Goal: Task Accomplishment & Management: Complete application form

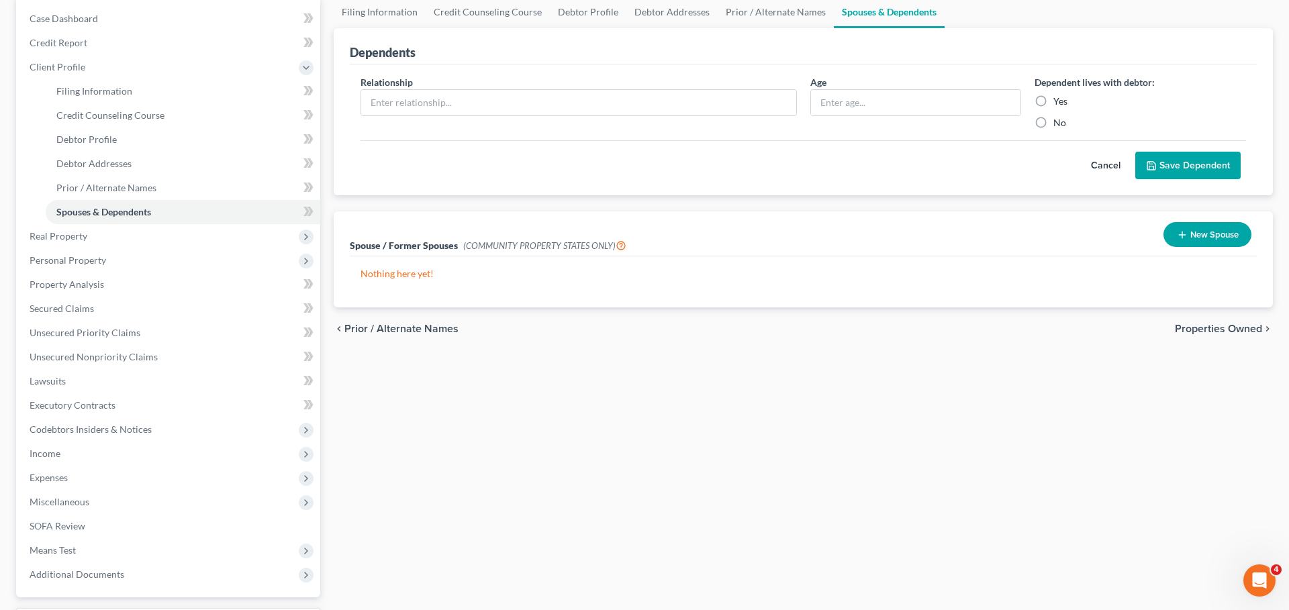
scroll to position [248, 0]
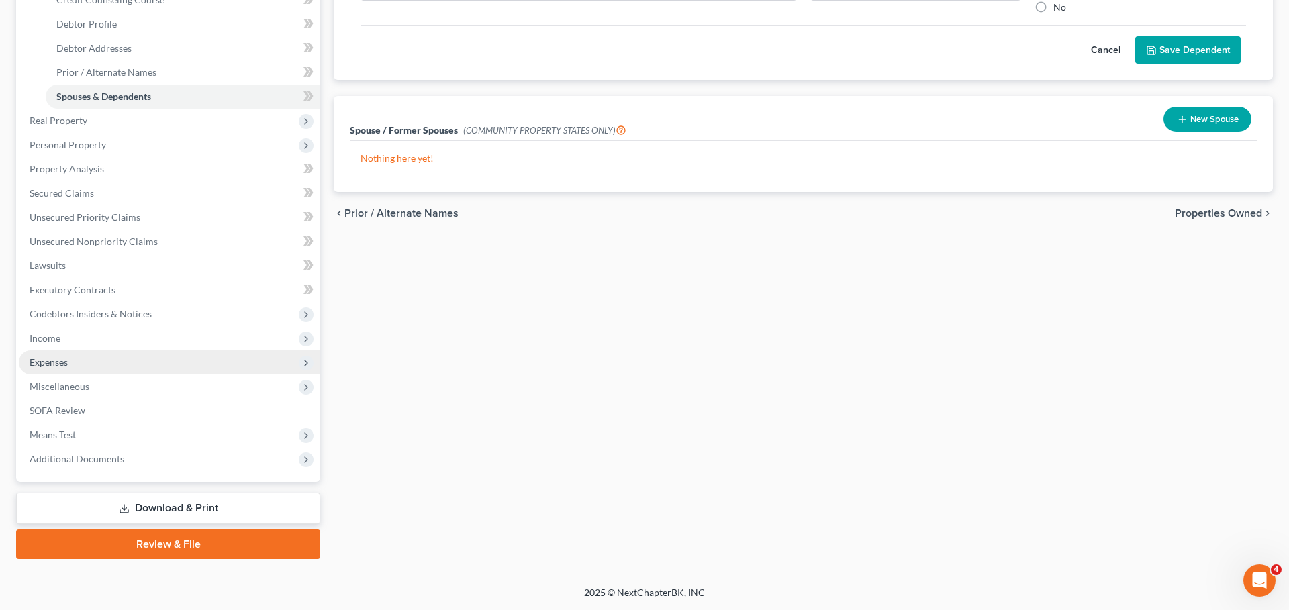
click at [218, 369] on span "Expenses" at bounding box center [170, 363] width 302 height 24
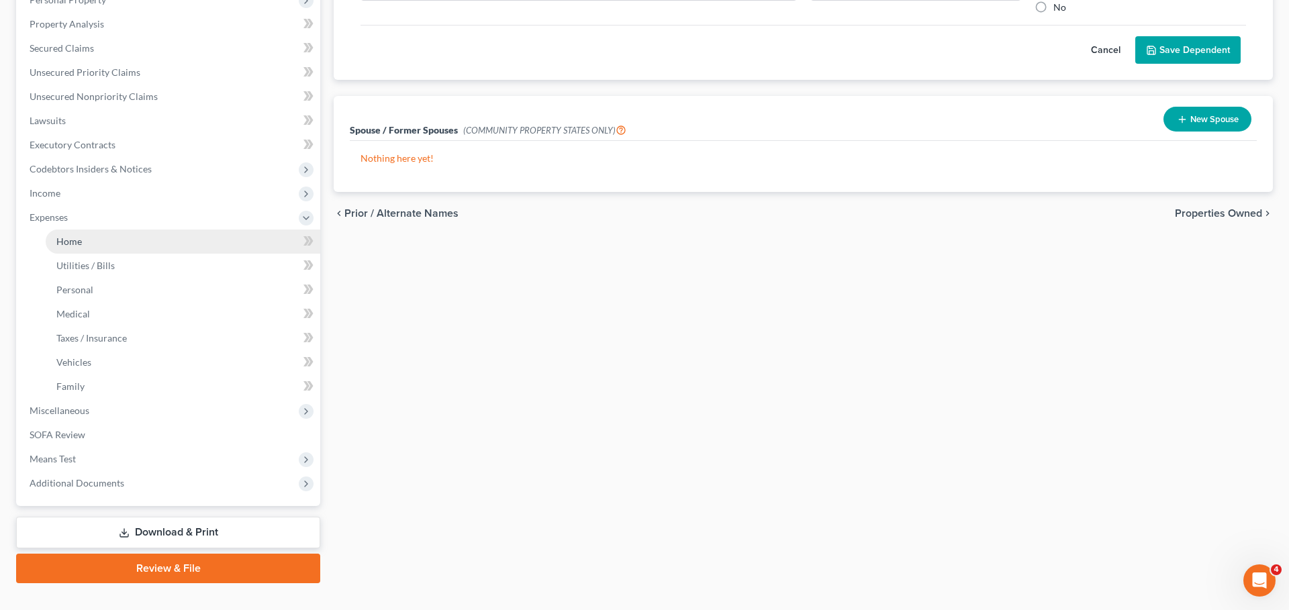
click at [200, 250] on link "Home" at bounding box center [183, 242] width 275 height 24
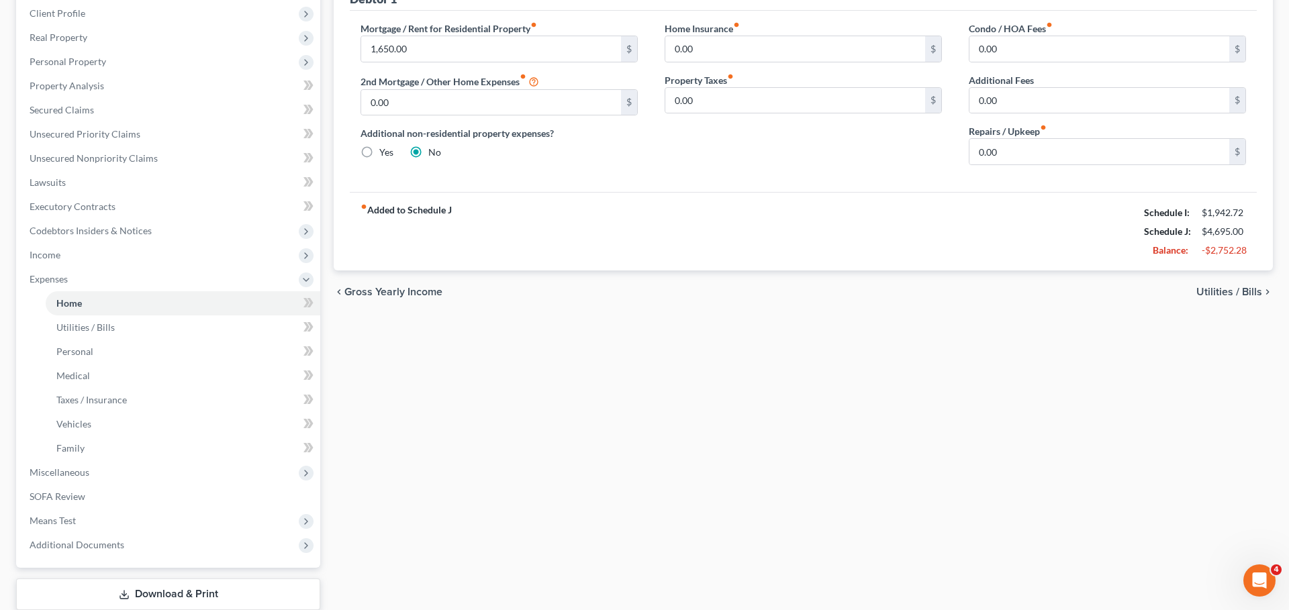
scroll to position [273, 0]
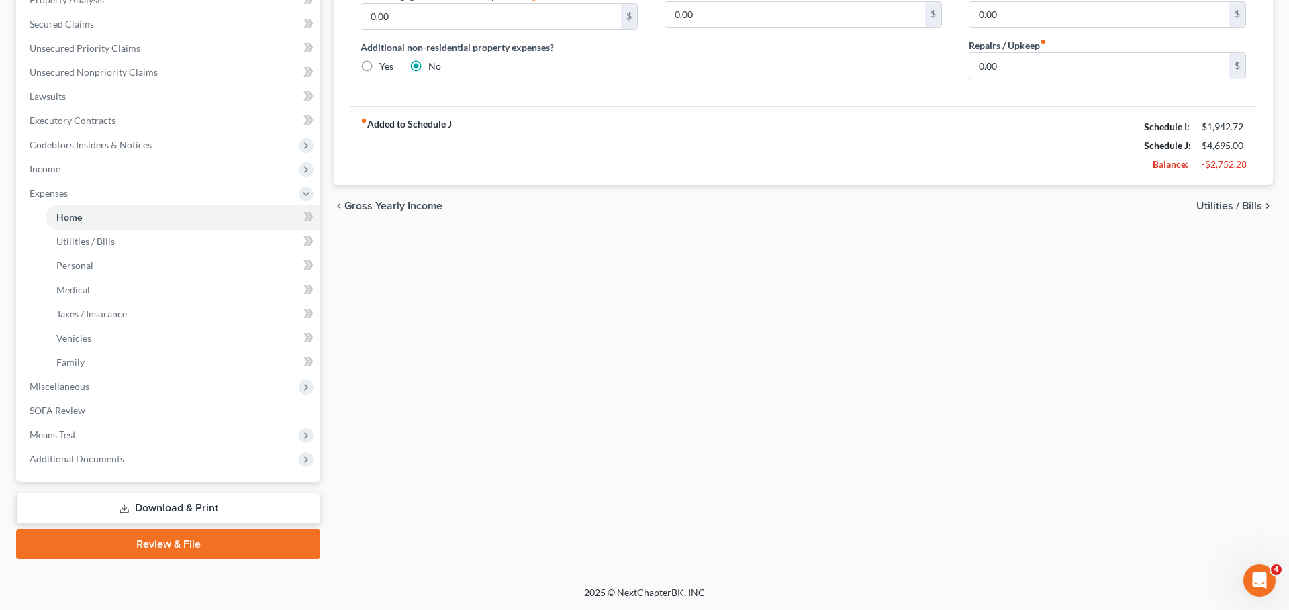
click at [196, 512] on link "Download & Print" at bounding box center [168, 509] width 304 height 32
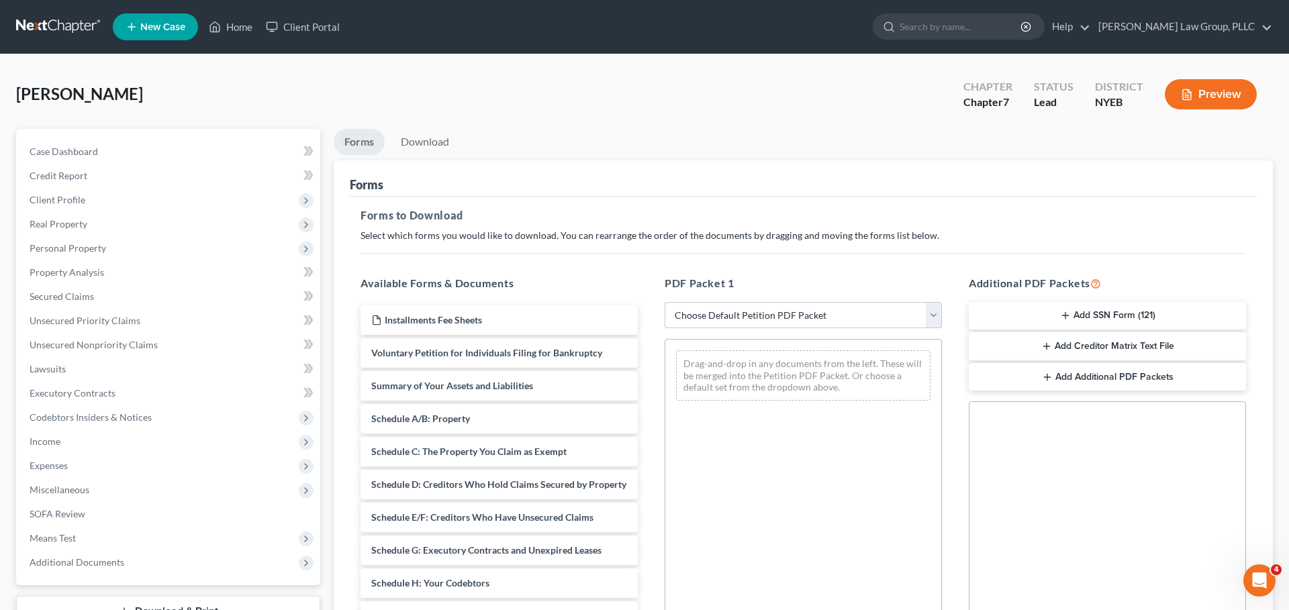
click at [692, 328] on select "Choose Default Petition PDF Packet Complete Bankruptcy Petition (all forms and …" at bounding box center [803, 315] width 277 height 27
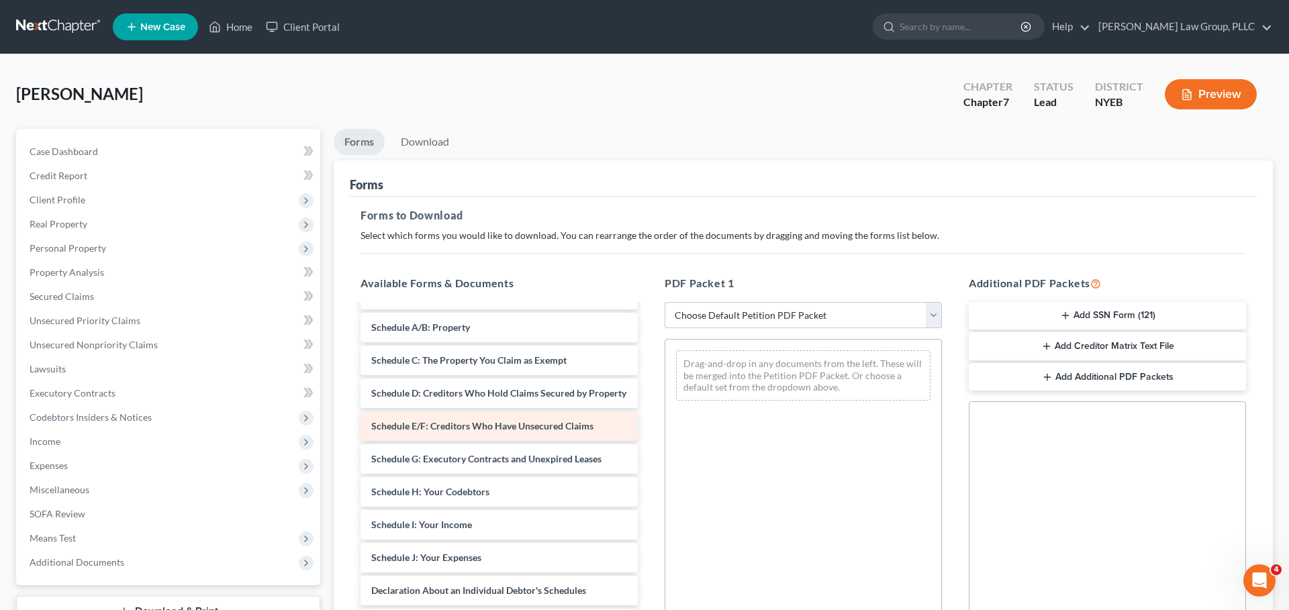
scroll to position [100, 0]
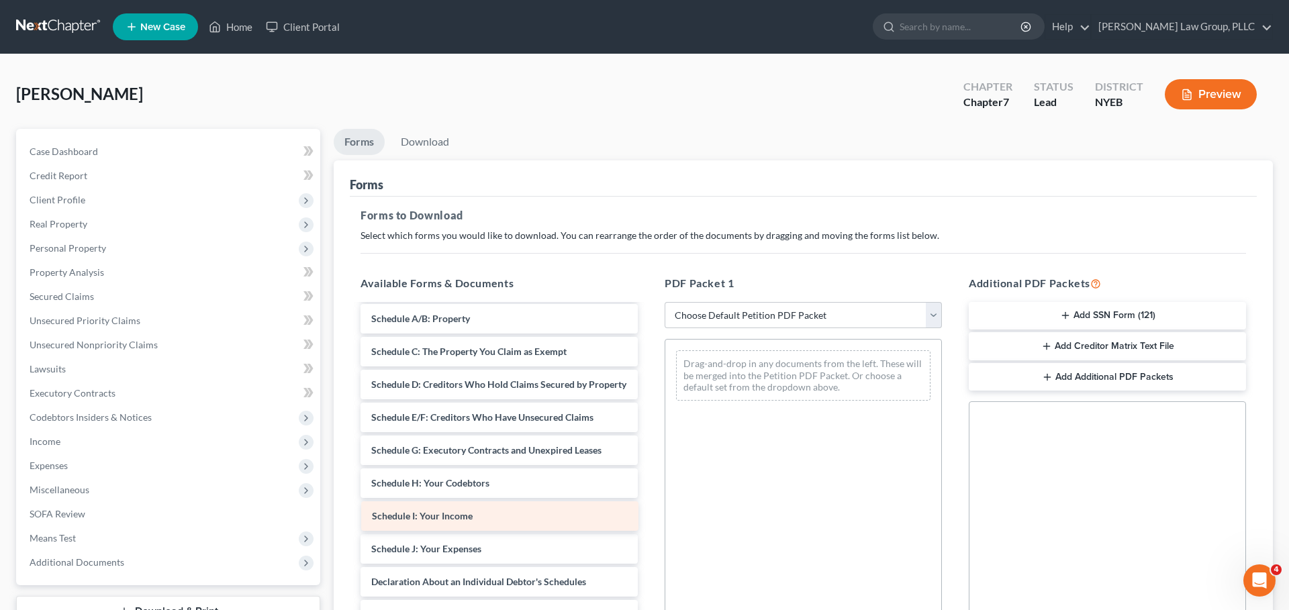
drag, startPoint x: 512, startPoint y: 520, endPoint x: 768, endPoint y: 480, distance: 259.0
click at [649, 481] on div "Schedule I: Your Income Installments Fee Sheets Voluntary Petition for Individu…" at bounding box center [499, 536] width 299 height 662
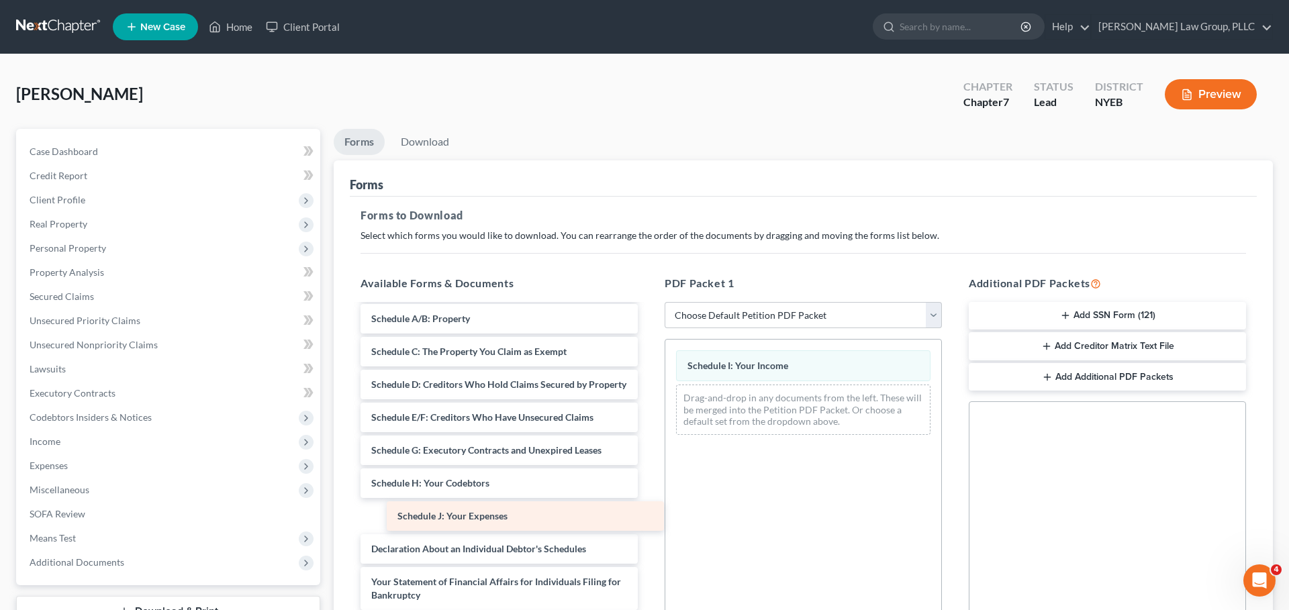
drag, startPoint x: 603, startPoint y: 520, endPoint x: 802, endPoint y: 519, distance: 199.4
click at [649, 520] on div "Schedule J: Your Expenses Installments Fee Sheets Voluntary Petition for Indivi…" at bounding box center [499, 519] width 299 height 629
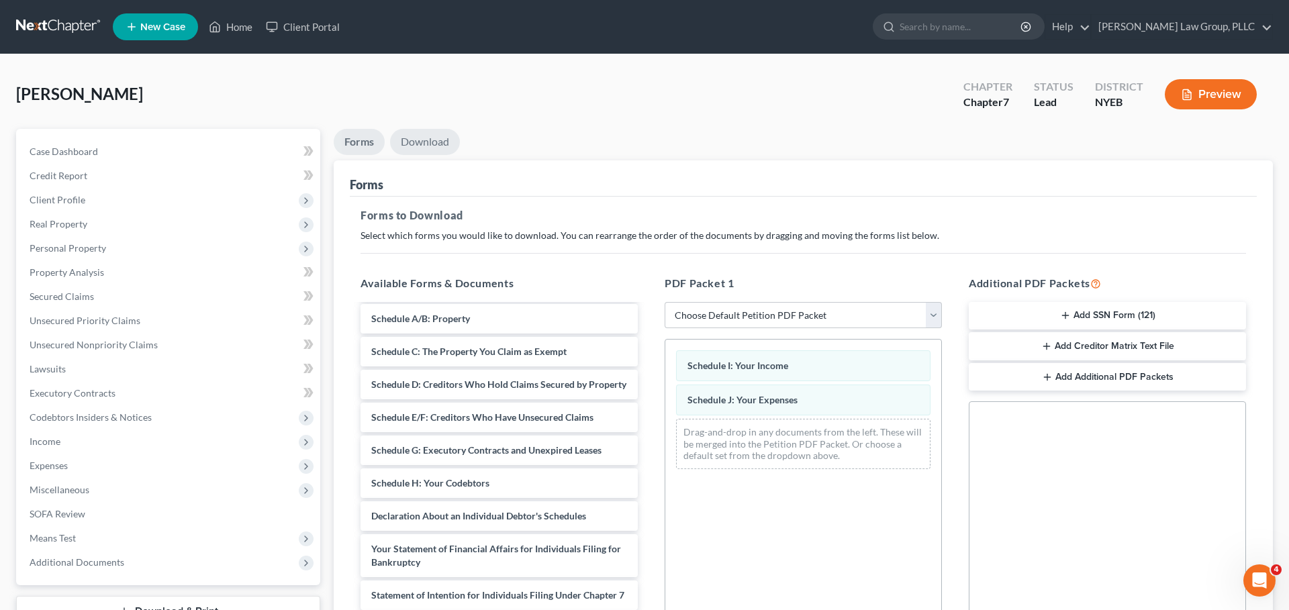
click at [426, 138] on link "Download" at bounding box center [425, 142] width 70 height 26
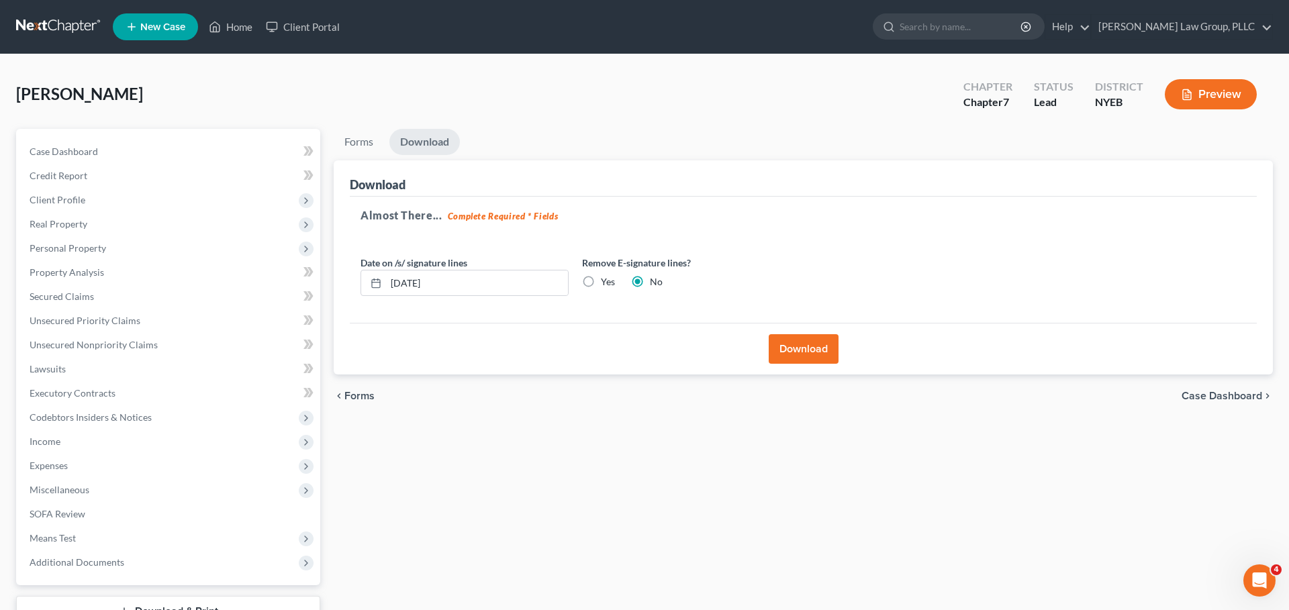
click at [782, 349] on button "Download" at bounding box center [804, 349] width 70 height 30
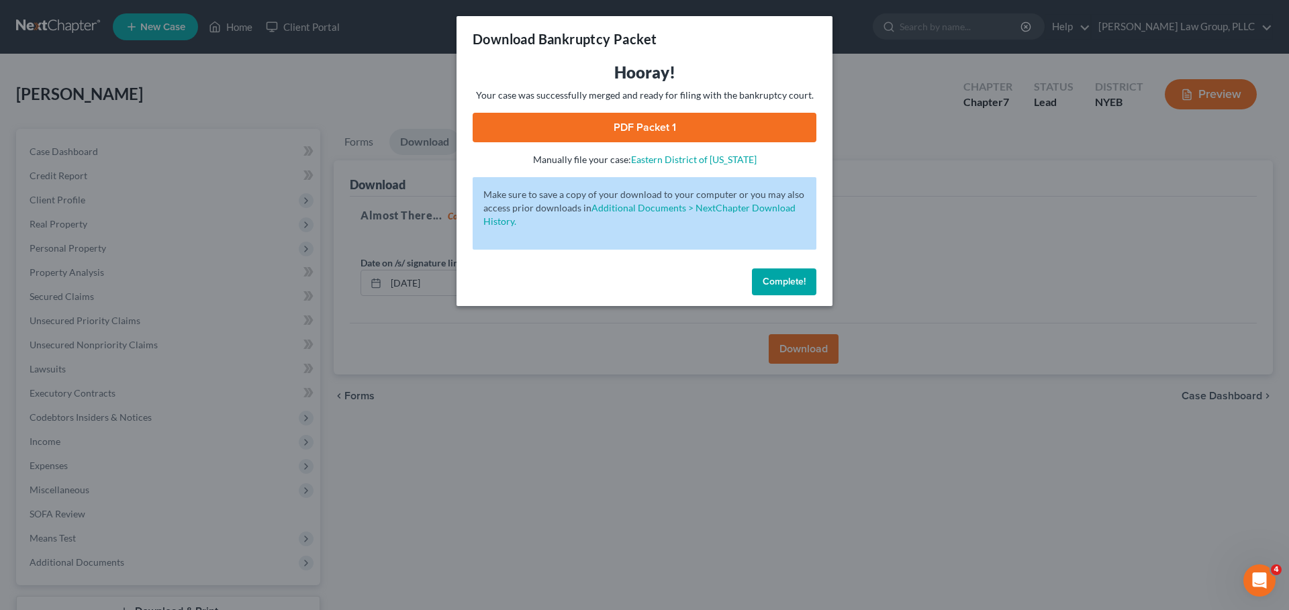
click at [598, 134] on link "PDF Packet 1" at bounding box center [645, 128] width 344 height 30
click at [772, 285] on span "Complete!" at bounding box center [784, 281] width 43 height 11
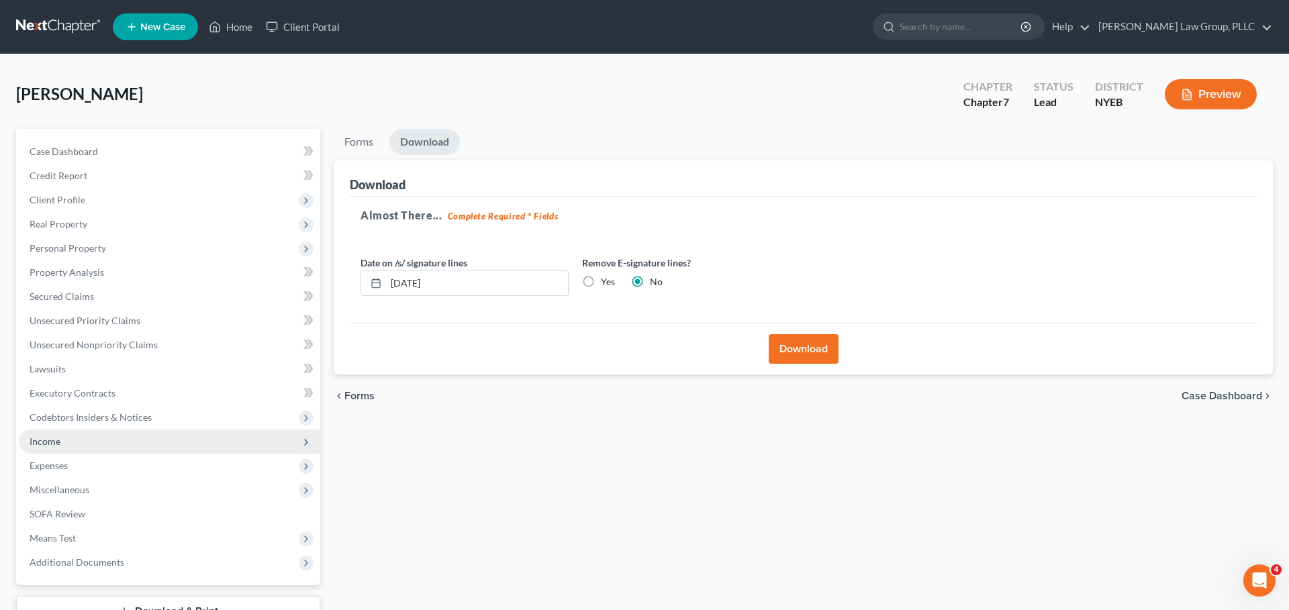
click at [163, 443] on span "Income" at bounding box center [170, 442] width 302 height 24
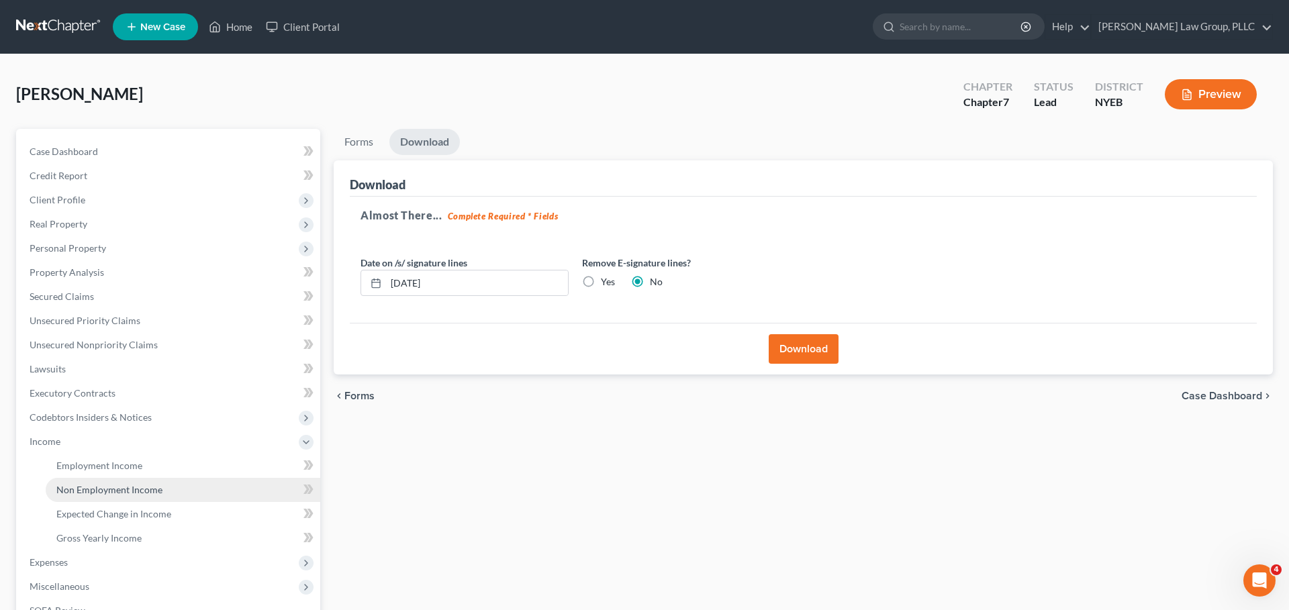
click at [163, 483] on link "Non Employment Income" at bounding box center [183, 490] width 275 height 24
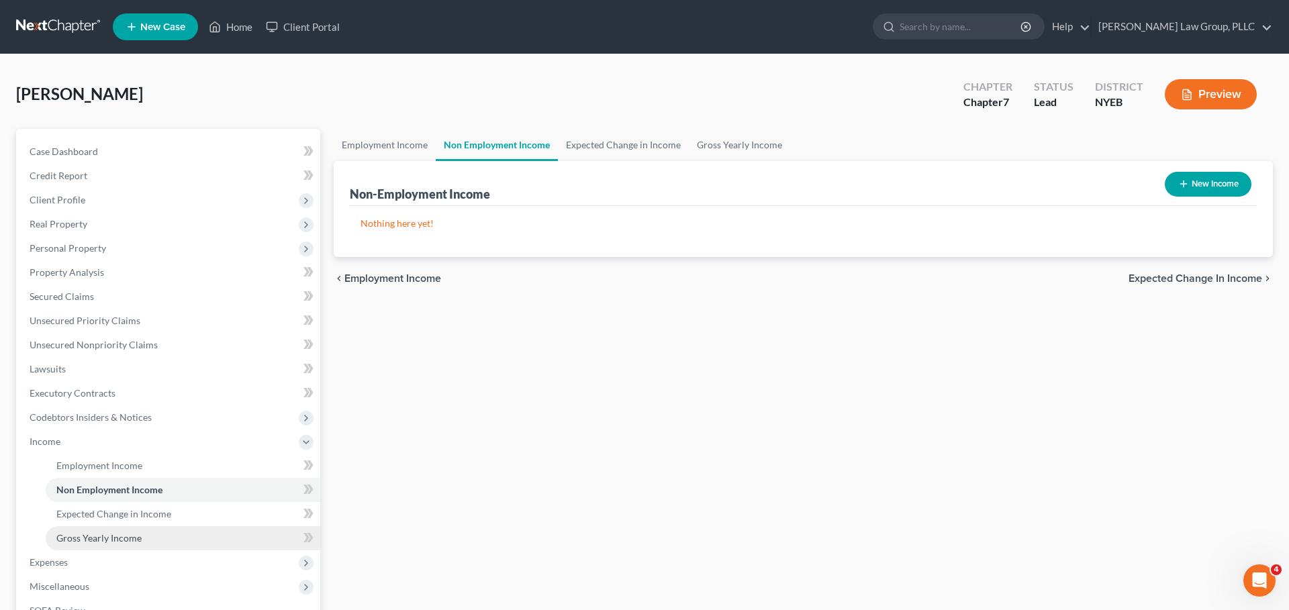
click at [153, 537] on link "Gross Yearly Income" at bounding box center [183, 538] width 275 height 24
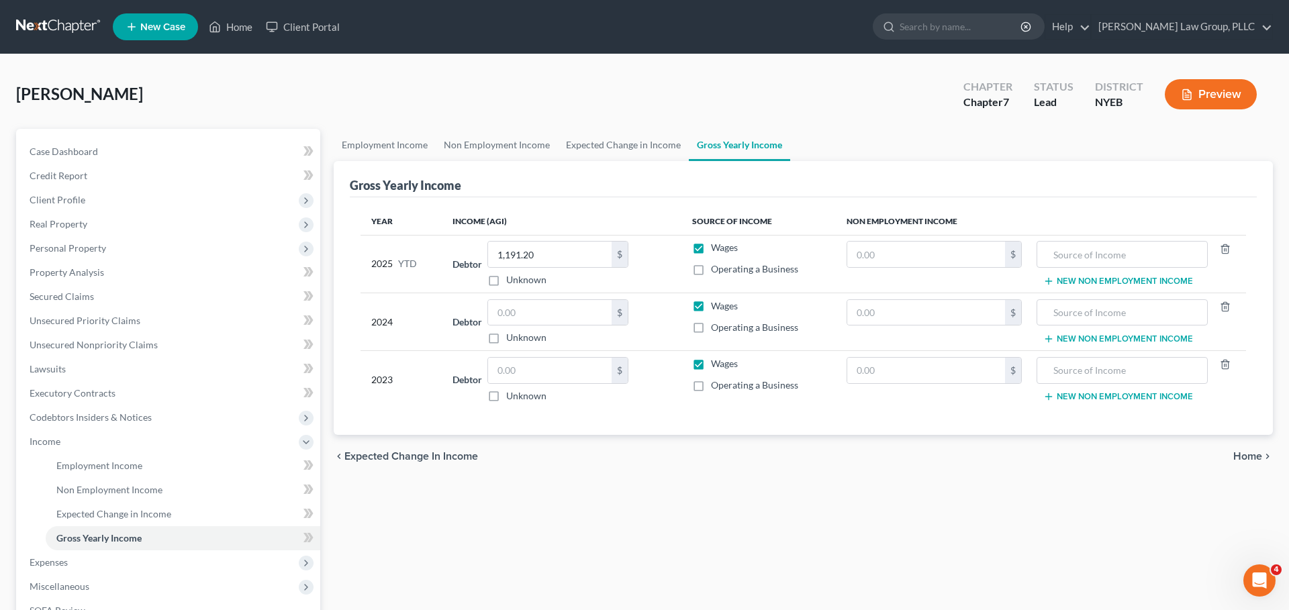
click at [31, 28] on link at bounding box center [59, 27] width 86 height 24
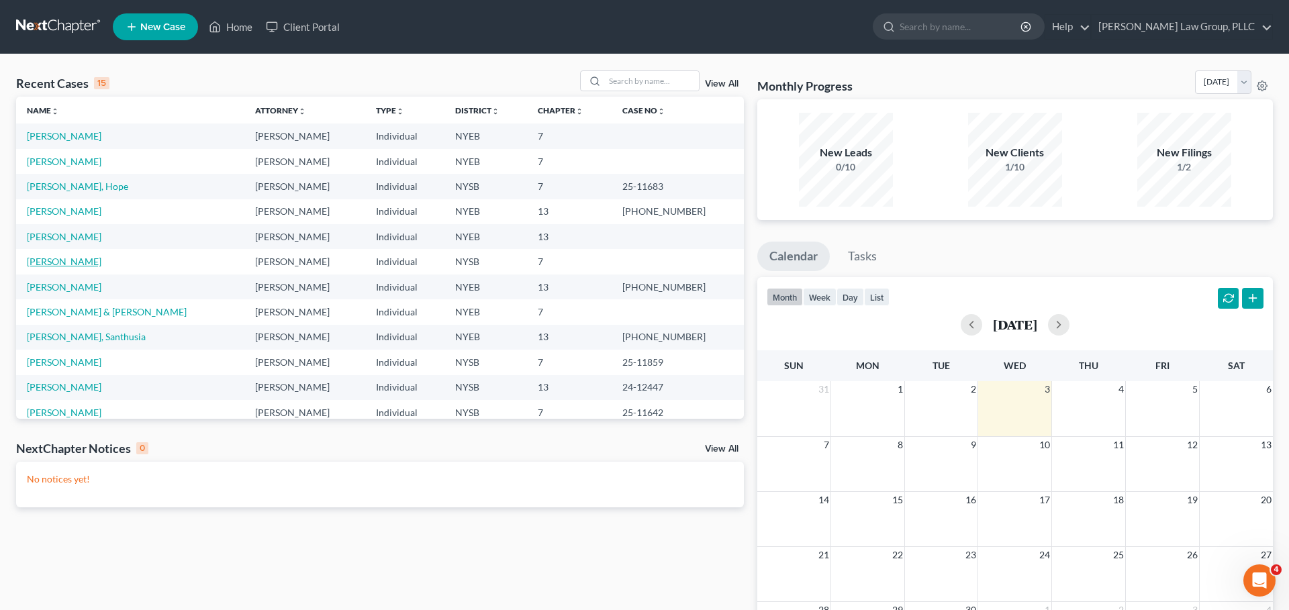
click at [78, 258] on link "[PERSON_NAME]" at bounding box center [64, 261] width 75 height 11
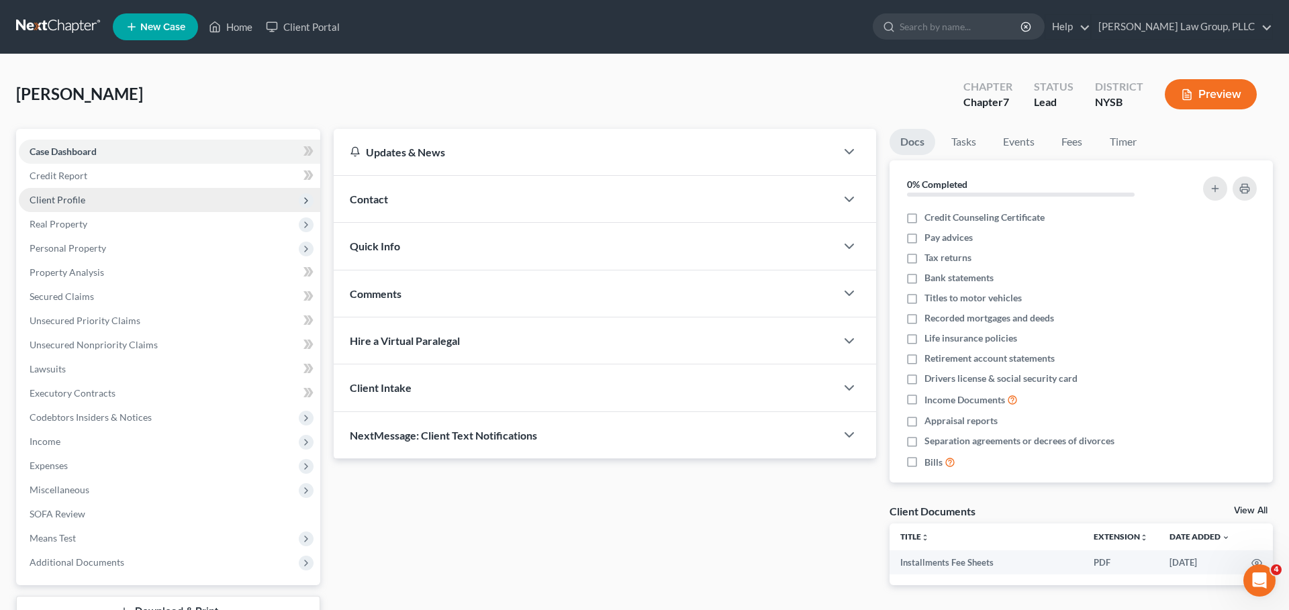
click at [165, 207] on span "Client Profile" at bounding box center [170, 200] width 302 height 24
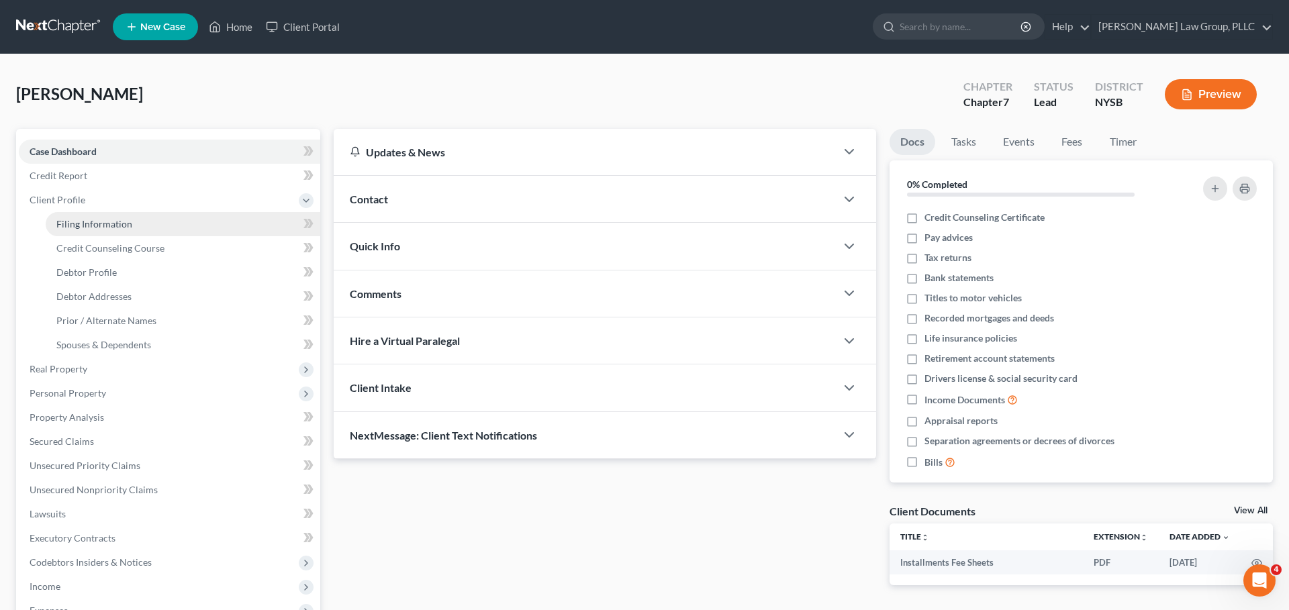
click at [165, 230] on link "Filing Information" at bounding box center [183, 224] width 275 height 24
select select "1"
select select "0"
select select "55"
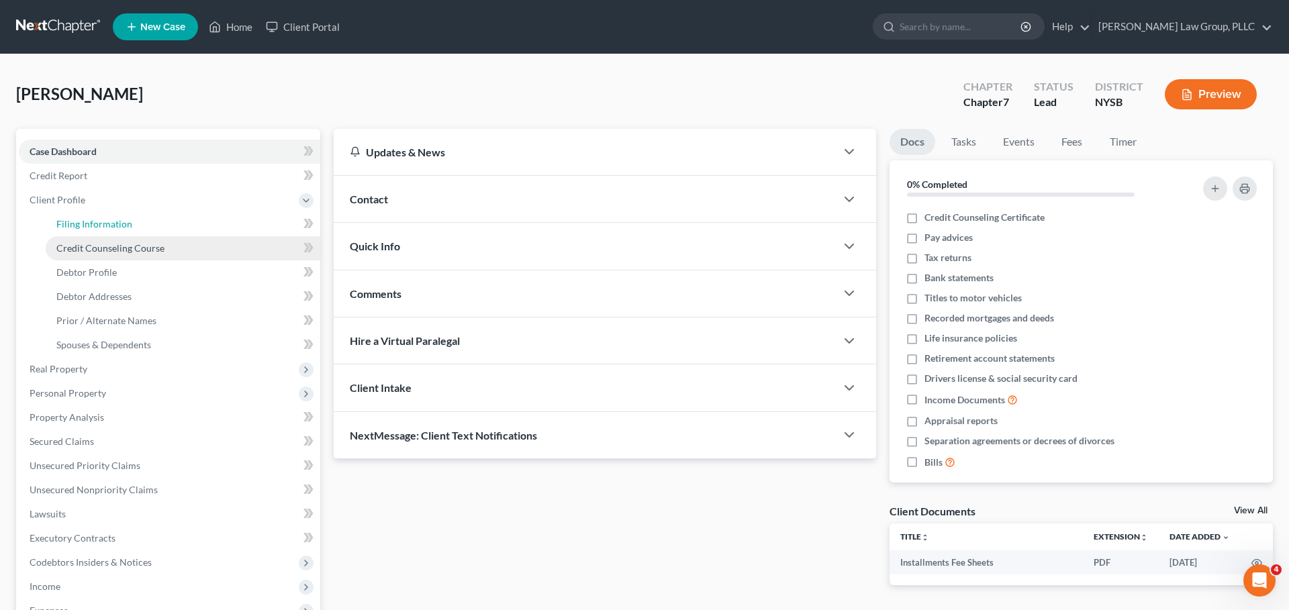
select select "0"
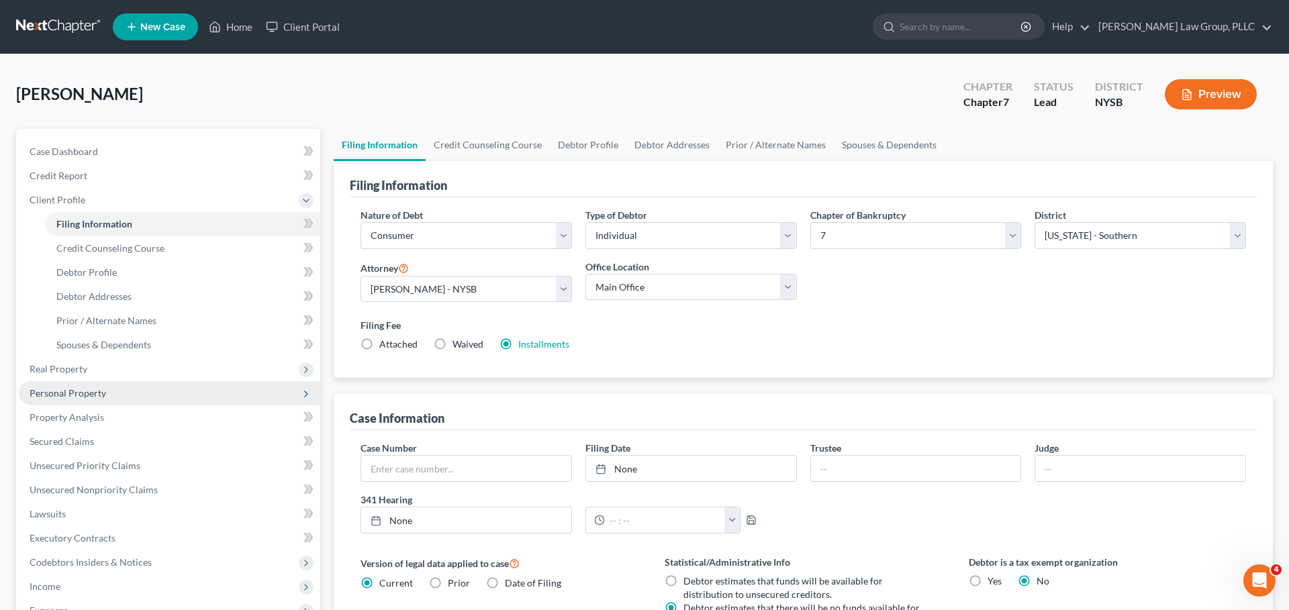
click at [211, 398] on span "Personal Property" at bounding box center [170, 393] width 302 height 24
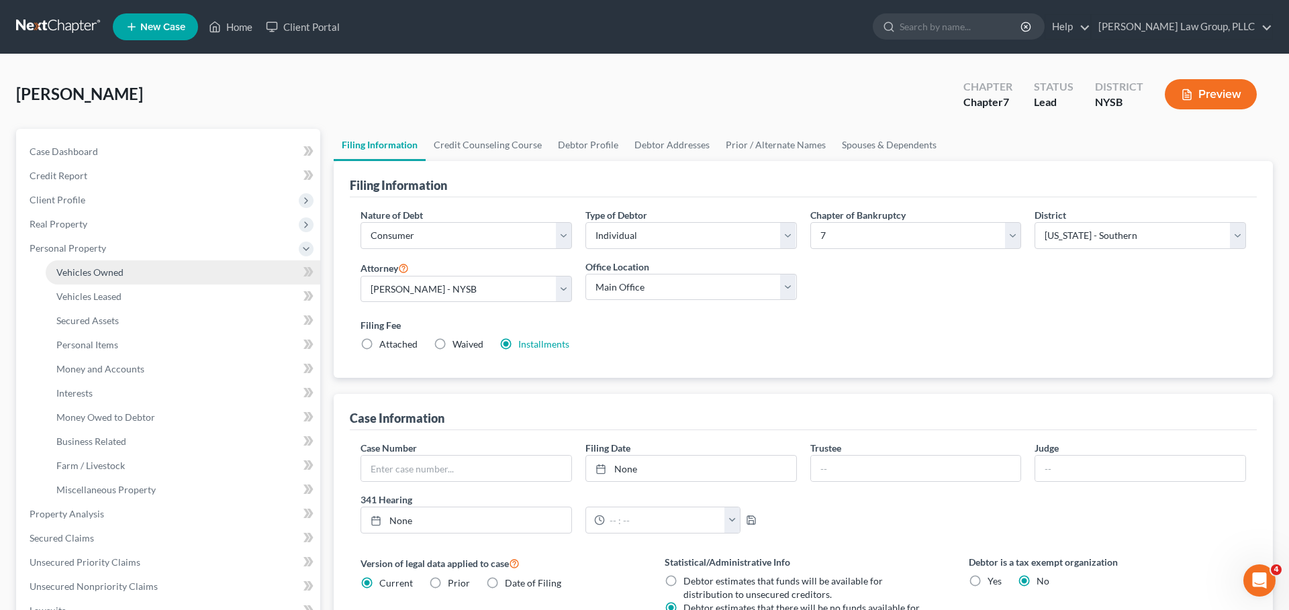
click at [168, 265] on link "Vehicles Owned" at bounding box center [183, 273] width 275 height 24
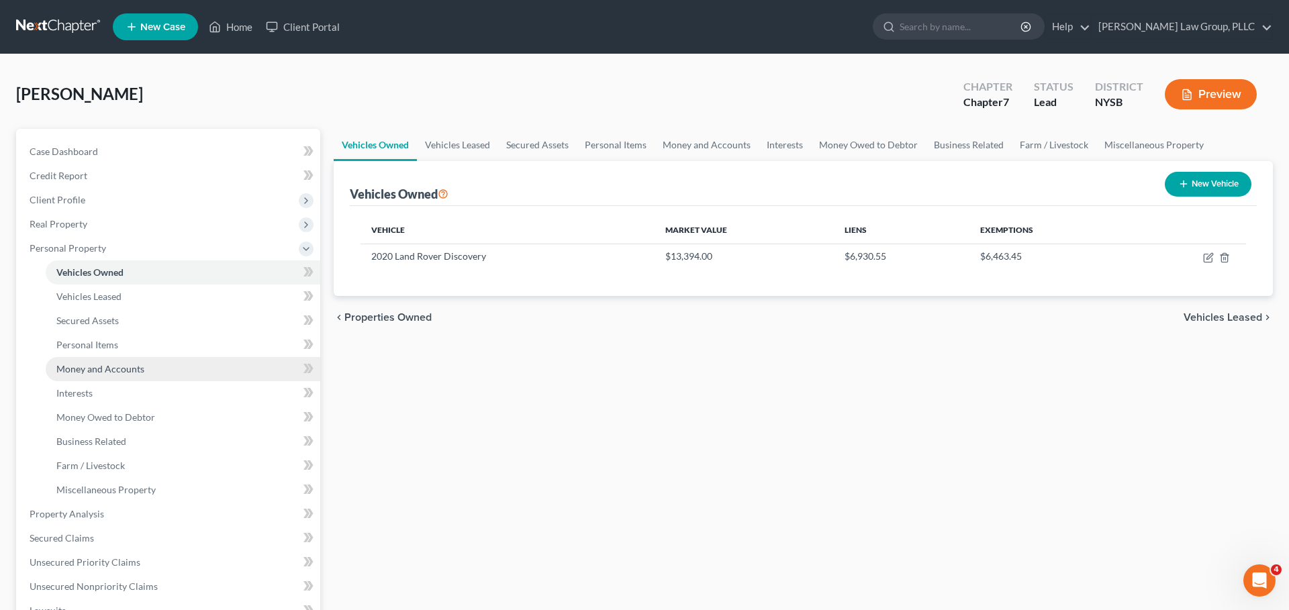
click at [239, 379] on link "Money and Accounts" at bounding box center [183, 369] width 275 height 24
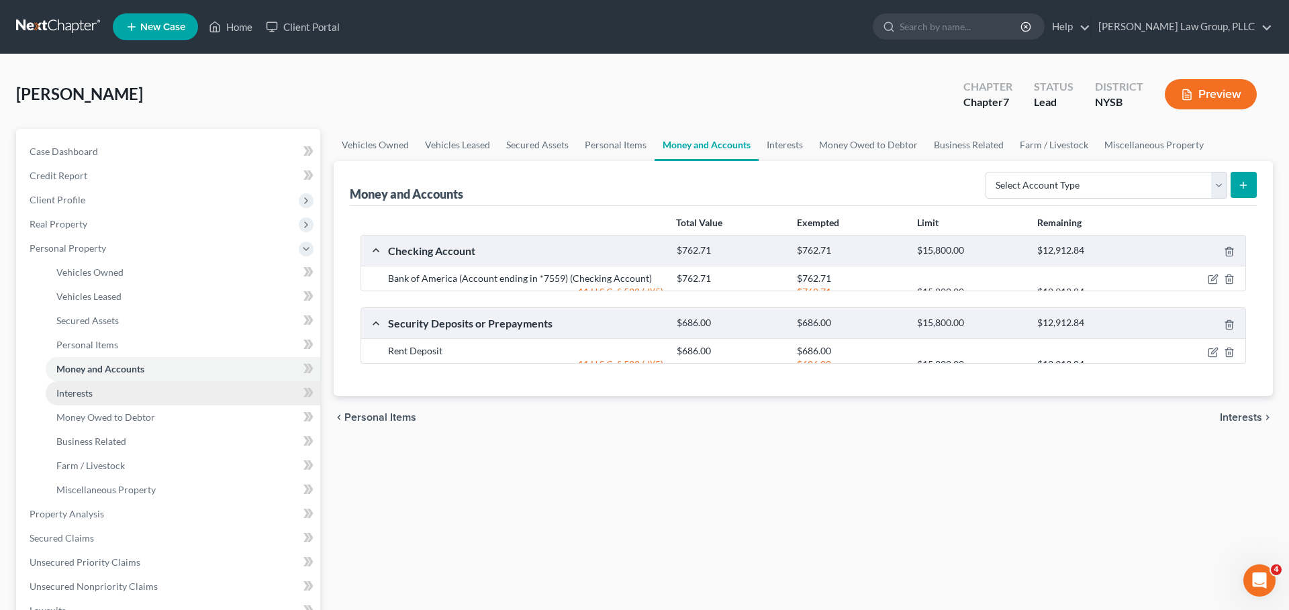
click at [234, 396] on link "Interests" at bounding box center [183, 393] width 275 height 24
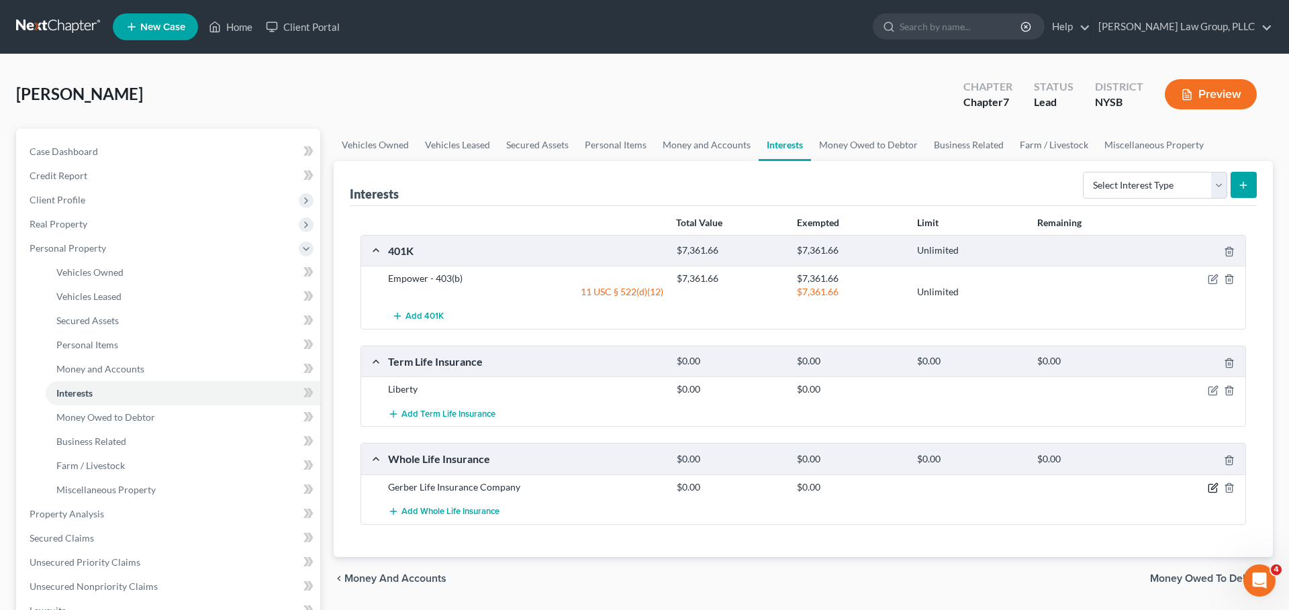
click at [1211, 490] on icon "button" at bounding box center [1213, 488] width 11 height 11
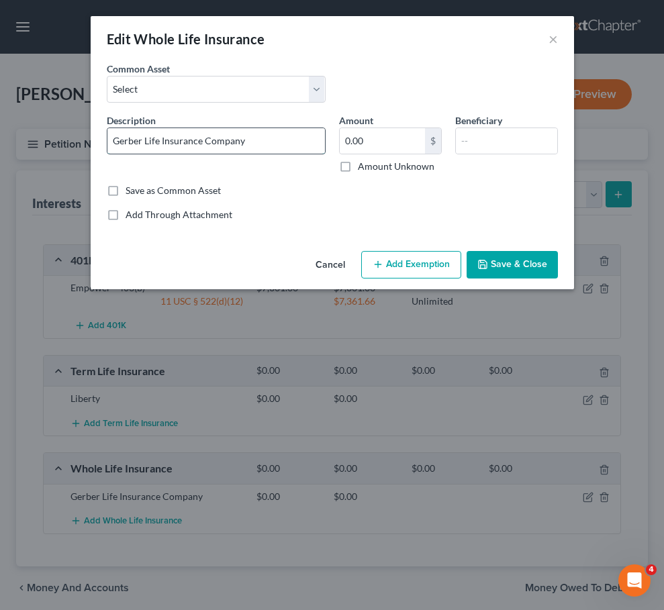
click at [266, 136] on input "Gerber Life Insurance Company" at bounding box center [216, 141] width 218 height 26
click at [262, 140] on input "Gerber Life Insurance Company ($15,000 face value)" at bounding box center [216, 141] width 218 height 26
type input "Gerber Life Insurance Company ($10,000 face value)"
click at [377, 121] on div "Amount 0.00 $ Amount Unknown" at bounding box center [390, 143] width 116 height 60
click at [377, 133] on input "0.00" at bounding box center [382, 141] width 85 height 26
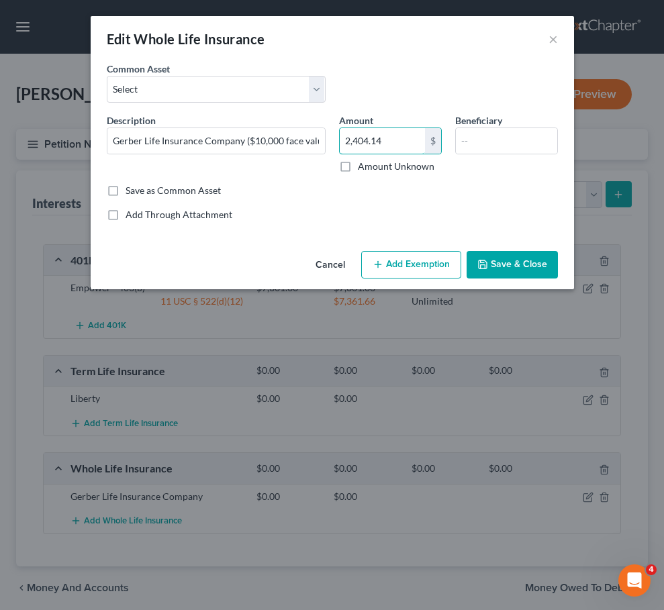
type input "2,404.14"
click at [487, 213] on div "Add Through Attachment" at bounding box center [332, 214] width 451 height 13
click at [503, 148] on input "text" at bounding box center [506, 141] width 101 height 26
type input "Son"
click at [498, 206] on div "Common Asset Select Whole Life Insurance Description * Gerber Life Insurance Co…" at bounding box center [332, 142] width 451 height 160
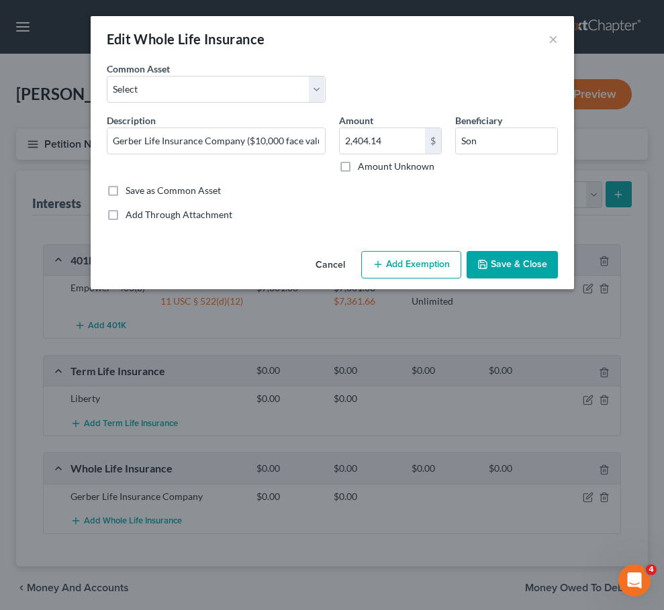
click at [495, 259] on button "Save & Close" at bounding box center [512, 265] width 91 height 28
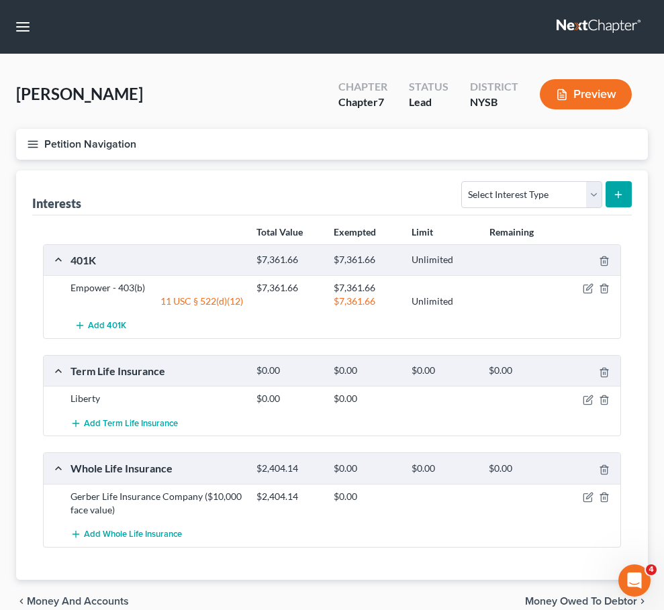
click at [344, 152] on button "Petition Navigation" at bounding box center [332, 144] width 632 height 31
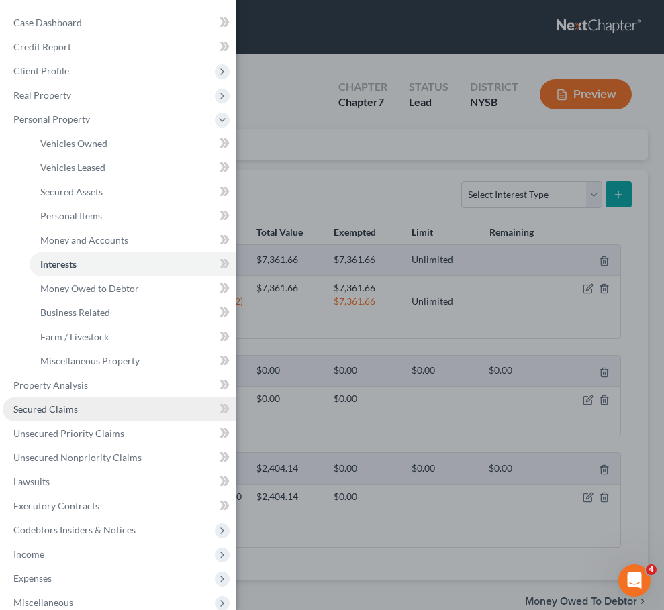
click at [132, 420] on link "Secured Claims" at bounding box center [120, 410] width 234 height 24
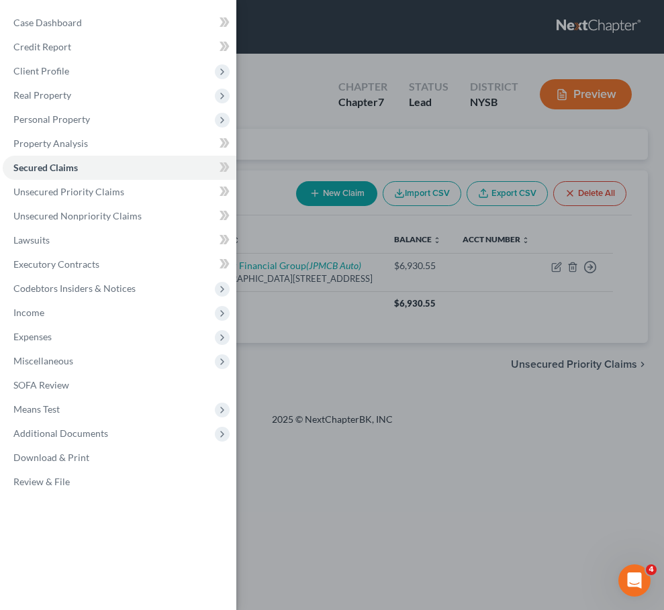
click at [299, 322] on div "Case Dashboard Payments Invoices Payments Payments Credit Report Client Profile" at bounding box center [332, 305] width 664 height 610
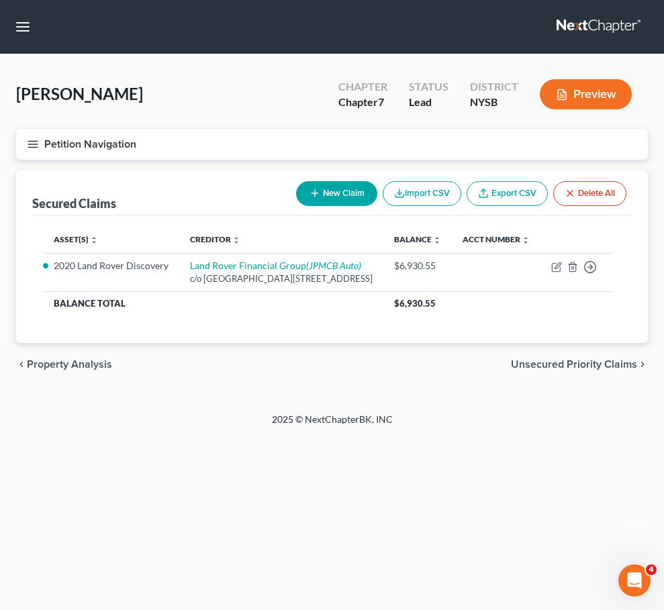
click at [342, 197] on button "New Claim" at bounding box center [336, 193] width 81 height 25
select select "0"
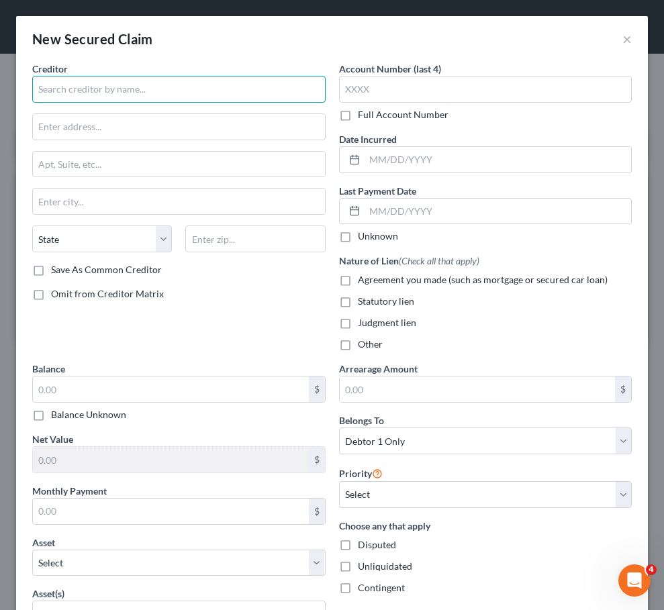
click at [128, 77] on input "text" at bounding box center [178, 89] width 293 height 27
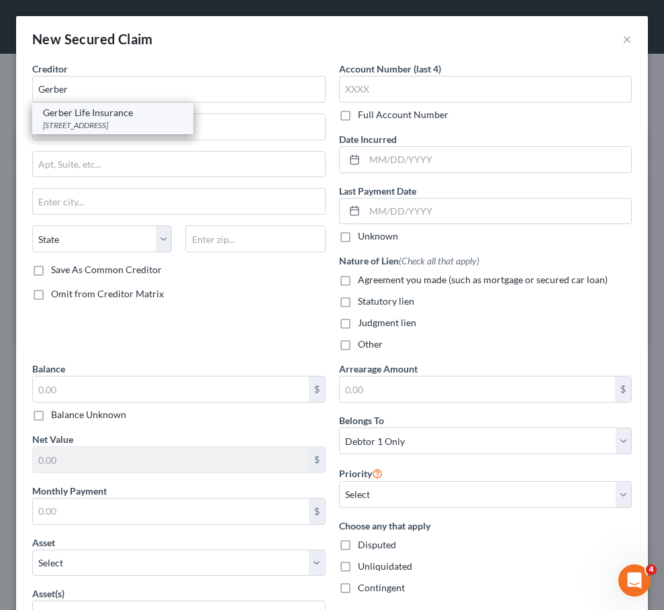
click at [124, 126] on div "445 State Street, Fremont, MI 49412" at bounding box center [113, 125] width 140 height 11
type input "Gerber Life Insurance"
type input "445 State Street"
type input "Fremont"
select select "23"
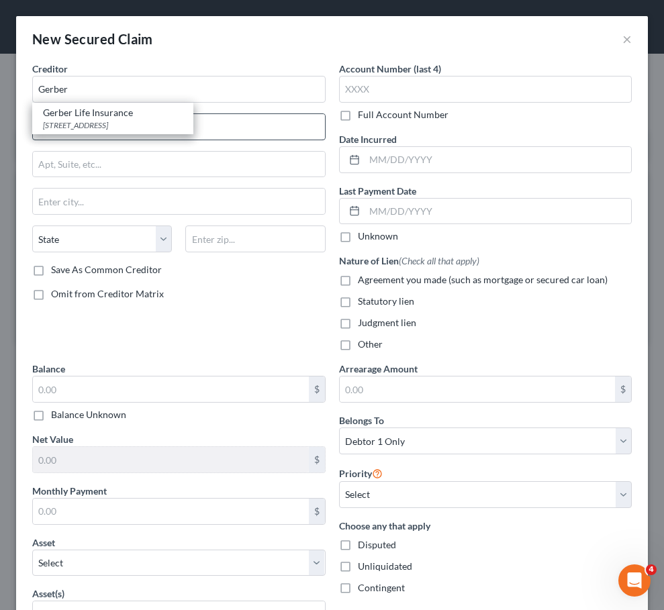
type input "49412"
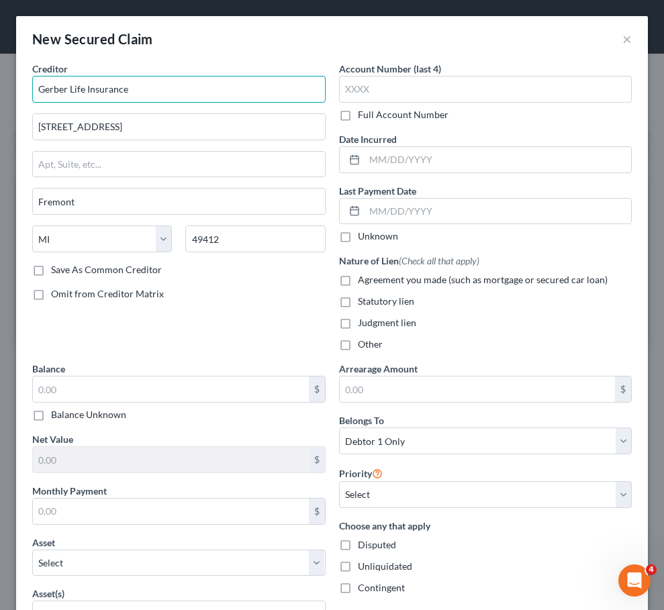
click at [151, 94] on input "Gerber Life Insurance" at bounding box center [178, 89] width 293 height 27
type input "Gerber Life Insurance Company"
click at [358, 285] on label "Agreement you made (such as mortgage or secured car loan)" at bounding box center [483, 279] width 250 height 13
click at [363, 282] on input "Agreement you made (such as mortgage or secured car loan)" at bounding box center [367, 277] width 9 height 9
checkbox input "true"
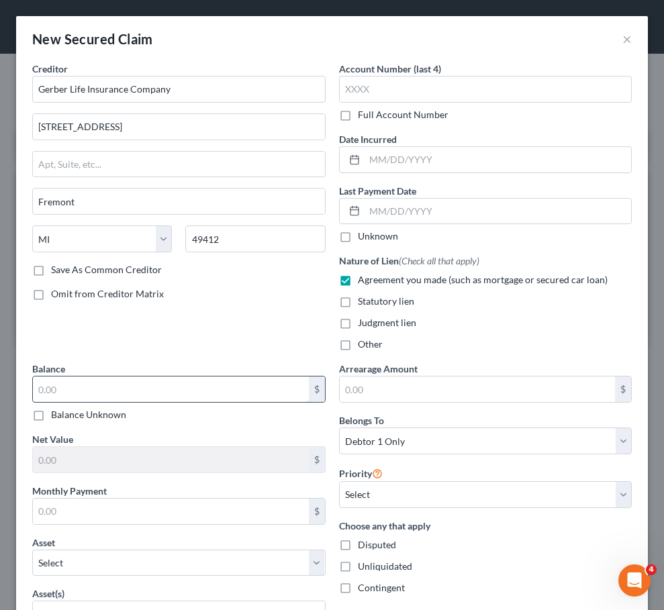
click at [279, 393] on input "text" at bounding box center [171, 390] width 276 height 26
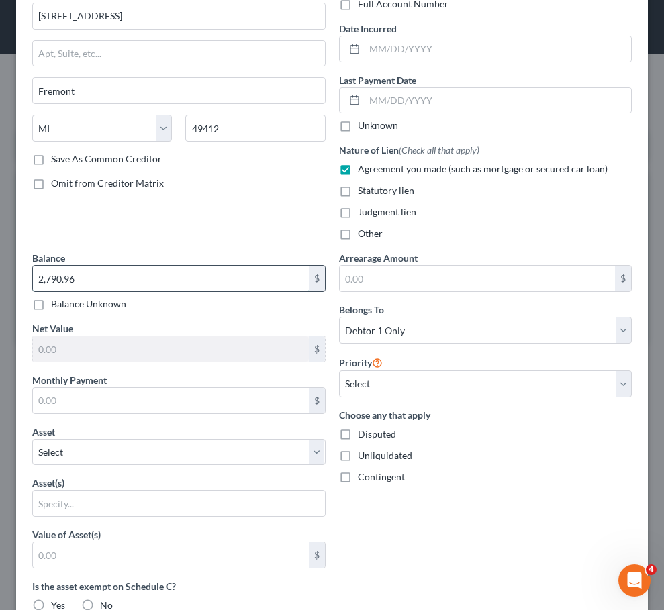
scroll to position [156, 0]
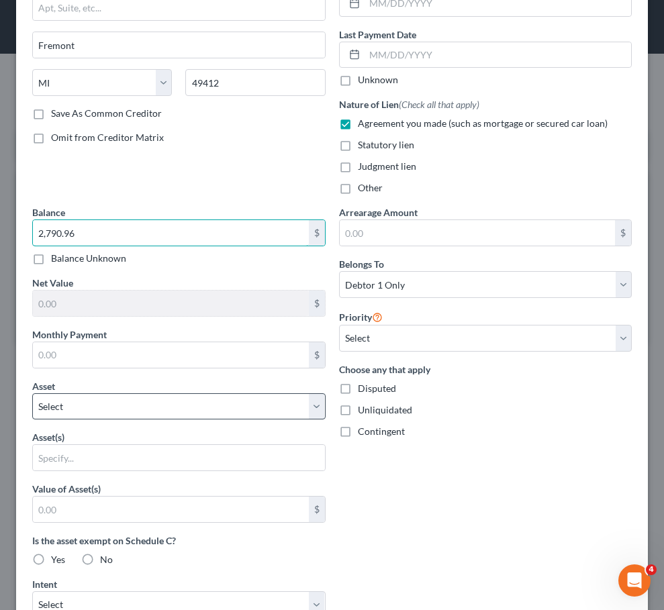
type input "2,790.96"
click at [276, 400] on select "Select Other Multiple Assets 2020 Land Rover Discovery - $13394.0 Bank of Ameri…" at bounding box center [178, 407] width 293 height 27
select select "9"
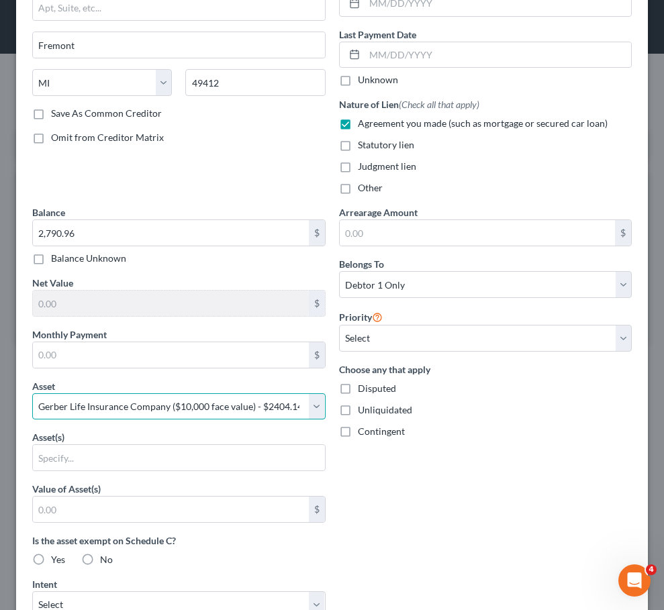
click at [32, 394] on select "Select Other Multiple Assets 2020 Land Rover Discovery - $13394.0 Bank of Ameri…" at bounding box center [178, 407] width 293 height 27
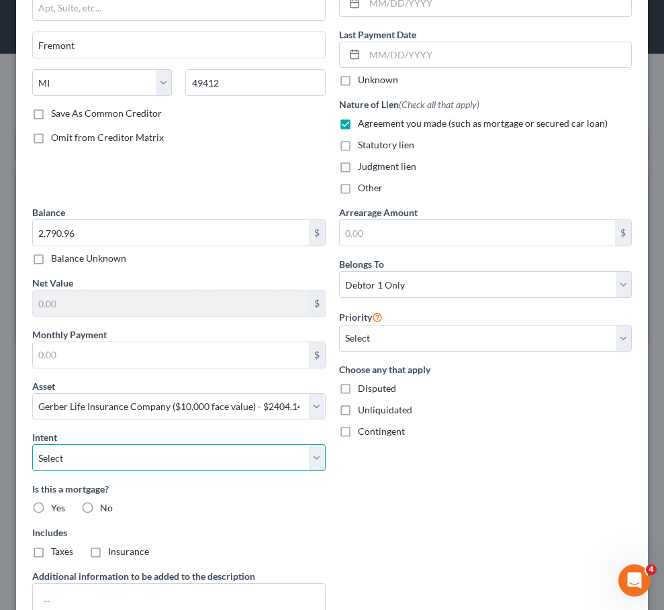
click at [189, 461] on select "Select Surrender Redeem Reaffirm Avoid Other" at bounding box center [178, 458] width 293 height 27
select select "4"
click at [32, 445] on select "Select Surrender Redeem Reaffirm Avoid Other" at bounding box center [178, 458] width 293 height 27
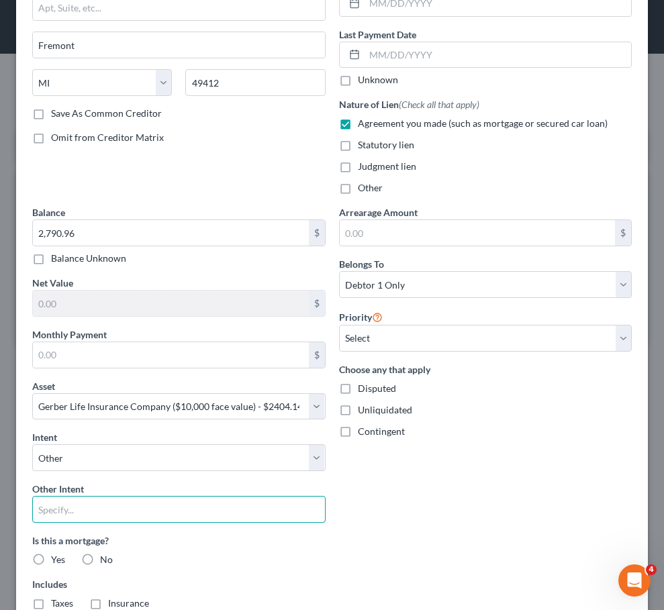
click at [185, 514] on input "text" at bounding box center [178, 509] width 293 height 27
type input "Continue payment pursuant to pre-bankruptcy contract terms."
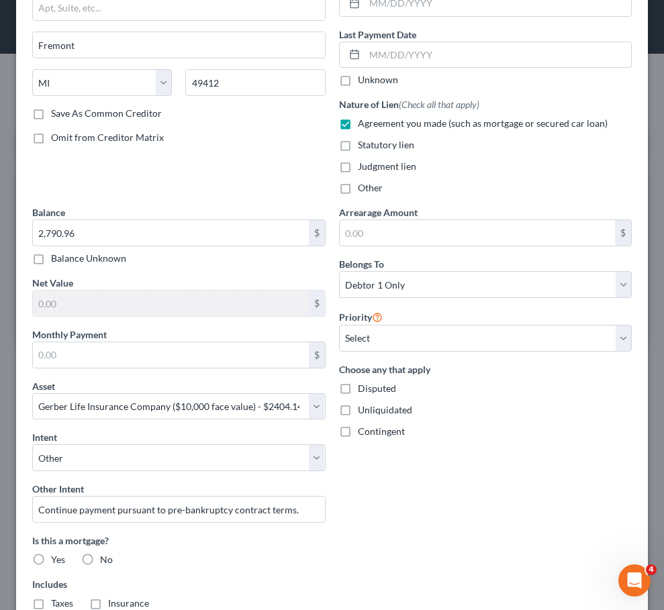
click at [273, 534] on label "Is this a mortgage?" at bounding box center [178, 541] width 293 height 14
click at [288, 471] on div "Intent Select Surrender Redeem Reaffirm Avoid Other Other Intent Continue payme…" at bounding box center [178, 476] width 293 height 93
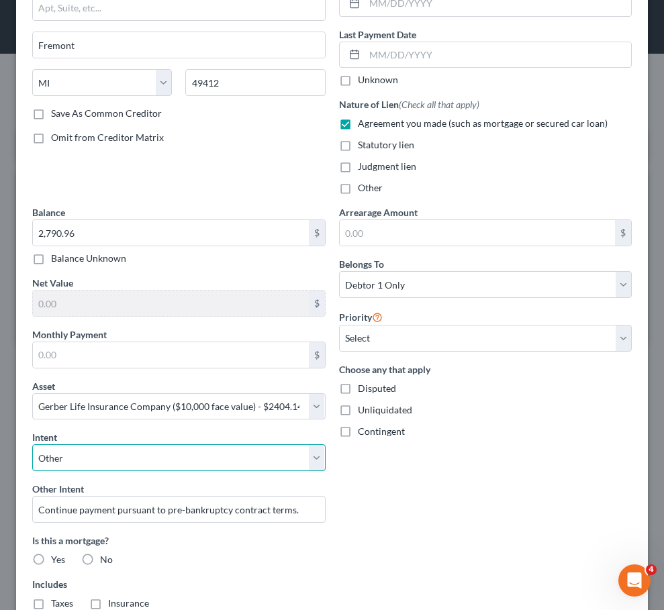
click at [288, 459] on select "Select Surrender Redeem Reaffirm Avoid Other" at bounding box center [178, 458] width 293 height 27
select select "2"
click at [32, 445] on select "Select Surrender Redeem Reaffirm Avoid Other" at bounding box center [178, 458] width 293 height 27
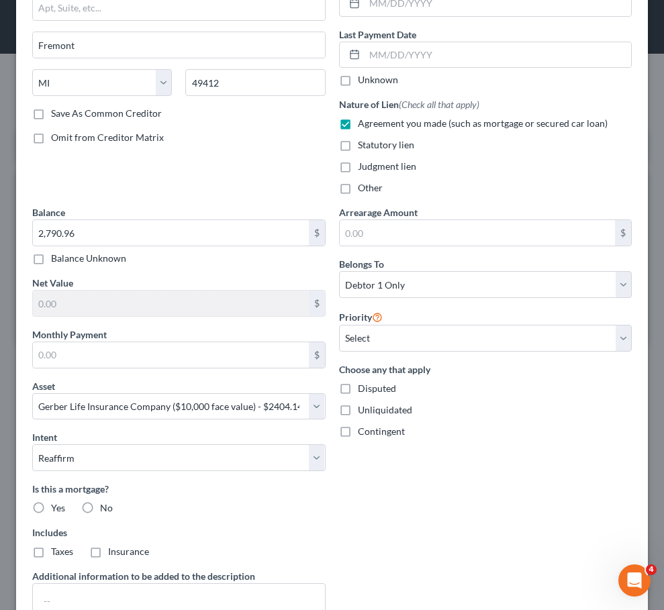
click at [358, 504] on div "Arrearage Amount $ Belongs To * Select Debtor 1 Only Debtor 2 Only Debtor 1 And…" at bounding box center [485, 424] width 307 height 438
click at [100, 511] on label "No" at bounding box center [106, 508] width 13 height 13
click at [105, 510] on input "No" at bounding box center [109, 506] width 9 height 9
radio input "true"
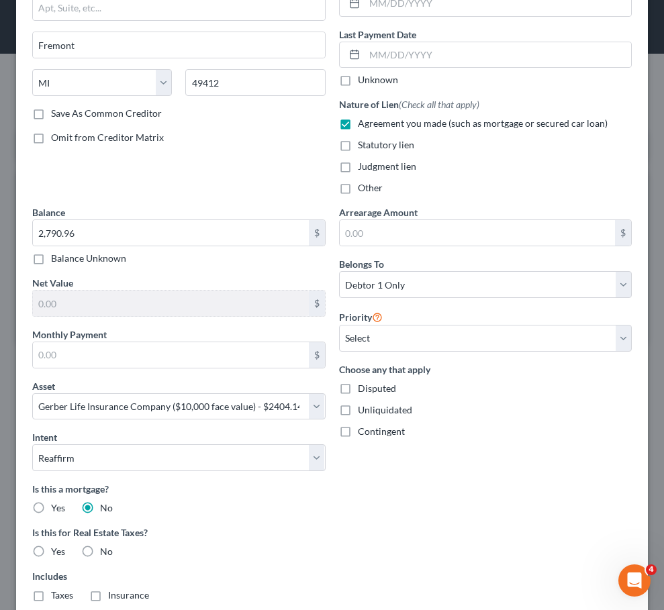
click at [100, 545] on label "No" at bounding box center [106, 551] width 13 height 13
click at [105, 545] on input "No" at bounding box center [109, 549] width 9 height 9
radio input "true"
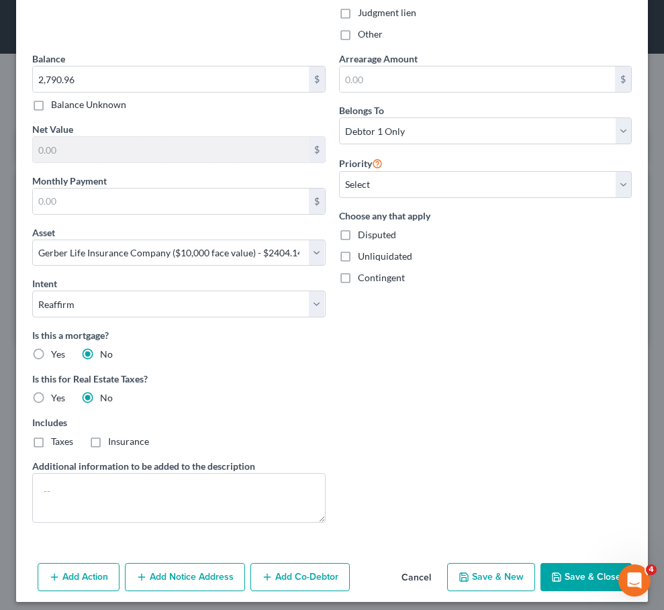
scroll to position [309, 0]
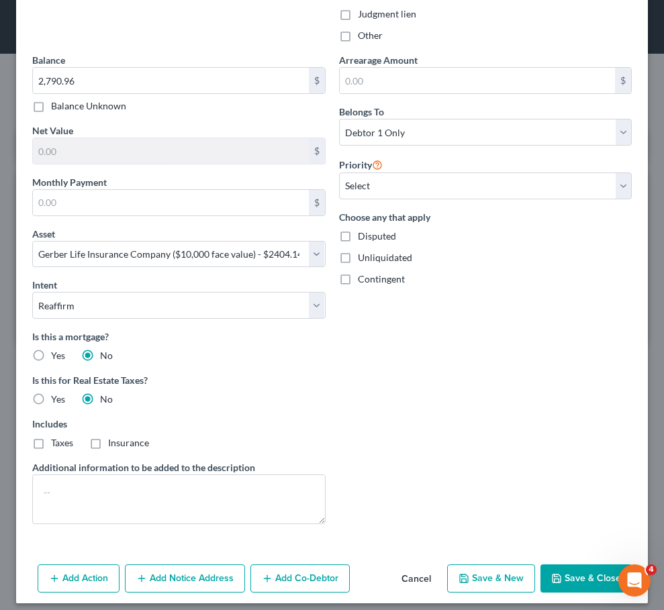
click at [562, 572] on button "Save & Close" at bounding box center [586, 579] width 91 height 28
select select
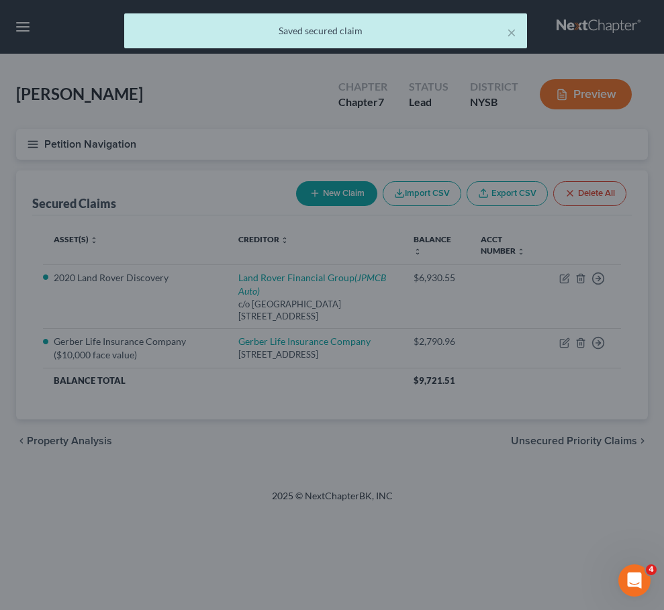
scroll to position [0, 0]
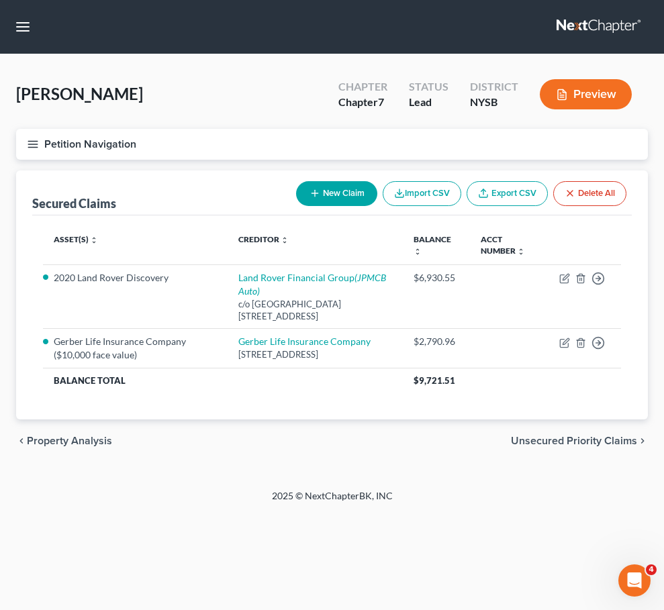
click at [145, 141] on button "Petition Navigation" at bounding box center [332, 144] width 632 height 31
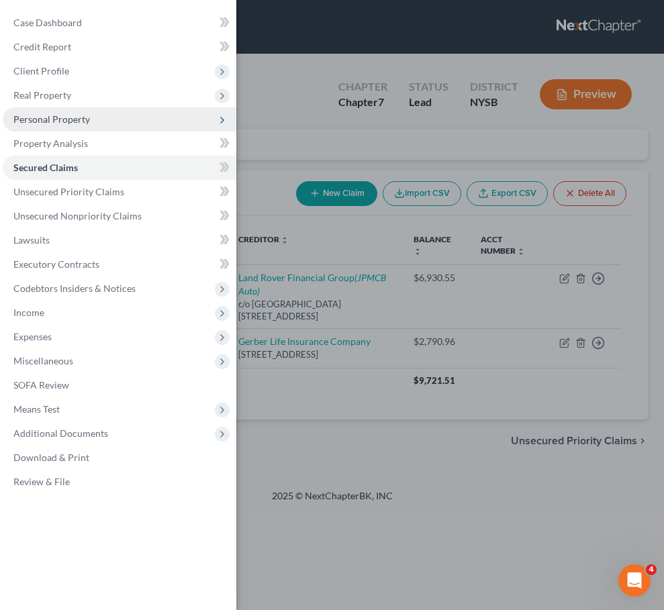
click at [76, 120] on span "Personal Property" at bounding box center [51, 118] width 77 height 11
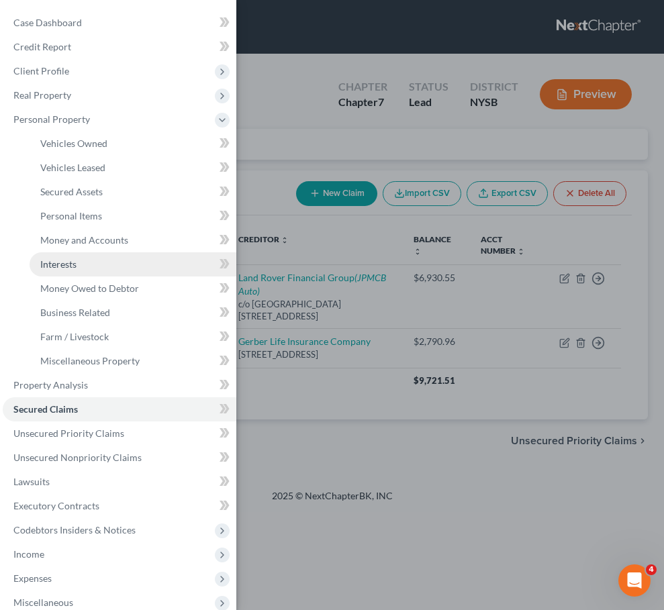
click at [83, 263] on link "Interests" at bounding box center [133, 264] width 207 height 24
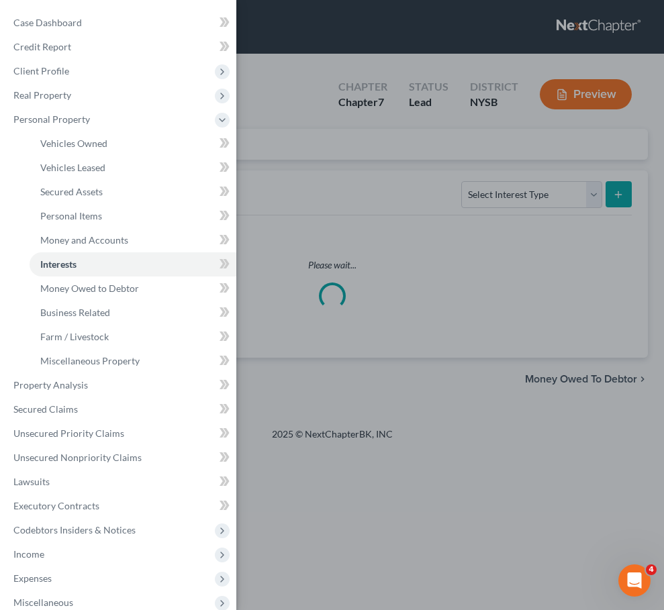
click at [257, 217] on div "Case Dashboard Payments Invoices Payments Payments Credit Report Client Profile" at bounding box center [332, 305] width 664 height 610
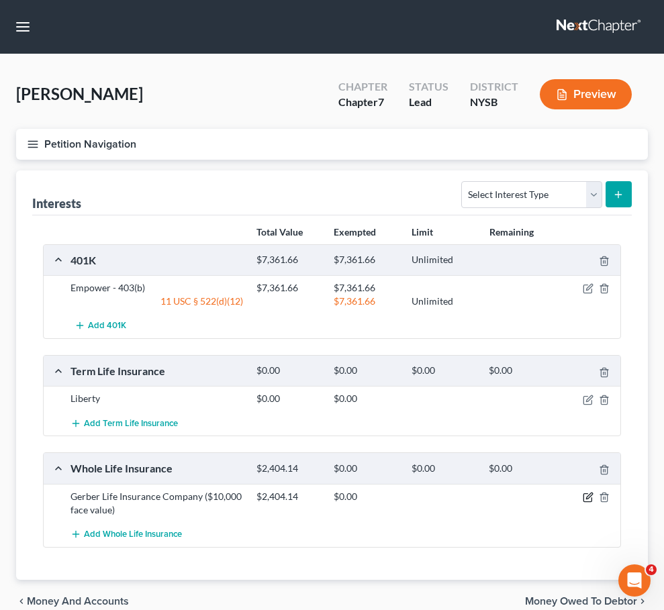
click at [588, 498] on icon "button" at bounding box center [589, 496] width 6 height 6
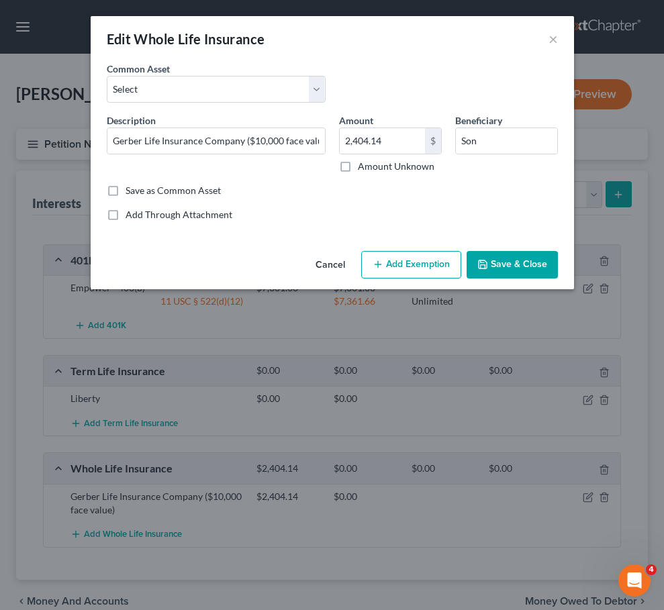
click at [396, 263] on button "Add Exemption" at bounding box center [411, 265] width 100 height 28
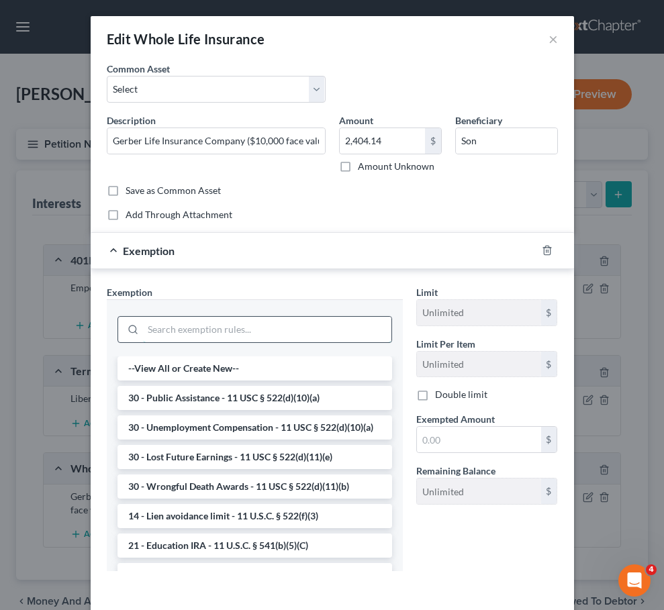
click at [318, 320] on input "search" at bounding box center [267, 330] width 248 height 26
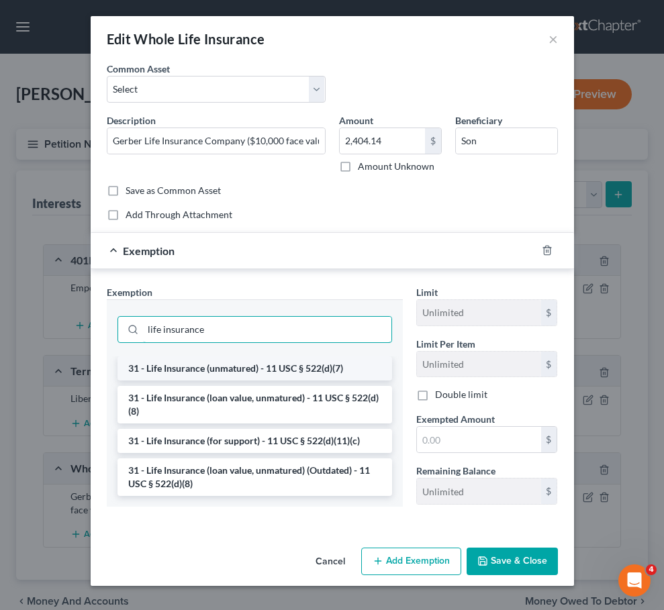
type input "life insurance"
click at [304, 363] on li "31 - Life Insurance (unmatured) - 11 USC § 522(d)(7)" at bounding box center [255, 369] width 275 height 24
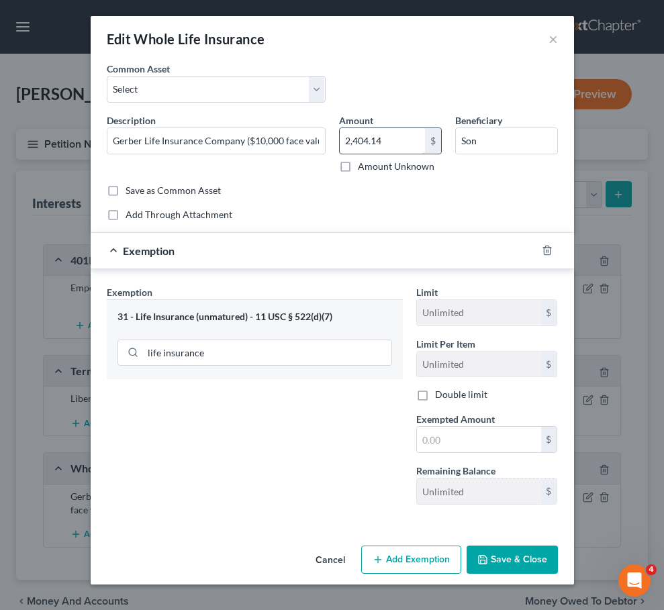
click at [386, 141] on input "2,404.14" at bounding box center [382, 141] width 85 height 26
click at [440, 428] on input "text" at bounding box center [479, 440] width 124 height 26
paste input "2,404.14"
type input "2,404.14"
click at [381, 462] on div "Exemption Set must be selected for CA. Exemption * 31 - Life Insurance (unmatur…" at bounding box center [255, 400] width 310 height 230
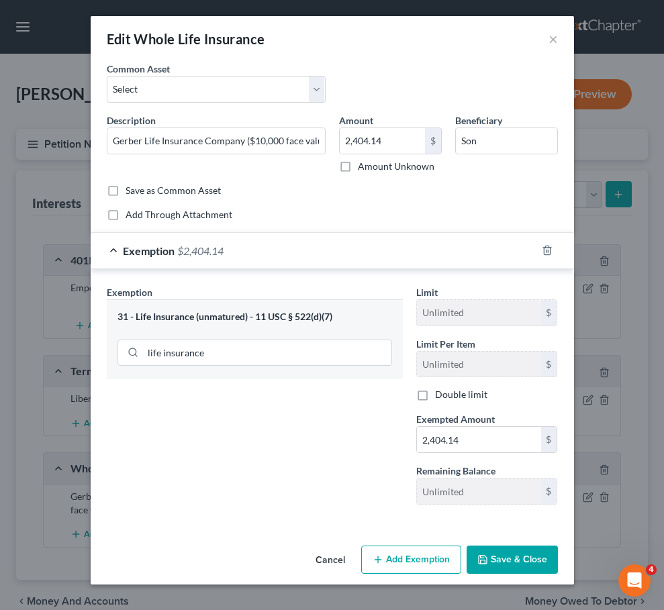
click at [534, 560] on button "Save & Close" at bounding box center [512, 560] width 91 height 28
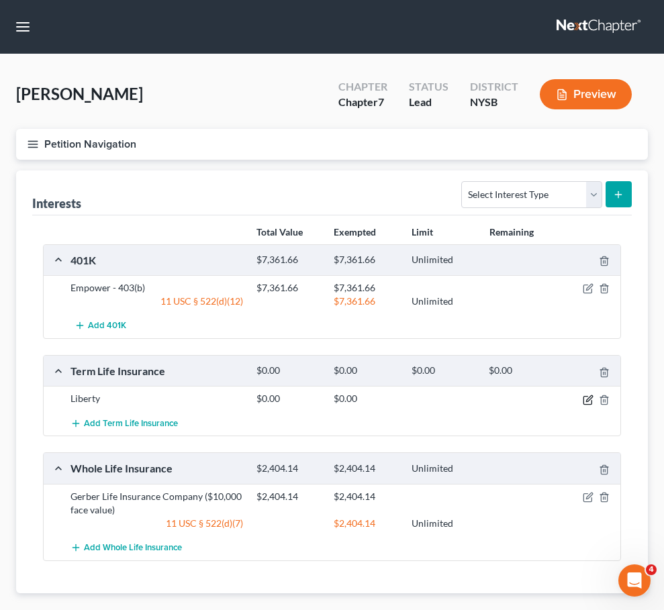
click at [588, 397] on icon "button" at bounding box center [588, 400] width 11 height 11
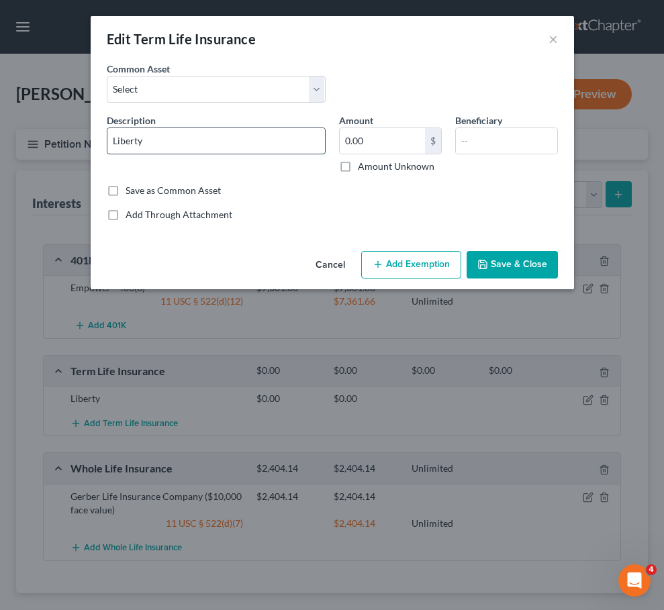
click at [225, 133] on input "Liberty" at bounding box center [216, 141] width 218 height 26
click at [225, 142] on input "Liberty" at bounding box center [216, 141] width 218 height 26
type input "Liberty"
click at [473, 140] on input "text" at bounding box center [506, 141] width 101 height 26
type input "Son"
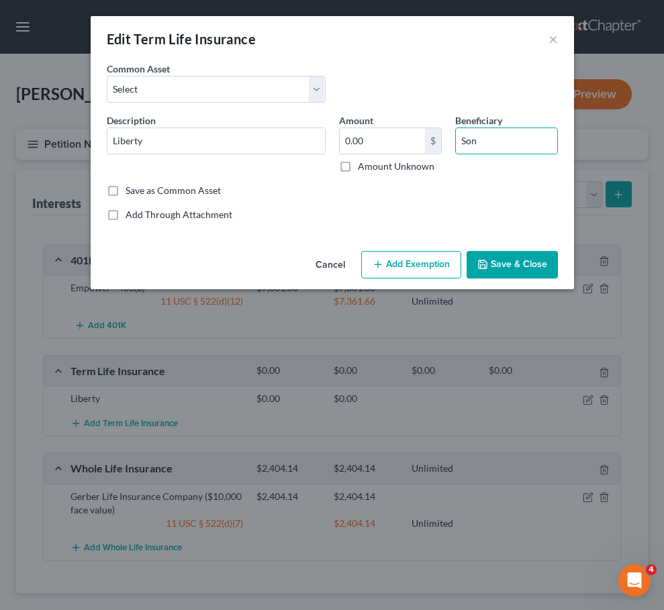
click at [504, 268] on button "Save & Close" at bounding box center [512, 265] width 91 height 28
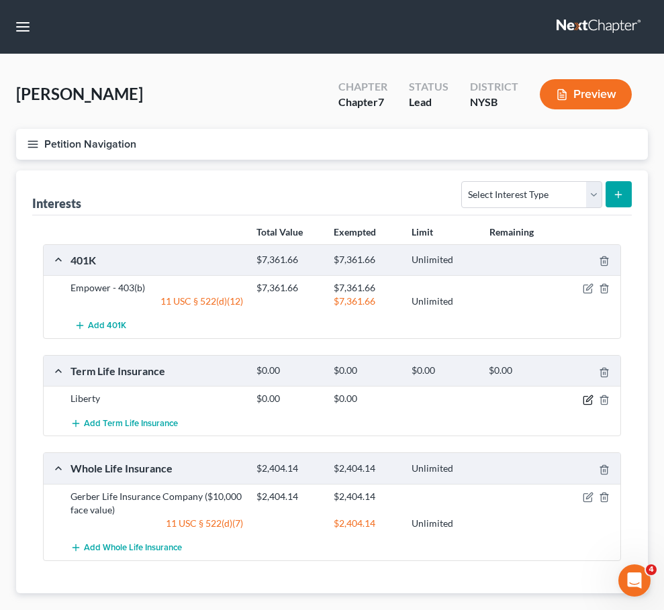
click at [587, 403] on icon "button" at bounding box center [588, 400] width 11 height 11
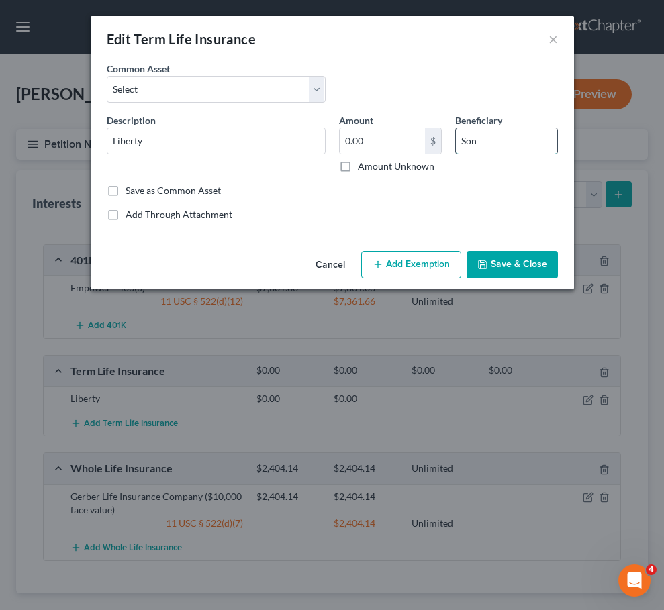
click at [531, 140] on input "Son" at bounding box center [506, 141] width 101 height 26
type input "d"
type input "D"
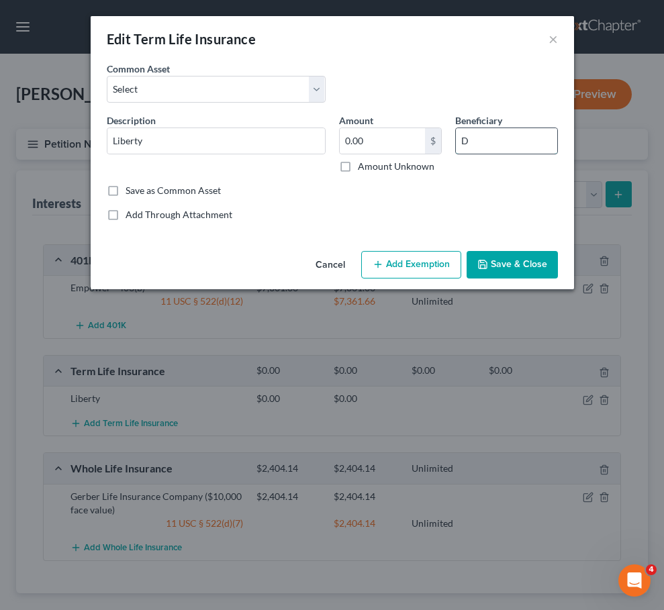
type input "Da"
type input "Dau"
type input "Daug"
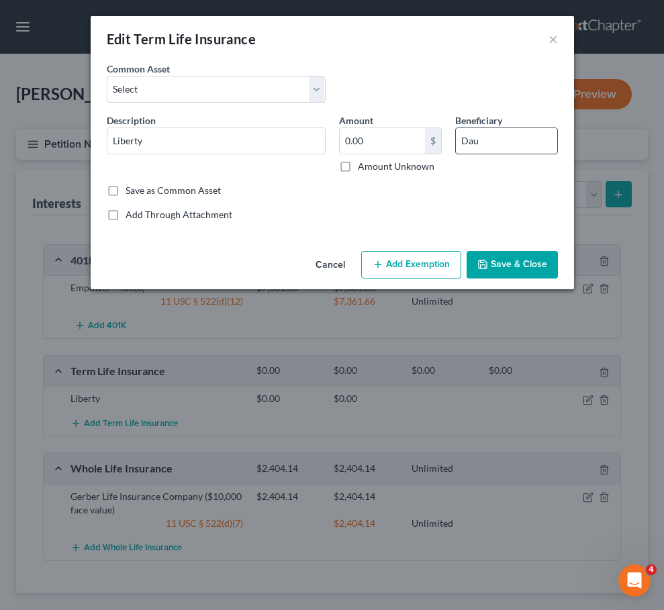
type input "Daug"
type input "Daugh"
type input "Daught"
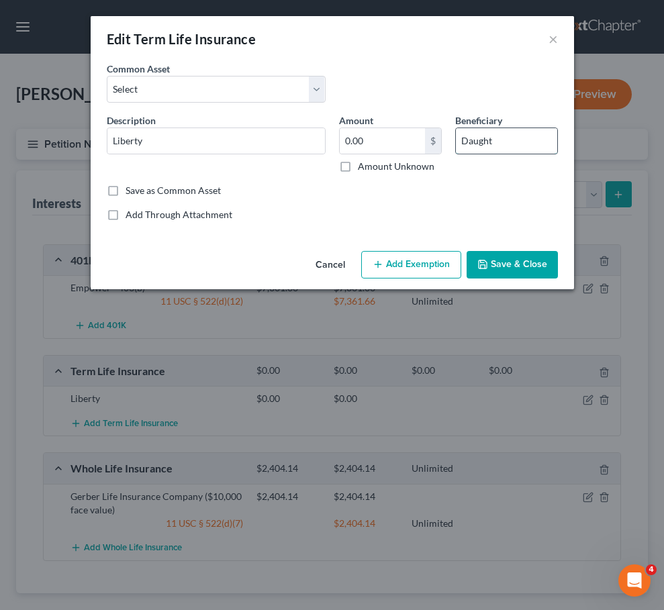
type input "Daughte"
type input "Daughter"
click at [508, 262] on button "Save & Close" at bounding box center [512, 265] width 91 height 28
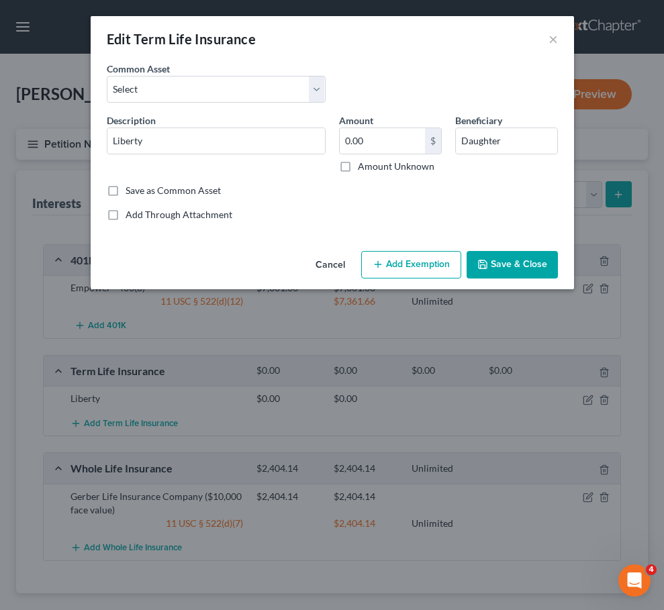
click at [343, 267] on button "Cancel" at bounding box center [330, 265] width 51 height 27
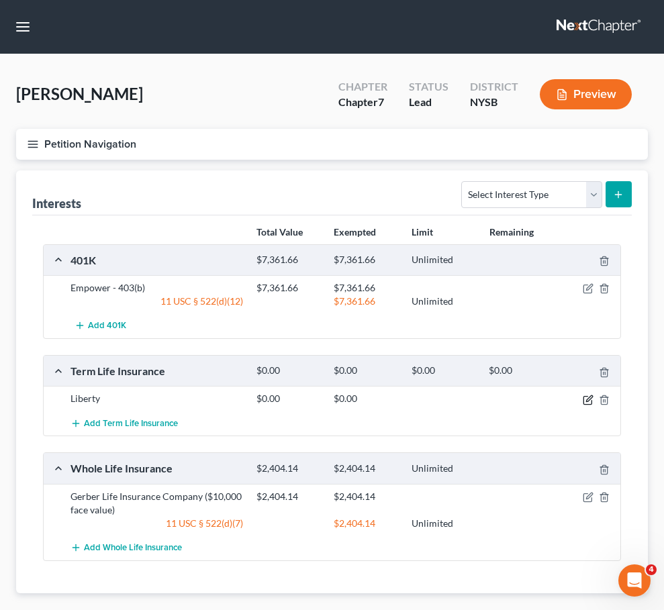
click at [588, 396] on icon "button" at bounding box center [588, 400] width 11 height 11
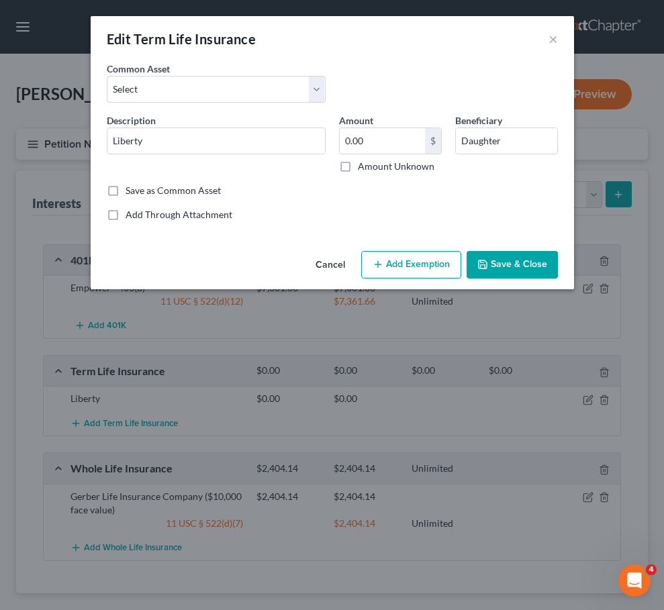
click at [346, 265] on button "Cancel" at bounding box center [330, 265] width 51 height 27
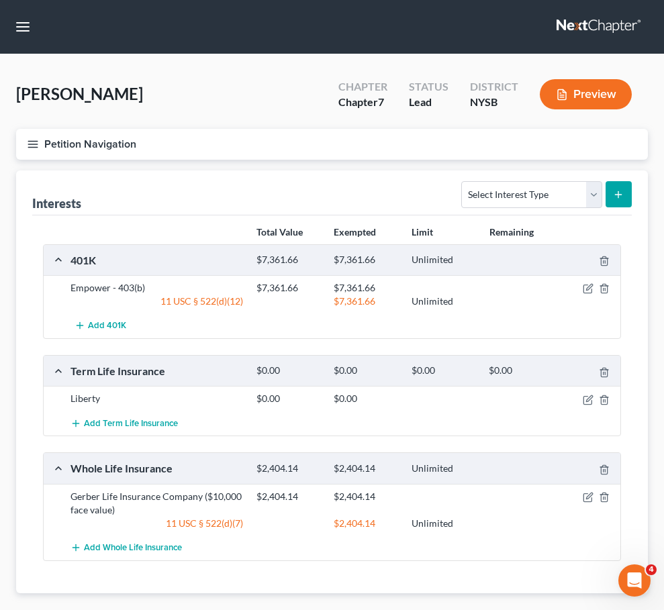
scroll to position [77, 0]
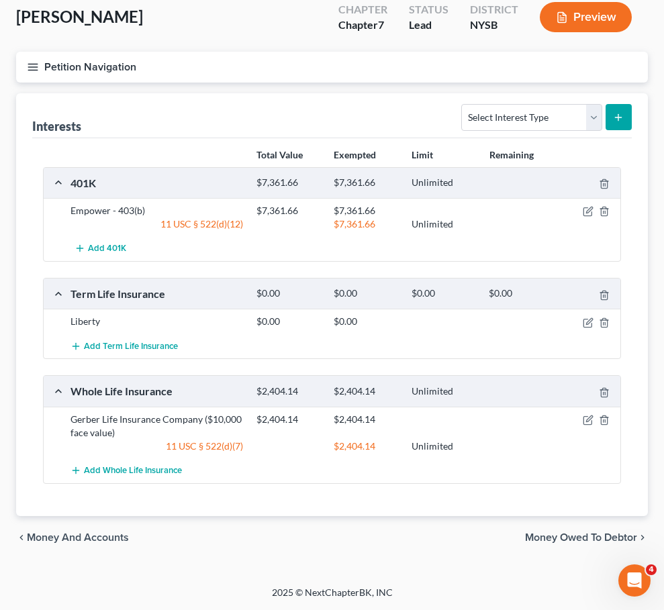
click at [115, 63] on button "Petition Navigation" at bounding box center [332, 67] width 632 height 31
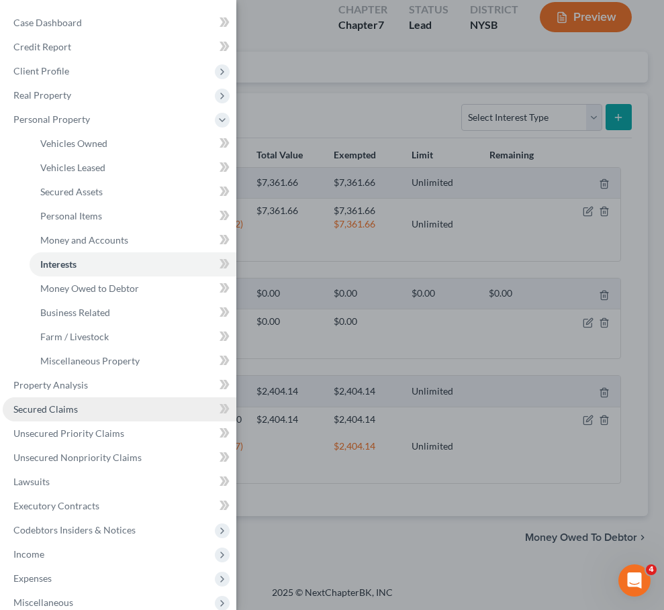
click at [75, 408] on span "Secured Claims" at bounding box center [45, 409] width 64 height 11
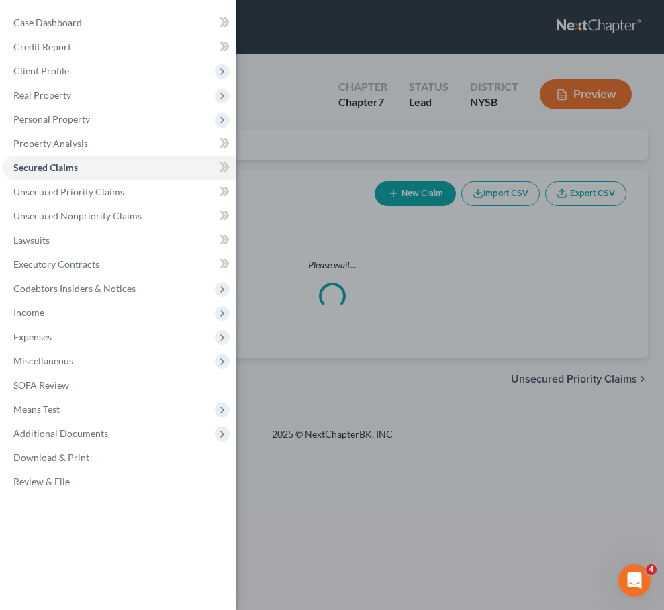
click at [438, 186] on div "Case Dashboard Payments Invoices Payments Payments Credit Report Client Profile" at bounding box center [332, 305] width 664 height 610
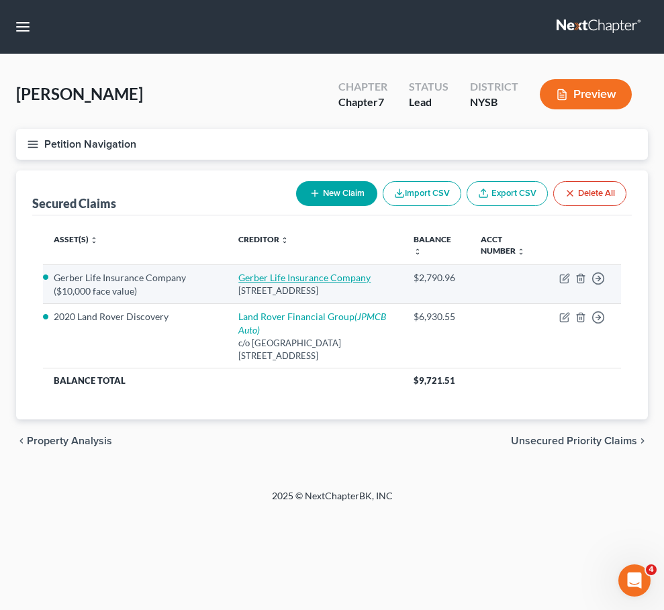
click at [282, 275] on link "Gerber Life Insurance Company" at bounding box center [304, 277] width 132 height 11
select select "23"
select select "9"
select select "2"
select select "0"
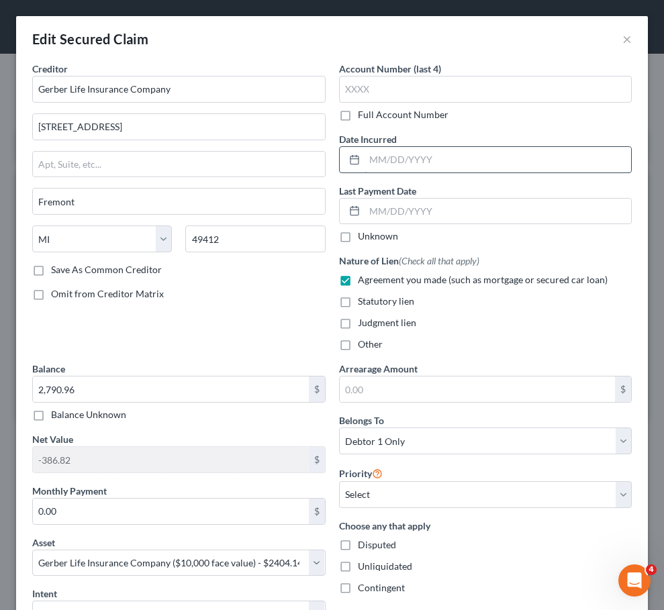
click at [455, 160] on input "text" at bounding box center [498, 160] width 267 height 26
click at [370, 164] on input "2024" at bounding box center [498, 160] width 267 height 26
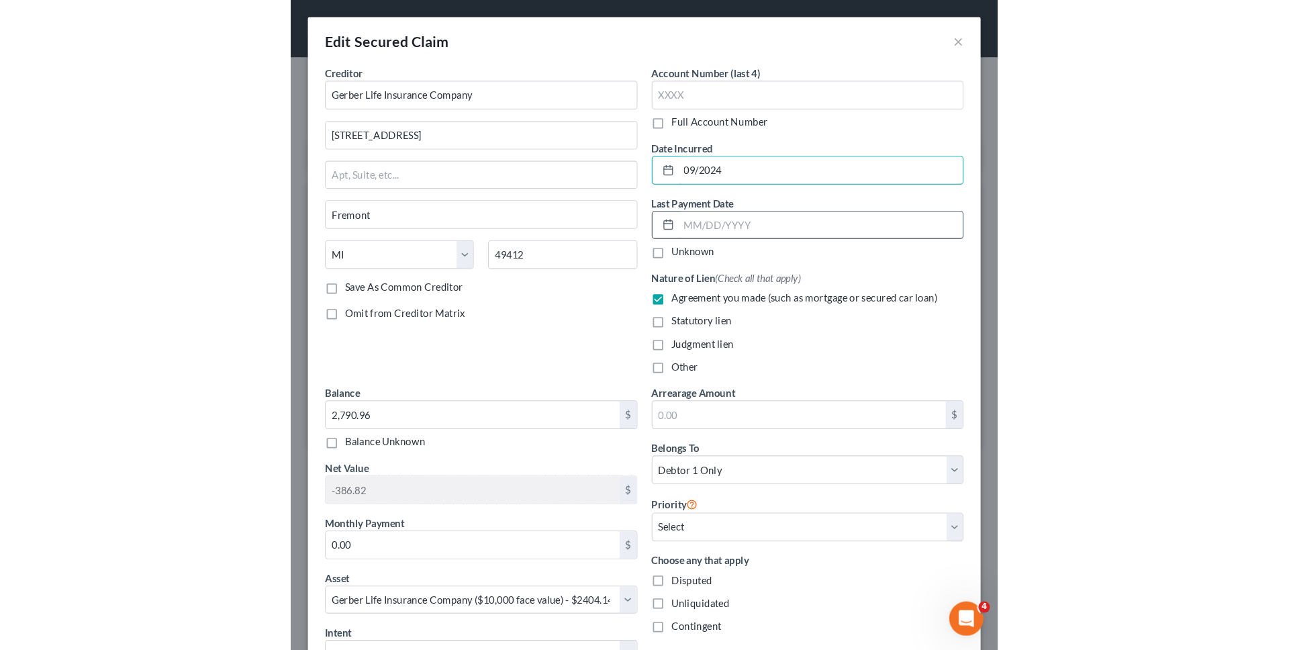
scroll to position [357, 0]
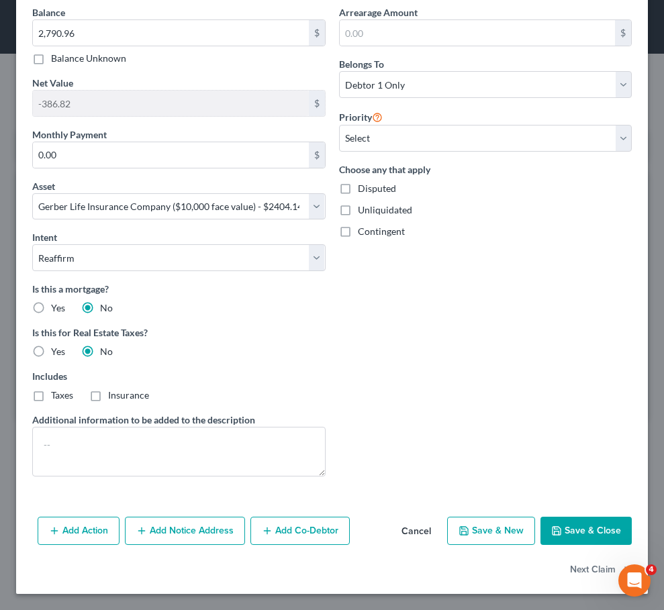
type input "09/2024"
click at [575, 551] on div "Add Action Add Notice Address Add Co-Debtor Cancel Save & New Save & Close" at bounding box center [332, 534] width 632 height 44
click at [586, 532] on button "Save & Close" at bounding box center [586, 531] width 91 height 28
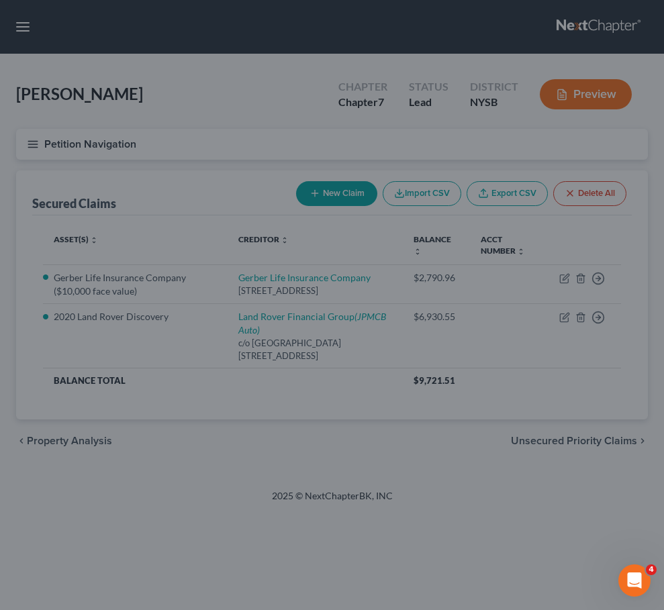
select select "9"
type input "0"
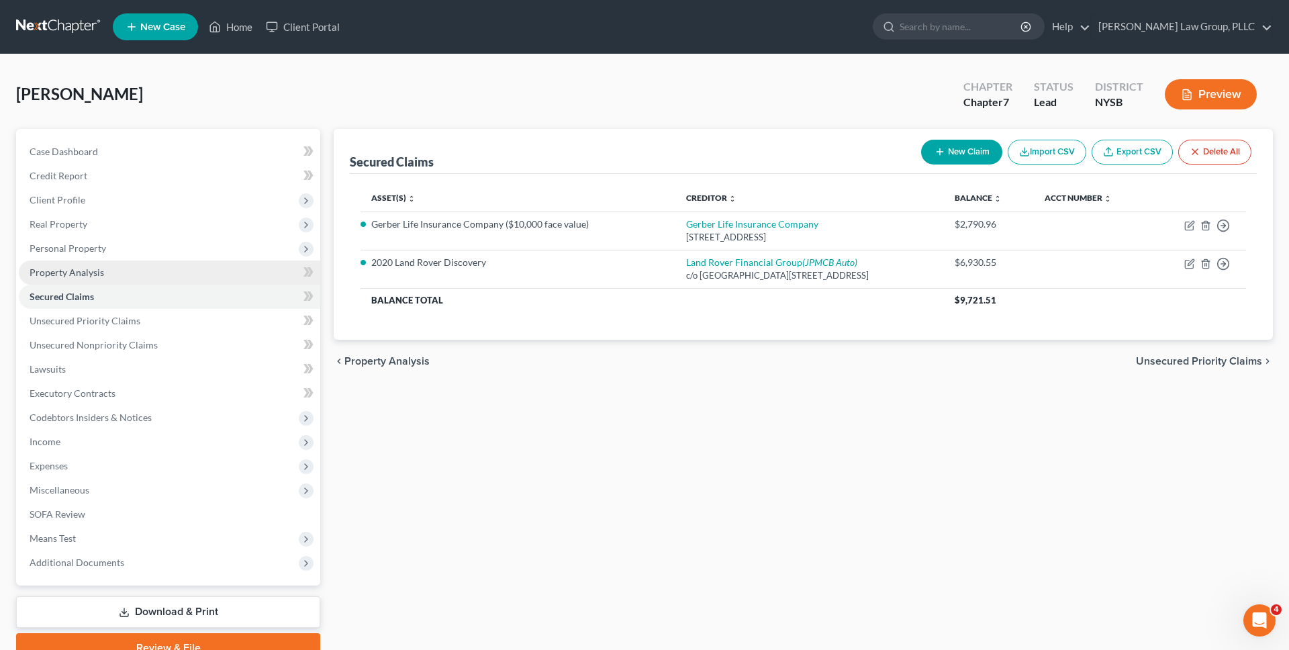
click at [208, 265] on link "Property Analysis" at bounding box center [170, 273] width 302 height 24
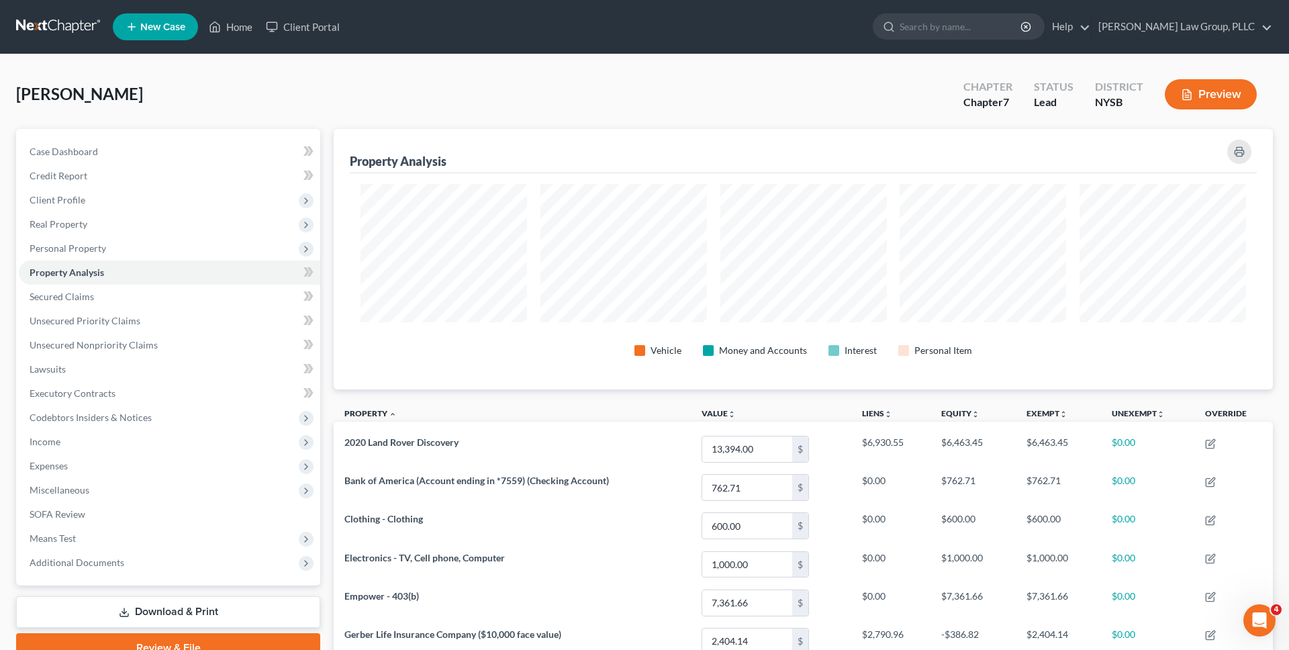
scroll to position [257, 0]
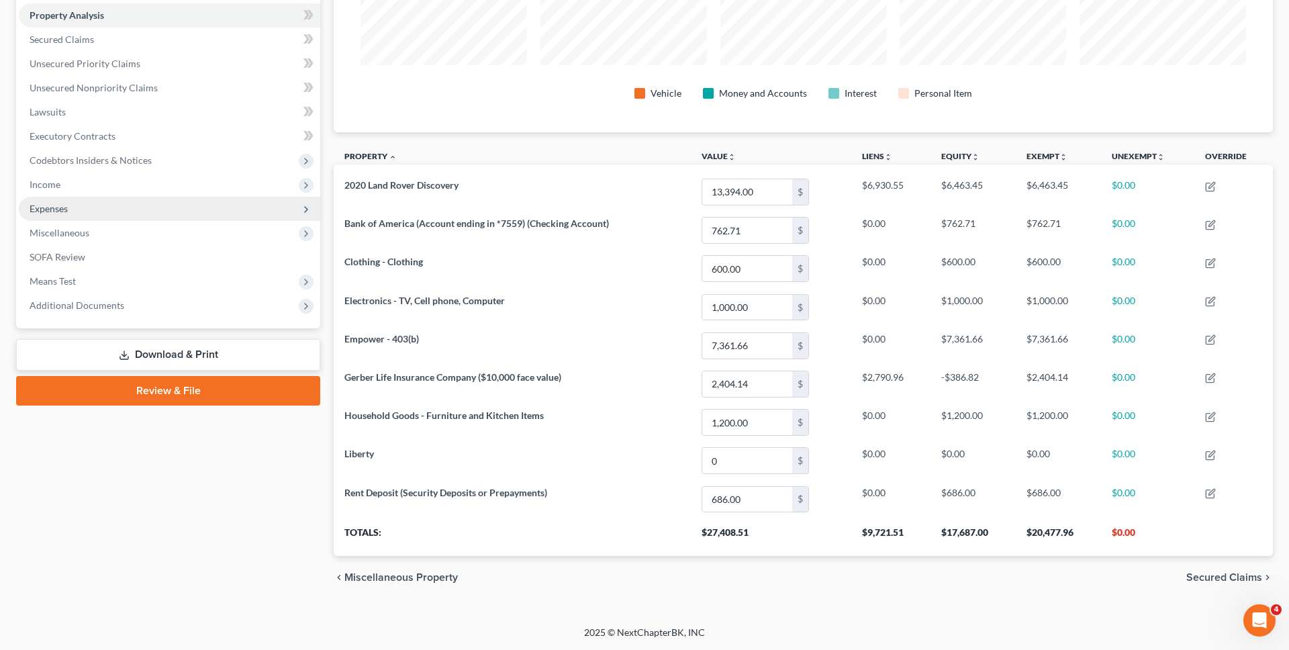
click at [150, 213] on span "Expenses" at bounding box center [170, 209] width 302 height 24
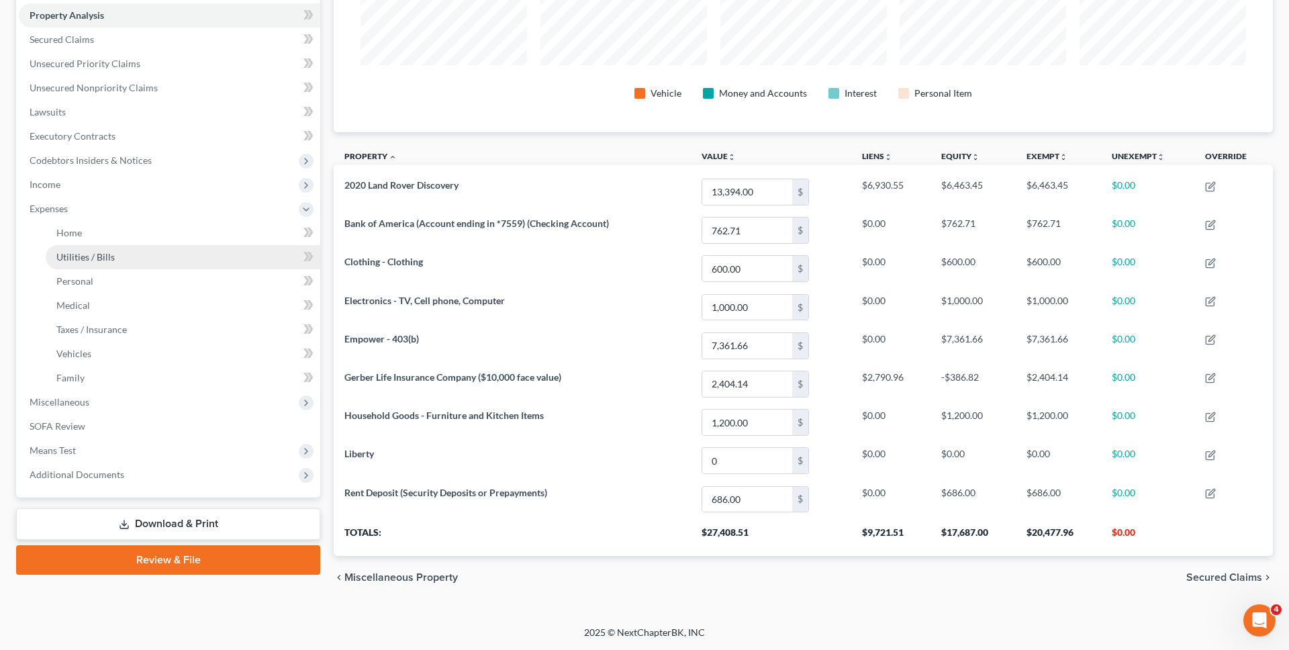
click at [151, 265] on link "Utilities / Bills" at bounding box center [183, 257] width 275 height 24
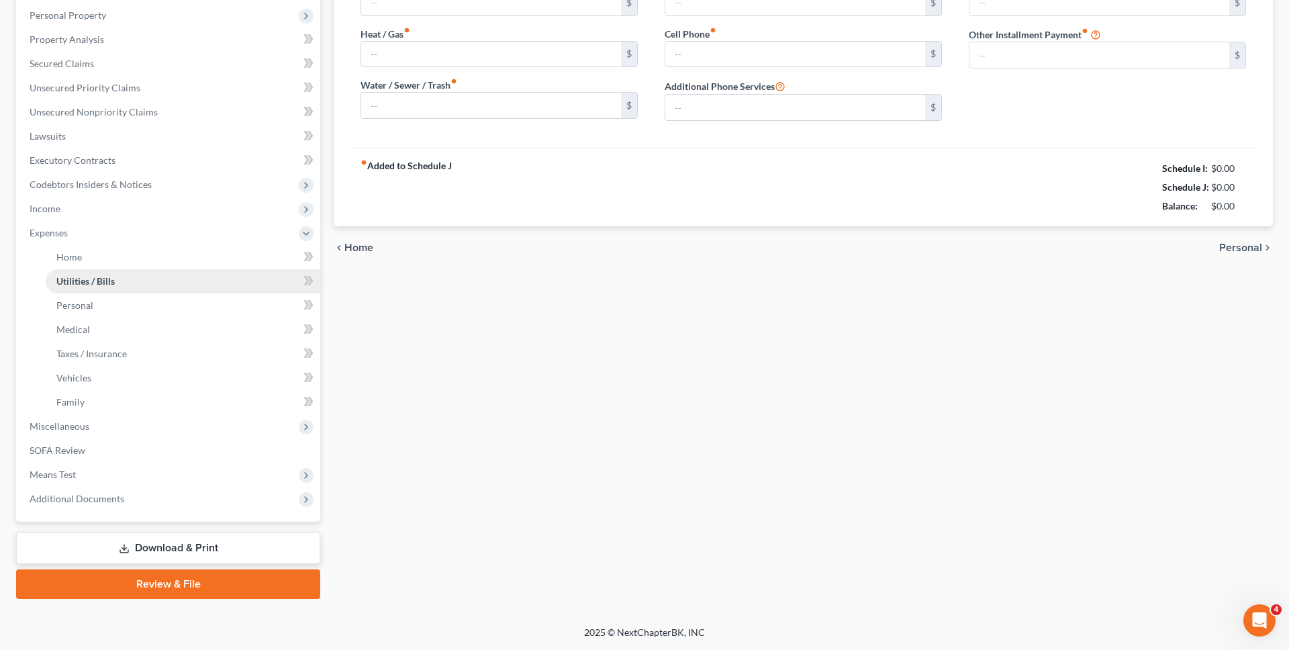
scroll to position [232, 0]
type input "0.00"
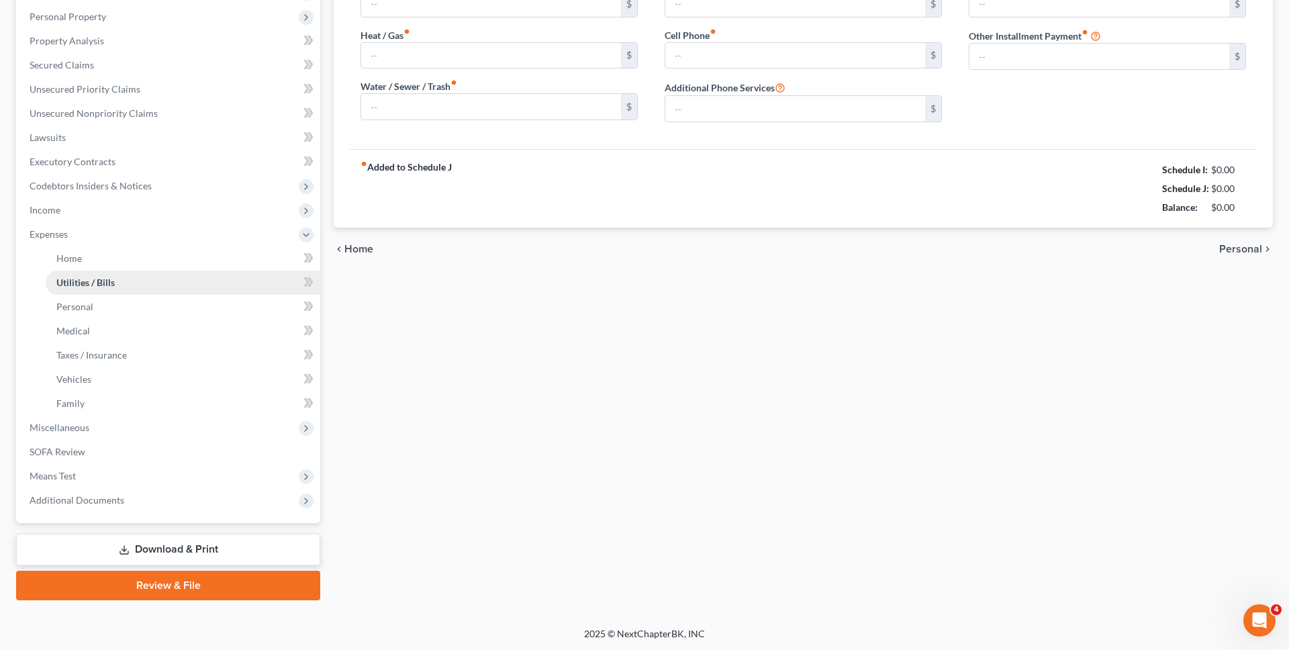
type input "0.00"
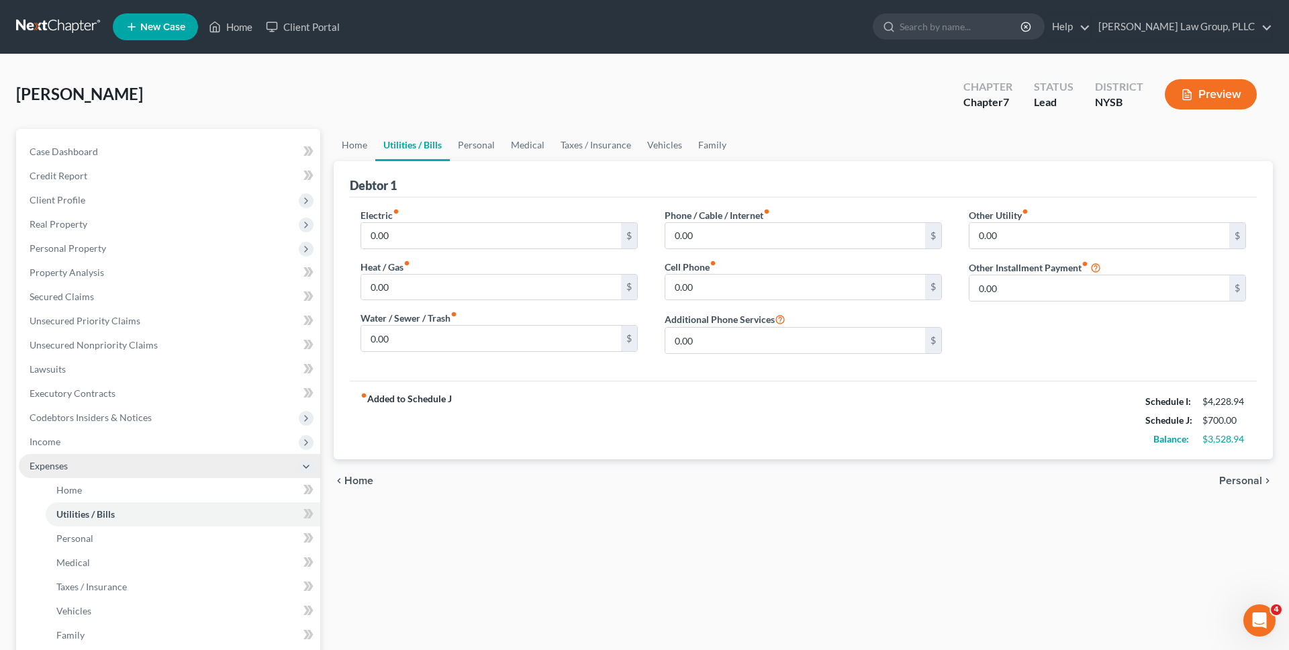
click at [222, 458] on span "Expenses" at bounding box center [170, 466] width 302 height 24
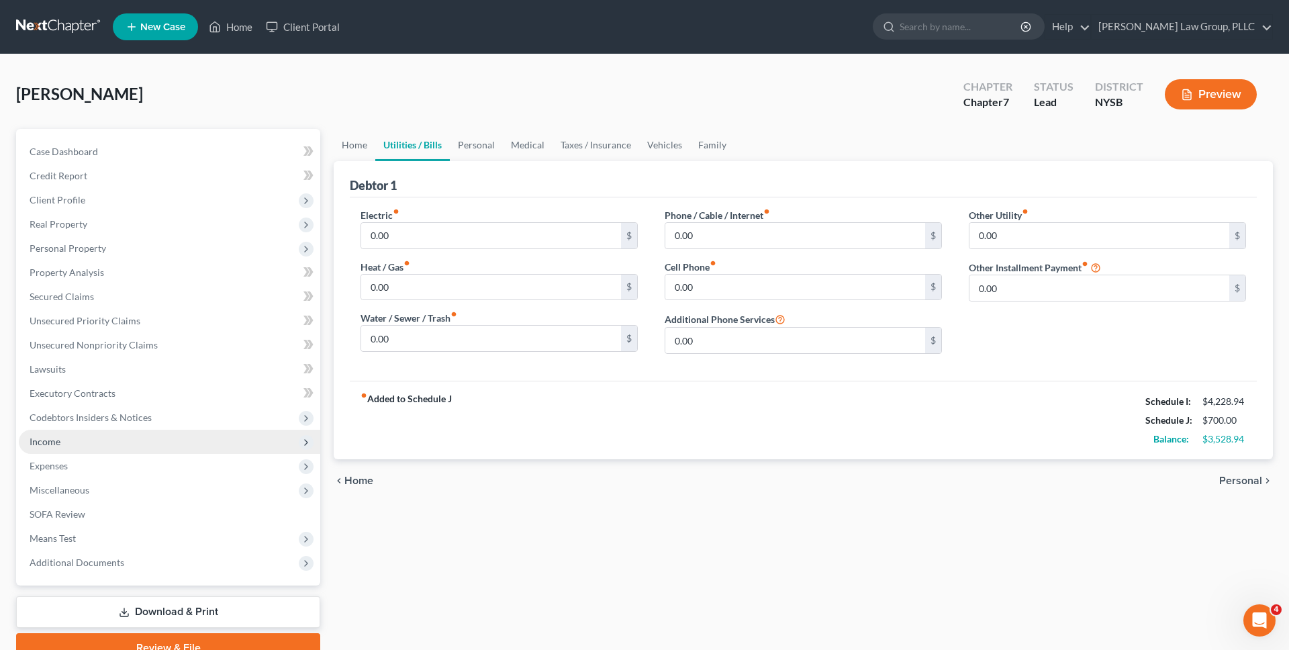
click at [214, 439] on span "Income" at bounding box center [170, 442] width 302 height 24
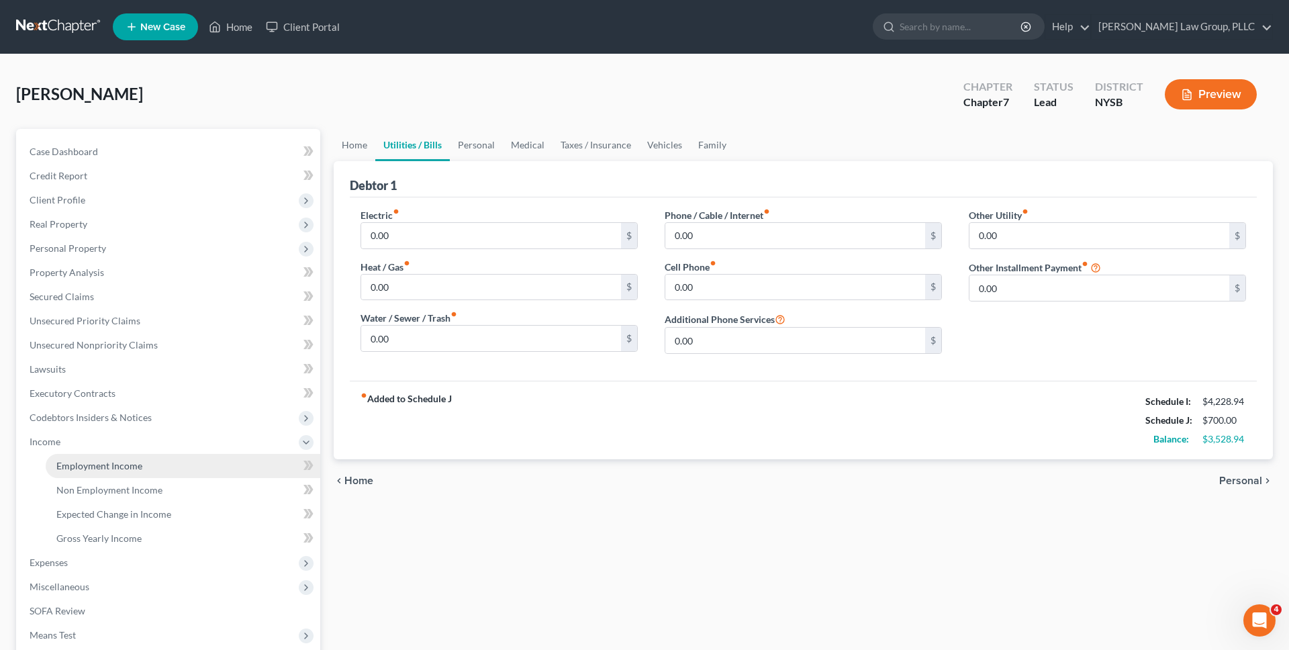
click at [213, 457] on link "Employment Income" at bounding box center [183, 466] width 275 height 24
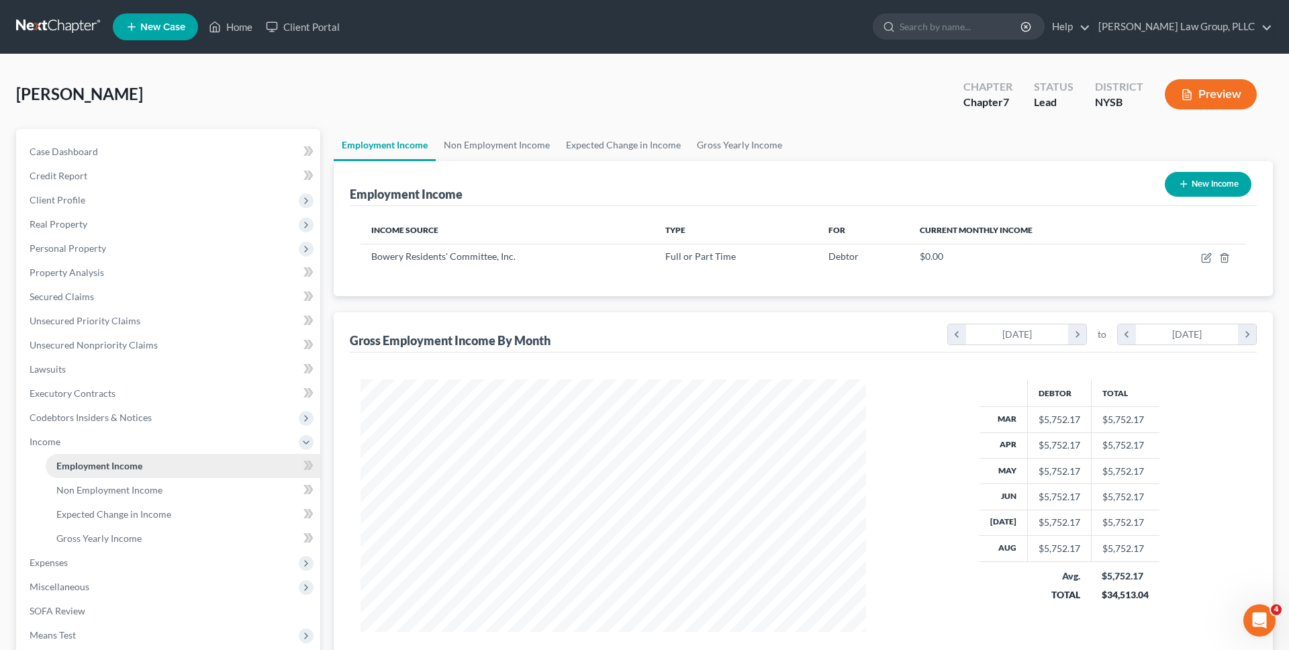
scroll to position [252, 533]
click at [504, 146] on link "Non Employment Income" at bounding box center [497, 145] width 122 height 32
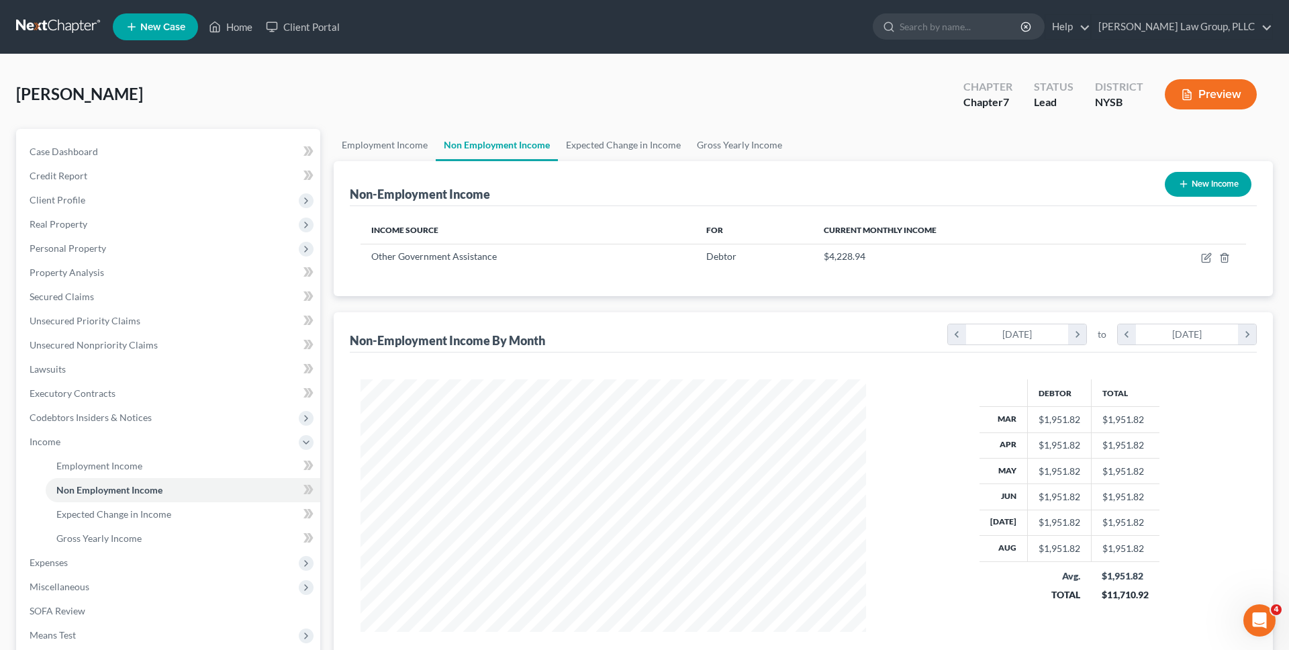
scroll to position [252, 533]
click at [1205, 257] on icon "button" at bounding box center [1206, 257] width 11 height 11
select select "5"
select select "3"
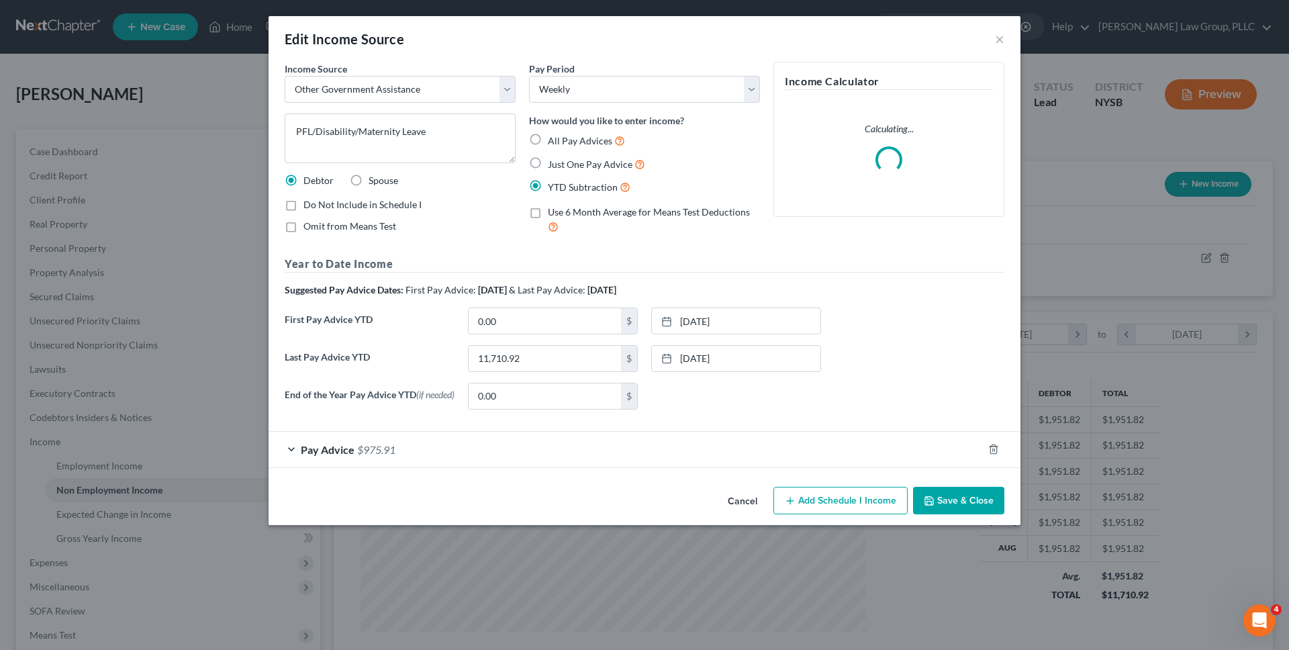
click at [753, 507] on button "Cancel" at bounding box center [742, 501] width 51 height 27
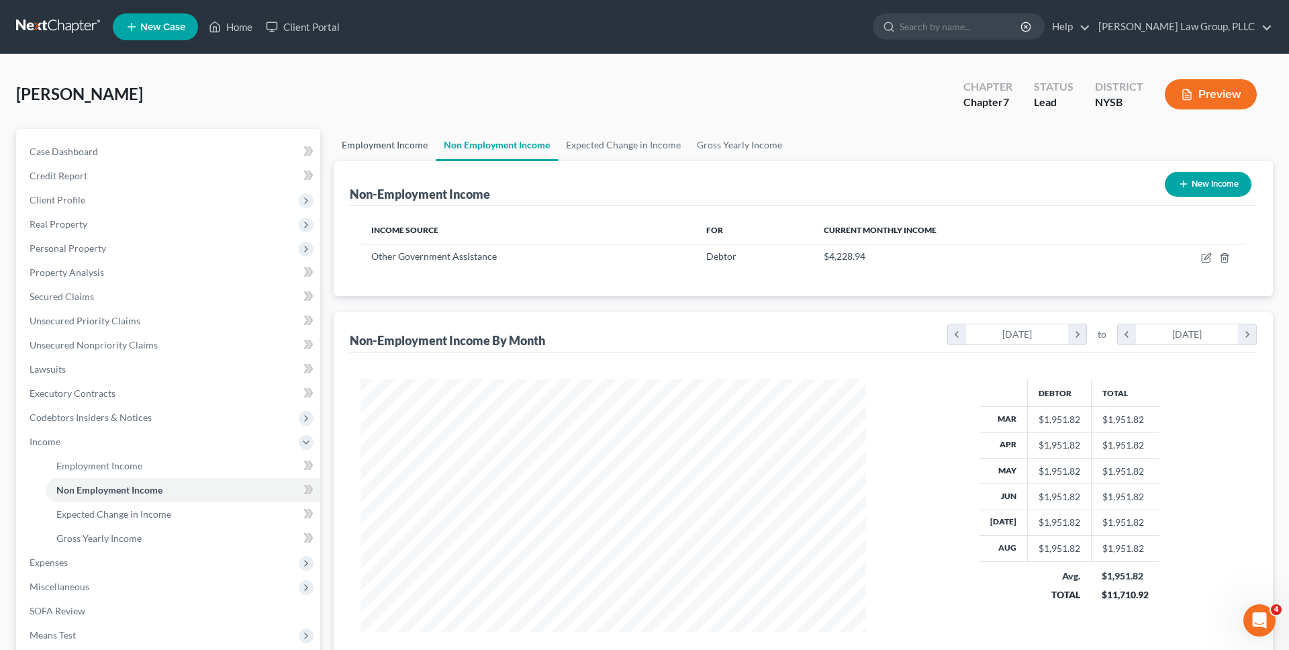
click at [400, 145] on link "Employment Income" at bounding box center [385, 145] width 102 height 32
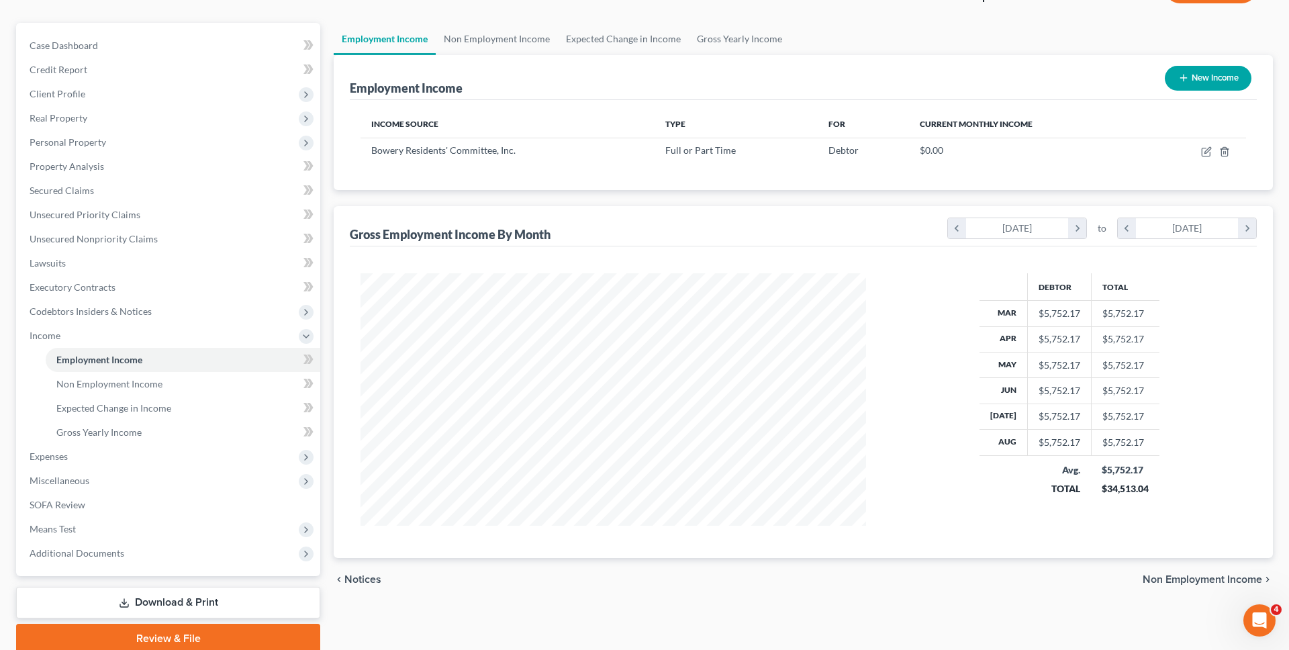
scroll to position [160, 0]
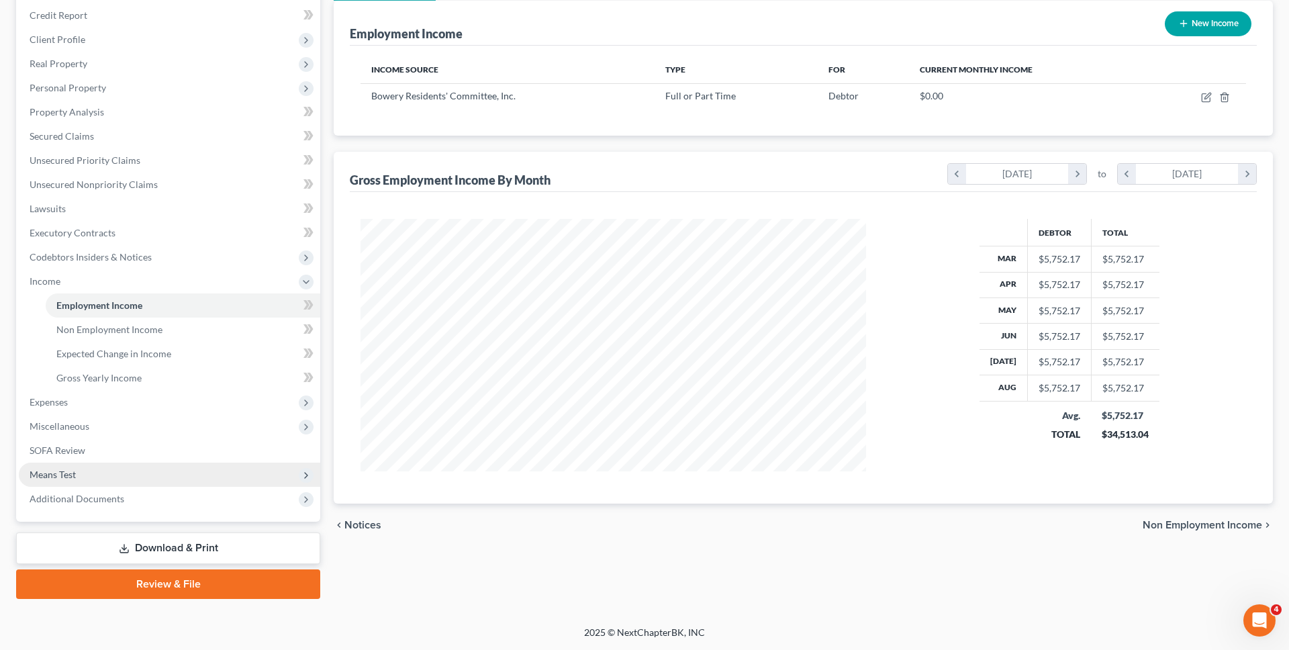
click at [179, 472] on span "Means Test" at bounding box center [170, 475] width 302 height 24
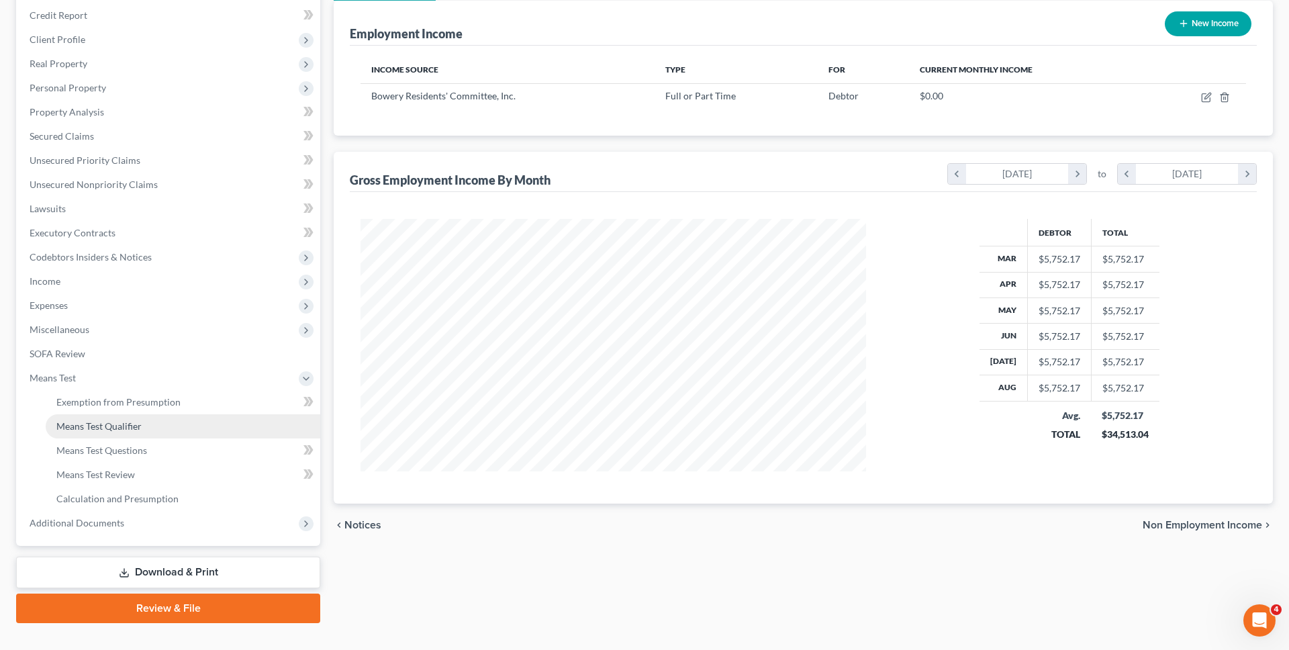
click at [189, 427] on link "Means Test Qualifier" at bounding box center [183, 426] width 275 height 24
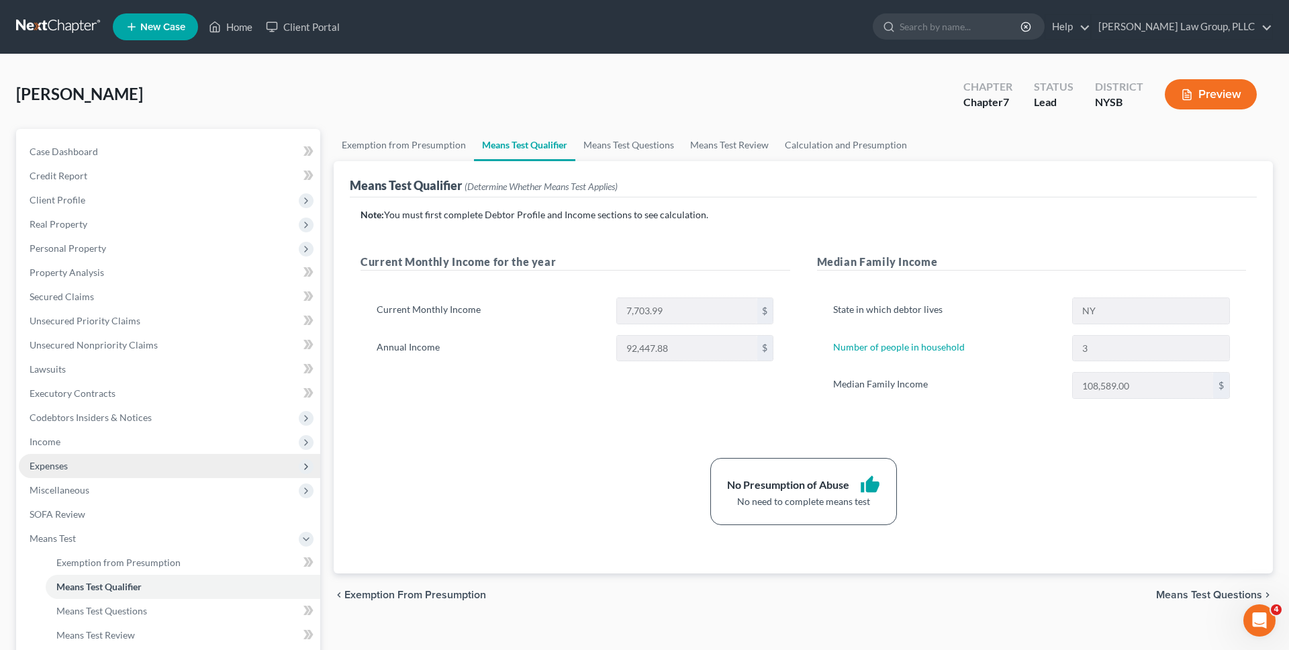
click at [175, 457] on span "Expenses" at bounding box center [170, 466] width 302 height 24
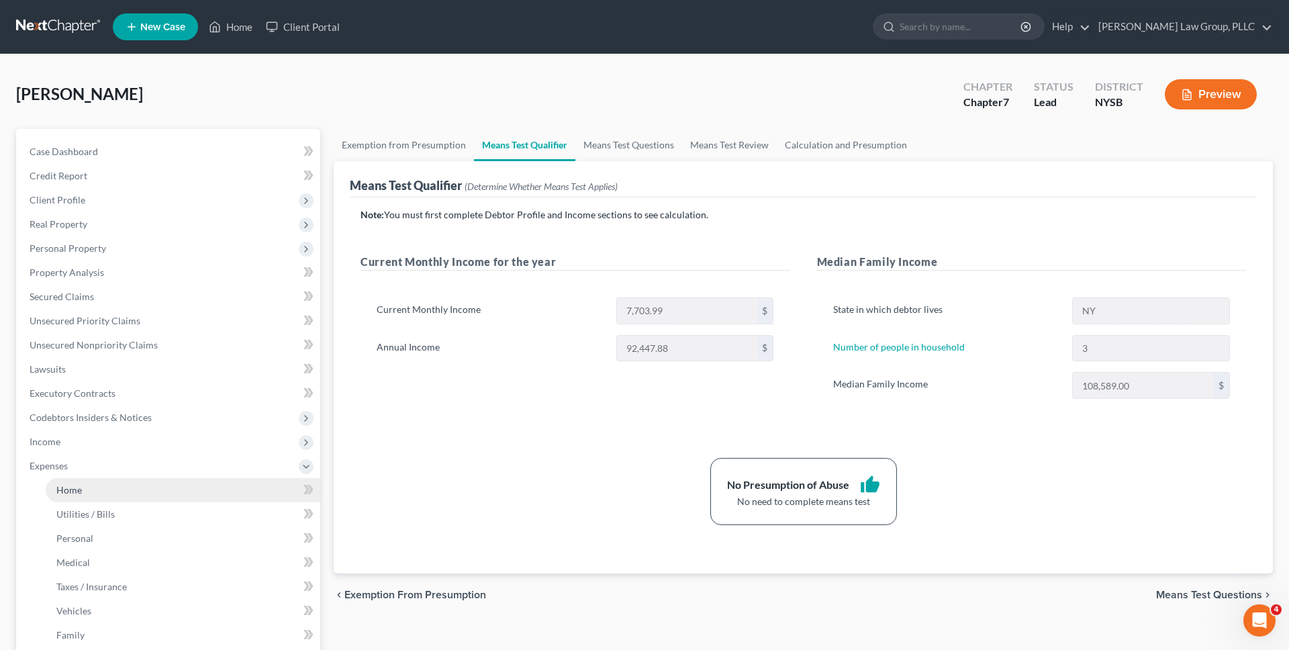
click at [167, 481] on link "Home" at bounding box center [183, 490] width 275 height 24
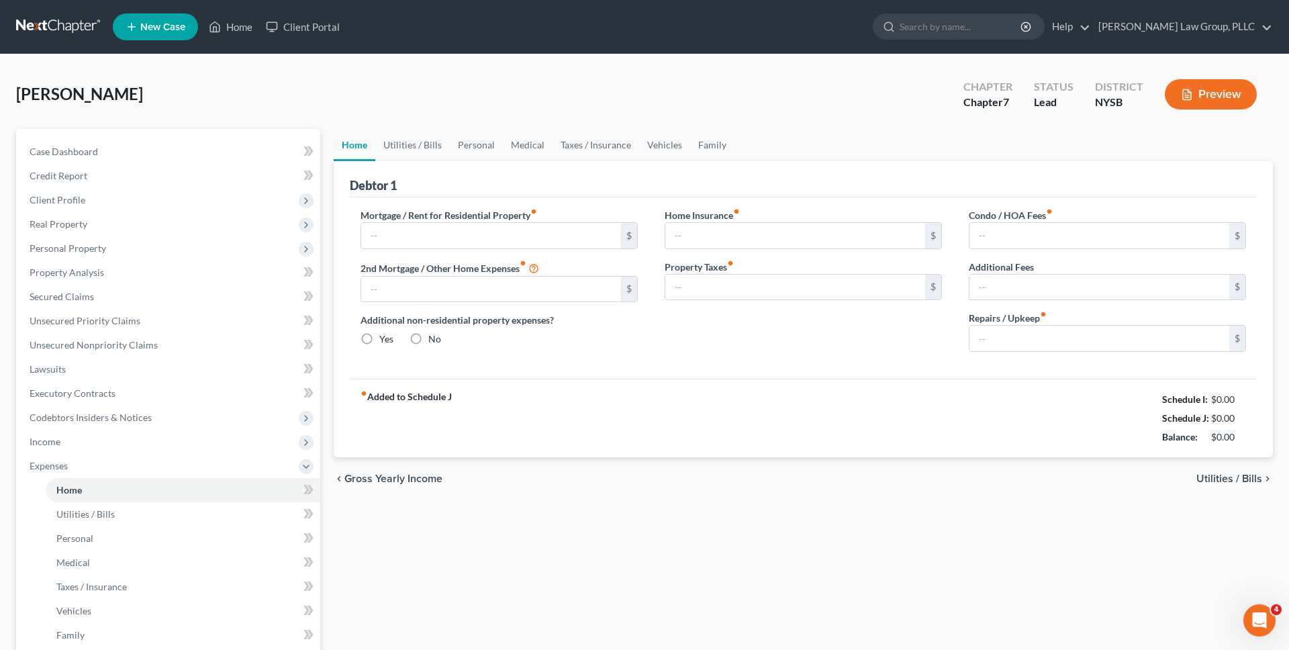
type input "0.00"
radio input "true"
type input "0.00"
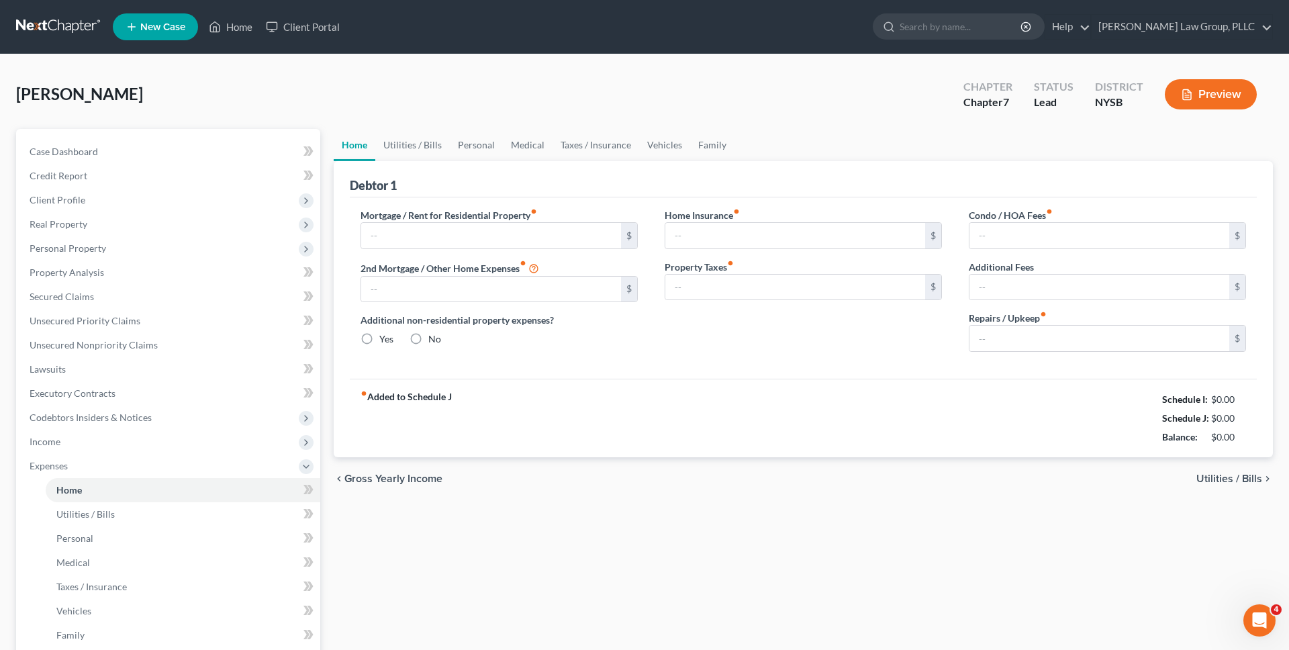
type input "0.00"
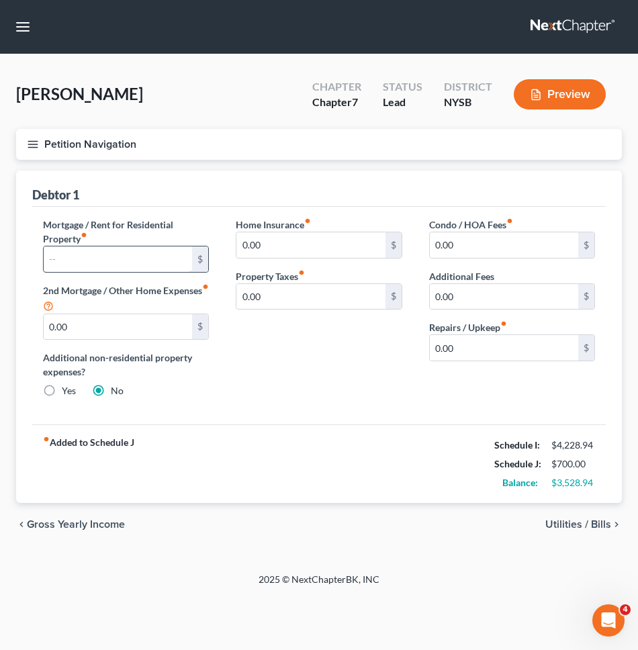
click at [140, 255] on input "text" at bounding box center [118, 259] width 148 height 26
type input "686.4"
click at [548, 521] on span "Utilities / Bills" at bounding box center [578, 524] width 66 height 11
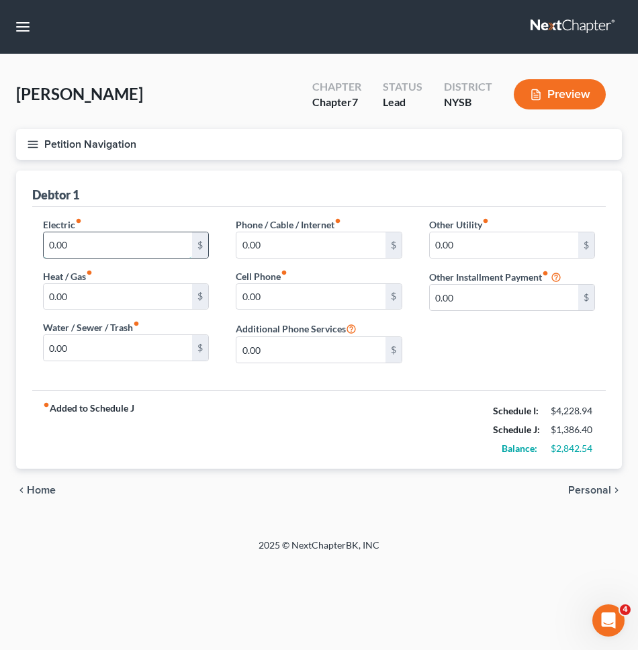
click at [163, 239] on input "0.00" at bounding box center [118, 245] width 148 height 26
type input "200"
click at [279, 299] on input "0.00" at bounding box center [310, 297] width 148 height 26
type input "200"
click at [300, 248] on input "0.00" at bounding box center [310, 245] width 148 height 26
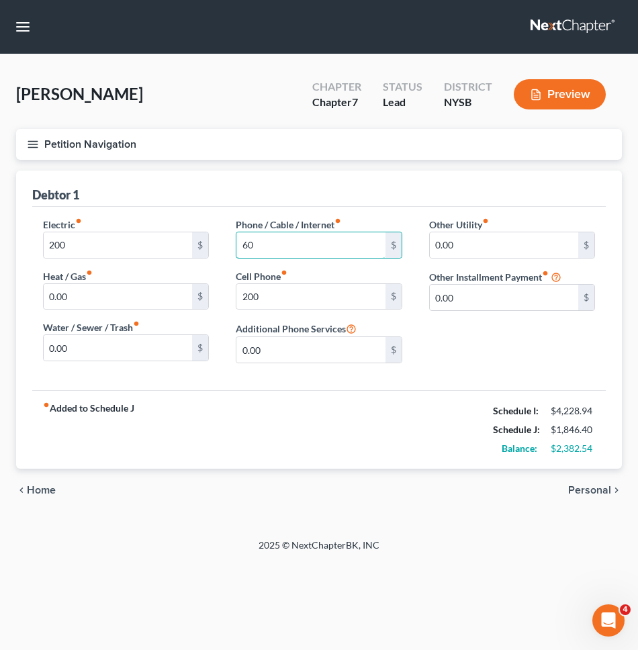
type input "60"
click at [358, 449] on div "fiber_manual_record Added to Schedule J Schedule I: $4,228.94 Schedule J: $1,84…" at bounding box center [318, 429] width 573 height 79
click at [590, 485] on span "Personal" at bounding box center [589, 490] width 43 height 11
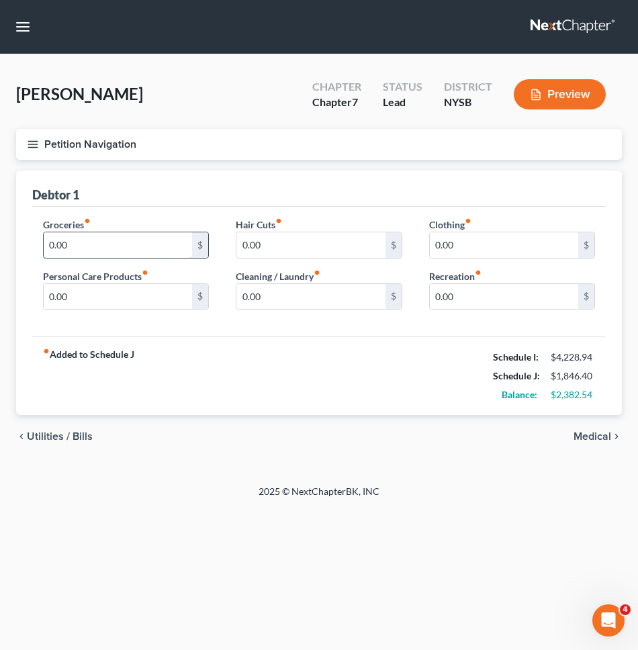
click at [115, 249] on input "0.00" at bounding box center [118, 245] width 148 height 26
type input "4"
type input "500"
click at [146, 222] on div "Groceries fiber_manual_record 500 $" at bounding box center [126, 238] width 166 height 41
click at [469, 246] on input "0.00" at bounding box center [504, 245] width 148 height 26
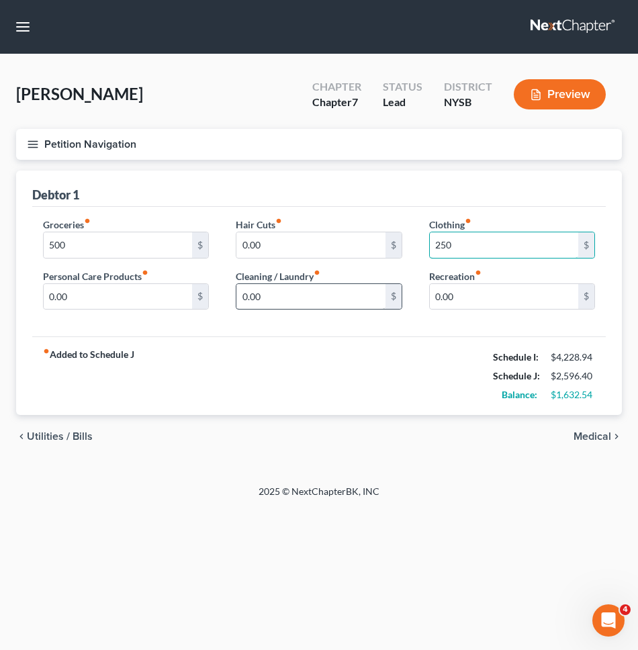
type input "250"
click at [356, 297] on input "0.00" at bounding box center [310, 297] width 148 height 26
type input "100"
click at [168, 296] on input "0.00" at bounding box center [118, 297] width 148 height 26
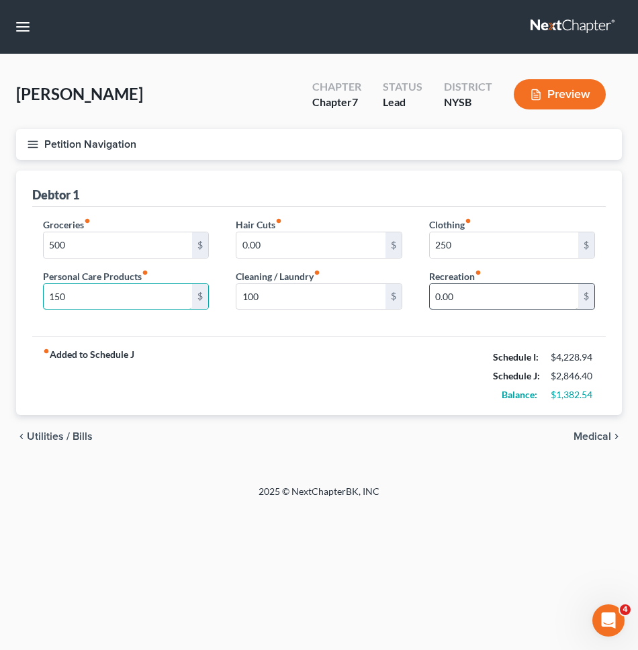
type input "150"
click at [547, 304] on input "0.00" at bounding box center [504, 297] width 148 height 26
type input "2"
type input "300"
click at [428, 346] on div "fiber_manual_record Added to Schedule J Schedule I: $4,228.94 Schedule J: $3,14…" at bounding box center [318, 375] width 573 height 79
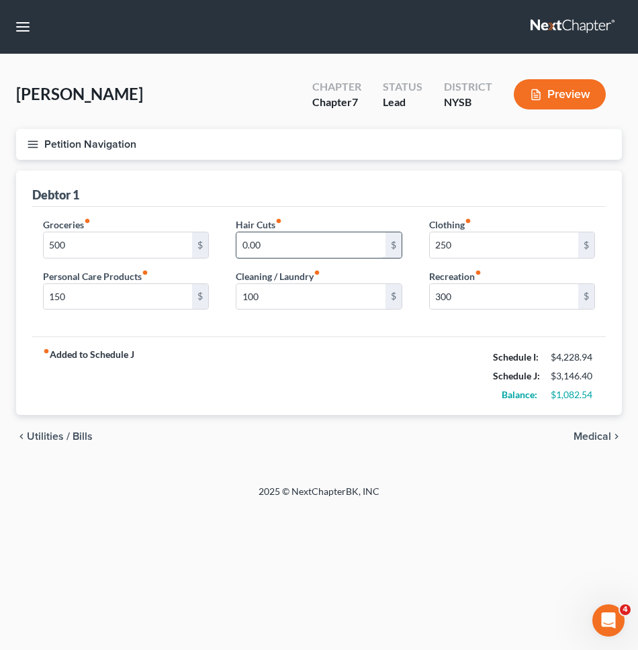
click at [355, 248] on input "0.00" at bounding box center [310, 245] width 148 height 26
type input "50"
click at [299, 364] on div "fiber_manual_record Added to Schedule J Schedule I: $4,228.94 Schedule J: $3,19…" at bounding box center [318, 375] width 573 height 79
click at [590, 434] on span "Medical" at bounding box center [592, 436] width 38 height 11
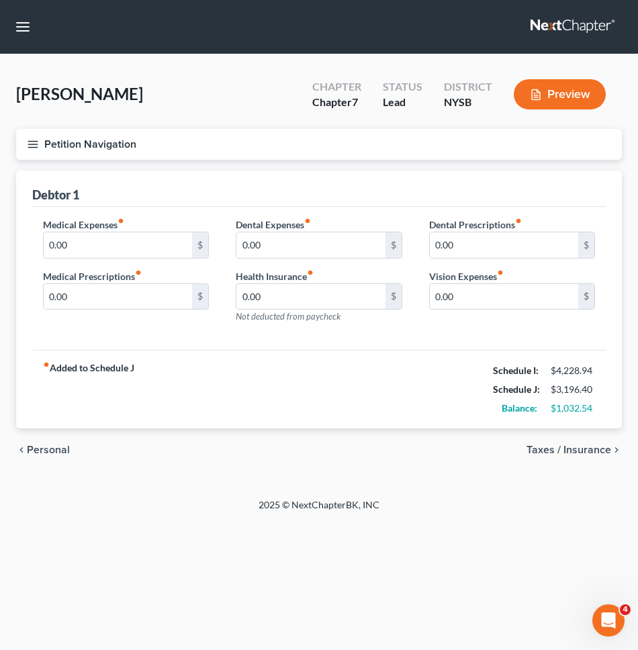
click at [598, 450] on span "Taxes / Insurance" at bounding box center [568, 450] width 85 height 11
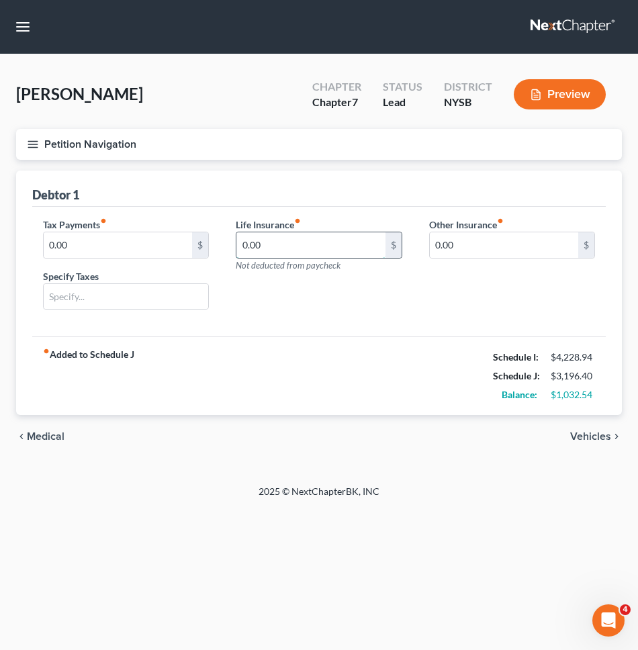
click at [350, 248] on input "0.00" at bounding box center [310, 245] width 148 height 26
type input "34.67"
click at [594, 434] on span "Vehicles" at bounding box center [590, 436] width 41 height 11
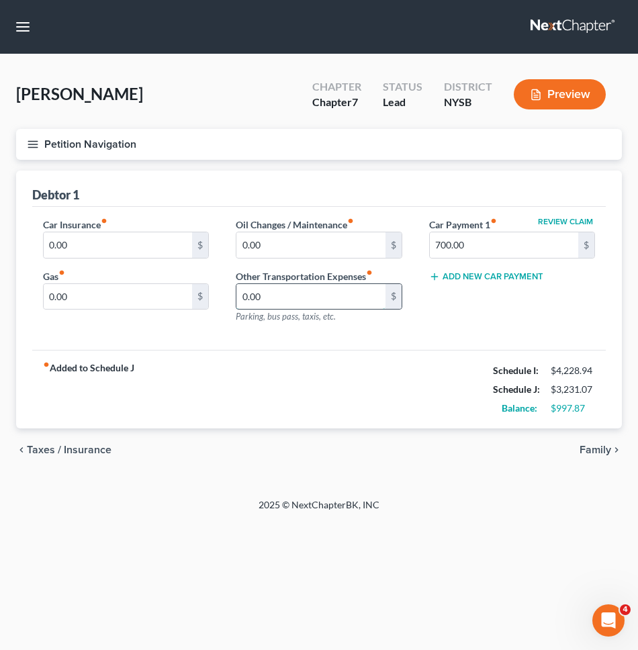
click at [324, 299] on input "0.00" at bounding box center [310, 297] width 148 height 26
type input "60"
click at [259, 330] on div "Oil Changes / Maintenance fiber_manual_record 0.00 $ Other Transportation Expen…" at bounding box center [318, 276] width 193 height 117
click at [143, 240] on input "0.00" at bounding box center [118, 245] width 148 height 26
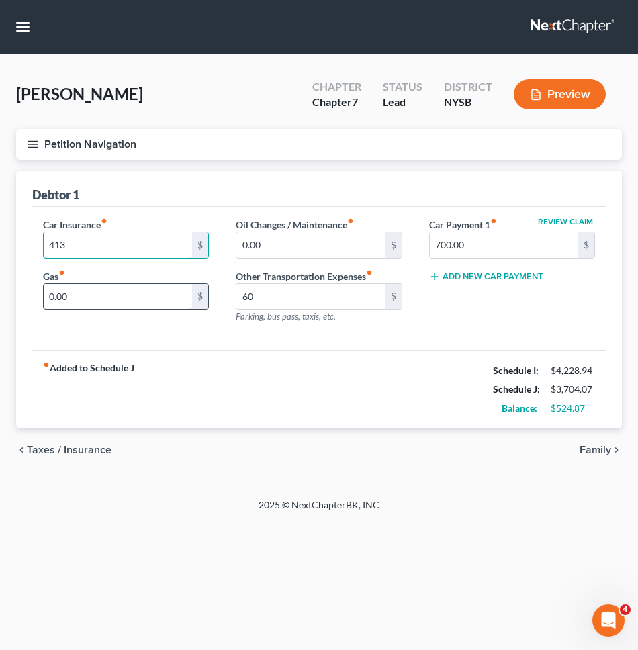
type input "413"
click at [128, 298] on input "0.00" at bounding box center [118, 297] width 148 height 26
type input "300"
click at [286, 357] on div "fiber_manual_record Added to Schedule J Schedule I: $4,228.94 Schedule J: $4,00…" at bounding box center [318, 389] width 573 height 79
click at [594, 446] on span "Family" at bounding box center [596, 450] width 32 height 11
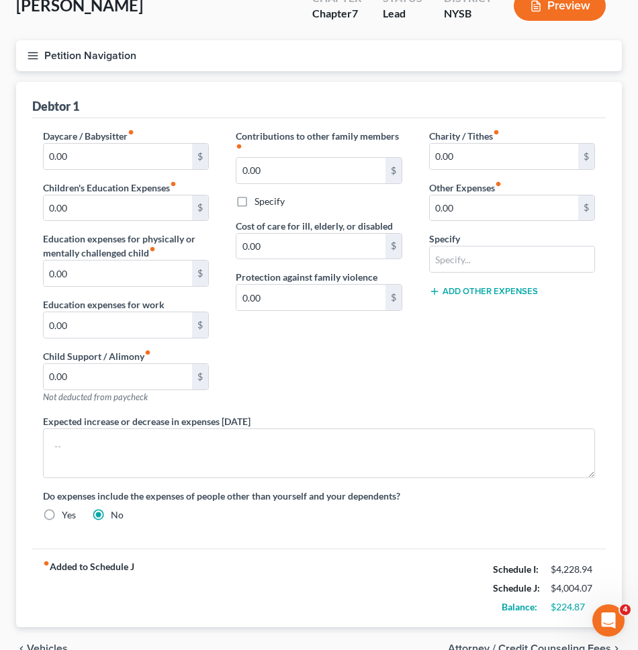
scroll to position [160, 0]
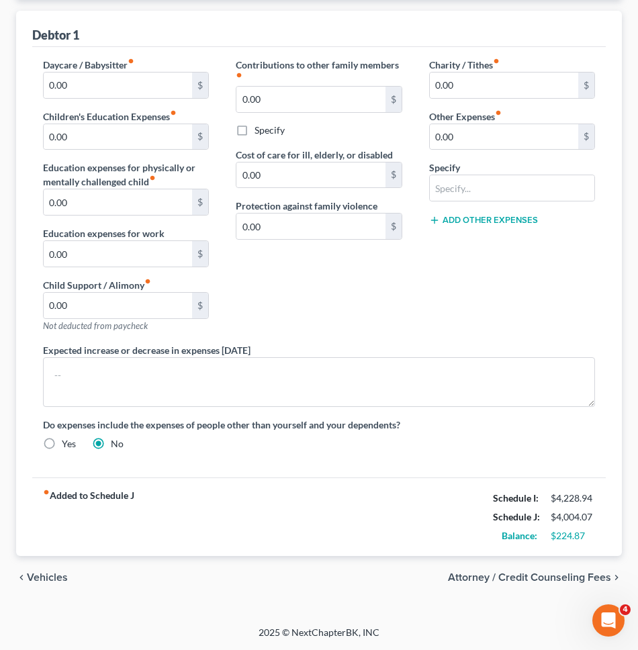
click at [58, 579] on span "Vehicles" at bounding box center [47, 577] width 41 height 11
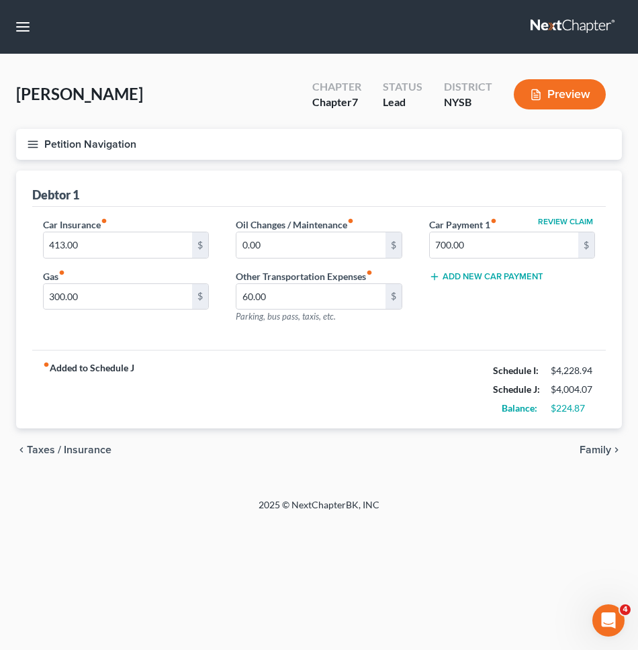
click at [55, 451] on span "Taxes / Insurance" at bounding box center [69, 450] width 85 height 11
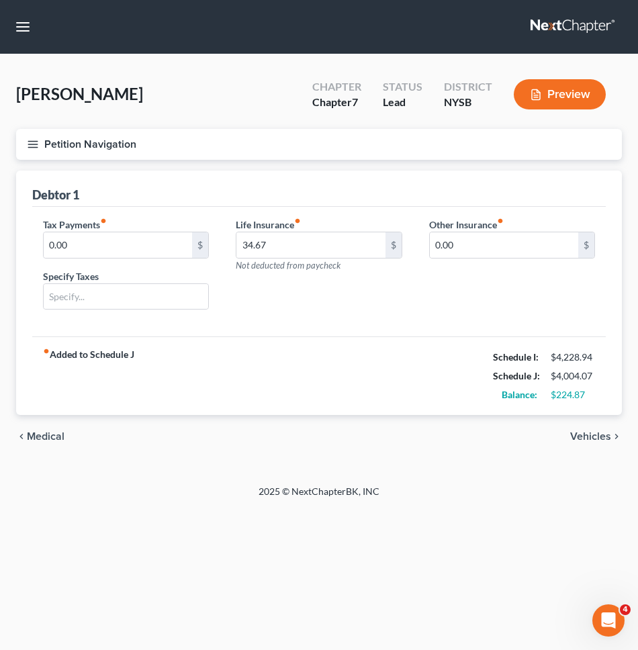
click at [52, 435] on span "Medical" at bounding box center [46, 436] width 38 height 11
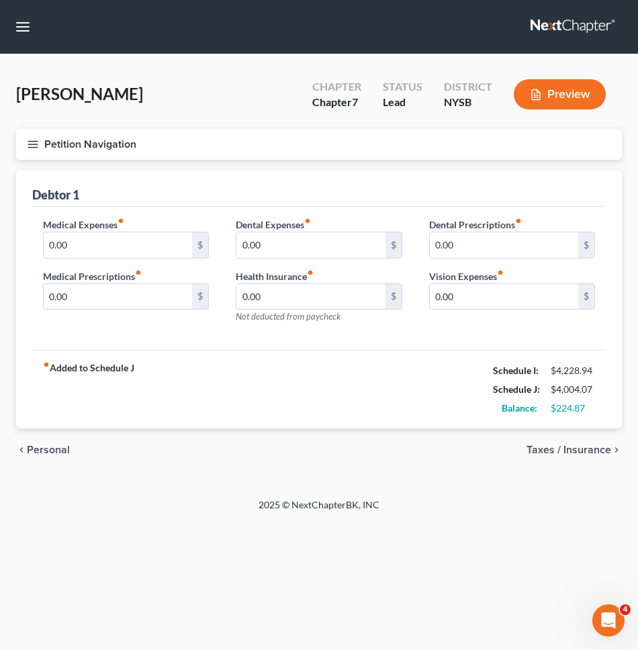
click at [53, 447] on span "Personal" at bounding box center [48, 450] width 43 height 11
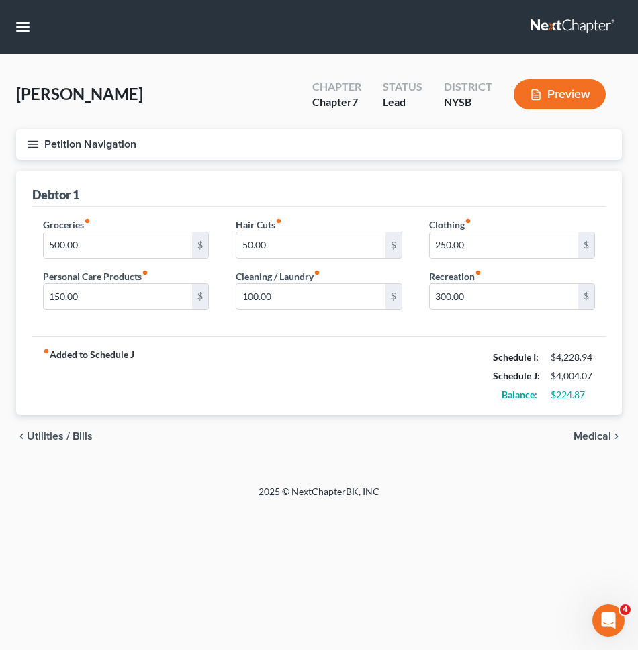
click at [53, 446] on div "chevron_left Utilities / Bills Medical chevron_right" at bounding box center [319, 436] width 606 height 43
click at [56, 436] on span "Utilities / Bills" at bounding box center [60, 436] width 66 height 11
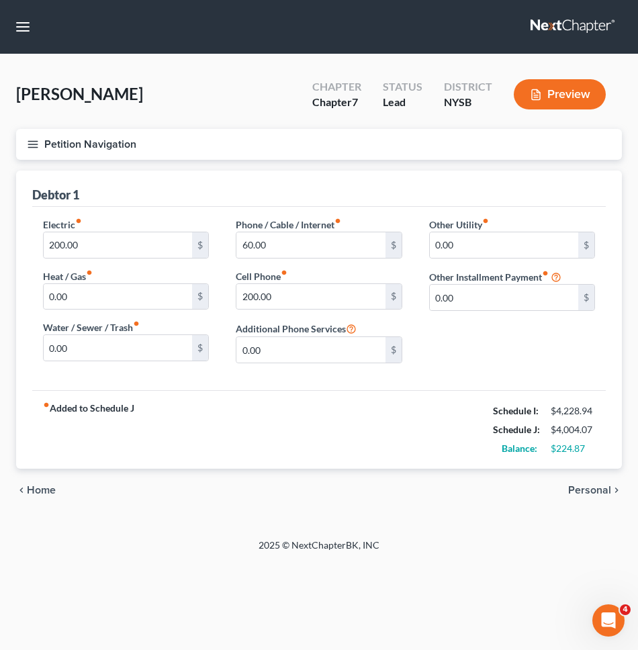
click at [180, 146] on button "Petition Navigation" at bounding box center [319, 144] width 606 height 31
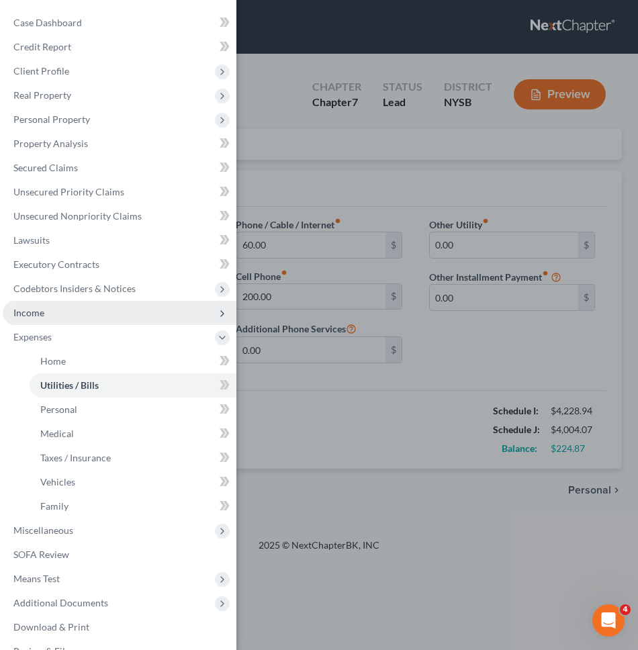
click at [125, 303] on span "Income" at bounding box center [120, 313] width 234 height 24
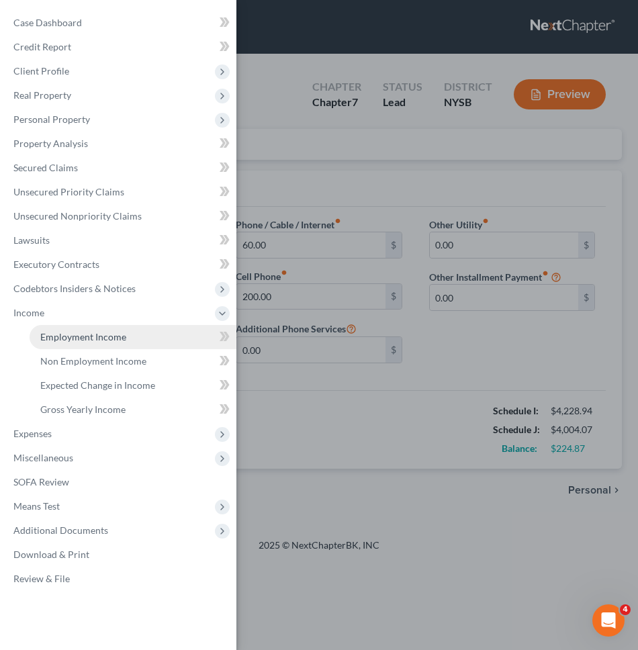
click at [118, 332] on span "Employment Income" at bounding box center [83, 336] width 86 height 11
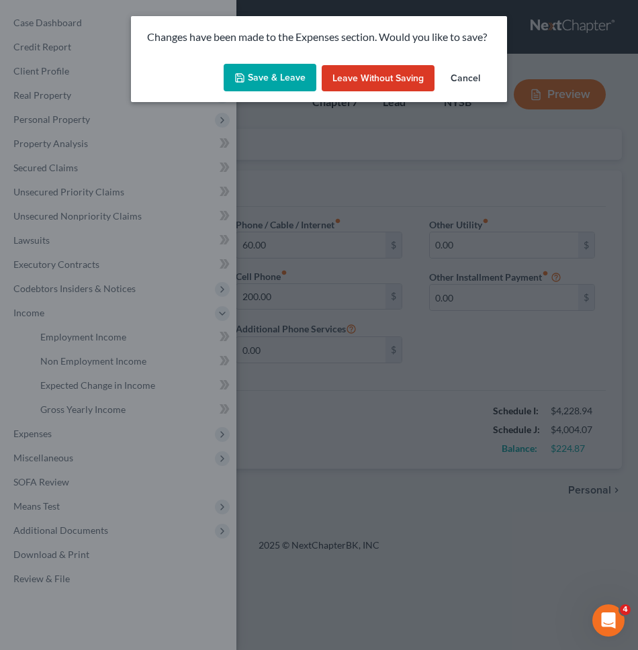
click at [276, 69] on button "Save & Leave" at bounding box center [270, 78] width 93 height 28
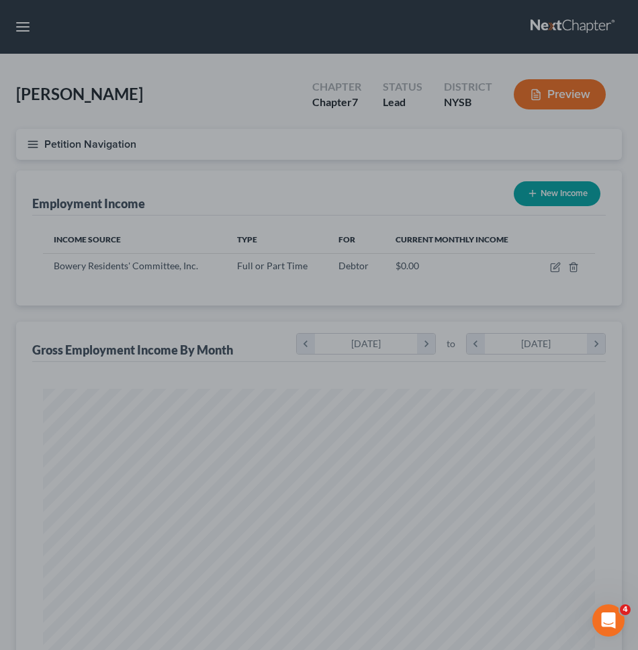
scroll to position [276, 579]
click at [337, 180] on div at bounding box center [319, 325] width 638 height 650
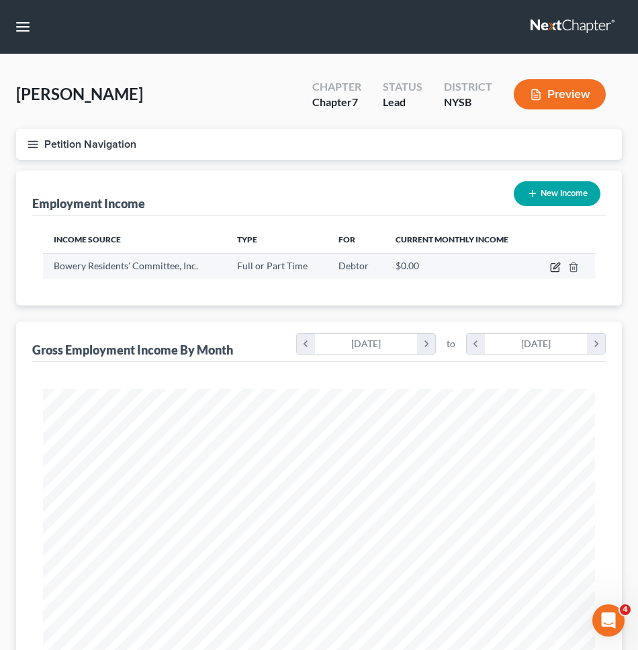
click at [553, 269] on icon "button" at bounding box center [555, 267] width 11 height 11
select select "0"
select select "35"
select select "2"
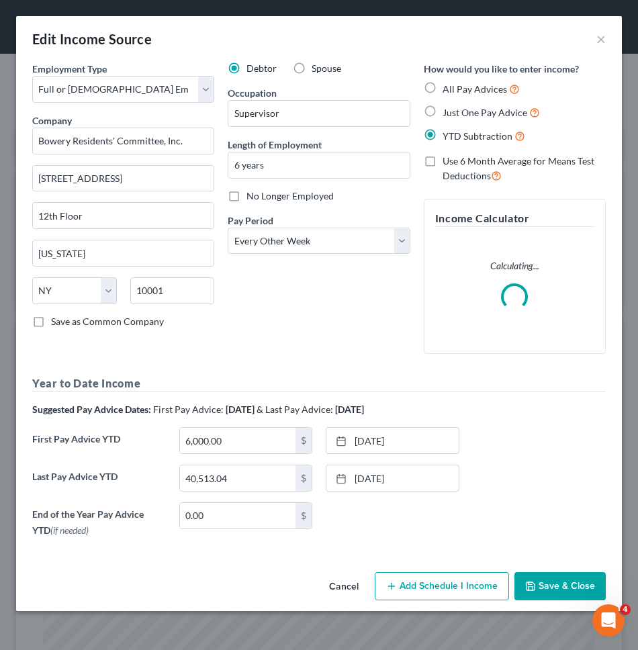
click at [360, 583] on button "Cancel" at bounding box center [343, 586] width 51 height 27
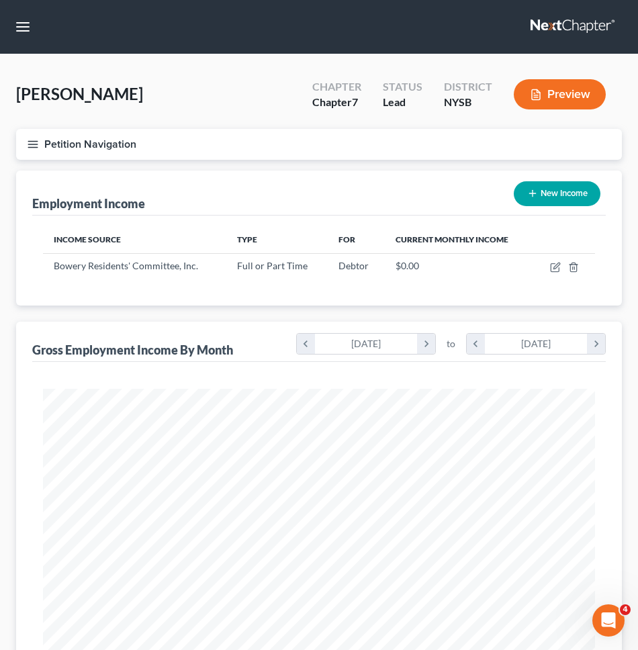
click at [375, 153] on button "Petition Navigation" at bounding box center [319, 144] width 606 height 31
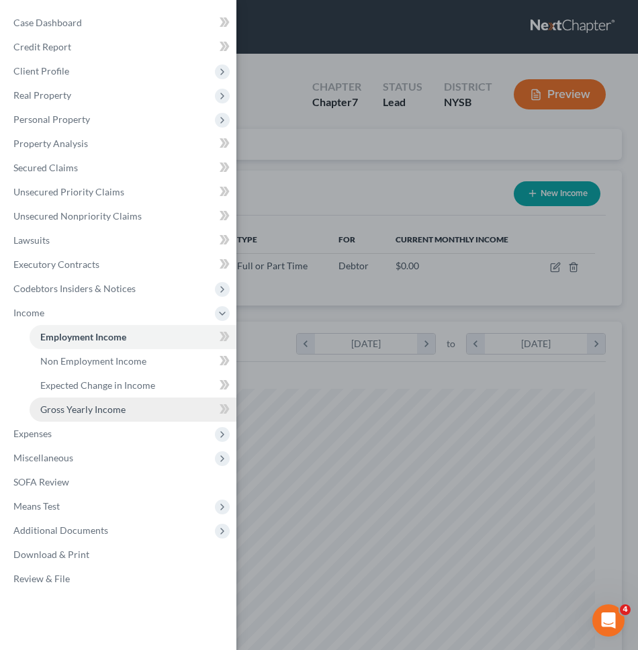
click at [144, 402] on link "Gross Yearly Income" at bounding box center [133, 410] width 207 height 24
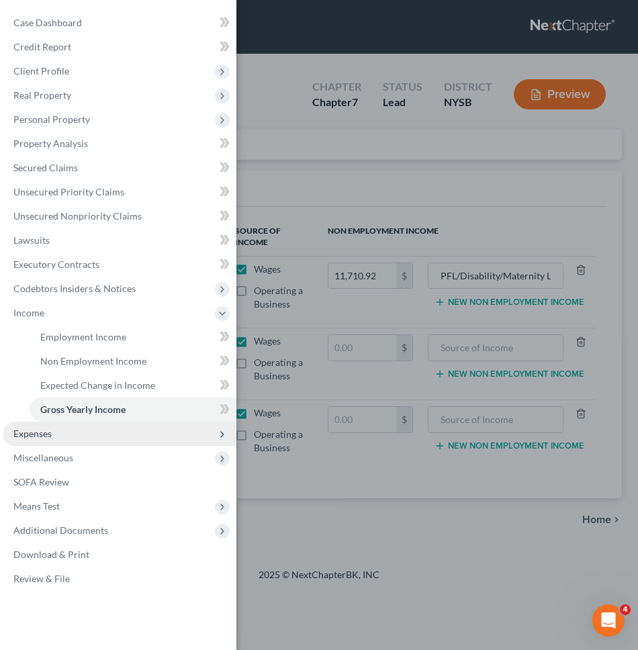
click at [134, 436] on span "Expenses" at bounding box center [120, 434] width 234 height 24
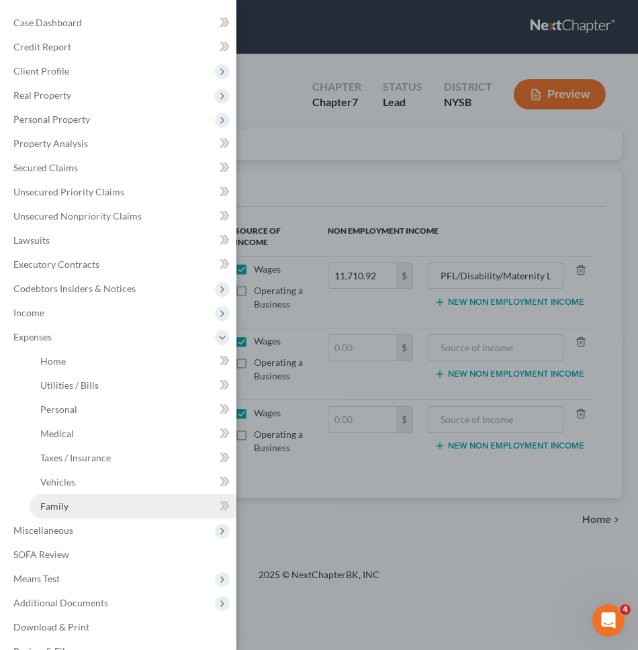
click at [138, 509] on link "Family" at bounding box center [133, 506] width 207 height 24
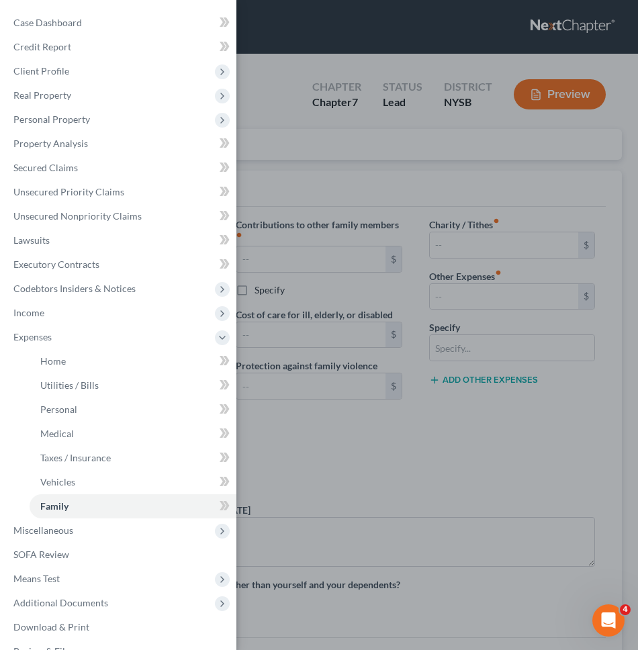
type input "0.00"
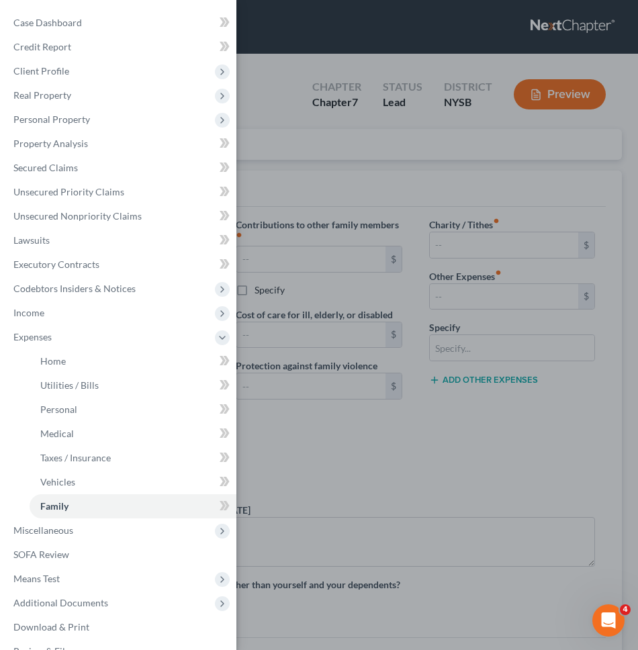
type input "0.00"
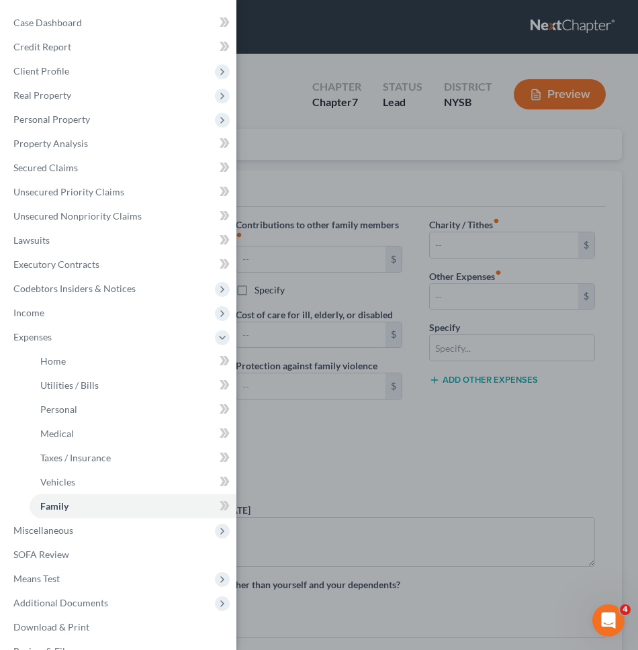
radio input "true"
click at [259, 315] on div "Case Dashboard Payments Invoices Payments Payments Credit Report Client Profile" at bounding box center [319, 325] width 638 height 650
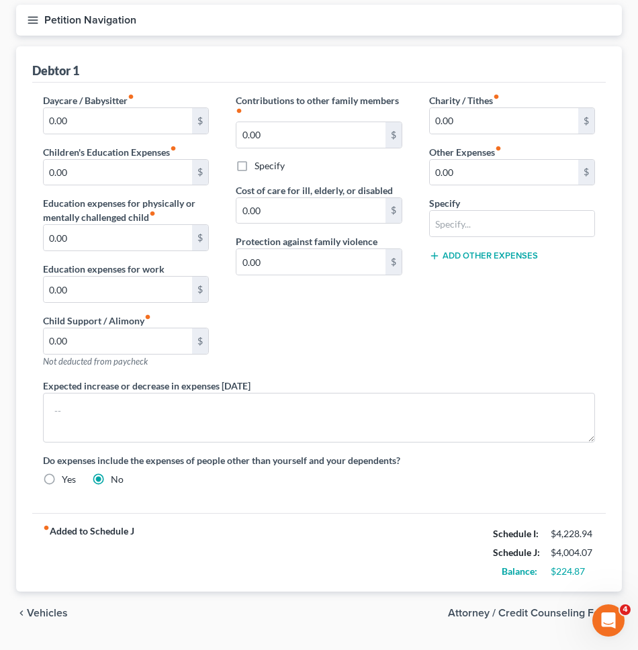
scroll to position [126, 0]
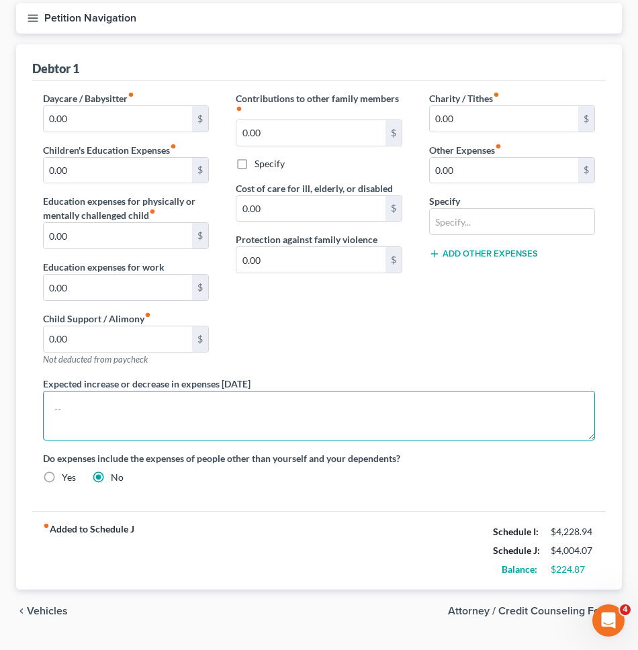
click at [246, 404] on textarea at bounding box center [319, 416] width 552 height 50
click at [336, 415] on textarea at bounding box center [319, 416] width 552 height 50
type textarea "I am expecting my childcare expenses to increase when I return to work on Septe…"
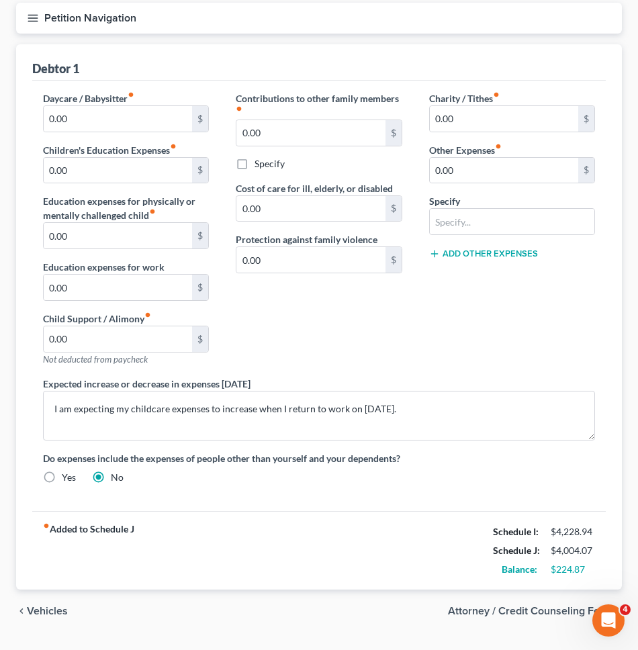
click at [539, 610] on span "Attorney / Credit Counseling Fees" at bounding box center [529, 611] width 163 height 11
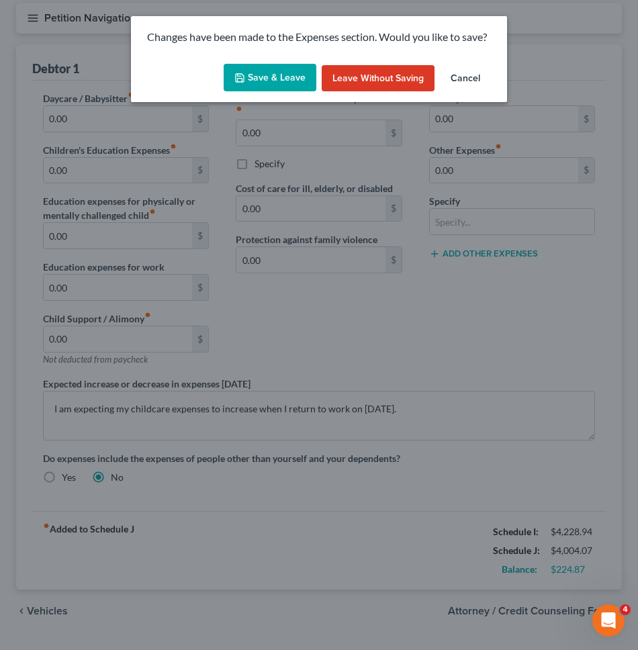
click at [291, 71] on button "Save & Leave" at bounding box center [270, 78] width 93 height 28
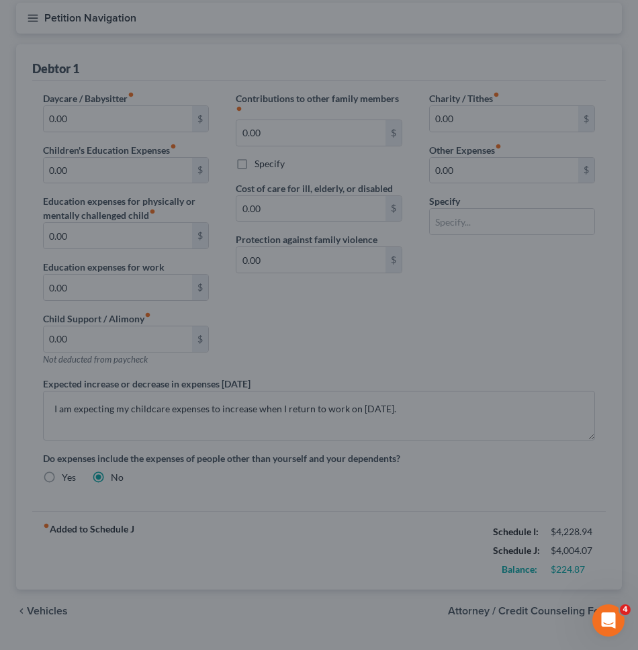
select select "0"
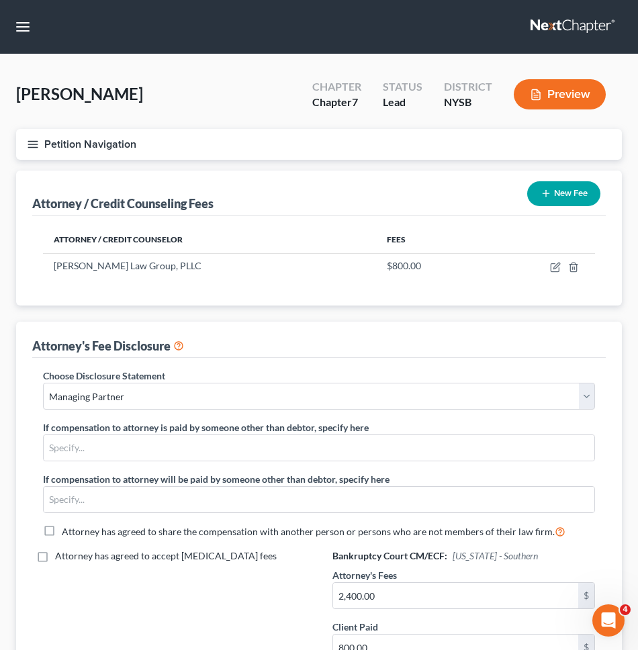
click at [275, 146] on button "Petition Navigation" at bounding box center [319, 144] width 606 height 31
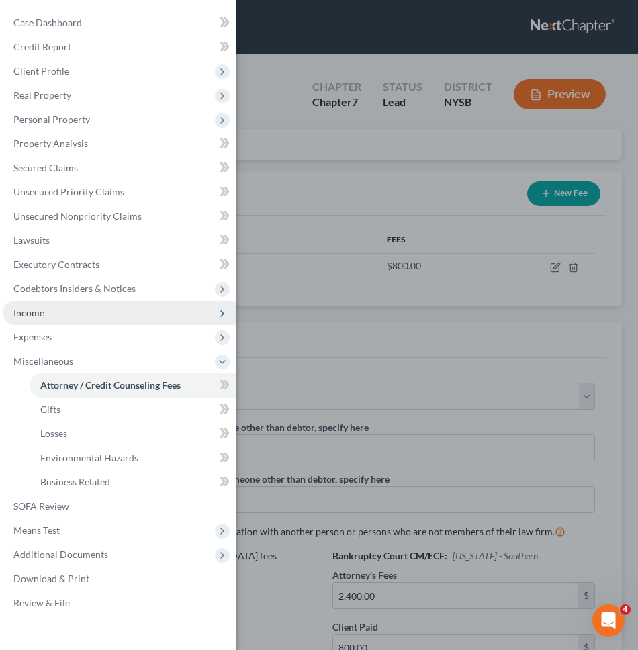
click at [128, 315] on span "Income" at bounding box center [120, 313] width 234 height 24
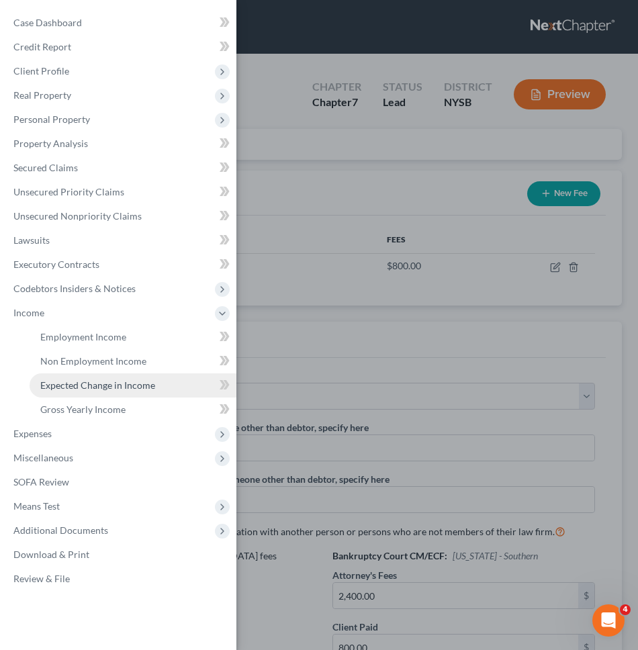
click at [129, 377] on link "Expected Change in Income" at bounding box center [133, 385] width 207 height 24
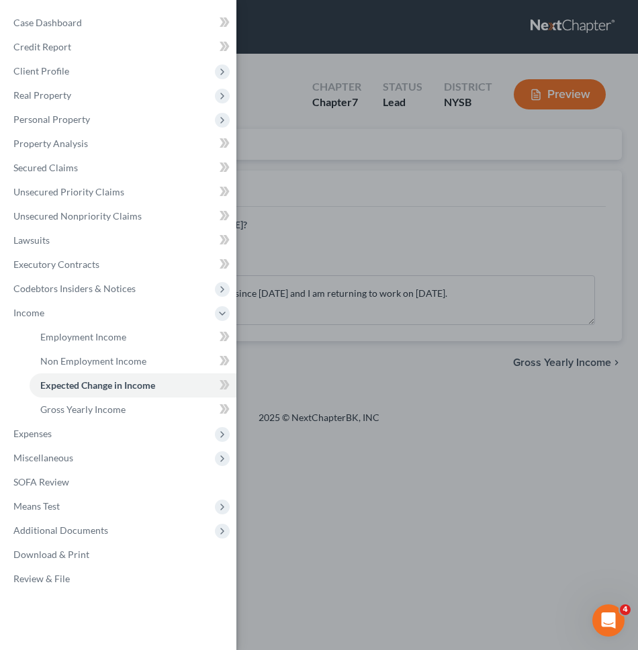
click at [278, 281] on div "Case Dashboard Payments Invoices Payments Payments Credit Report Client Profile" at bounding box center [319, 325] width 638 height 650
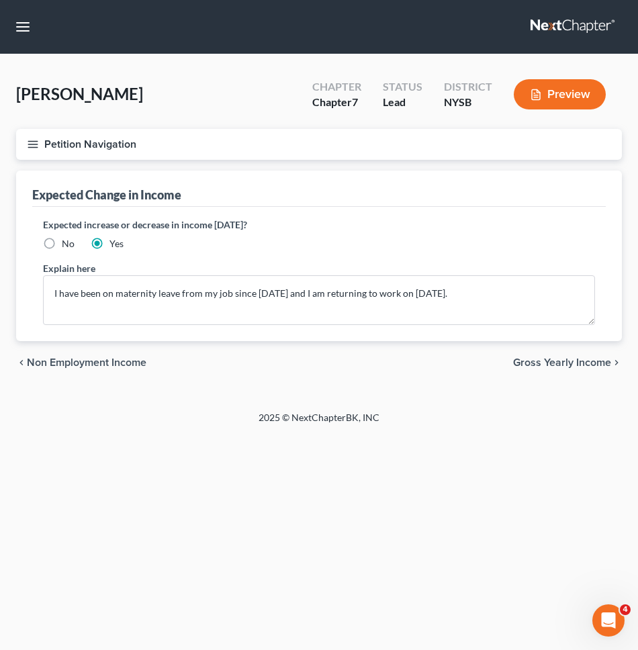
click at [485, 150] on button "Petition Navigation" at bounding box center [319, 144] width 606 height 31
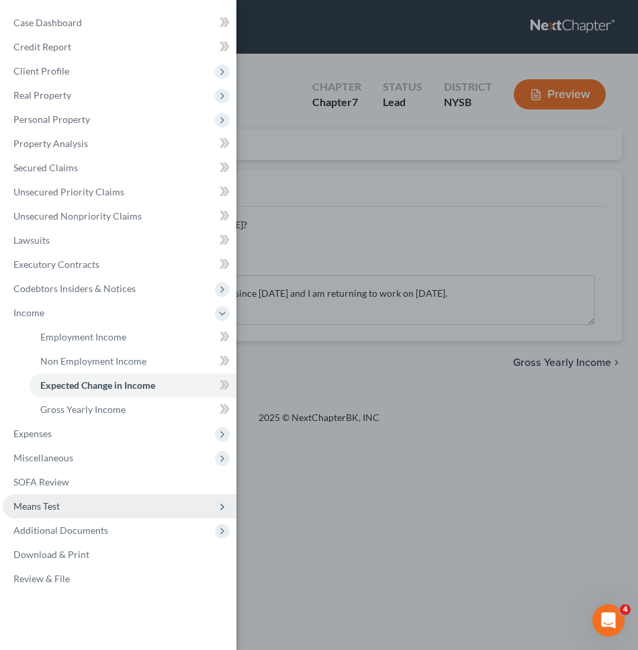
click at [154, 510] on span "Means Test" at bounding box center [120, 506] width 234 height 24
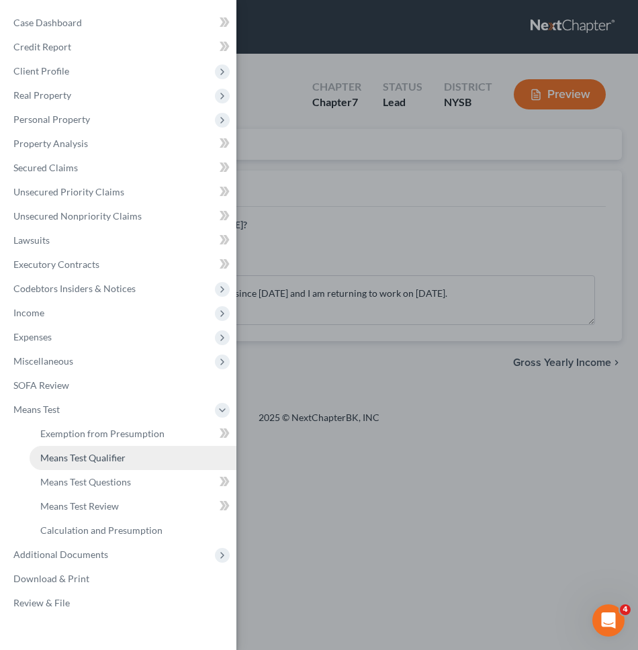
click at [123, 457] on span "Means Test Qualifier" at bounding box center [82, 457] width 85 height 11
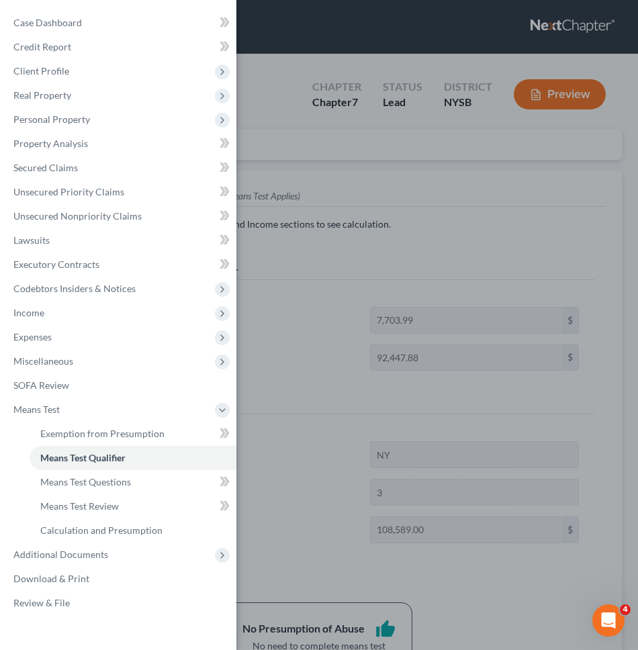
click at [385, 393] on div "Case Dashboard Payments Invoices Payments Payments Credit Report Client Profile" at bounding box center [319, 325] width 638 height 650
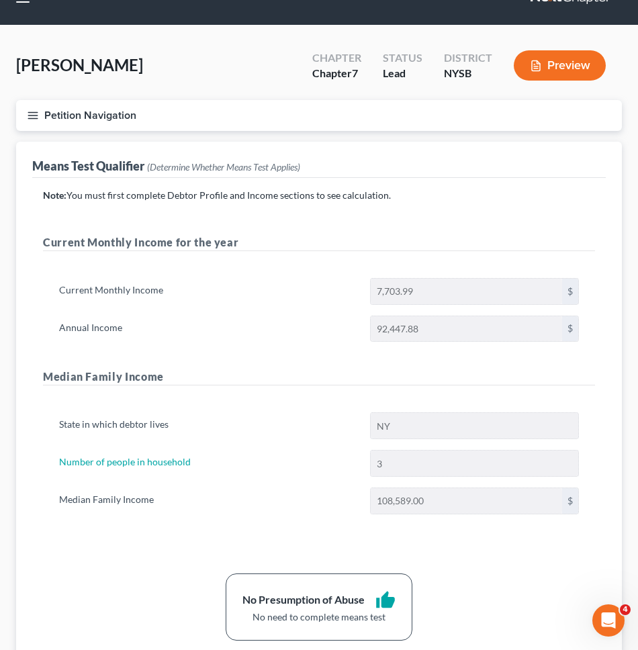
scroll to position [30, 0]
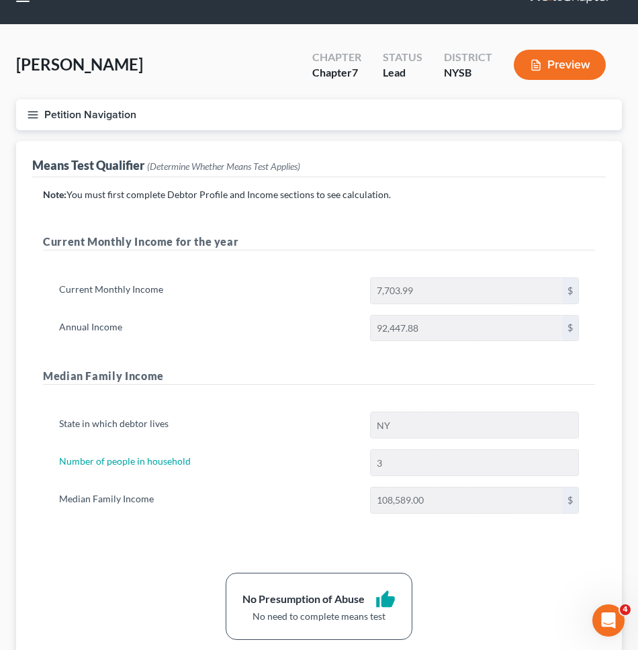
click at [243, 118] on button "Petition Navigation" at bounding box center [319, 114] width 606 height 31
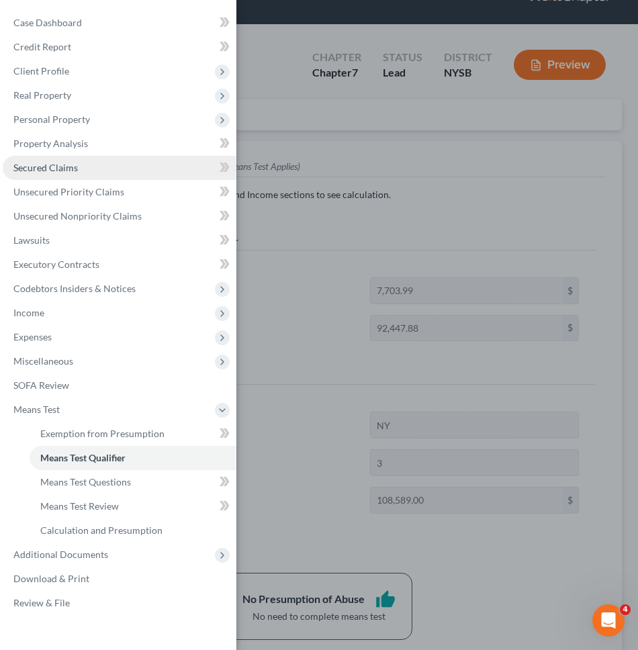
click at [93, 169] on link "Secured Claims" at bounding box center [120, 168] width 234 height 24
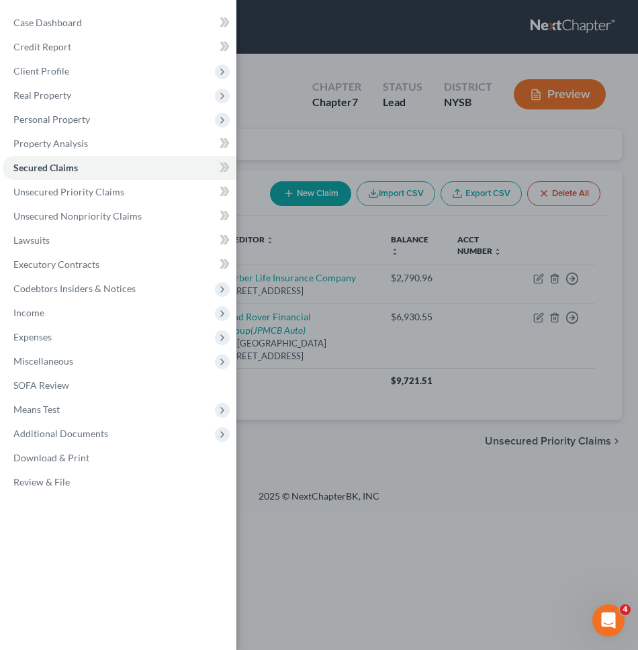
click at [361, 138] on div "Case Dashboard Payments Invoices Payments Payments Credit Report Client Profile" at bounding box center [319, 325] width 638 height 650
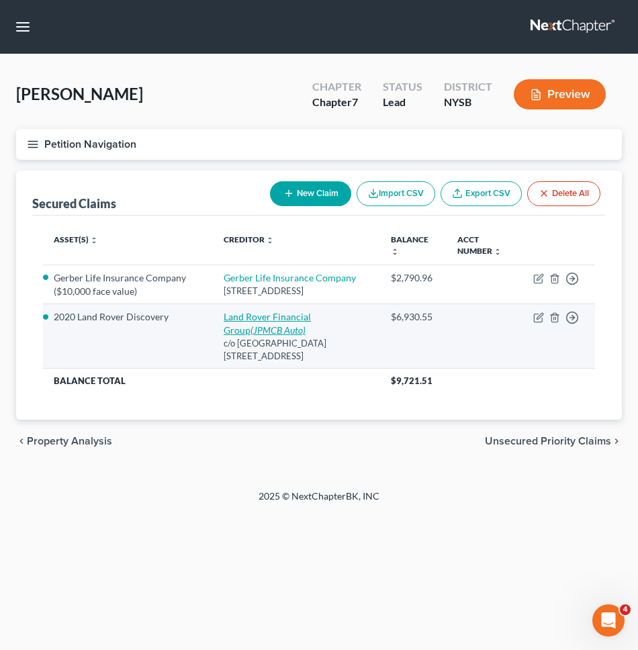
click at [276, 336] on link "Land Rover Financial Group (JPMCB Auto)" at bounding box center [267, 323] width 87 height 25
select select "45"
select select "2"
select select "0"
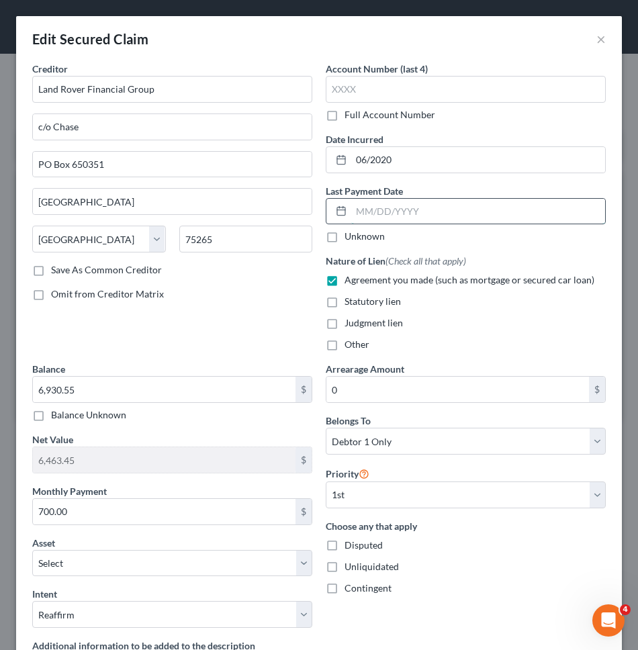
click at [491, 218] on input "text" at bounding box center [478, 212] width 254 height 26
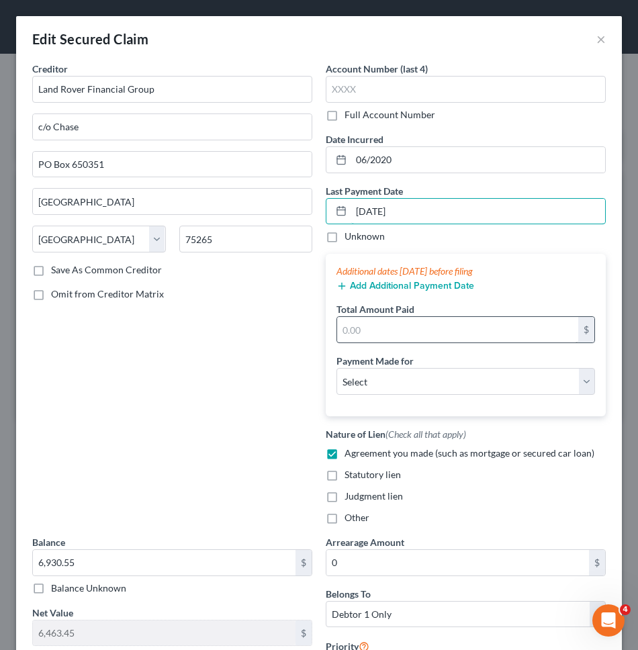
type input "08/22/2025"
click at [416, 326] on input "text" at bounding box center [457, 330] width 241 height 26
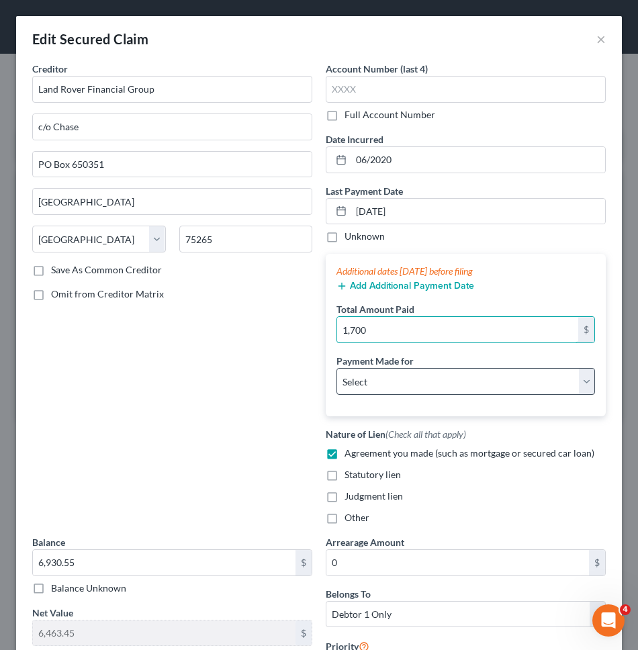
type input "1,700"
click at [408, 387] on select "Select Car Credit Card Loan Repayment Mortgage Other Suppliers Or Vendors" at bounding box center [465, 381] width 259 height 27
select select "0"
click at [336, 368] on select "Select Car Credit Card Loan Repayment Mortgage Other Suppliers Or Vendors" at bounding box center [465, 381] width 259 height 27
click at [406, 387] on select "Select Car Credit Card Loan Repayment Mortgage Other Suppliers Or Vendors" at bounding box center [465, 381] width 259 height 27
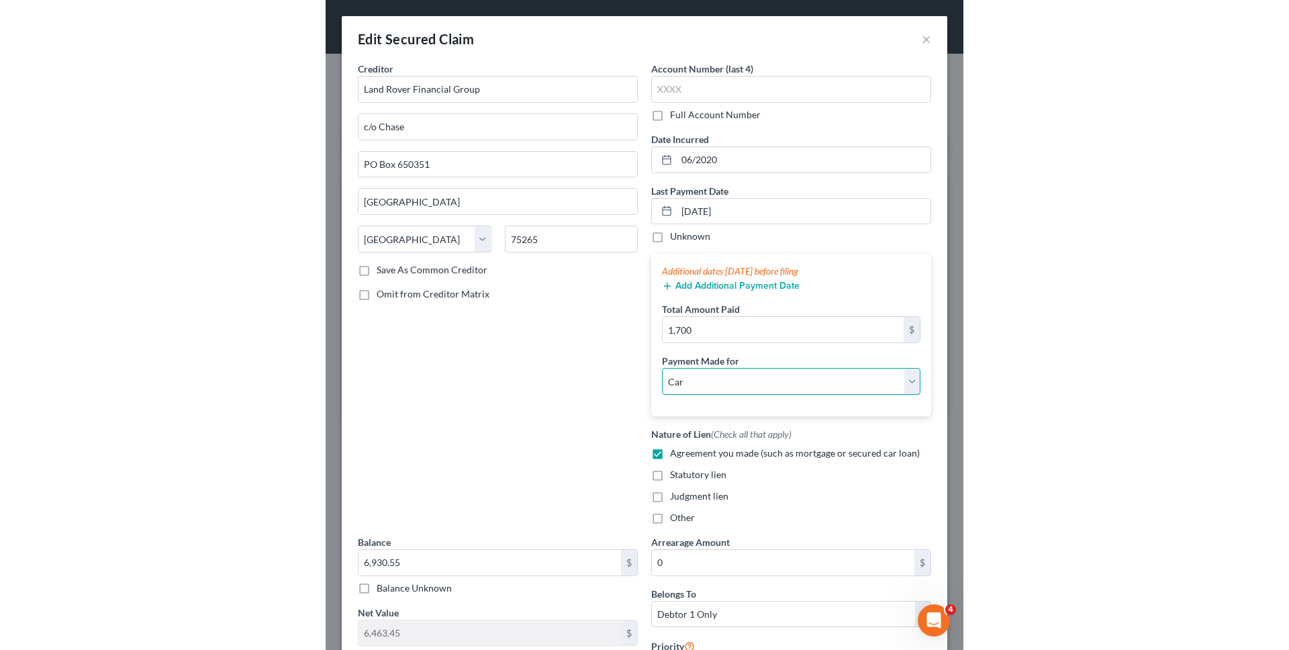
scroll to position [396, 0]
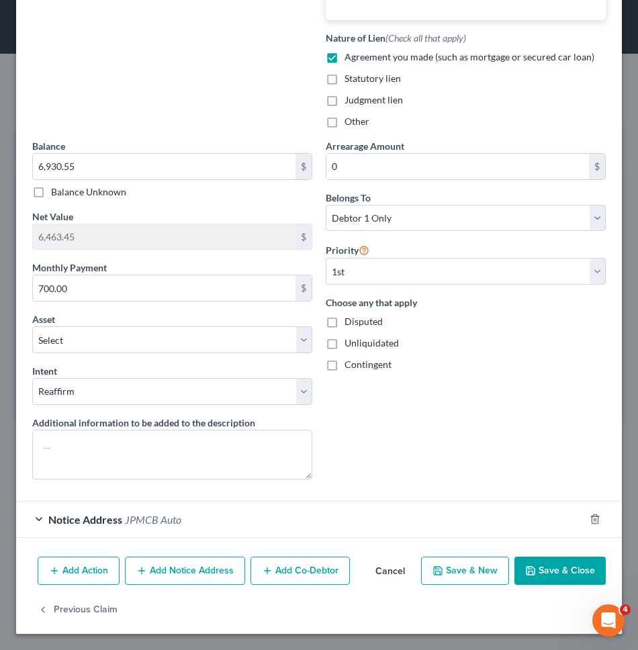
click at [537, 577] on button "Save & Close" at bounding box center [559, 571] width 91 height 28
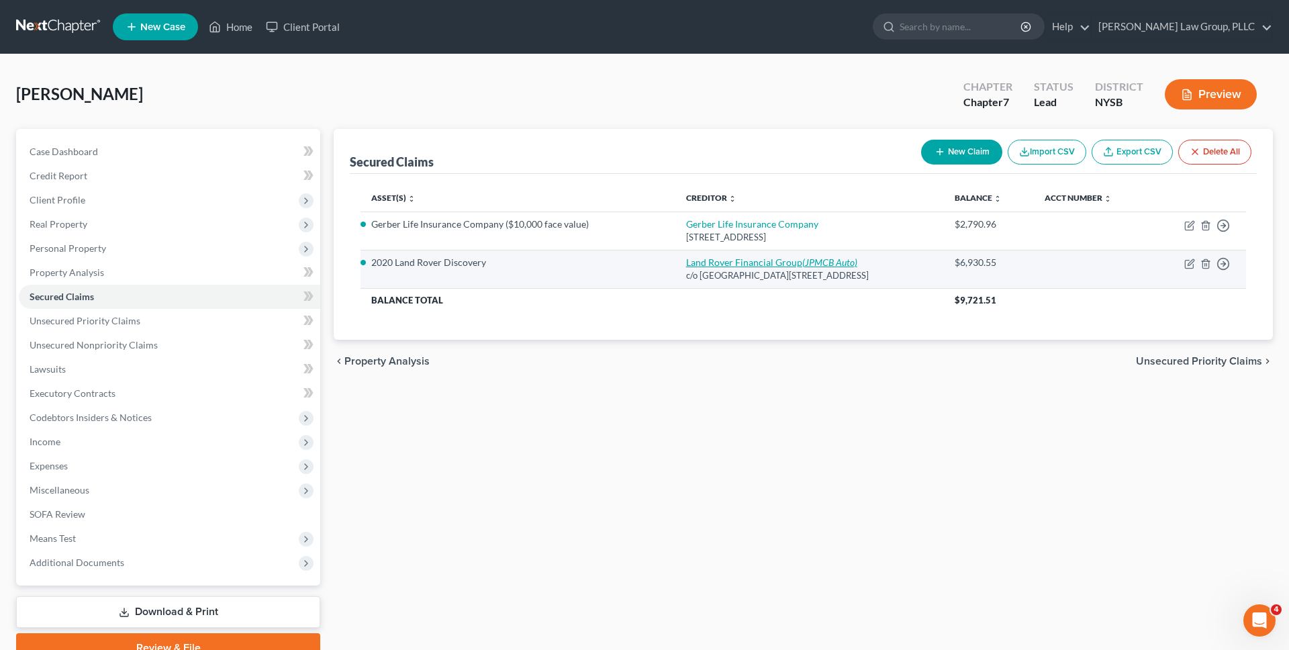
click at [637, 260] on link "Land Rover Financial Group (JPMCB Auto)" at bounding box center [771, 262] width 171 height 11
select select "45"
select select "0"
select select "2"
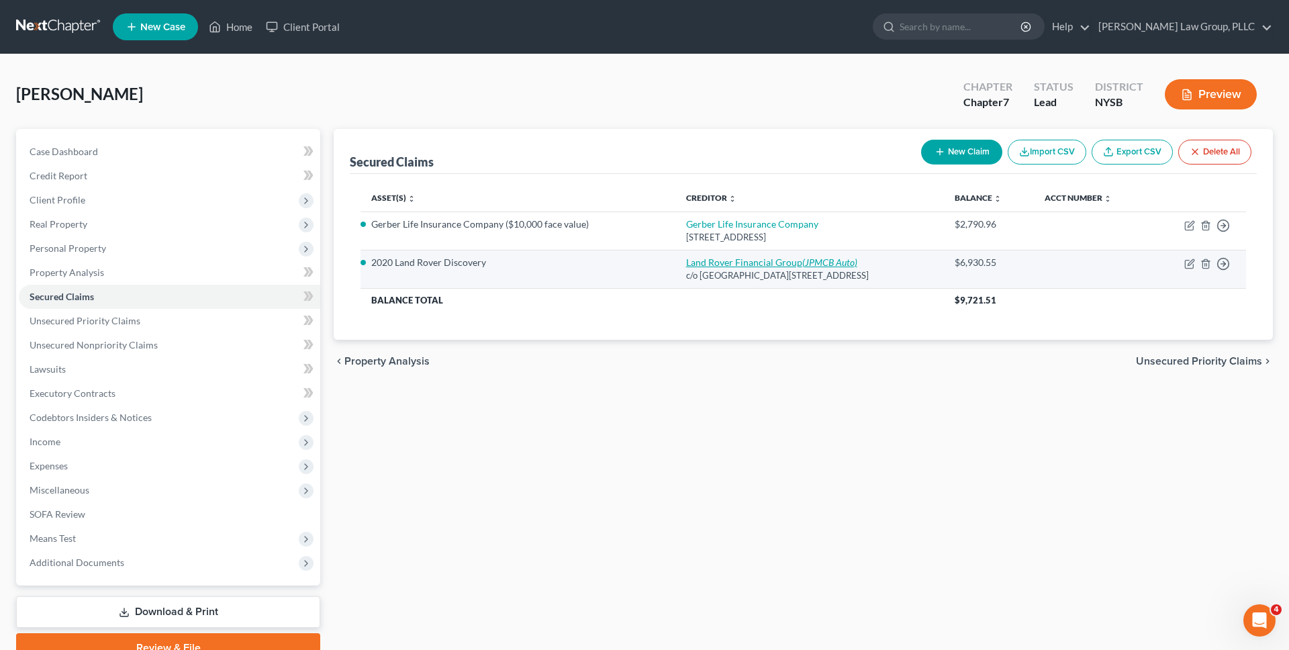
select select "0"
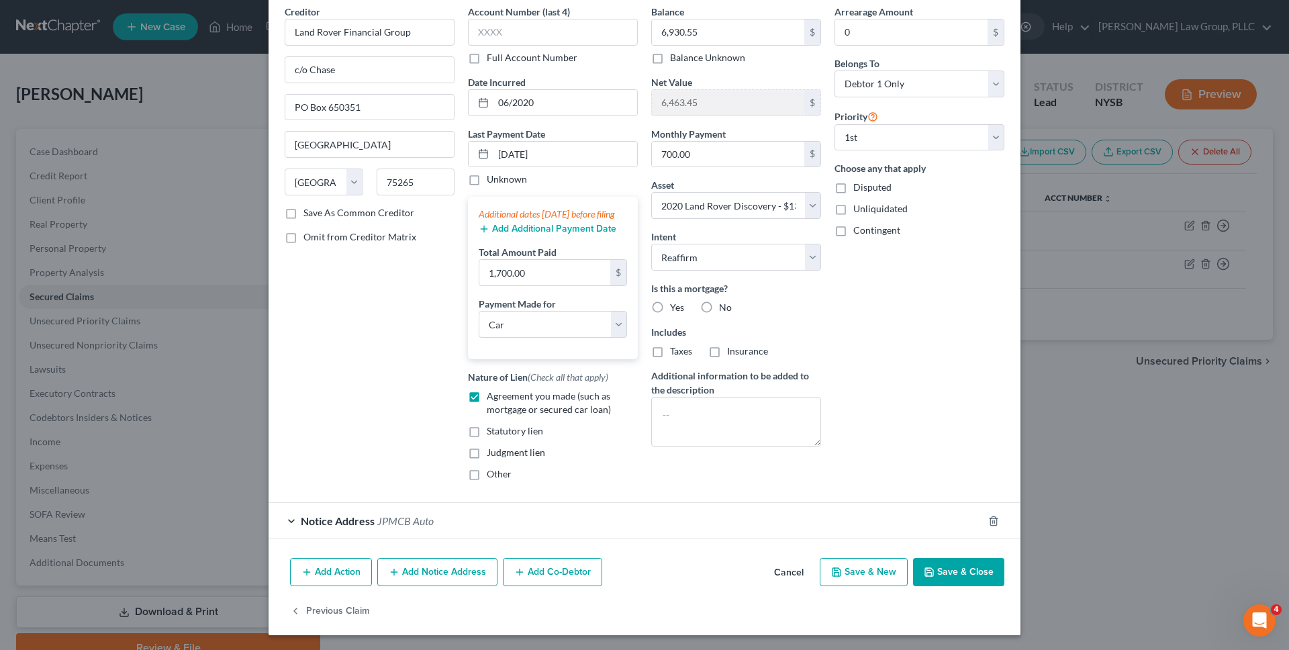
scroll to position [56, 0]
click at [637, 586] on button "Save & Close" at bounding box center [958, 573] width 91 height 28
select select
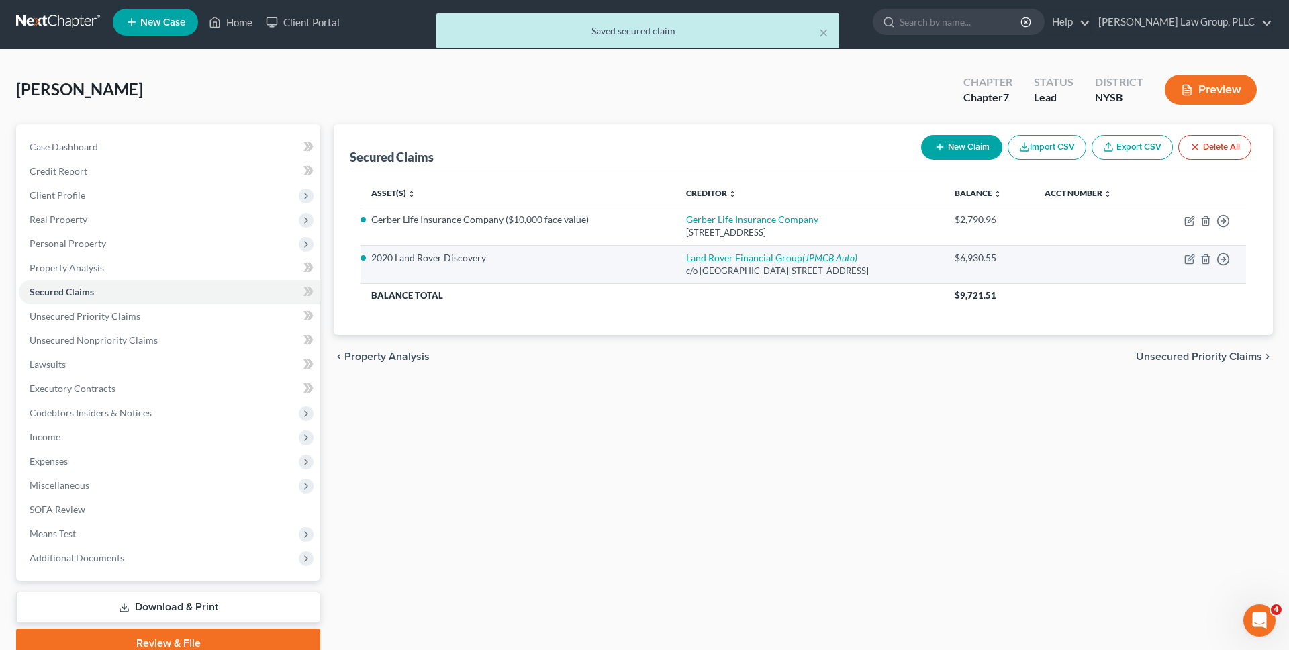
scroll to position [0, 0]
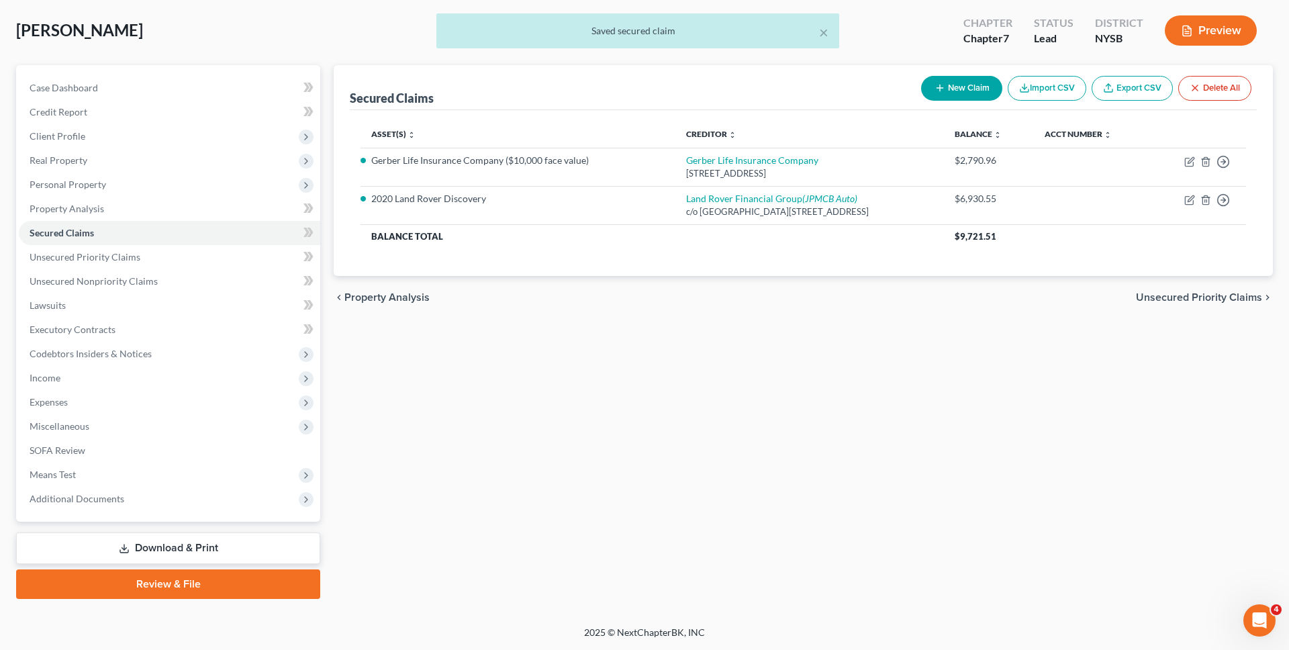
click at [227, 547] on link "Download & Print" at bounding box center [168, 549] width 304 height 32
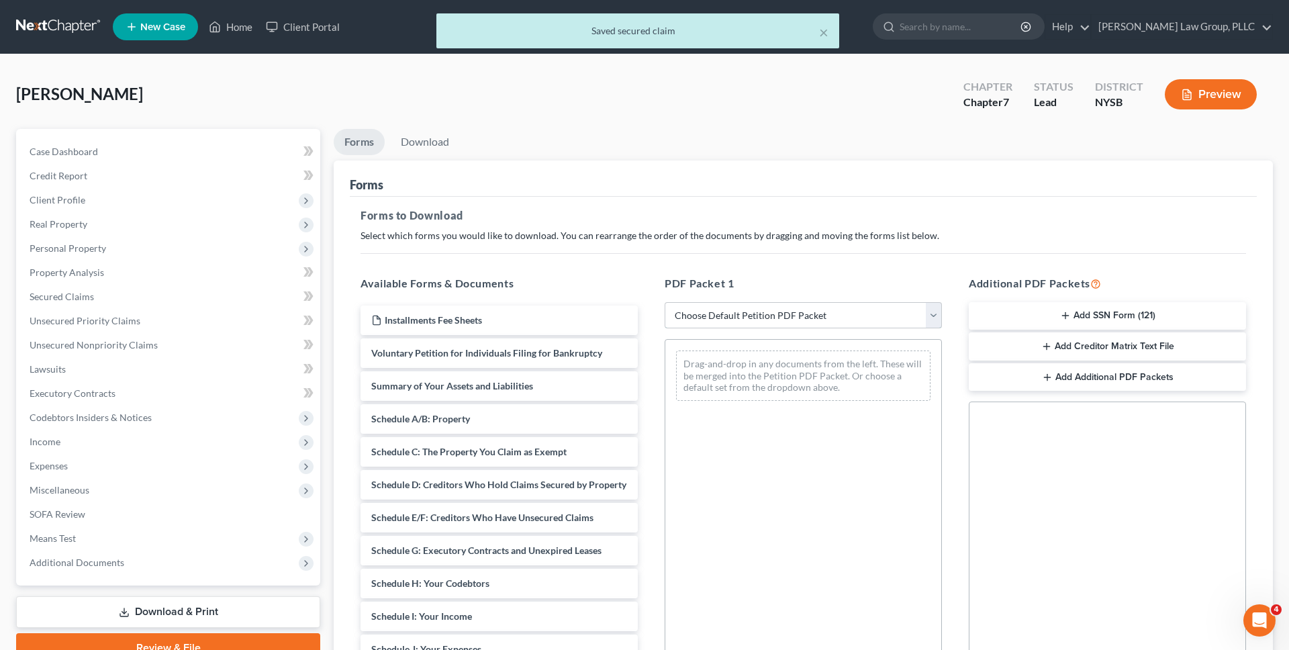
click at [637, 308] on select "Choose Default Petition PDF Packet Complete Bankruptcy Petition (all forms and …" at bounding box center [803, 315] width 277 height 27
select select "0"
click at [637, 302] on select "Choose Default Petition PDF Packet Complete Bankruptcy Petition (all forms and …" at bounding box center [803, 315] width 277 height 27
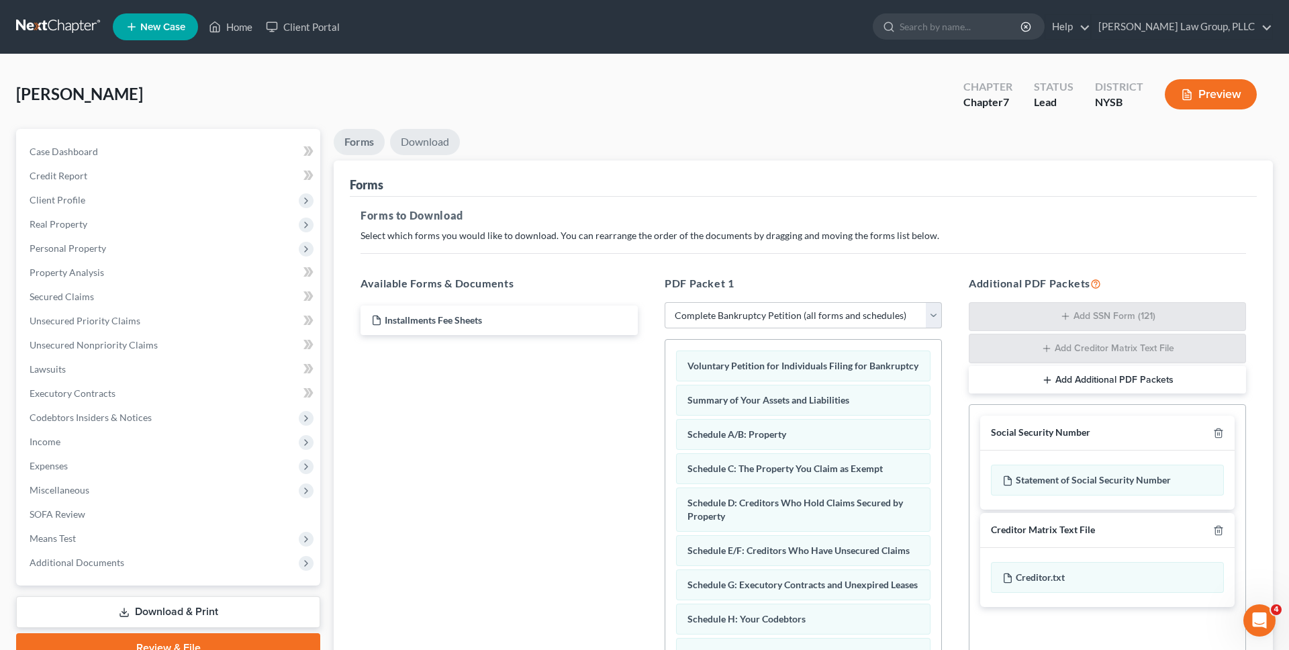
click at [445, 148] on link "Download" at bounding box center [425, 142] width 70 height 26
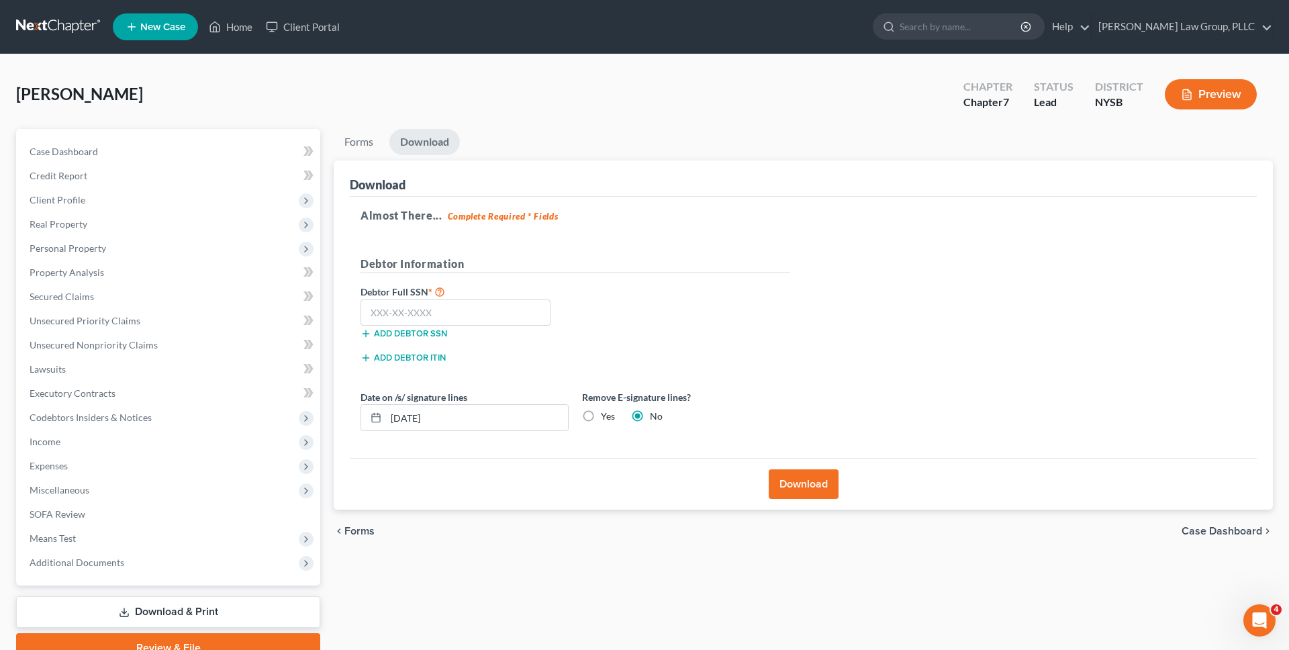
click at [601, 417] on label "Yes" at bounding box center [608, 416] width 14 height 13
click at [606, 417] on input "Yes" at bounding box center [610, 414] width 9 height 9
radio input "true"
radio input "false"
click at [526, 417] on input "[DATE]" at bounding box center [477, 418] width 182 height 26
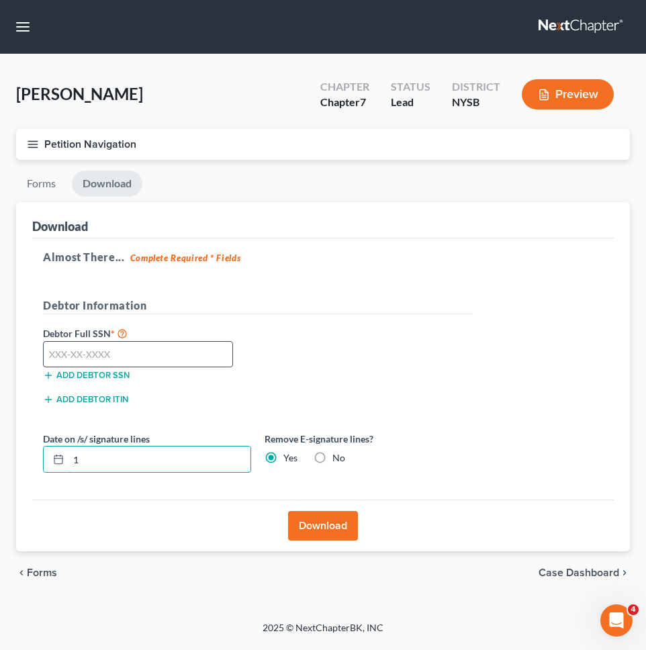
type input "1"
click at [184, 360] on input "text" at bounding box center [138, 354] width 190 height 27
click at [140, 459] on input "1" at bounding box center [159, 460] width 182 height 26
click at [130, 362] on input "text" at bounding box center [138, 354] width 190 height 27
type input "110-70-3113"
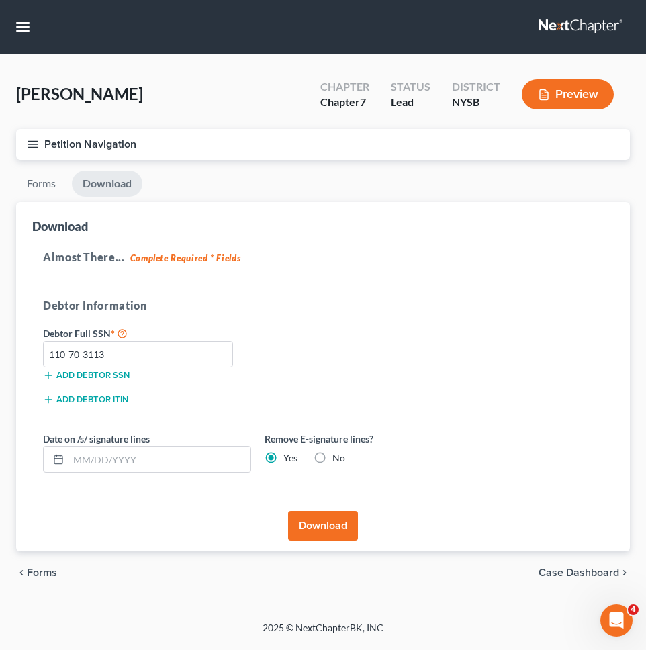
click at [328, 546] on div "Download" at bounding box center [323, 526] width 582 height 52
click at [330, 541] on div "Download" at bounding box center [323, 526] width 582 height 52
click at [332, 535] on button "Download" at bounding box center [323, 526] width 70 height 30
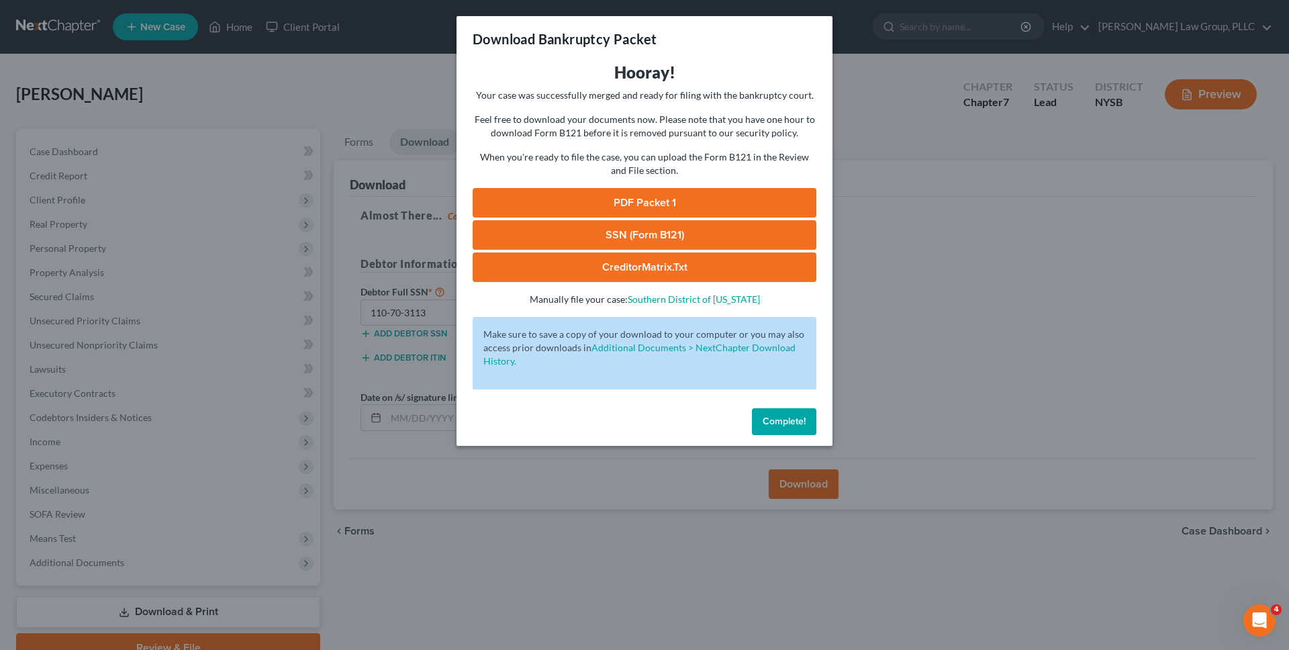
click at [627, 233] on link "SSN (Form B121)" at bounding box center [645, 235] width 344 height 30
click at [599, 208] on link "PDF Packet 1" at bounding box center [645, 203] width 344 height 30
click at [334, 74] on div "Download Bankruptcy Packet Hooray! Your case was successfully merged and ready …" at bounding box center [644, 325] width 1289 height 650
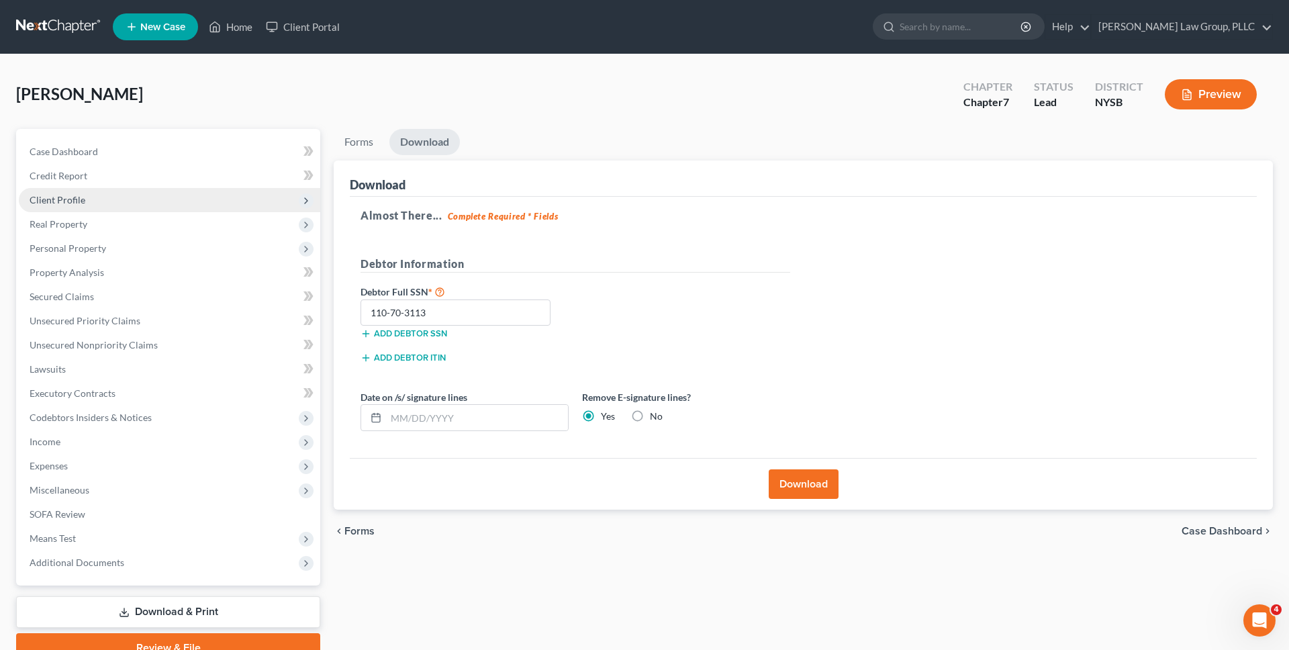
click at [142, 201] on span "Client Profile" at bounding box center [170, 200] width 302 height 24
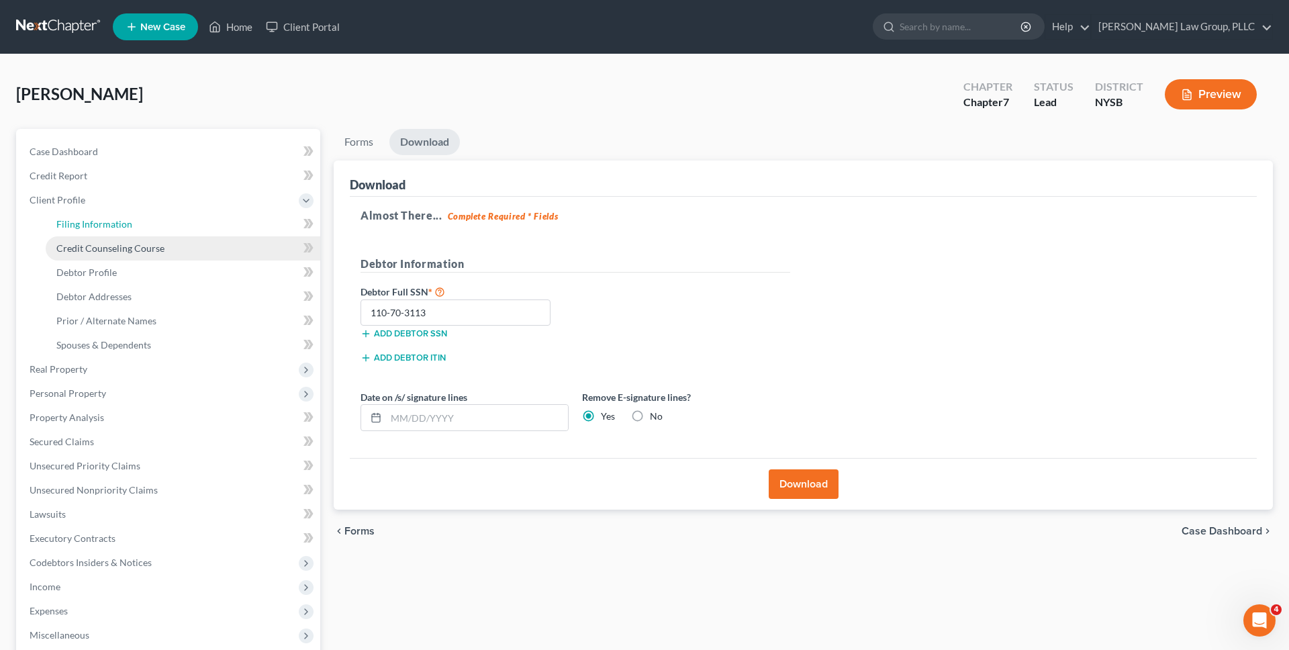
drag, startPoint x: 142, startPoint y: 223, endPoint x: 293, endPoint y: 242, distance: 152.3
click at [142, 223] on link "Filing Information" at bounding box center [183, 224] width 275 height 24
select select "1"
select select "0"
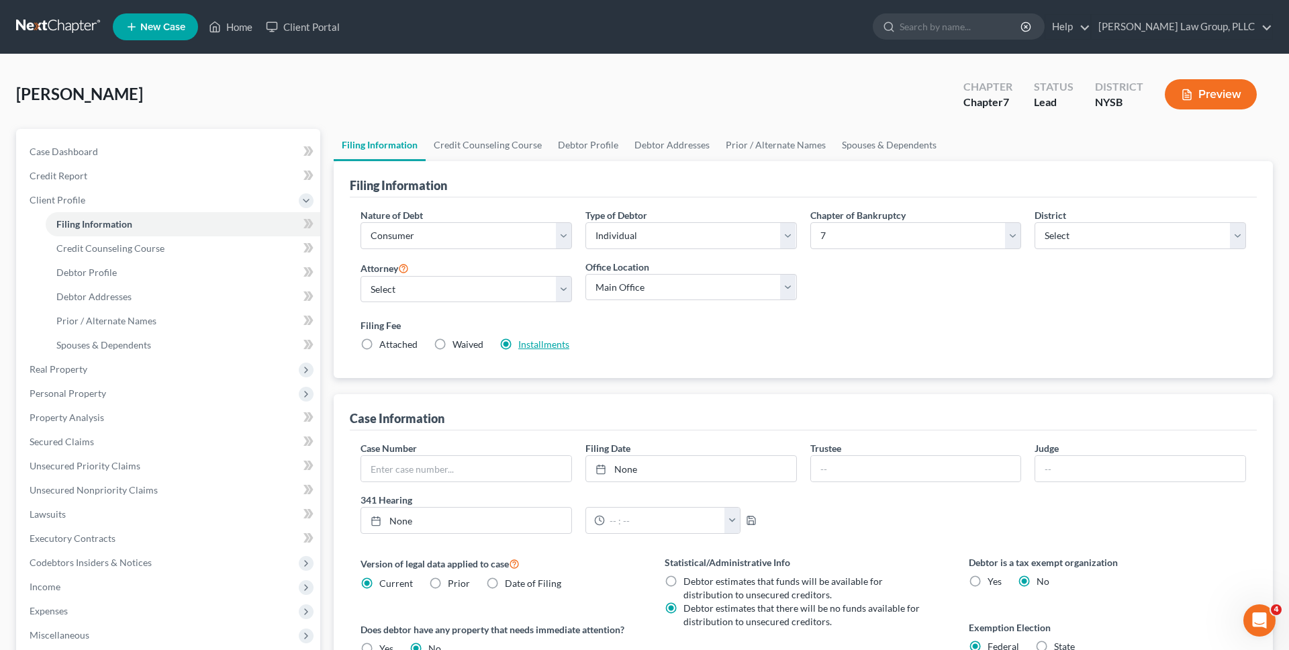
click at [544, 342] on link "Installments" at bounding box center [543, 343] width 51 height 11
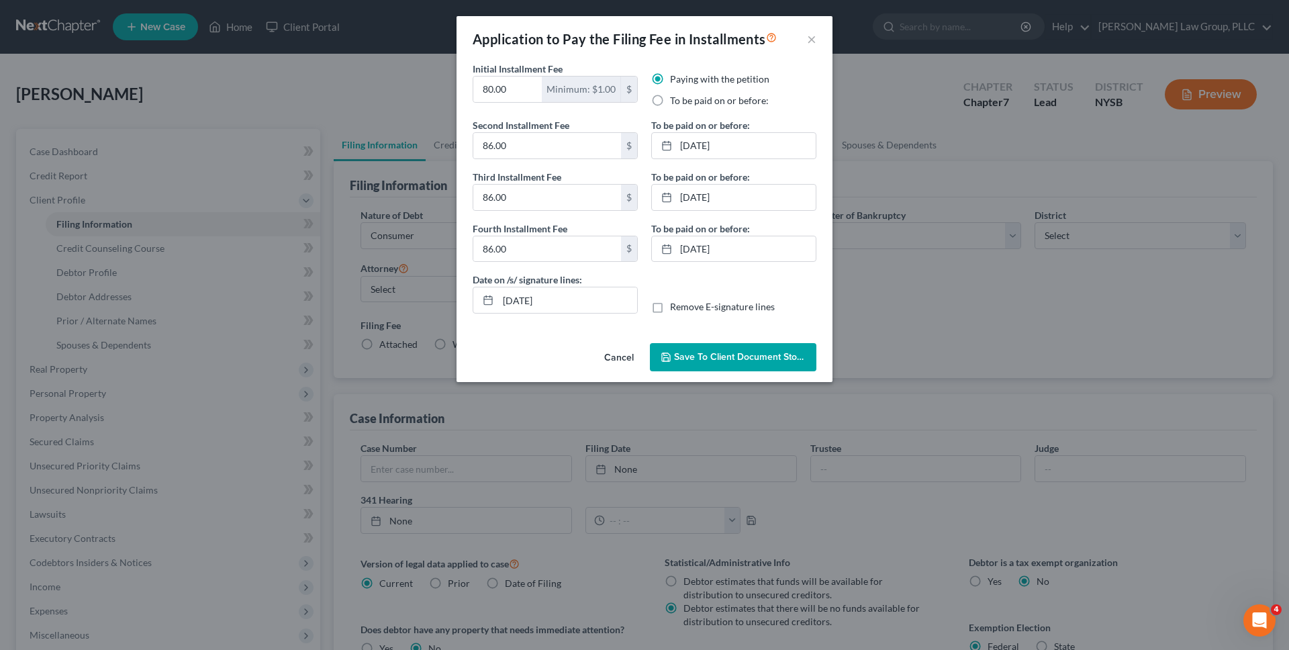
click at [622, 359] on button "Cancel" at bounding box center [619, 357] width 51 height 27
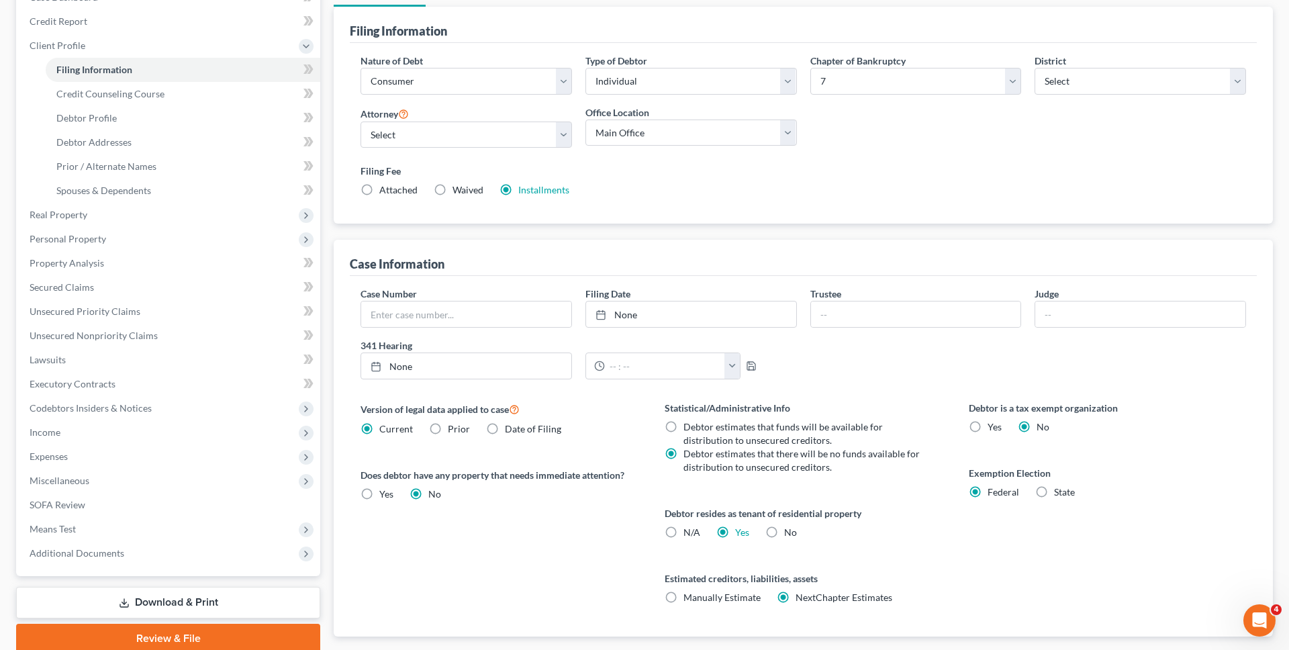
scroll to position [235, 0]
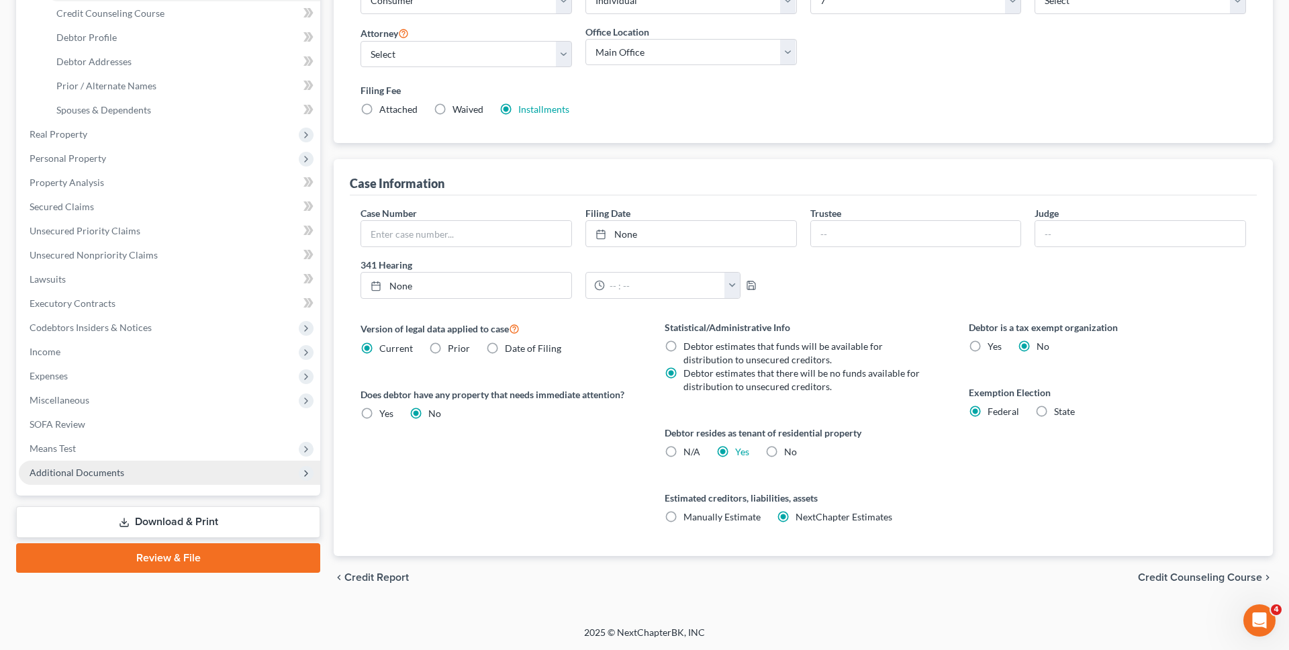
click at [194, 477] on span "Additional Documents" at bounding box center [170, 473] width 302 height 24
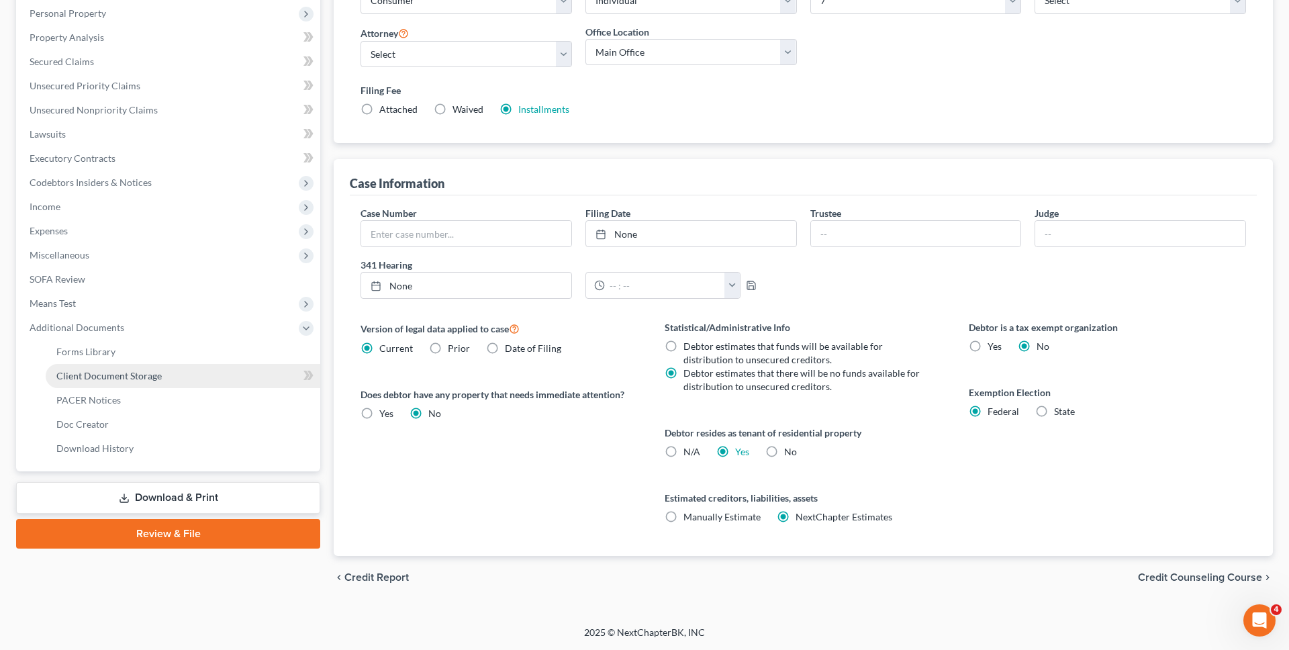
click at [199, 373] on link "Client Document Storage" at bounding box center [183, 376] width 275 height 24
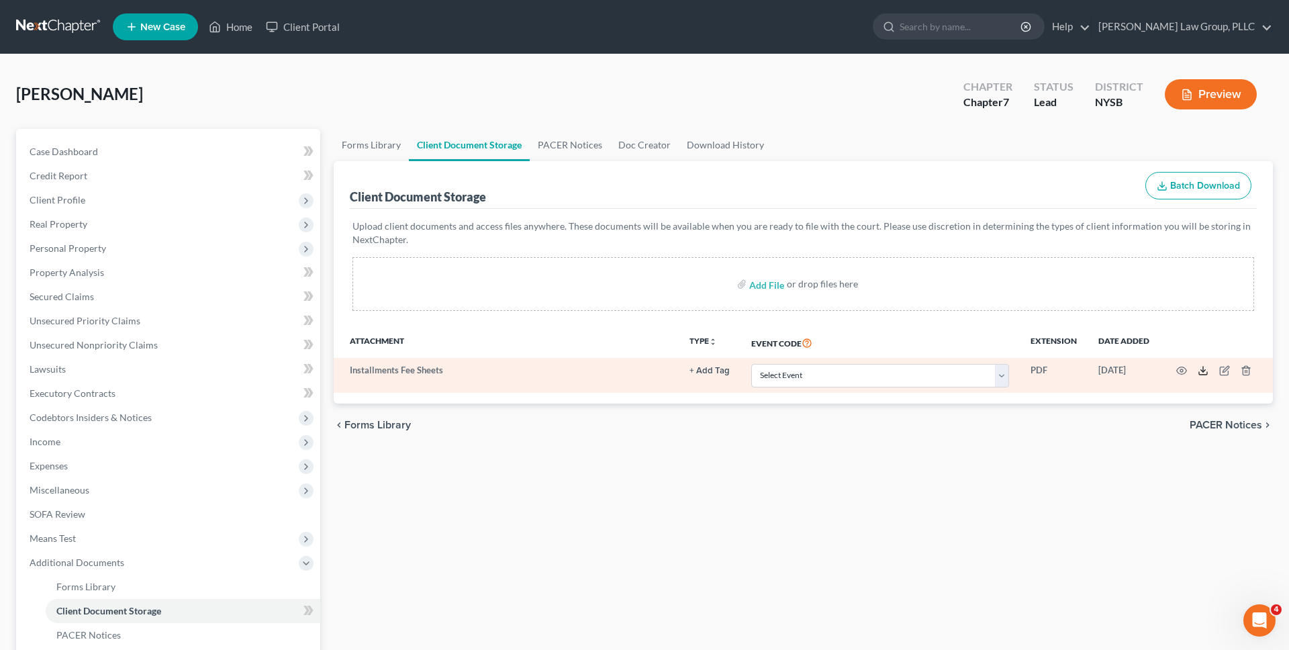
click at [637, 372] on icon at bounding box center [1203, 370] width 11 height 11
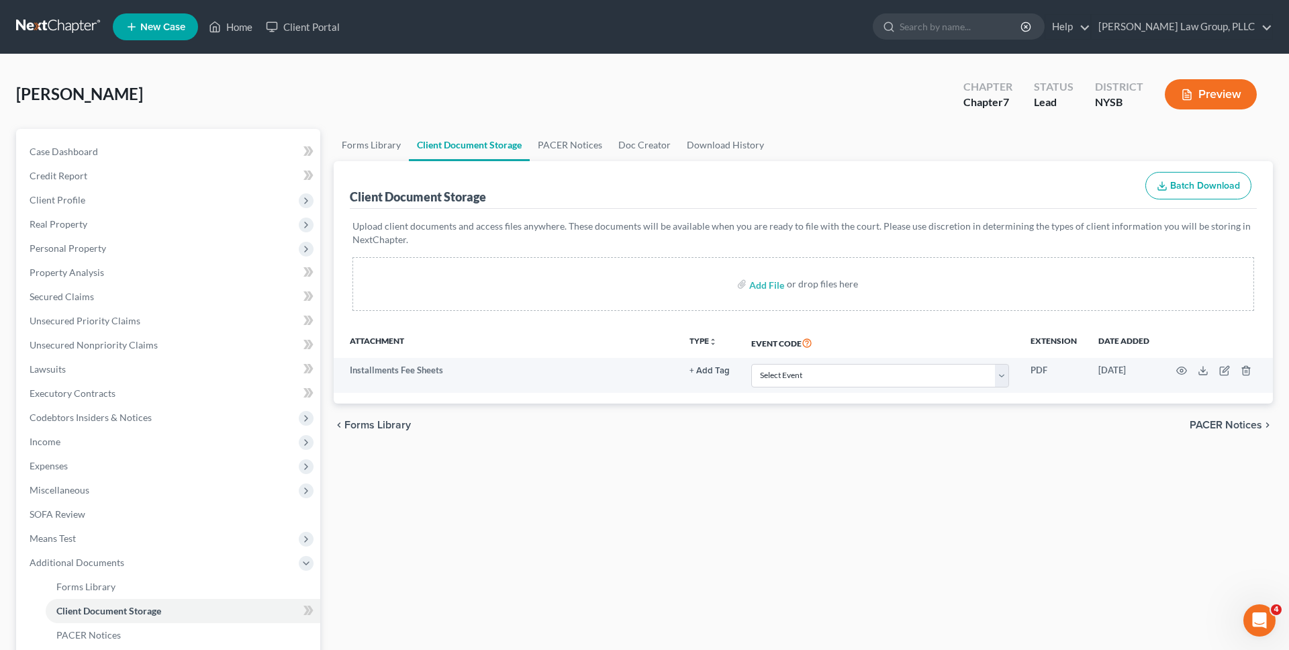
click at [63, 26] on link at bounding box center [59, 27] width 86 height 24
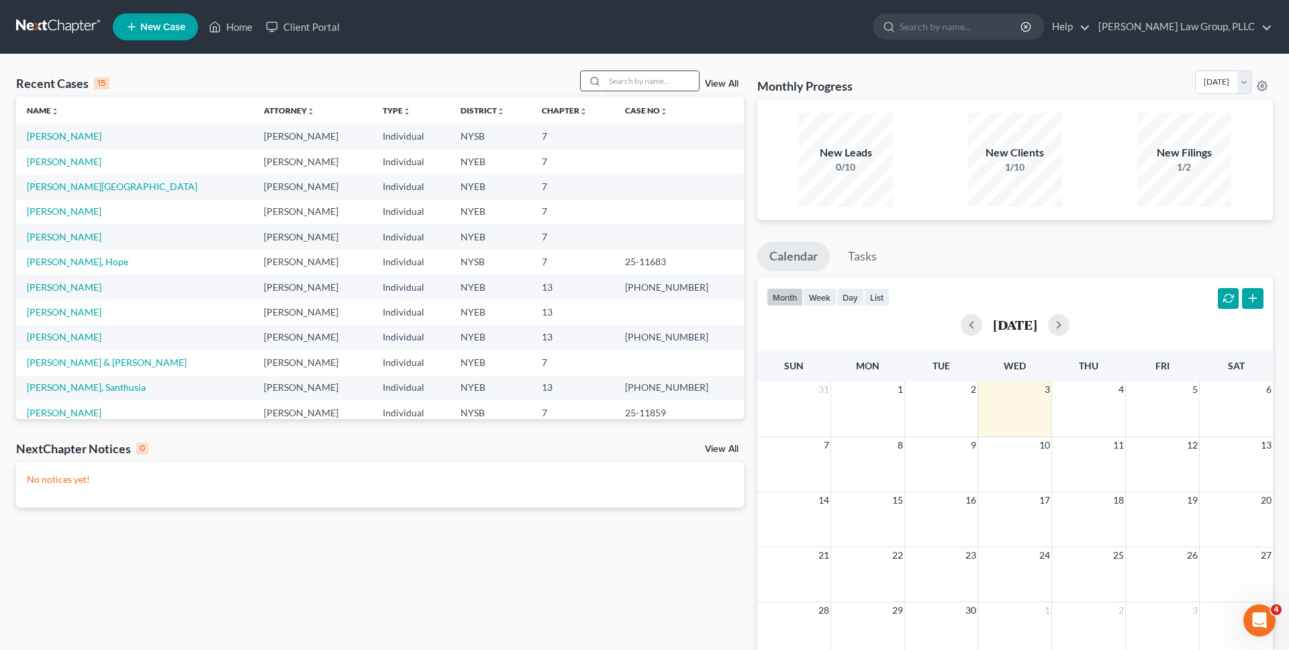
click at [622, 78] on input "search" at bounding box center [652, 80] width 94 height 19
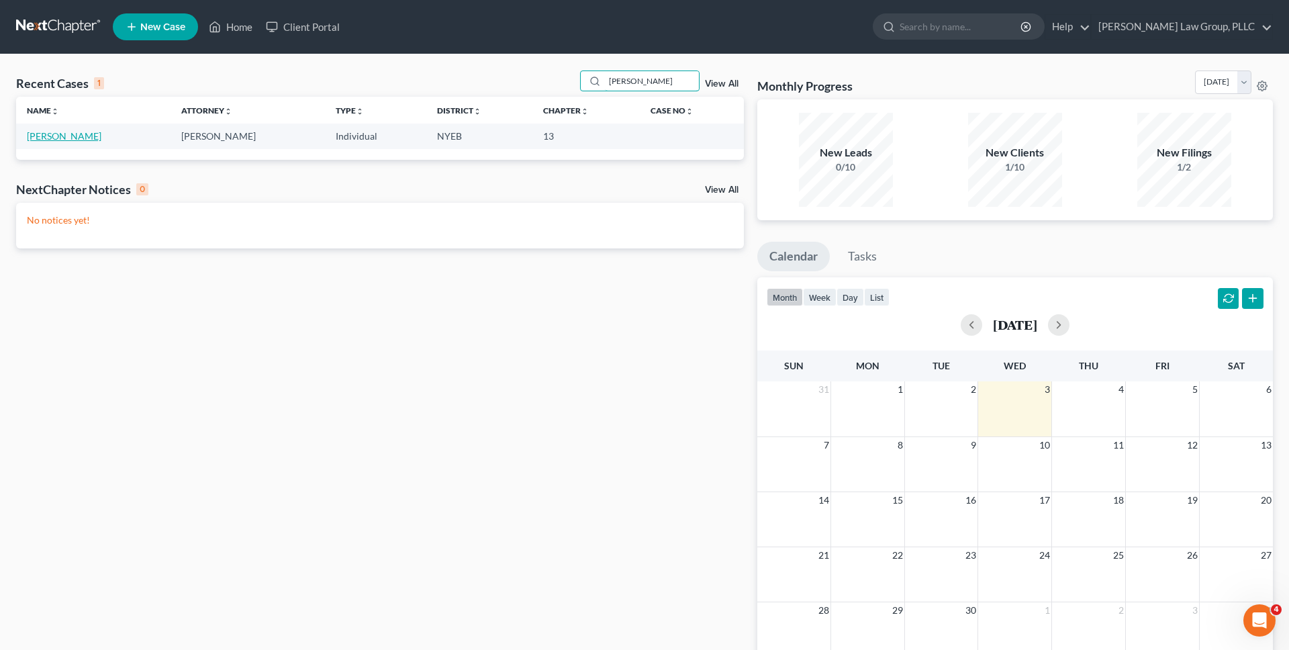
type input "[PERSON_NAME]"
click at [66, 134] on link "[PERSON_NAME]" at bounding box center [64, 135] width 75 height 11
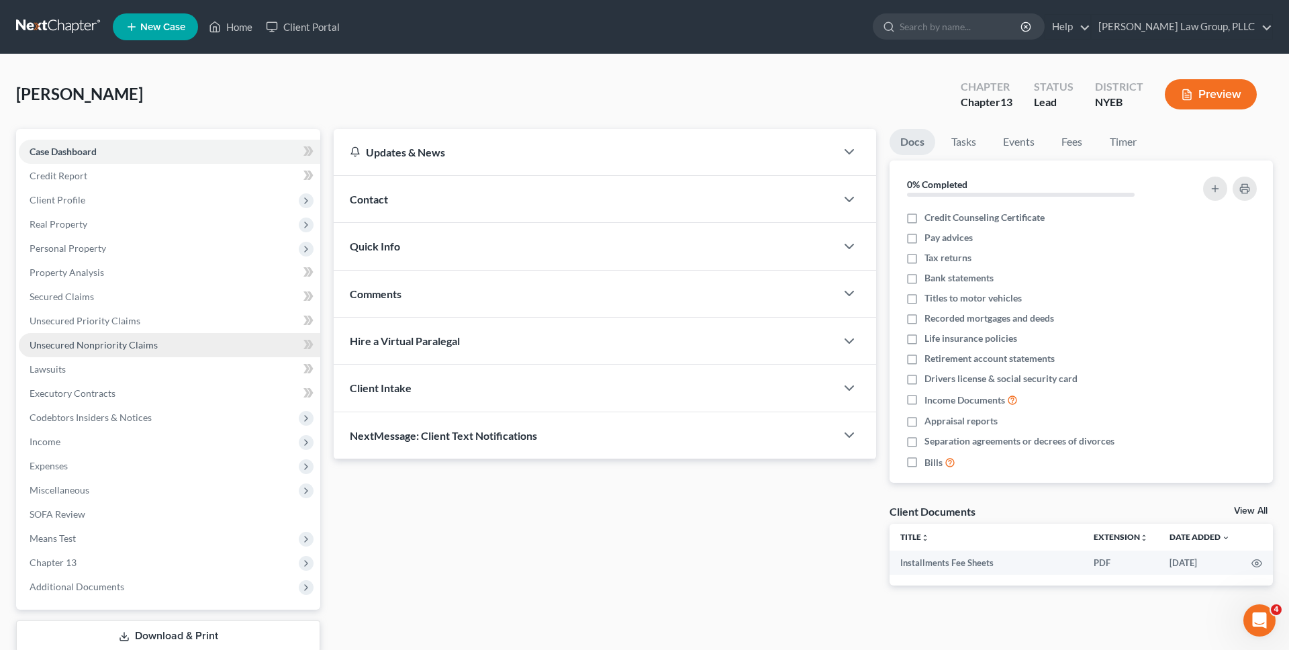
click at [193, 342] on link "Unsecured Nonpriority Claims" at bounding box center [170, 345] width 302 height 24
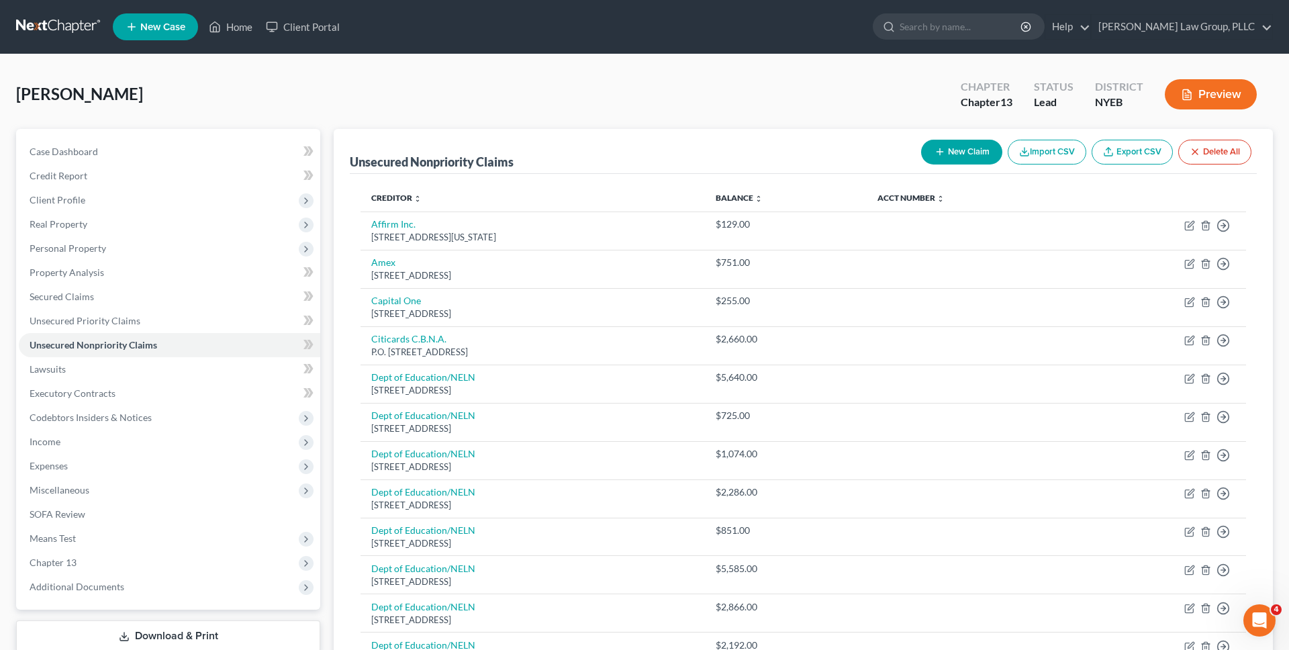
click at [851, 111] on div "[PERSON_NAME] Upgraded Chapter Chapter 13 Status Lead District NYEB Preview" at bounding box center [644, 100] width 1257 height 58
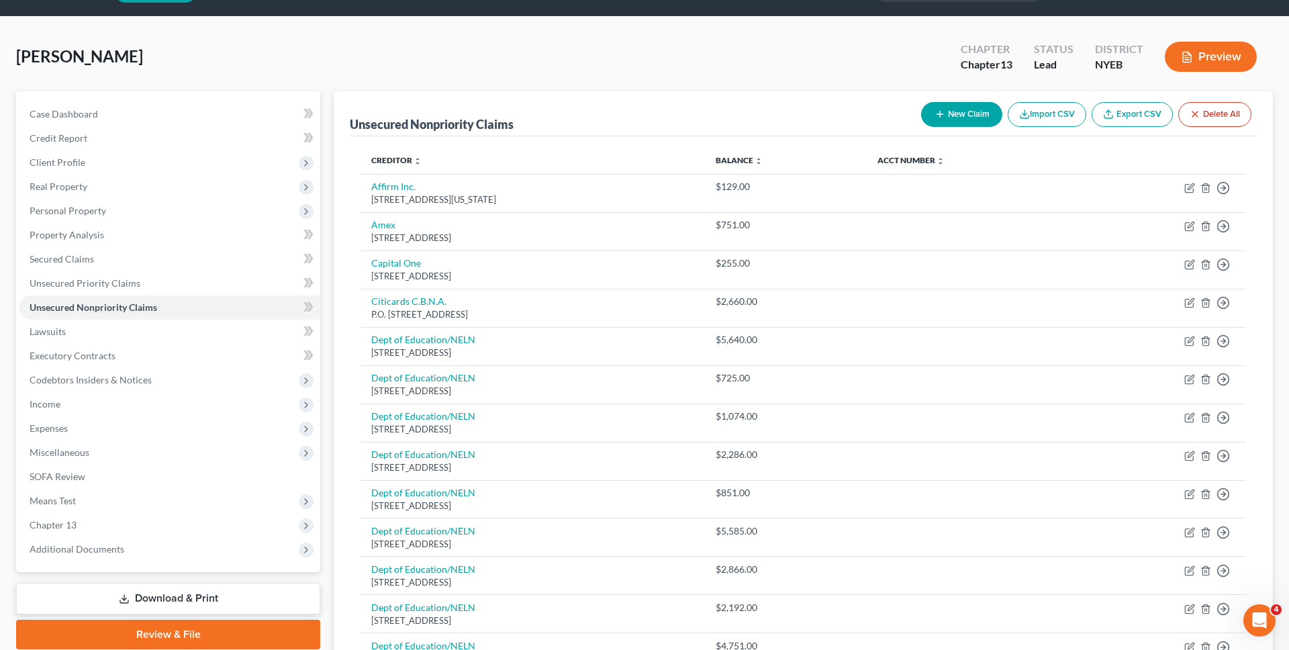
scroll to position [56, 0]
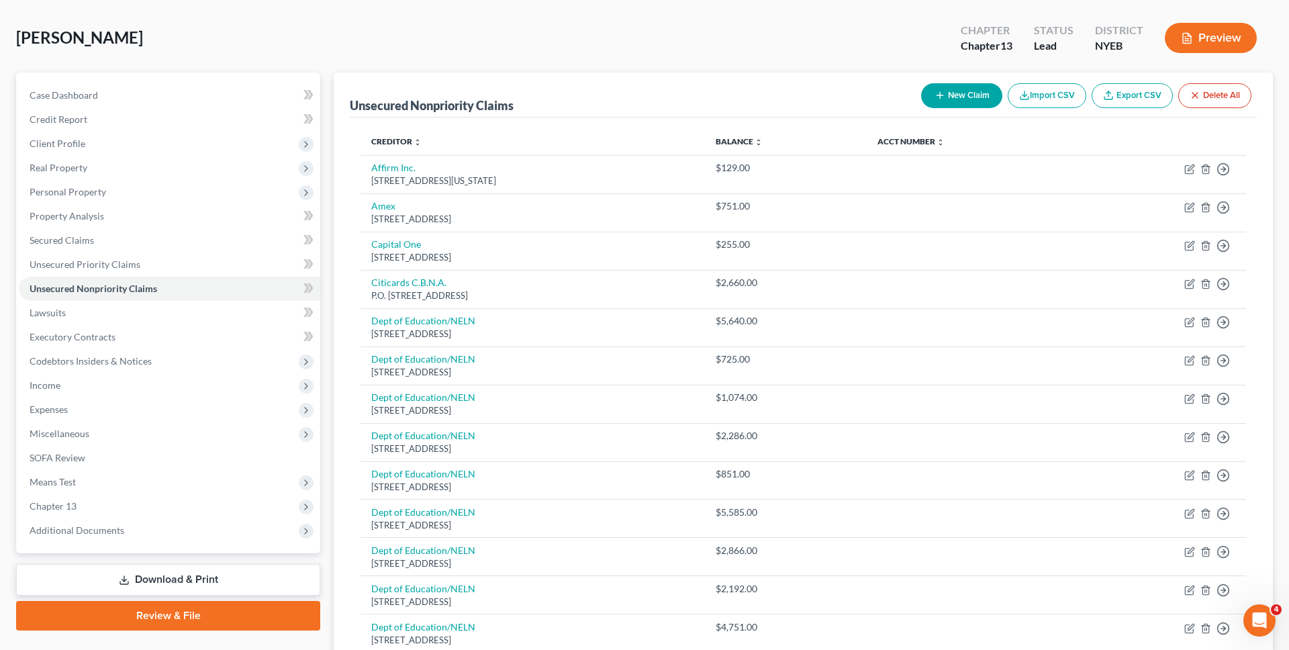
click at [970, 106] on button "New Claim" at bounding box center [961, 95] width 81 height 25
select select "0"
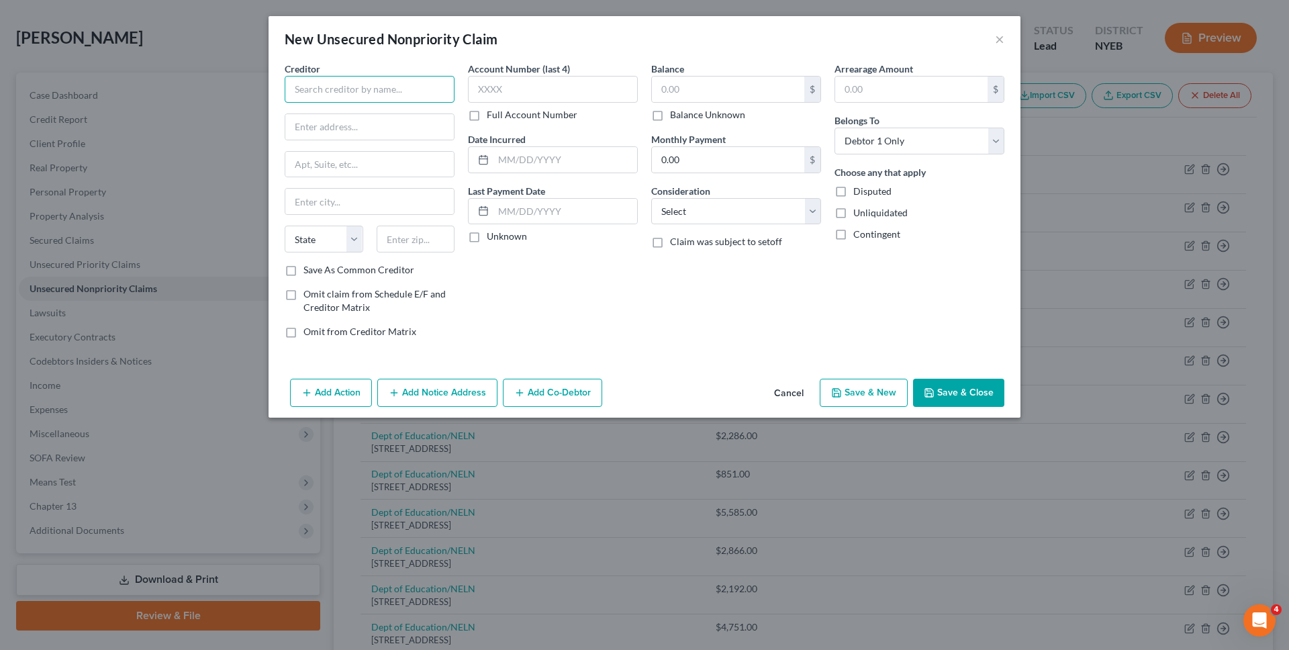
click at [424, 95] on input "text" at bounding box center [370, 89] width 170 height 27
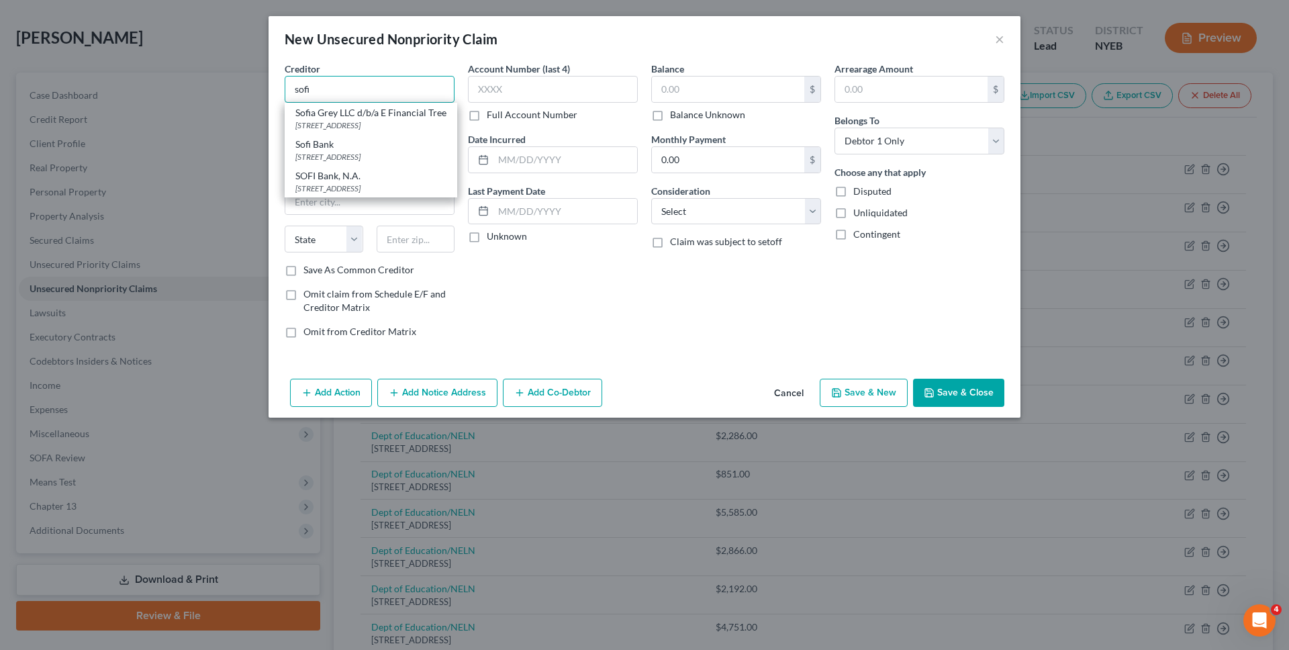
type input "sofi"
click at [788, 387] on button "Cancel" at bounding box center [789, 393] width 51 height 27
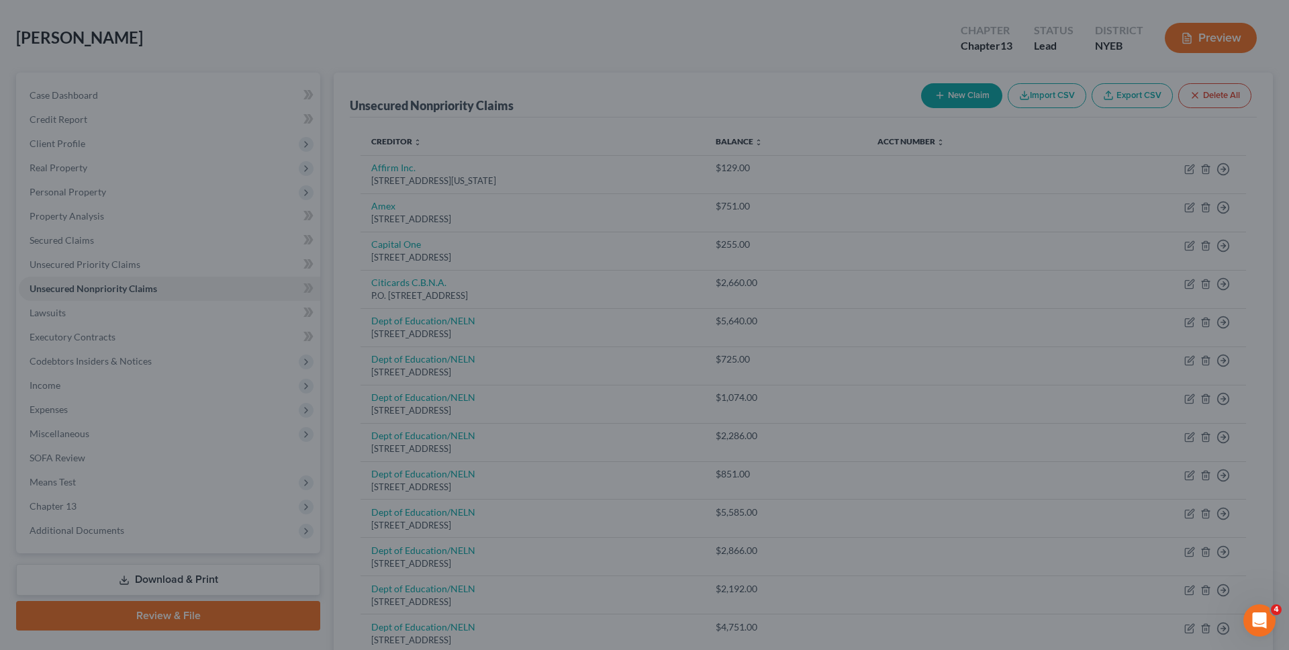
scroll to position [0, 0]
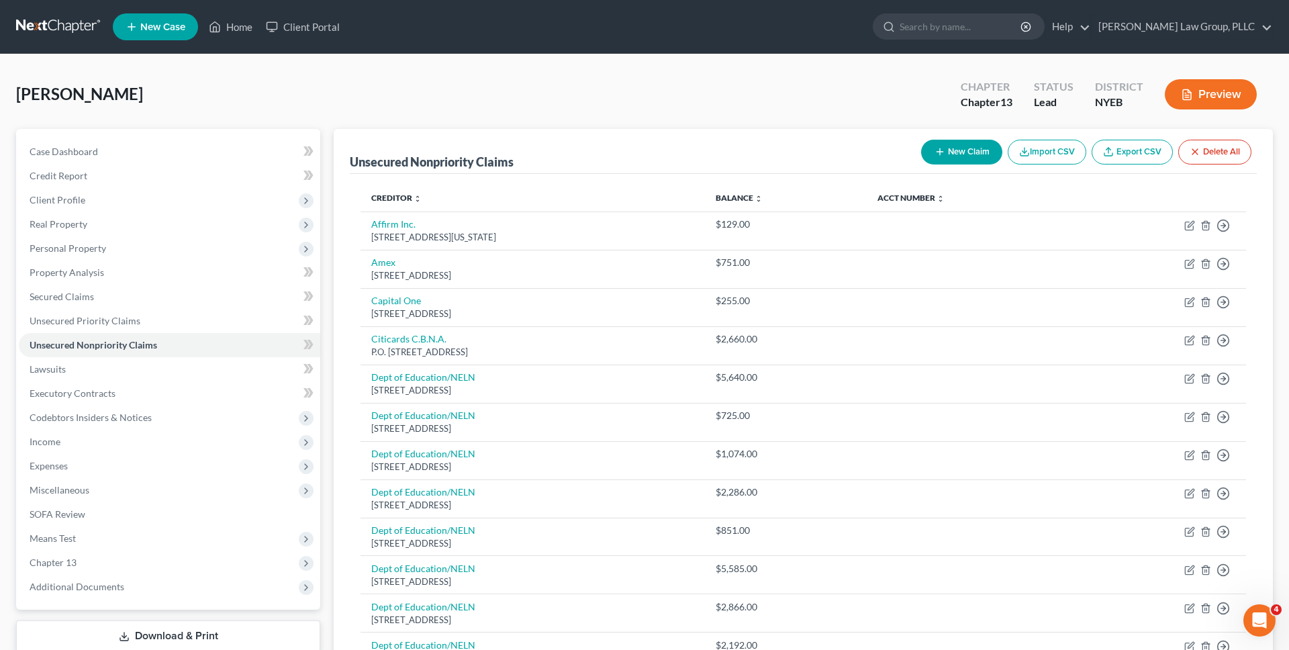
click at [48, 15] on link at bounding box center [59, 27] width 86 height 24
click at [947, 161] on button "New Claim" at bounding box center [961, 152] width 81 height 25
select select "0"
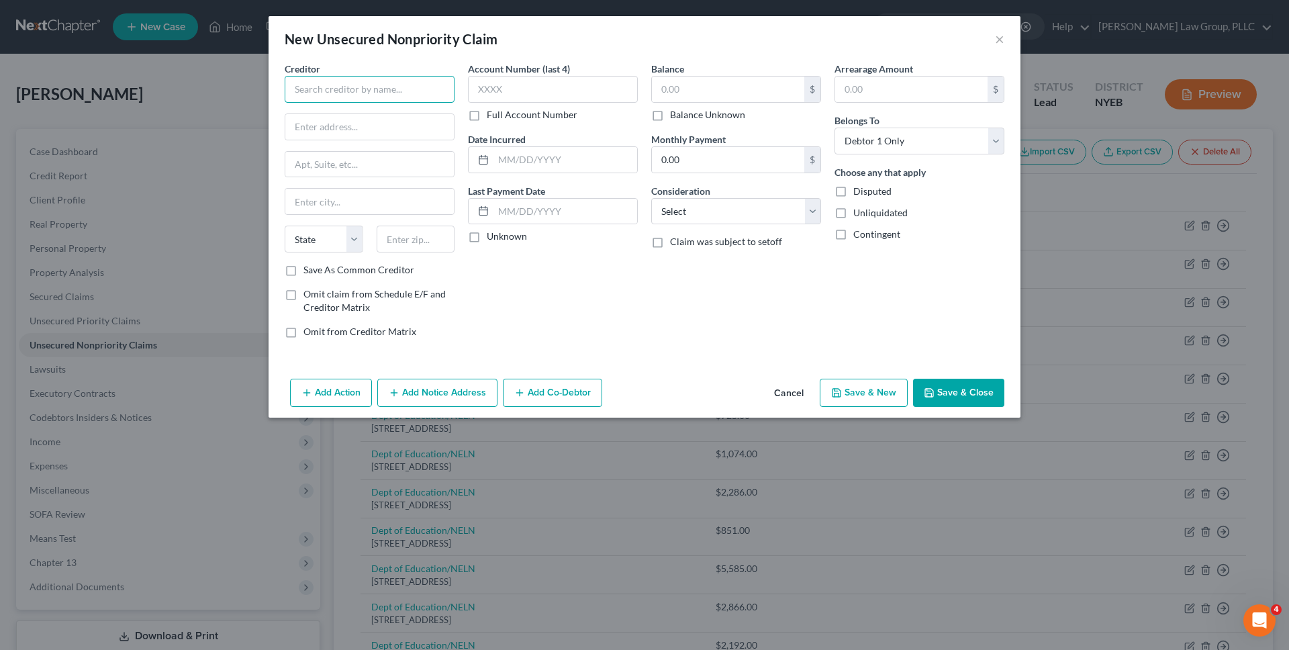
click at [404, 83] on input "text" at bounding box center [370, 89] width 170 height 27
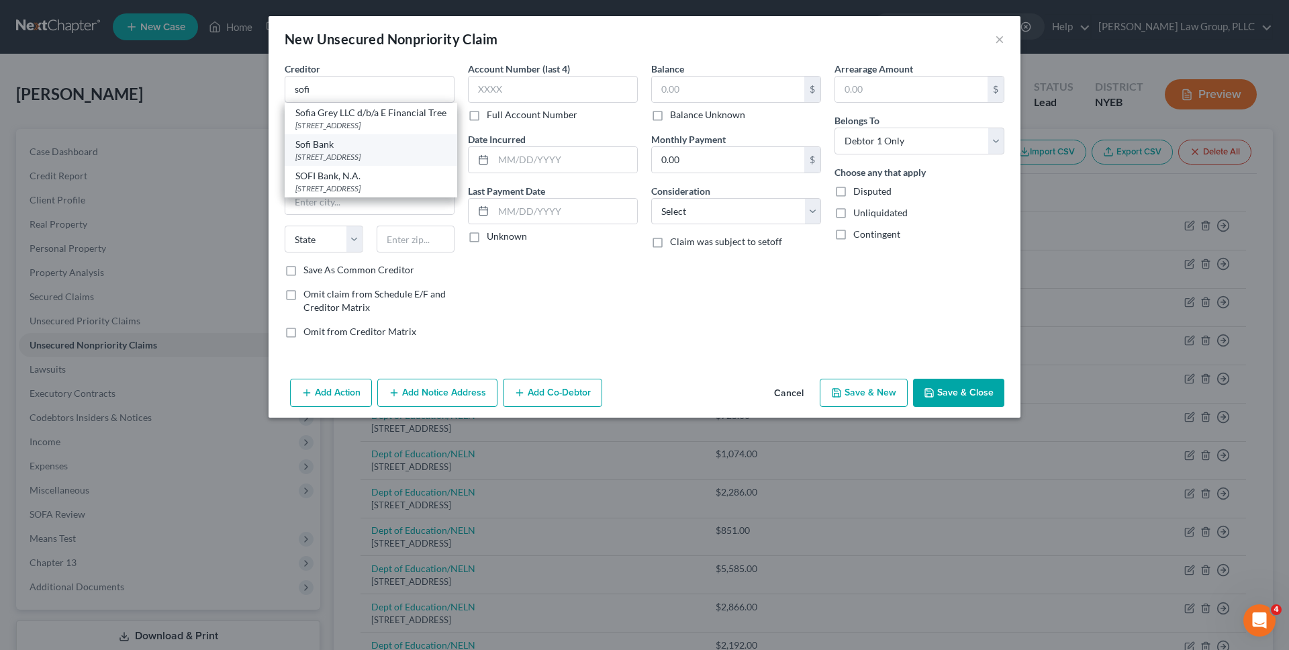
click at [389, 151] on div "Sofi Bank" at bounding box center [370, 144] width 151 height 13
type input "Sofi Bank"
type input "2750 E. Cottonwood Pkwy"
type input "Salt Lake City"
select select "46"
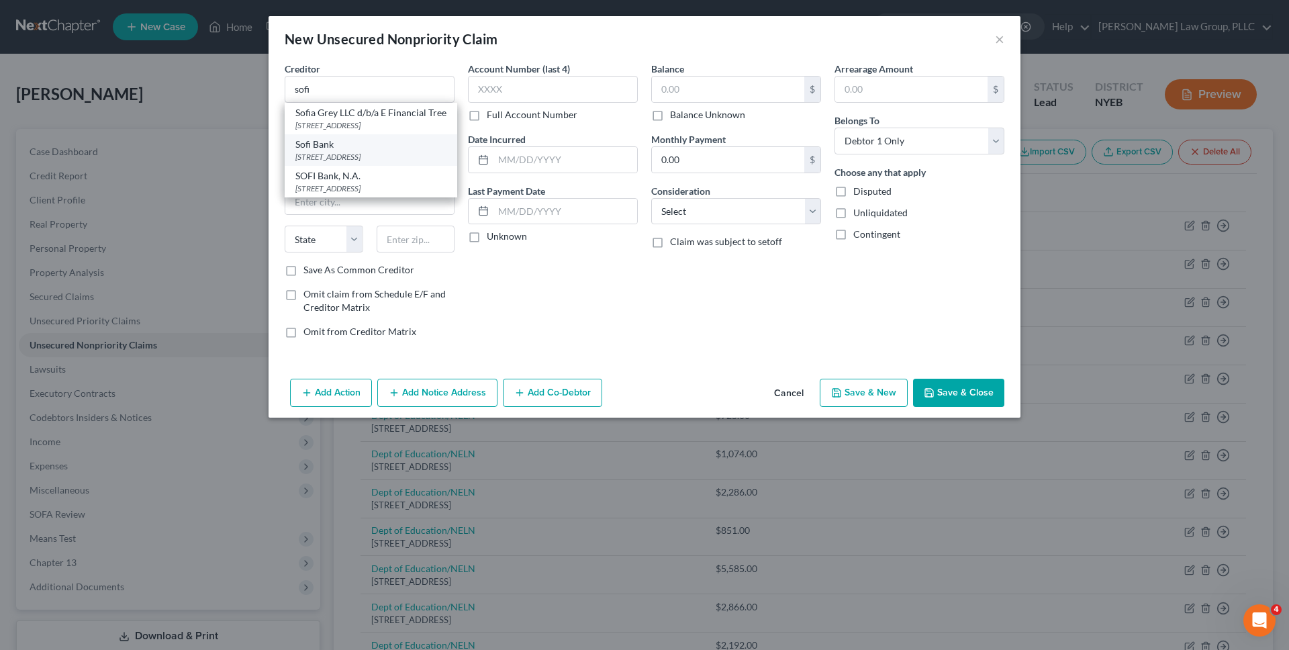
type input "84121"
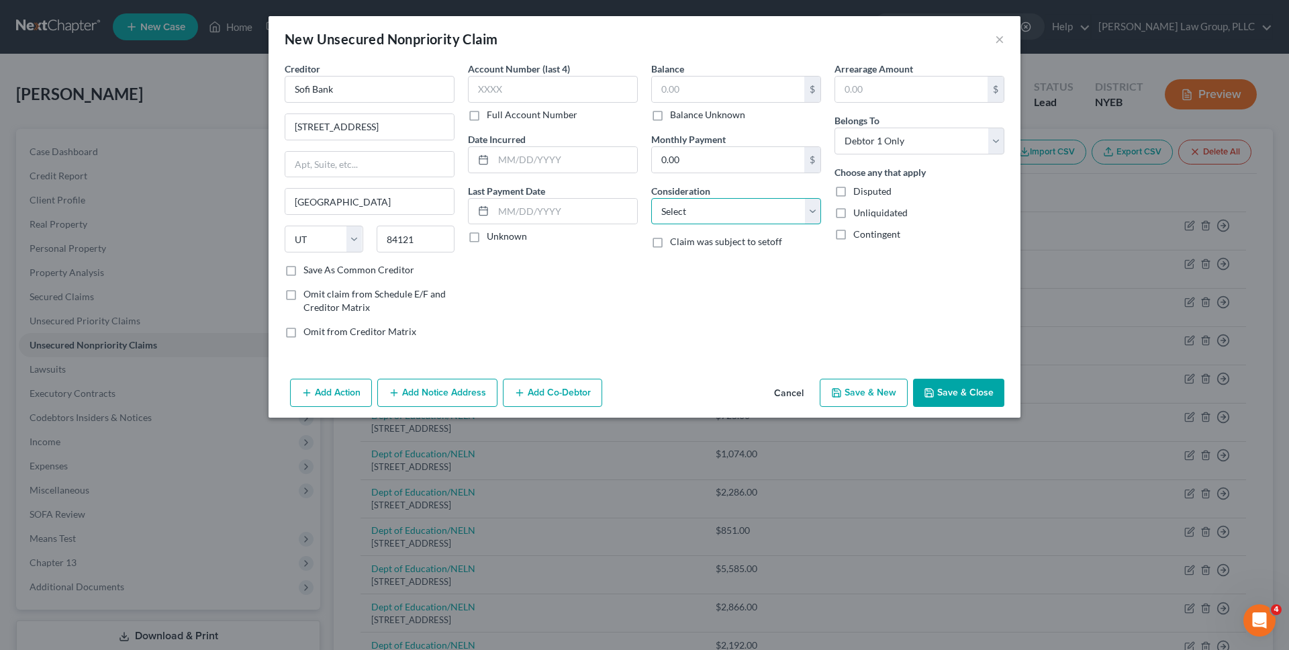
click at [708, 203] on select "Select Cable / Satellite Services Collection Agency Credit Card Debt Debt Couns…" at bounding box center [736, 211] width 170 height 27
select select "10"
click at [651, 198] on select "Select Cable / Satellite Services Collection Agency Credit Card Debt Debt Couns…" at bounding box center [736, 211] width 170 height 27
click at [689, 86] on input "text" at bounding box center [728, 90] width 152 height 26
type input "5,000"
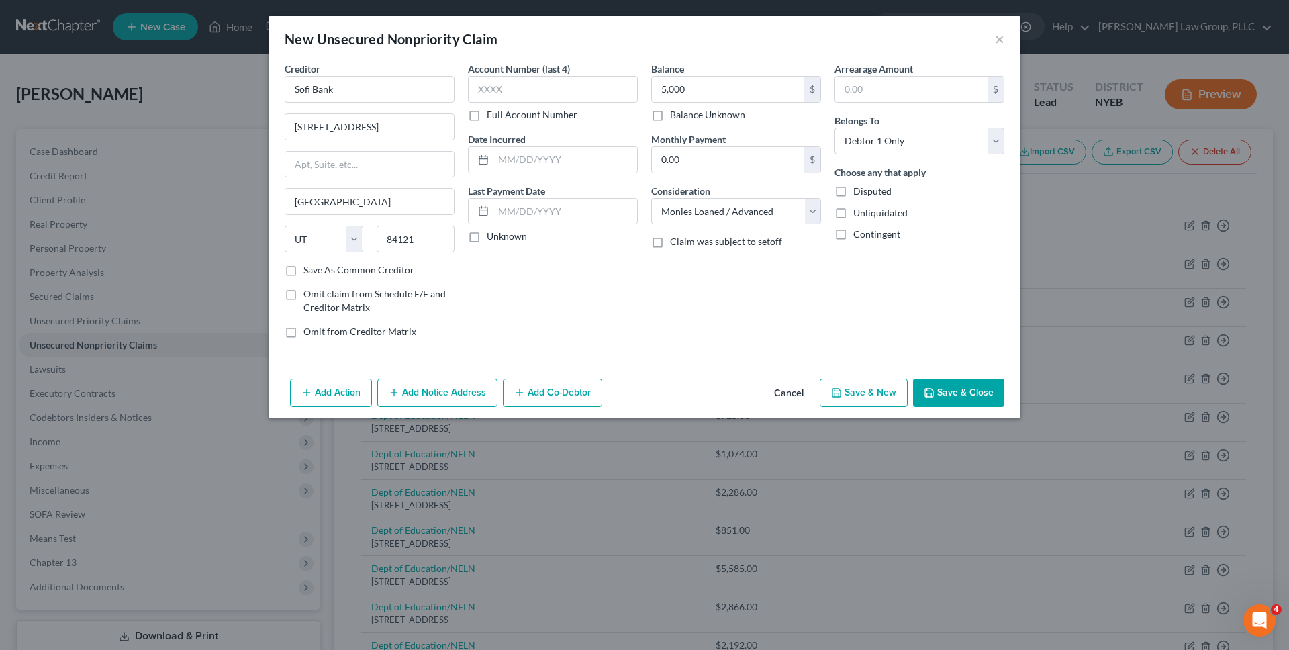
click at [581, 289] on div "Account Number (last 4) Full Account Number Date Incurred Last Payment Date Unk…" at bounding box center [552, 205] width 183 height 287
click at [569, 163] on input "text" at bounding box center [566, 160] width 144 height 26
type input "2023"
click at [950, 396] on button "Save & Close" at bounding box center [958, 393] width 91 height 28
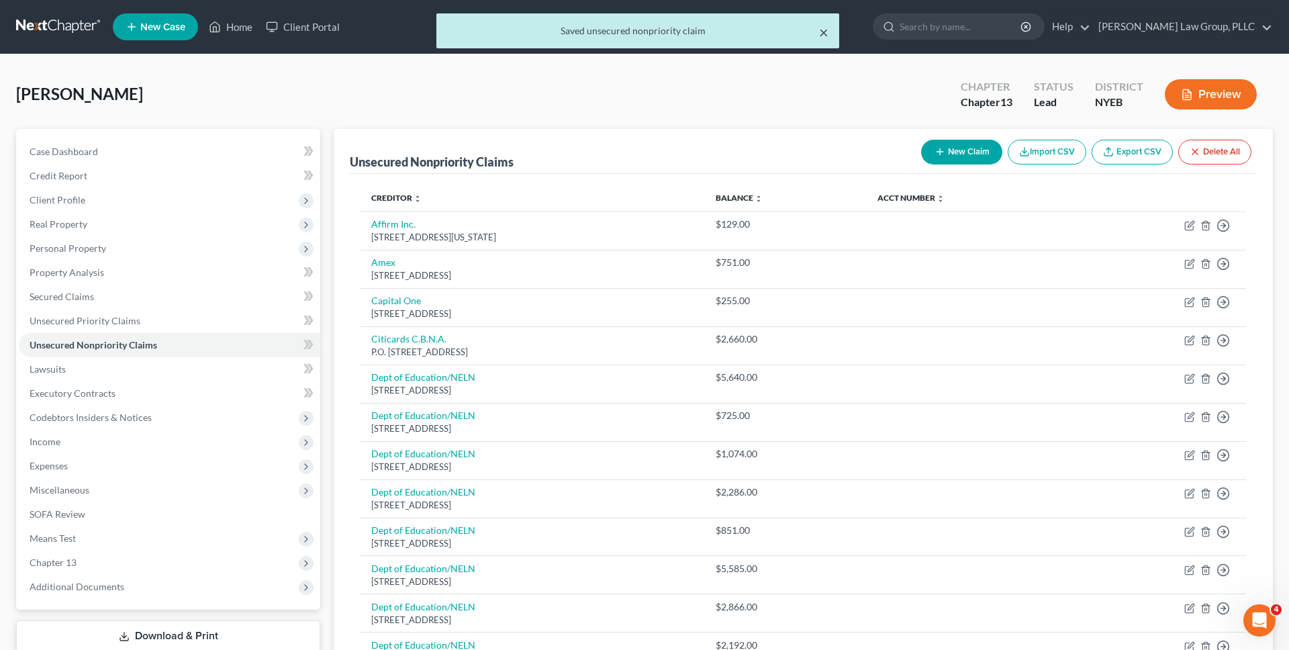
click at [821, 33] on button "×" at bounding box center [823, 32] width 9 height 16
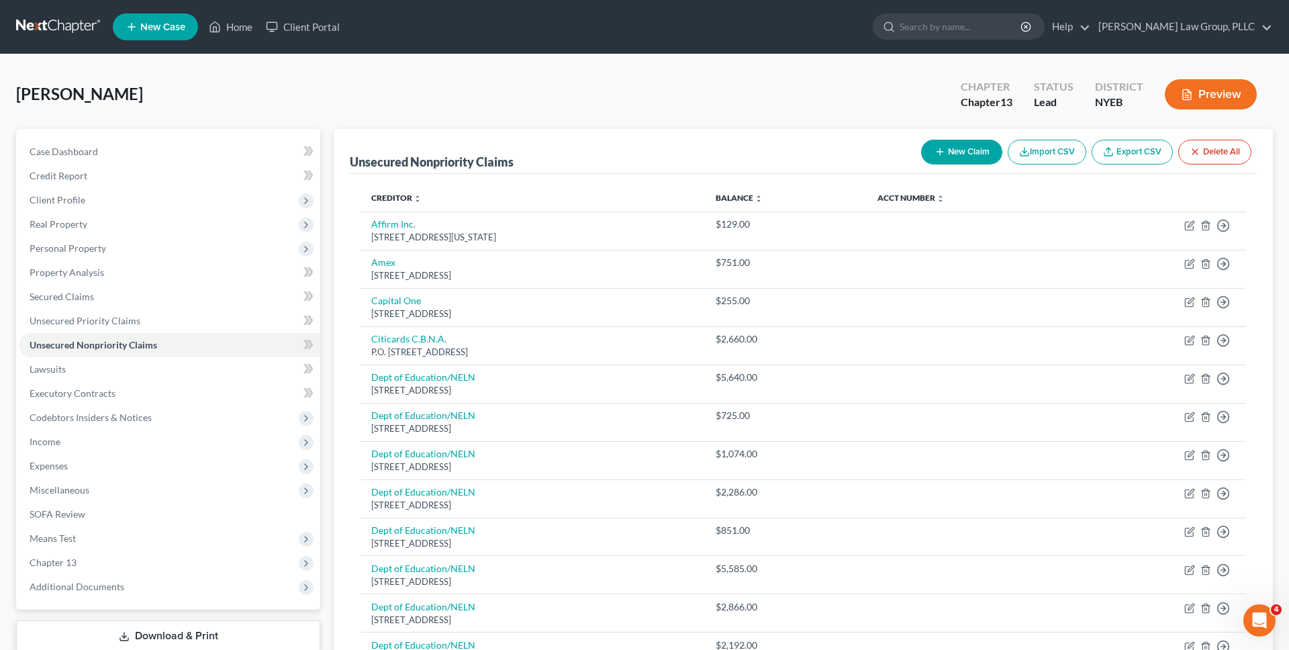
click at [957, 140] on button "New Claim" at bounding box center [961, 152] width 81 height 25
select select "0"
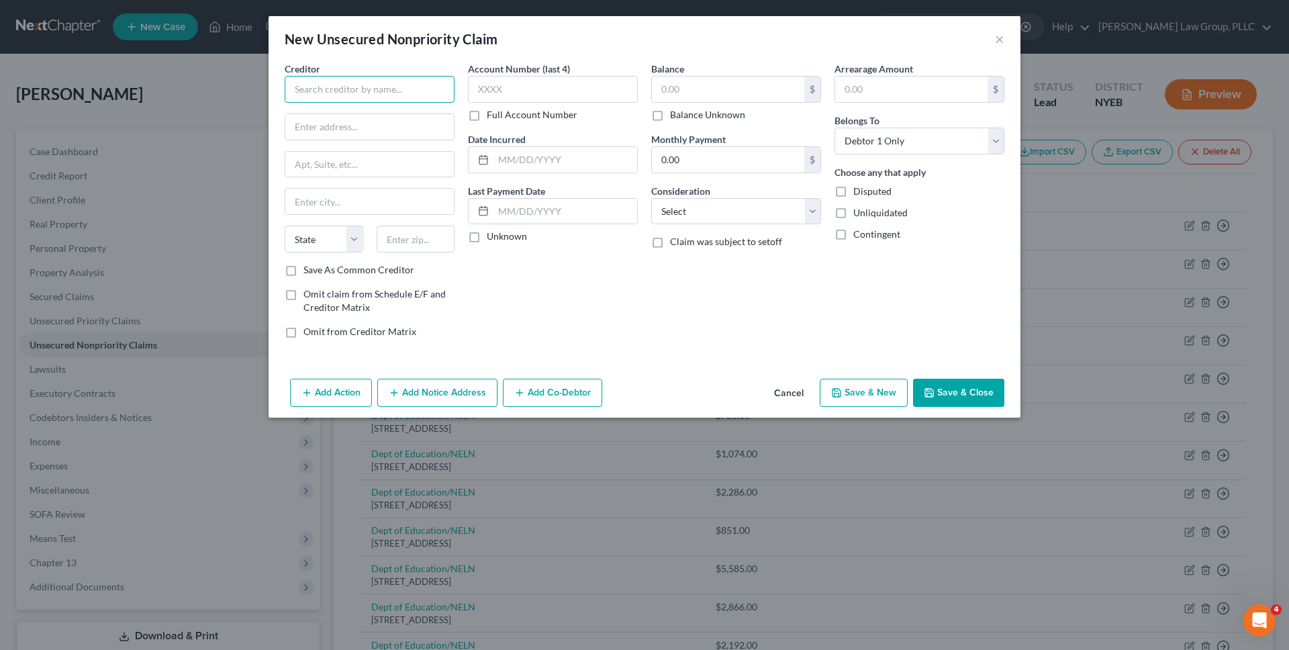
click at [344, 84] on input "text" at bounding box center [370, 89] width 170 height 27
click at [322, 116] on div "Bounce AI Inc." at bounding box center [365, 112] width 140 height 13
type input "Bounce AI Inc."
type input "333 Metro Park"
type input "Ste S205"
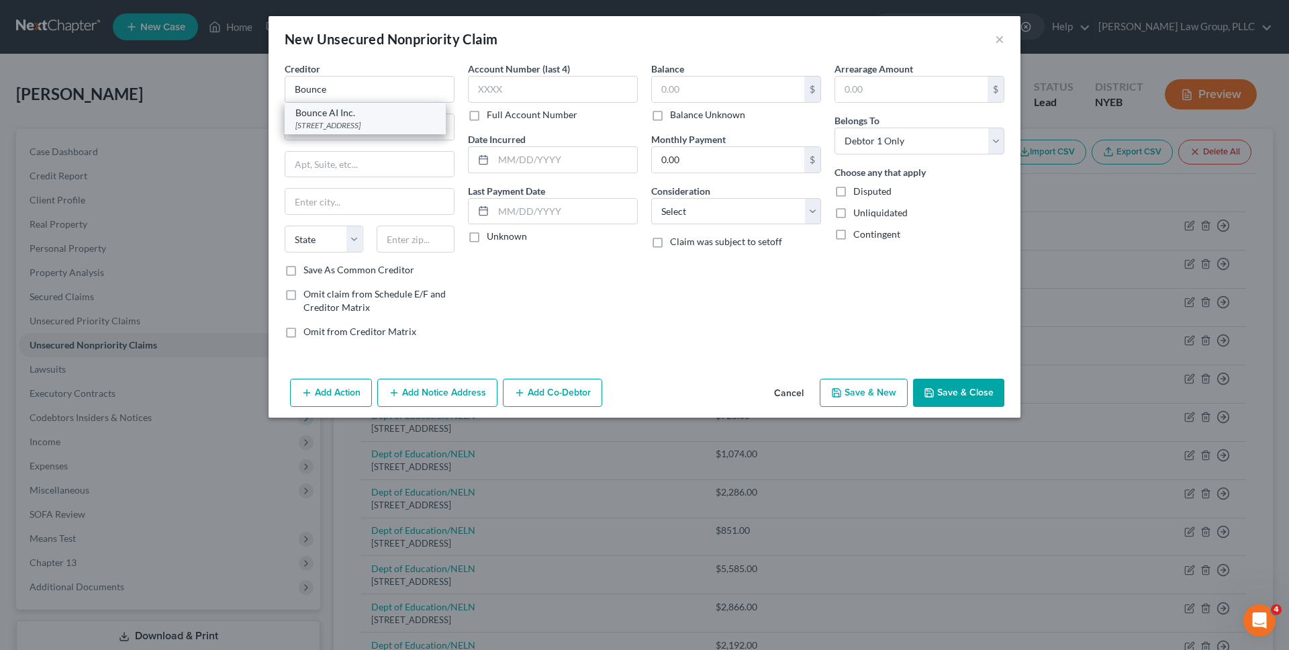
type input "Rochester"
select select "35"
type input "14623"
click at [715, 93] on input "text" at bounding box center [728, 90] width 152 height 26
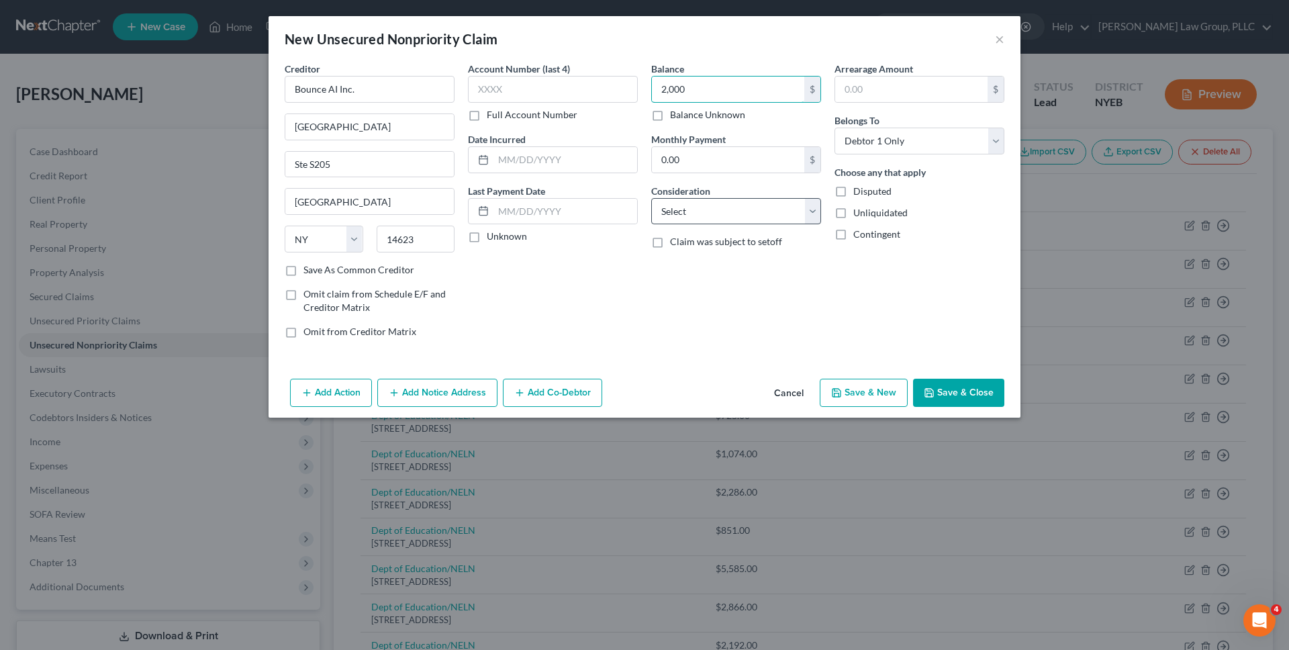
type input "2,000"
click at [712, 209] on select "Select Cable / Satellite Services Collection Agency Credit Card Debt Debt Couns…" at bounding box center [736, 211] width 170 height 27
select select "10"
click at [651, 198] on select "Select Cable / Satellite Services Collection Agency Credit Card Debt Debt Couns…" at bounding box center [736, 211] width 170 height 27
click at [704, 313] on div "Balance 2,000.00 $ Balance Unknown Balance Undetermined 2,000 $ Balance Unknown…" at bounding box center [736, 205] width 183 height 287
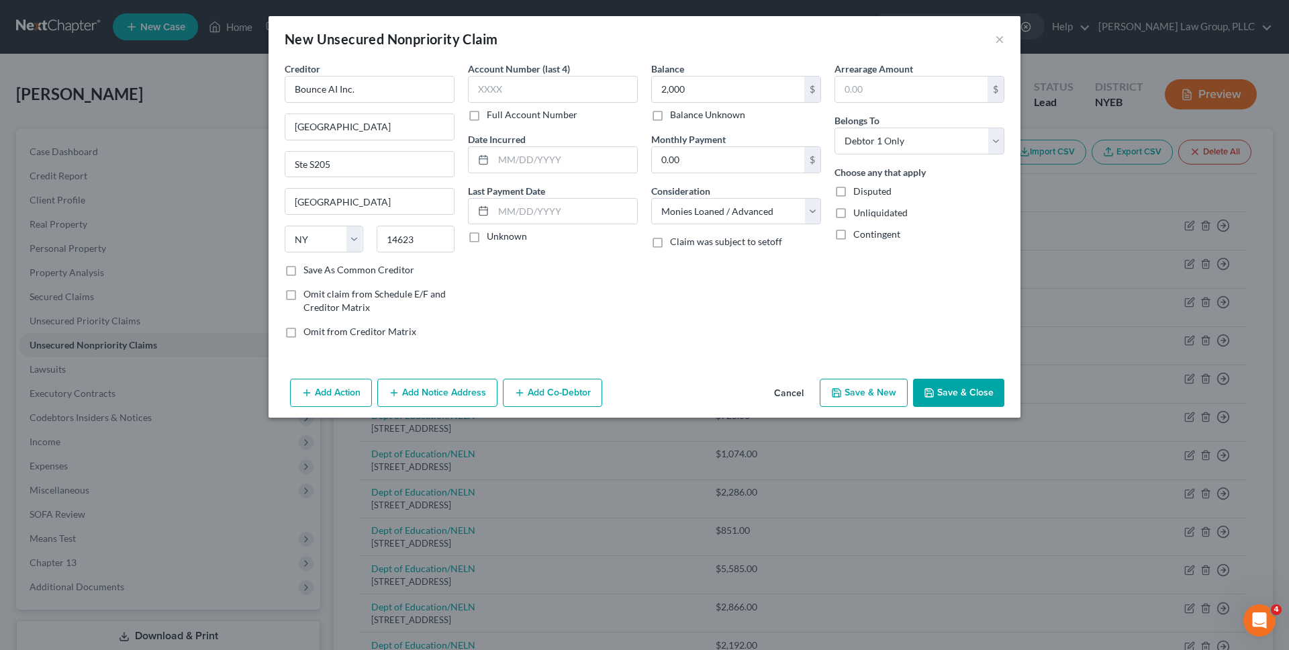
click at [949, 394] on button "Save & Close" at bounding box center [958, 393] width 91 height 28
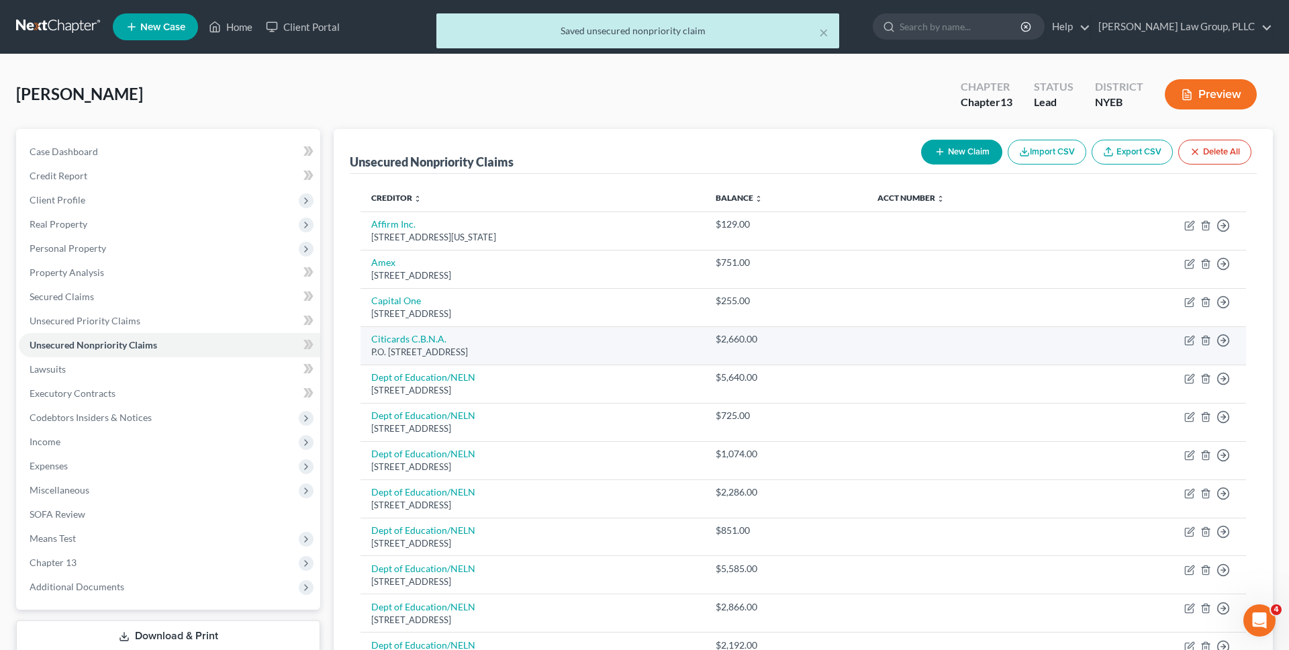
scroll to position [434, 0]
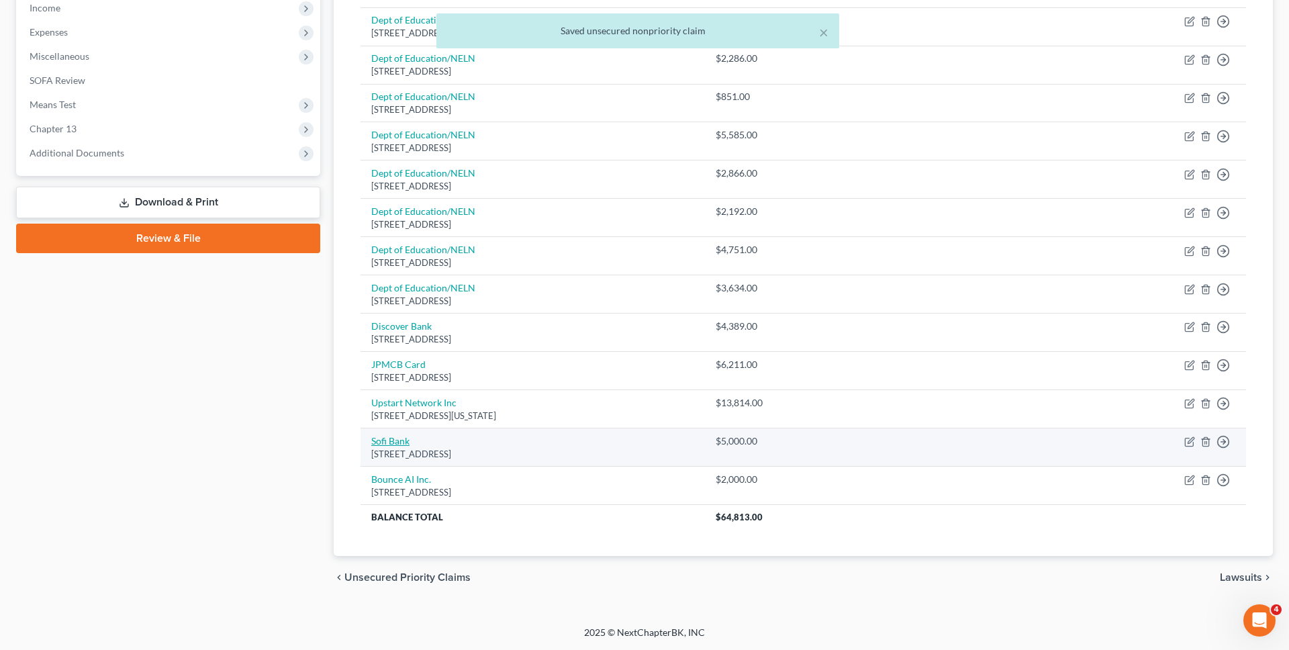
click at [386, 443] on link "Sofi Bank" at bounding box center [390, 440] width 38 height 11
select select "46"
select select "10"
select select "0"
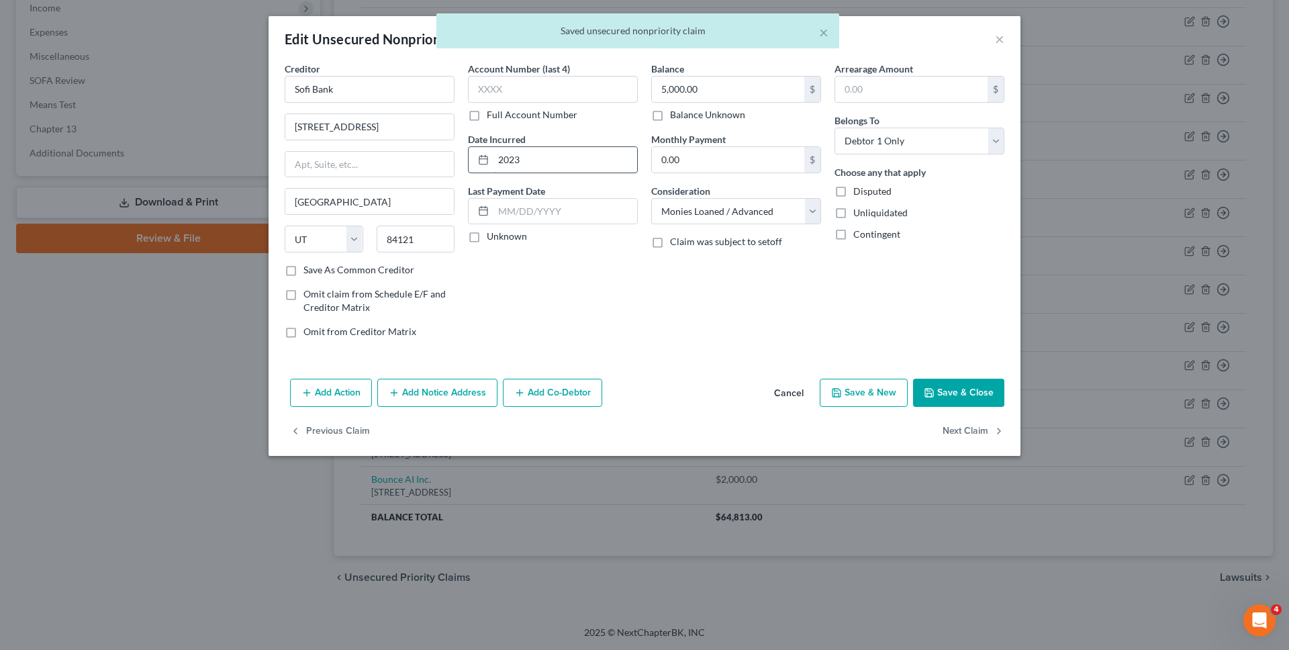
click at [496, 165] on input "2023" at bounding box center [566, 160] width 144 height 26
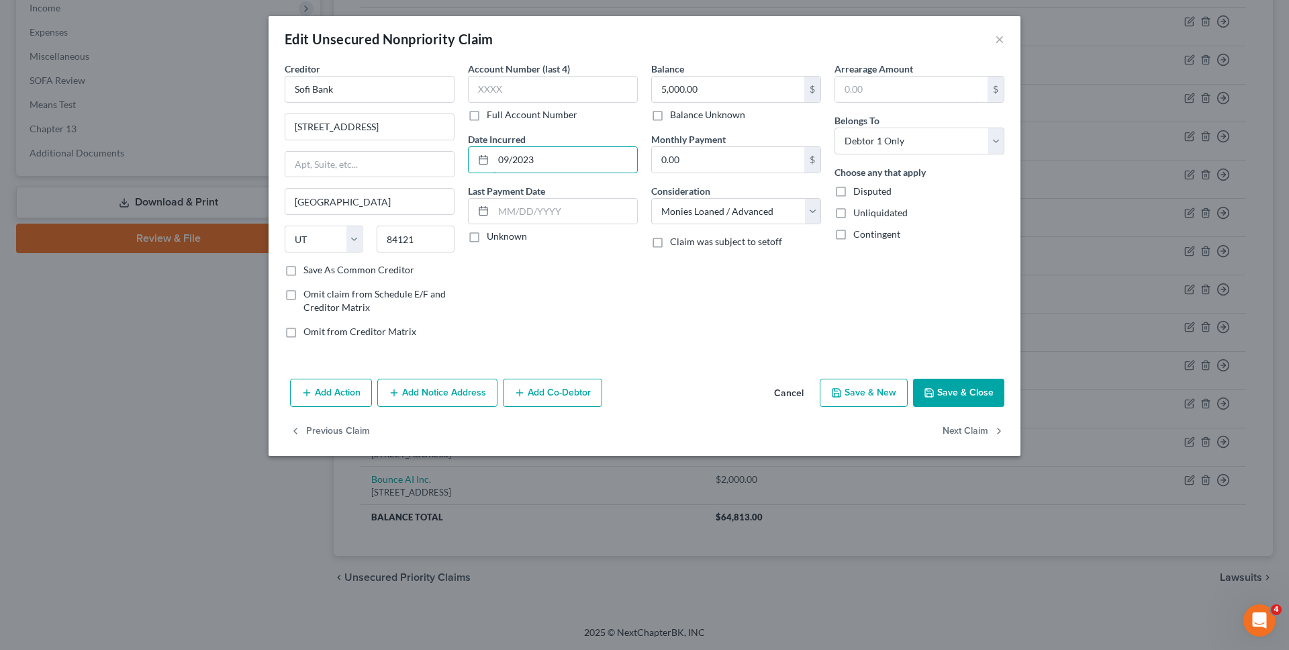
type input "09/2023"
click at [974, 394] on button "Save & Close" at bounding box center [958, 393] width 91 height 28
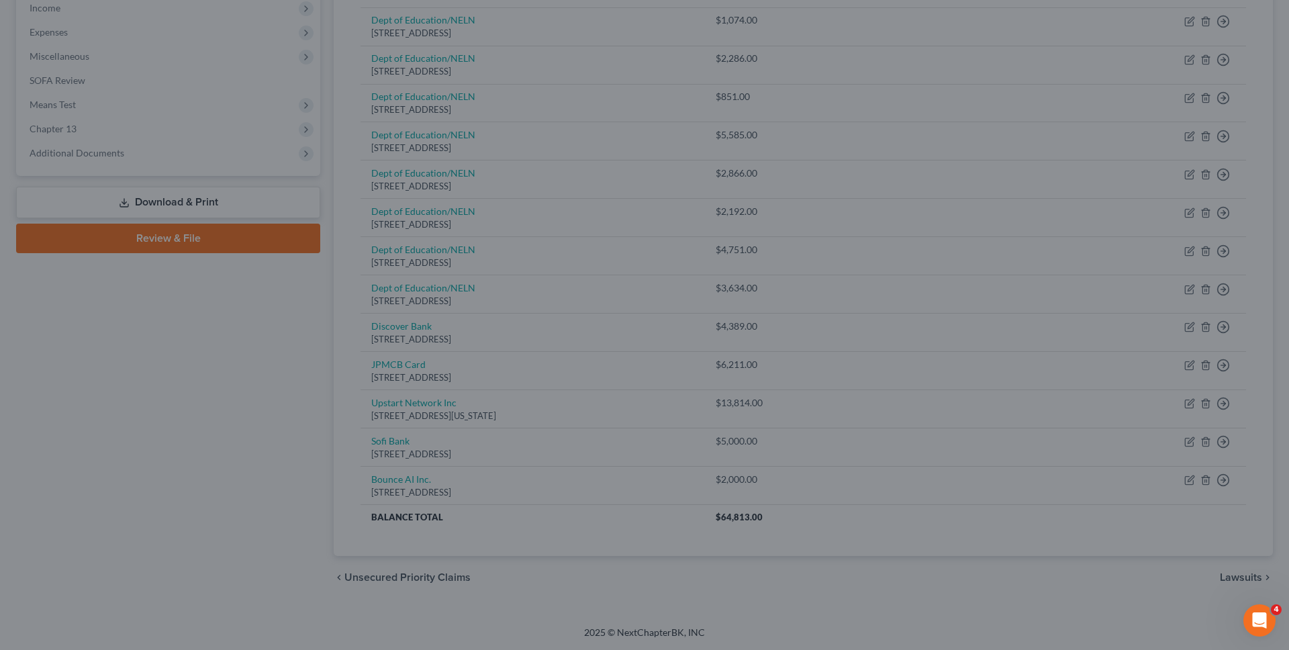
type input "0"
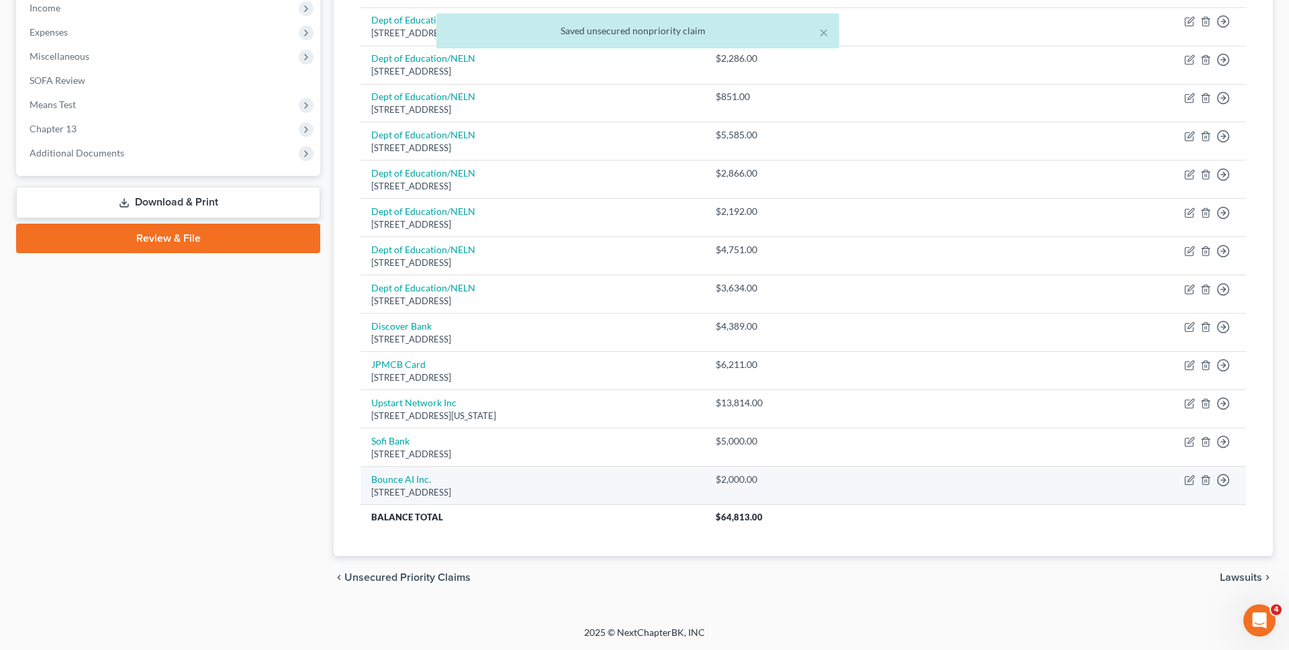
click at [404, 486] on div "[STREET_ADDRESS]" at bounding box center [532, 492] width 323 height 13
click at [404, 483] on link "Bounce AI Inc." at bounding box center [401, 478] width 60 height 11
select select "35"
select select "10"
select select "0"
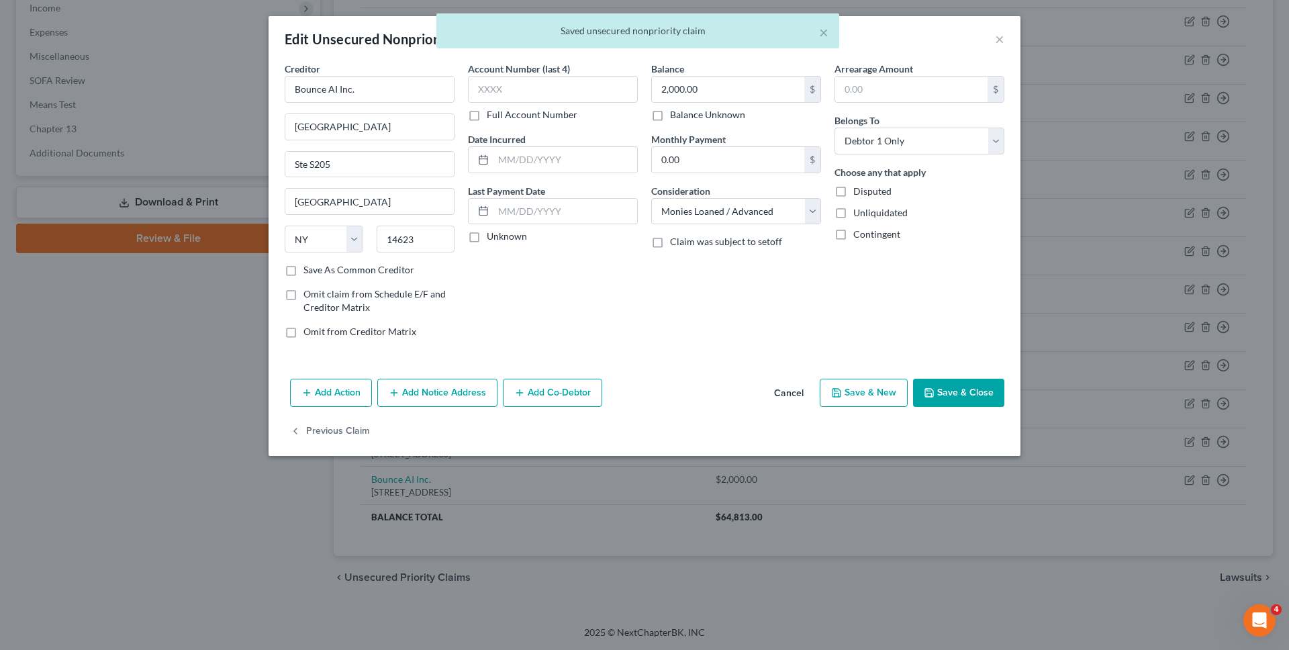
click at [808, 384] on button "Cancel" at bounding box center [789, 393] width 51 height 27
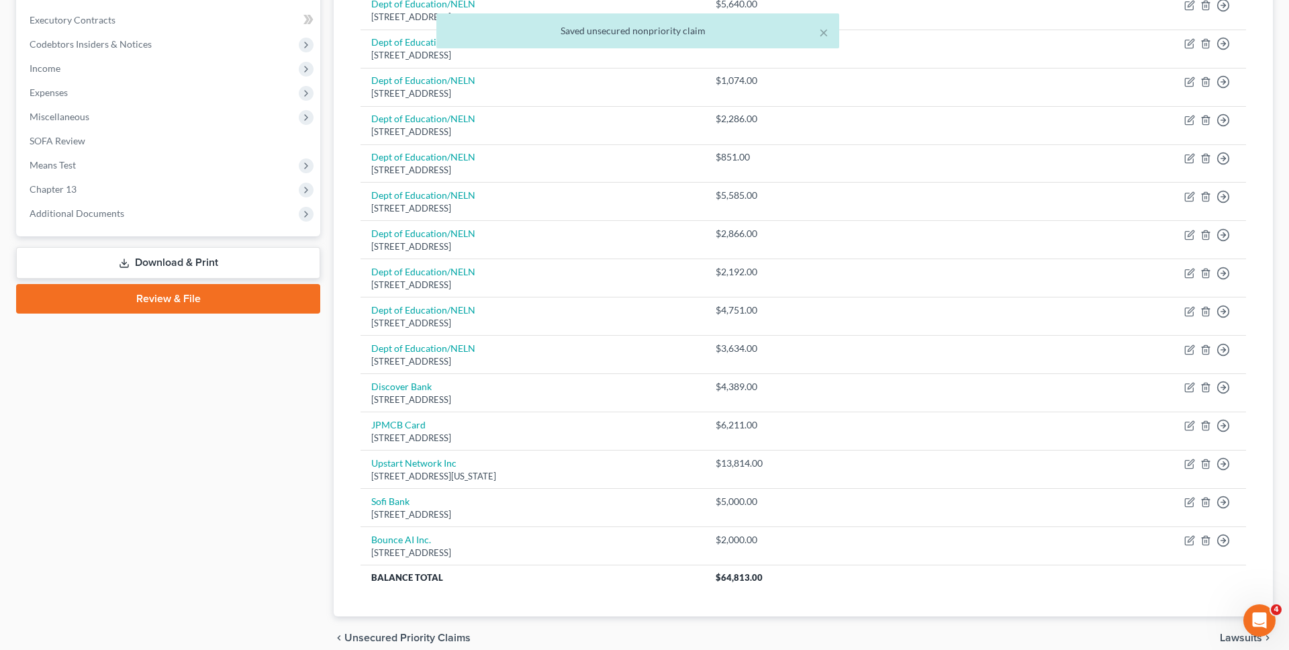
scroll to position [305, 0]
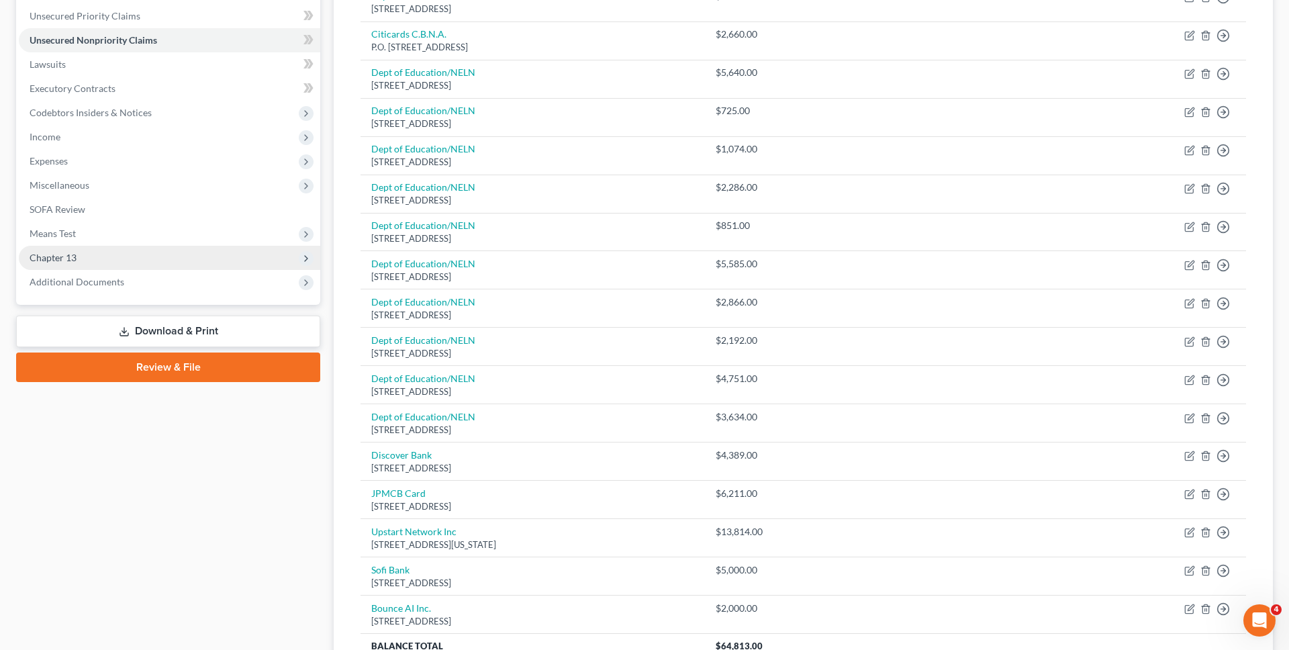
click at [200, 256] on span "Chapter 13" at bounding box center [170, 258] width 302 height 24
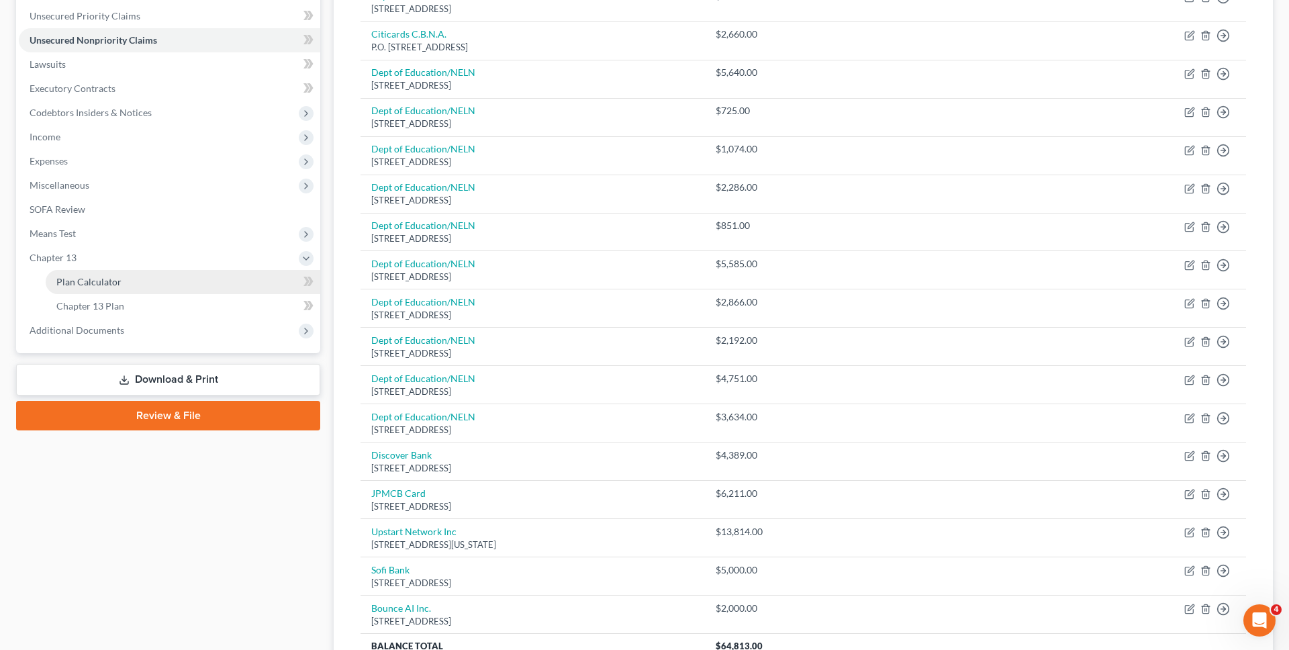
click at [199, 278] on link "Plan Calculator" at bounding box center [183, 282] width 275 height 24
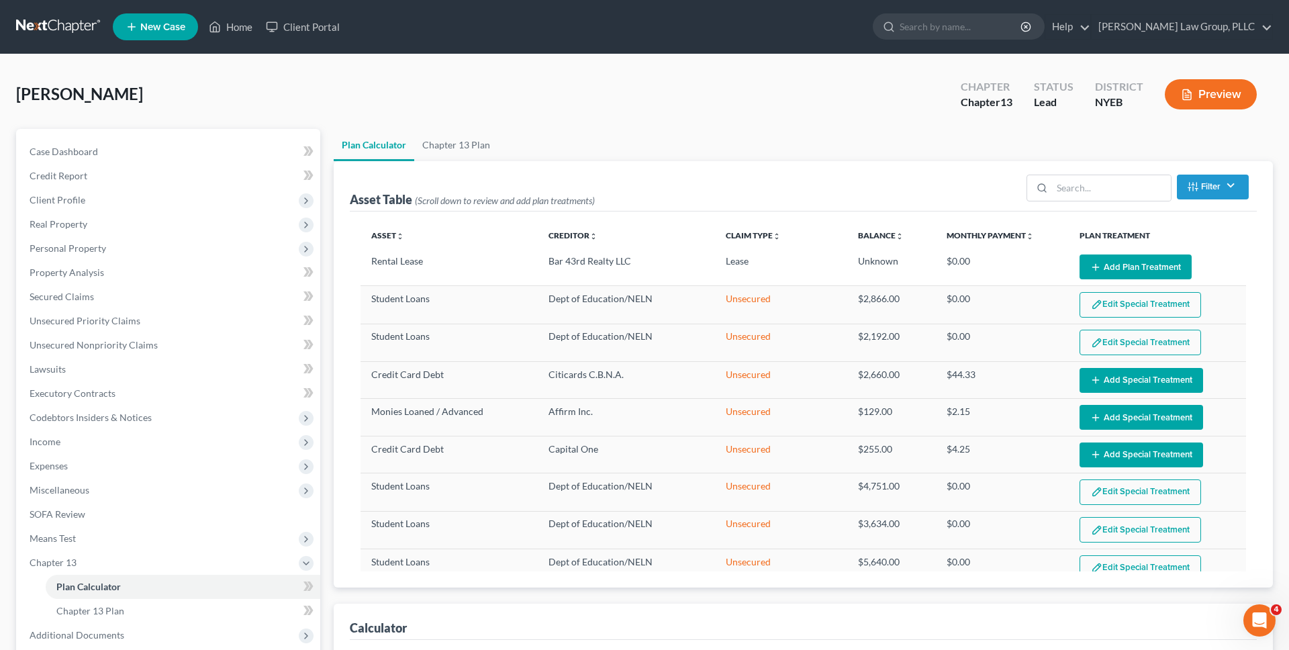
select select "59"
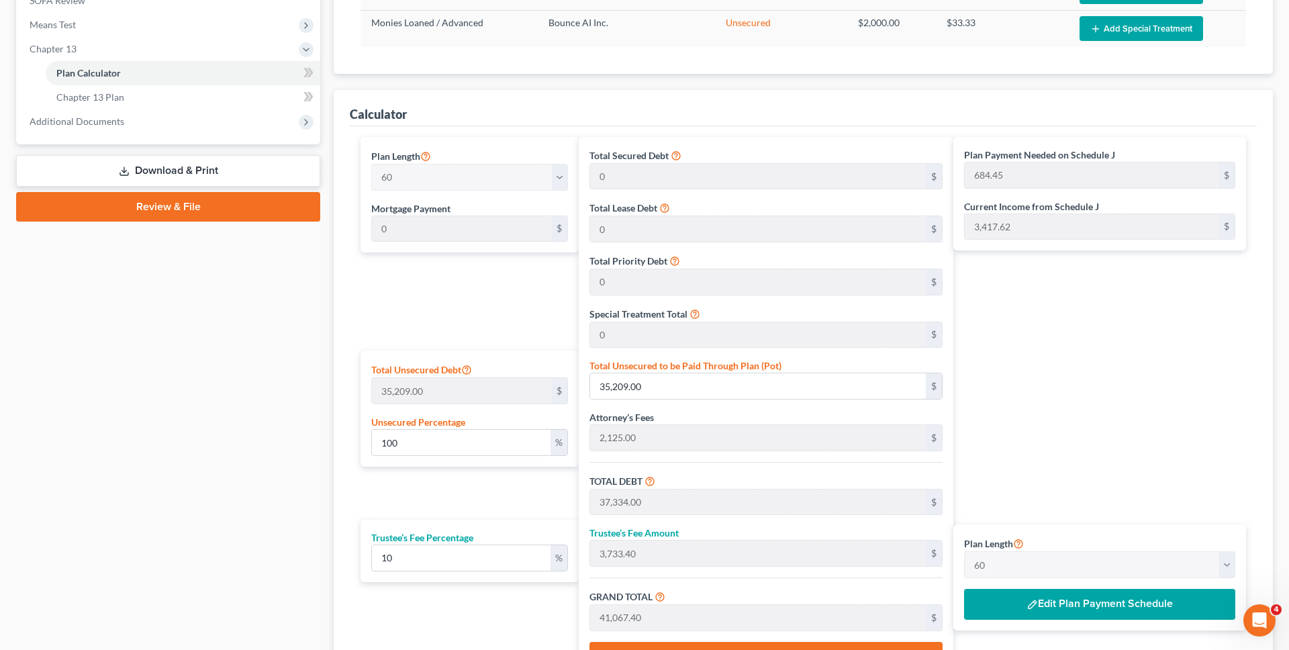
scroll to position [525, 0]
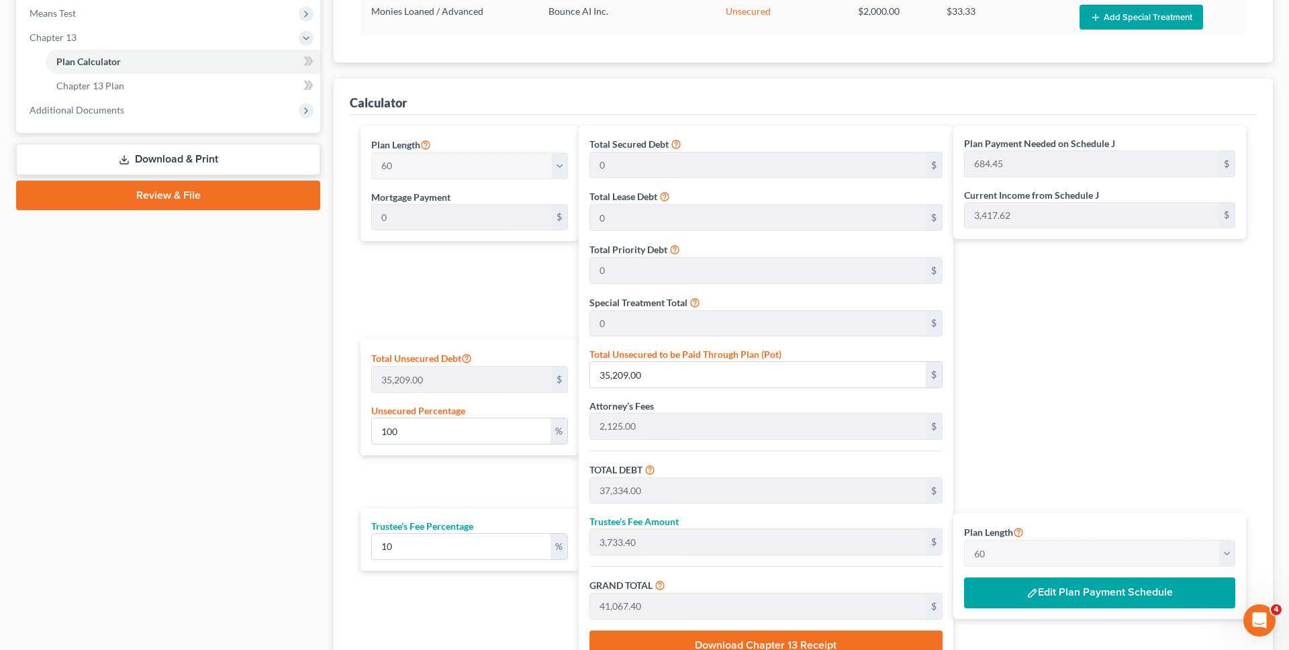
click at [1060, 589] on button "Edit Plan Payment Schedule" at bounding box center [1099, 592] width 271 height 31
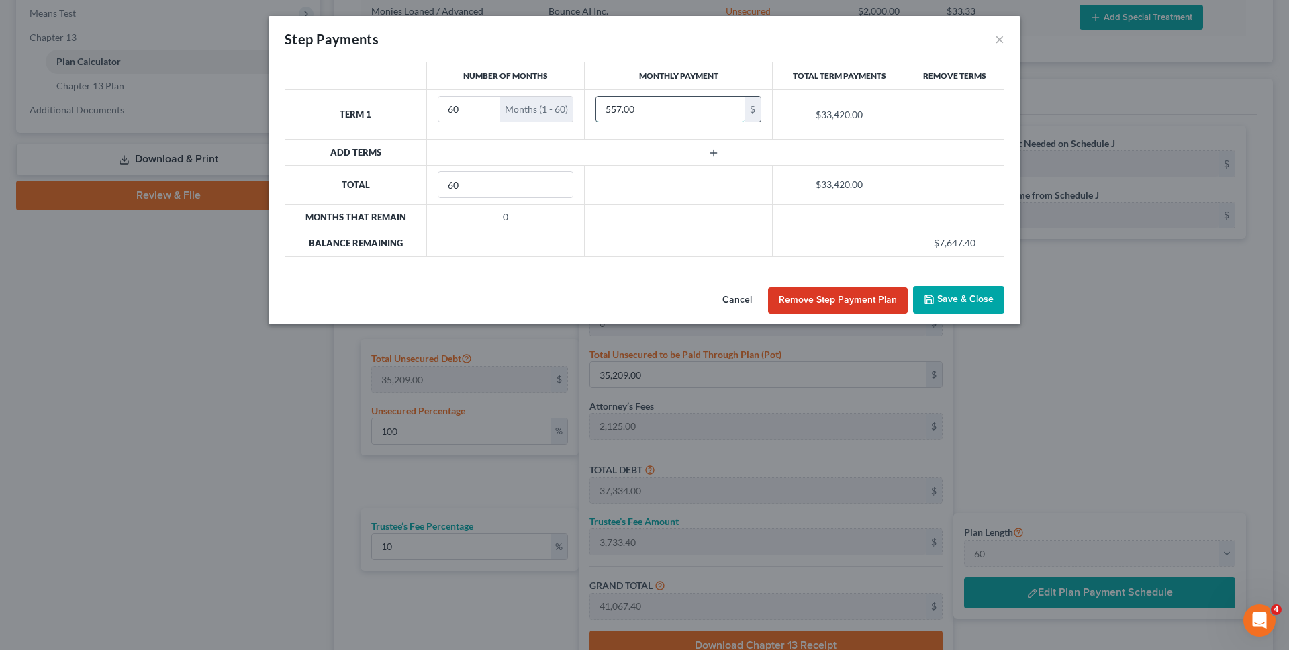
click at [718, 107] on input "557.00" at bounding box center [670, 110] width 148 height 26
type input "685"
click at [933, 304] on icon "button" at bounding box center [929, 299] width 8 height 8
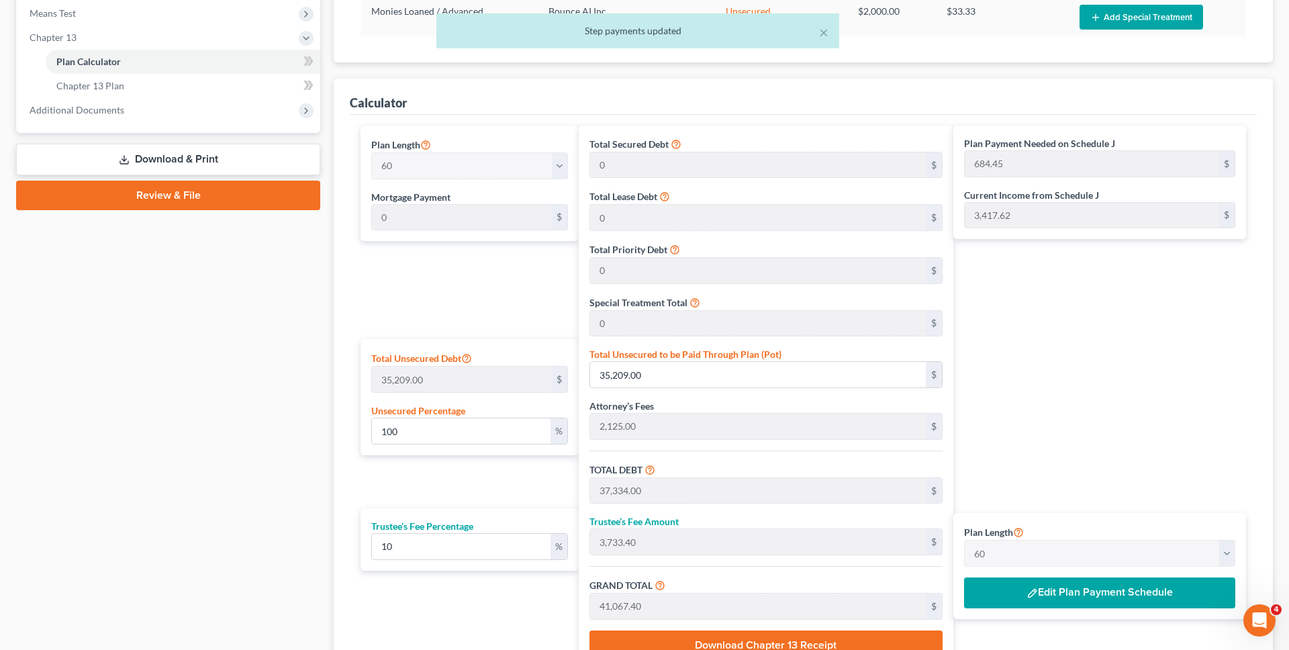
scroll to position [656, 0]
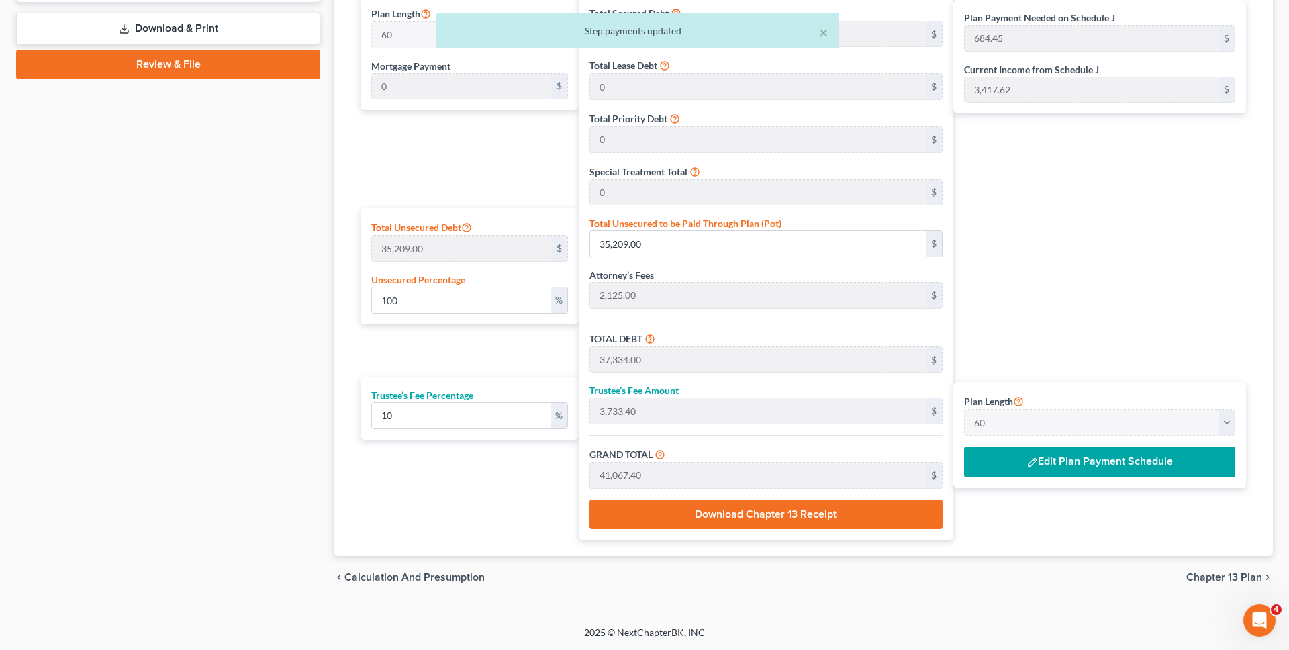
click at [1215, 582] on span "Chapter 13 Plan" at bounding box center [1225, 577] width 76 height 11
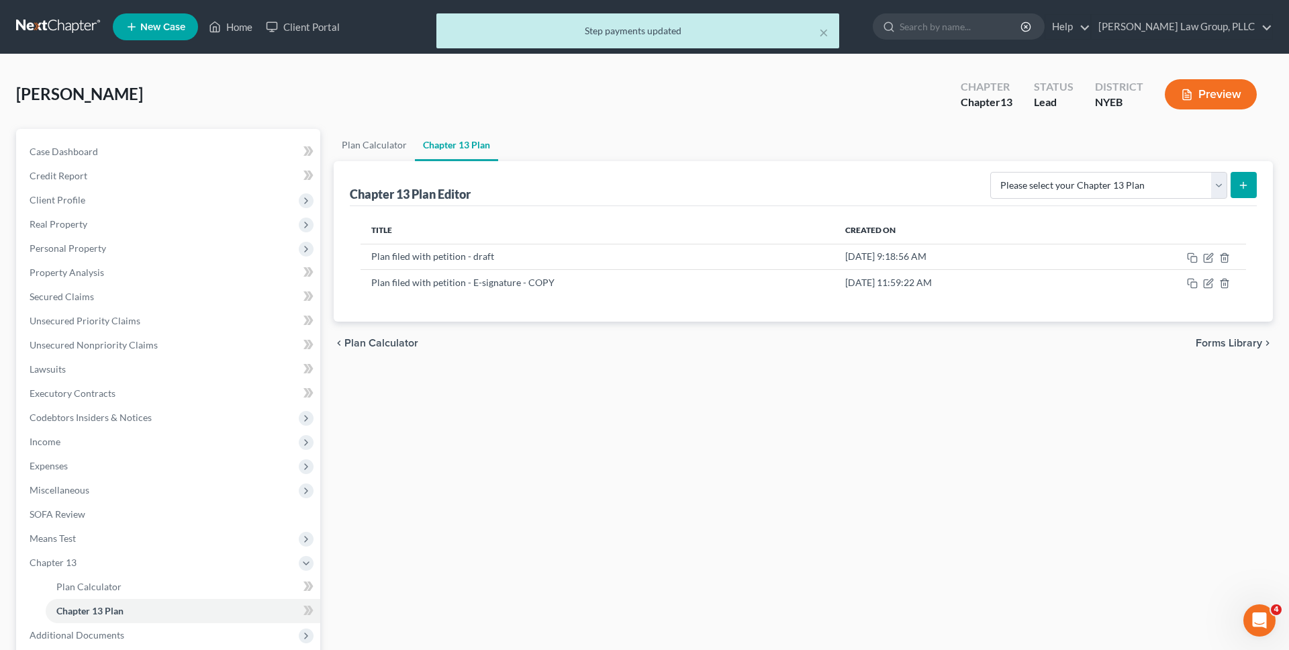
click at [384, 338] on span "Plan Calculator" at bounding box center [381, 343] width 74 height 11
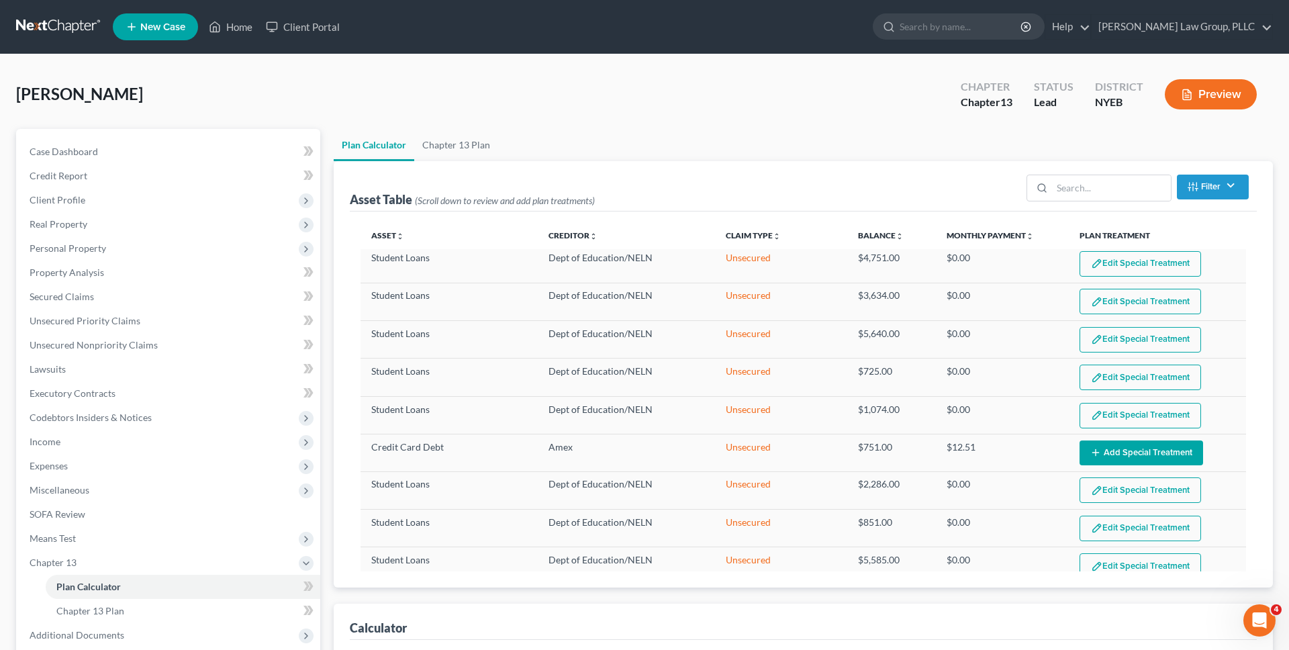
scroll to position [438, 0]
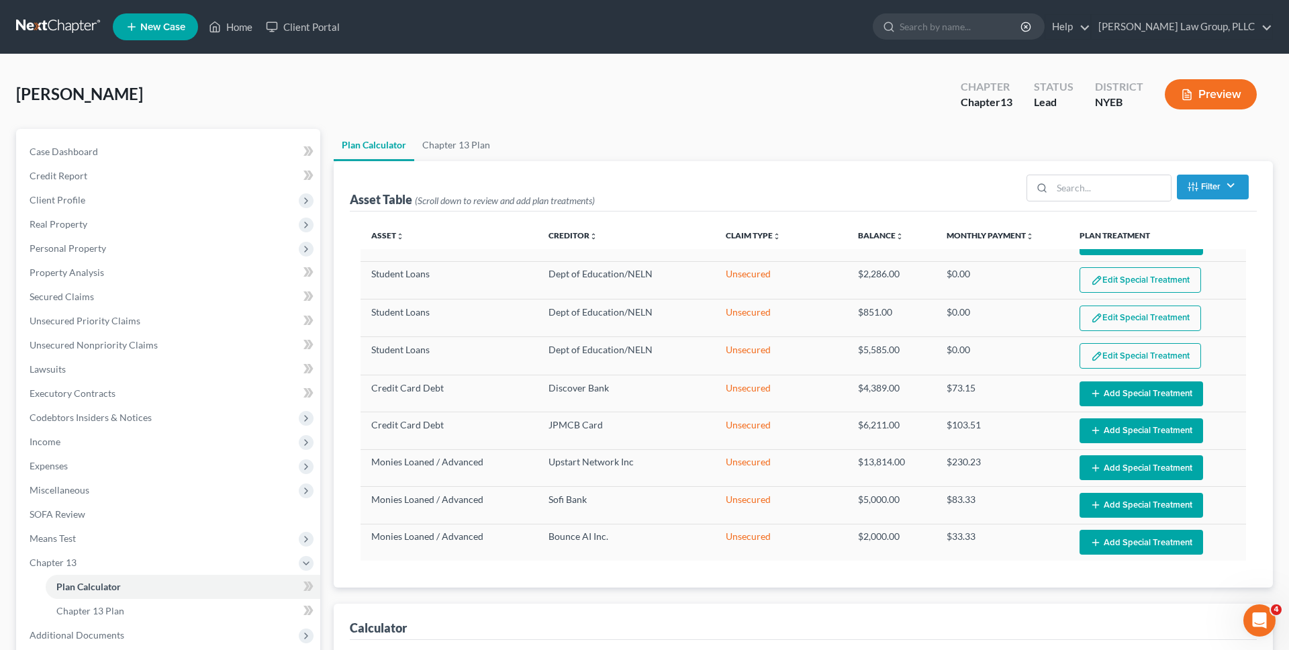
select select "59"
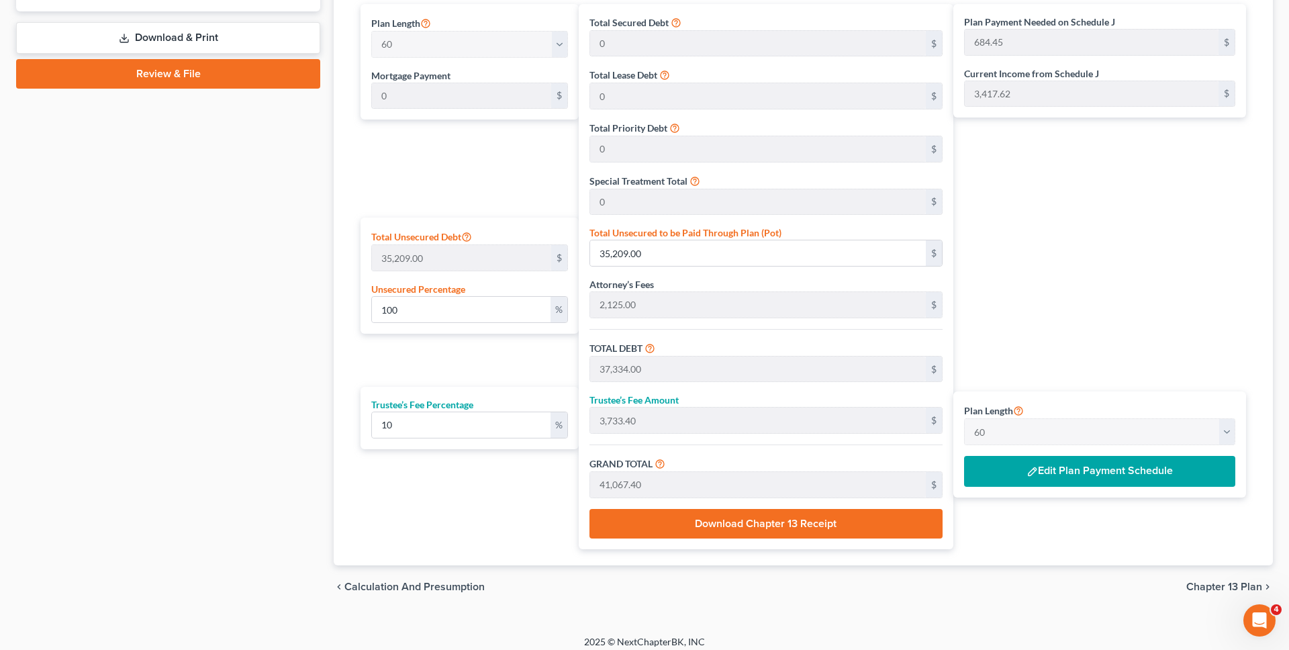
scroll to position [656, 0]
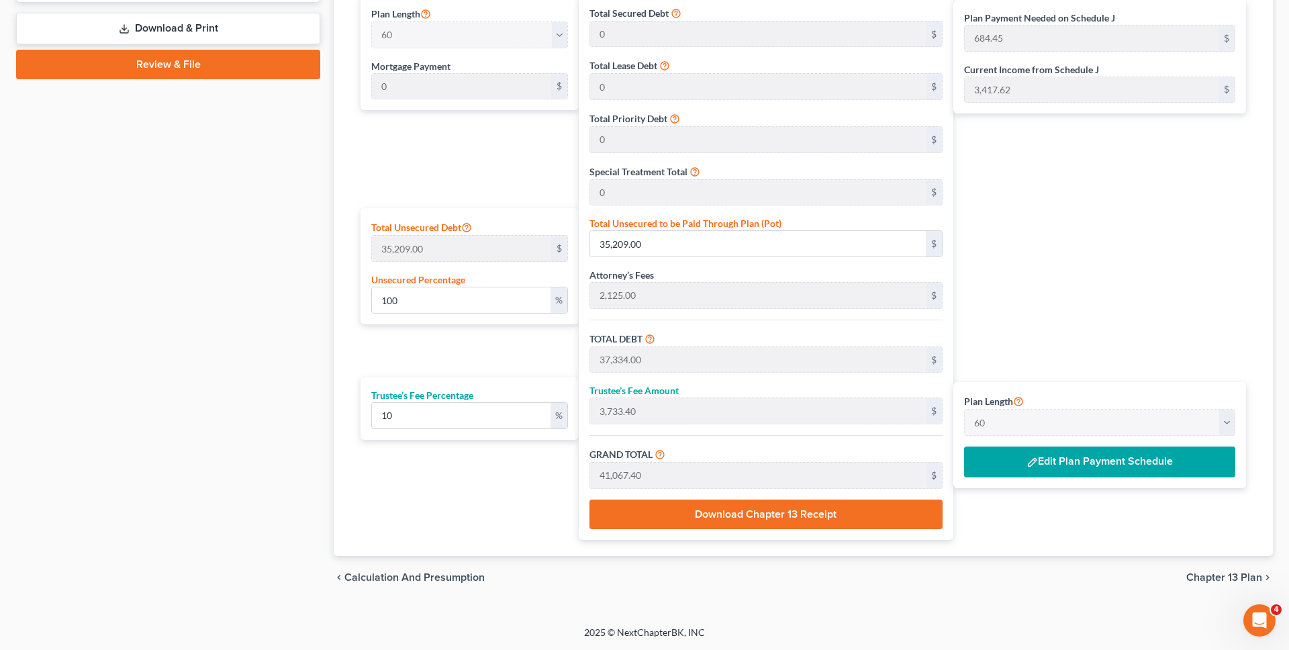
click at [1206, 577] on span "Chapter 13 Plan" at bounding box center [1225, 577] width 76 height 11
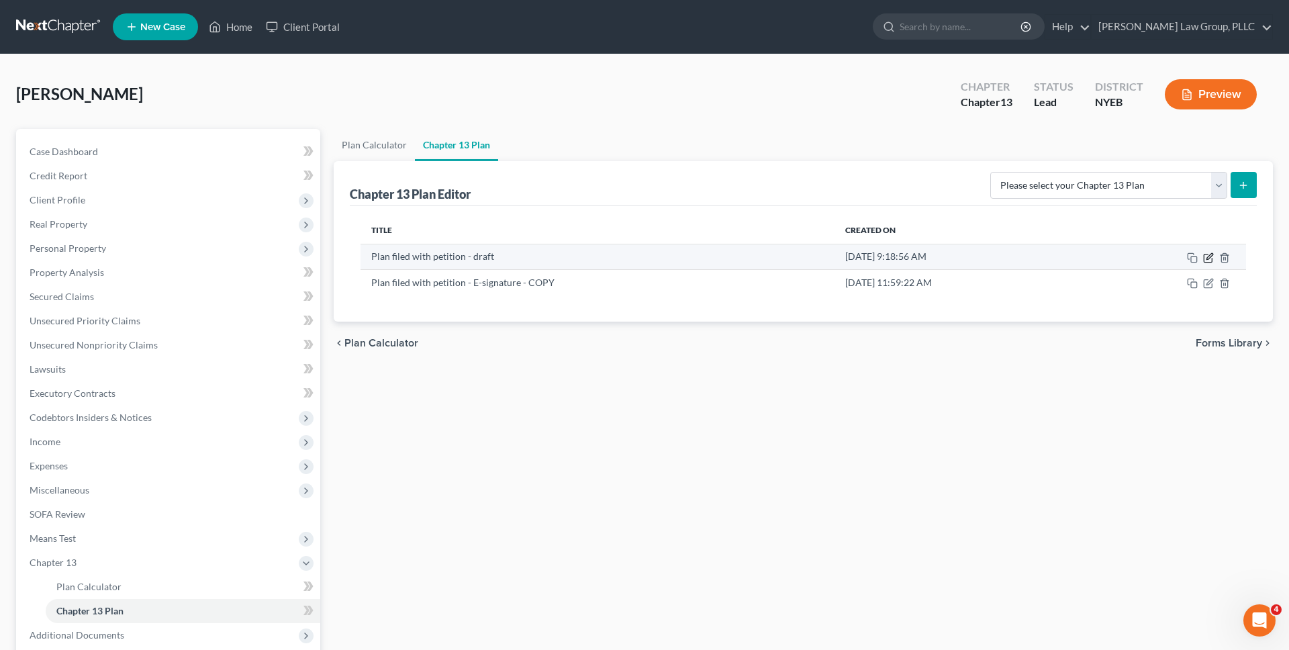
click at [1209, 259] on icon "button" at bounding box center [1210, 256] width 6 height 6
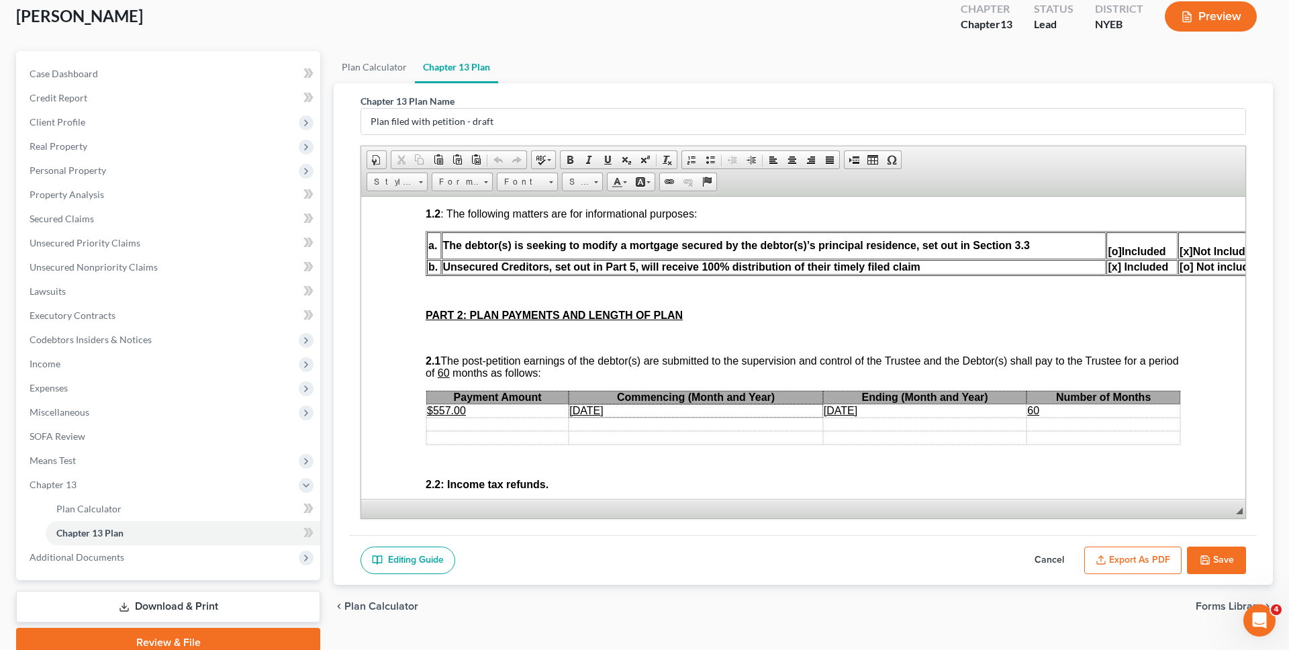
scroll to position [645, 0]
click at [445, 408] on u "$557.00" at bounding box center [446, 410] width 39 height 11
click at [1164, 556] on button "Export as PDF" at bounding box center [1132, 561] width 97 height 28
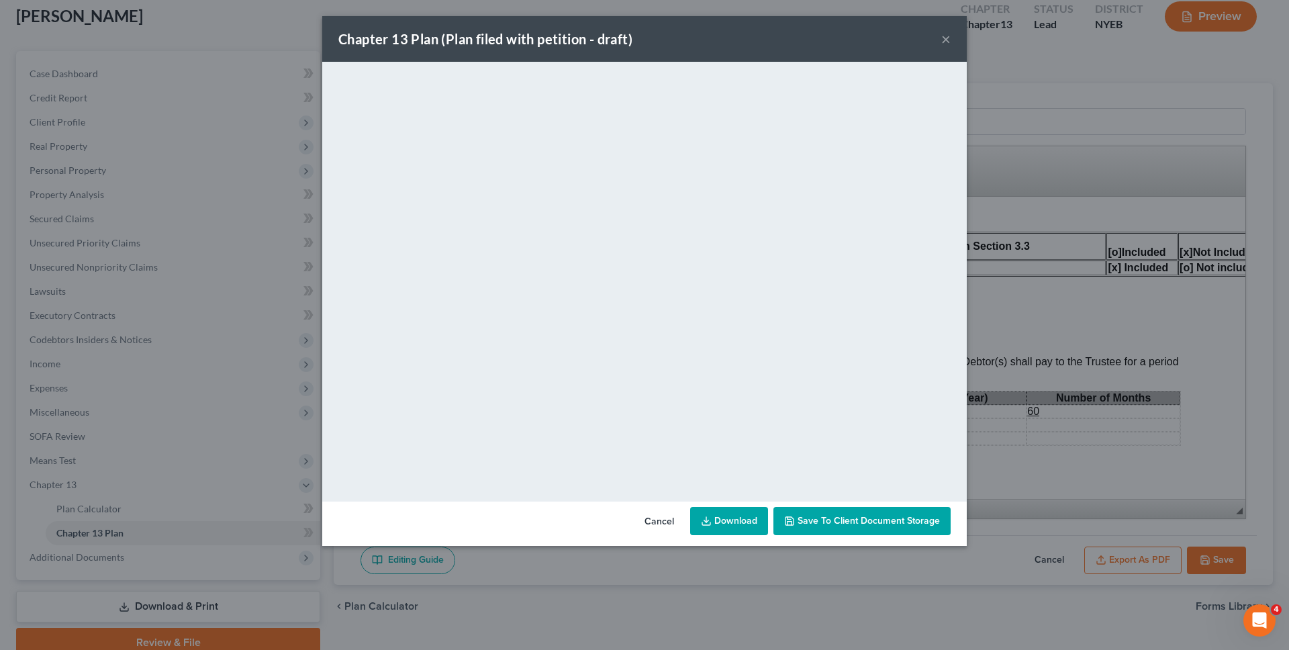
click at [746, 518] on link "Download" at bounding box center [729, 521] width 78 height 28
click at [657, 518] on button "Cancel" at bounding box center [659, 521] width 51 height 27
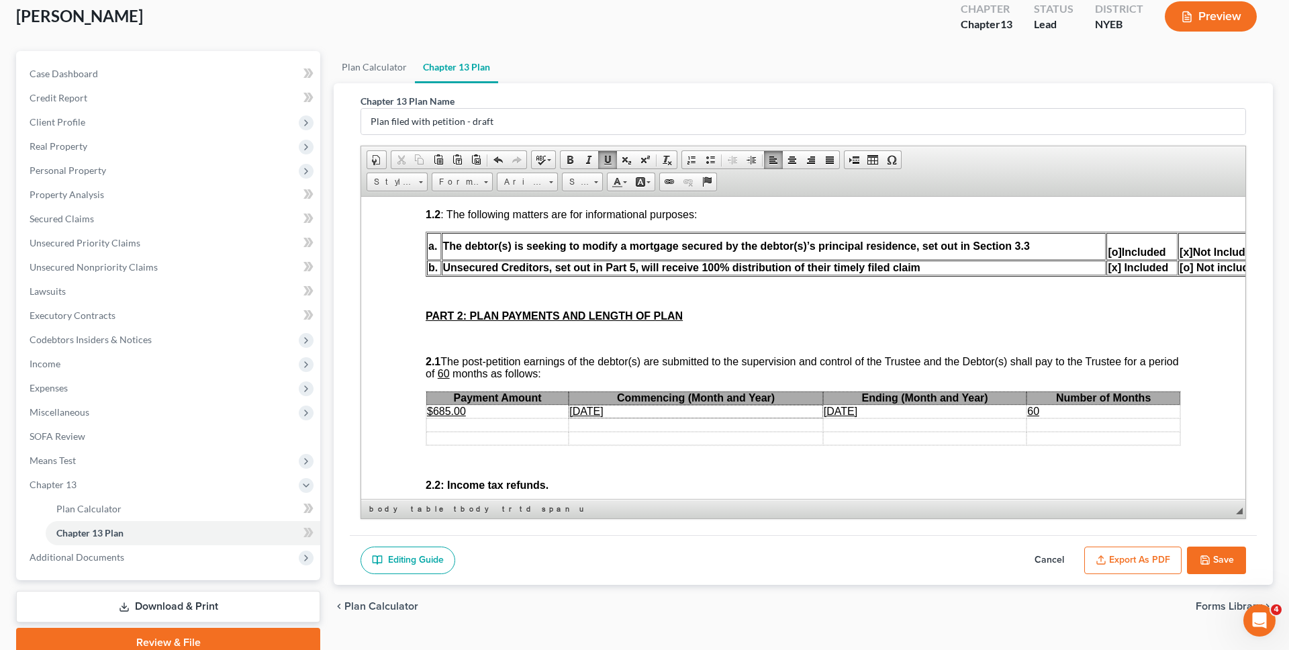
click at [1240, 548] on button "Save" at bounding box center [1216, 561] width 59 height 28
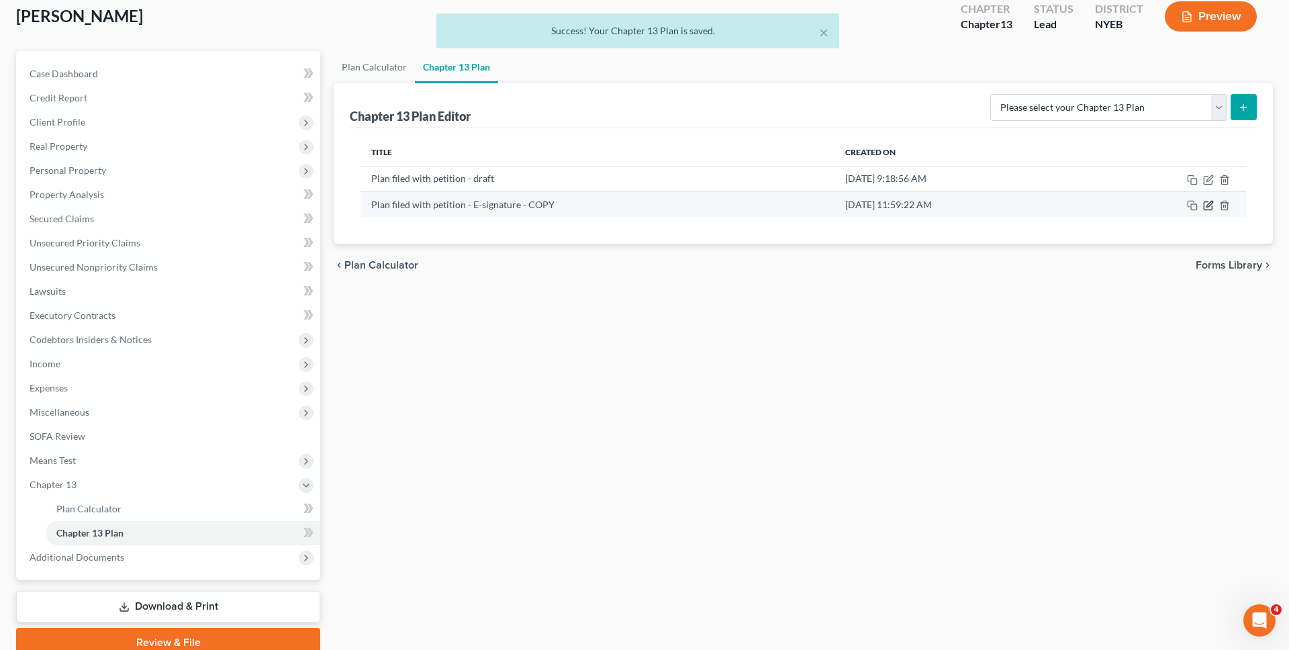
click at [1209, 204] on icon "button" at bounding box center [1210, 204] width 6 height 6
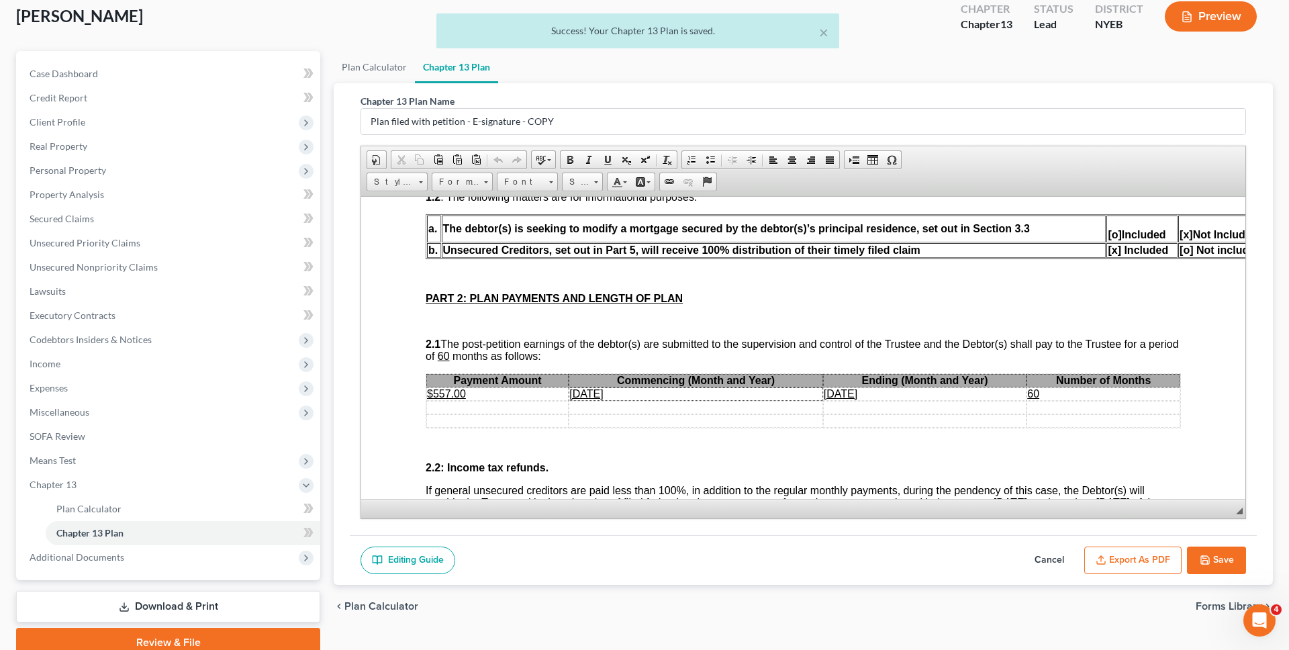
scroll to position [662, 0]
click at [445, 391] on u "$557.00" at bounding box center [446, 393] width 39 height 11
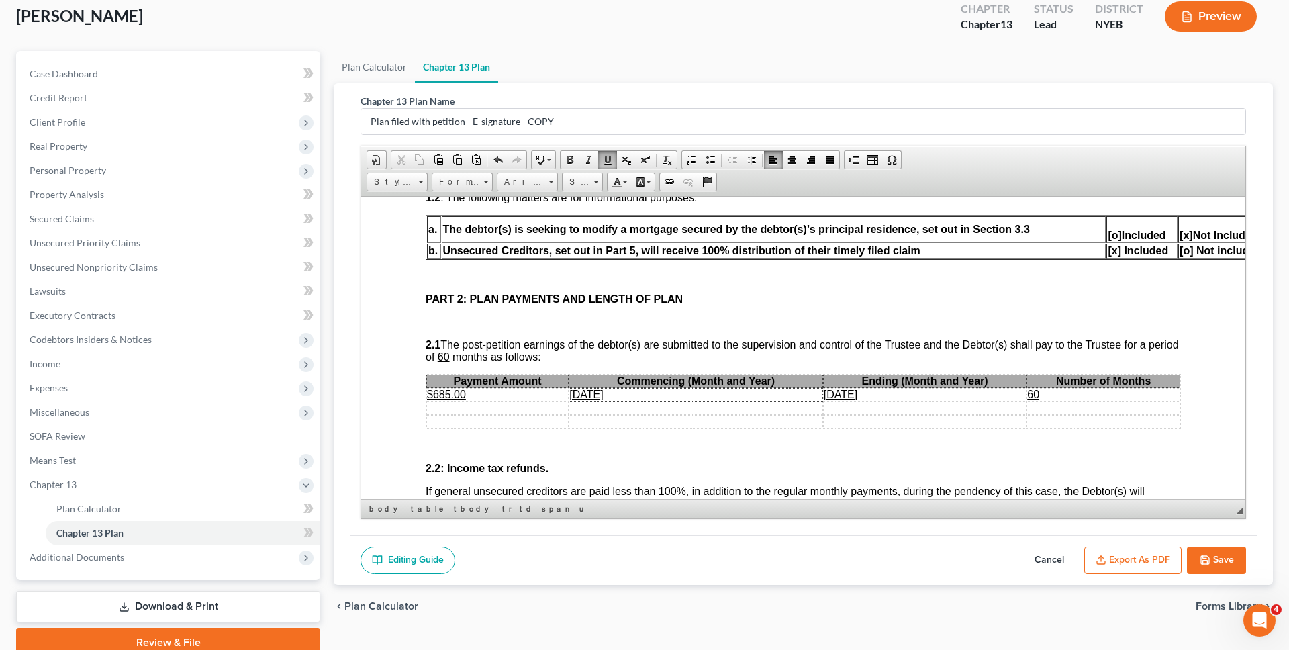
click at [1144, 559] on button "Export as PDF" at bounding box center [1132, 561] width 97 height 28
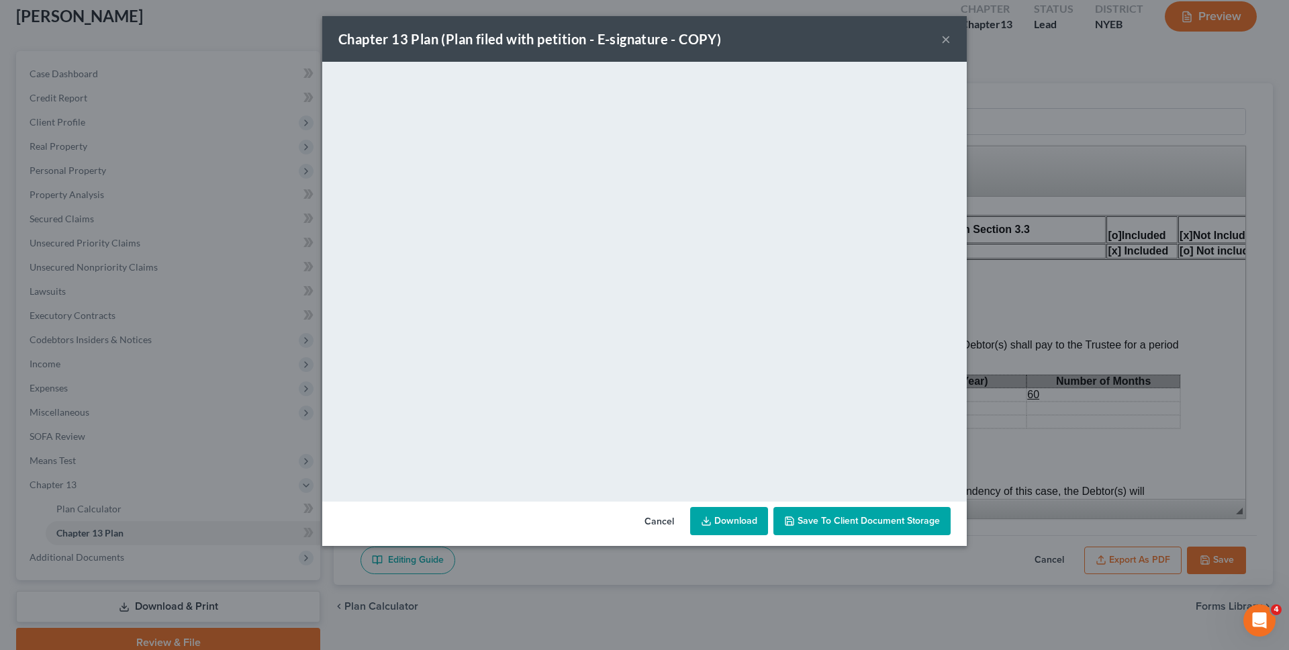
click at [743, 519] on link "Download" at bounding box center [729, 521] width 78 height 28
click at [230, 167] on div "Chapter 13 Plan (Plan filed with petition - E-signature - COPY) × <object ng-at…" at bounding box center [644, 325] width 1289 height 650
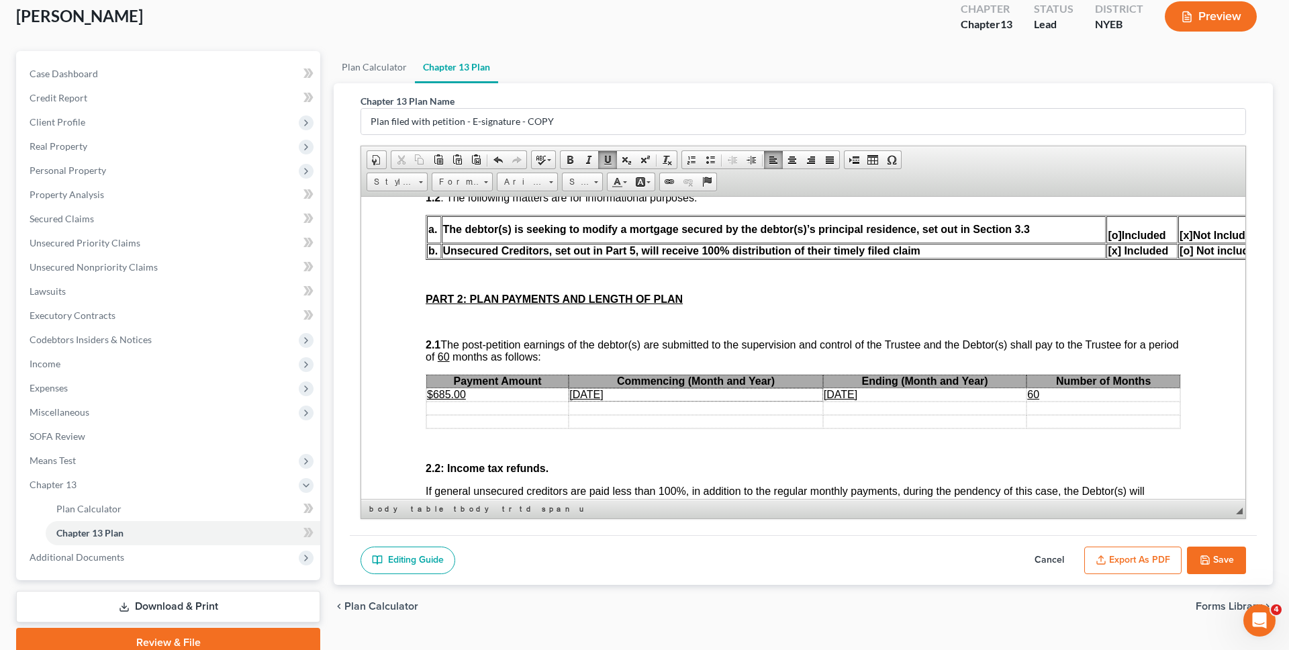
click at [1213, 554] on button "Save" at bounding box center [1216, 561] width 59 height 28
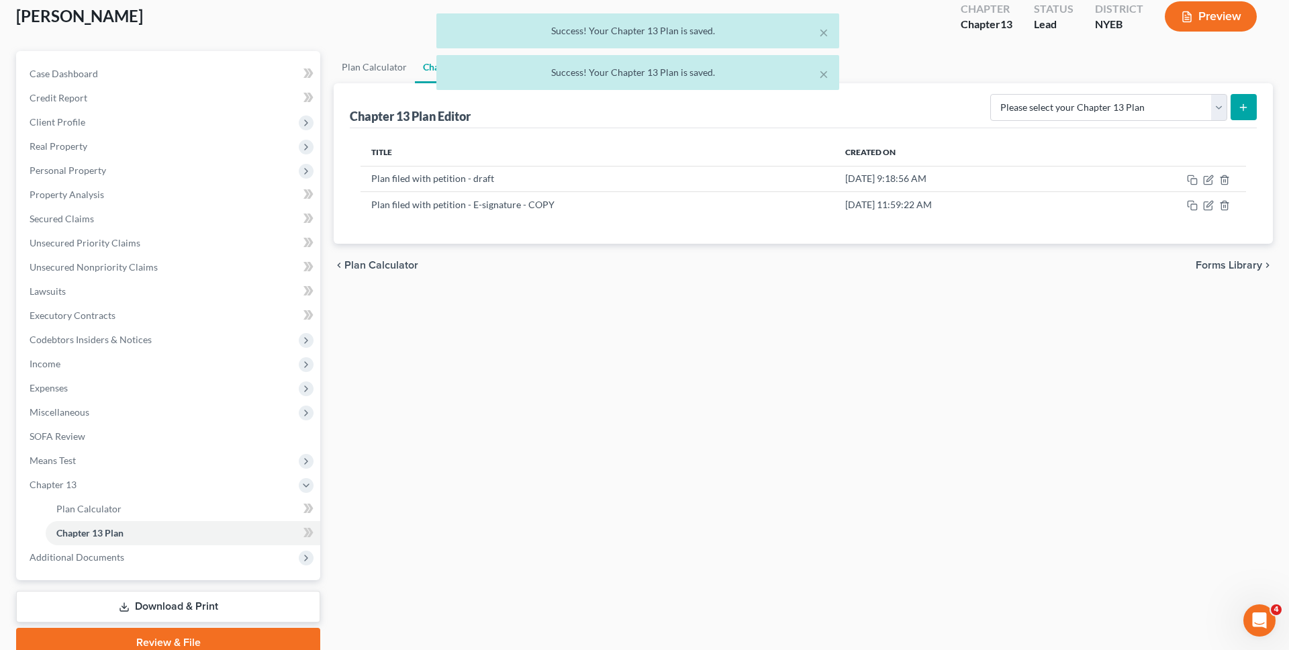
scroll to position [0, 0]
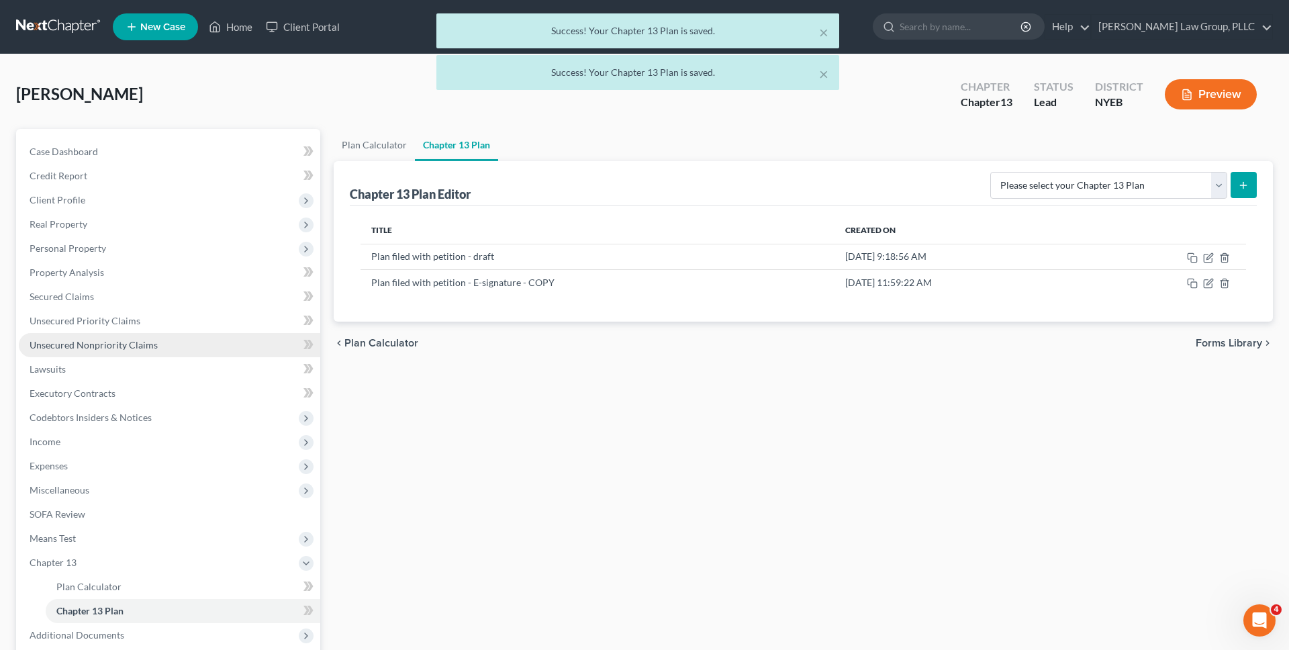
click at [128, 347] on span "Unsecured Nonpriority Claims" at bounding box center [94, 344] width 128 height 11
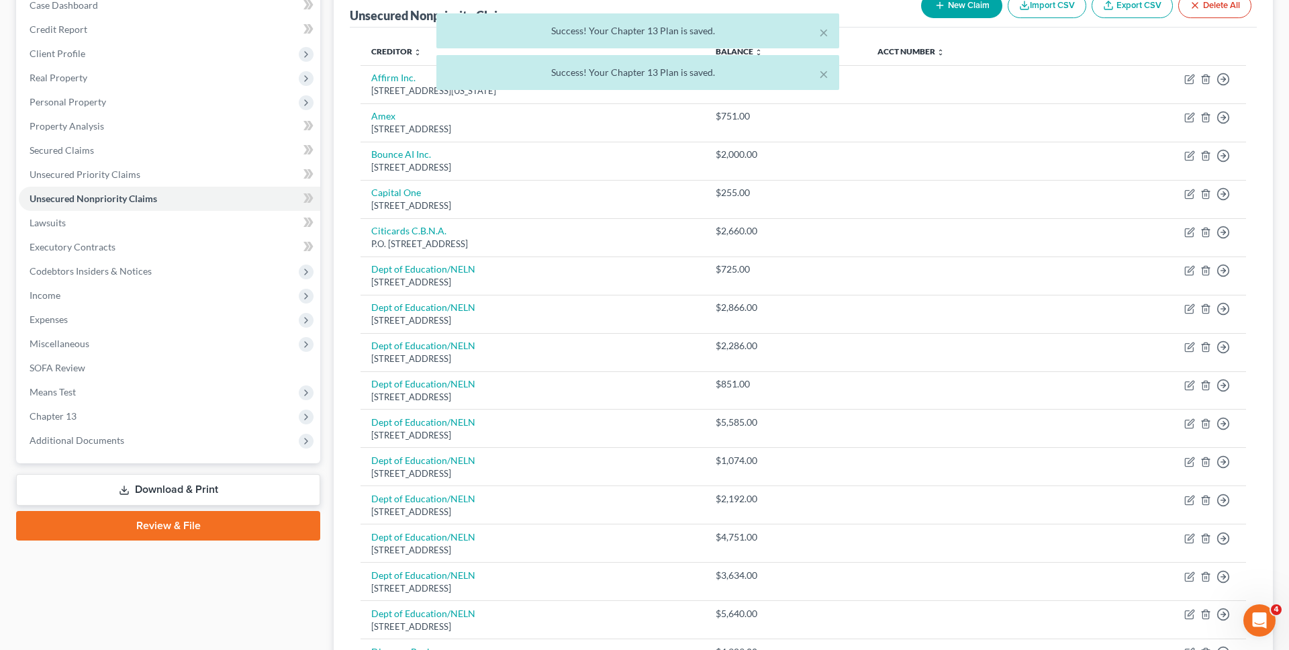
scroll to position [434, 0]
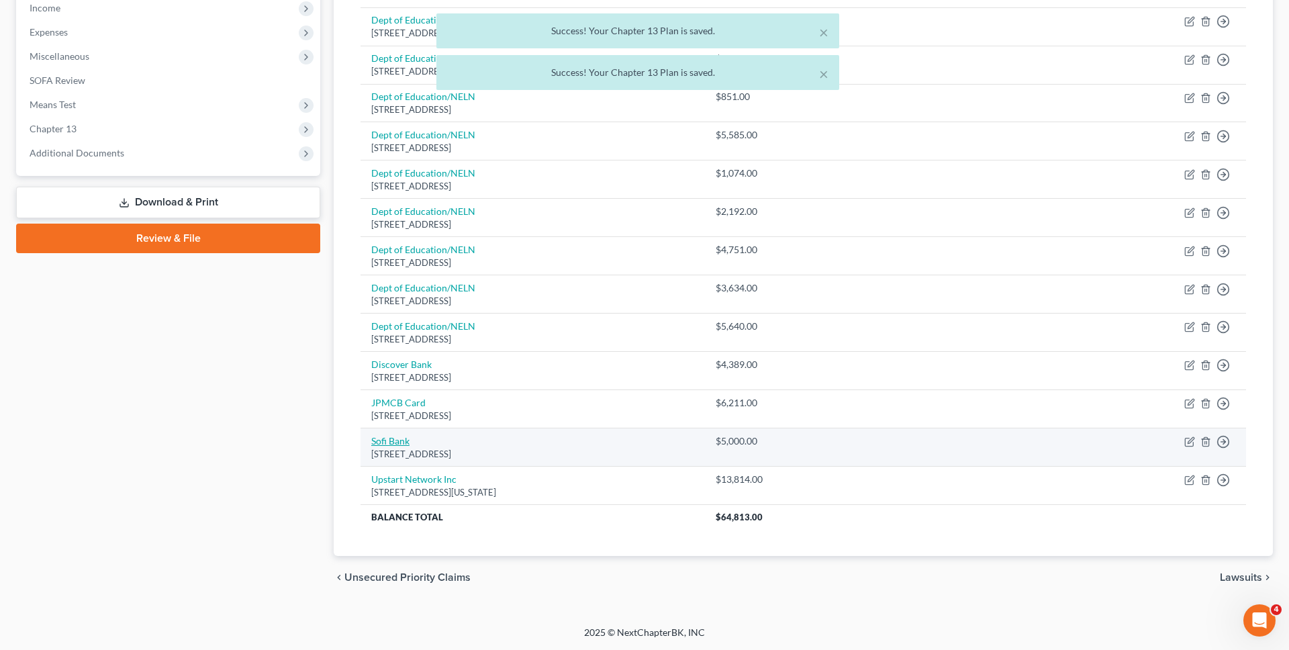
click at [394, 440] on link "Sofi Bank" at bounding box center [390, 440] width 38 height 11
select select "46"
select select "10"
select select "0"
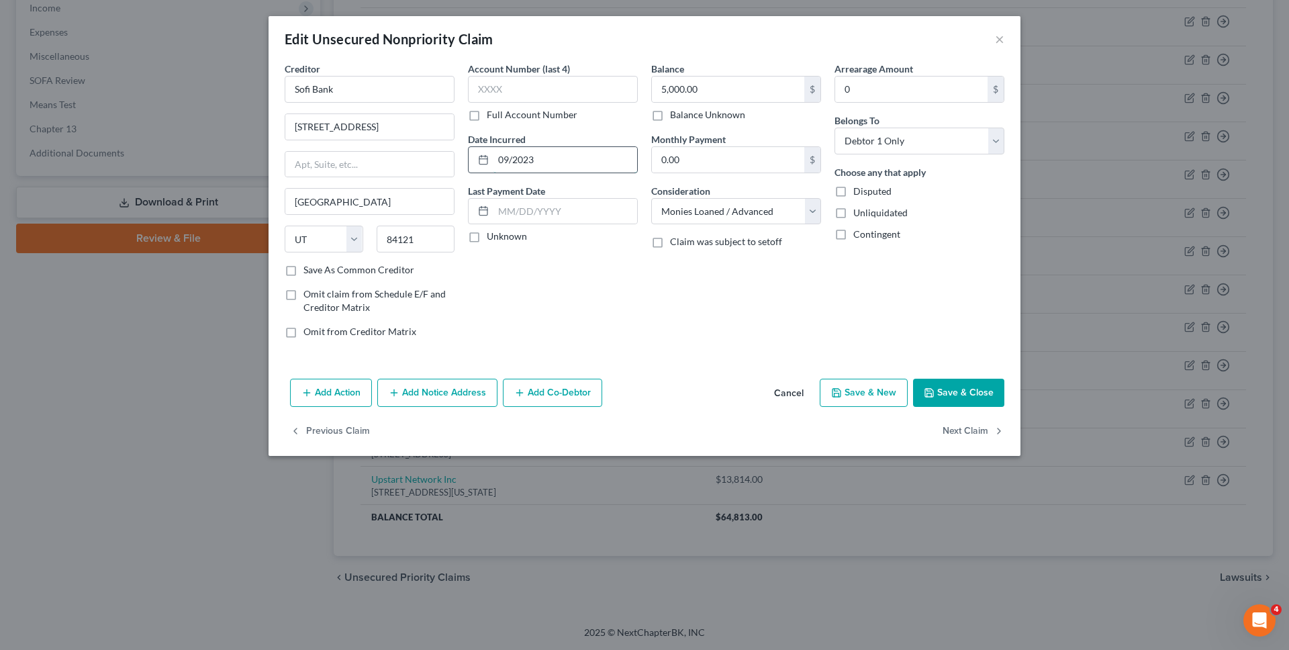
click at [582, 162] on input "09/2023" at bounding box center [566, 160] width 144 height 26
type input "09/2022"
click at [929, 391] on polyline "button" at bounding box center [928, 390] width 3 height 2
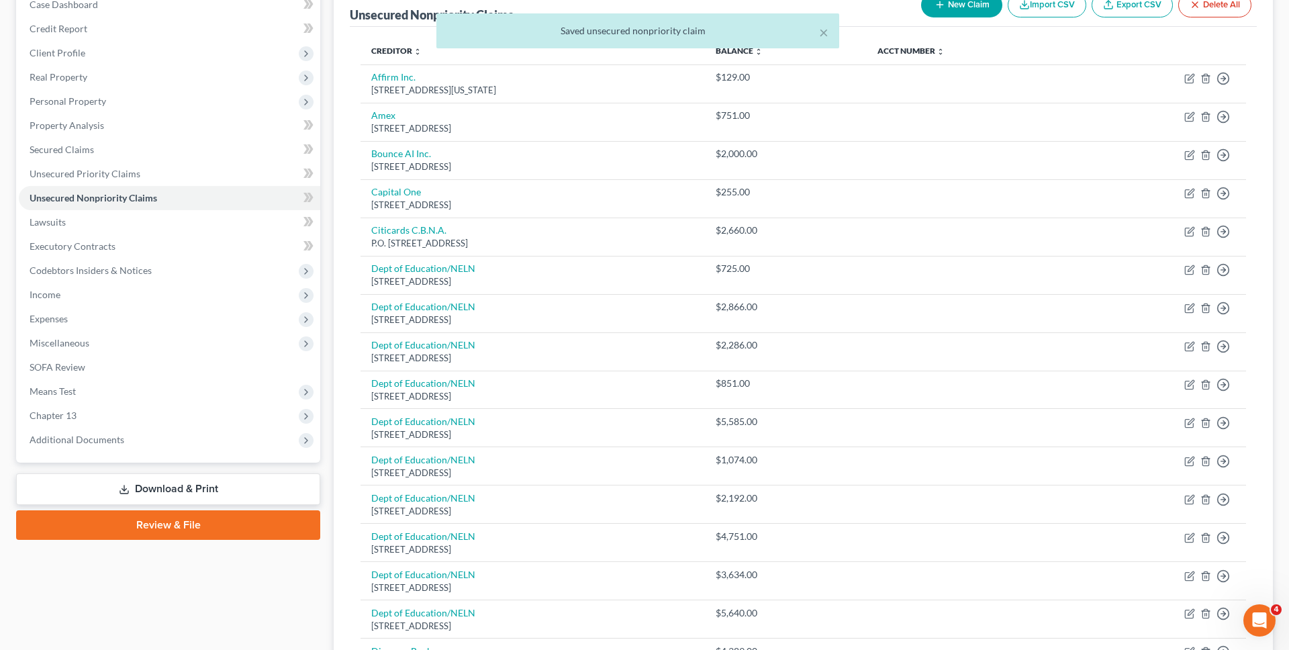
scroll to position [111, 0]
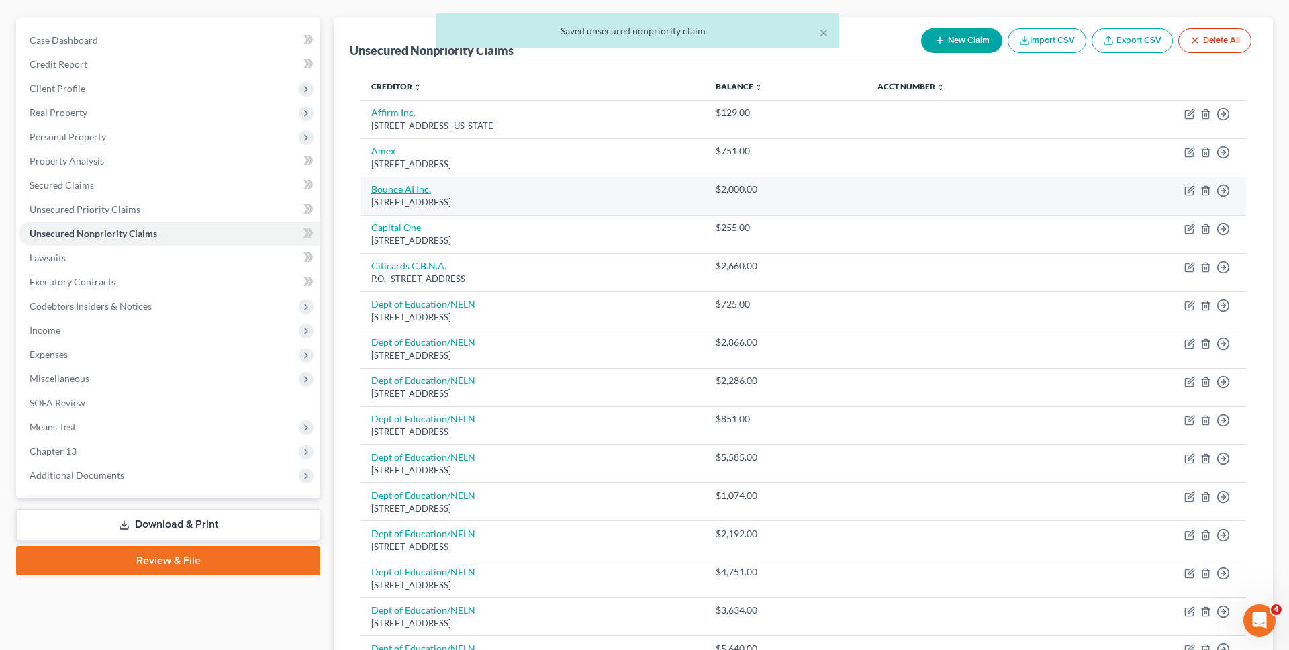
click at [404, 191] on link "Bounce AI Inc." at bounding box center [401, 188] width 60 height 11
select select "35"
select select "10"
select select "0"
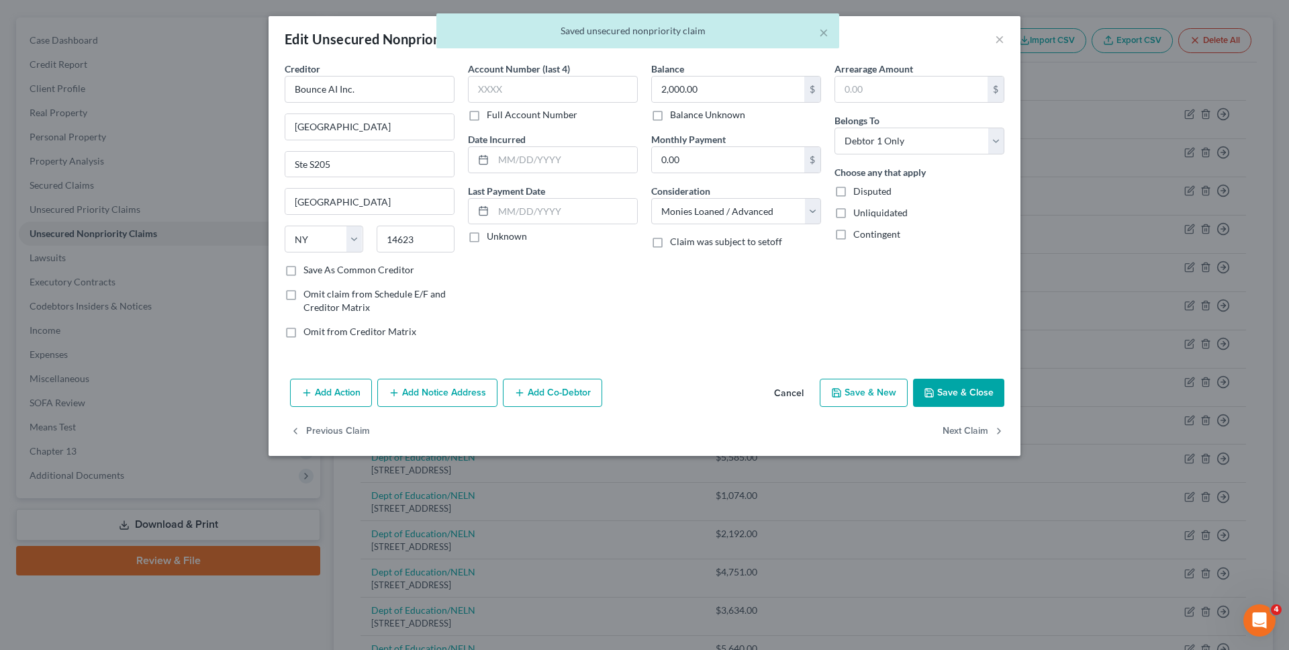
click at [453, 390] on button "Add Notice Address" at bounding box center [437, 393] width 120 height 28
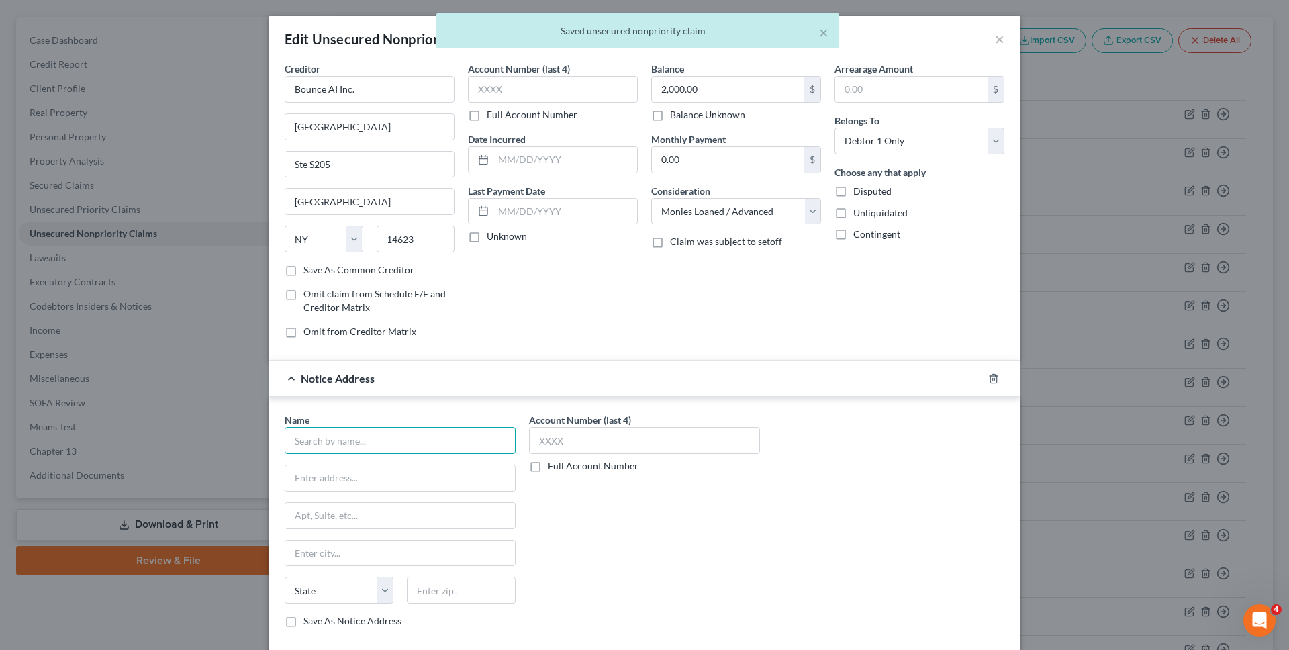
click at [410, 443] on input "text" at bounding box center [400, 440] width 231 height 27
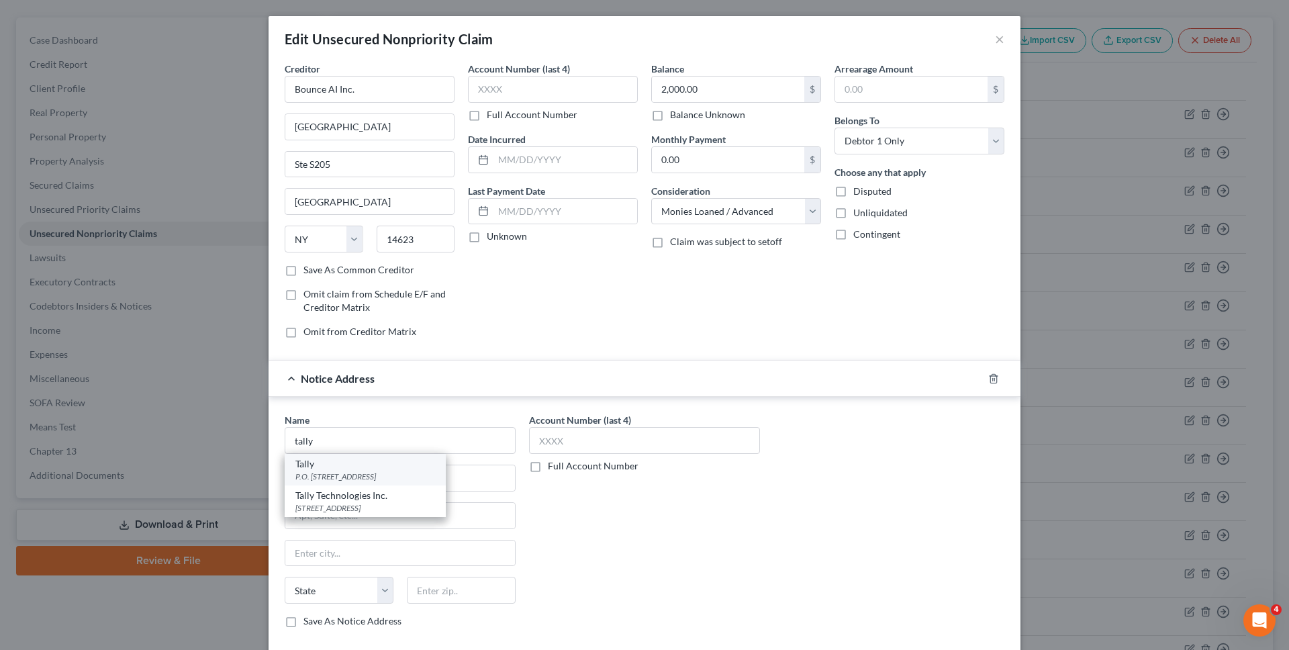
click at [394, 475] on div "P.O. Box 411165, San Francisco, CA 94141" at bounding box center [365, 476] width 140 height 11
type input "Tally"
type input "P.O. Box 411165"
type input "San Francisco"
select select "4"
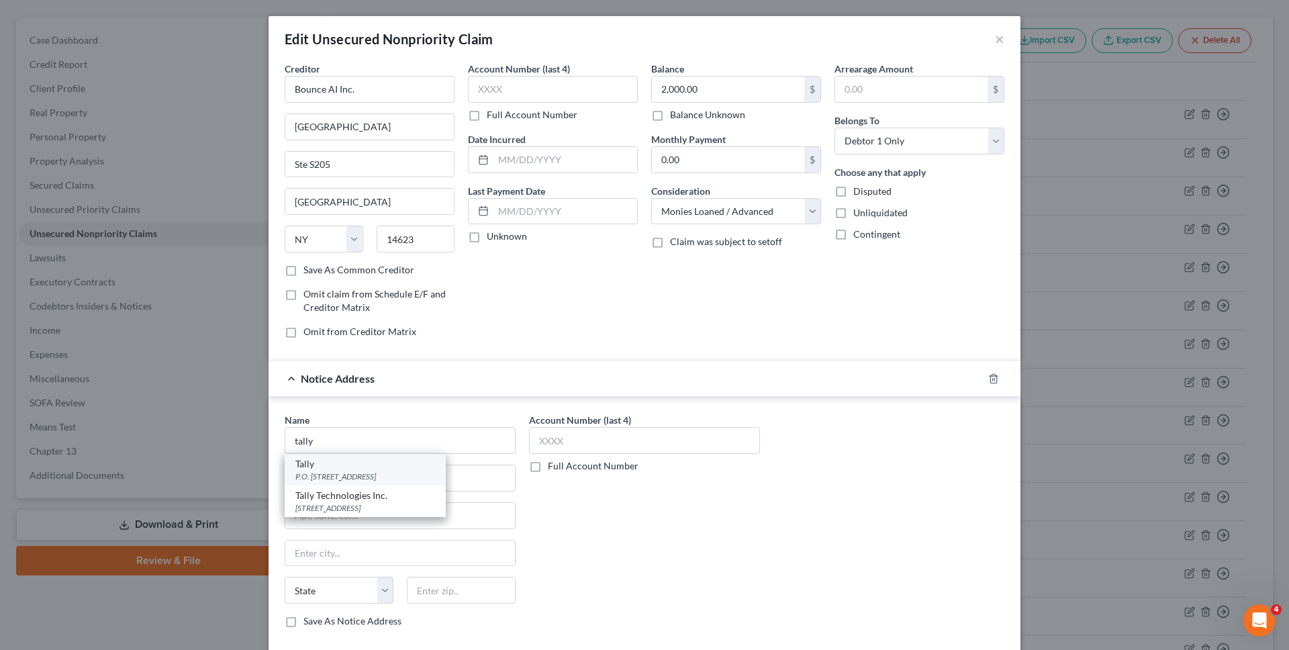
type input "94141"
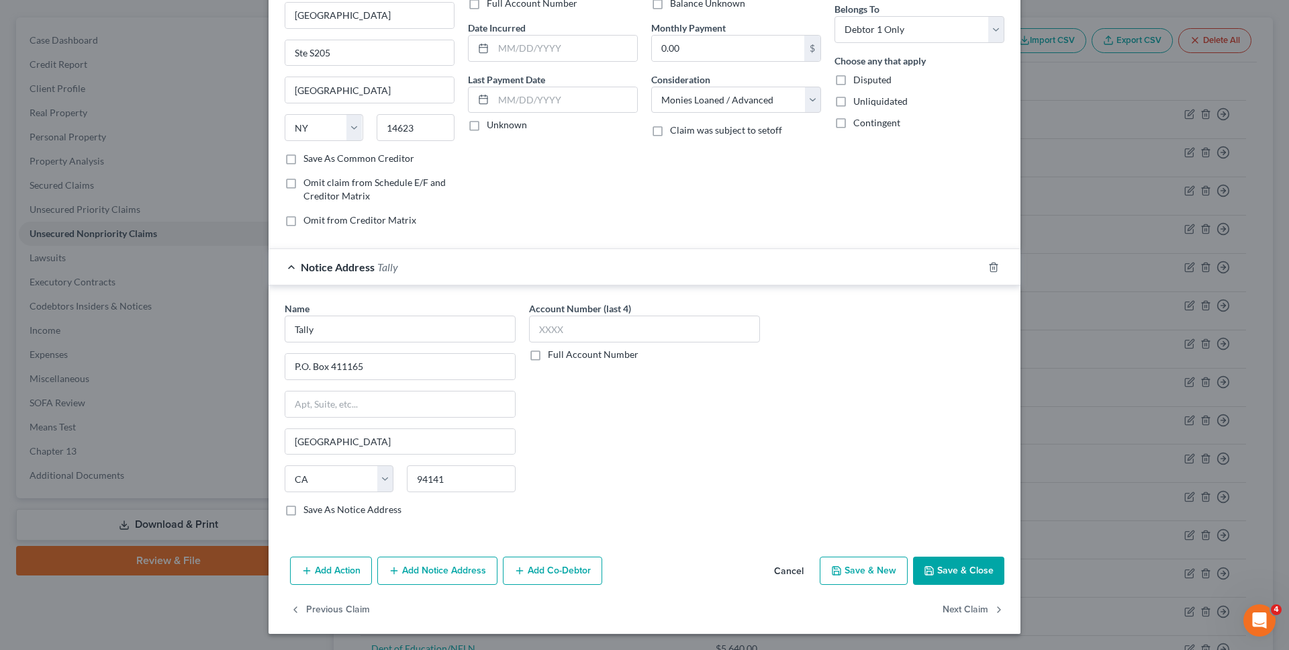
click at [939, 557] on button "Save & Close" at bounding box center [958, 571] width 91 height 28
type input "0"
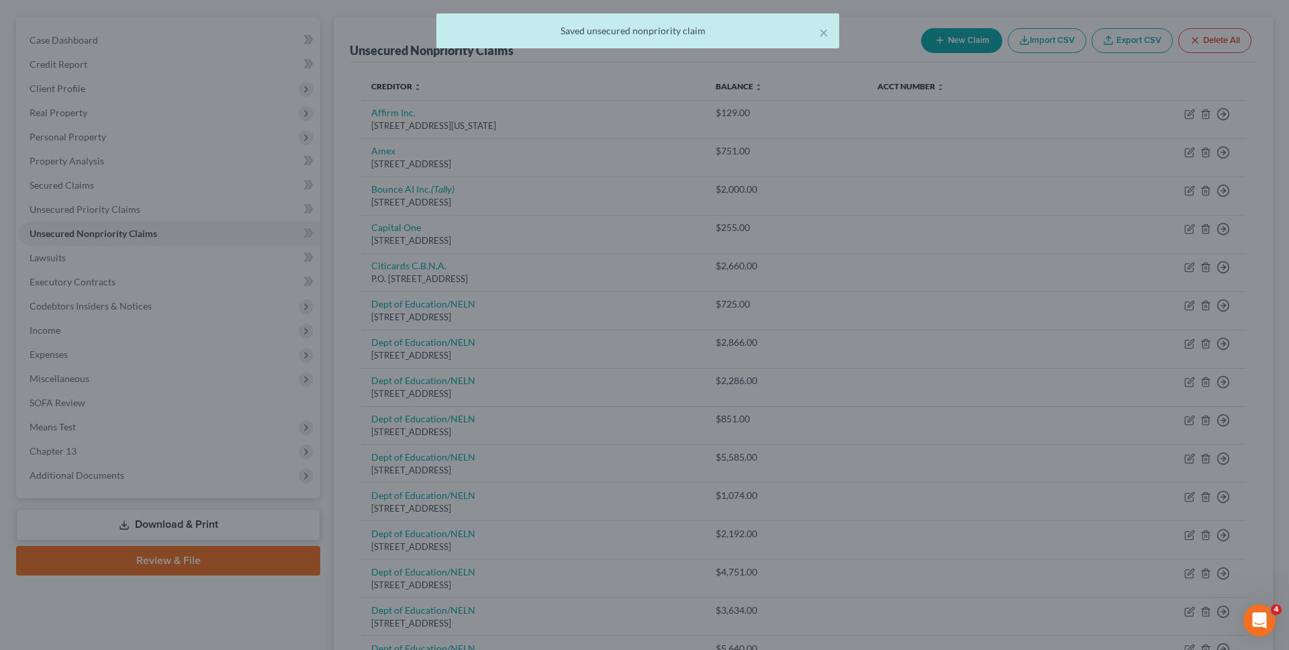
scroll to position [0, 0]
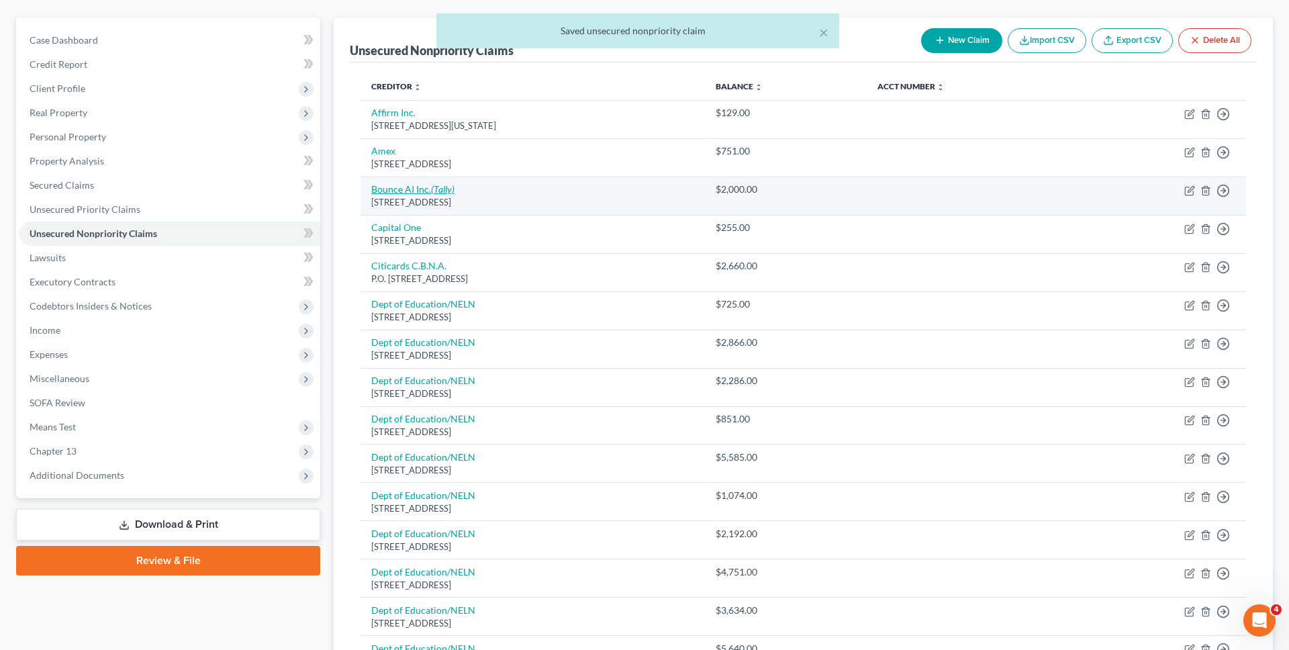
click at [428, 188] on link "Bounce AI Inc. (Tally)" at bounding box center [412, 188] width 83 height 11
select select "35"
select select "10"
select select "0"
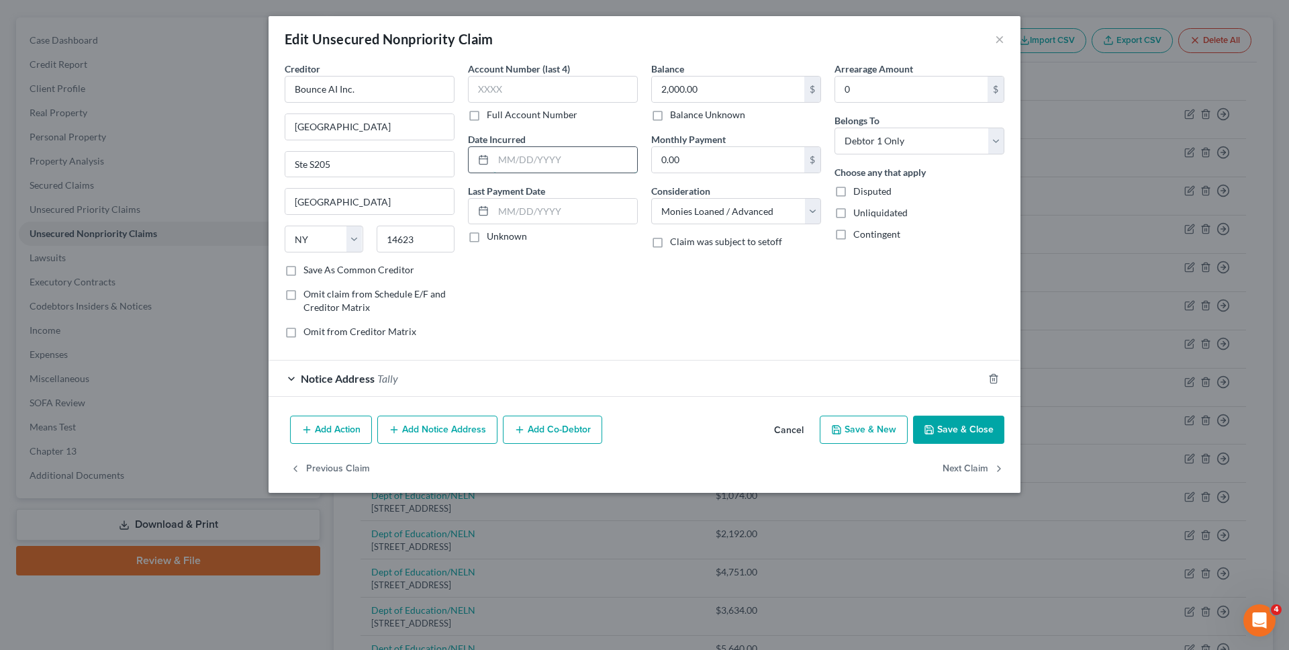
click at [527, 159] on input "text" at bounding box center [566, 160] width 144 height 26
type input "09/2024"
click at [631, 257] on div "Account Number (last 4) Full Account Number Date Incurred 09/2024 Last Payment …" at bounding box center [552, 205] width 183 height 287
click at [950, 443] on button "Save & Close" at bounding box center [958, 430] width 91 height 28
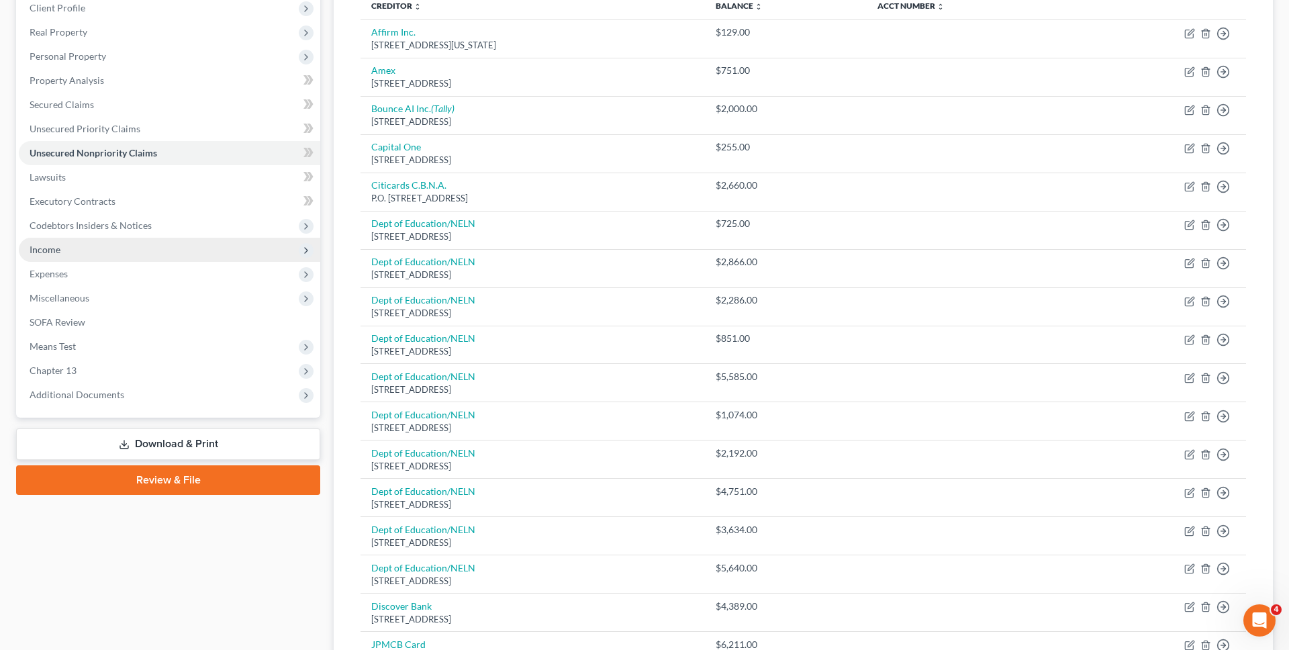
scroll to position [267, 0]
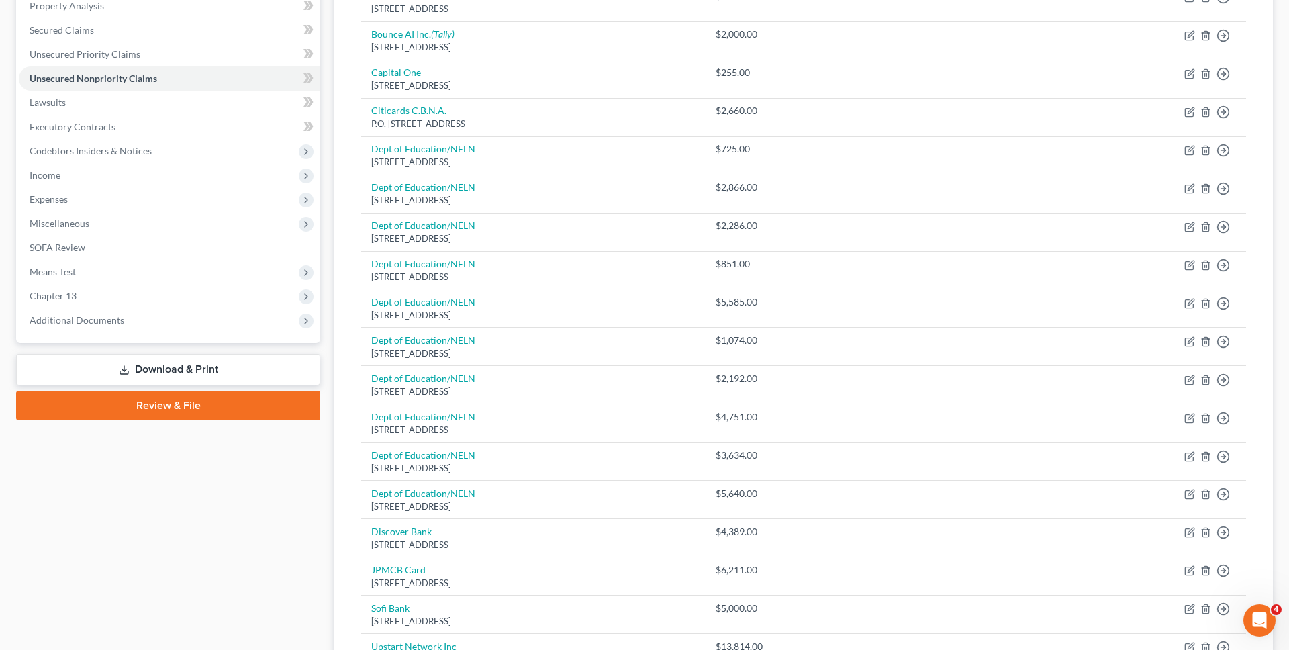
click at [212, 369] on link "Download & Print" at bounding box center [168, 370] width 304 height 32
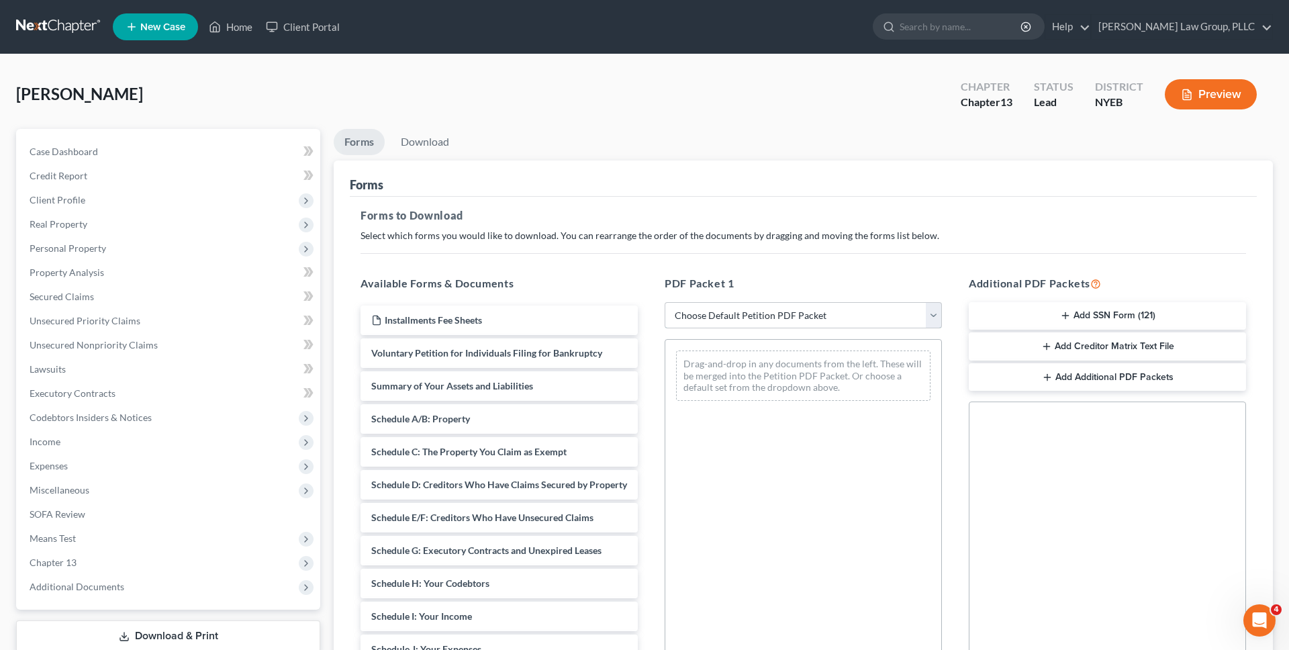
click at [759, 324] on select "Choose Default Petition PDF Packet Complete Bankruptcy Petition (all forms and …" at bounding box center [803, 315] width 277 height 27
select select "0"
click at [665, 302] on select "Choose Default Petition PDF Packet Complete Bankruptcy Petition (all forms and …" at bounding box center [803, 315] width 277 height 27
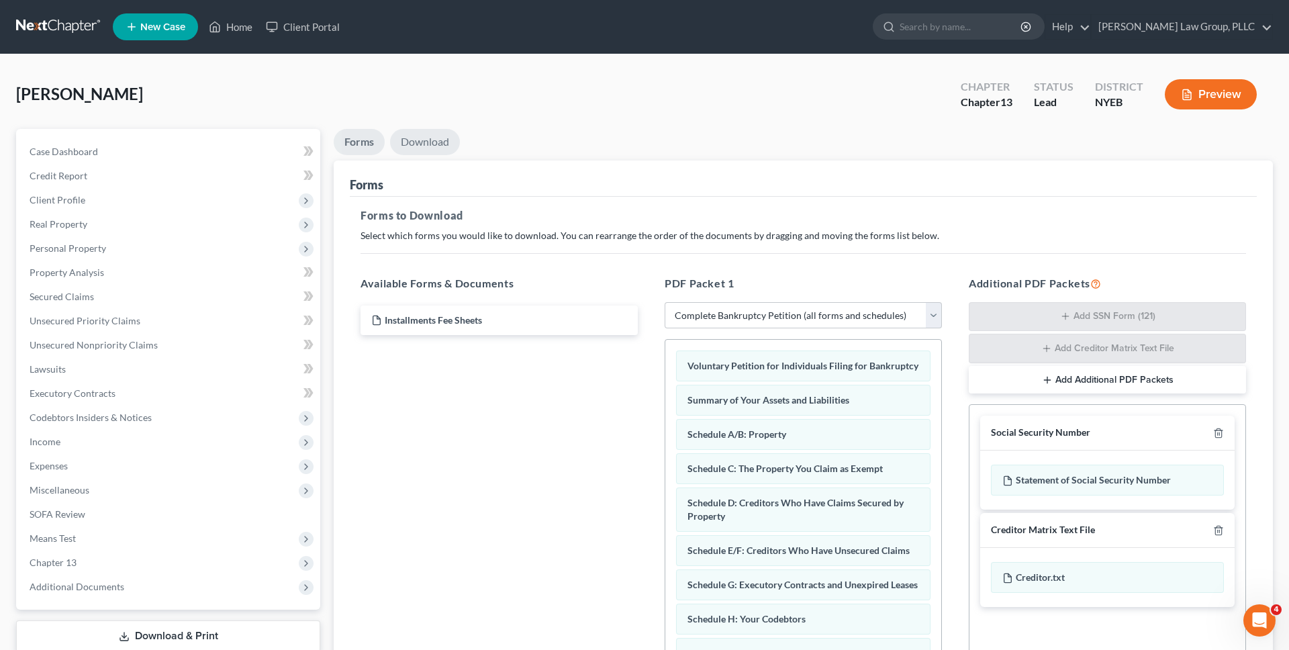
click at [425, 135] on link "Download" at bounding box center [425, 142] width 70 height 26
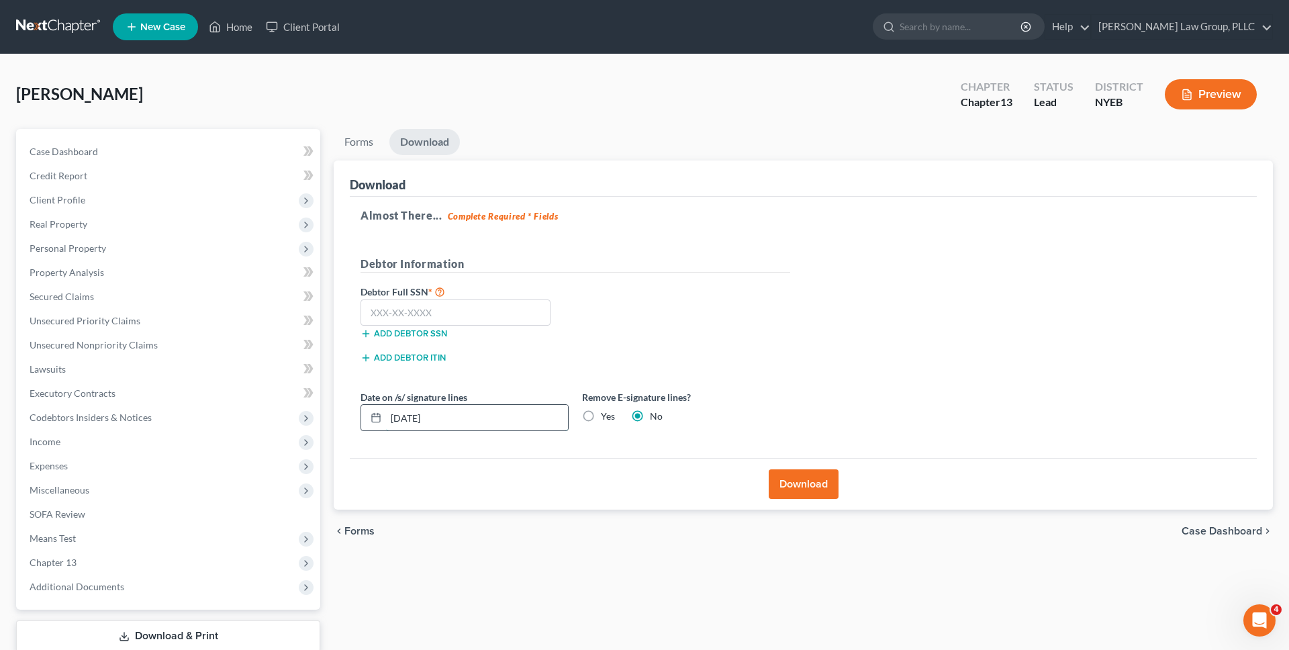
click at [474, 418] on input "09/03/2025" at bounding box center [477, 418] width 182 height 26
click at [601, 420] on label "Yes" at bounding box center [608, 416] width 14 height 13
click at [606, 418] on input "Yes" at bounding box center [610, 414] width 9 height 9
radio input "true"
radio input "false"
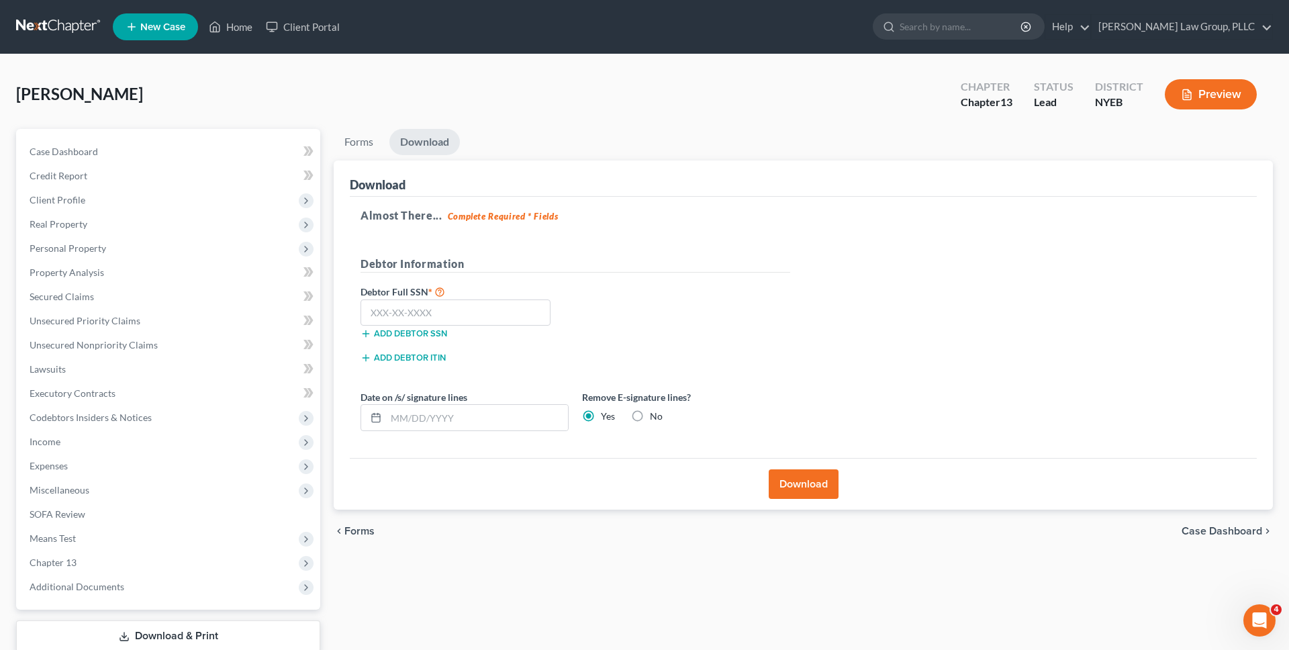
click at [788, 478] on button "Download" at bounding box center [804, 484] width 70 height 30
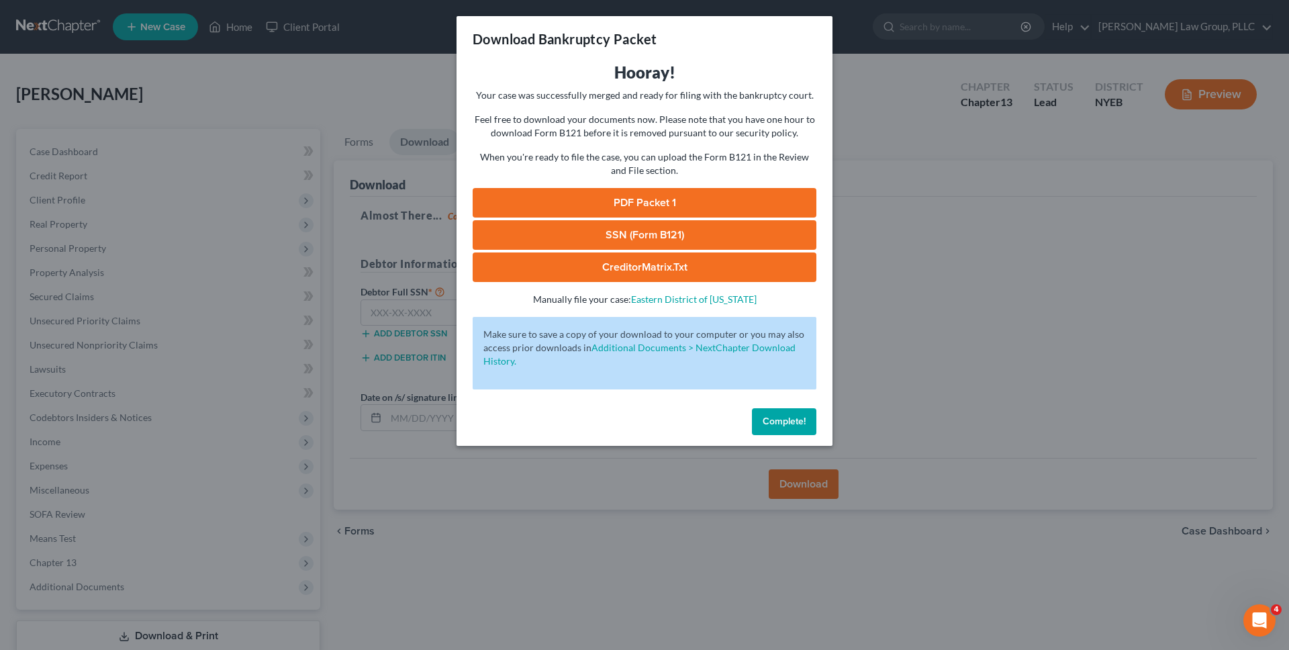
click at [647, 198] on link "PDF Packet 1" at bounding box center [645, 203] width 344 height 30
click at [327, 99] on div "Download Bankruptcy Packet Hooray! Your case was successfully merged and ready …" at bounding box center [644, 325] width 1289 height 650
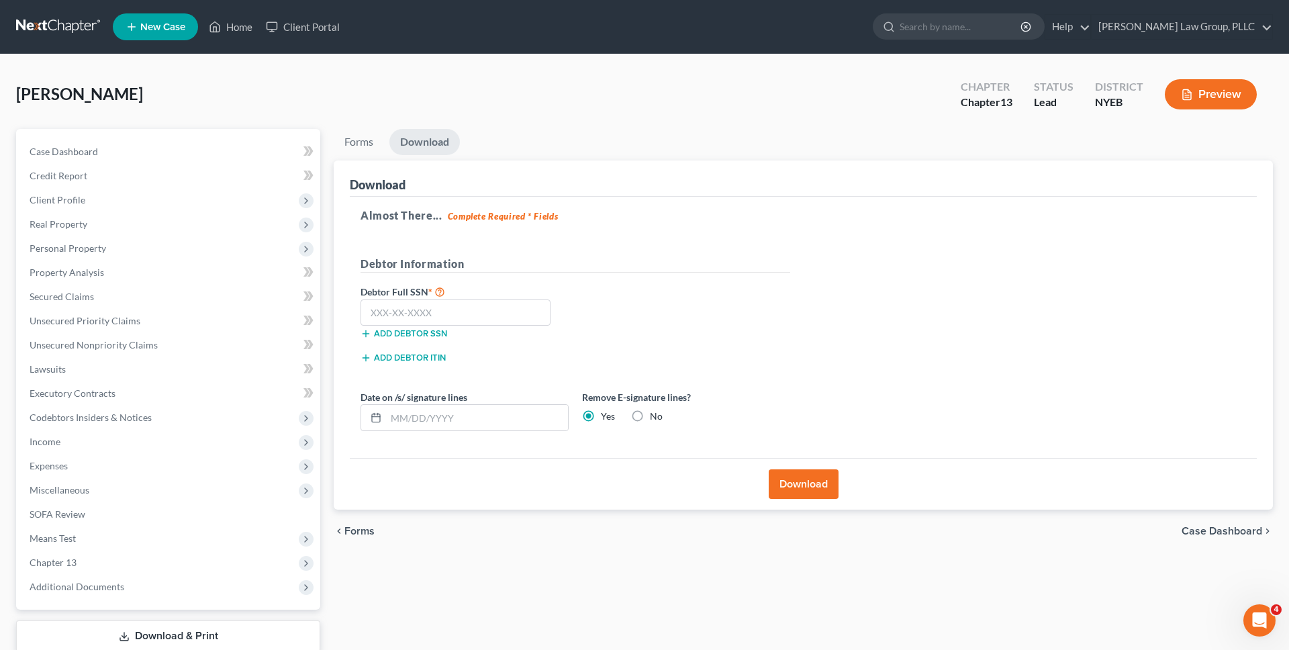
click at [82, 24] on link at bounding box center [59, 27] width 86 height 24
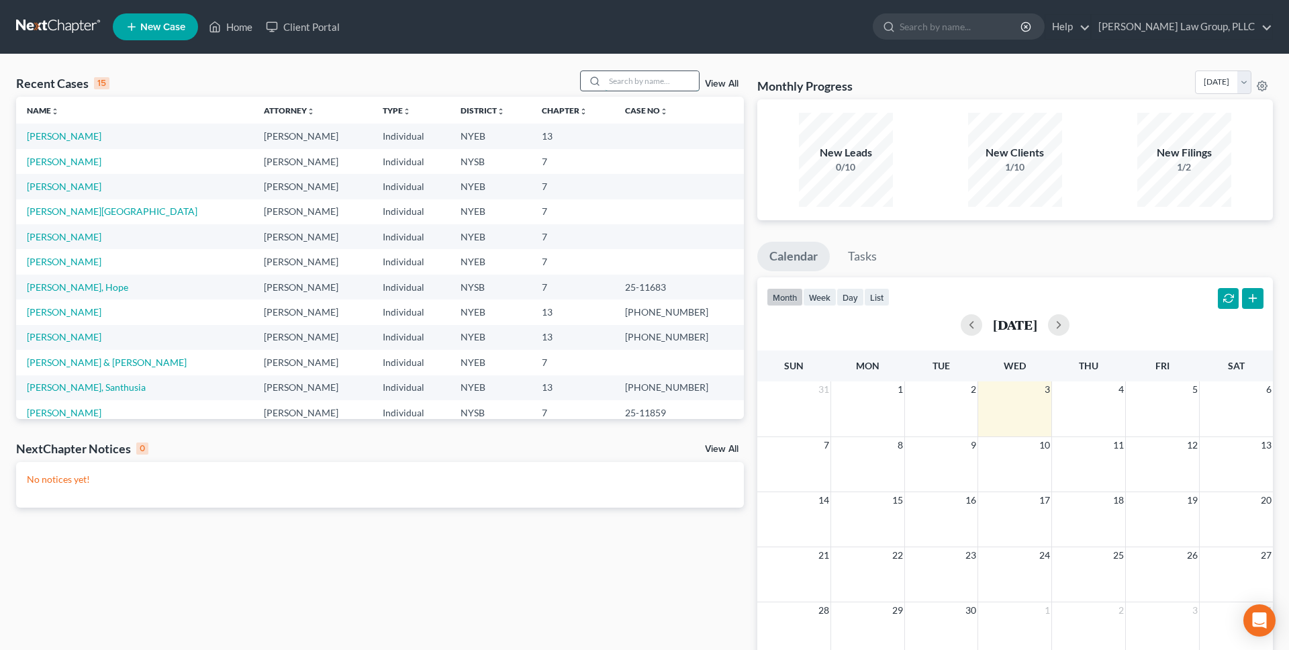
click at [627, 87] on input "search" at bounding box center [652, 80] width 94 height 19
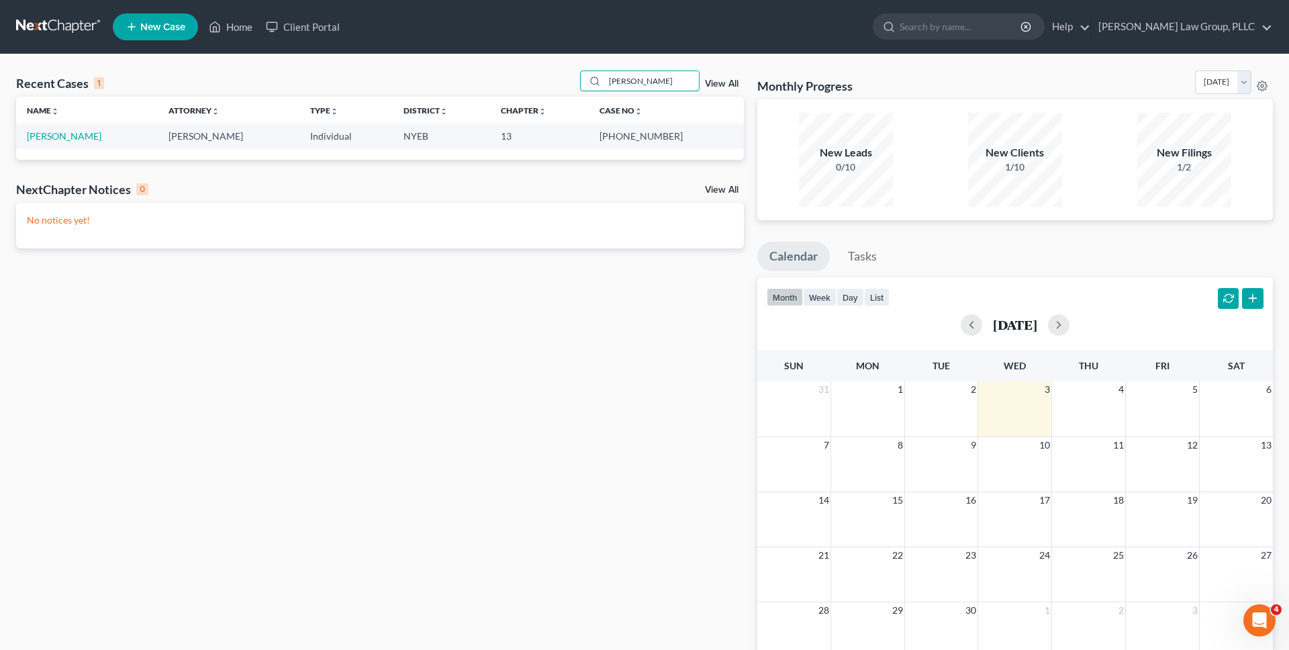
type input "[PERSON_NAME]"
click at [68, 128] on td "[PERSON_NAME]" at bounding box center [87, 136] width 142 height 25
click at [66, 136] on link "[PERSON_NAME]" at bounding box center [64, 135] width 75 height 11
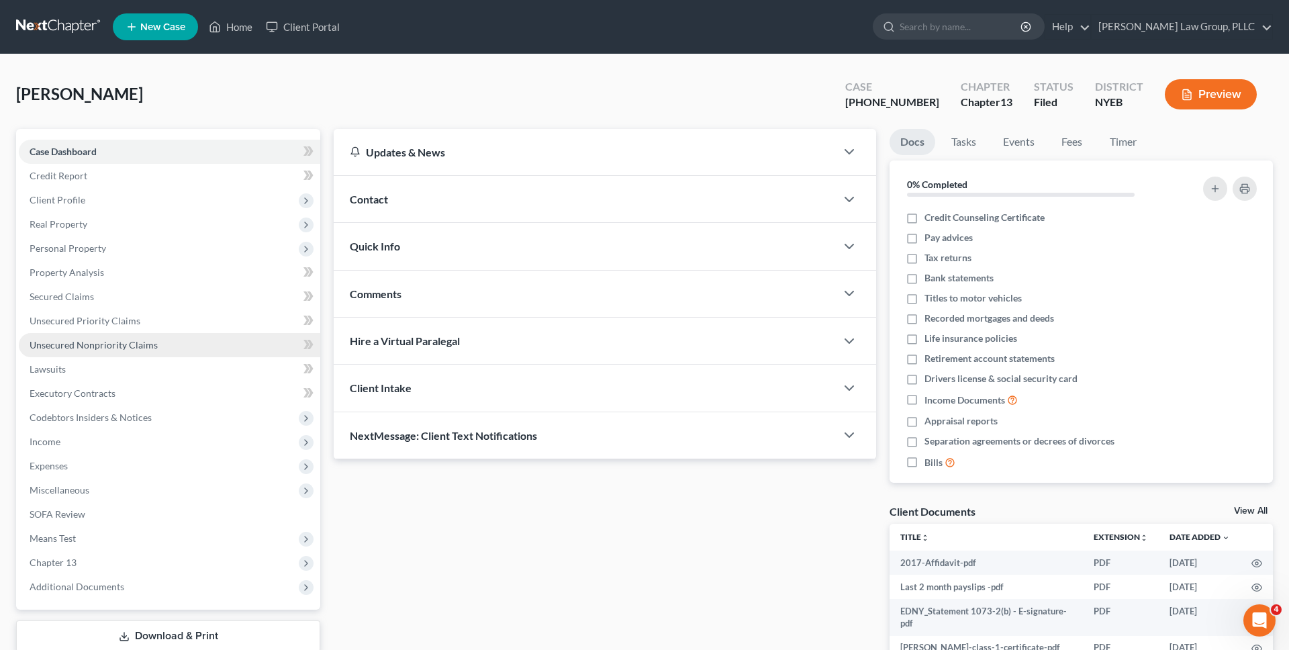
click at [195, 341] on link "Unsecured Nonpriority Claims" at bounding box center [170, 345] width 302 height 24
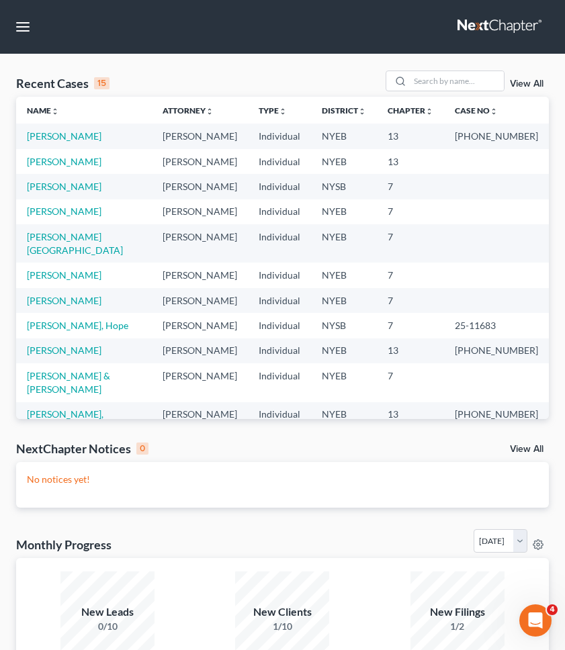
click at [320, 92] on div "Recent Cases 15 View All" at bounding box center [282, 84] width 533 height 26
click at [52, 169] on td "[PERSON_NAME]" at bounding box center [84, 161] width 136 height 25
click at [55, 163] on link "[PERSON_NAME]" at bounding box center [64, 161] width 75 height 11
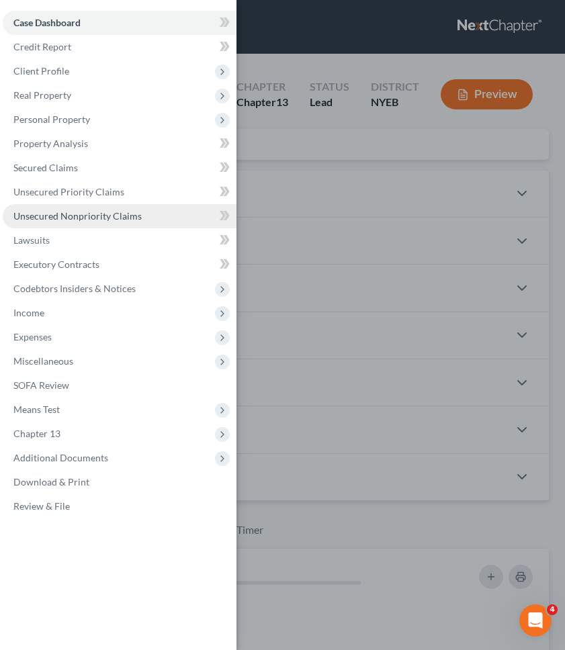
click at [118, 216] on span "Unsecured Nonpriority Claims" at bounding box center [77, 215] width 128 height 11
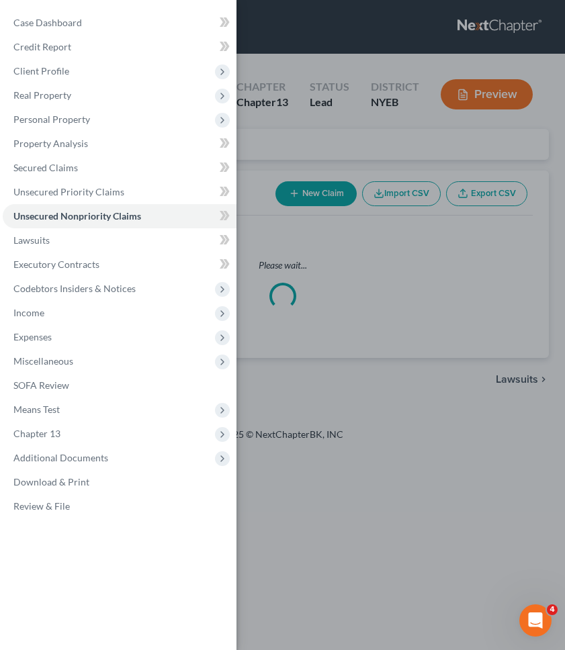
click at [318, 99] on div "Case Dashboard Payments Invoices Payments Payments Credit Report Client Profile" at bounding box center [282, 325] width 565 height 650
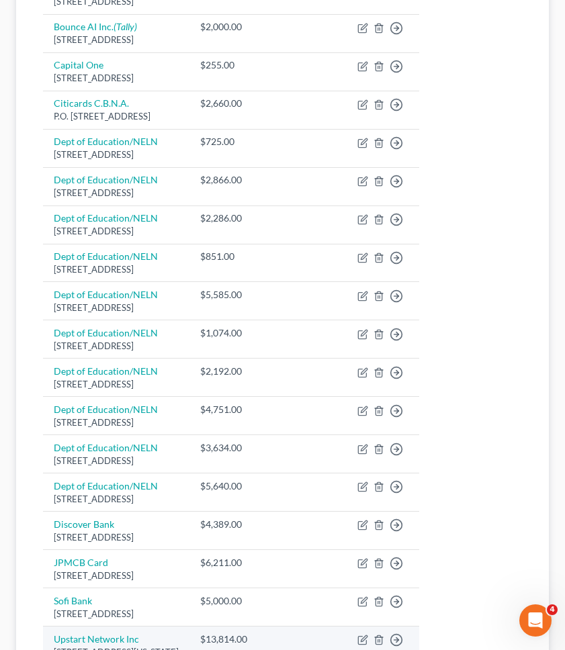
scroll to position [492, 0]
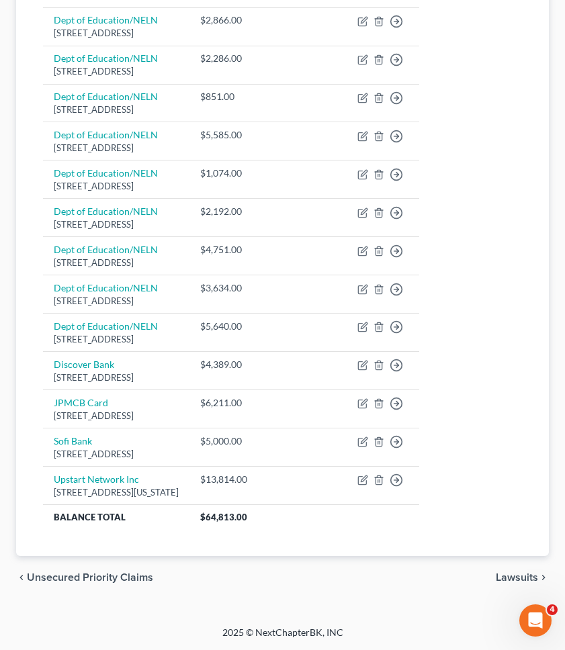
click at [516, 575] on span "Lawsuits" at bounding box center [517, 577] width 42 height 11
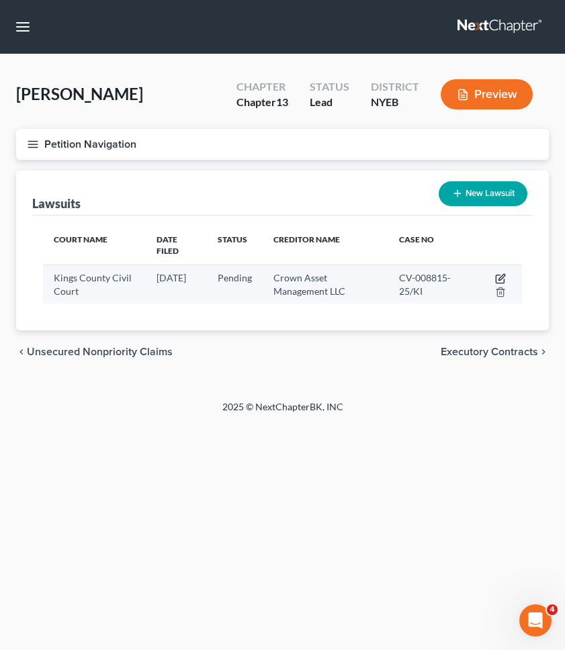
click at [500, 274] on icon "button" at bounding box center [501, 277] width 6 height 6
select select "35"
select select "0"
select select "4"
select select "10"
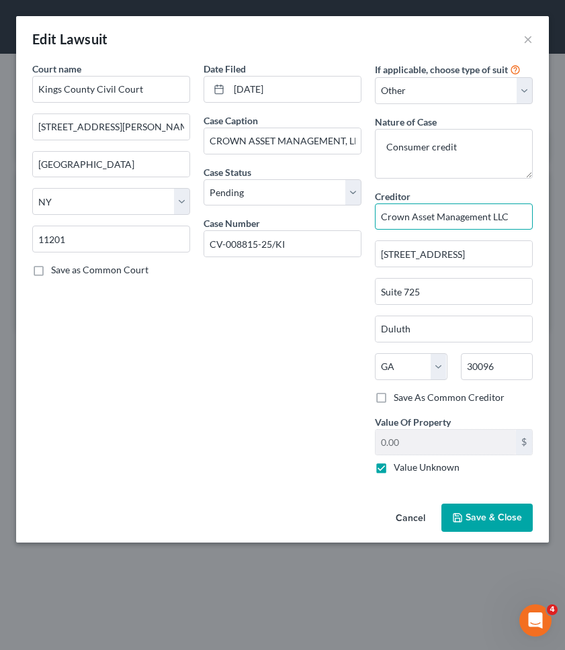
click at [508, 220] on input "Crown Asset Management LLC" at bounding box center [454, 216] width 158 height 27
click at [415, 522] on button "Cancel" at bounding box center [410, 518] width 51 height 27
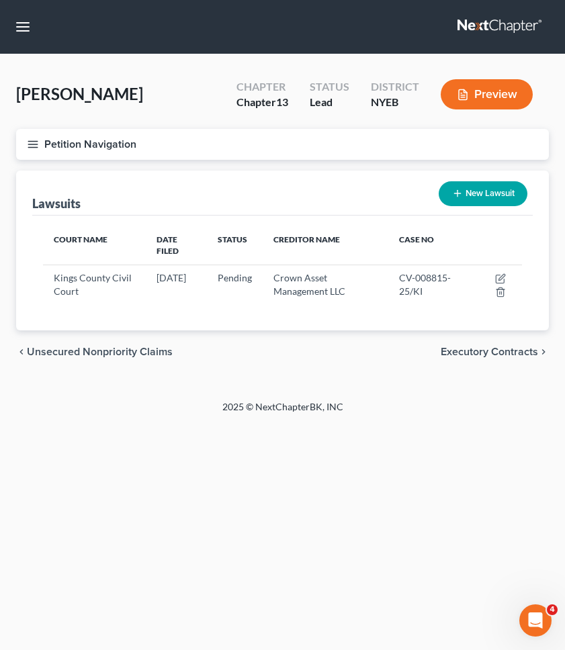
click at [135, 346] on span "Unsecured Nonpriority Claims" at bounding box center [100, 351] width 146 height 11
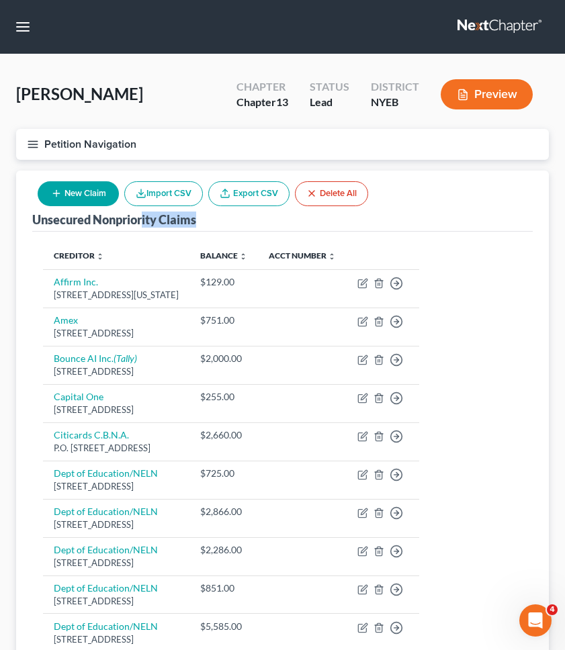
drag, startPoint x: 197, startPoint y: 218, endPoint x: 144, endPoint y: 224, distance: 54.1
click at [143, 224] on div "Unsecured Nonpriority Claims" at bounding box center [114, 220] width 164 height 16
click at [176, 224] on div "Unsecured Nonpriority Claims" at bounding box center [114, 220] width 164 height 16
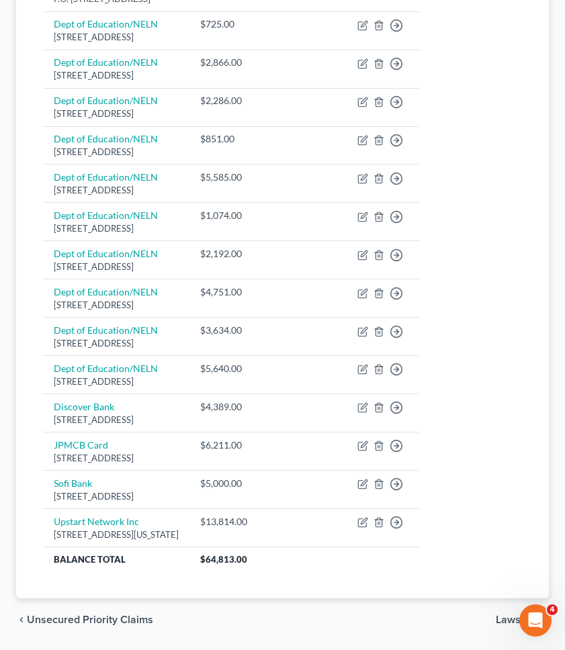
scroll to position [492, 0]
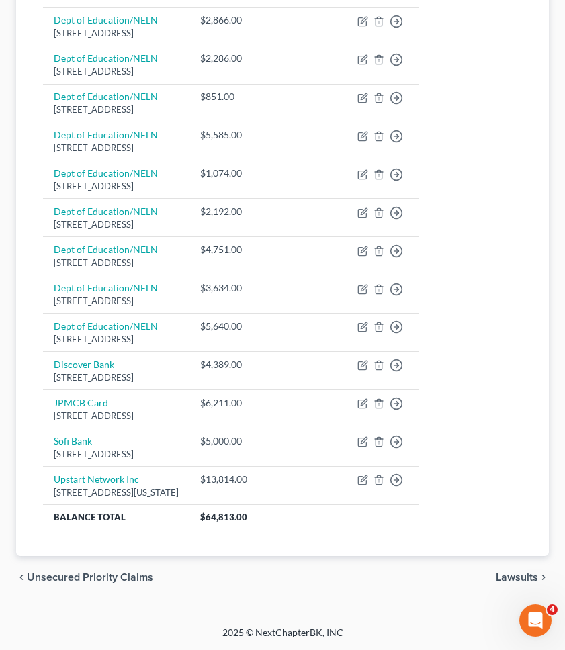
click at [524, 582] on span "Lawsuits" at bounding box center [517, 577] width 42 height 11
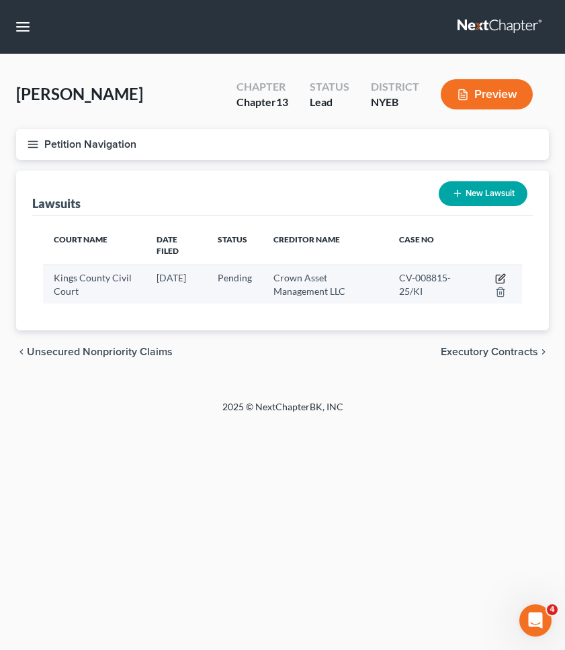
click at [500, 273] on icon "button" at bounding box center [500, 278] width 11 height 11
select select "35"
select select "0"
select select "4"
select select "10"
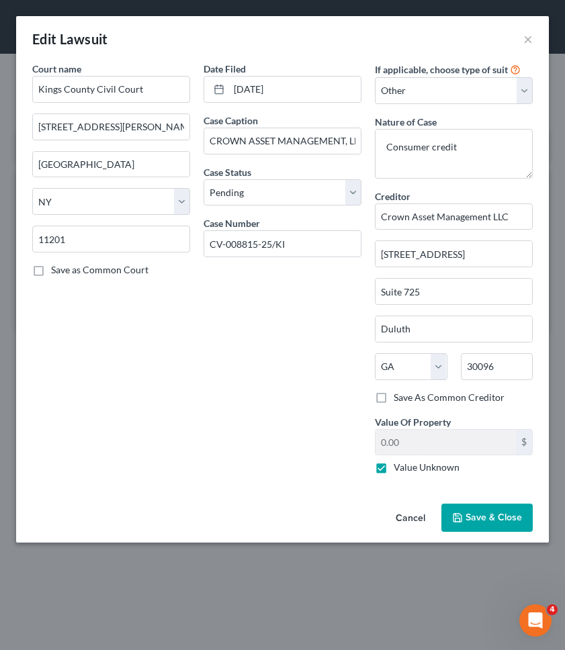
click at [394, 473] on label "Value Unknown" at bounding box center [427, 467] width 66 height 13
click at [399, 469] on input "Value Unknown" at bounding box center [403, 465] width 9 height 9
checkbox input "false"
click at [405, 447] on input "0.00" at bounding box center [445, 443] width 140 height 26
type input "12,892"
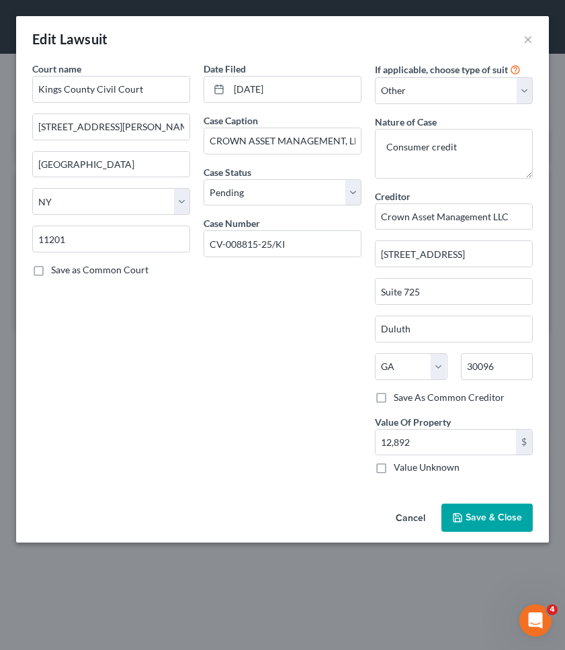
click at [483, 532] on div "Cancel Save & Close" at bounding box center [282, 520] width 533 height 44
click at [479, 520] on span "Save & Close" at bounding box center [493, 517] width 56 height 11
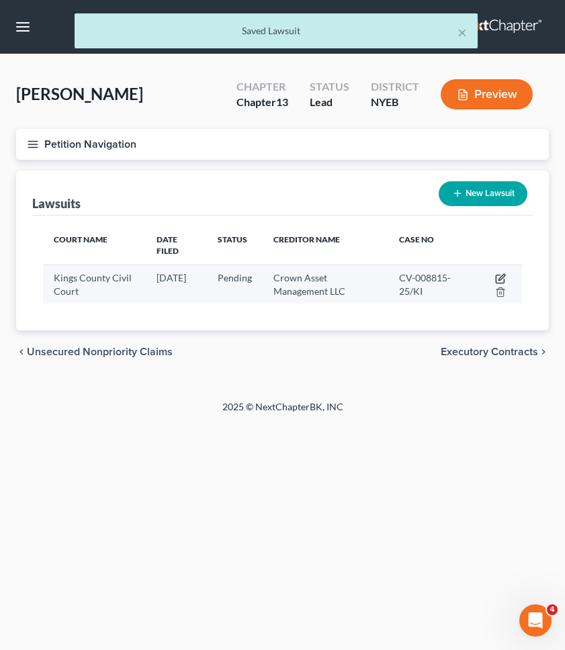
click at [500, 275] on icon "button" at bounding box center [500, 279] width 8 height 8
select select "35"
select select "0"
select select "4"
select select "10"
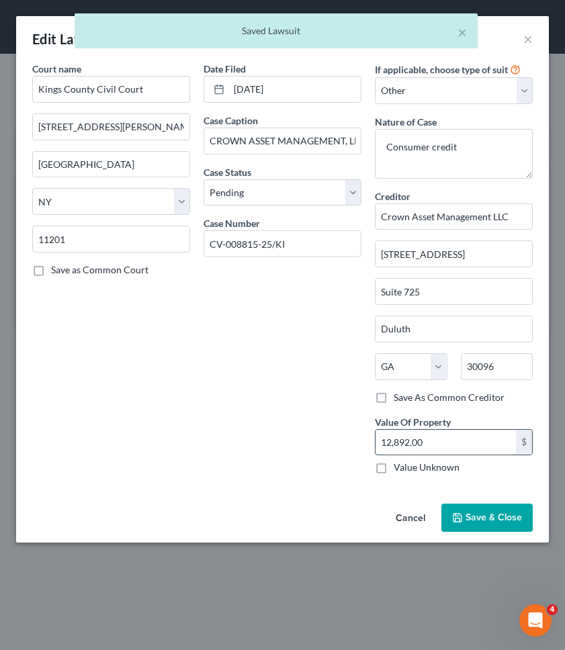
click at [449, 438] on input "12,892.00" at bounding box center [445, 443] width 140 height 26
click at [449, 439] on input "12,892.00" at bounding box center [445, 443] width 140 height 26
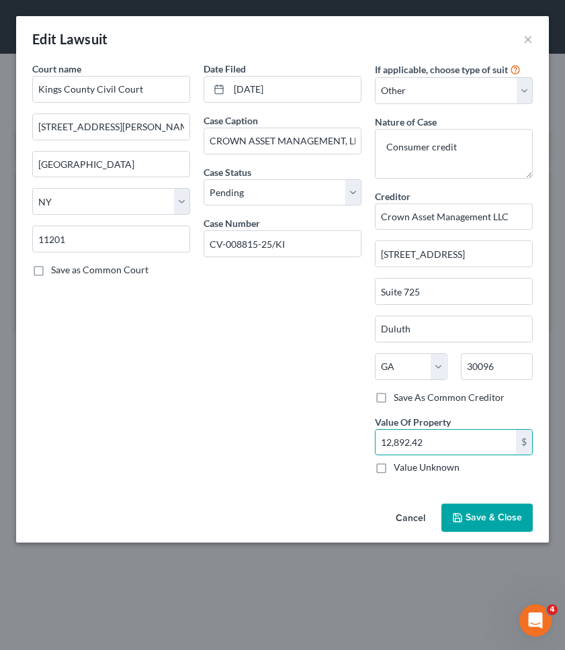
type input "12,892.42"
click at [473, 526] on button "Save & Close" at bounding box center [486, 518] width 91 height 28
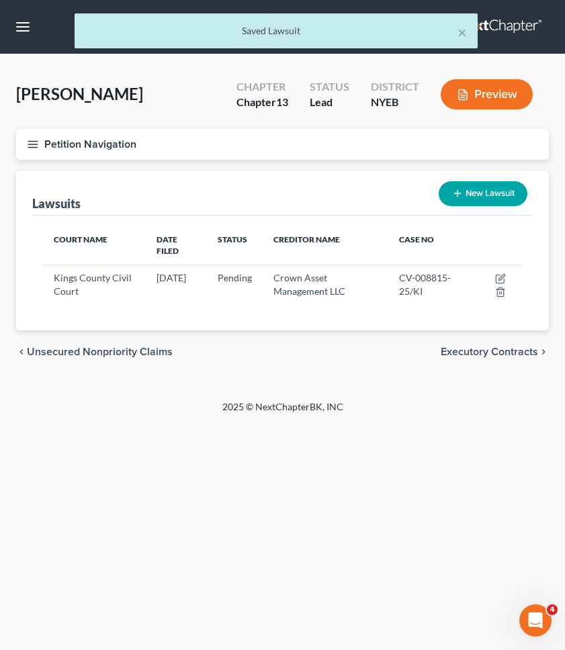
click at [88, 316] on div "Court Name Date Filed Status Creditor Name Case No Kings County Civil Court [DA…" at bounding box center [282, 273] width 500 height 115
click at [88, 346] on span "Unsecured Nonpriority Claims" at bounding box center [100, 351] width 146 height 11
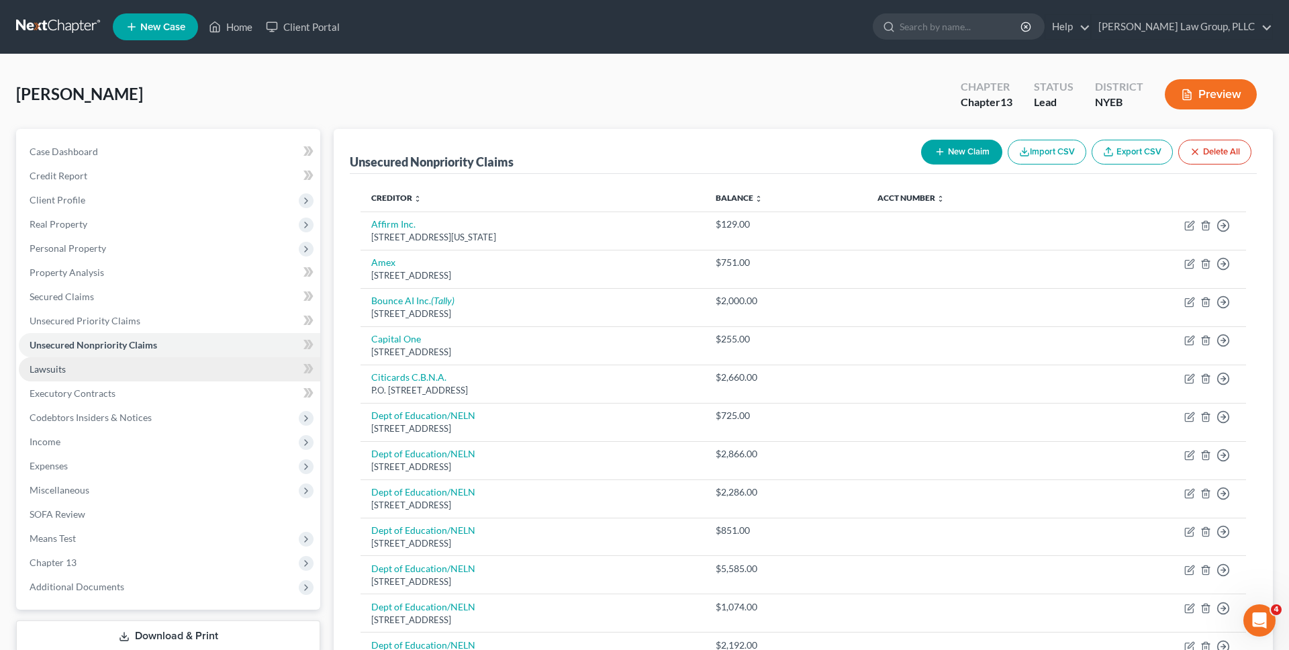
click at [167, 370] on link "Lawsuits" at bounding box center [170, 369] width 302 height 24
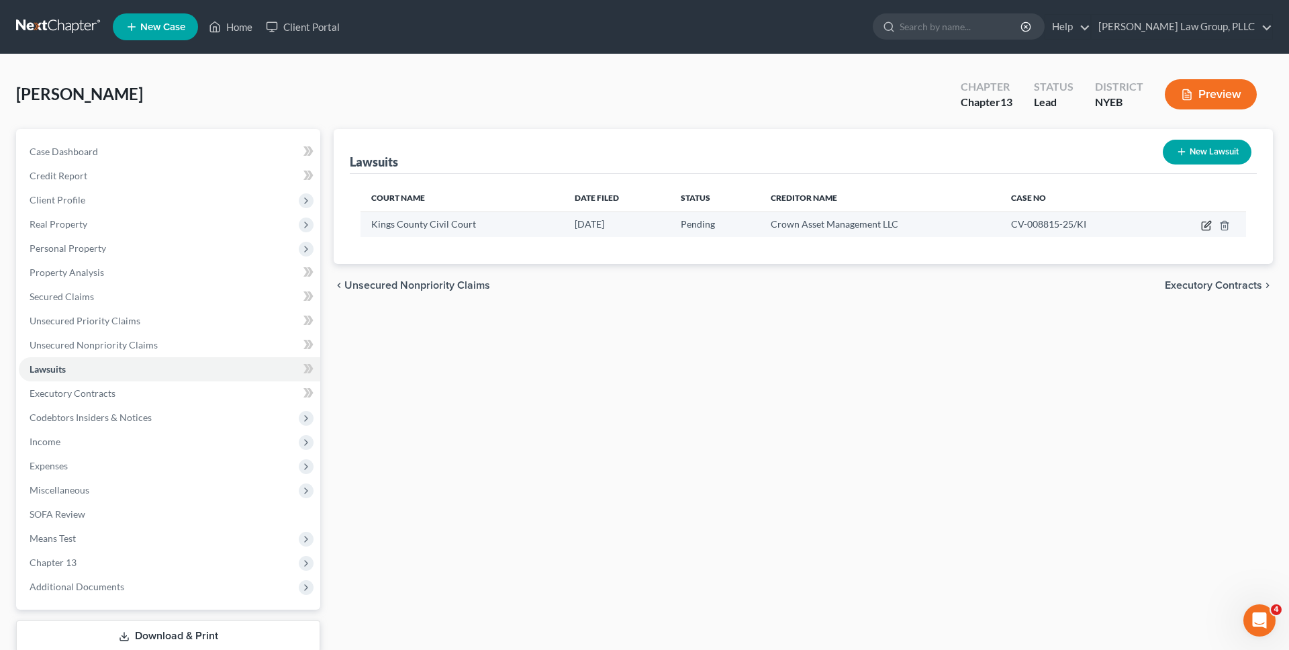
click at [1208, 228] on icon "button" at bounding box center [1206, 225] width 11 height 11
select select "35"
select select "0"
select select "4"
select select "10"
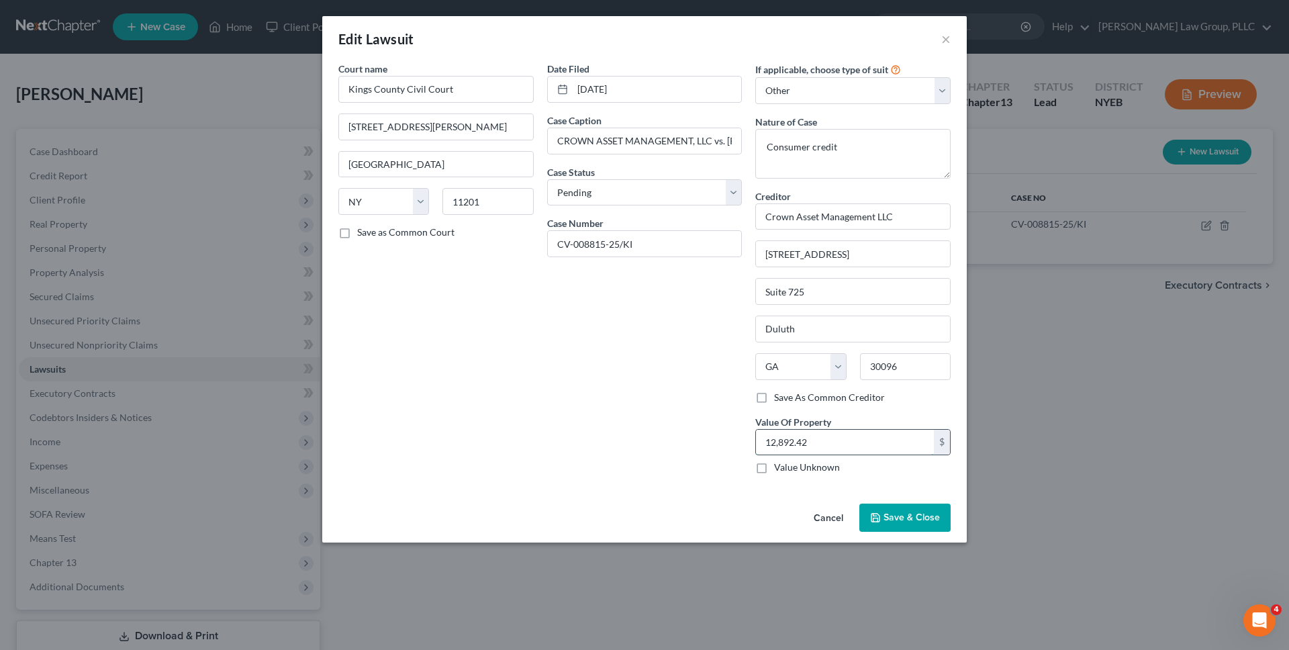
click at [887, 451] on input "12,892.42" at bounding box center [845, 443] width 178 height 26
click at [835, 518] on button "Cancel" at bounding box center [828, 518] width 51 height 27
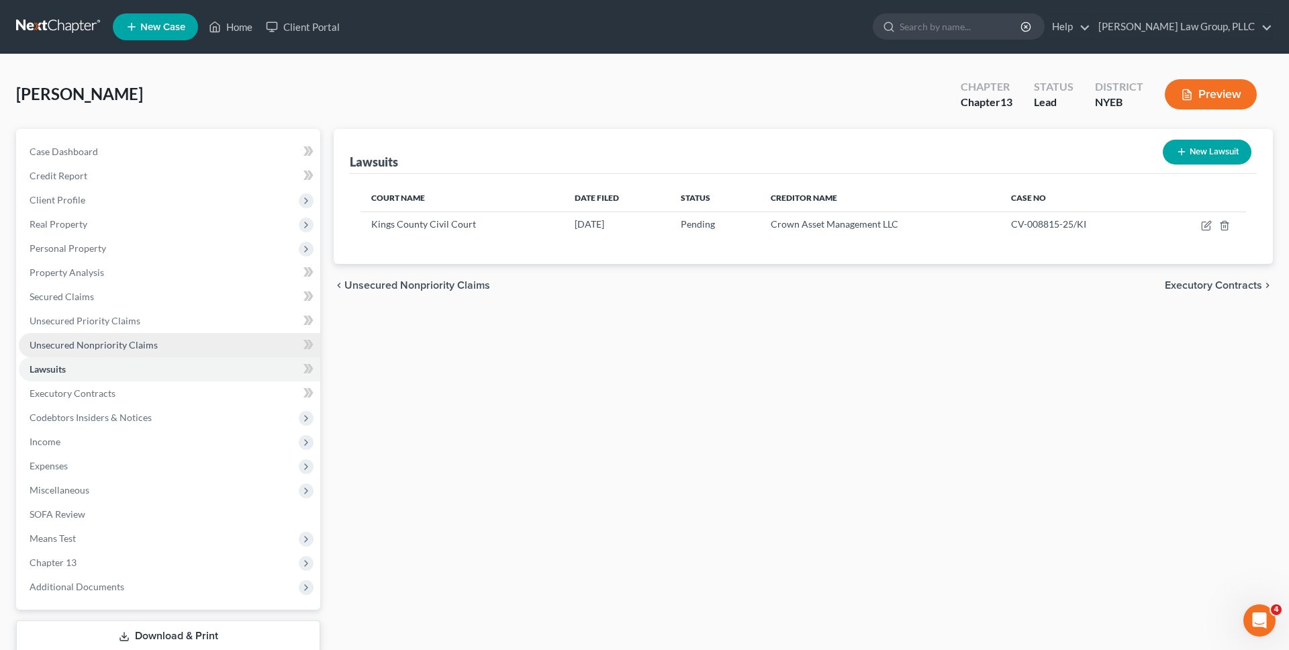
click at [231, 346] on link "Unsecured Nonpriority Claims" at bounding box center [170, 345] width 302 height 24
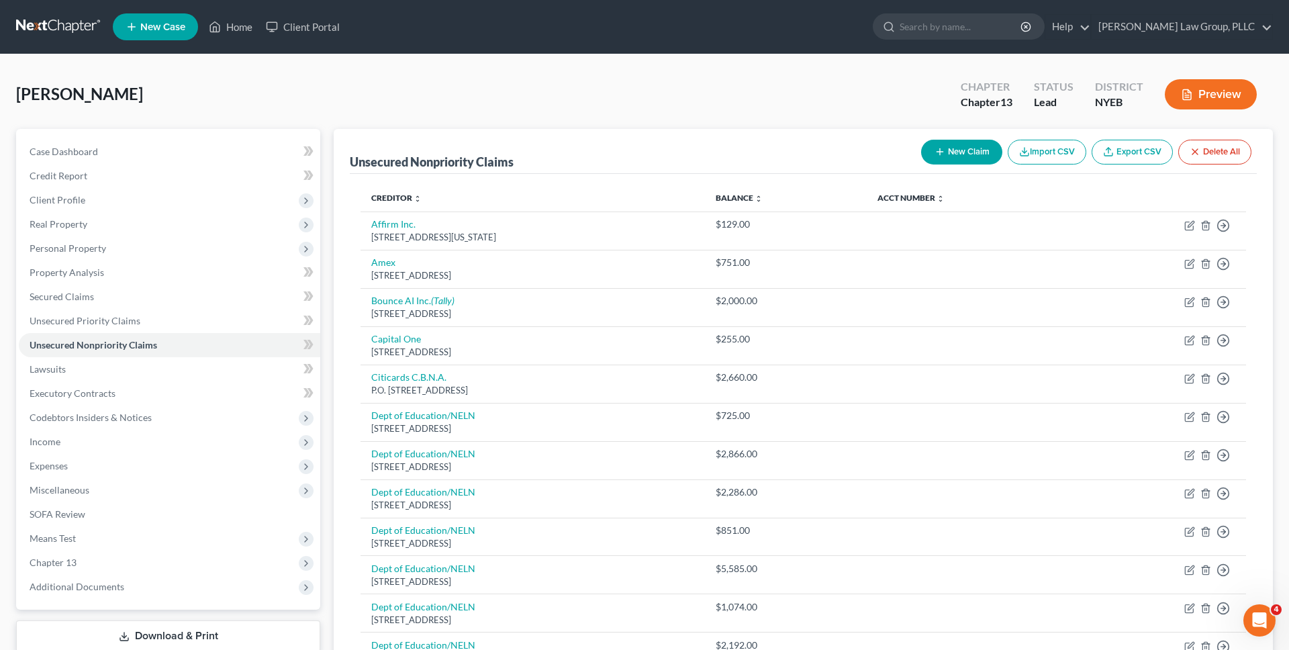
click at [980, 148] on button "New Claim" at bounding box center [961, 152] width 81 height 25
select select "0"
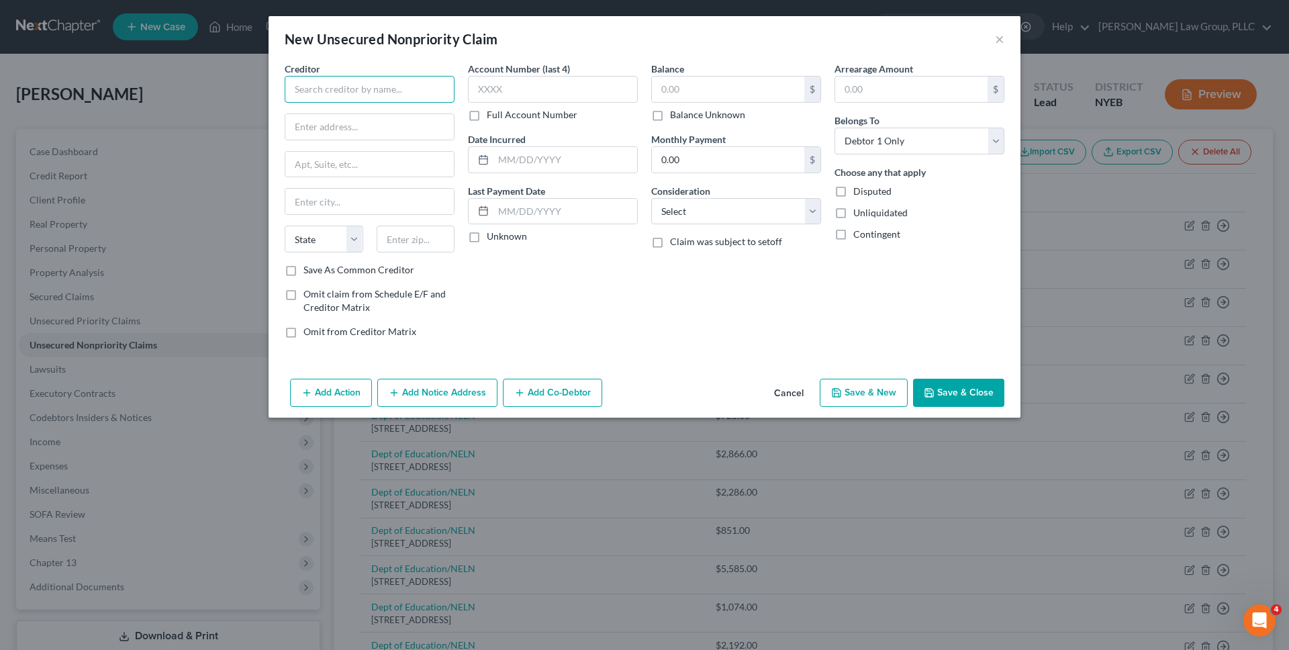
click at [420, 89] on input "text" at bounding box center [370, 89] width 170 height 27
click at [383, 120] on div "[STREET_ADDRESS] [STREET_ADDRESS]" at bounding box center [365, 125] width 140 height 11
type input "Crown Asset Management LLC"
type input "[STREET_ADDRESS]"
type input "Suite 725"
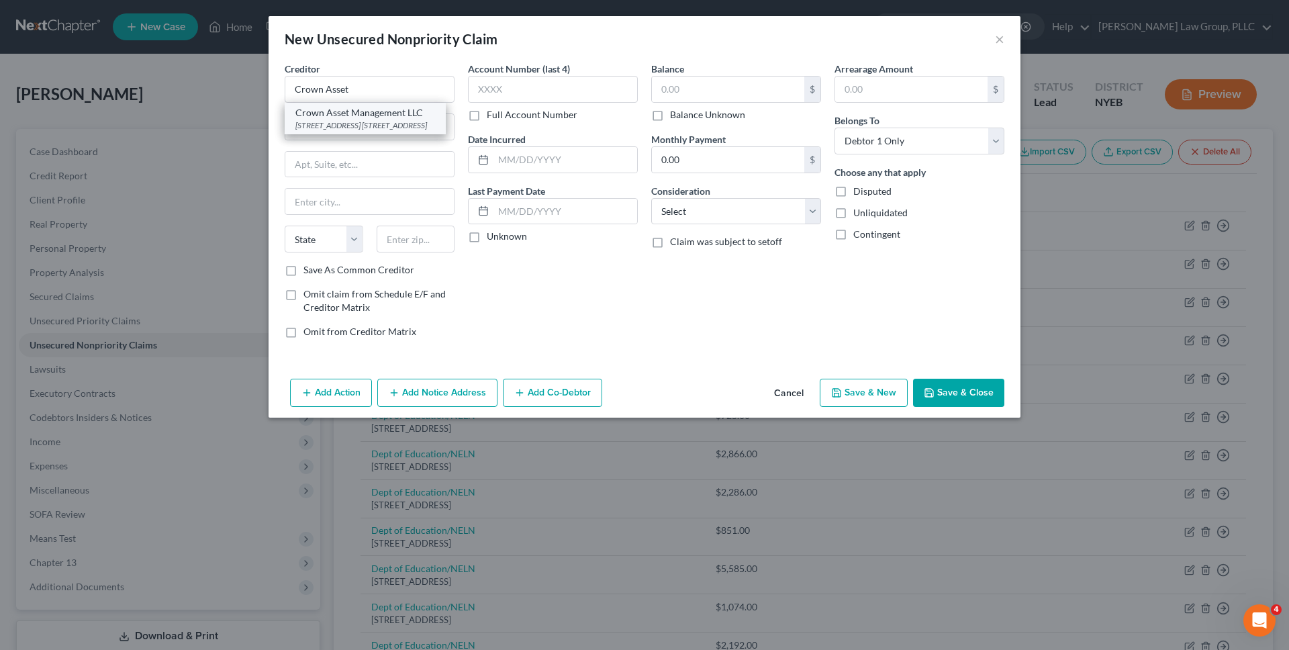
type input "Duluth"
select select "10"
type input "30096"
click at [687, 87] on input "text" at bounding box center [728, 90] width 152 height 26
paste input "12,892.42"
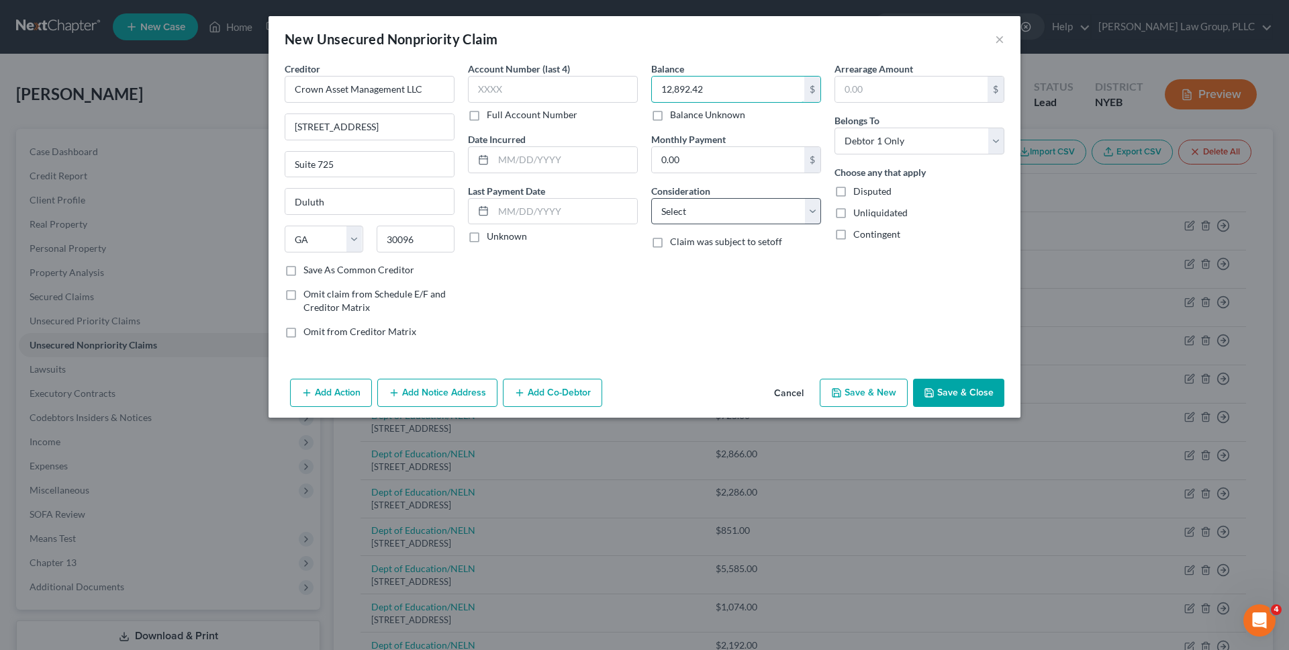
type input "12,892.42"
click at [689, 207] on select "Select Cable / Satellite Services Collection Agency Credit Card Debt Debt Couns…" at bounding box center [736, 211] width 170 height 27
select select "10"
click at [651, 198] on select "Select Cable / Satellite Services Collection Agency Credit Card Debt Debt Couns…" at bounding box center [736, 211] width 170 height 27
click at [605, 171] on input "text" at bounding box center [566, 160] width 144 height 26
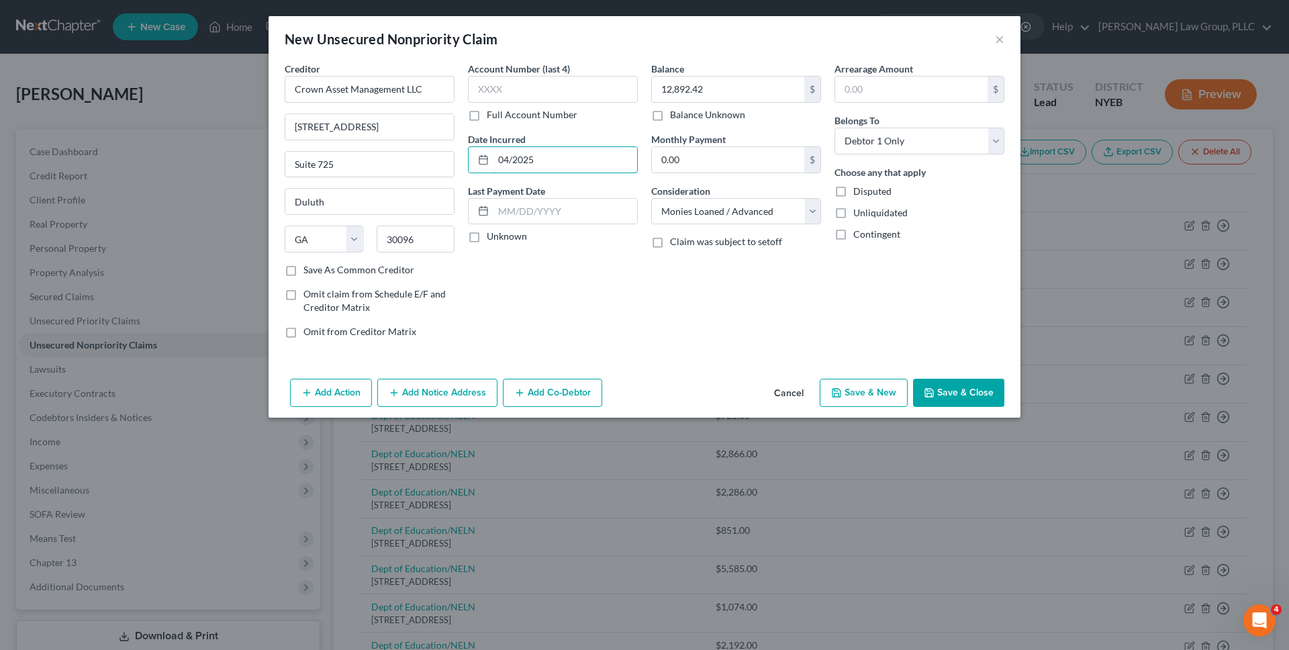
type input "04/2025"
click at [795, 332] on div "Balance 12,892.42 $ Balance Unknown Balance Undetermined 12,892.42 $ Balance Un…" at bounding box center [736, 205] width 183 height 287
click at [956, 394] on button "Save & Close" at bounding box center [958, 393] width 91 height 28
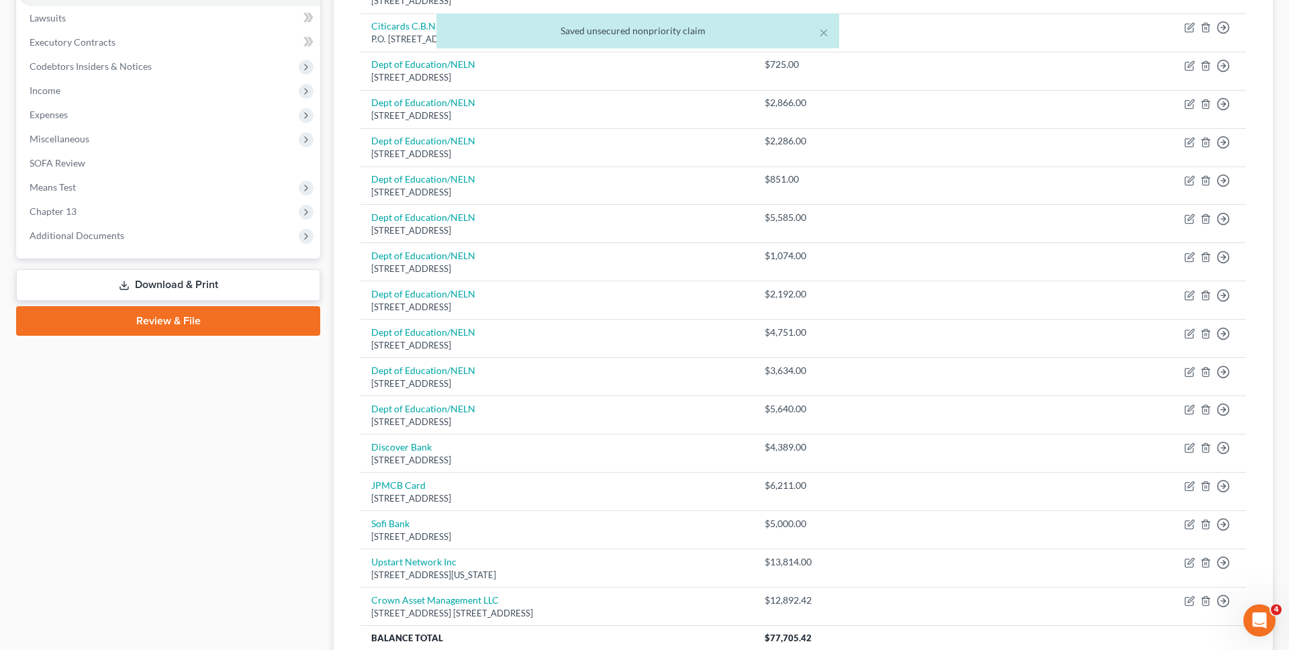
scroll to position [472, 0]
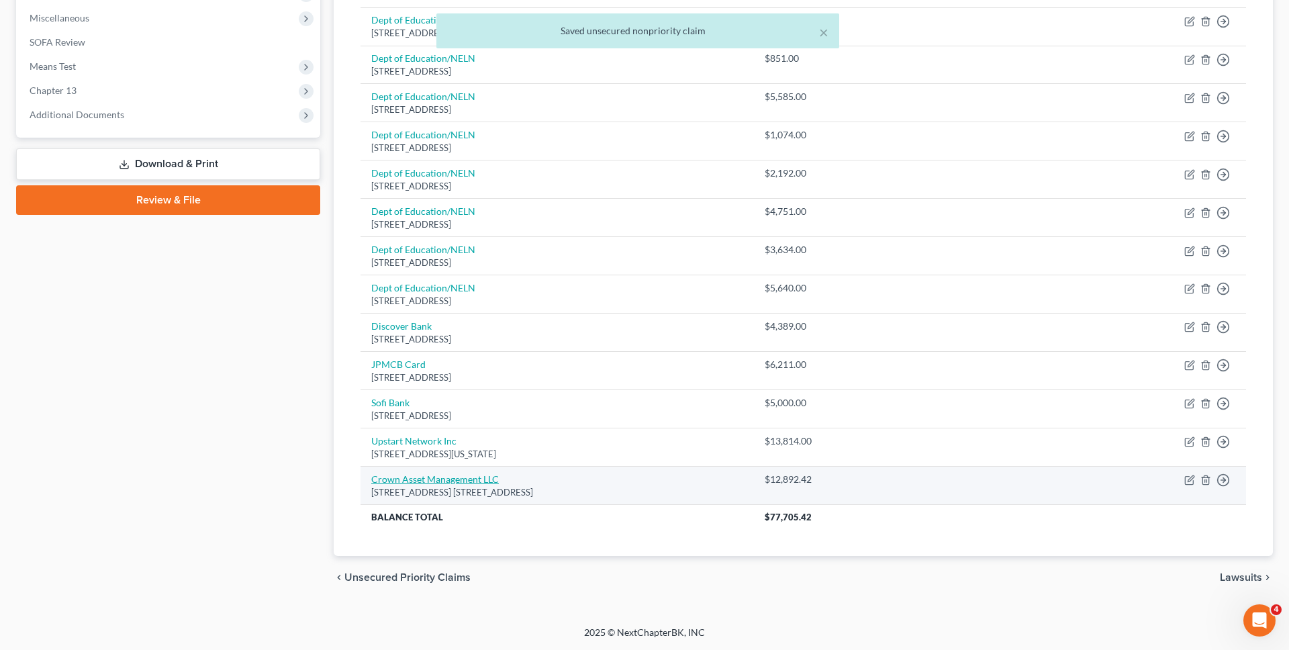
click at [471, 477] on link "Crown Asset Management LLC" at bounding box center [435, 478] width 128 height 11
select select "10"
select select "0"
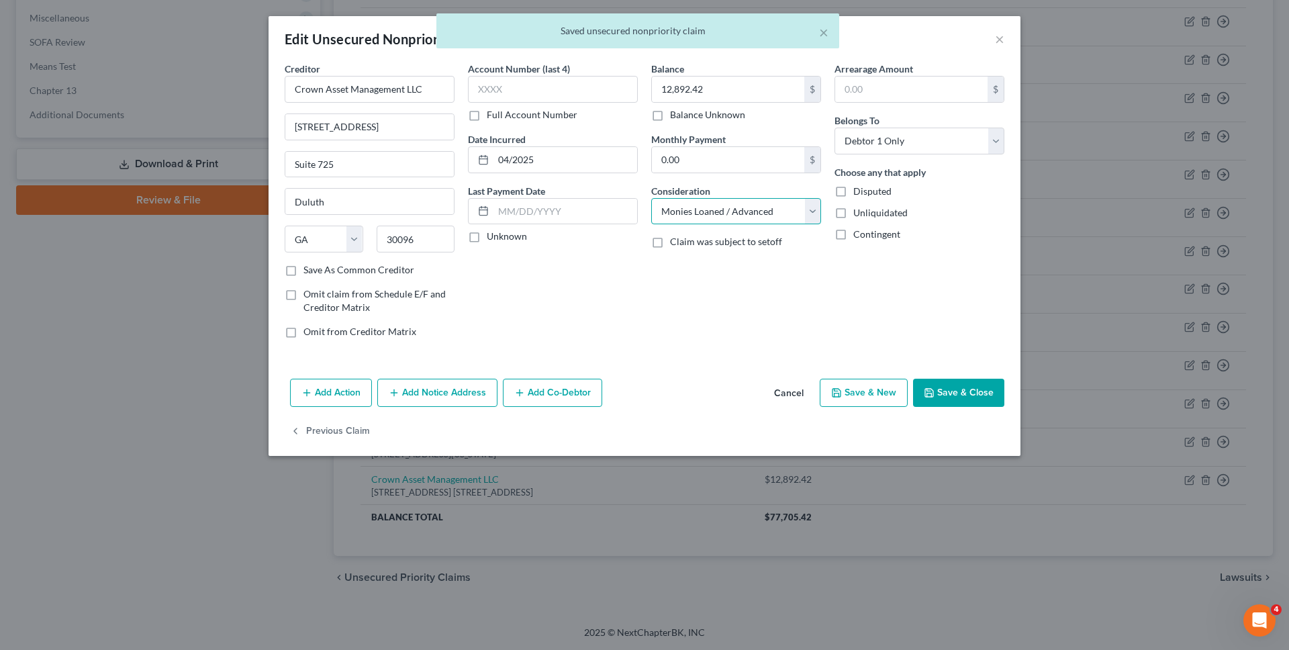
click at [688, 214] on select "Select Cable / Satellite Services Collection Agency Credit Card Debt Debt Couns…" at bounding box center [736, 211] width 170 height 27
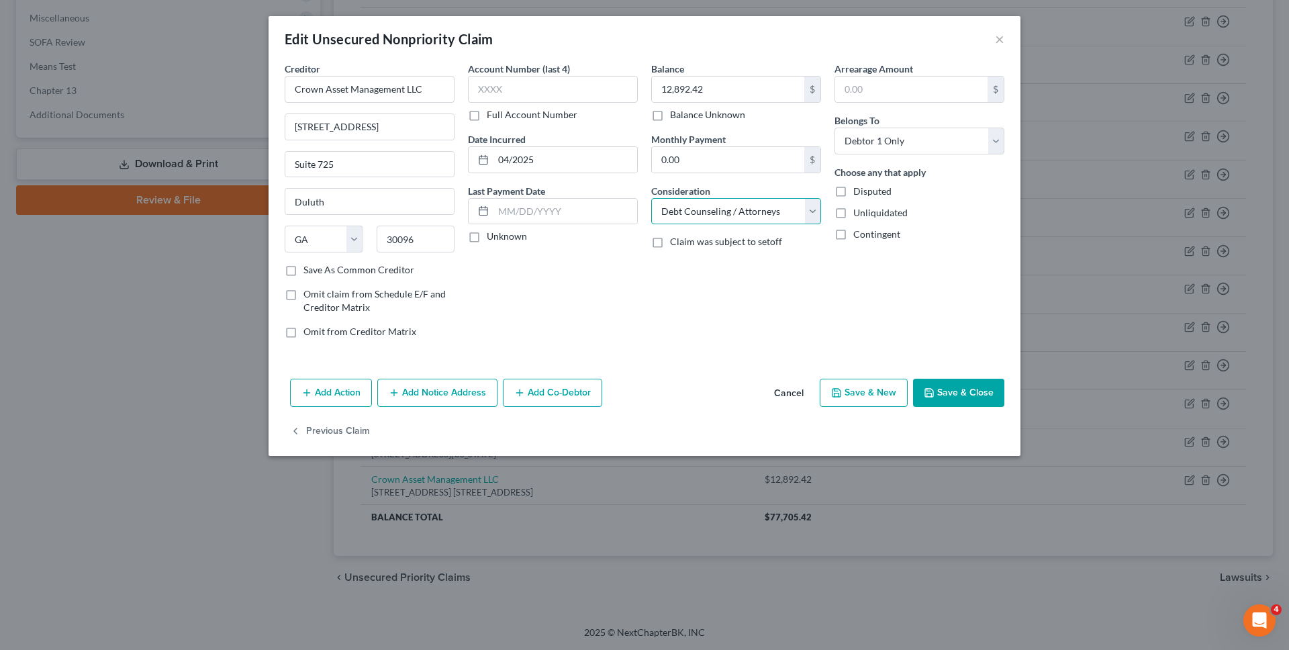
click at [651, 198] on select "Select Cable / Satellite Services Collection Agency Credit Card Debt Debt Couns…" at bounding box center [736, 211] width 170 height 27
click at [688, 214] on select "Select Cable / Satellite Services Collection Agency Credit Card Debt Debt Couns…" at bounding box center [736, 211] width 170 height 27
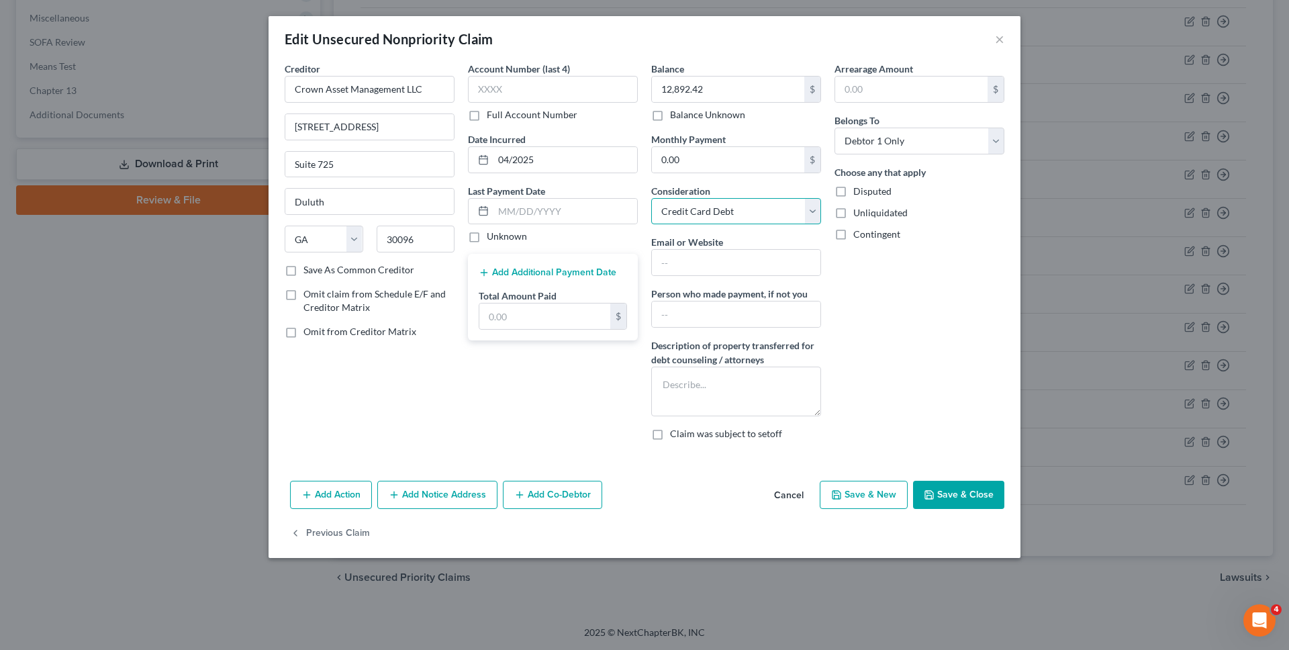
click at [651, 198] on select "Select Cable / Satellite Services Collection Agency Credit Card Debt Debt Couns…" at bounding box center [736, 211] width 170 height 27
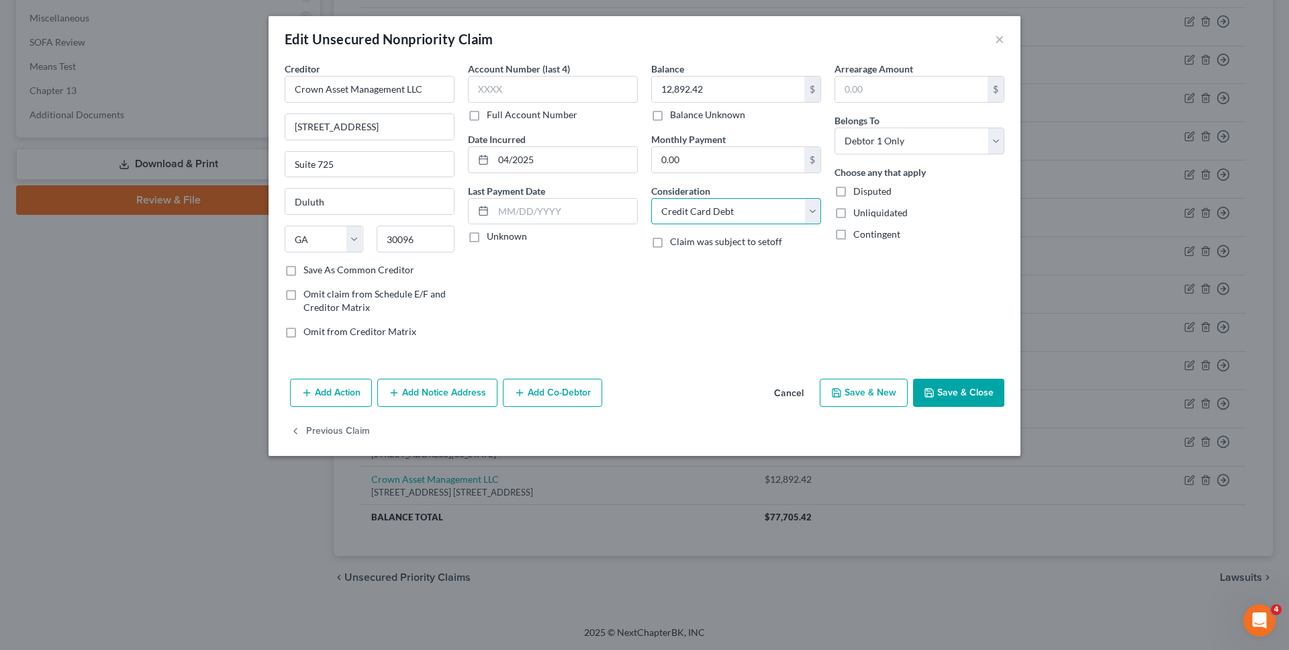
click at [690, 212] on select "Select Cable / Satellite Services Collection Agency Credit Card Debt Debt Couns…" at bounding box center [736, 211] width 170 height 27
select select "1"
click at [651, 198] on select "Select Cable / Satellite Services Collection Agency Credit Card Debt Debt Couns…" at bounding box center [736, 211] width 170 height 27
click at [966, 387] on button "Save & Close" at bounding box center [958, 393] width 91 height 28
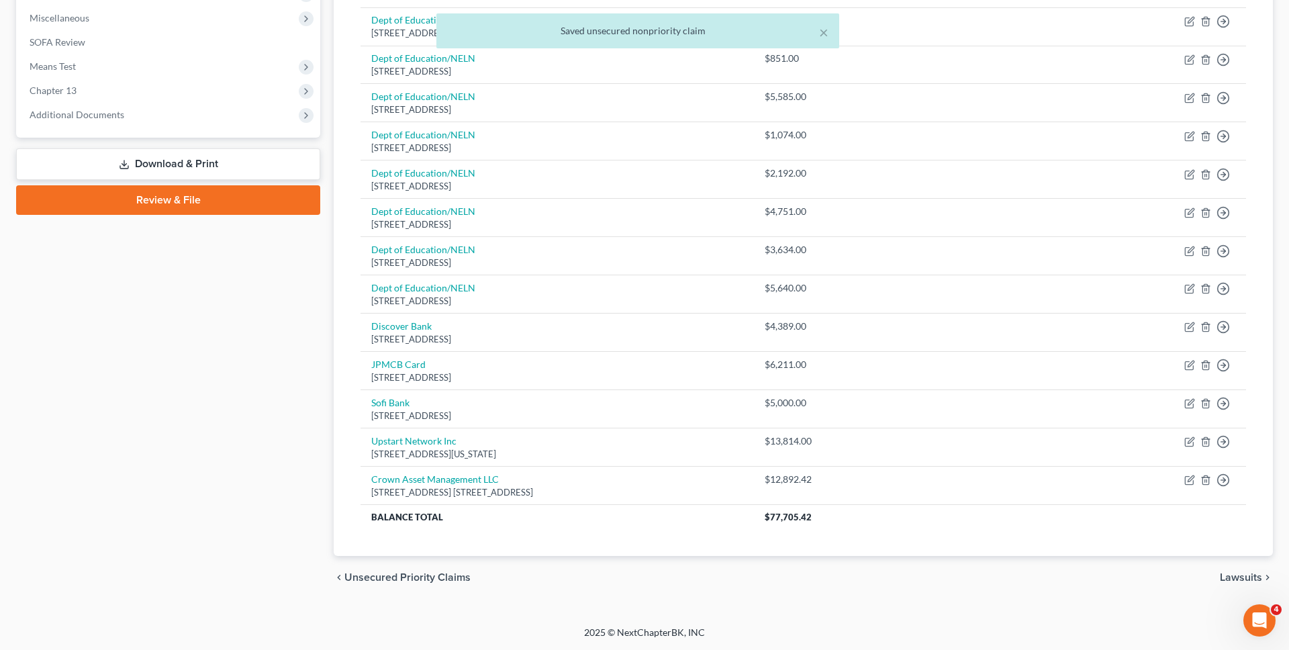
scroll to position [324, 0]
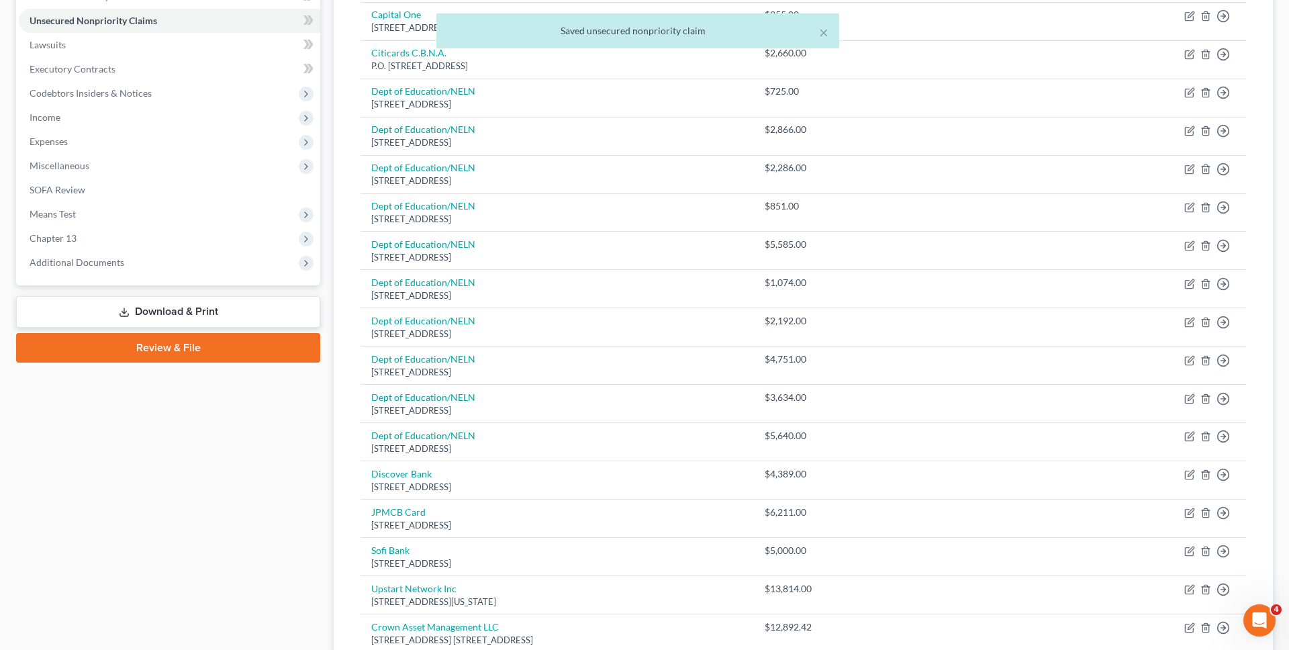
click at [237, 46] on div "× Saved unsecured nonpriority claim" at bounding box center [637, 34] width 1289 height 42
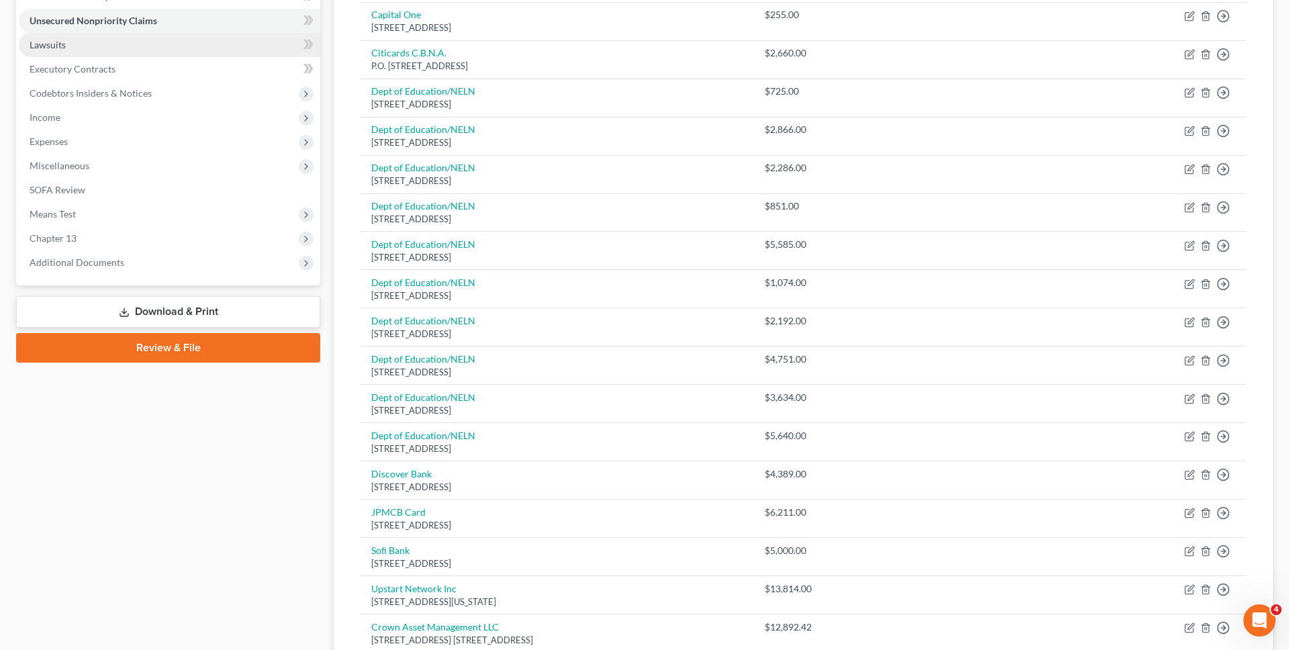
click at [198, 38] on link "Lawsuits" at bounding box center [170, 45] width 302 height 24
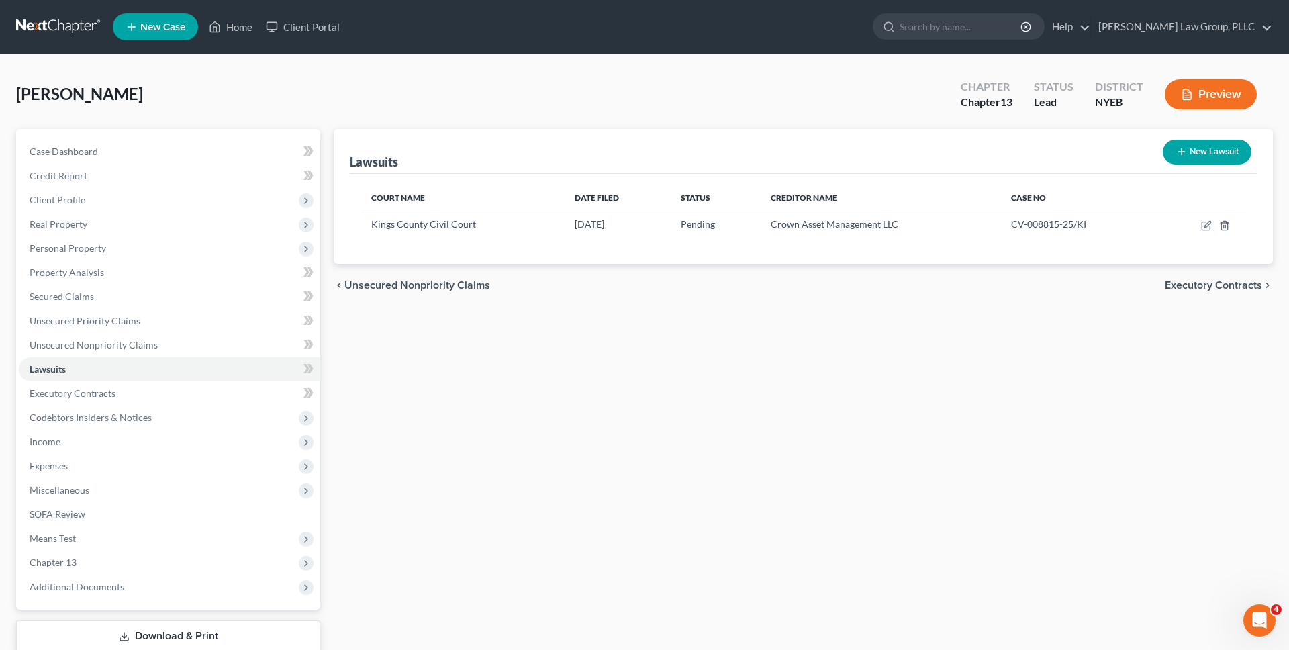
scroll to position [88, 0]
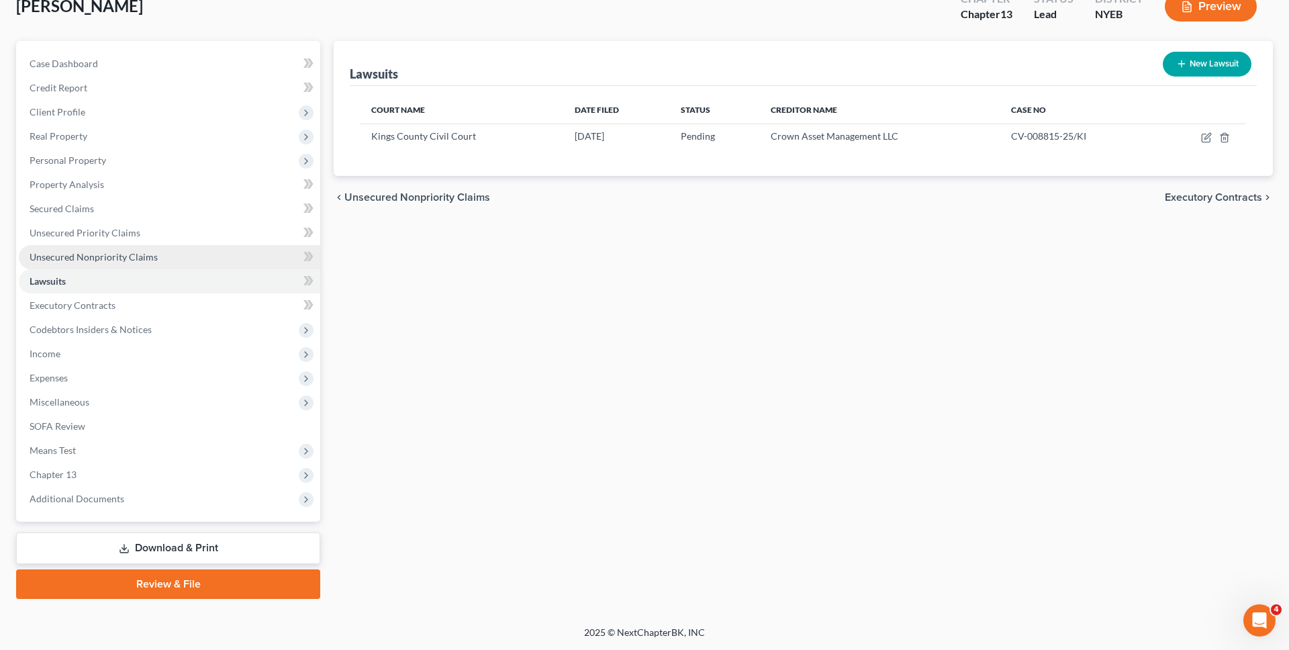
click at [177, 254] on link "Unsecured Nonpriority Claims" at bounding box center [170, 257] width 302 height 24
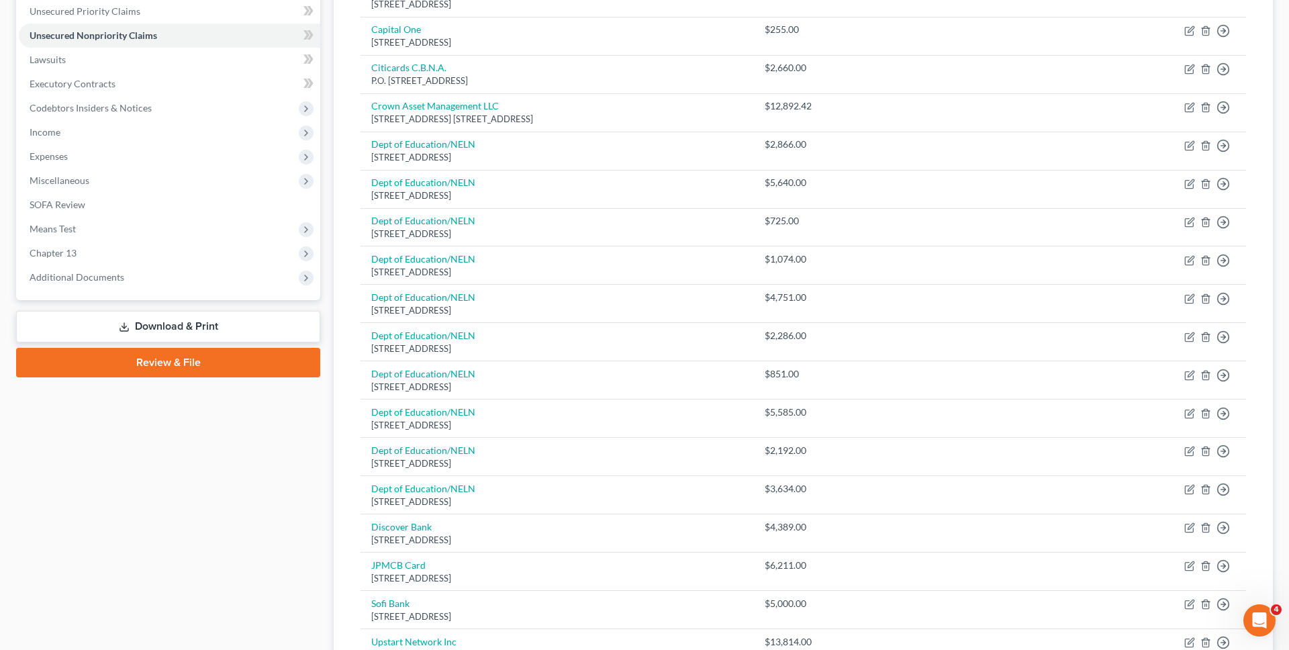
scroll to position [285, 0]
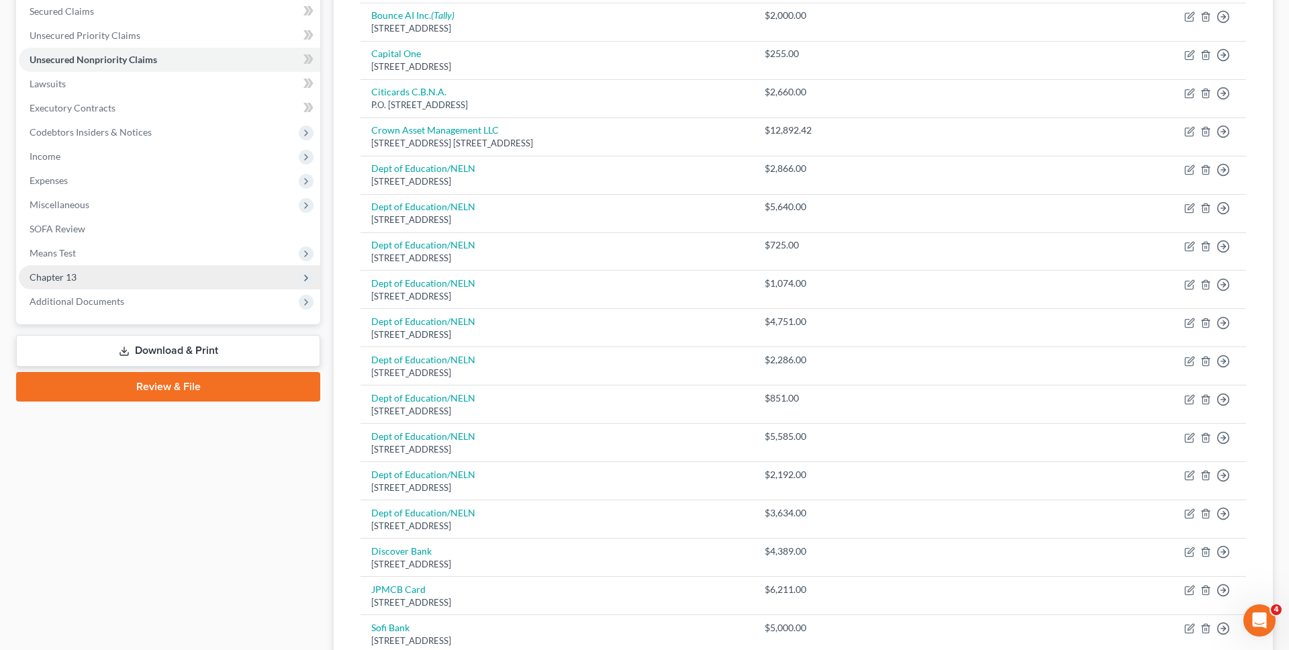
click at [177, 277] on span "Chapter 13" at bounding box center [170, 277] width 302 height 24
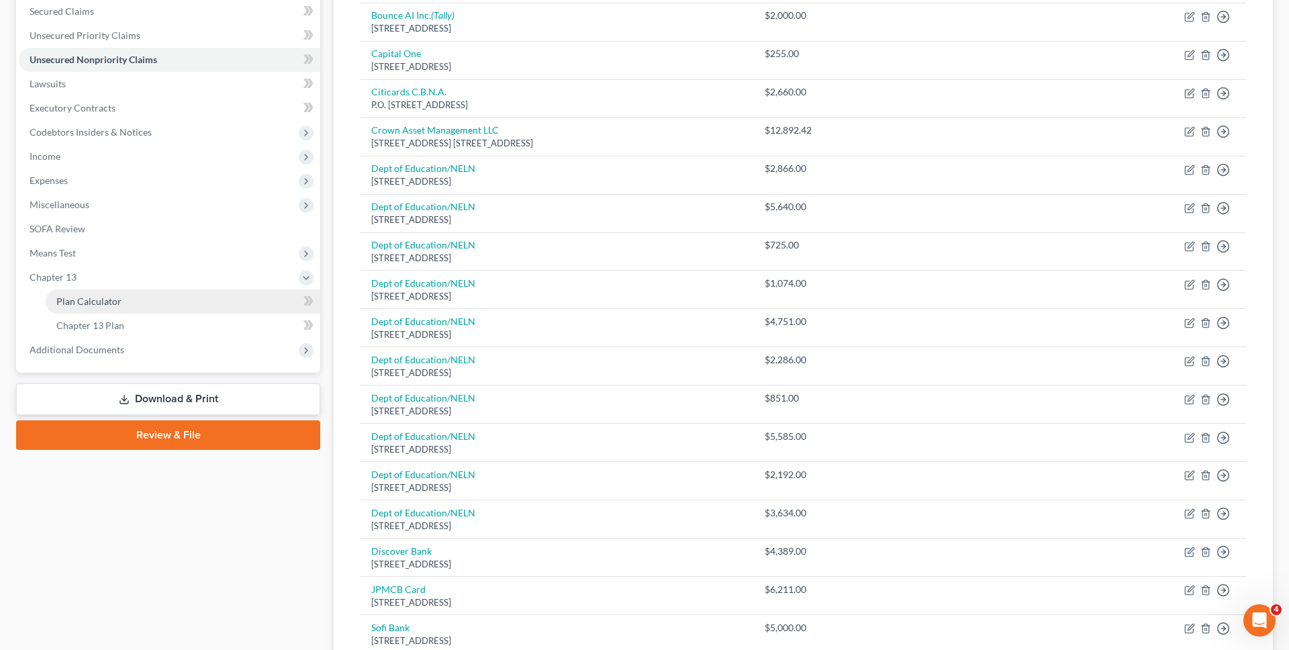
click at [177, 294] on link "Plan Calculator" at bounding box center [183, 301] width 275 height 24
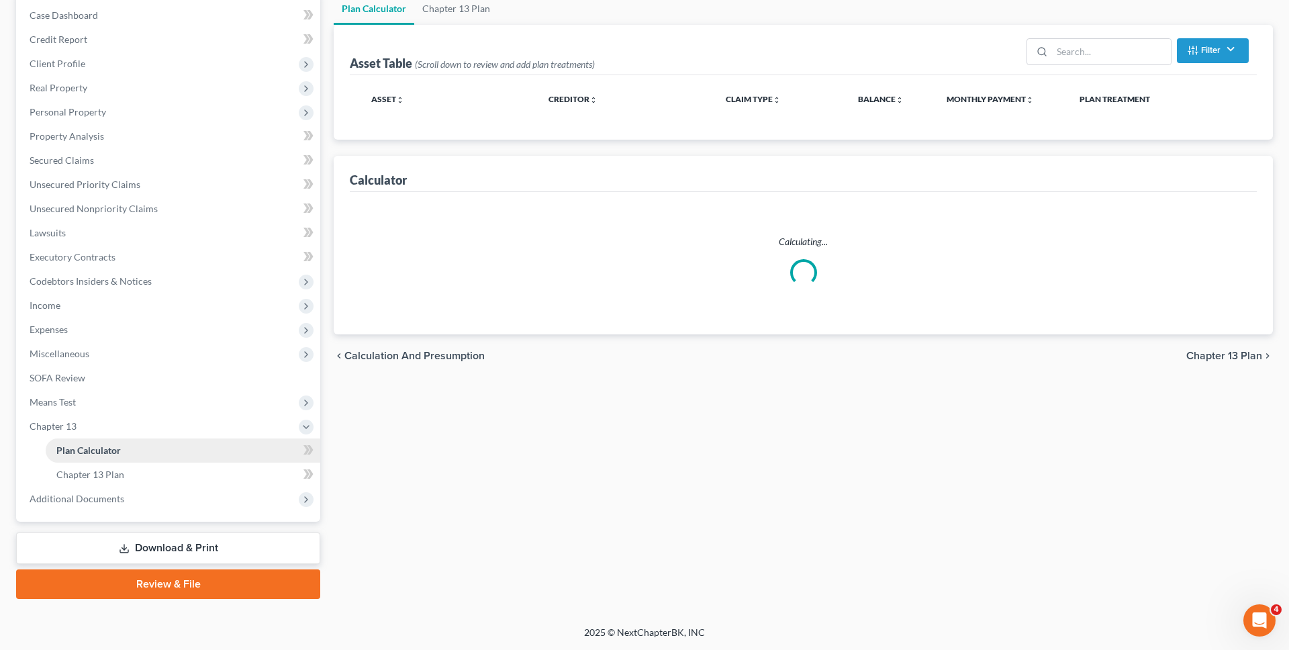
scroll to position [3, 0]
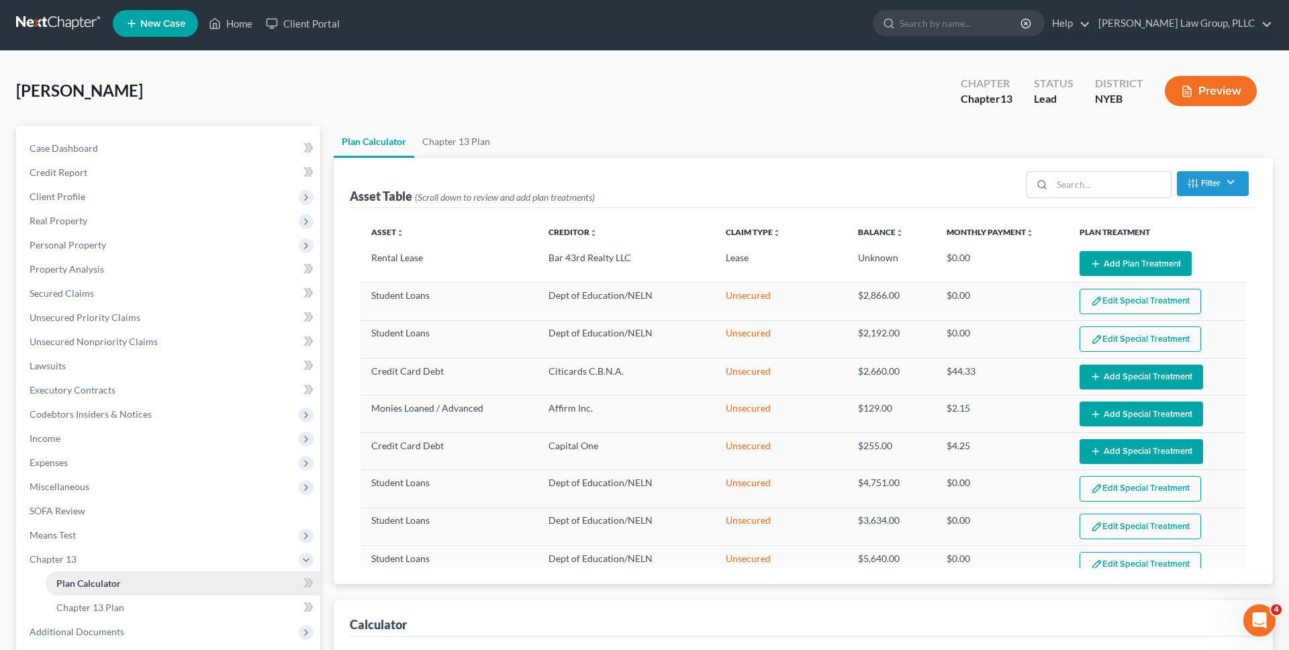
select select "59"
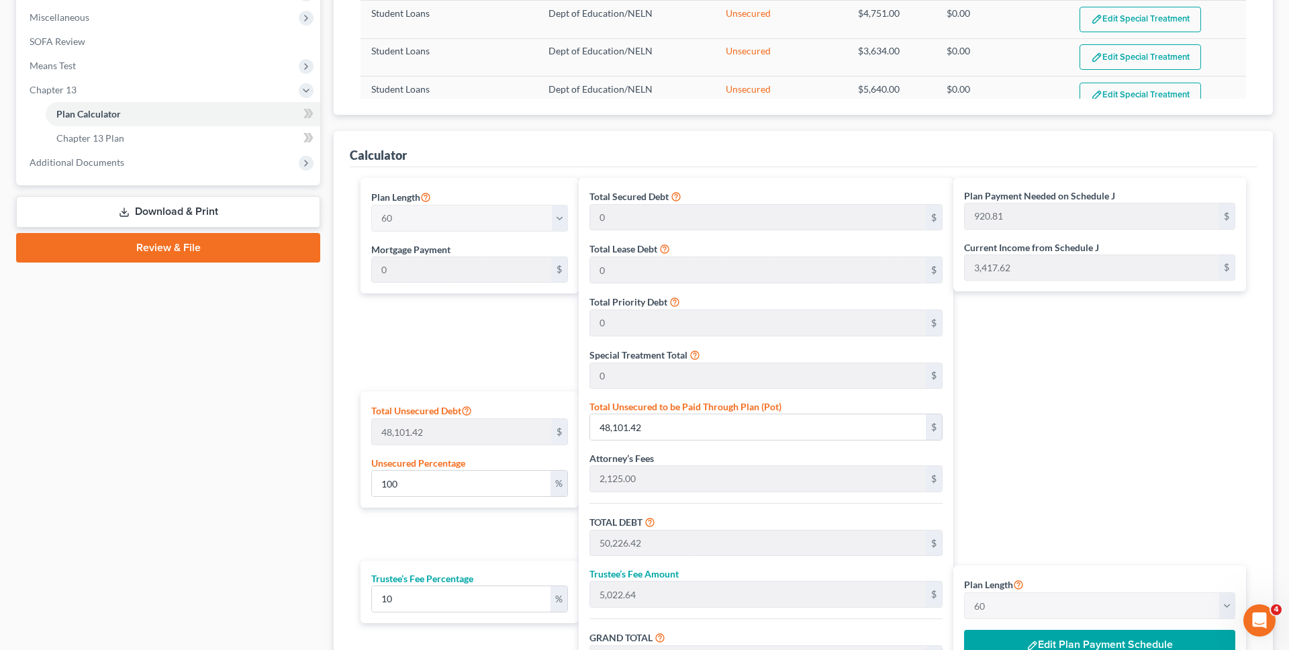
scroll to position [526, 0]
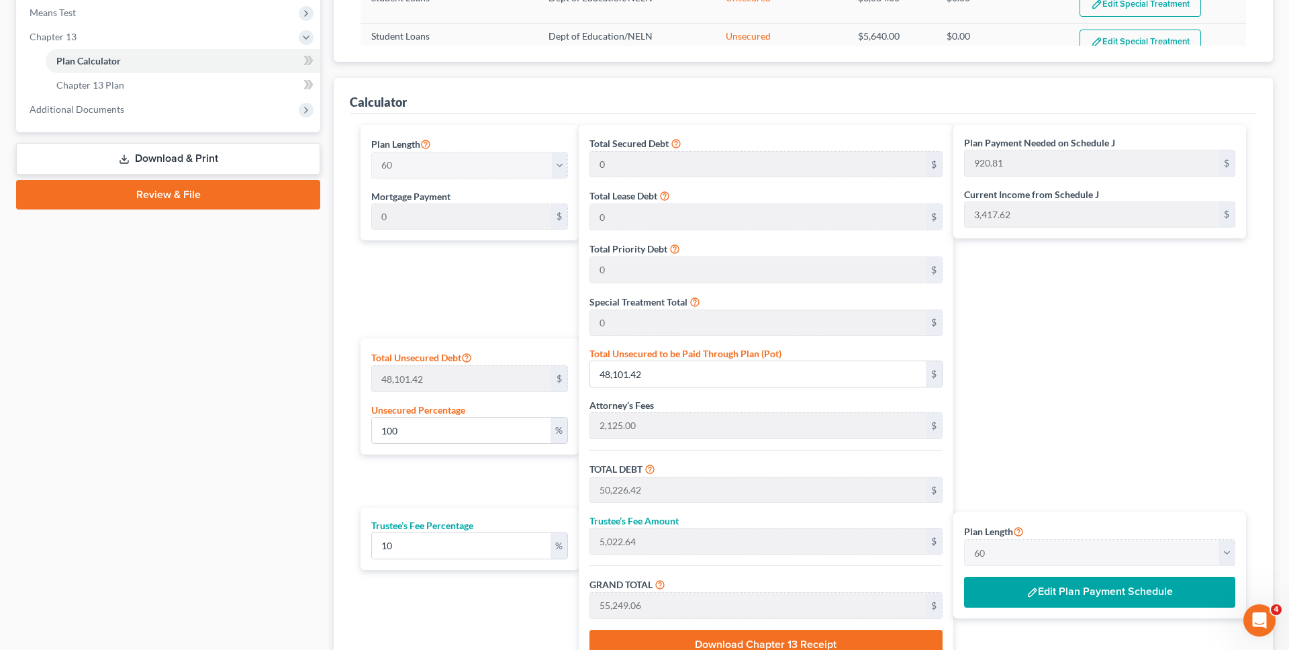
click at [1093, 582] on button "Edit Plan Payment Schedule" at bounding box center [1099, 592] width 271 height 31
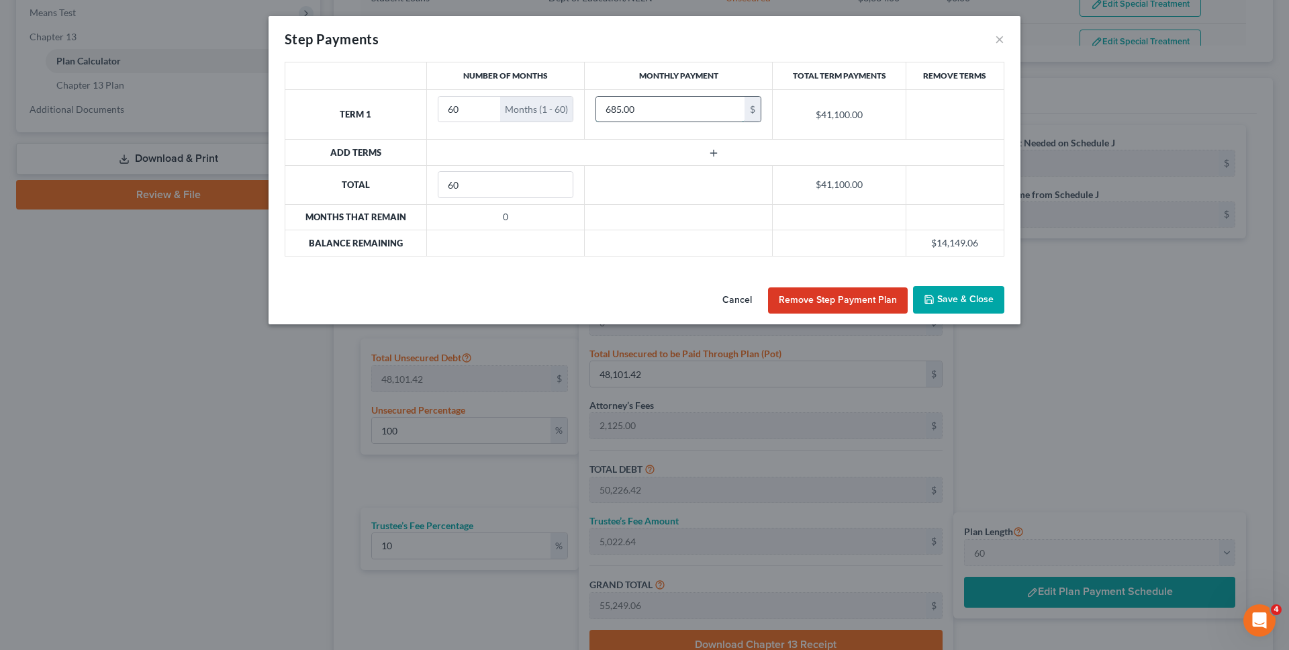
click at [678, 110] on input "685.00" at bounding box center [670, 110] width 148 height 26
type input "921"
click at [947, 306] on button "Save & Close" at bounding box center [958, 300] width 91 height 28
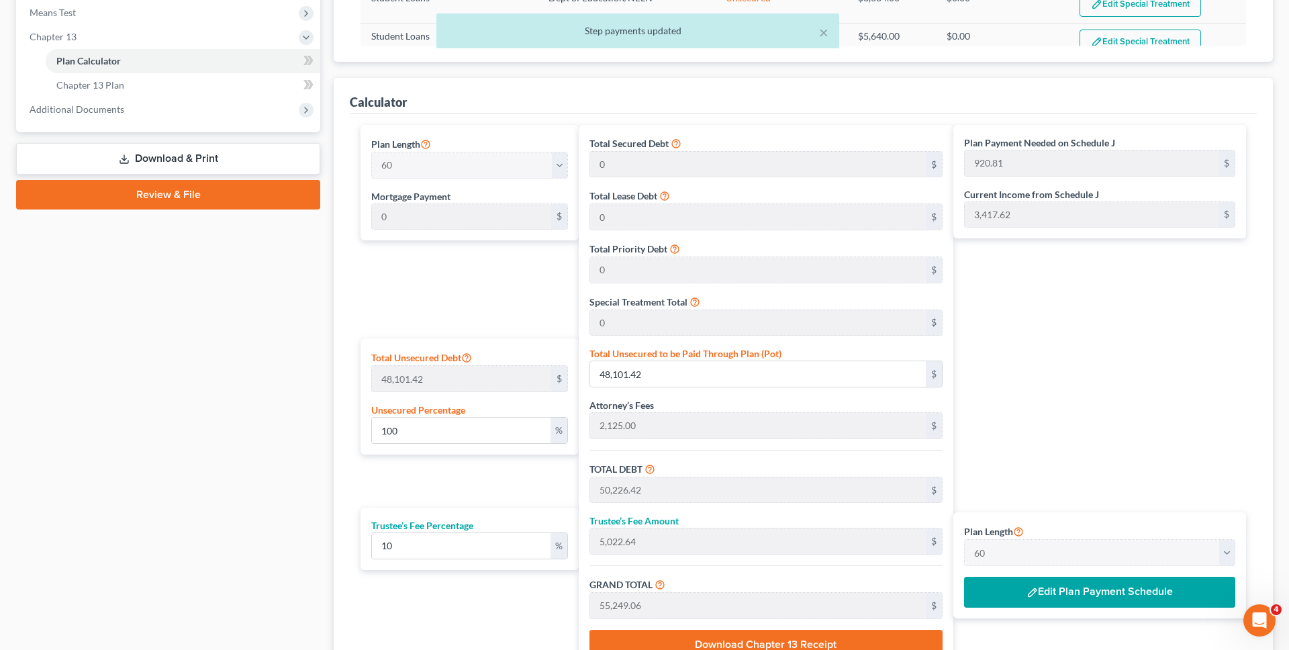
scroll to position [656, 0]
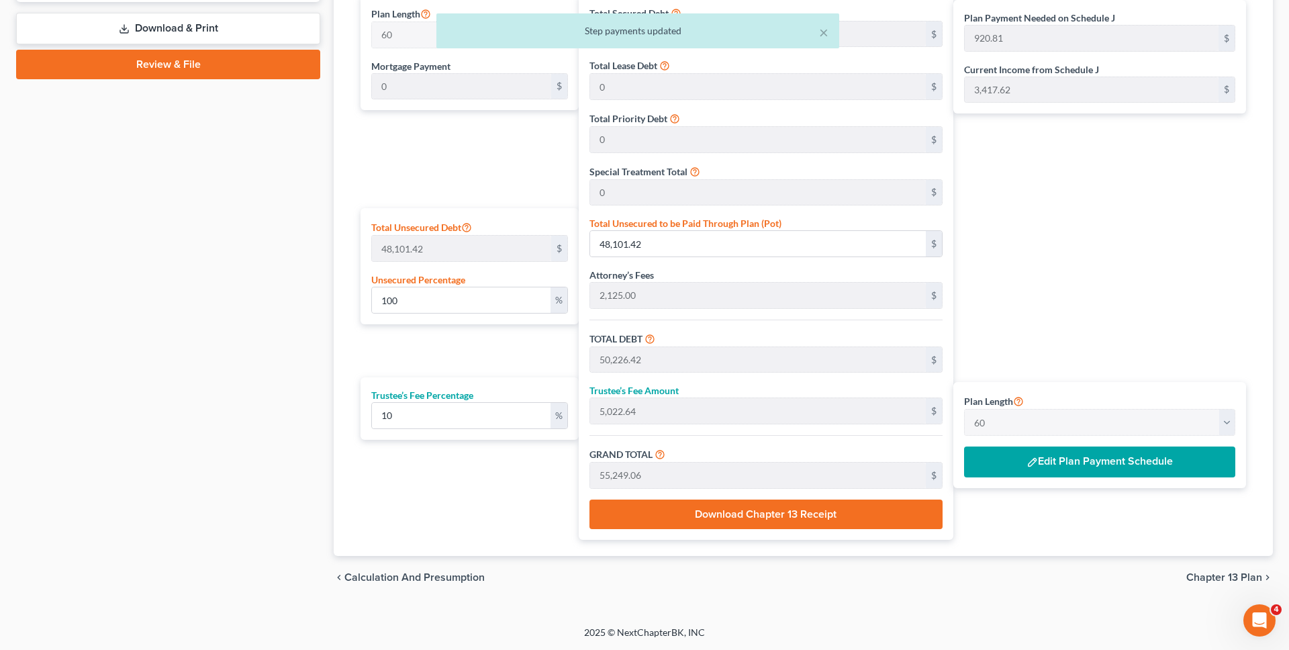
click at [1258, 575] on span "Chapter 13 Plan" at bounding box center [1225, 577] width 76 height 11
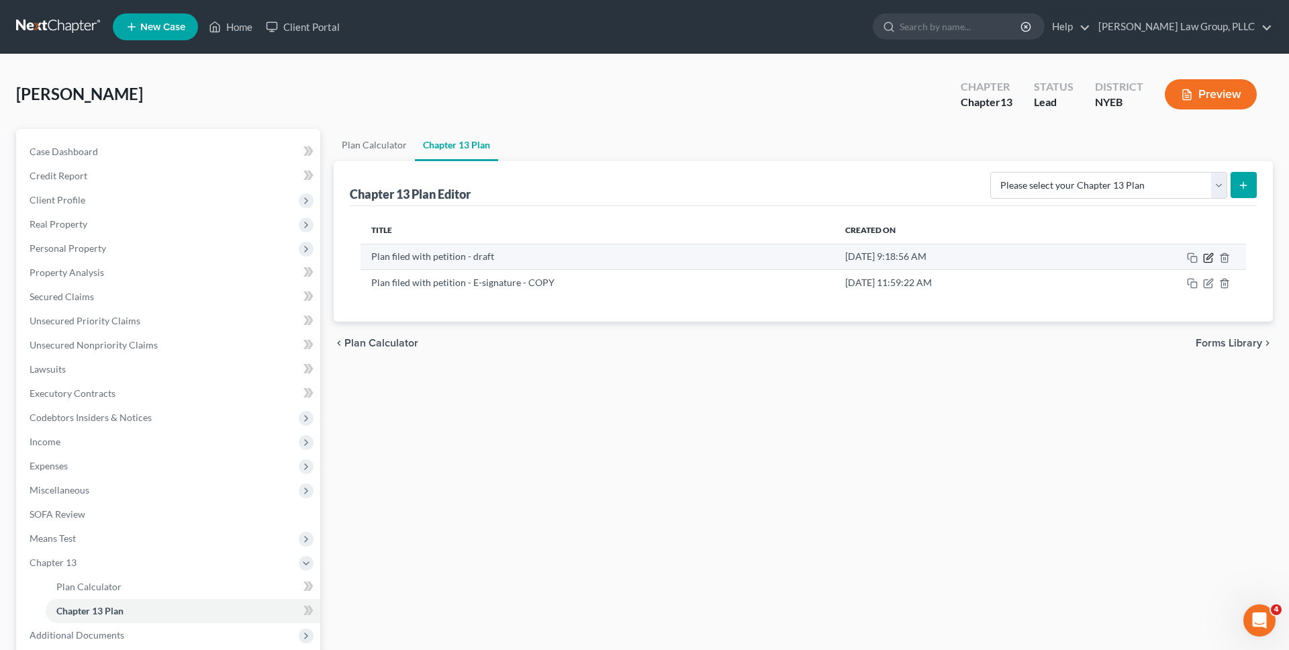
click at [1203, 259] on icon "button" at bounding box center [1208, 257] width 11 height 11
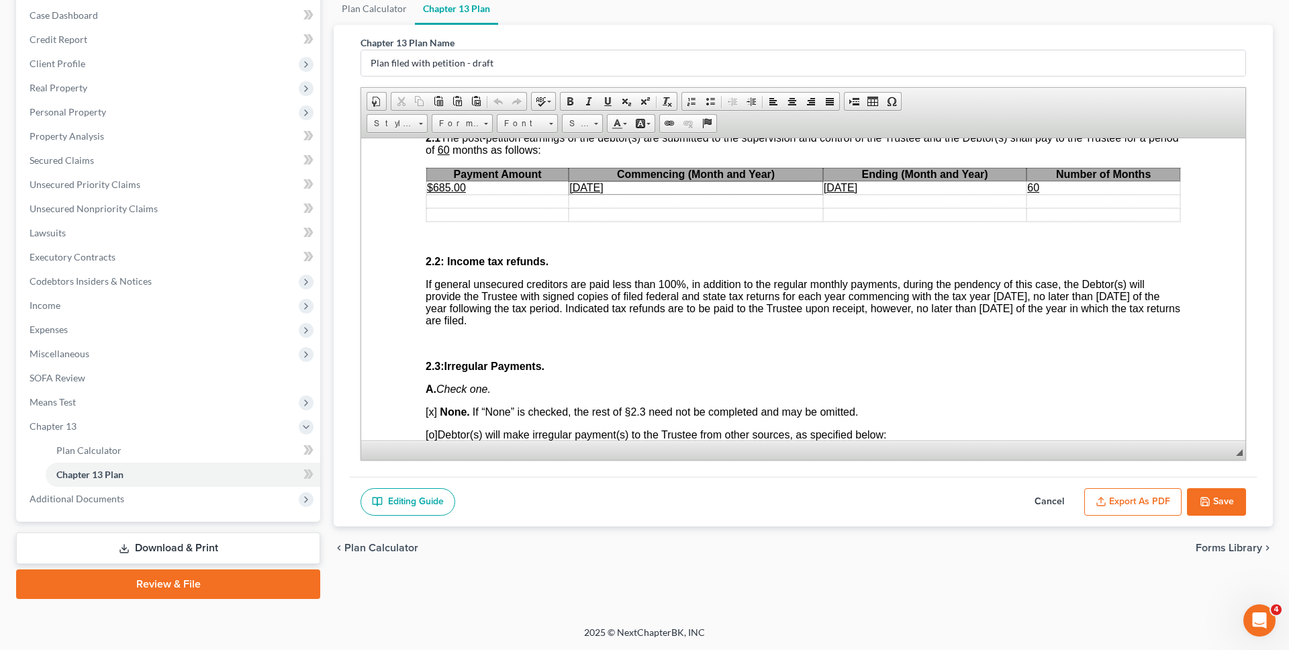
scroll to position [816, 0]
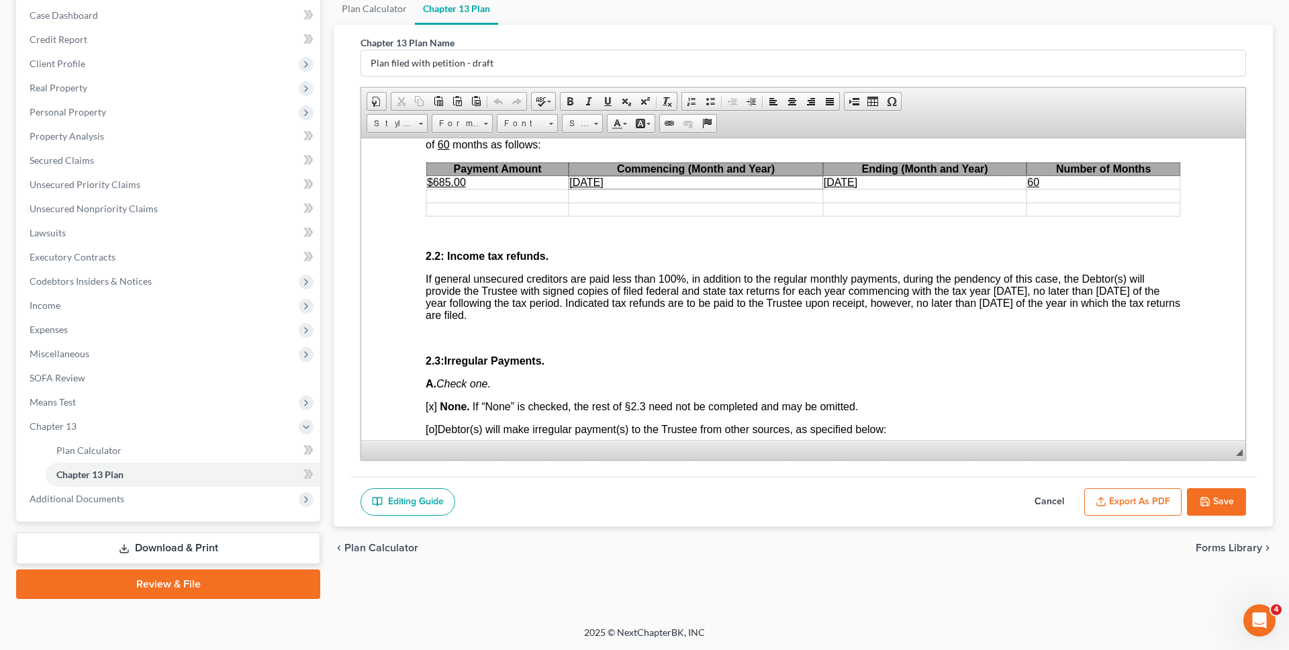
click at [449, 183] on u "$685.00" at bounding box center [446, 181] width 39 height 11
click at [1108, 492] on button "Export as PDF" at bounding box center [1132, 502] width 97 height 28
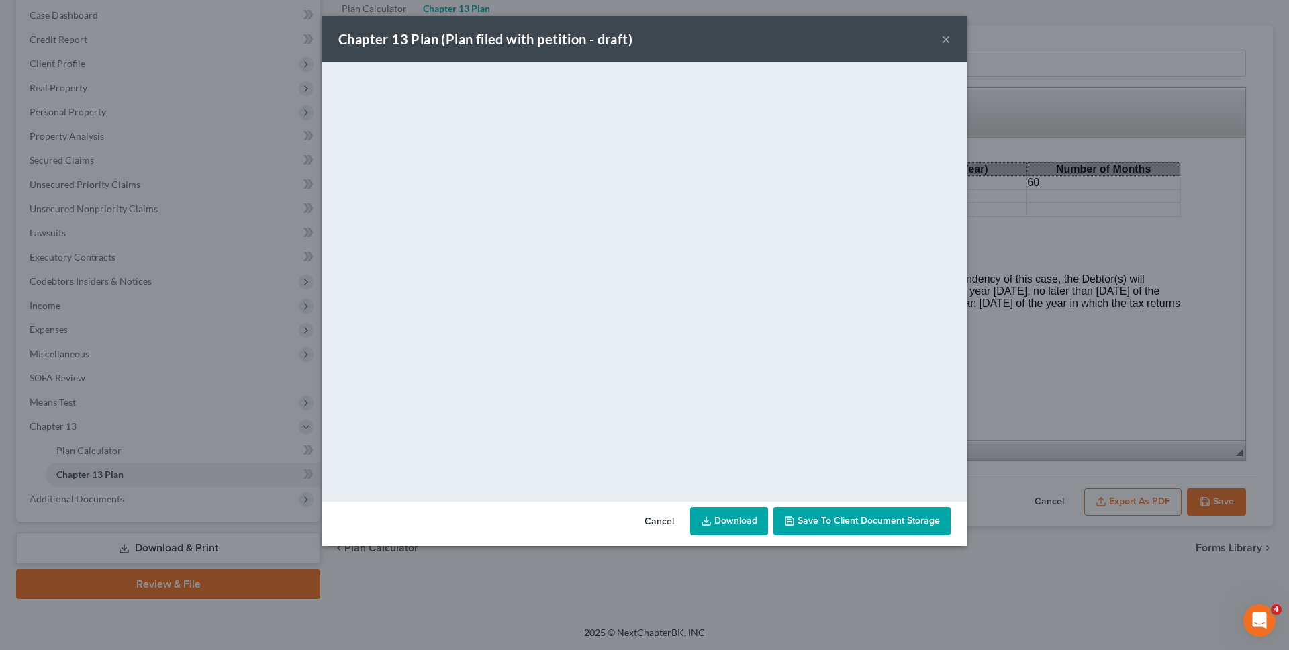
click at [739, 525] on link "Download" at bounding box center [729, 521] width 78 height 28
click at [663, 525] on button "Cancel" at bounding box center [659, 521] width 51 height 27
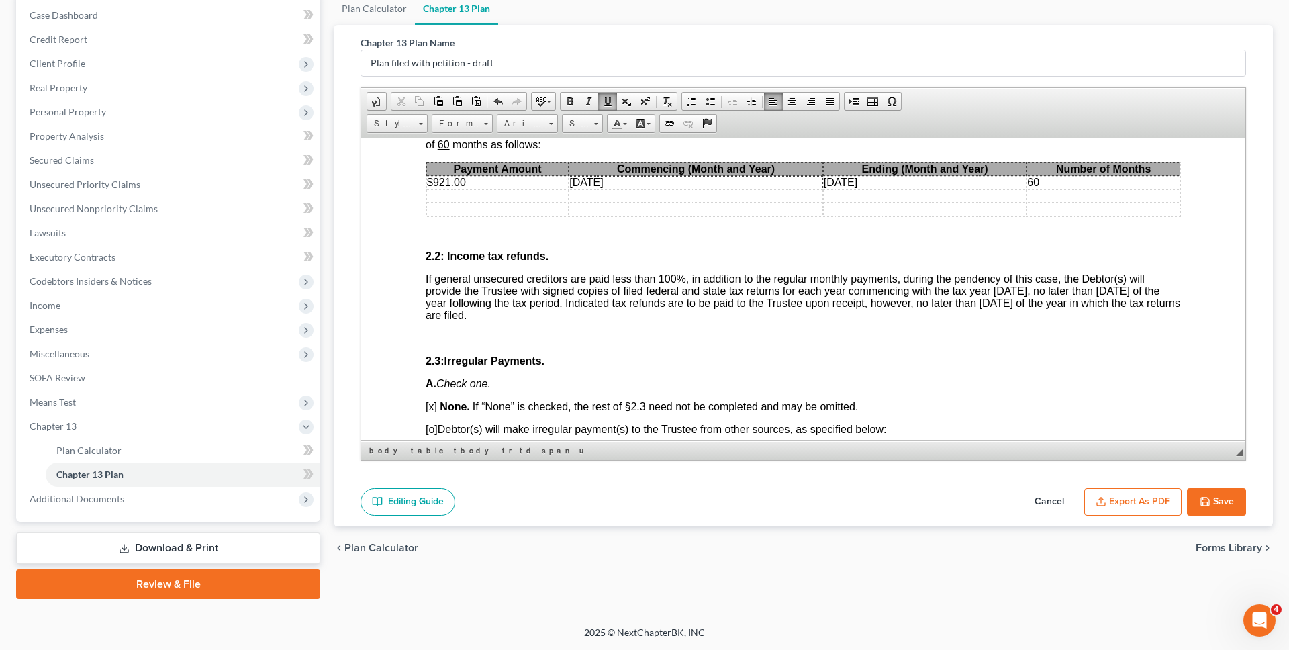
click at [1224, 500] on button "Save" at bounding box center [1216, 502] width 59 height 28
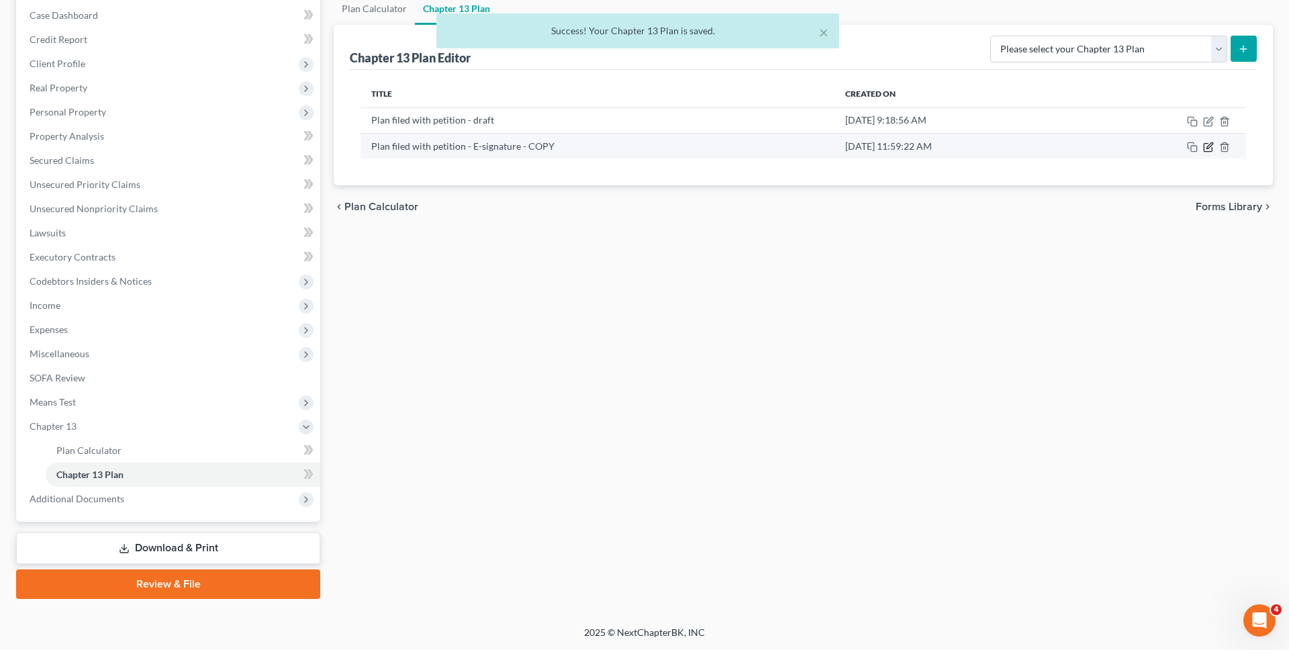
click at [1211, 148] on icon "button" at bounding box center [1208, 147] width 11 height 11
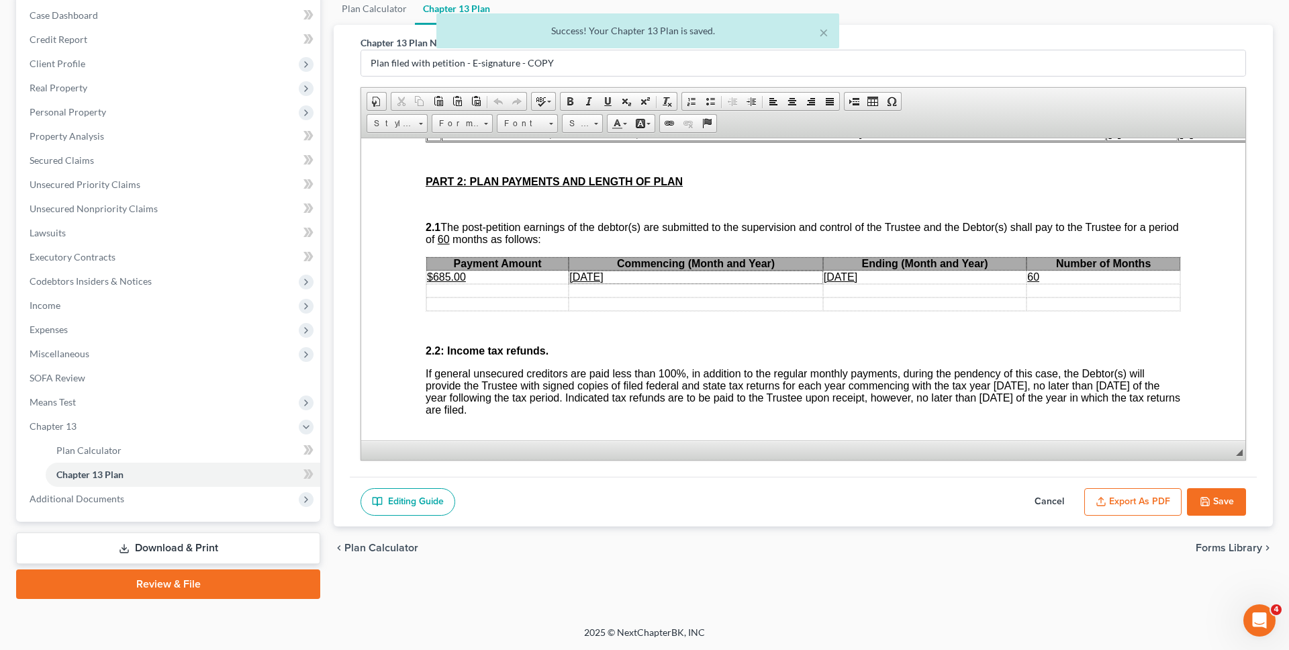
scroll to position [731, 0]
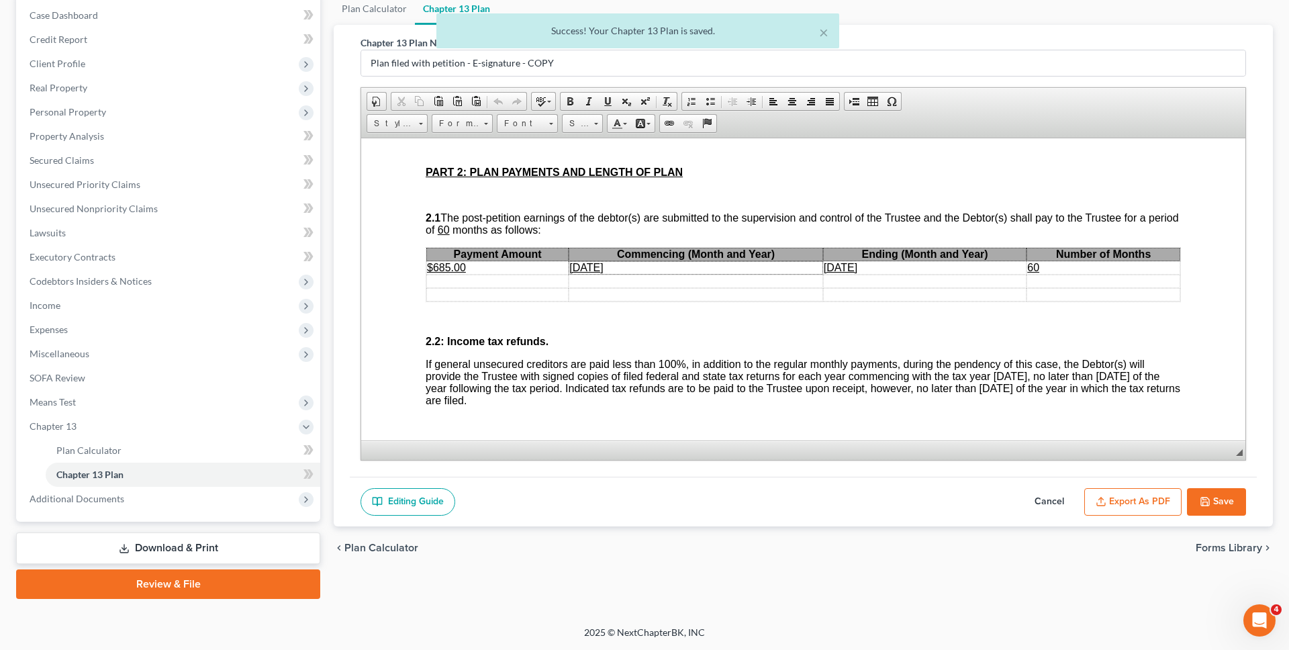
click at [451, 264] on u "$685.00" at bounding box center [446, 266] width 39 height 11
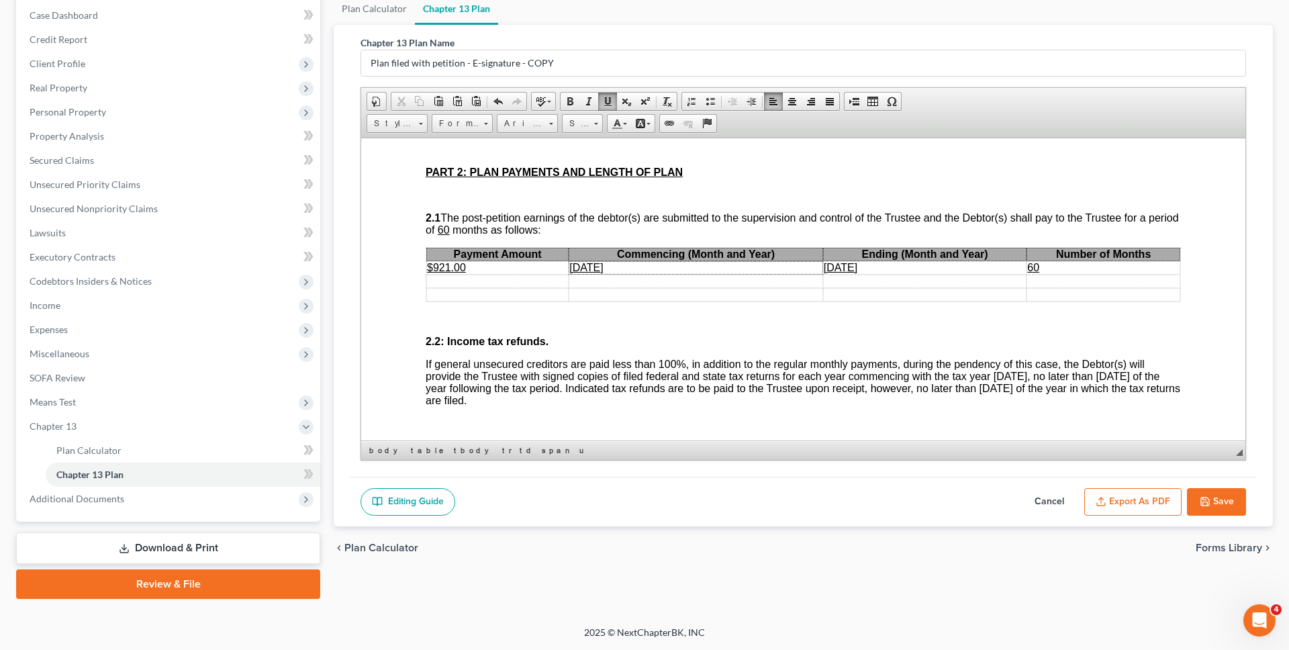
click at [1103, 496] on icon "button" at bounding box center [1101, 501] width 11 height 11
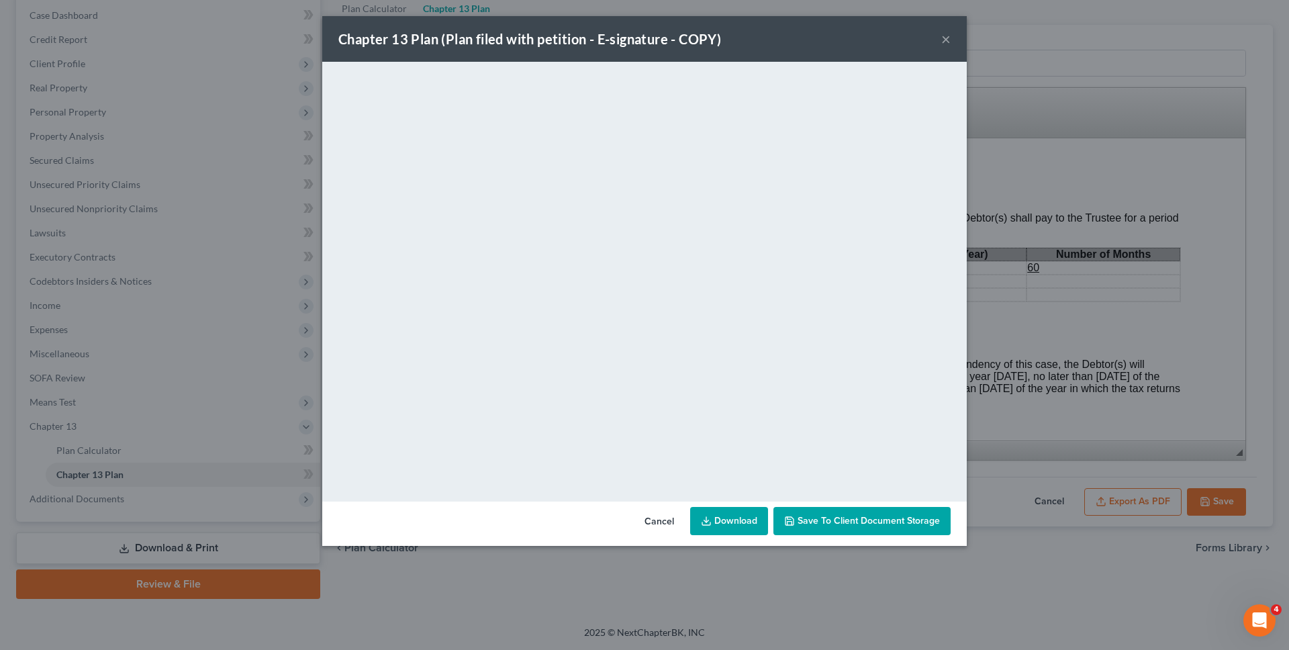
click at [735, 517] on link "Download" at bounding box center [729, 521] width 78 height 28
click at [234, 124] on div "Chapter 13 Plan (Plan filed with petition - E-signature - COPY) × <object ng-at…" at bounding box center [644, 325] width 1289 height 650
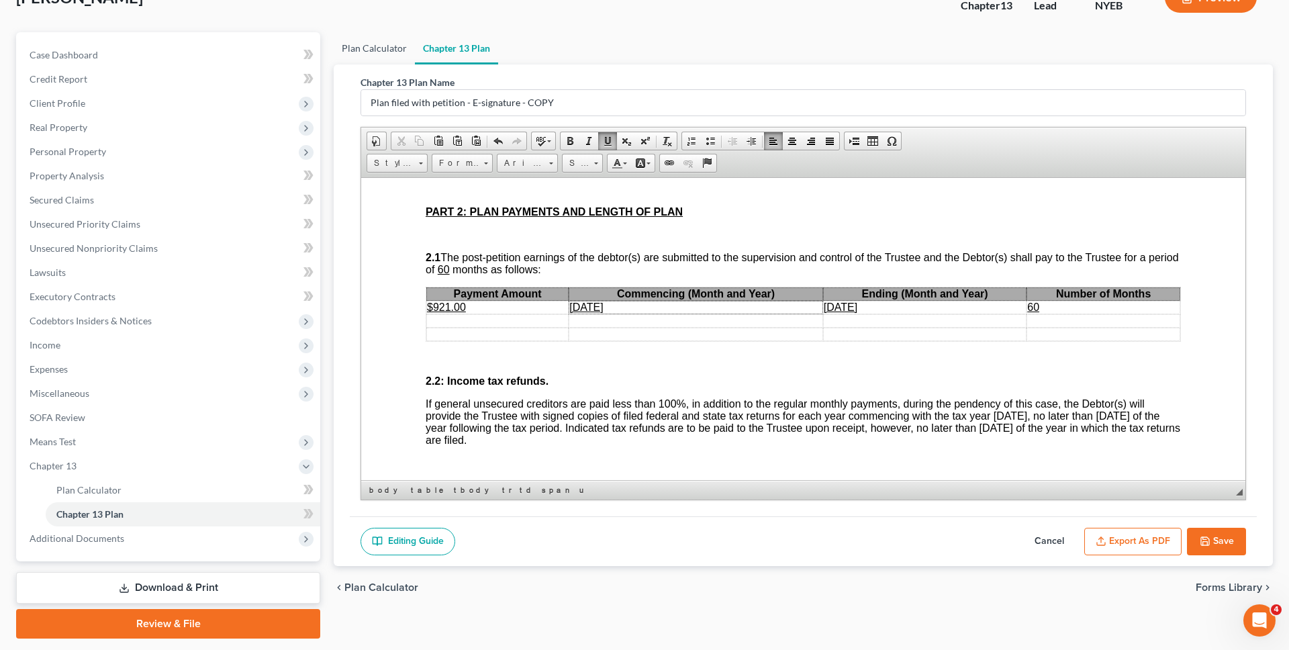
scroll to position [136, 0]
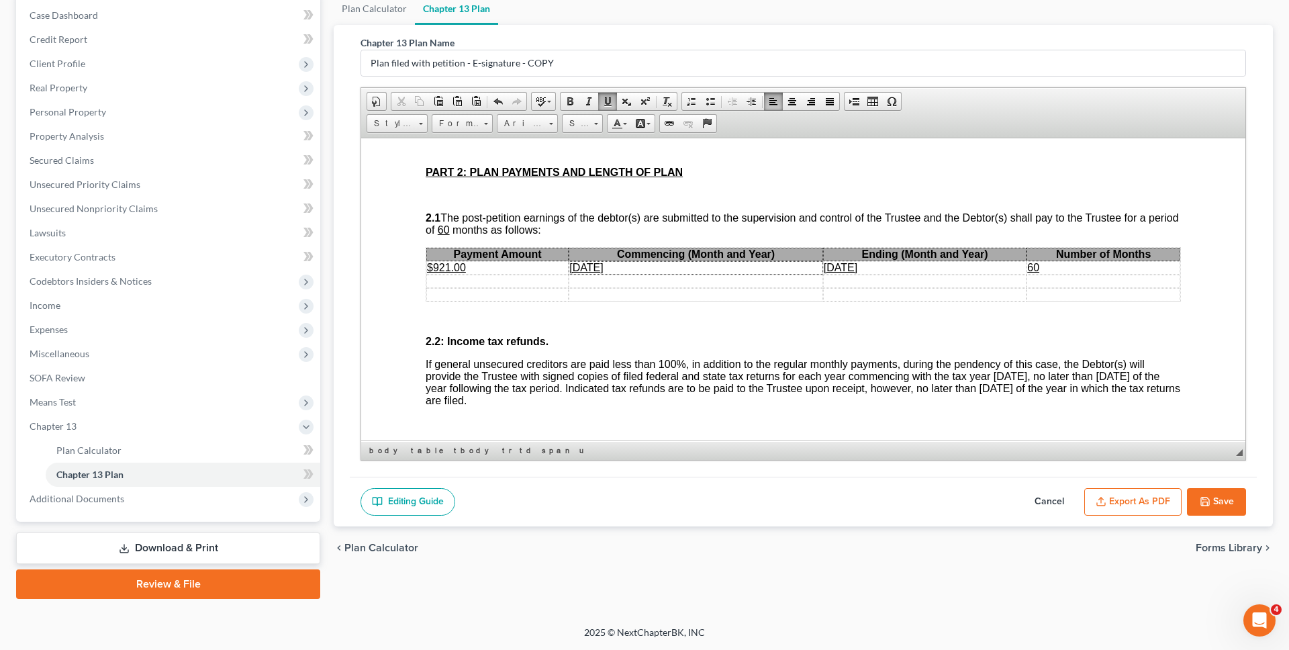
click at [1222, 506] on button "Save" at bounding box center [1216, 502] width 59 height 28
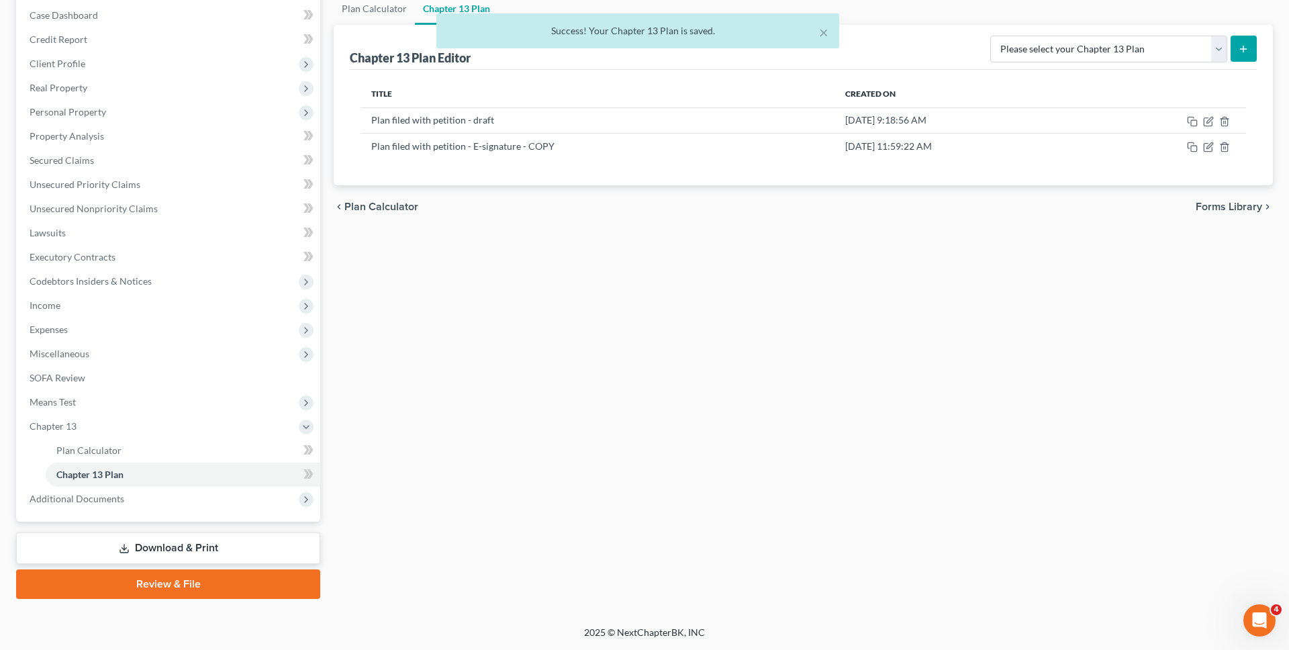
click at [264, 543] on link "Download & Print" at bounding box center [168, 549] width 304 height 32
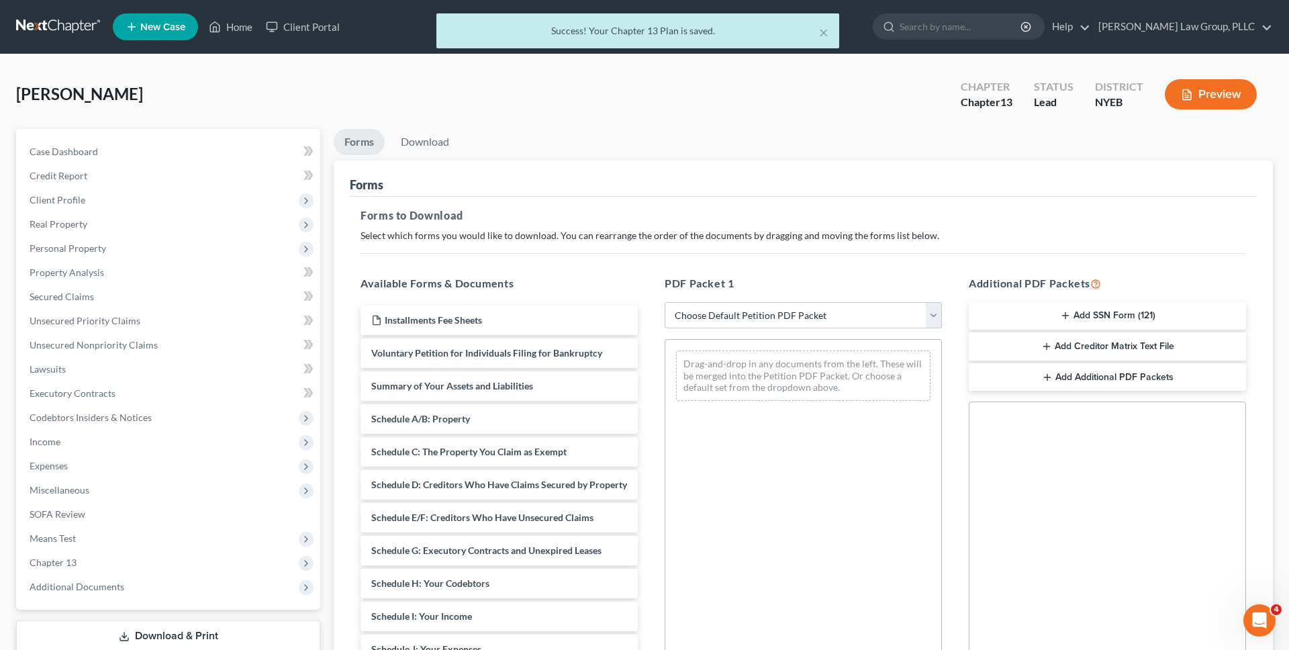
click at [742, 325] on select "Choose Default Petition PDF Packet Complete Bankruptcy Petition (all forms and …" at bounding box center [803, 315] width 277 height 27
select select "0"
click at [665, 302] on select "Choose Default Petition PDF Packet Complete Bankruptcy Petition (all forms and …" at bounding box center [803, 315] width 277 height 27
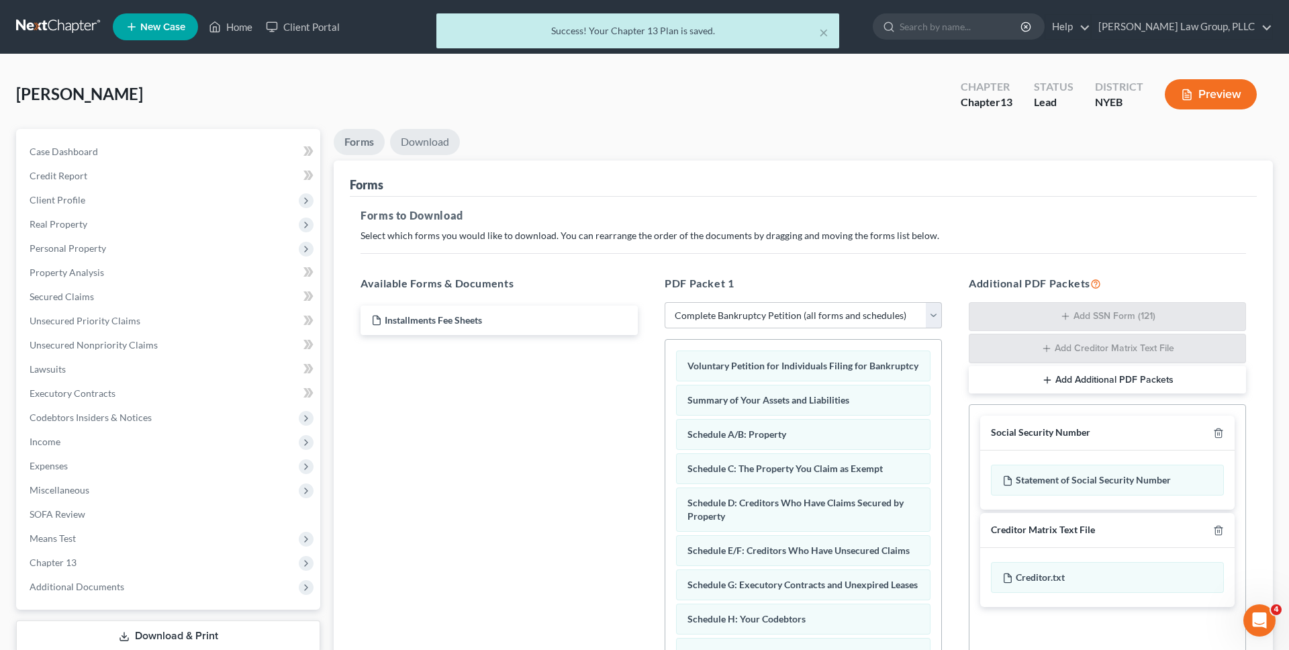
click at [428, 144] on link "Download" at bounding box center [425, 142] width 70 height 26
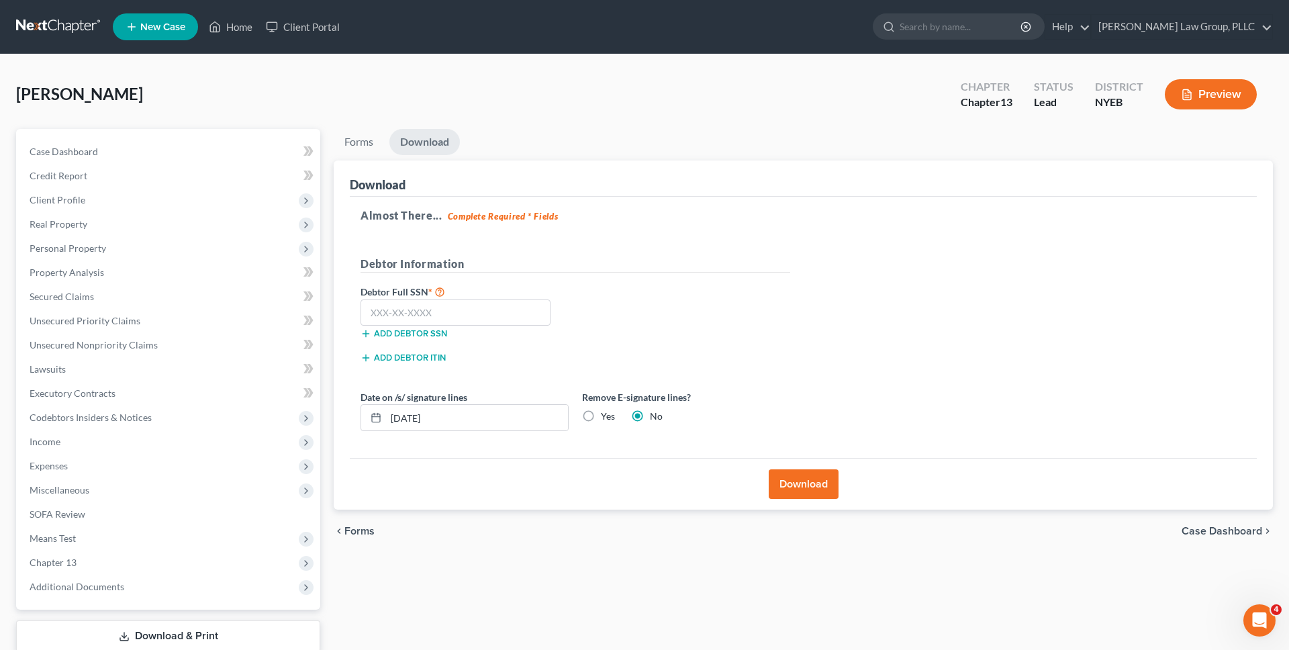
click at [601, 412] on label "Yes" at bounding box center [608, 416] width 14 height 13
click at [606, 412] on input "Yes" at bounding box center [610, 414] width 9 height 9
radio input "true"
radio input "false"
click at [502, 413] on input "09/03/2025" at bounding box center [477, 418] width 182 height 26
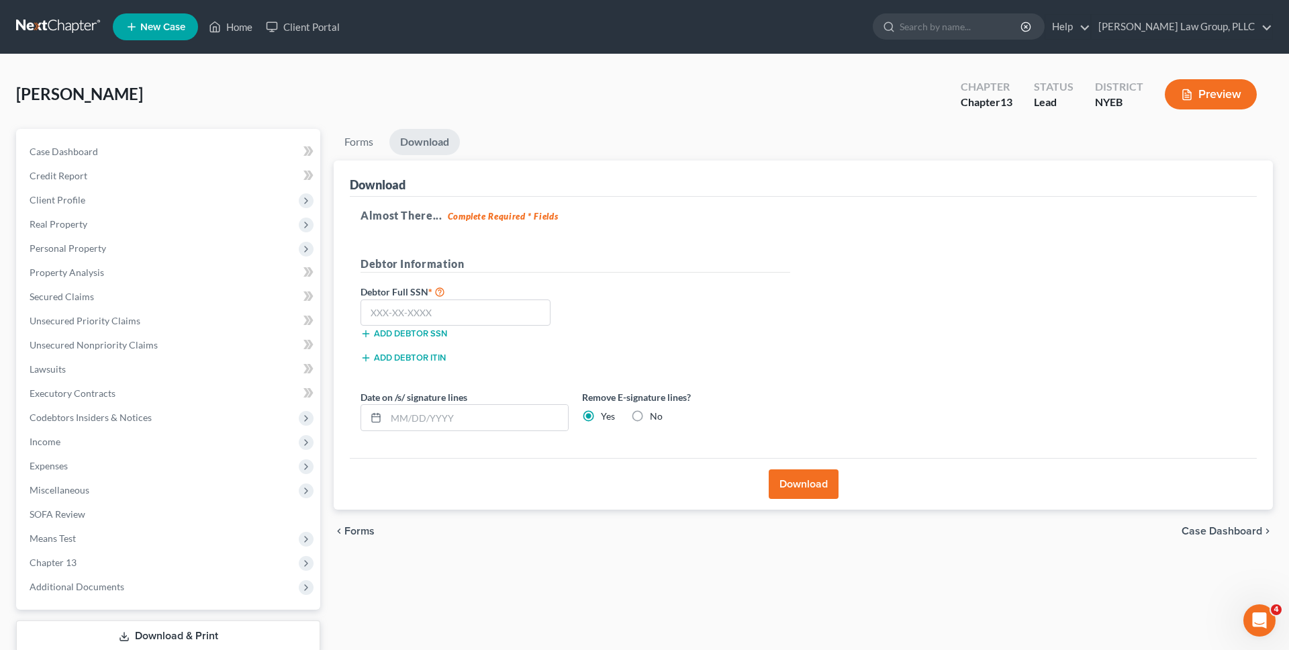
click at [821, 502] on div "Download" at bounding box center [803, 484] width 907 height 52
click at [823, 486] on button "Download" at bounding box center [804, 484] width 70 height 30
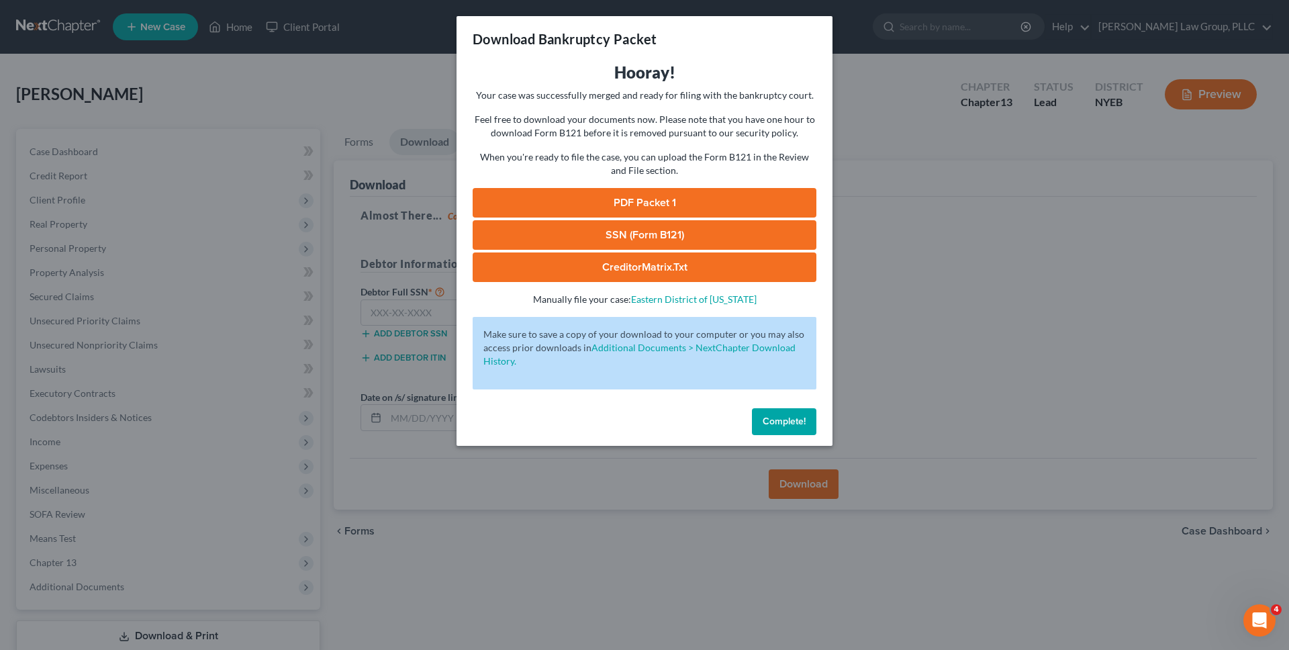
click at [653, 201] on link "PDF Packet 1" at bounding box center [645, 203] width 344 height 30
click at [234, 106] on div "Download Bankruptcy Packet Hooray! Your case was successfully merged and ready …" at bounding box center [644, 325] width 1289 height 650
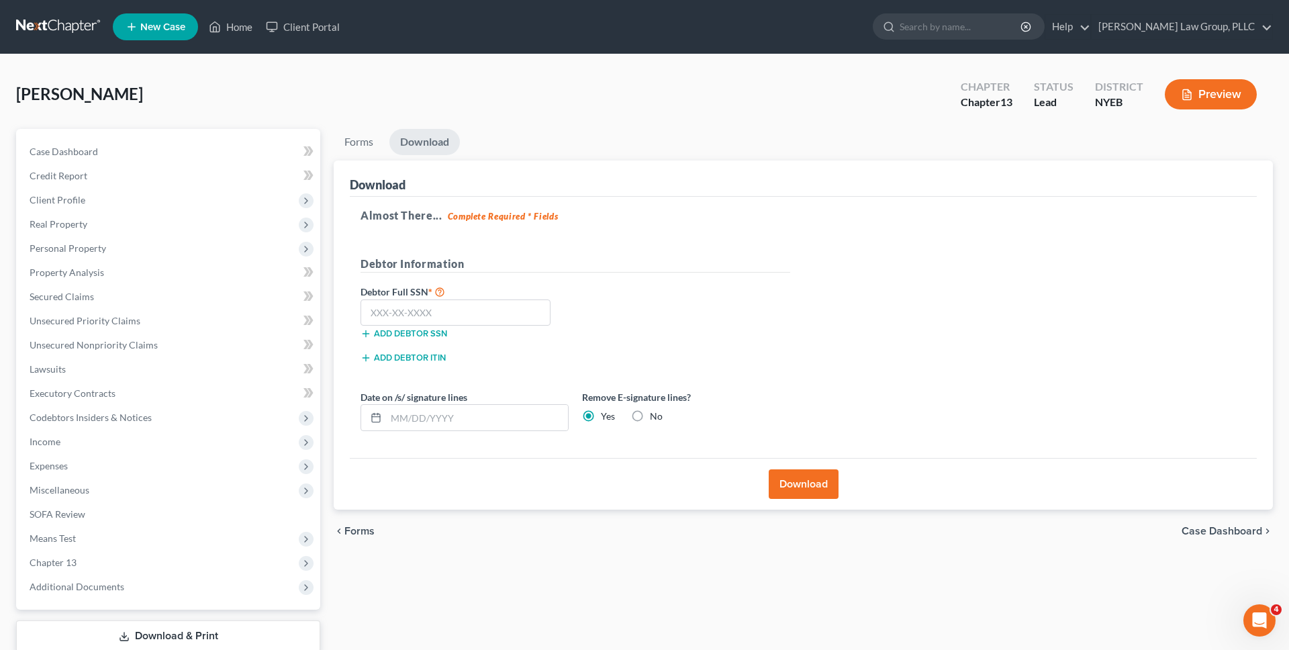
click at [66, 21] on link at bounding box center [59, 27] width 86 height 24
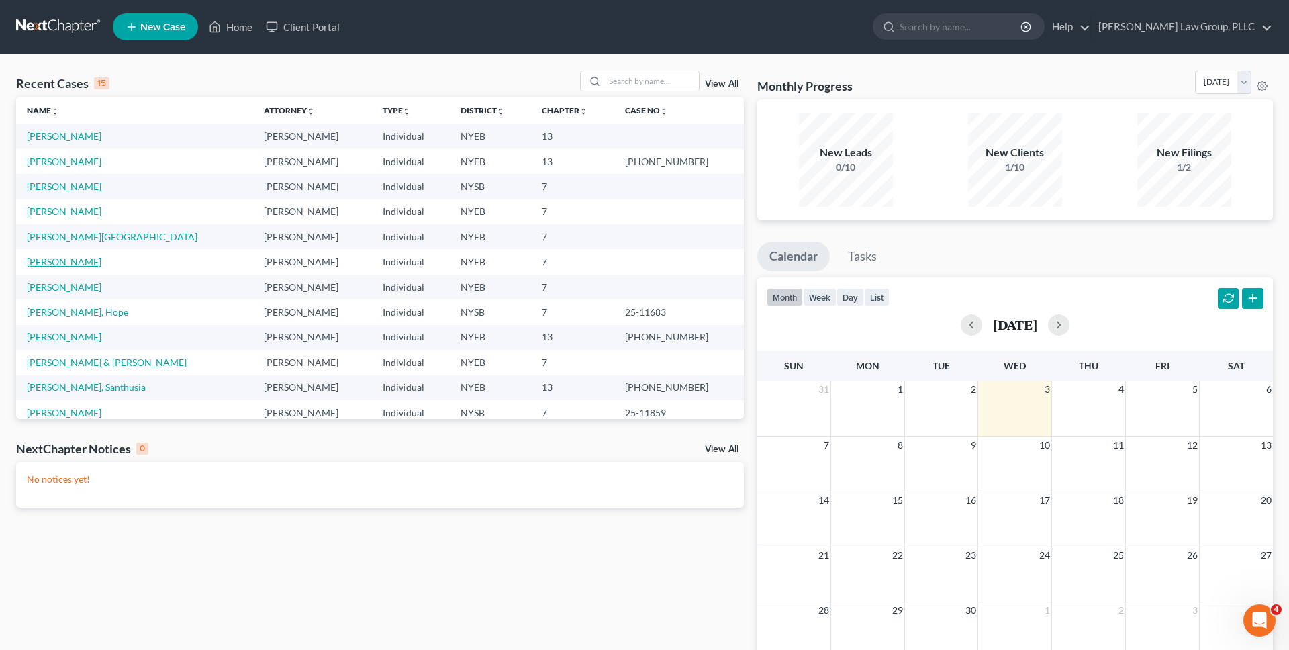
click at [74, 259] on link "[PERSON_NAME]" at bounding box center [64, 261] width 75 height 11
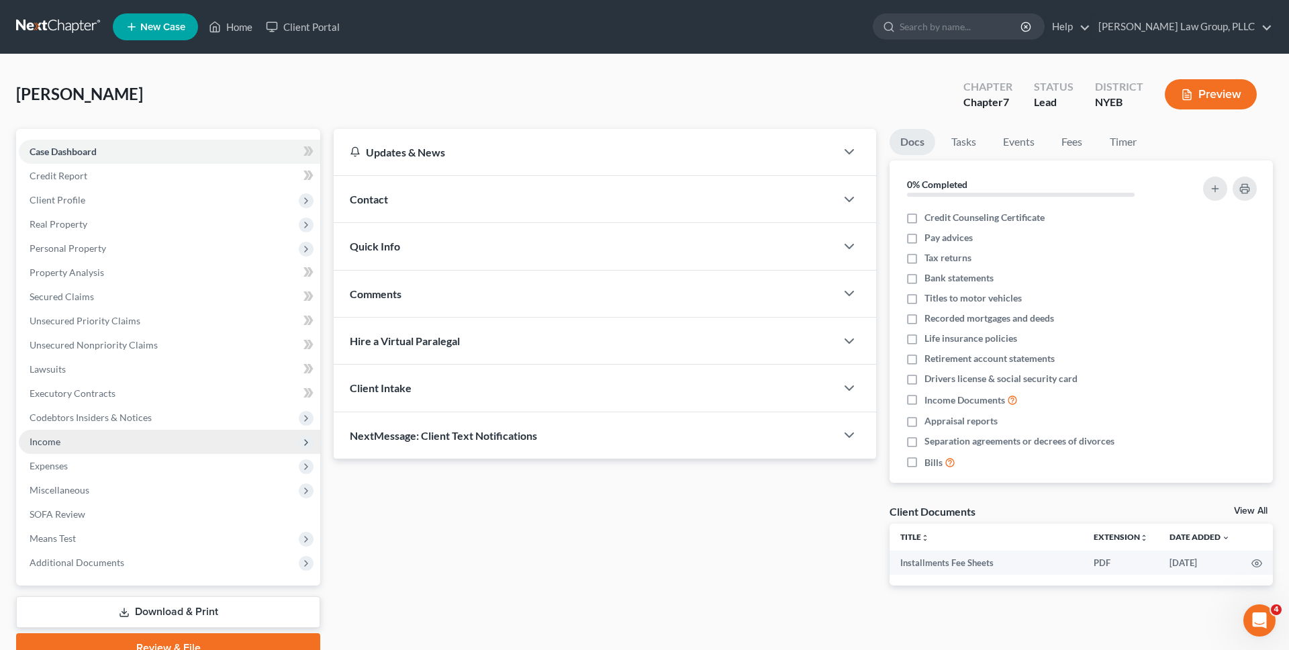
click at [108, 434] on span "Income" at bounding box center [170, 442] width 302 height 24
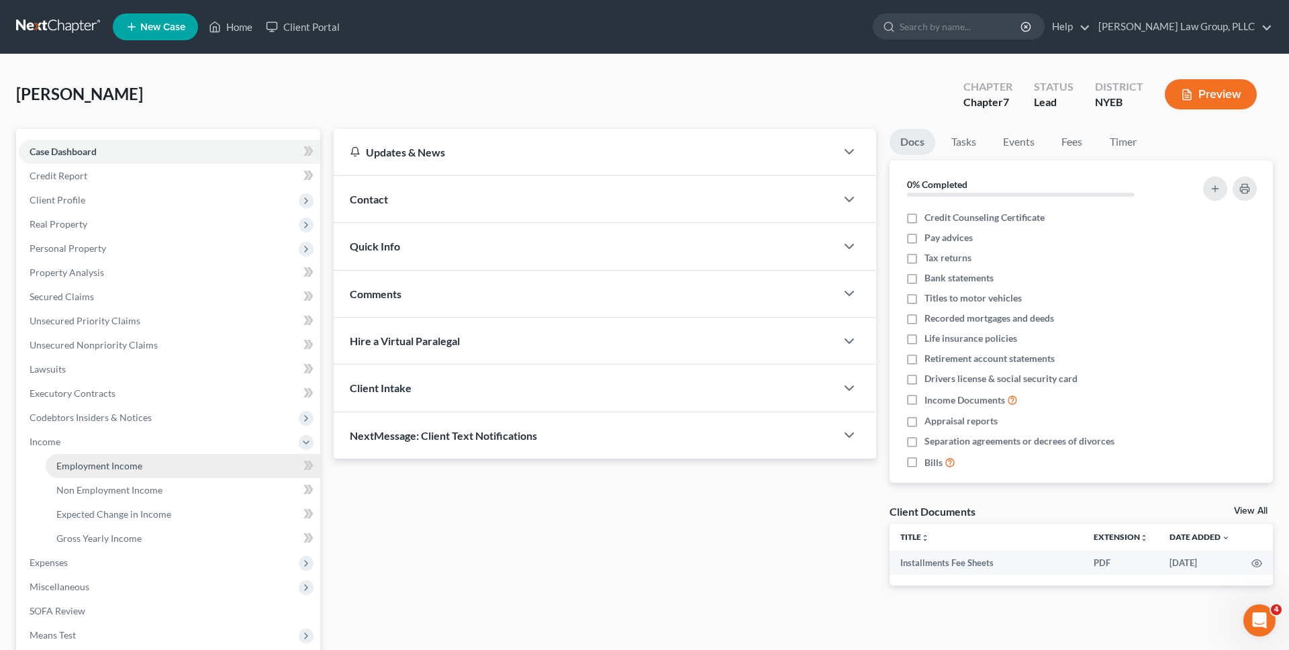
click at [108, 458] on link "Employment Income" at bounding box center [183, 466] width 275 height 24
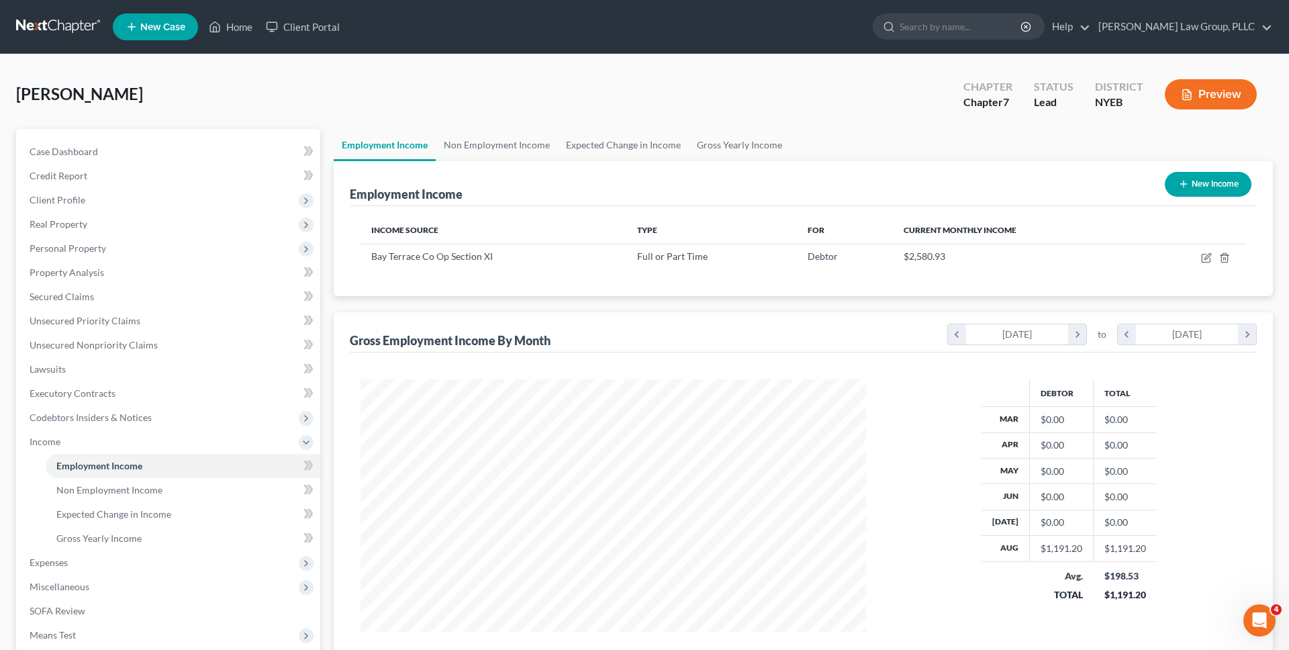
scroll to position [252, 533]
click at [91, 569] on span "Expenses" at bounding box center [170, 563] width 302 height 24
click at [106, 490] on link "Home" at bounding box center [183, 490] width 275 height 24
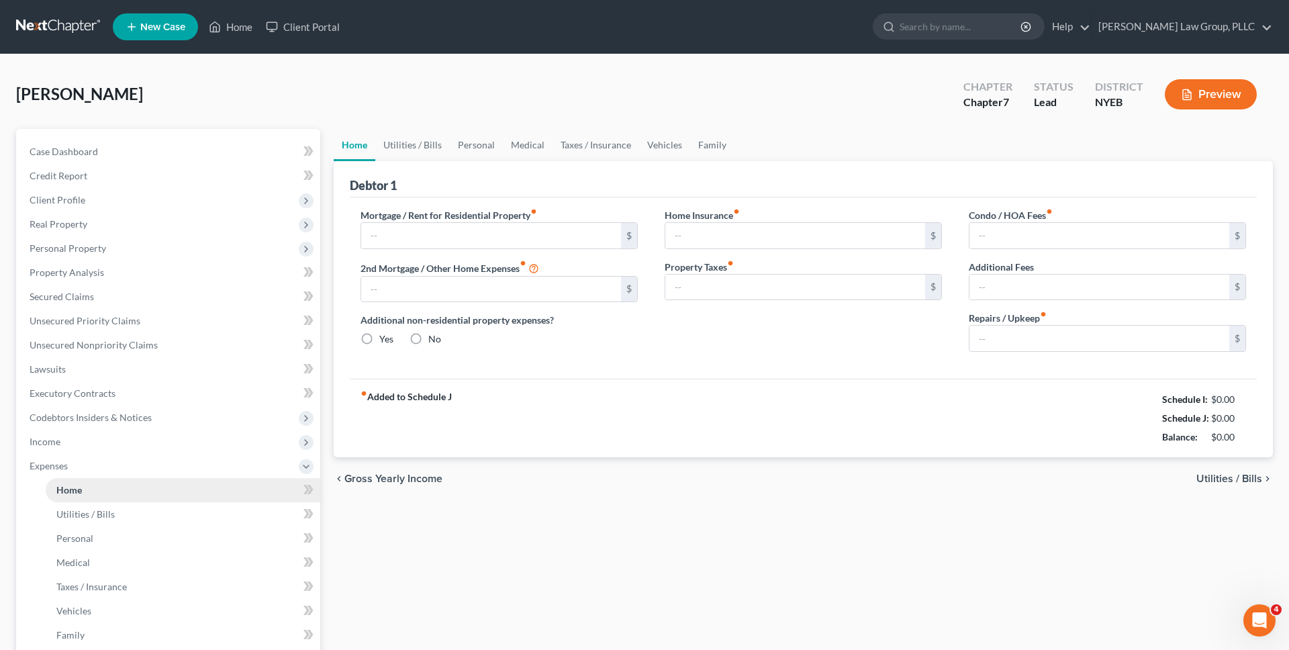
type input "1,650.00"
type input "0.00"
radio input "true"
type input "0.00"
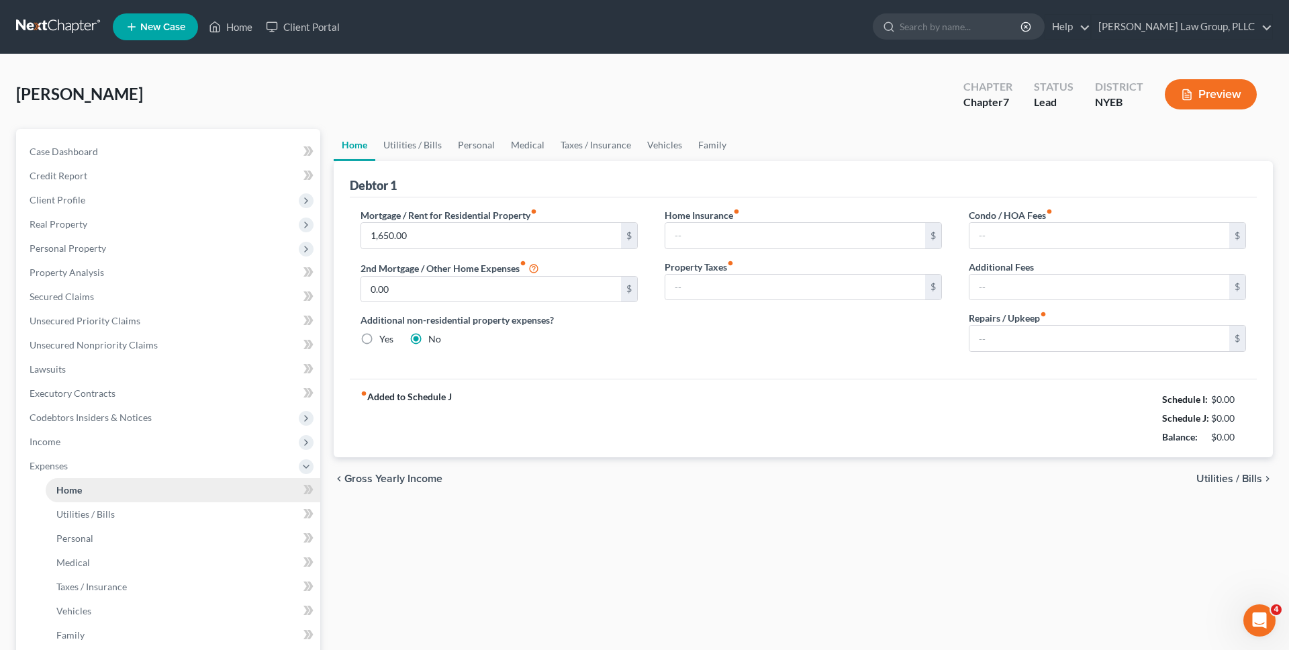
type input "0.00"
click at [662, 66] on div "[PERSON_NAME] Upgraded Chapter Chapter 7 Status Lead District NYEB Preview Peti…" at bounding box center [644, 456] width 1289 height 804
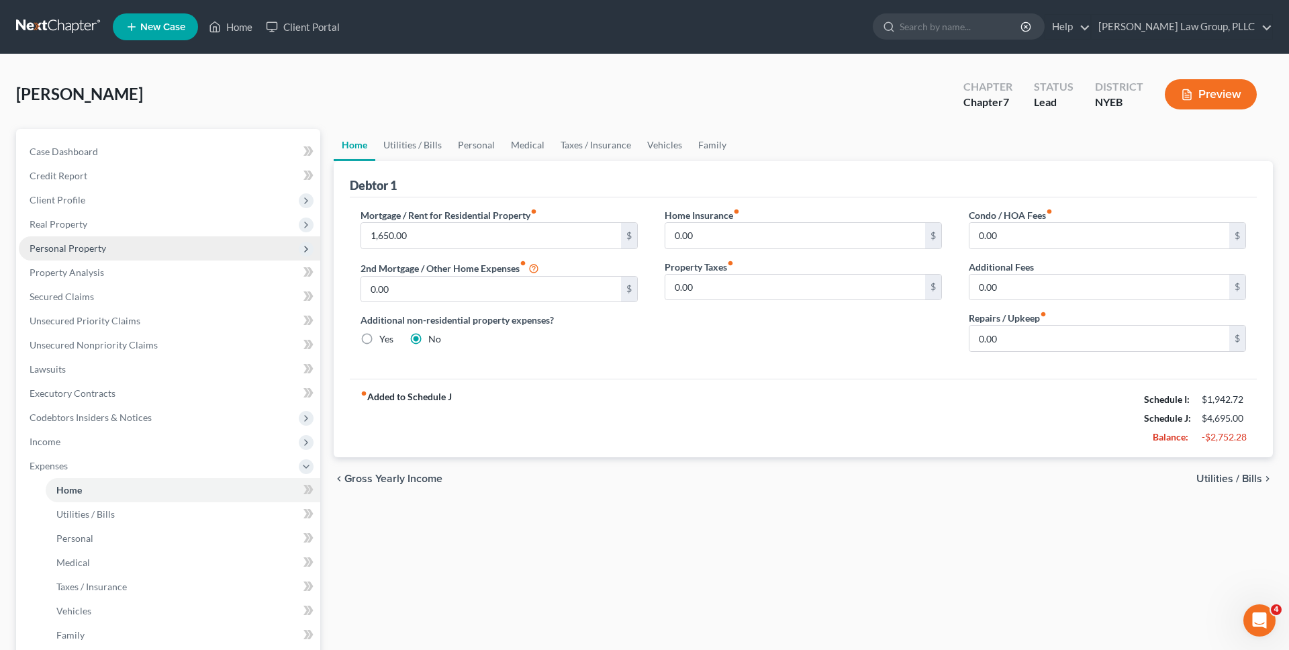
click at [112, 249] on span "Personal Property" at bounding box center [170, 248] width 302 height 24
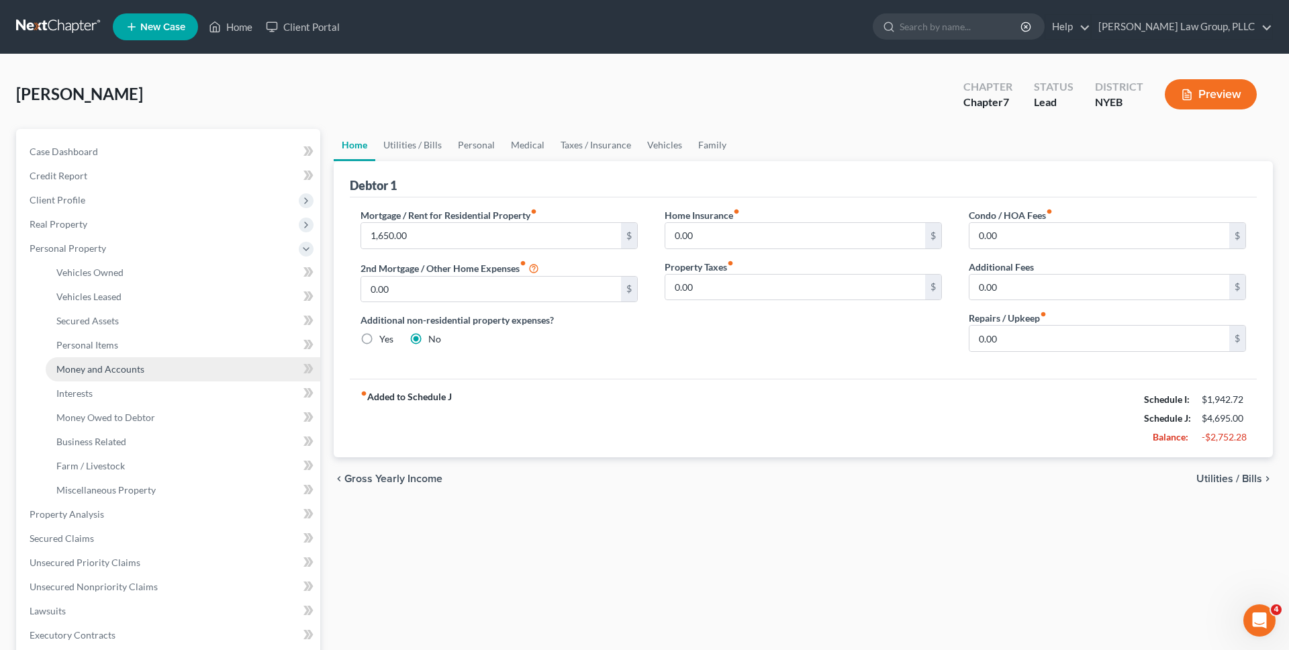
click at [121, 371] on span "Money and Accounts" at bounding box center [100, 368] width 88 height 11
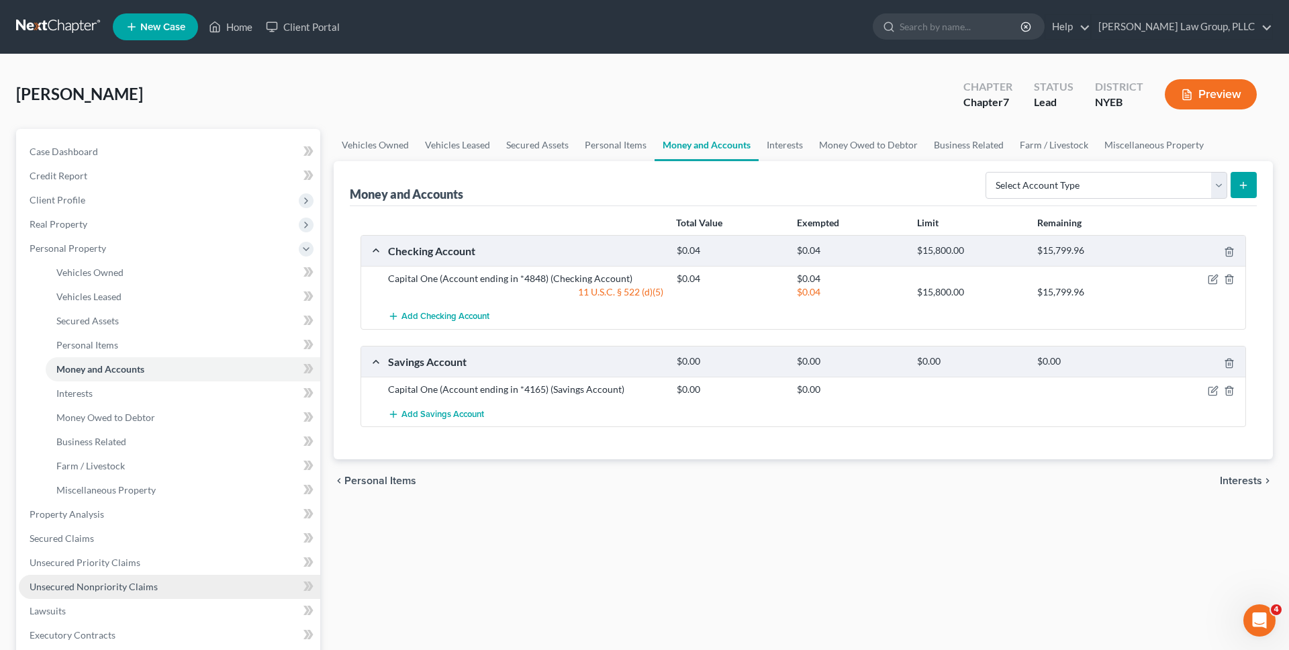
click at [189, 584] on link "Unsecured Nonpriority Claims" at bounding box center [170, 587] width 302 height 24
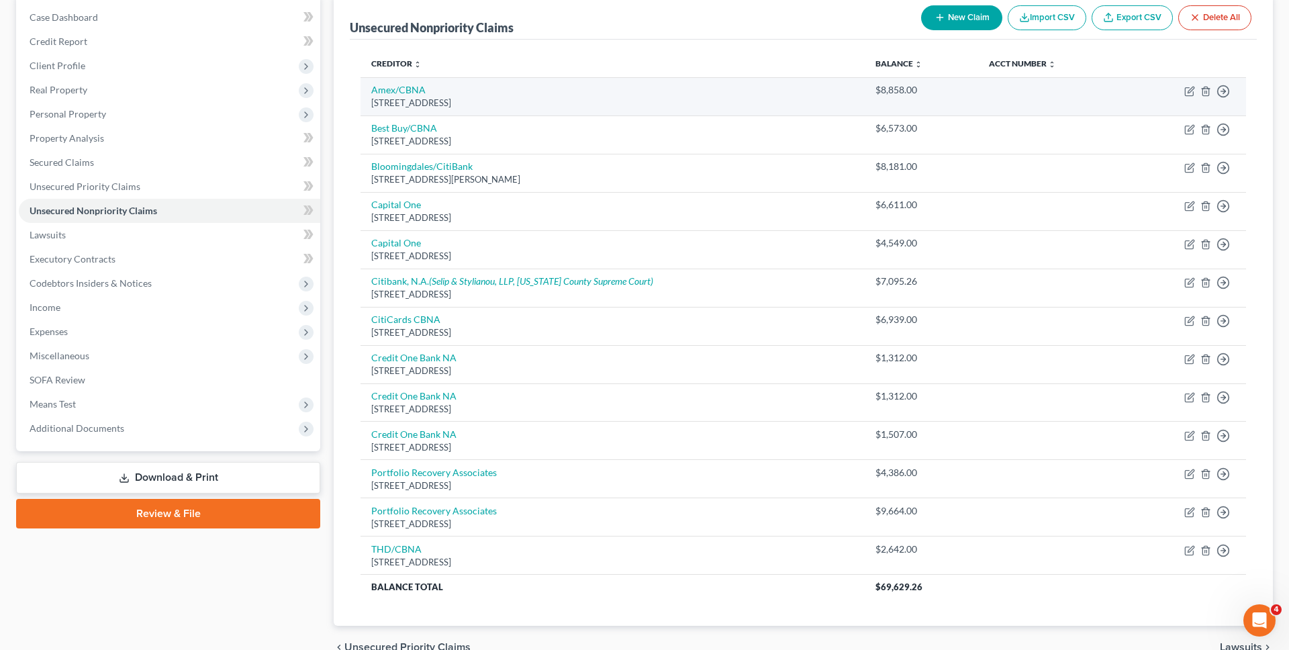
scroll to position [137, 0]
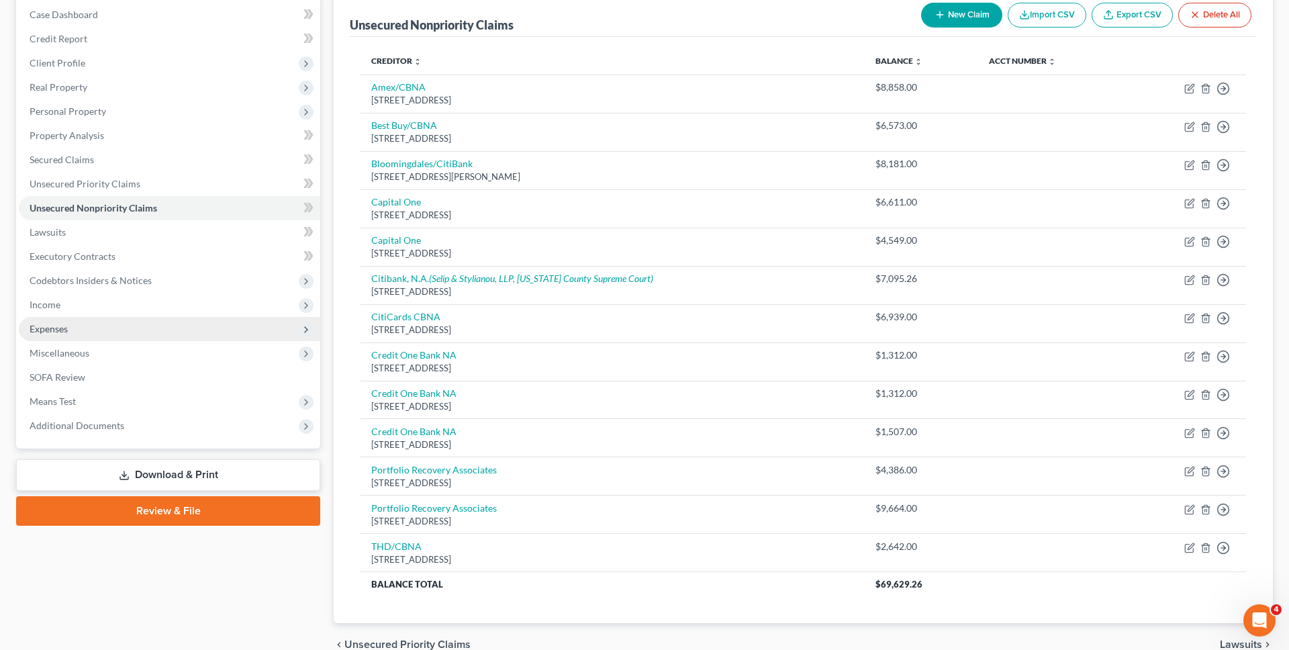
click at [199, 328] on span "Expenses" at bounding box center [170, 329] width 302 height 24
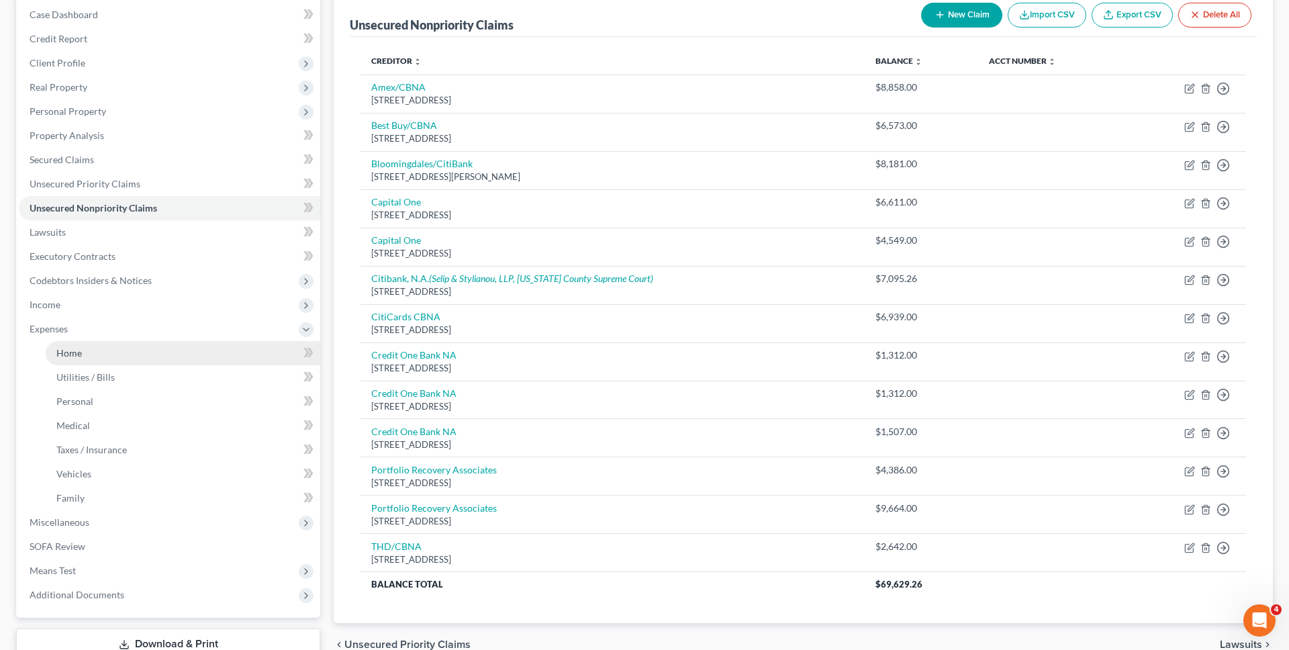
click at [198, 352] on link "Home" at bounding box center [183, 353] width 275 height 24
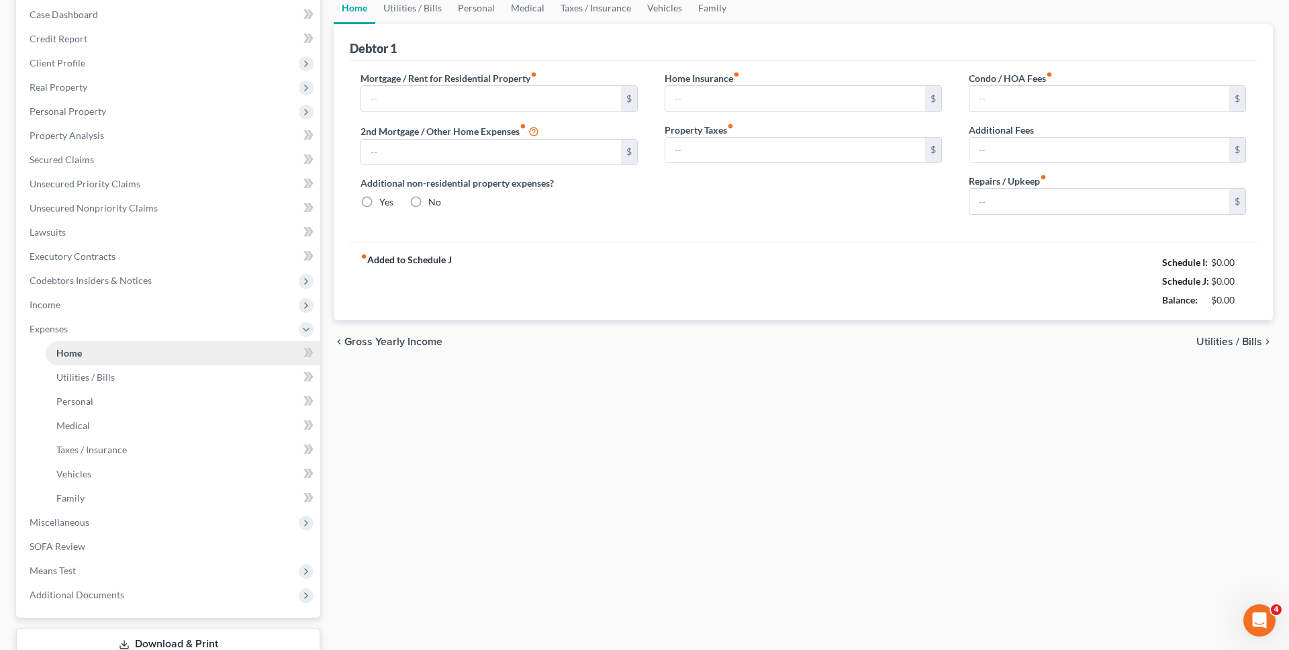
scroll to position [128, 0]
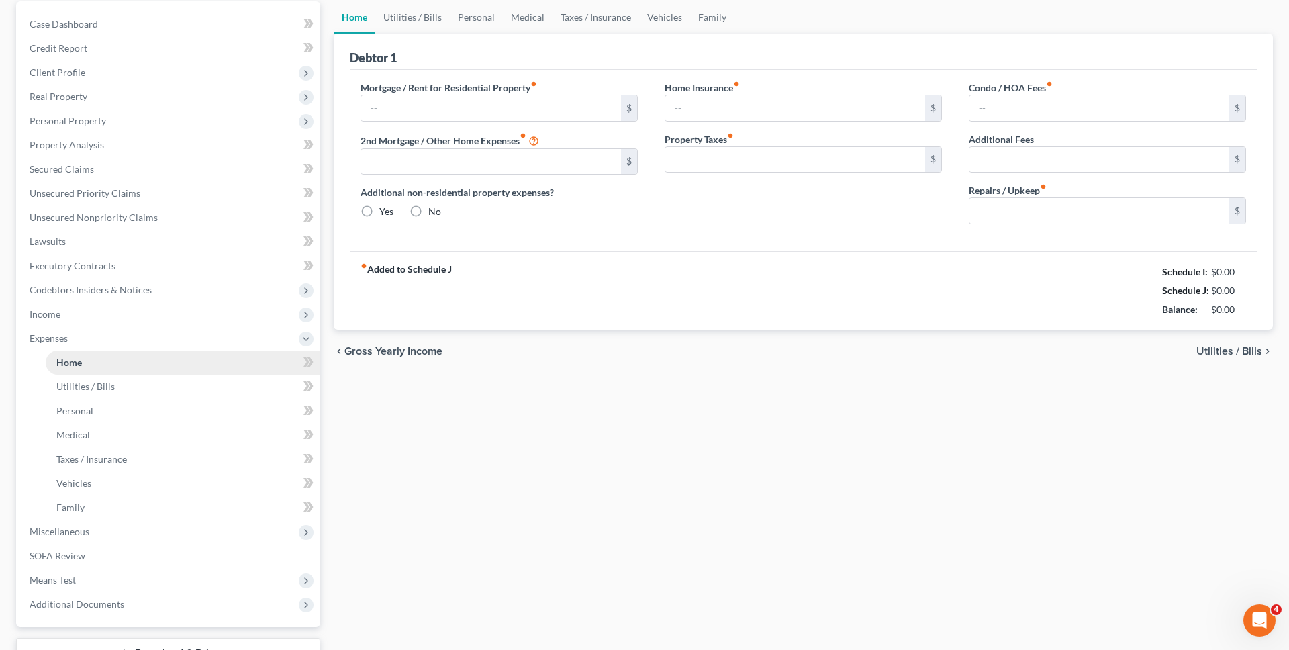
type input "1,650.00"
type input "0.00"
radio input "true"
type input "0.00"
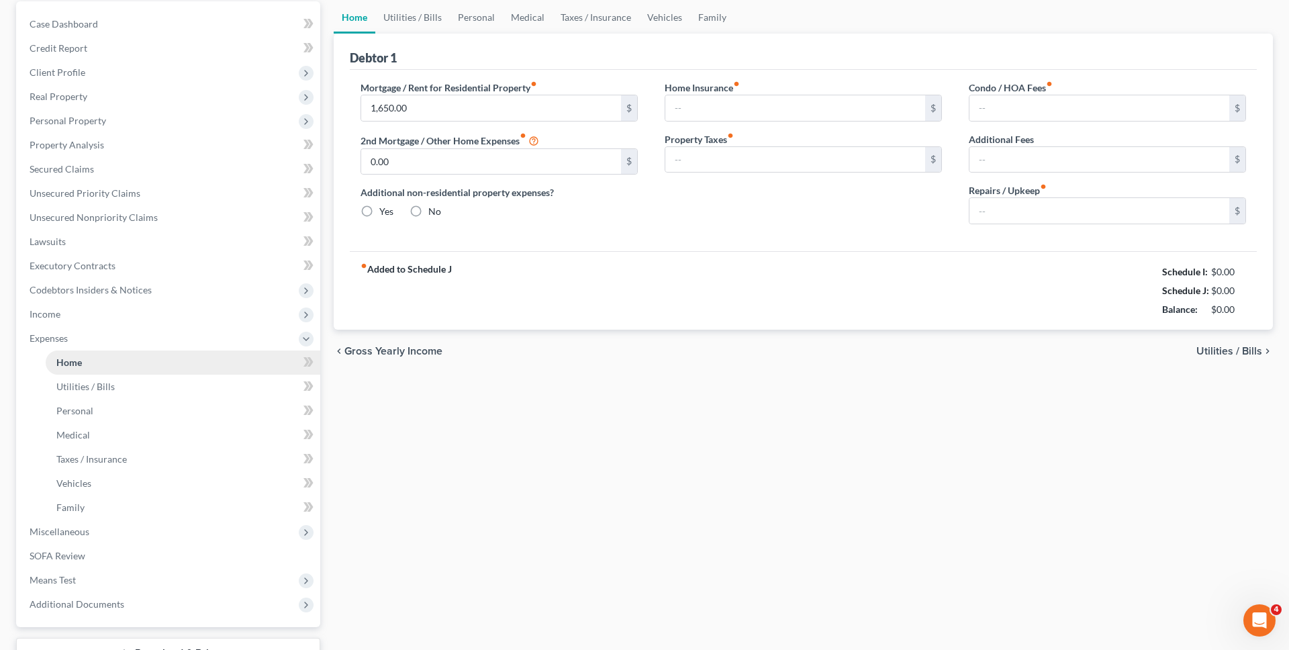
type input "0.00"
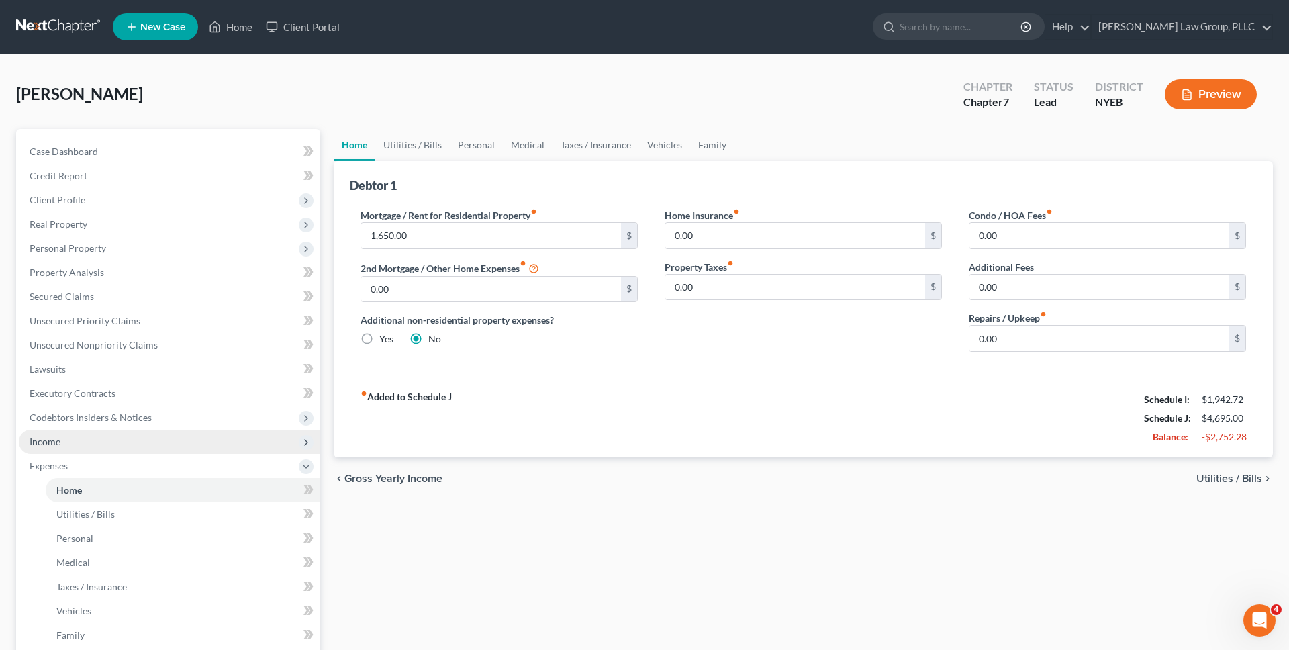
click at [44, 449] on span "Income" at bounding box center [170, 442] width 302 height 24
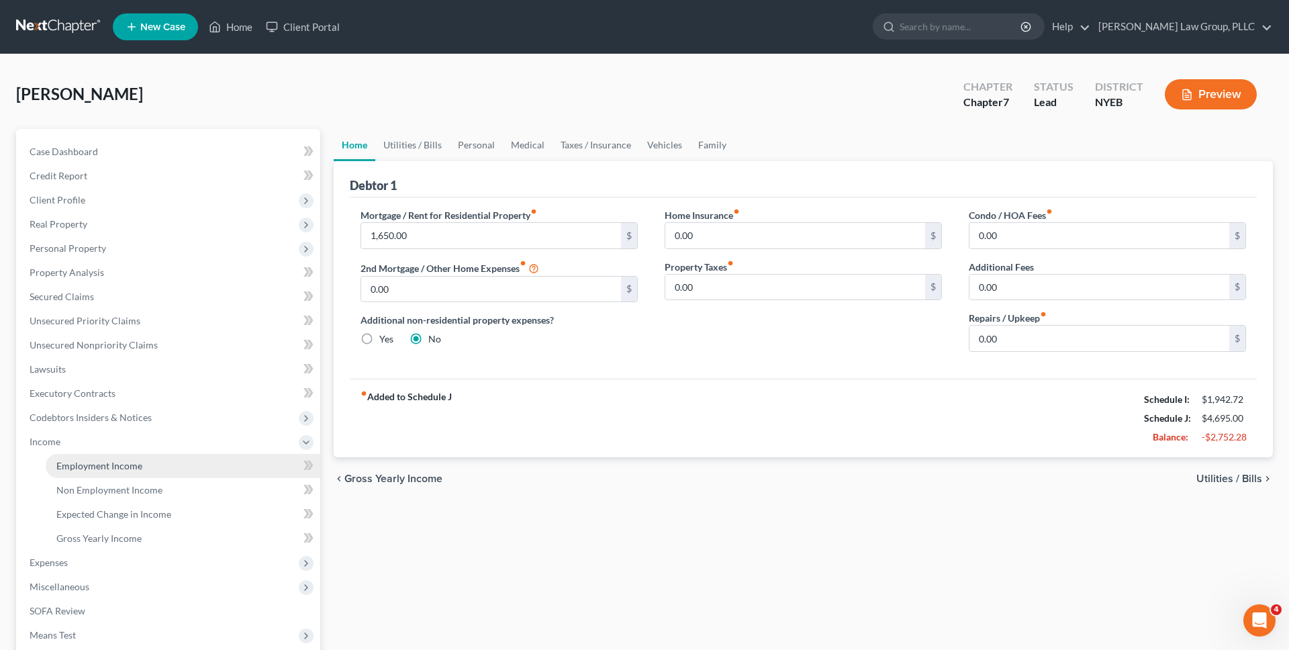
click at [71, 461] on span "Employment Income" at bounding box center [99, 465] width 86 height 11
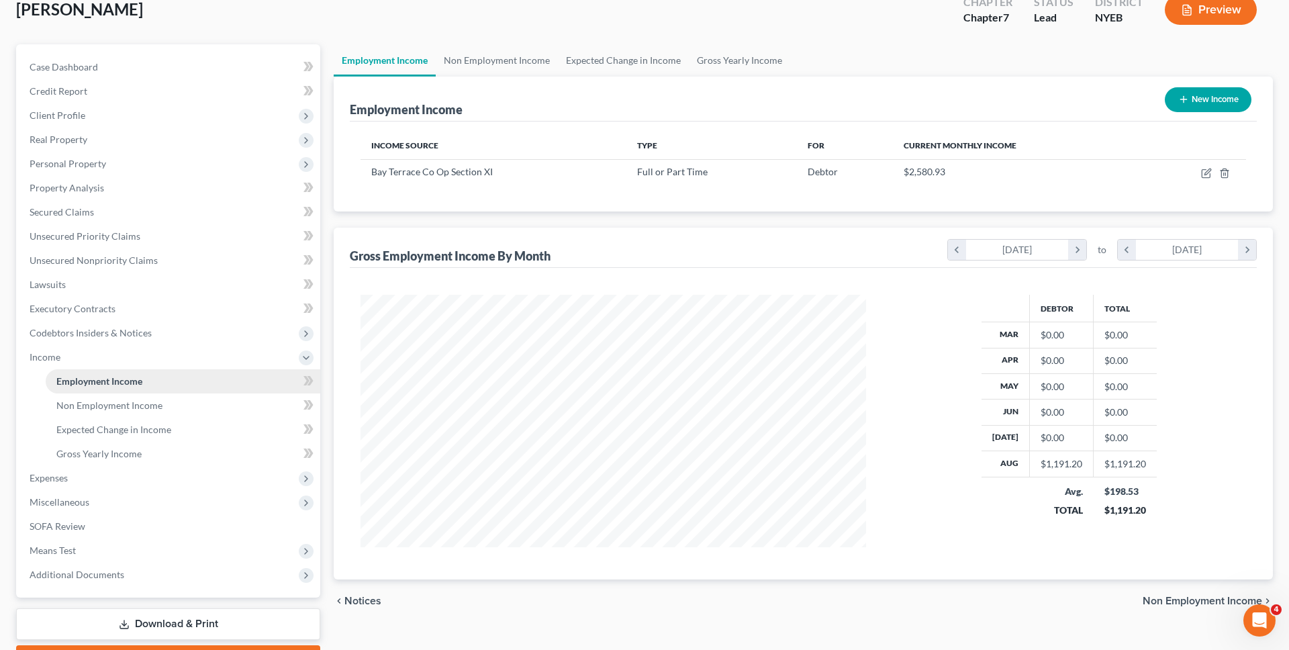
scroll to position [85, 0]
click at [116, 471] on span "Expenses" at bounding box center [170, 477] width 302 height 24
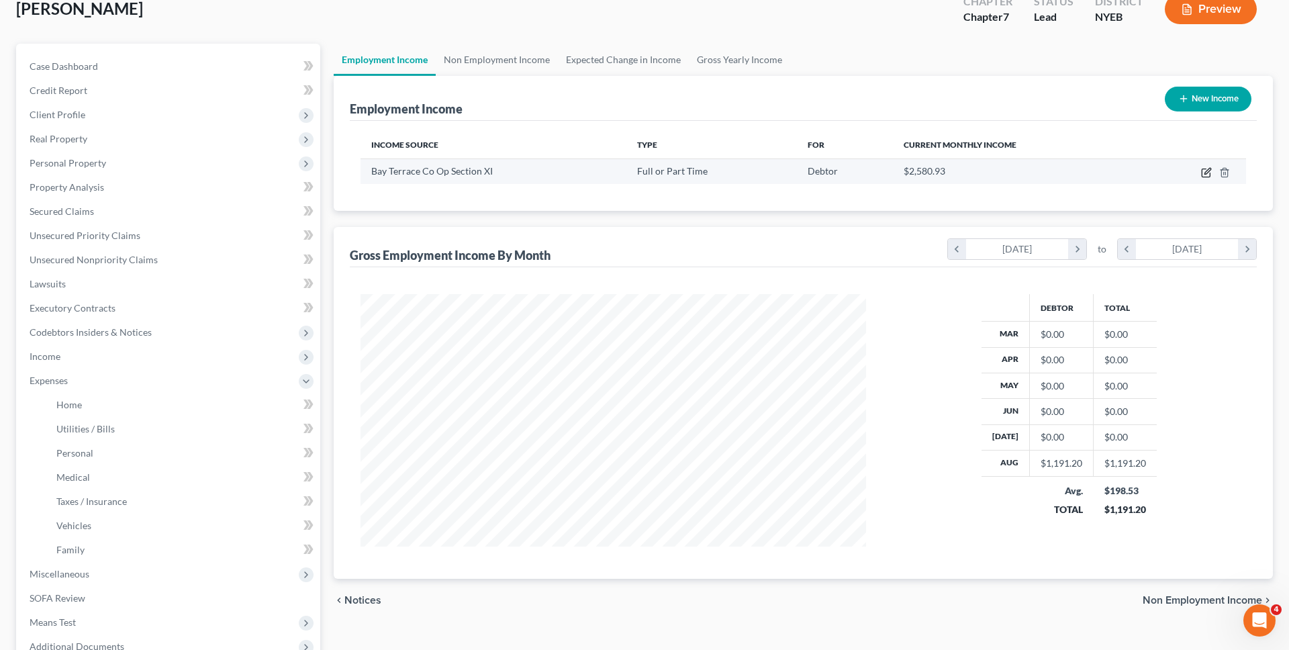
click at [1209, 171] on icon "button" at bounding box center [1208, 171] width 6 height 6
select select "0"
select select "35"
select select "2"
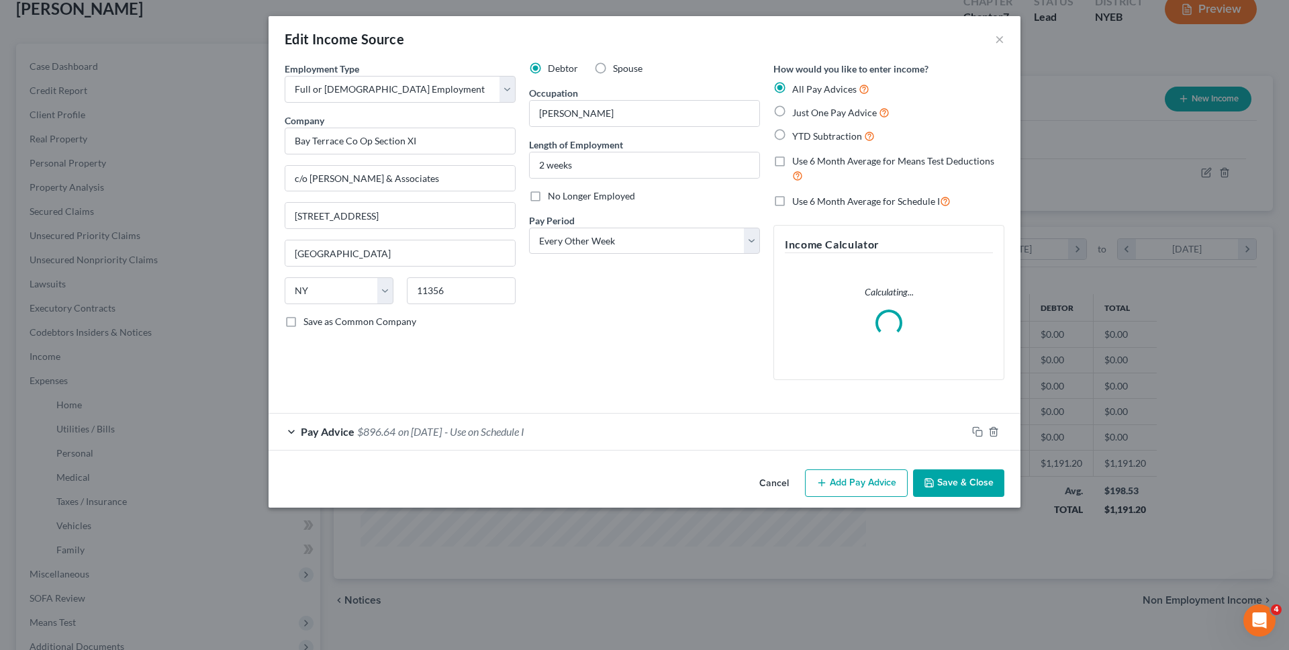
click at [742, 428] on div "Pay Advice $896.64 on [DATE] - Use on Schedule I" at bounding box center [618, 432] width 698 height 36
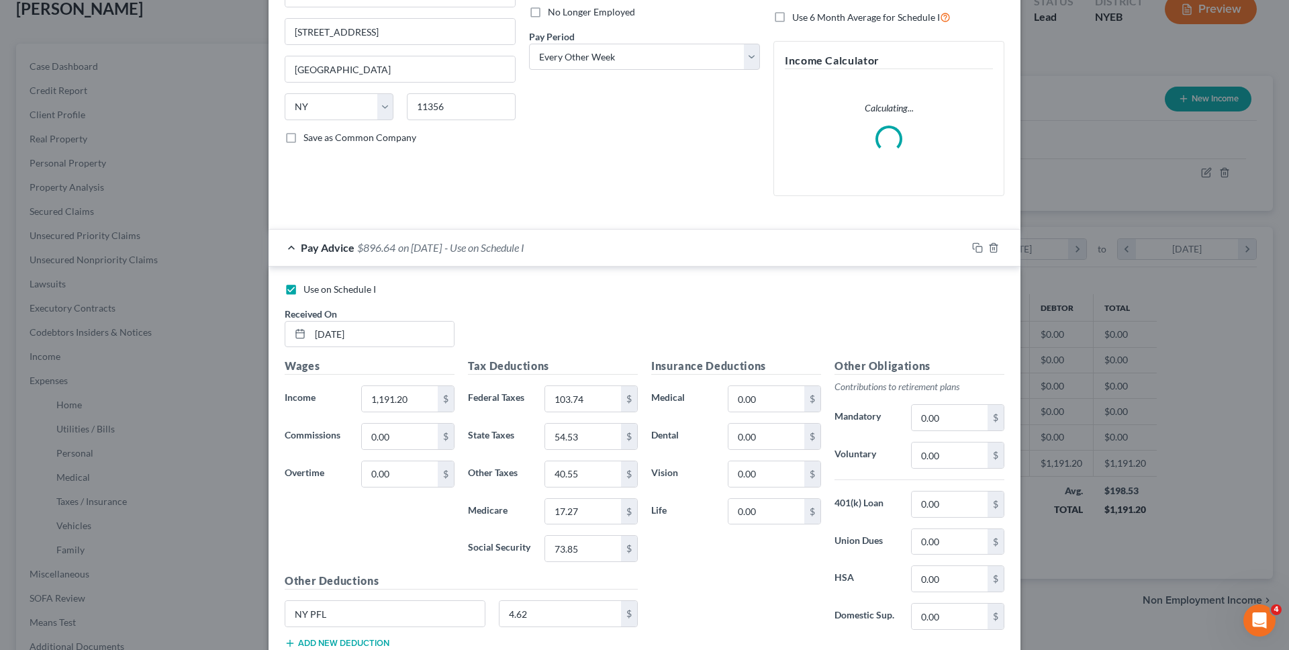
scroll to position [278, 0]
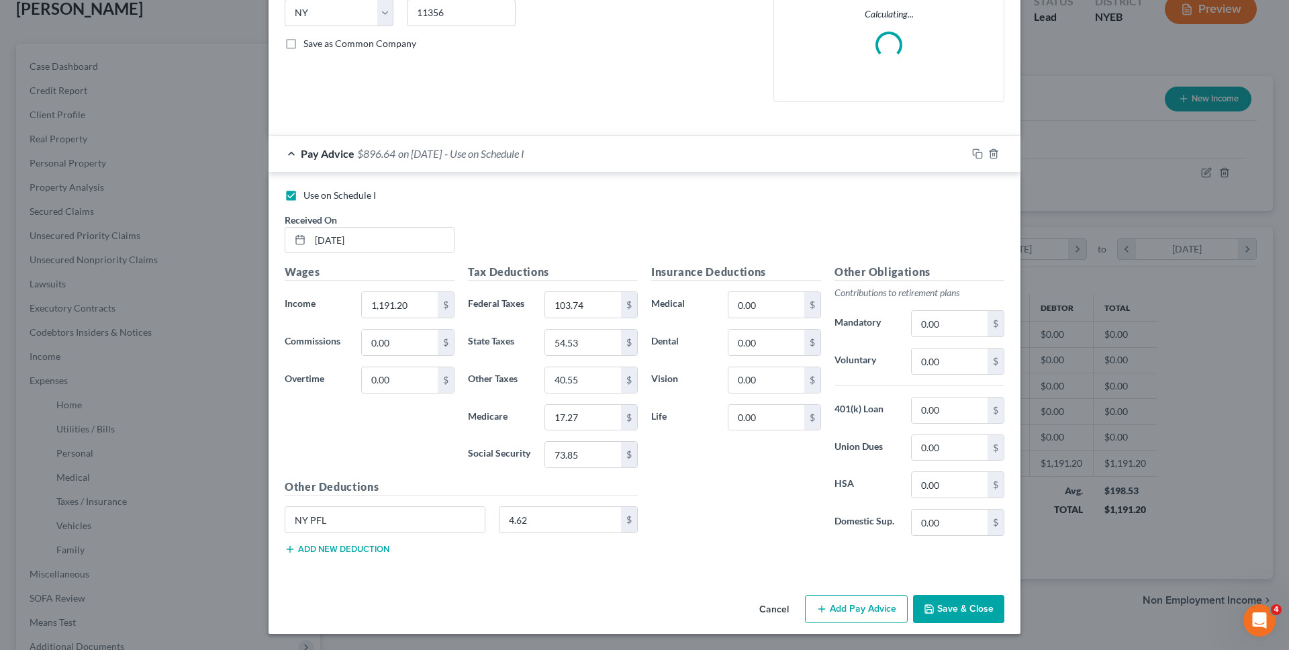
click at [751, 628] on div "Cancel Add Pay Advice Save & Close" at bounding box center [645, 612] width 752 height 44
click at [779, 610] on button "Cancel" at bounding box center [774, 609] width 51 height 27
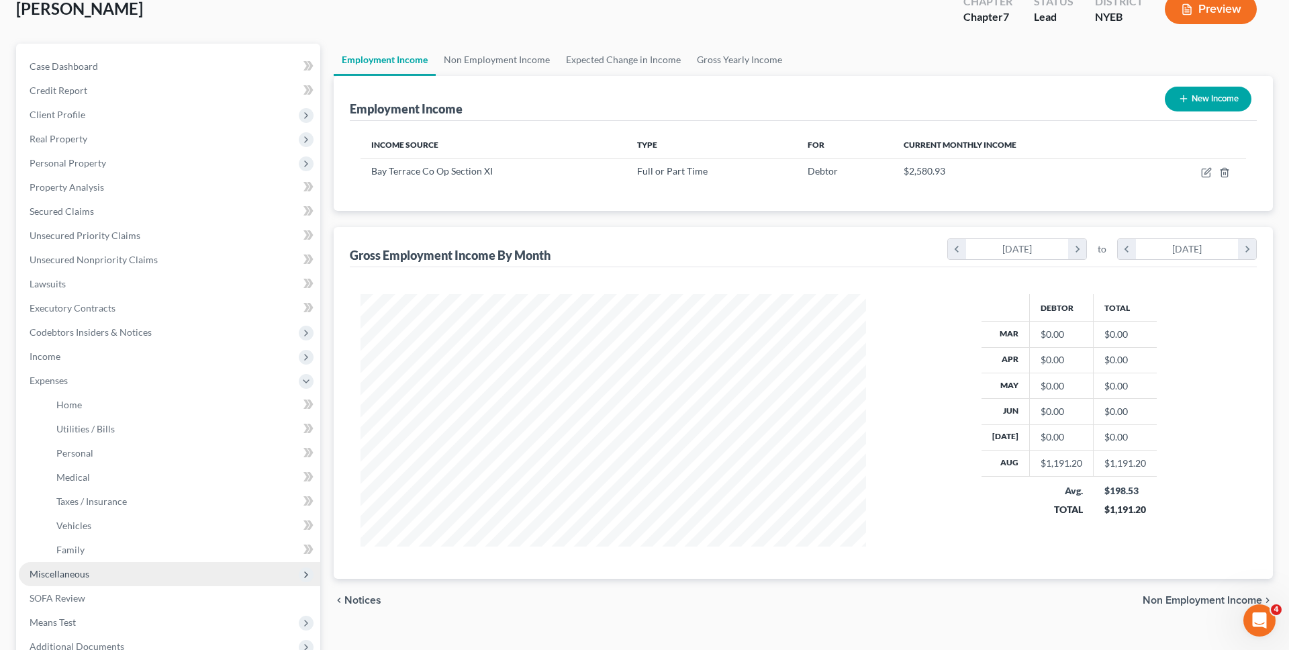
click at [220, 575] on span "Miscellaneous" at bounding box center [170, 574] width 302 height 24
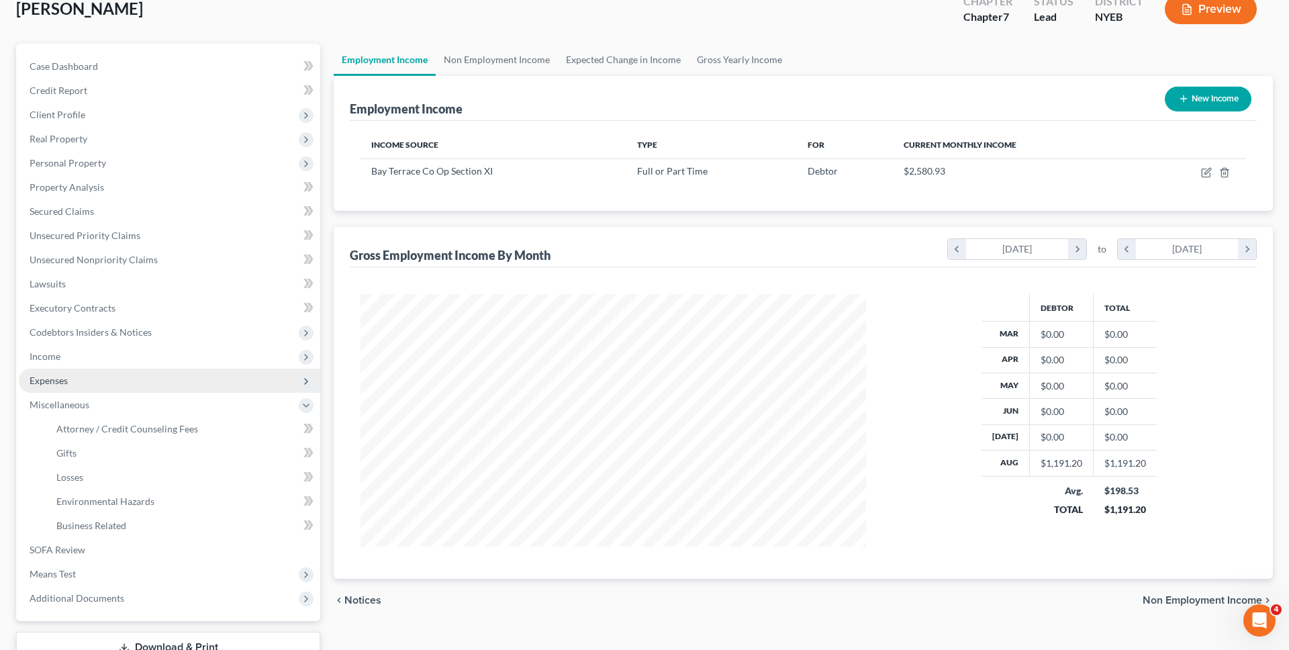
click at [181, 377] on span "Expenses" at bounding box center [170, 381] width 302 height 24
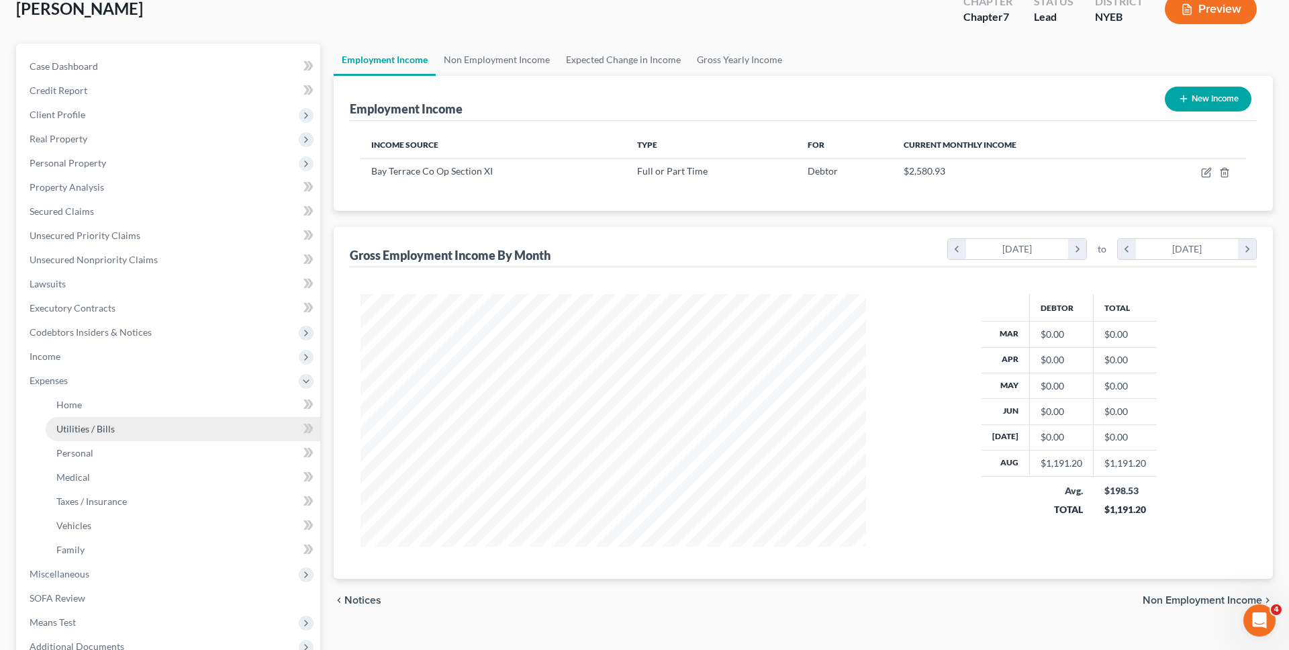
click at [181, 420] on link "Utilities / Bills" at bounding box center [183, 429] width 275 height 24
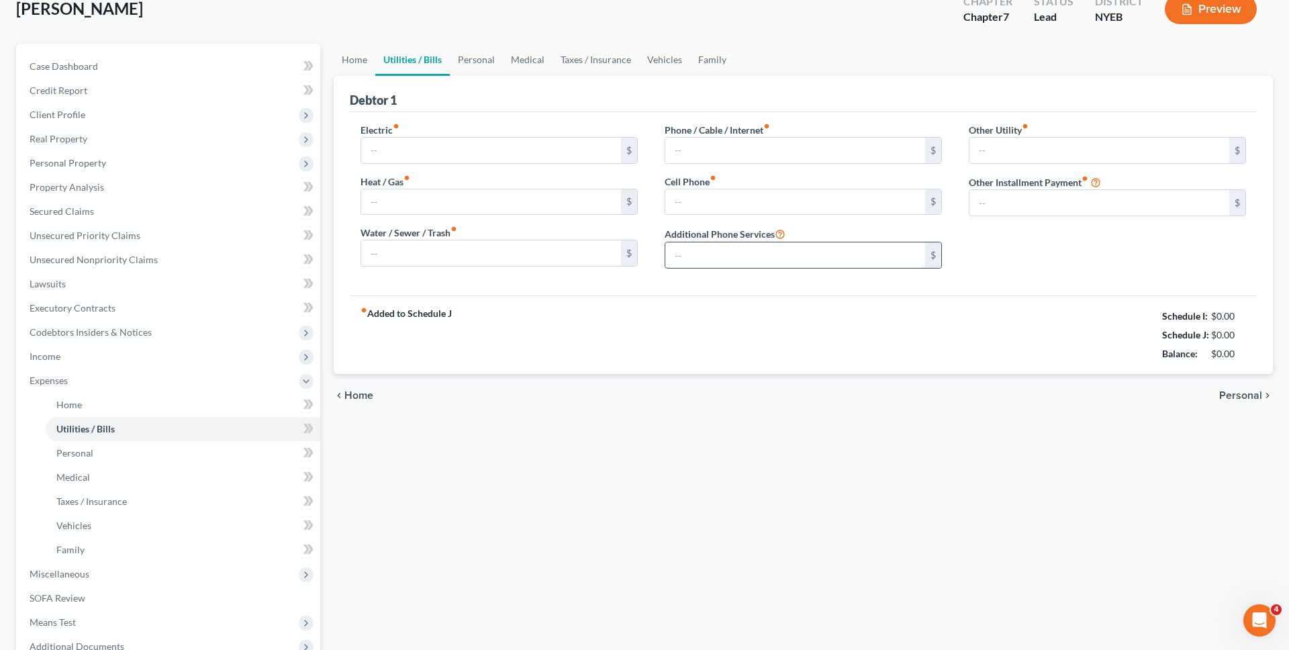
type input "290.00"
type input "0.00"
type input "320.00"
type input "180.00"
type input "0.00"
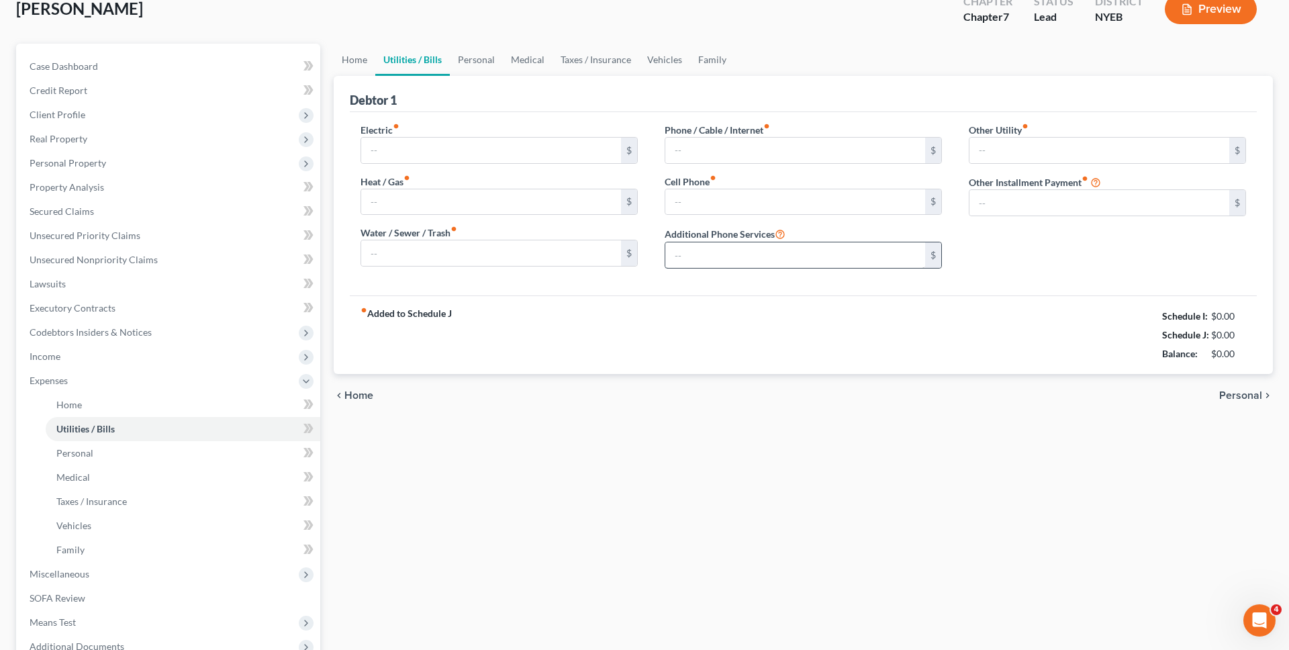
type input "0.00"
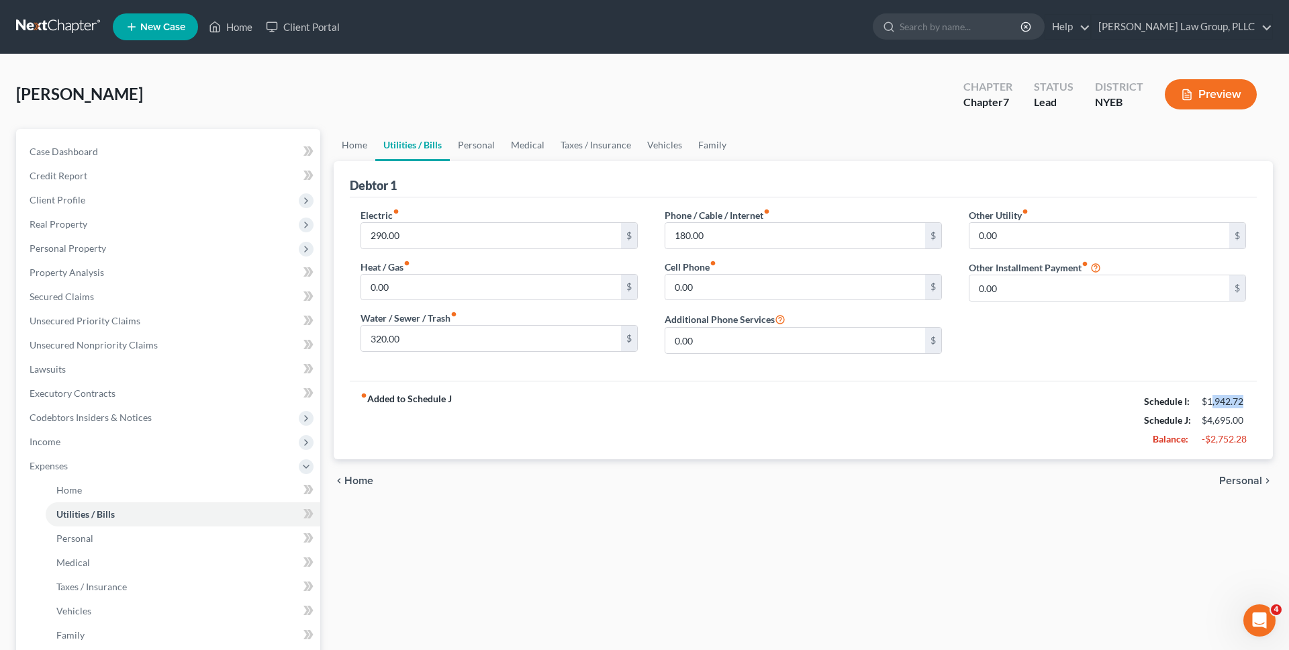
drag, startPoint x: 1244, startPoint y: 402, endPoint x: 1213, endPoint y: 402, distance: 31.6
click at [1213, 402] on div "$1,942.72" at bounding box center [1224, 401] width 44 height 13
click at [1208, 402] on div "$1,942.72" at bounding box center [1224, 401] width 44 height 13
click at [375, 149] on link "Utilities / Bills" at bounding box center [412, 145] width 75 height 32
click at [361, 148] on link "Home" at bounding box center [355, 145] width 42 height 32
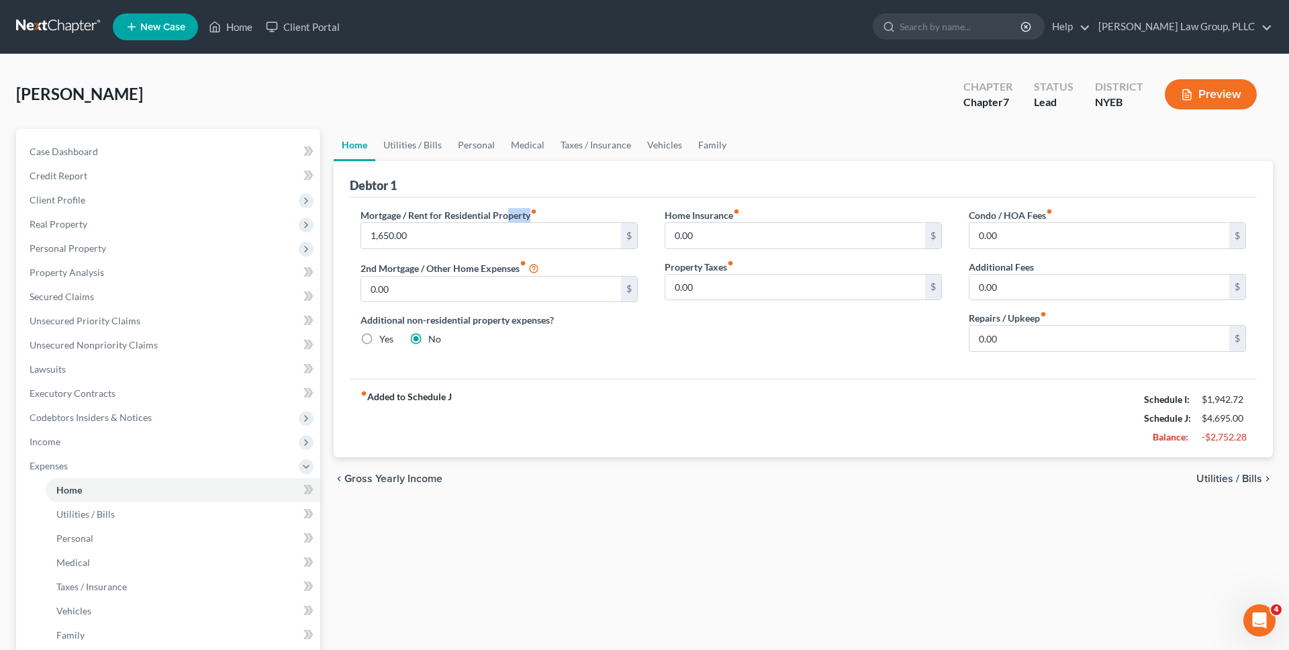
drag, startPoint x: 533, startPoint y: 218, endPoint x: 509, endPoint y: 218, distance: 23.5
click at [509, 218] on label "Mortgage / Rent for Residential Property fiber_manual_record" at bounding box center [449, 215] width 177 height 14
click at [507, 210] on label "Mortgage / Rent for Residential Property fiber_manual_record" at bounding box center [449, 215] width 177 height 14
drag, startPoint x: 529, startPoint y: 214, endPoint x: 518, endPoint y: 216, distance: 11.5
click at [518, 216] on label "Mortgage / Rent for Residential Property fiber_manual_record" at bounding box center [449, 215] width 177 height 14
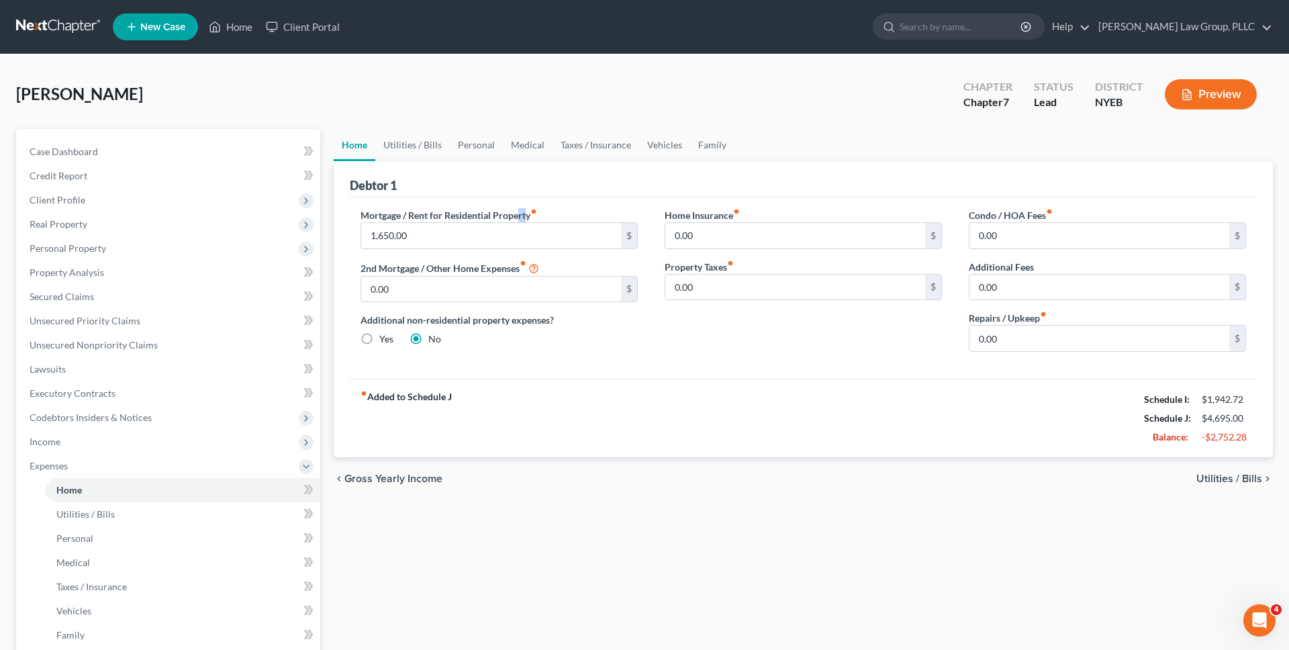
click at [529, 216] on label "Mortgage / Rent for Residential Property fiber_manual_record" at bounding box center [449, 215] width 177 height 14
drag, startPoint x: 533, startPoint y: 216, endPoint x: 495, endPoint y: 219, distance: 38.4
click at [495, 219] on label "Mortgage / Rent for Residential Property fiber_manual_record" at bounding box center [449, 215] width 177 height 14
click at [502, 218] on label "Mortgage / Rent for Residential Property fiber_manual_record" at bounding box center [449, 215] width 177 height 14
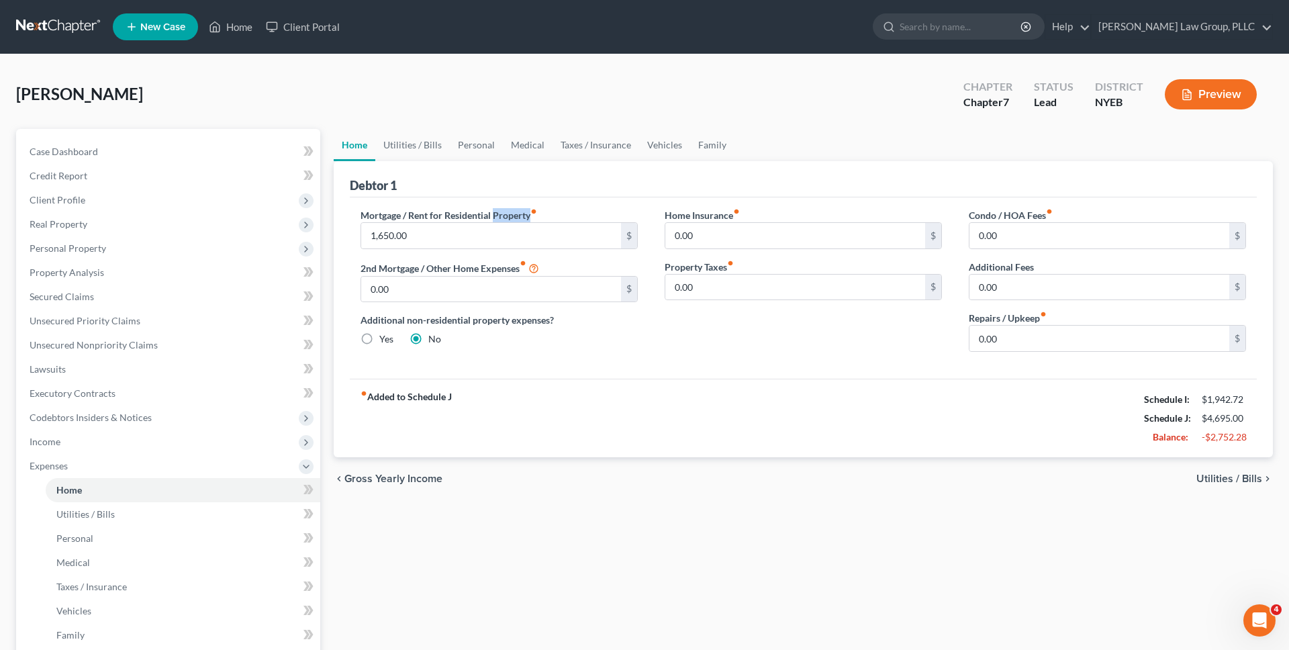
click at [502, 218] on label "Mortgage / Rent for Residential Property fiber_manual_record" at bounding box center [449, 215] width 177 height 14
click at [511, 215] on label "Mortgage / Rent for Residential Property fiber_manual_record" at bounding box center [449, 215] width 177 height 14
drag, startPoint x: 533, startPoint y: 216, endPoint x: 494, endPoint y: 216, distance: 38.3
click at [494, 216] on label "Mortgage / Rent for Residential Property fiber_manual_record" at bounding box center [449, 215] width 177 height 14
click at [495, 206] on div "Mortgage / Rent for Residential Property fiber_manual_record 1,650.00 $ 2nd Mor…" at bounding box center [803, 287] width 907 height 181
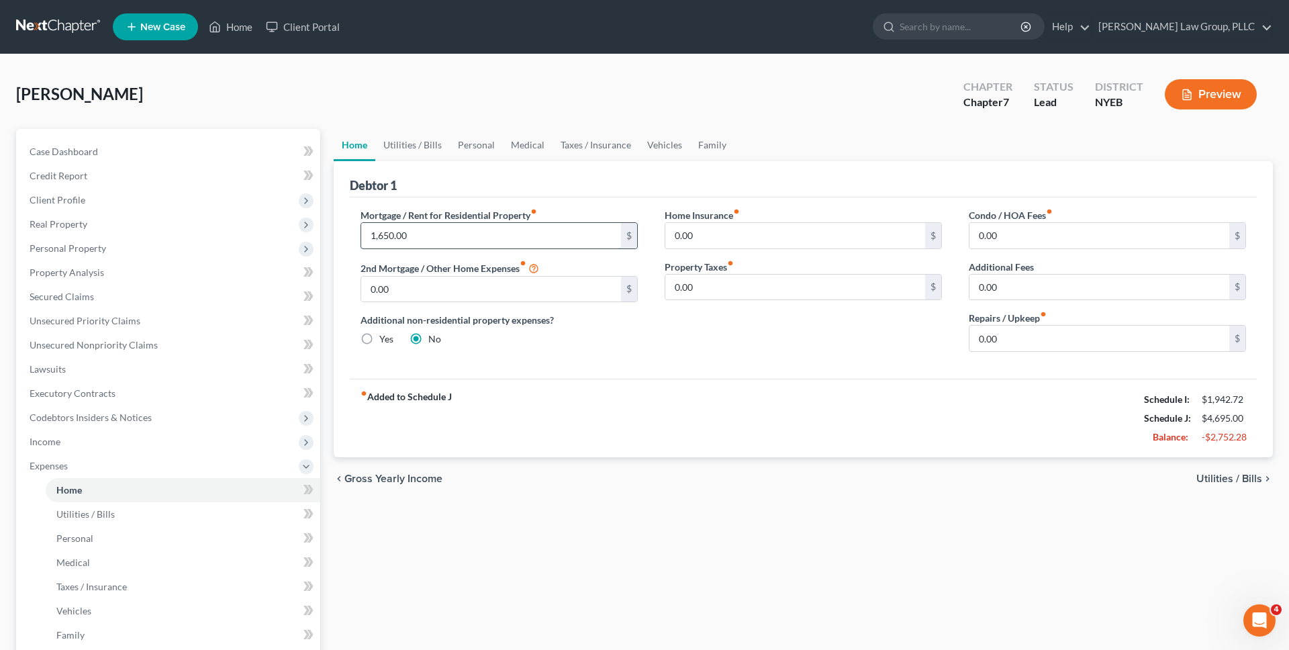
click at [424, 233] on input "1,650.00" at bounding box center [491, 236] width 260 height 26
type input "1,100"
click at [409, 145] on link "Utilities / Bills" at bounding box center [412, 145] width 75 height 32
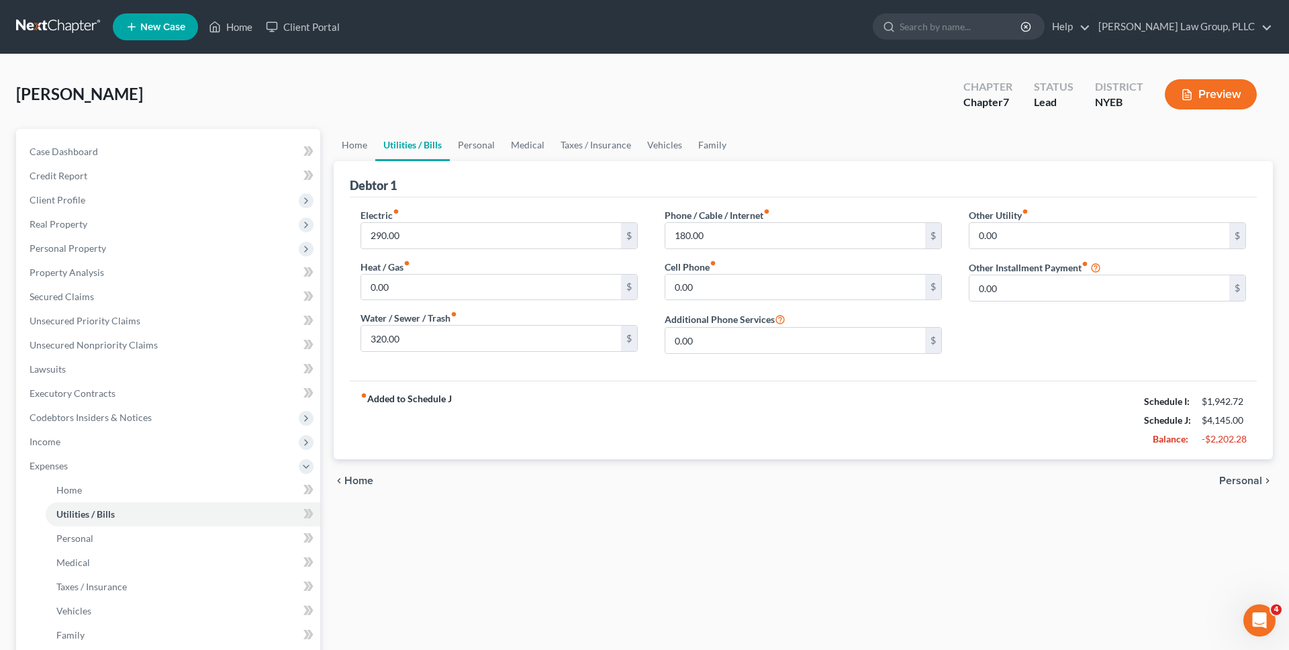
click at [430, 197] on div "Electric fiber_manual_record 290.00 $ Heat / Gas fiber_manual_record 0.00 $ Wat…" at bounding box center [803, 288] width 907 height 183
click at [512, 184] on div "Debtor 1" at bounding box center [803, 179] width 907 height 36
click at [494, 149] on link "Personal" at bounding box center [476, 145] width 53 height 32
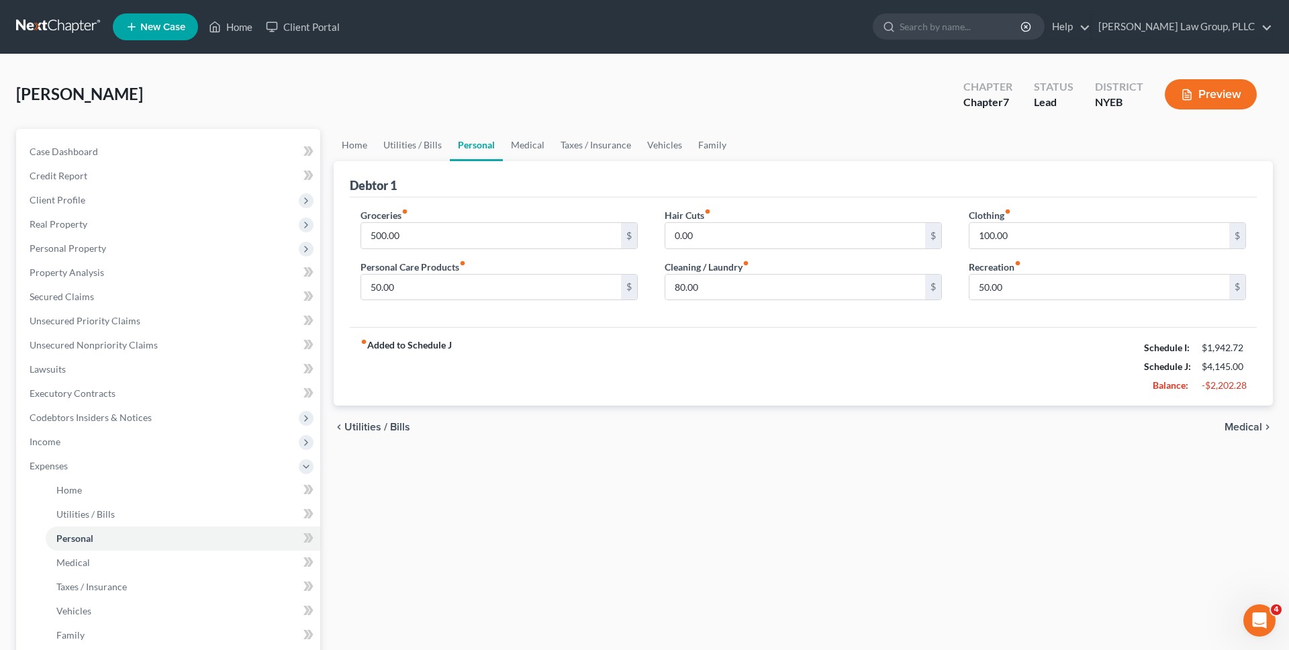
click at [485, 146] on link "Personal" at bounding box center [476, 145] width 53 height 32
click at [526, 95] on div "McGee, Ronald Upgraded Chapter Chapter 7 Status Lead District NYEB Preview" at bounding box center [644, 100] width 1257 height 58
click at [530, 153] on link "Medical" at bounding box center [528, 145] width 50 height 32
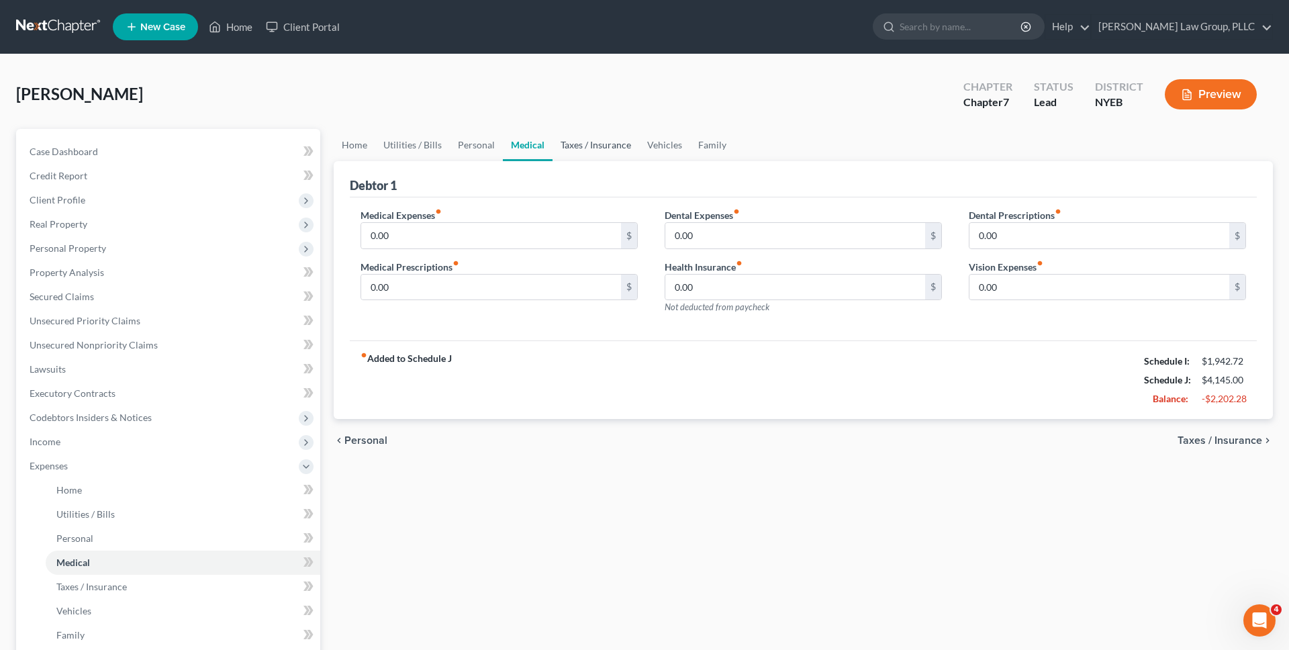
click at [606, 140] on link "Taxes / Insurance" at bounding box center [596, 145] width 87 height 32
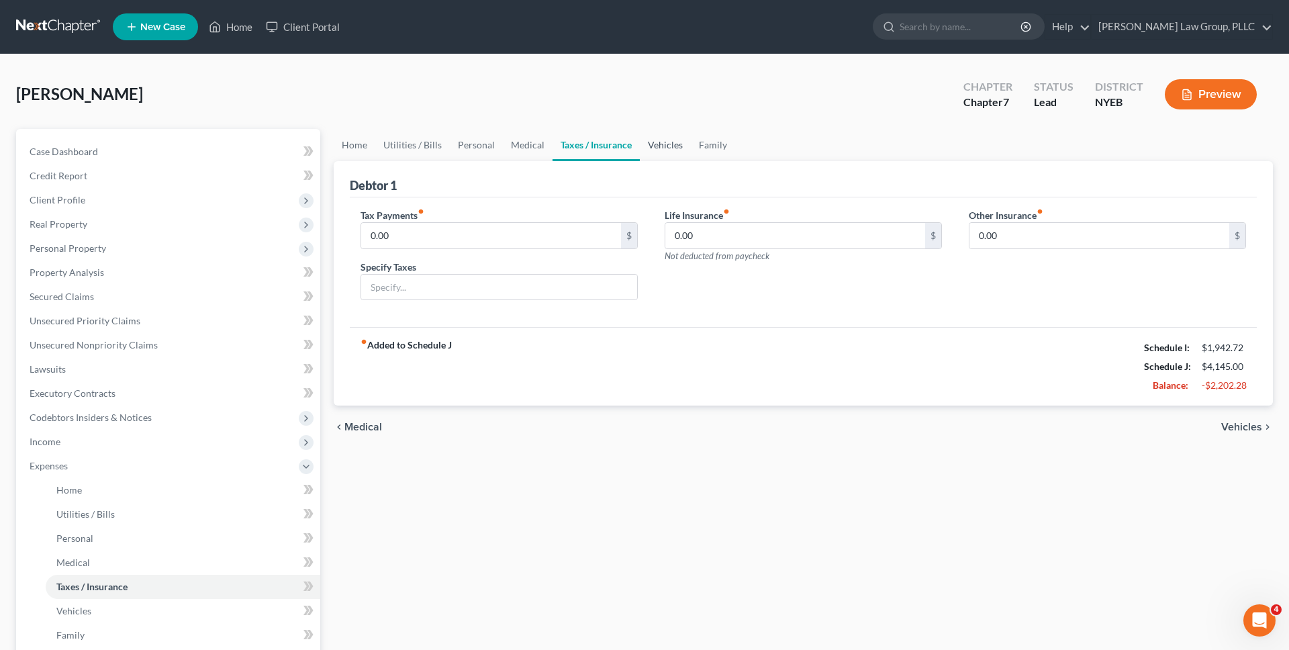
click at [658, 144] on link "Vehicles" at bounding box center [665, 145] width 51 height 32
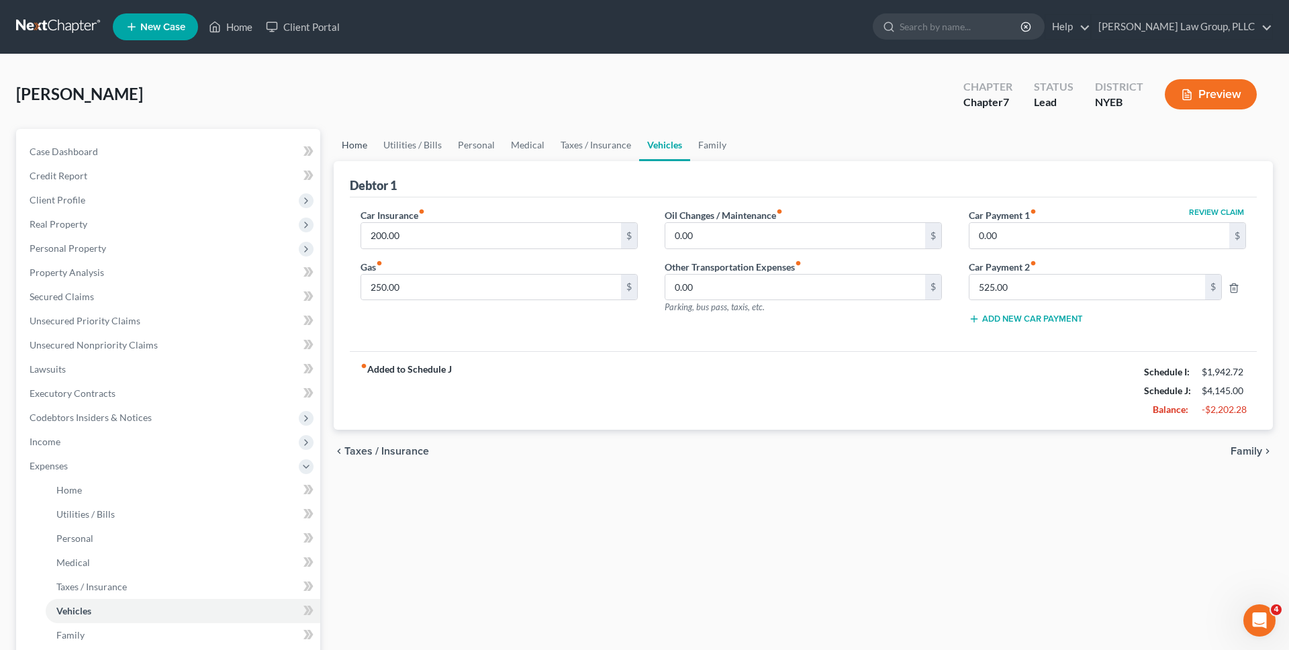
click at [357, 160] on link "Home" at bounding box center [355, 145] width 42 height 32
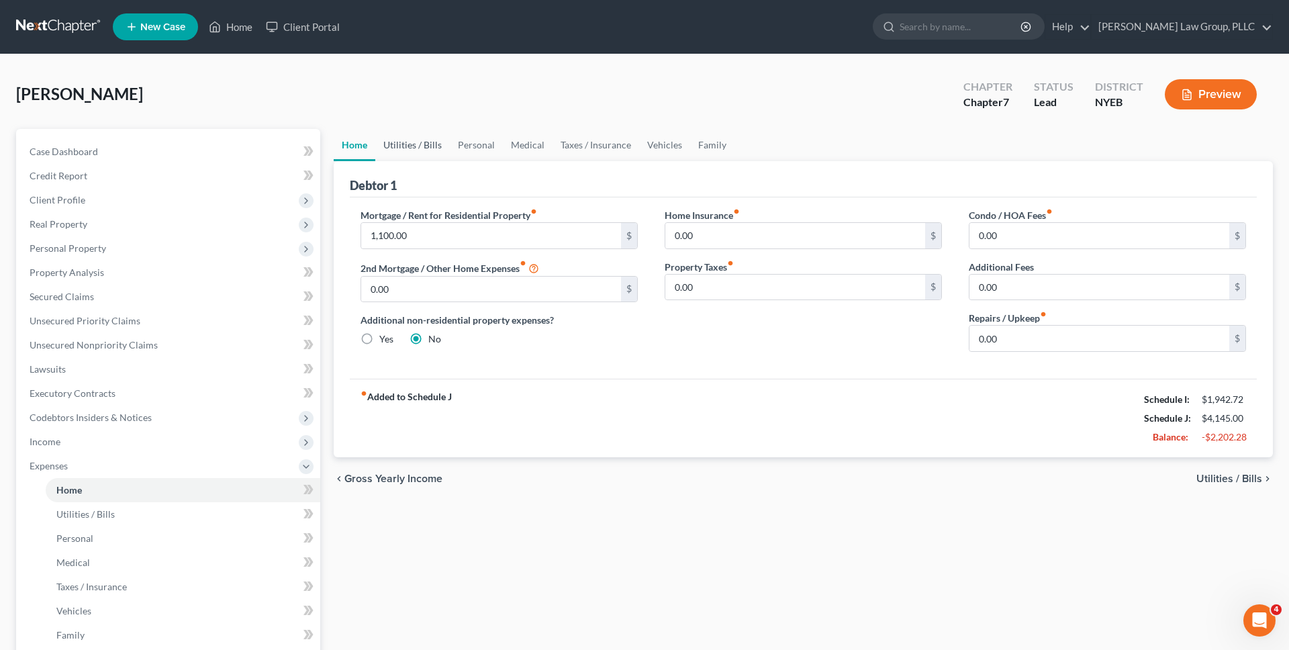
click at [421, 151] on link "Utilities / Bills" at bounding box center [412, 145] width 75 height 32
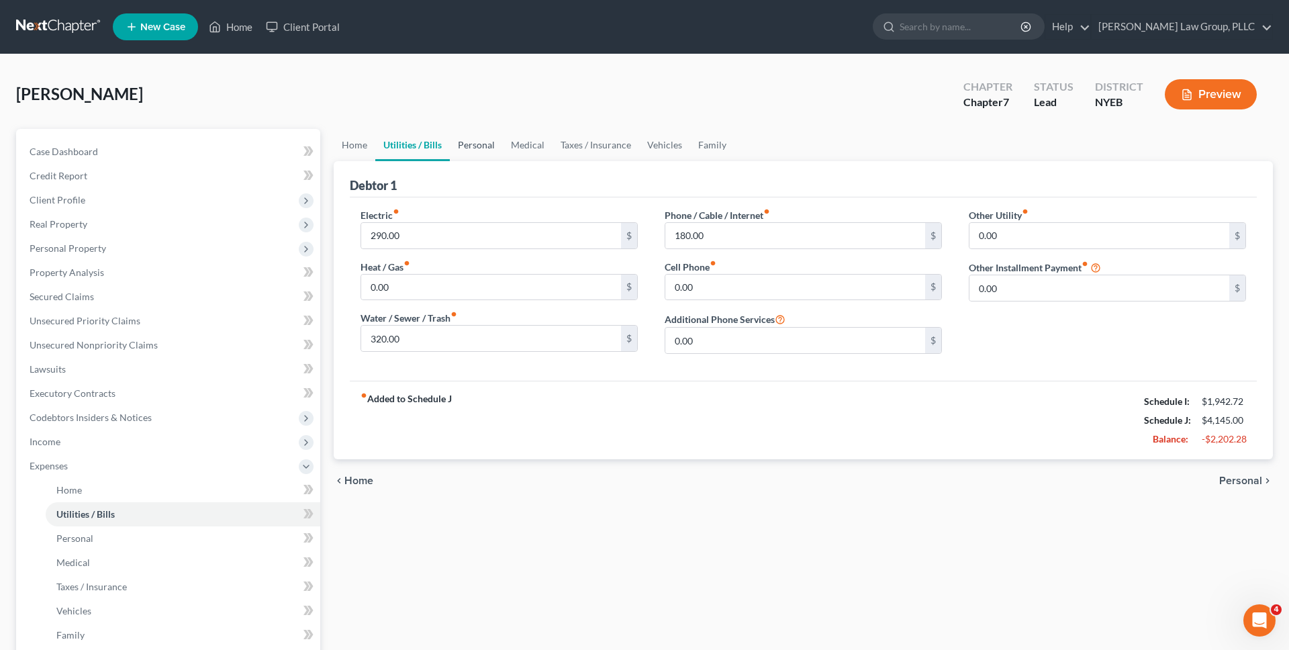
click at [473, 150] on link "Personal" at bounding box center [476, 145] width 53 height 32
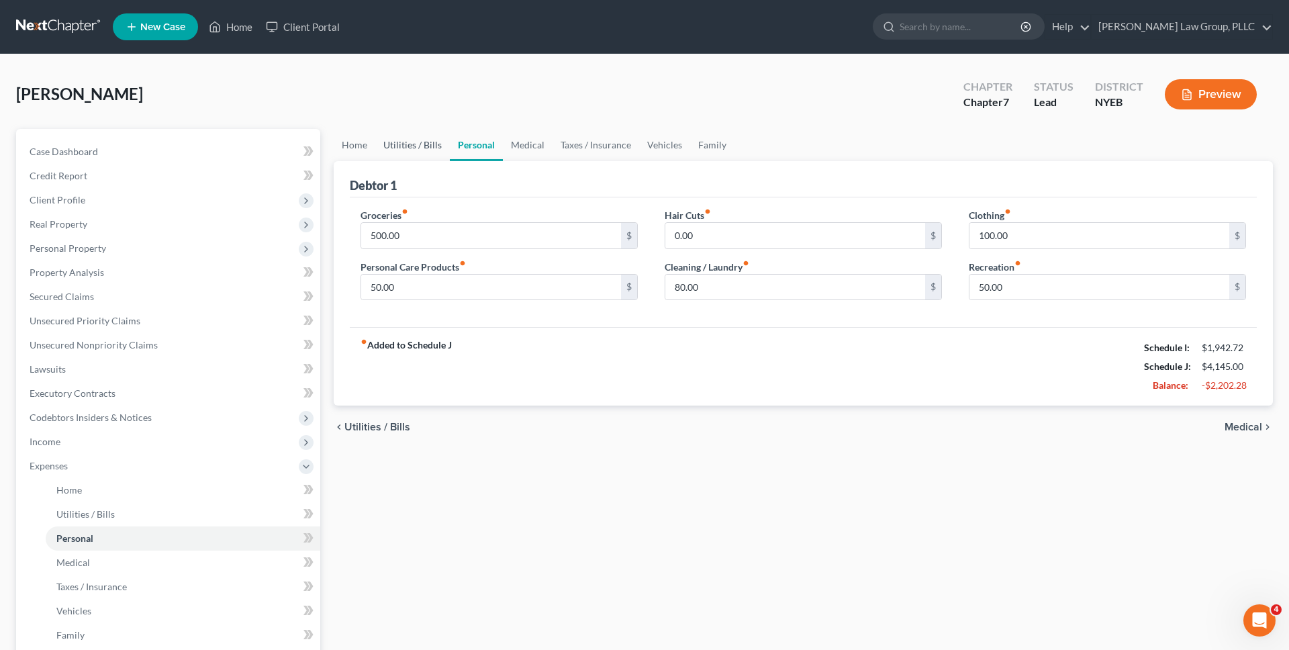
click at [418, 150] on link "Utilities / Bills" at bounding box center [412, 145] width 75 height 32
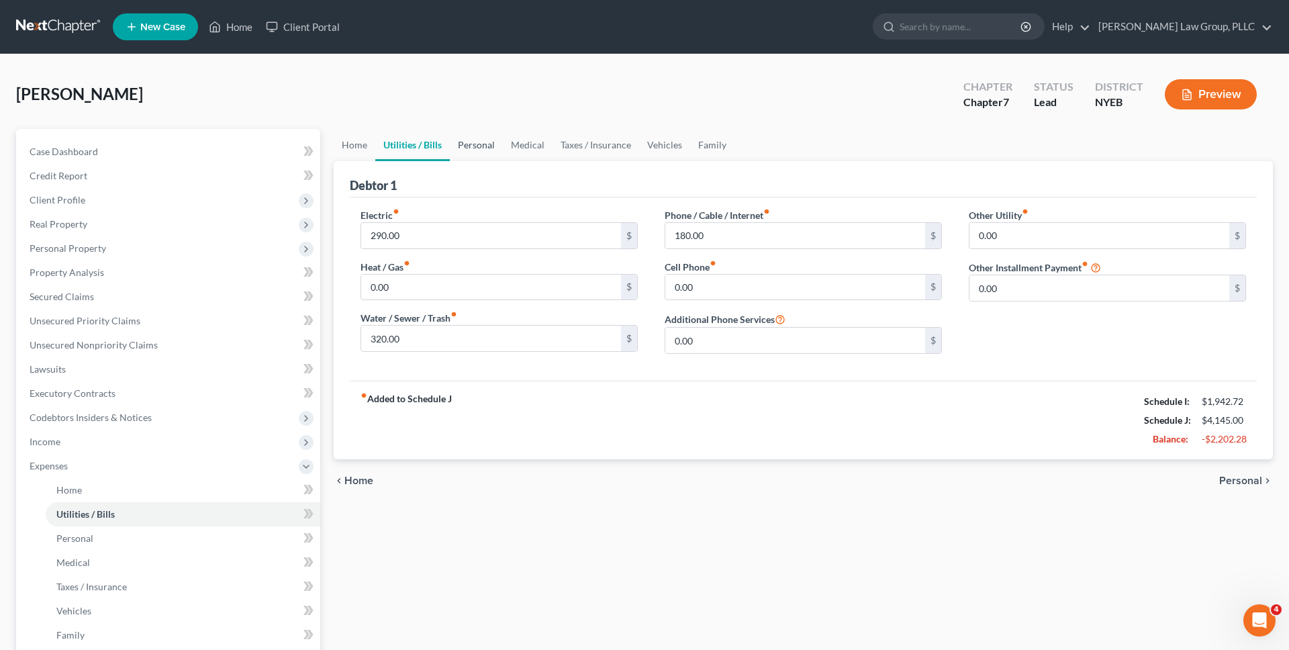
click at [452, 150] on link "Personal" at bounding box center [476, 145] width 53 height 32
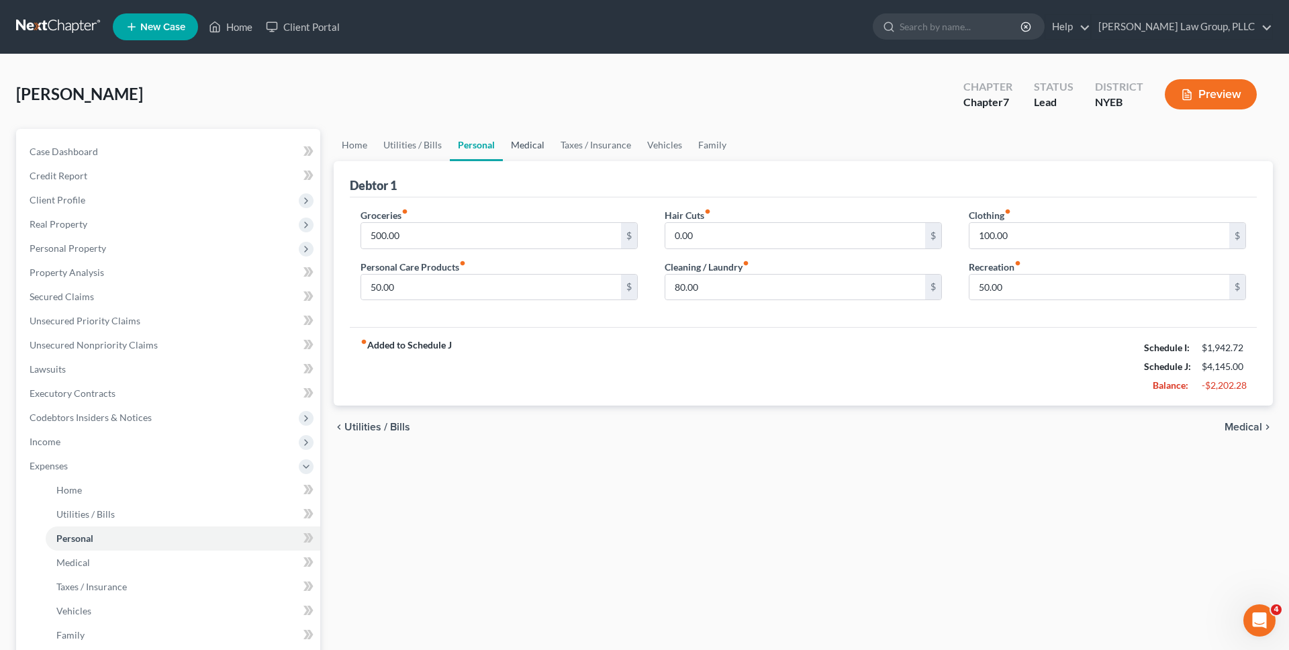
click at [536, 145] on link "Medical" at bounding box center [528, 145] width 50 height 32
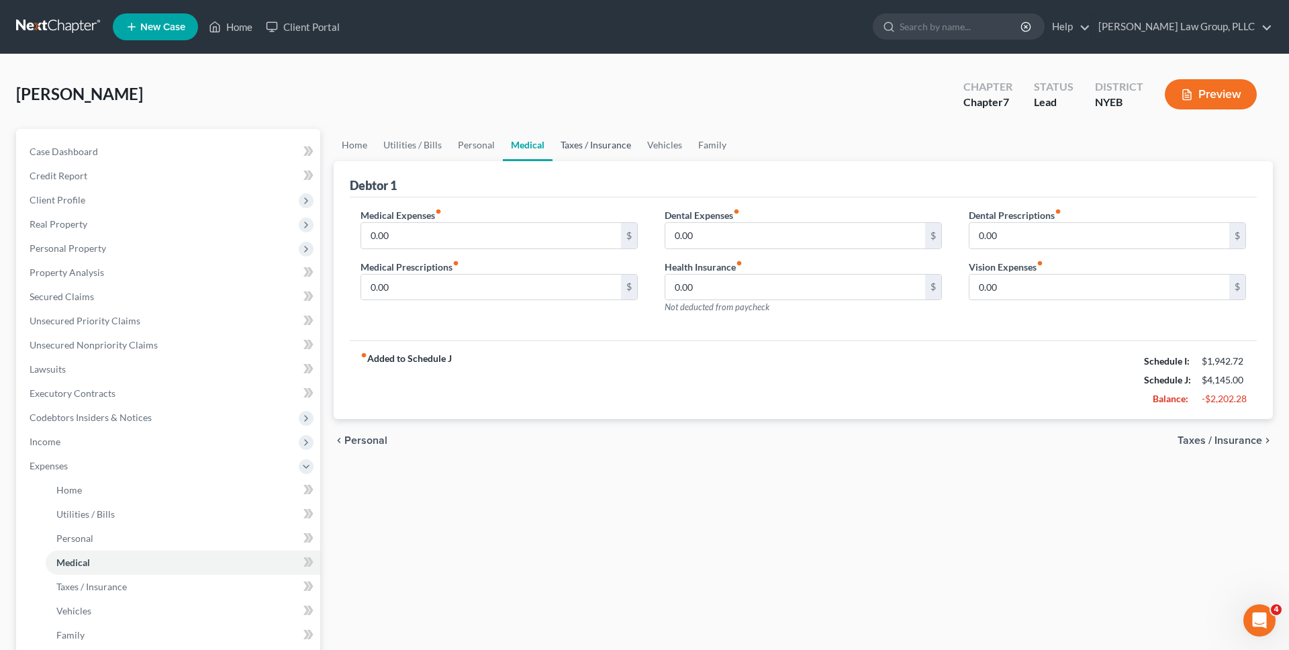
click at [588, 145] on link "Taxes / Insurance" at bounding box center [596, 145] width 87 height 32
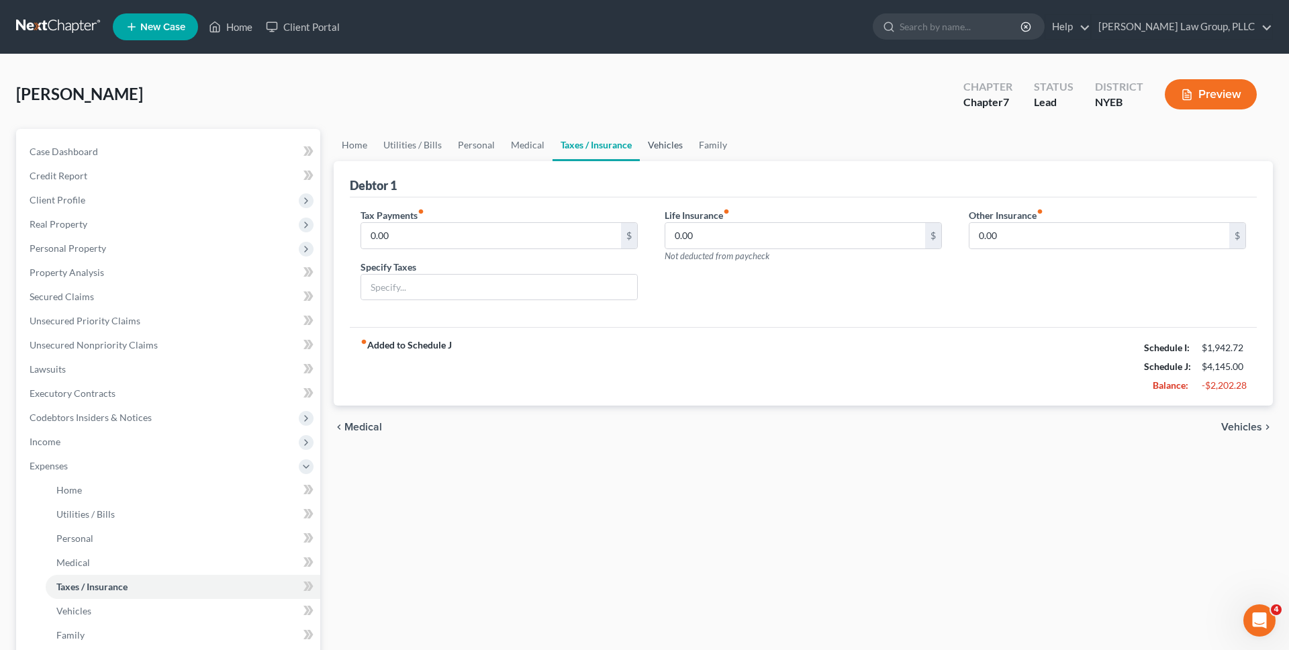
click at [647, 144] on link "Vehicles" at bounding box center [665, 145] width 51 height 32
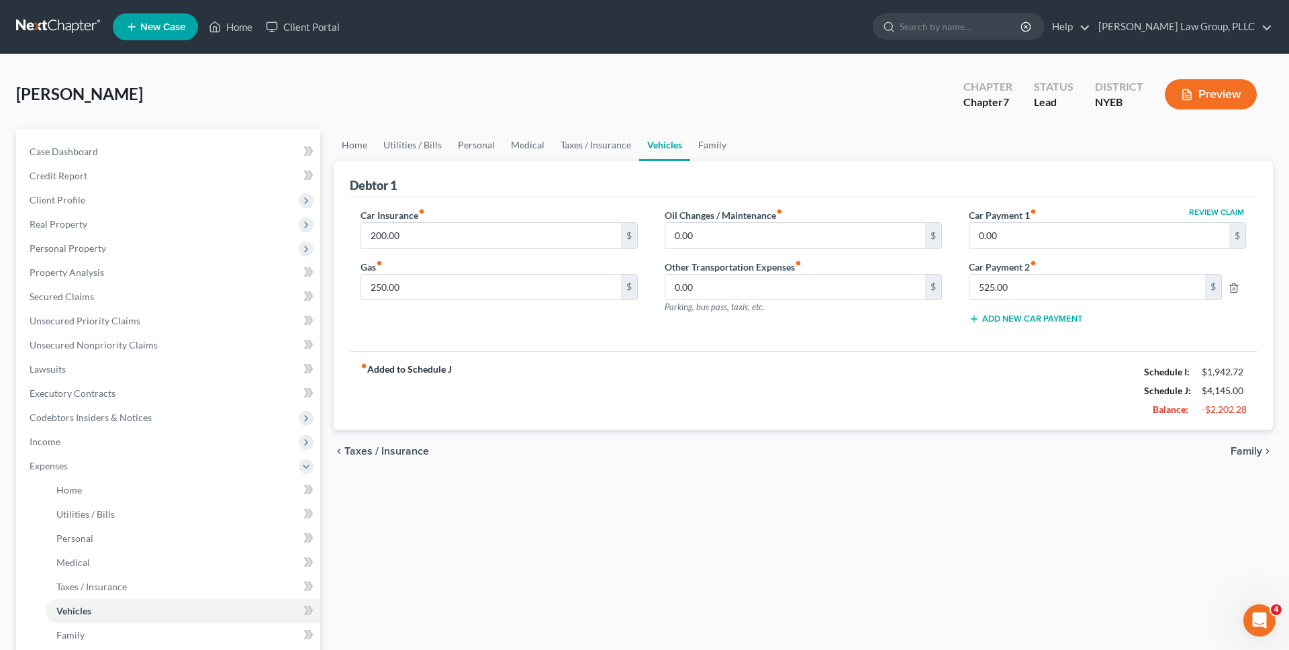
click at [679, 269] on label "Other Transportation Expenses fiber_manual_record" at bounding box center [733, 267] width 137 height 14
click at [722, 269] on label "Other Transportation Expenses fiber_manual_record" at bounding box center [733, 267] width 137 height 14
click at [762, 269] on label "Other Transportation Expenses fiber_manual_record" at bounding box center [733, 267] width 137 height 14
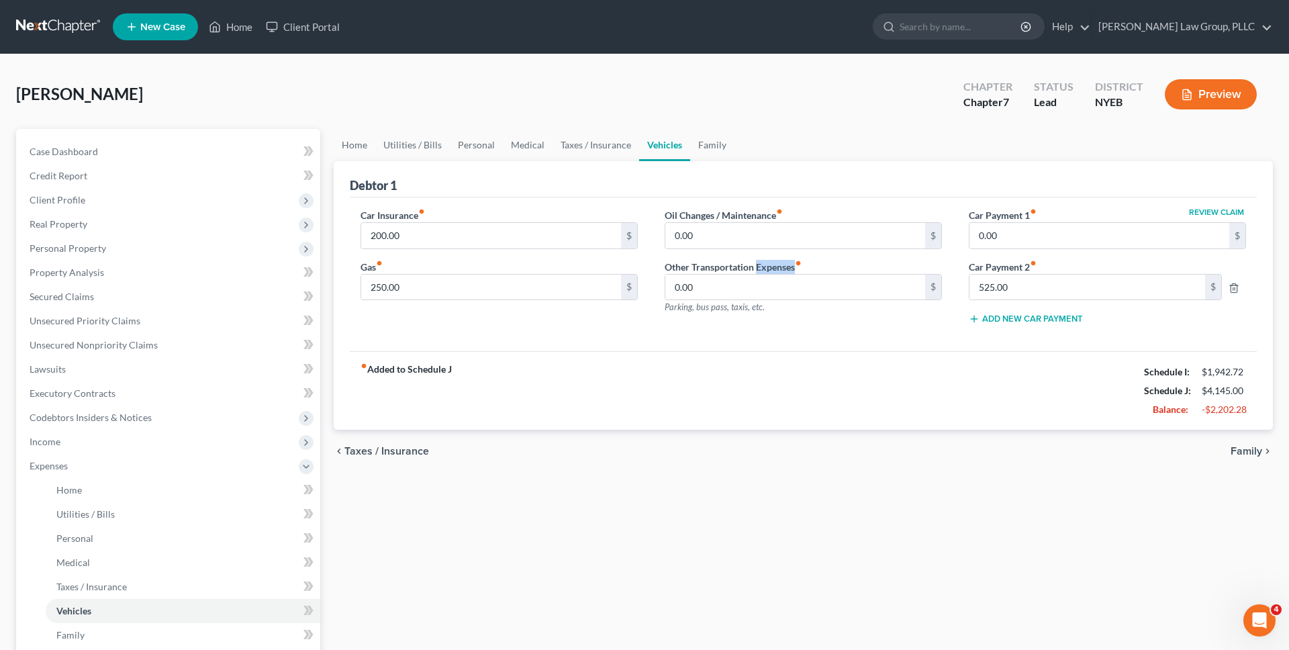
click at [762, 269] on label "Other Transportation Expenses fiber_manual_record" at bounding box center [733, 267] width 137 height 14
click at [735, 270] on label "Other Transportation Expenses fiber_manual_record" at bounding box center [733, 267] width 137 height 14
click at [1049, 167] on div "Debtor 1" at bounding box center [803, 179] width 907 height 36
click at [1211, 215] on button "Review Claim" at bounding box center [1216, 212] width 59 height 8
select select "45"
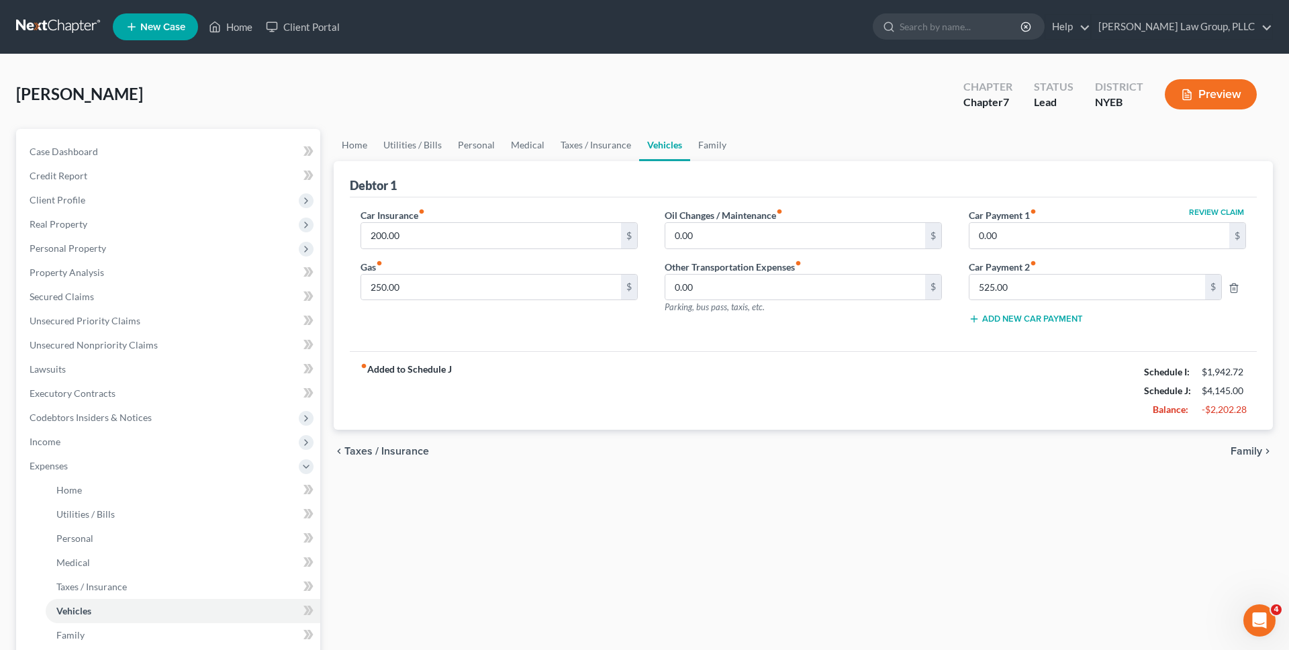
select select "0"
select select "2"
select select "3"
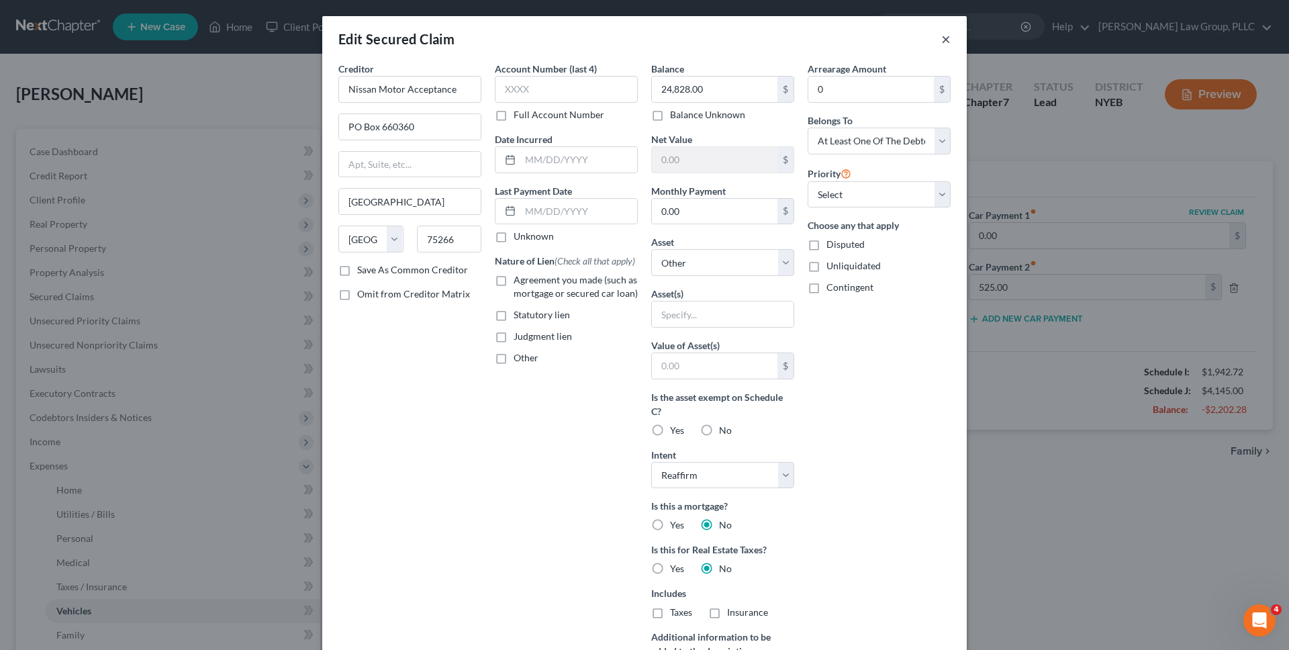
click at [944, 46] on button "×" at bounding box center [945, 39] width 9 height 16
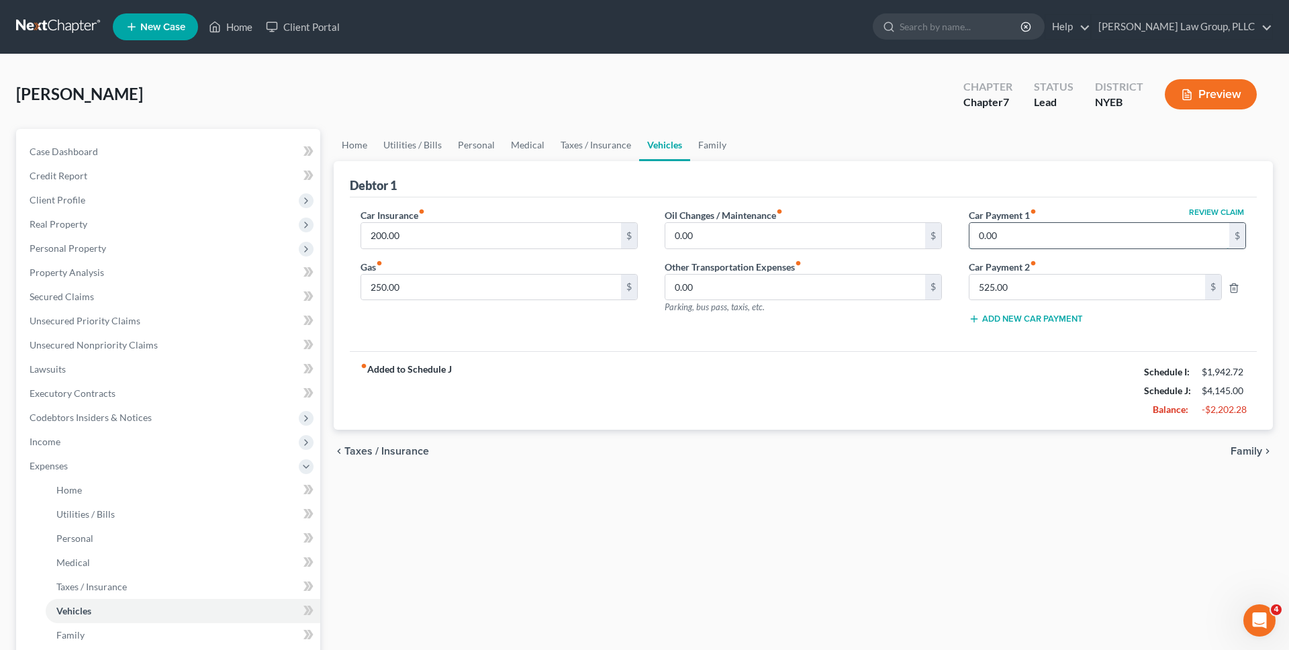
click at [1144, 234] on input "0.00" at bounding box center [1100, 236] width 260 height 26
click at [972, 443] on div "chevron_left Taxes / Insurance Family chevron_right" at bounding box center [803, 451] width 939 height 43
click at [139, 294] on link "Secured Claims" at bounding box center [170, 297] width 302 height 24
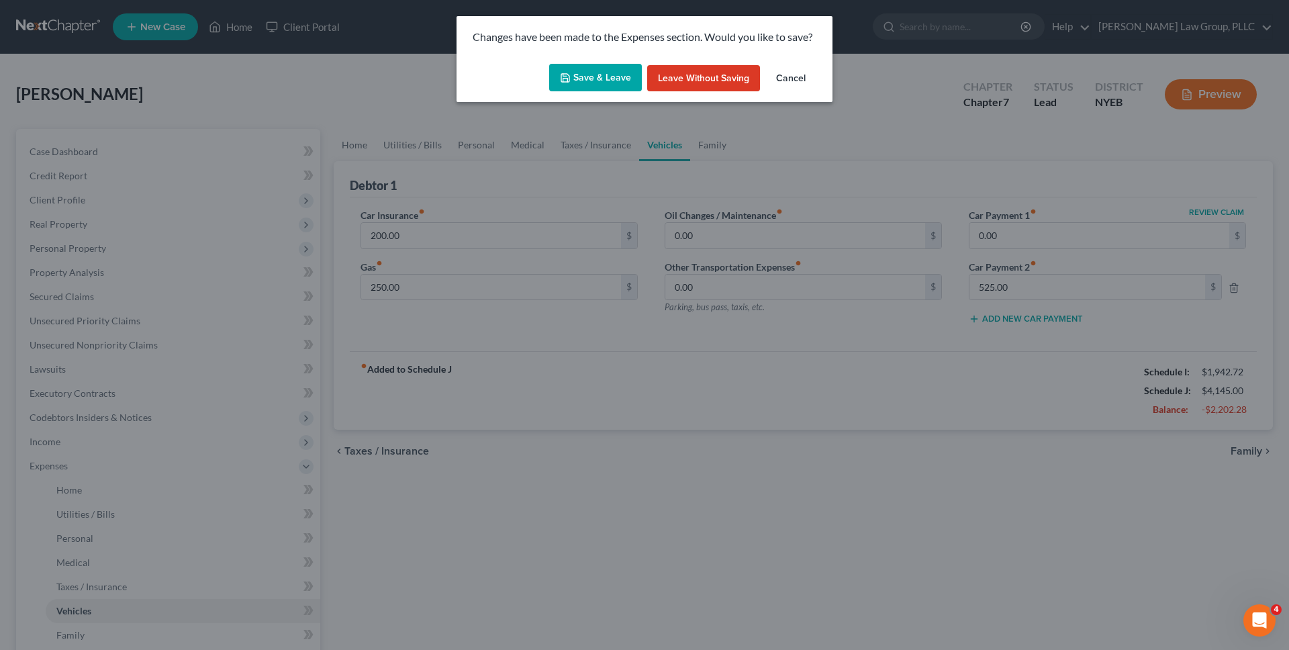
click at [588, 89] on button "Save & Leave" at bounding box center [595, 78] width 93 height 28
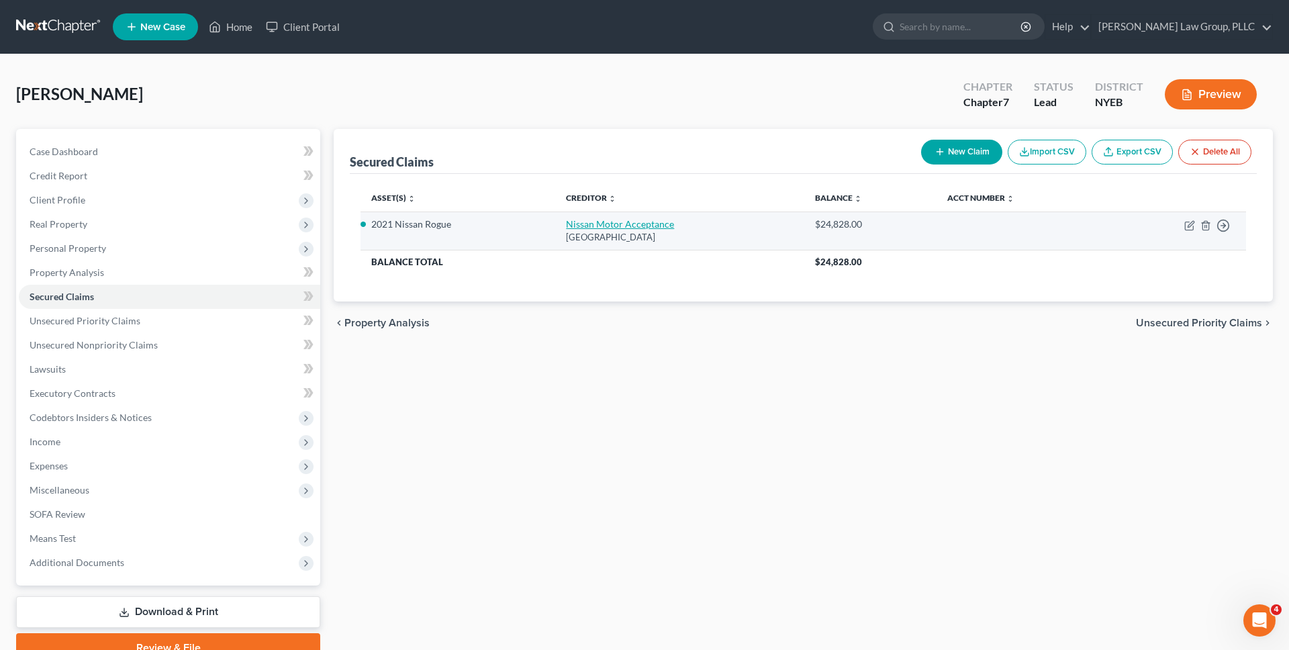
click at [606, 222] on link "Nissan Motor Acceptance" at bounding box center [620, 223] width 108 height 11
select select "45"
select select "2"
select select "3"
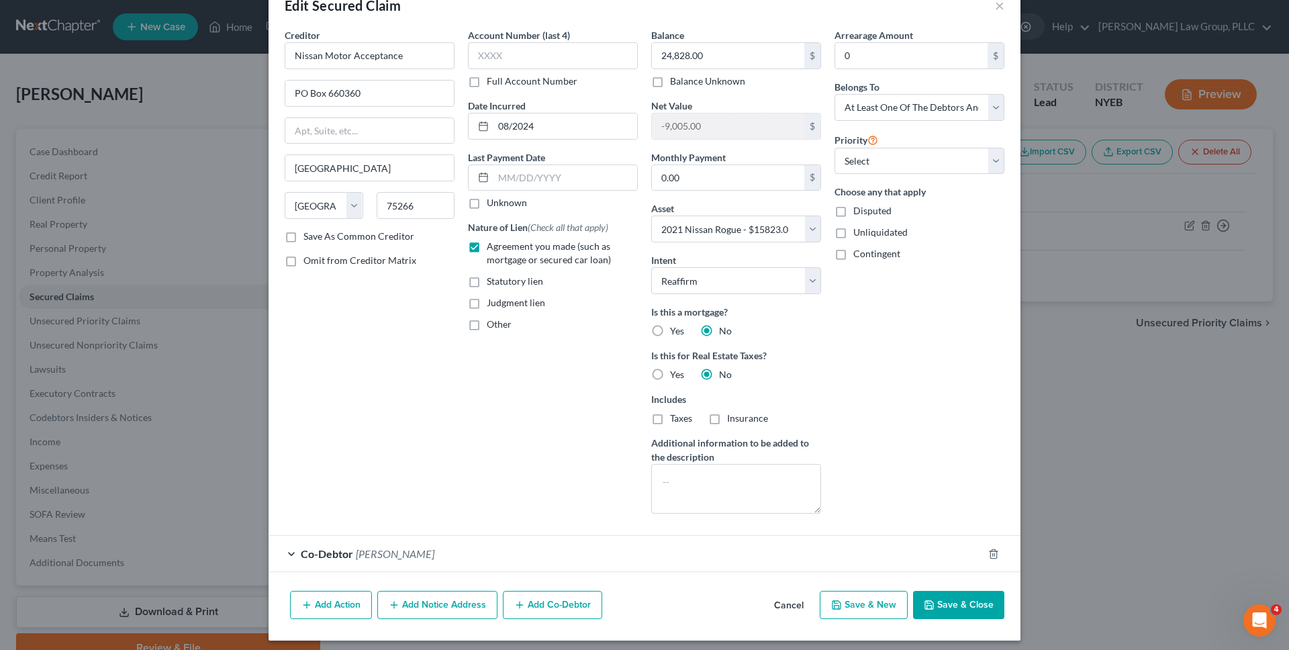
scroll to position [40, 0]
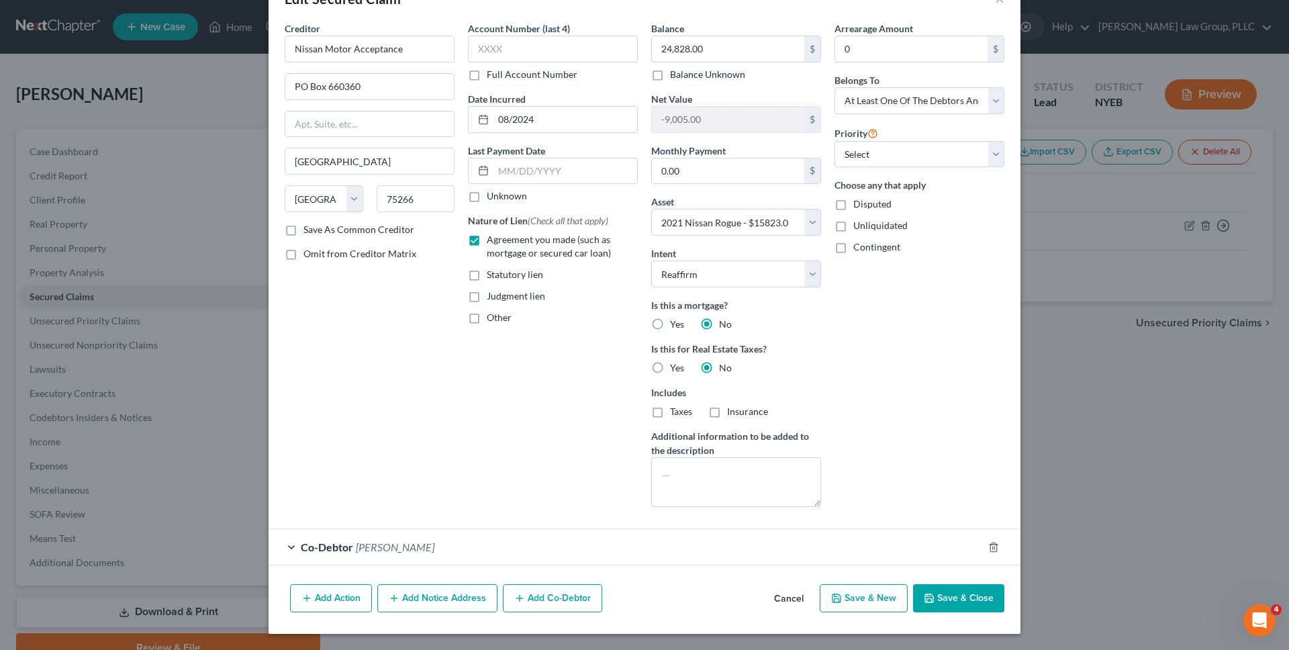
click at [796, 600] on button "Cancel" at bounding box center [789, 599] width 51 height 27
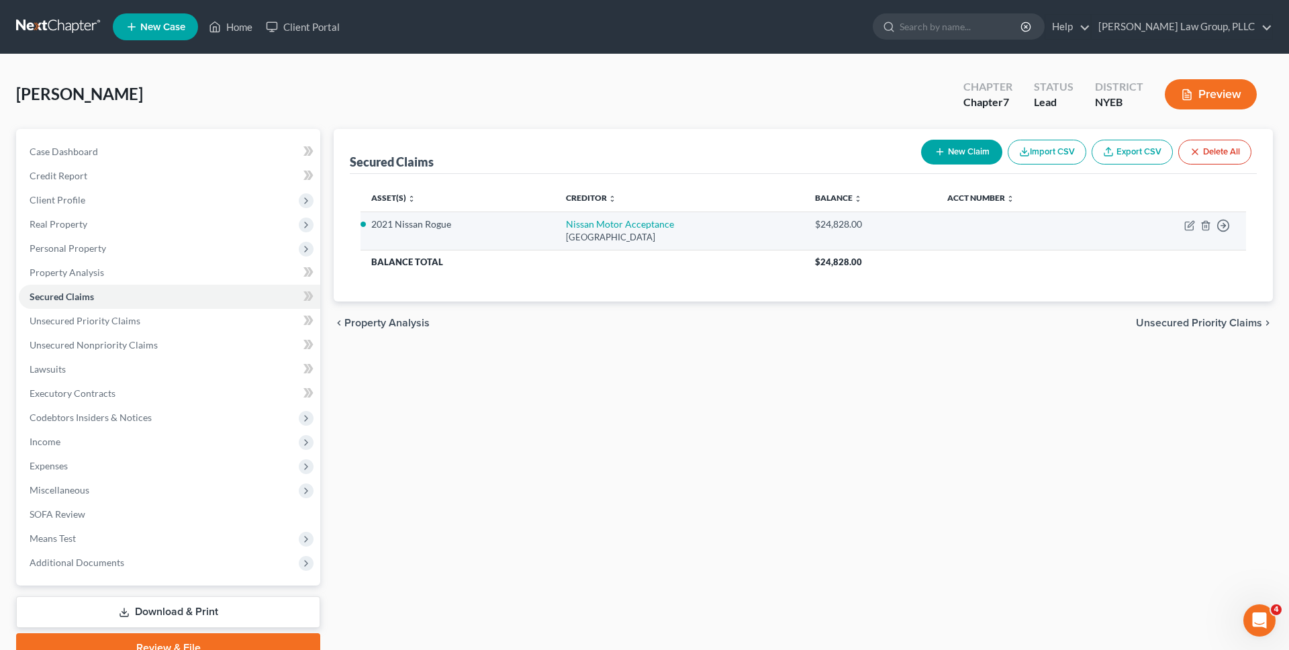
click at [666, 219] on td "Nissan Motor Acceptance PO Box 660360, Dallas, TX 75266" at bounding box center [679, 231] width 249 height 38
click at [646, 224] on link "Nissan Motor Acceptance" at bounding box center [620, 223] width 108 height 11
select select "45"
select select "2"
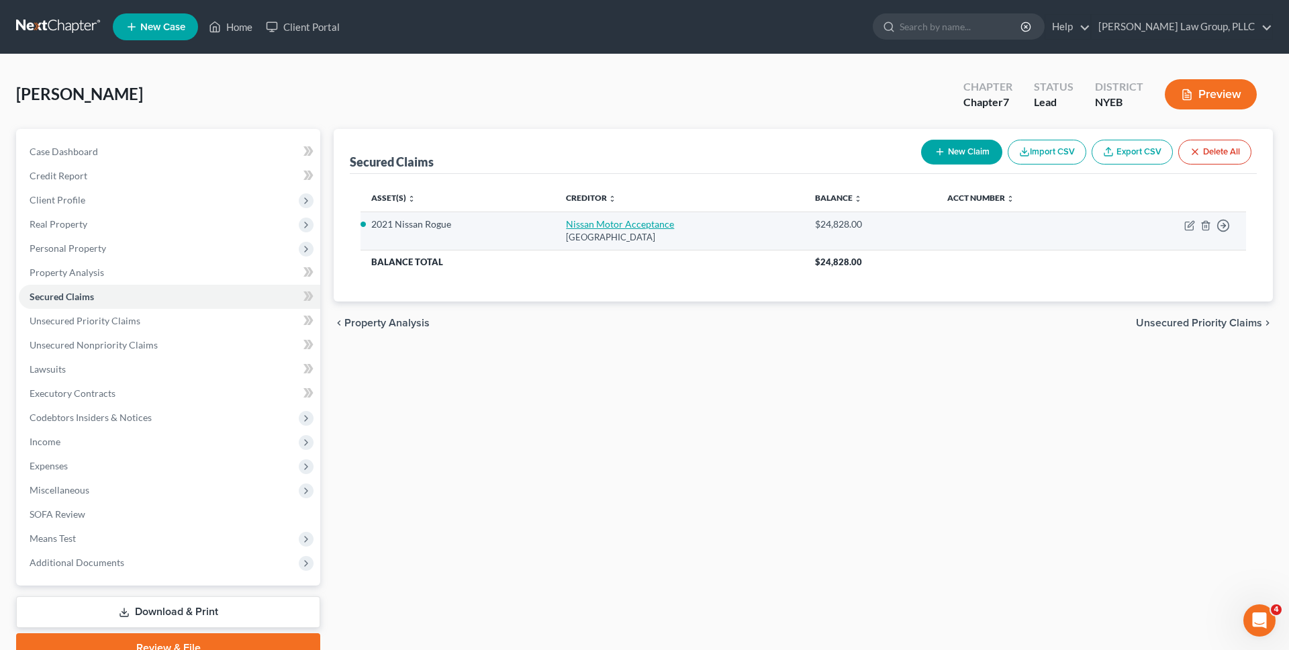
select select "3"
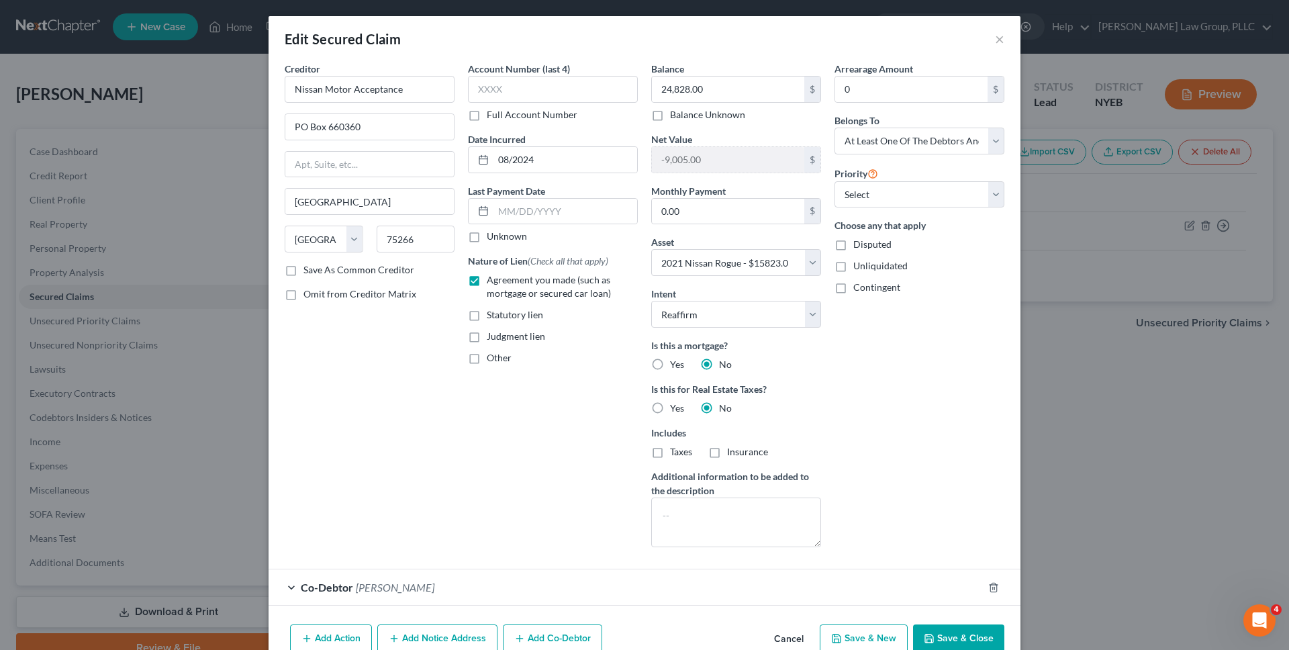
click at [791, 631] on button "Cancel" at bounding box center [789, 639] width 51 height 27
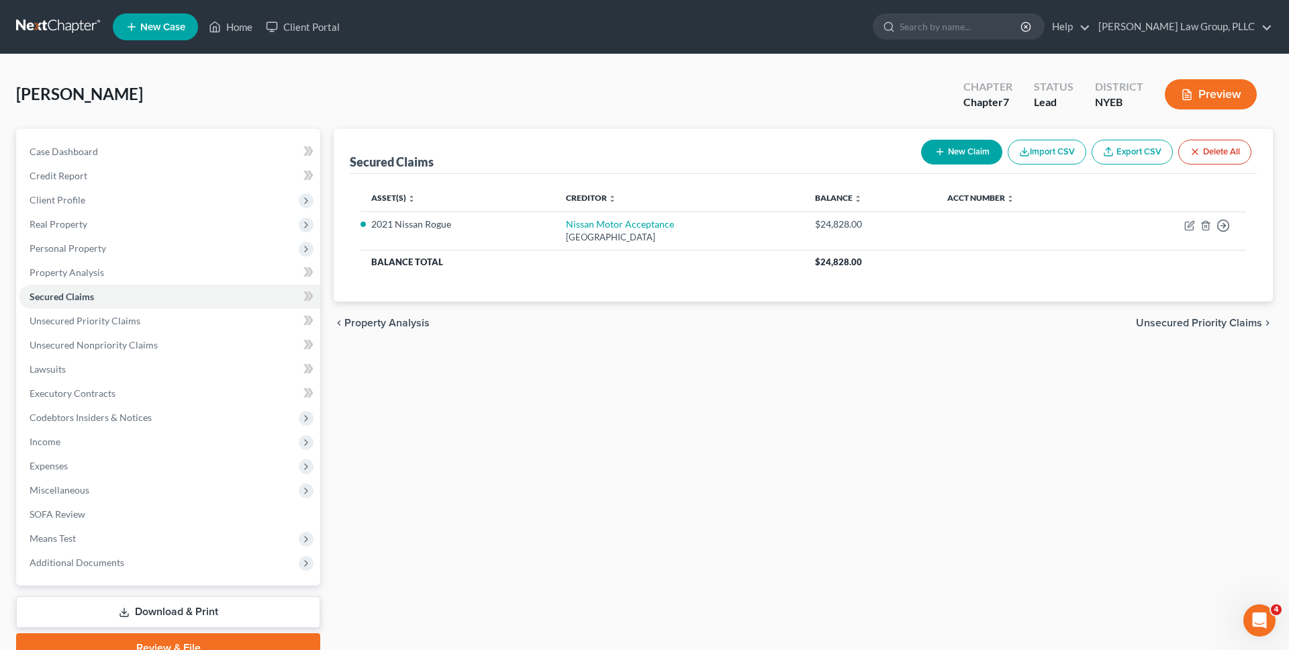
scroll to position [64, 0]
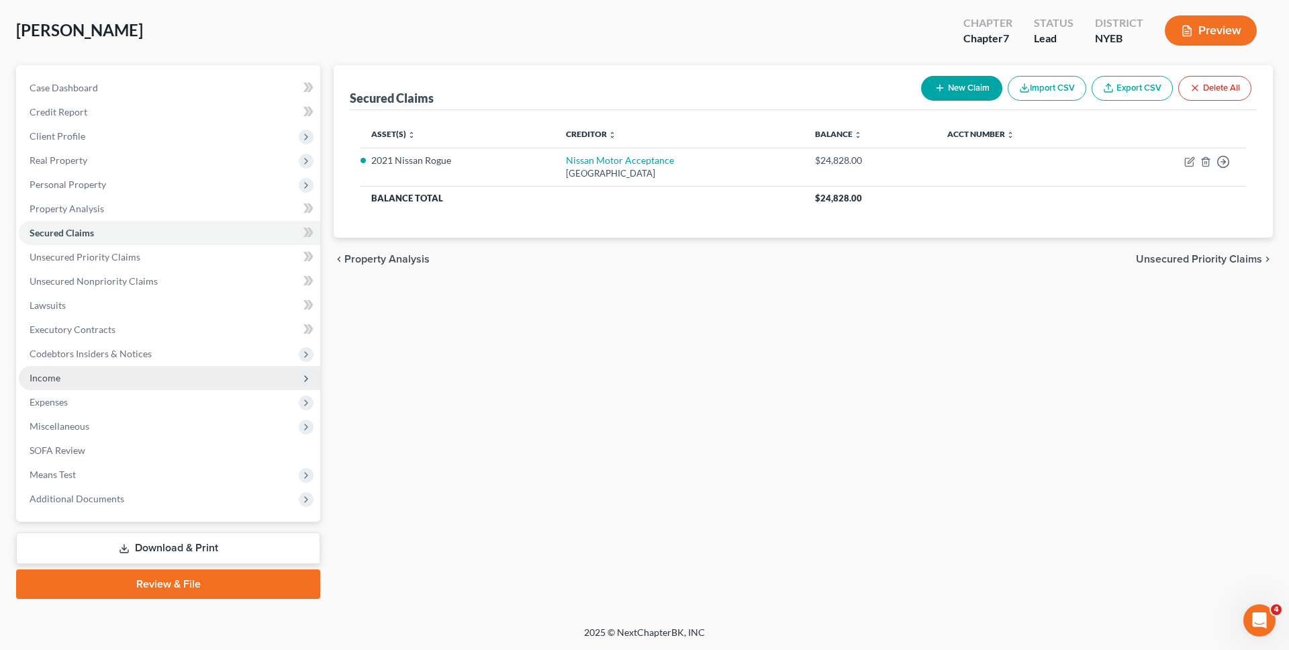
click at [166, 372] on span "Income" at bounding box center [170, 378] width 302 height 24
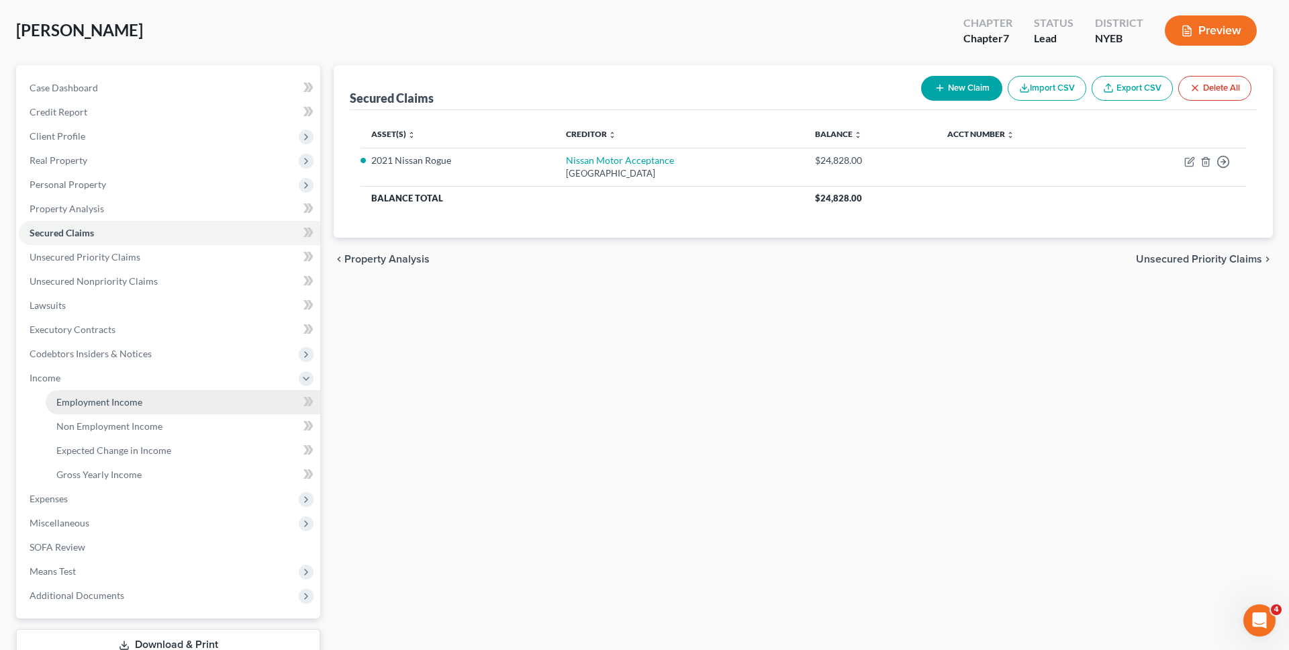
click at [161, 403] on link "Employment Income" at bounding box center [183, 402] width 275 height 24
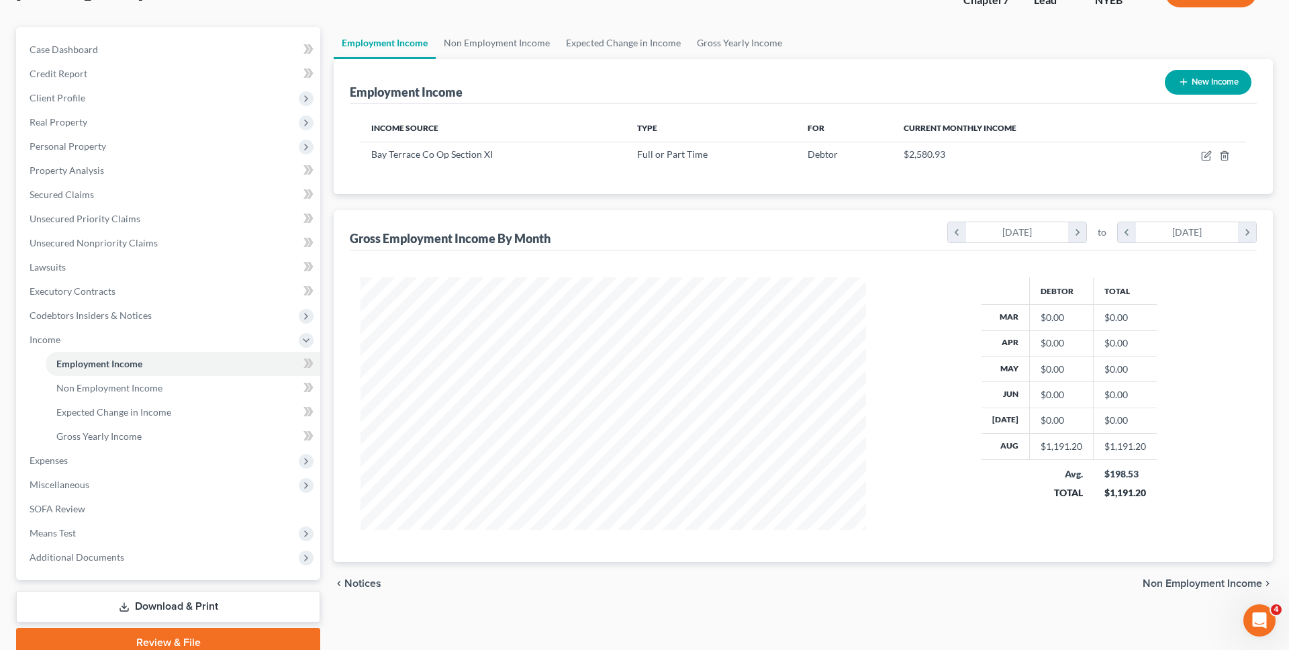
scroll to position [128, 0]
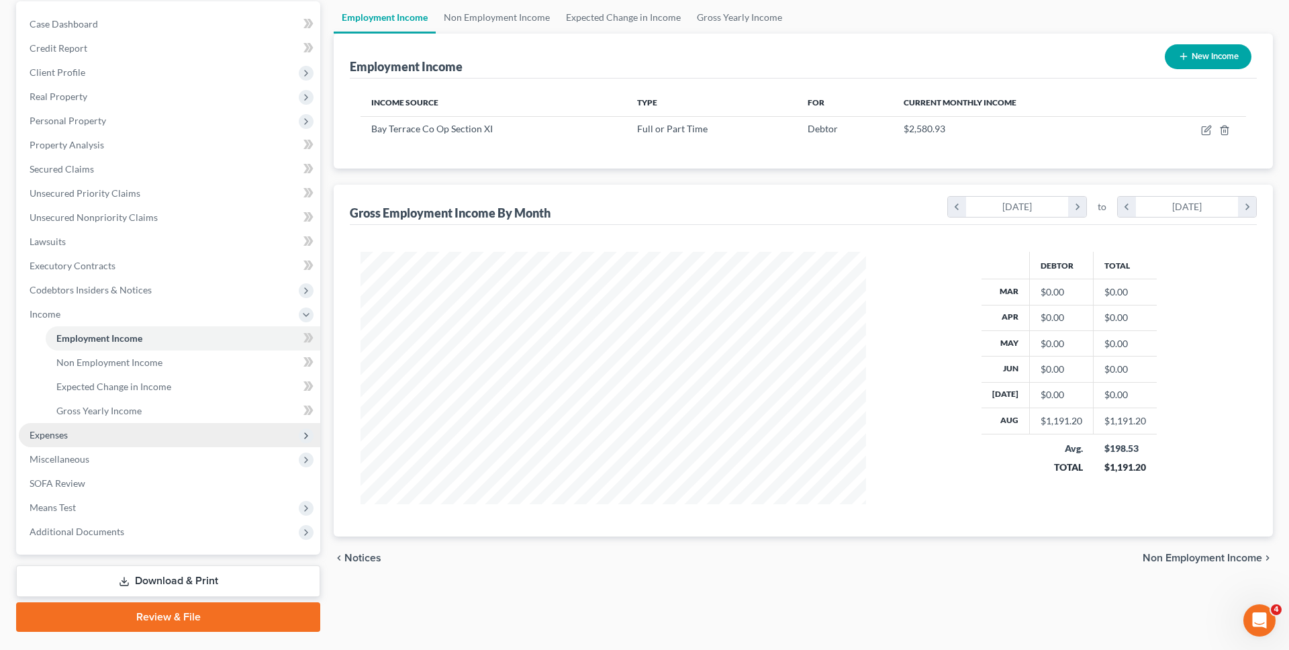
click at [195, 432] on span "Expenses" at bounding box center [170, 435] width 302 height 24
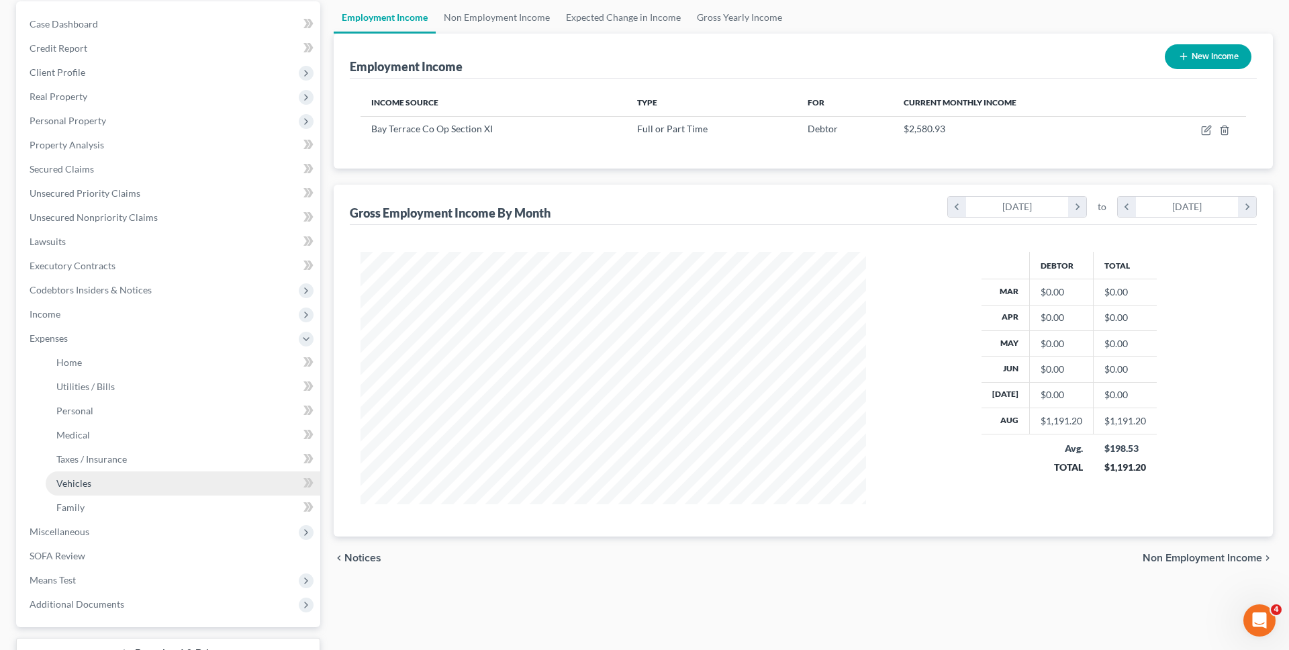
click at [165, 490] on link "Vehicles" at bounding box center [183, 483] width 275 height 24
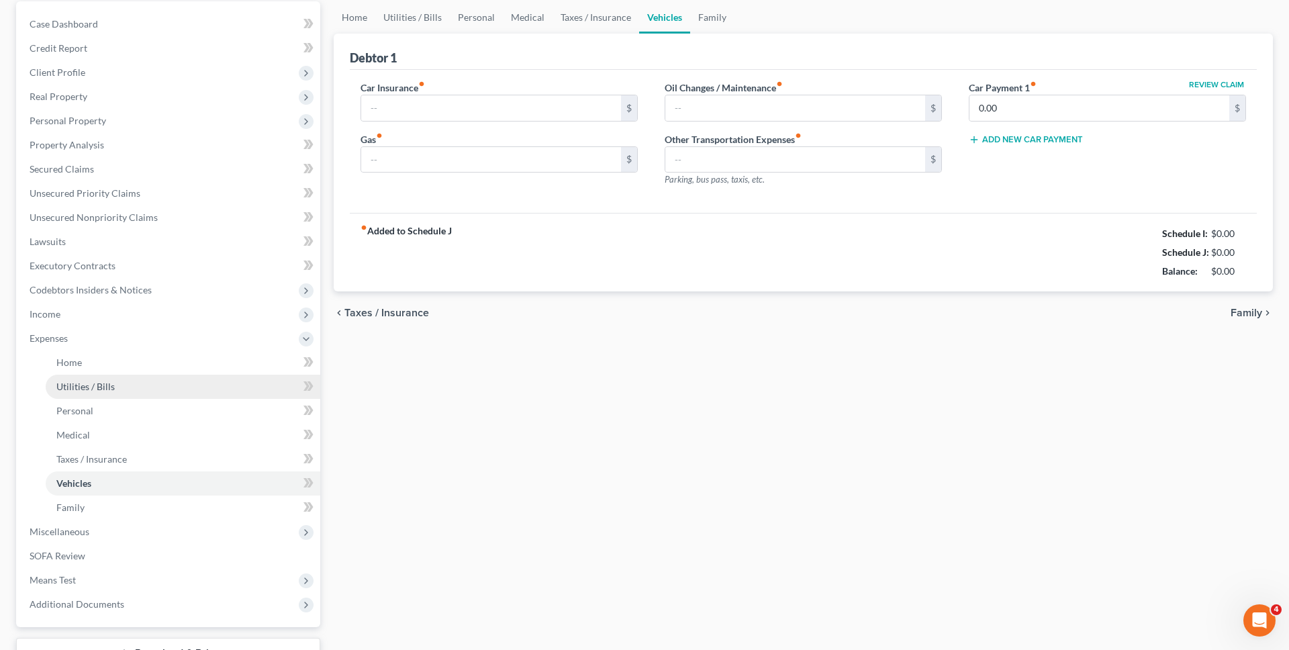
type input "200.00"
type input "250.00"
type input "0.00"
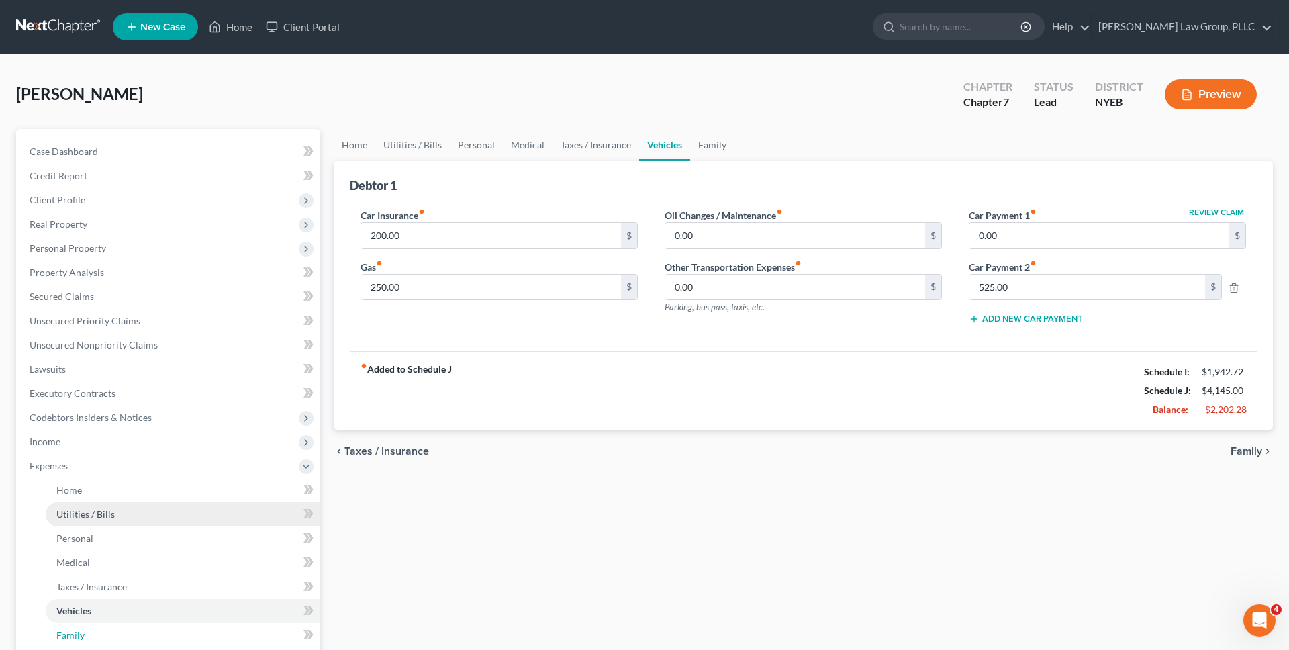
click at [207, 510] on ul "Home Utilities / Bills Personal Medical" at bounding box center [170, 562] width 302 height 169
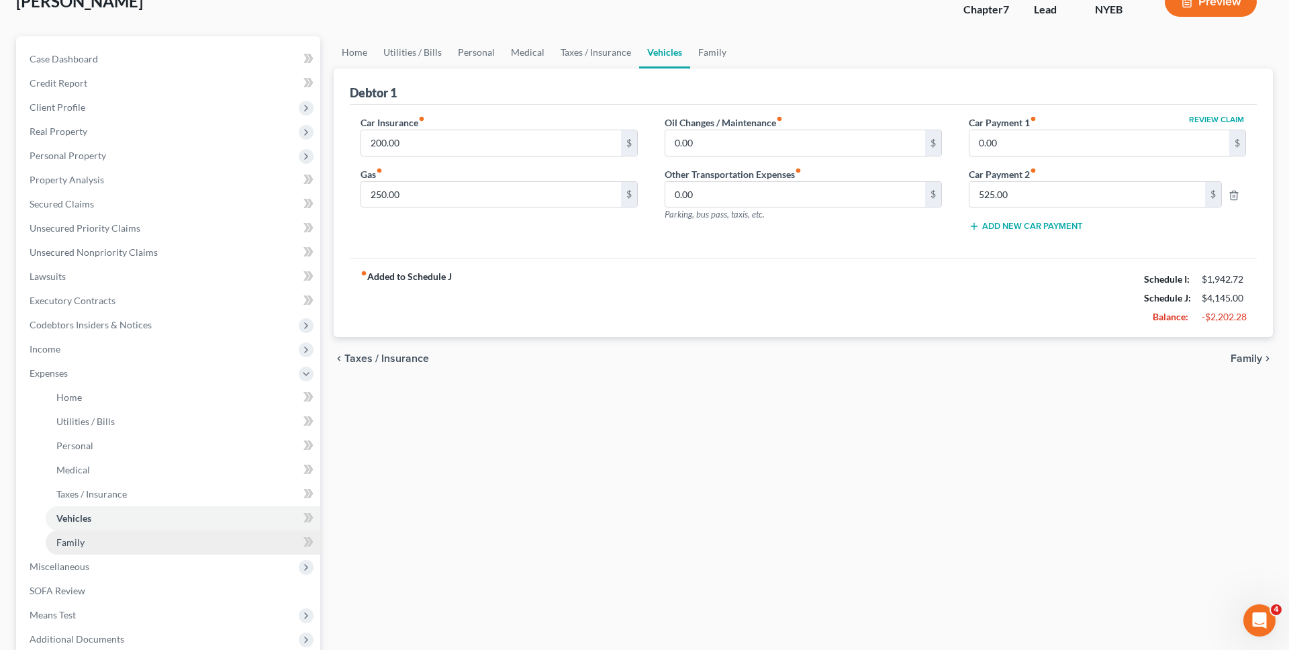
click at [195, 542] on link "Family" at bounding box center [183, 542] width 275 height 24
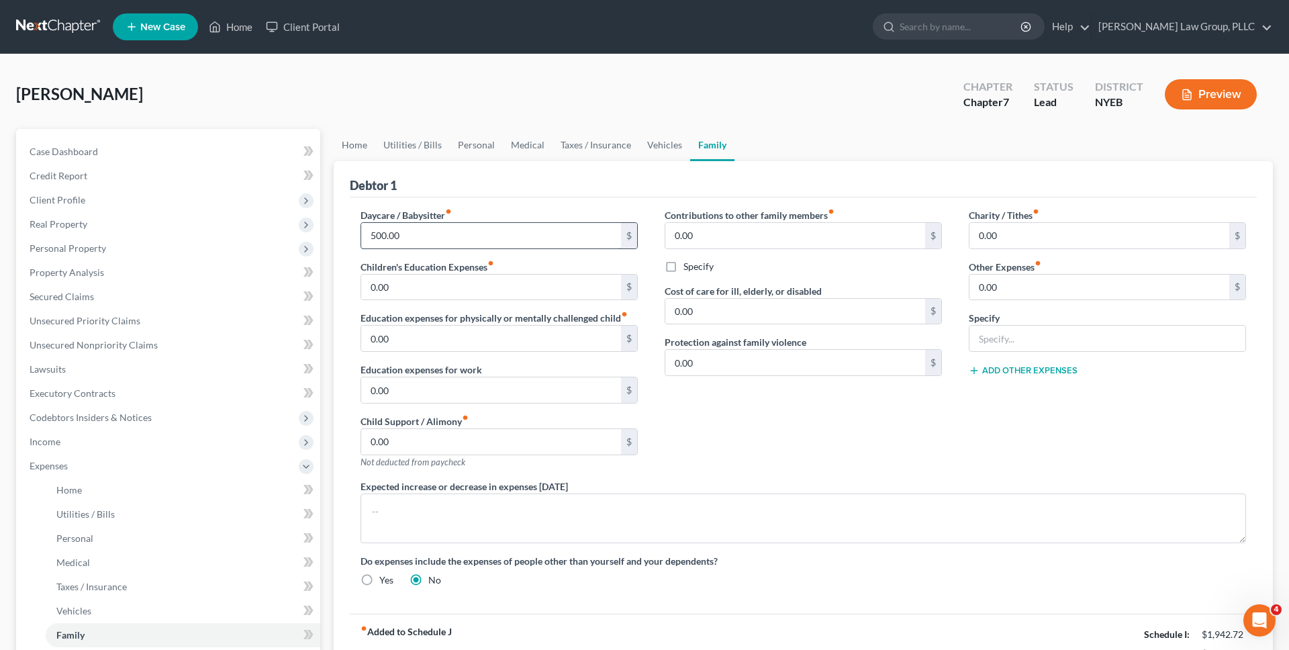
click at [414, 245] on input "500.00" at bounding box center [491, 236] width 260 height 26
click at [427, 193] on div "Debtor 1" at bounding box center [803, 179] width 907 height 36
click at [177, 434] on span "Income" at bounding box center [170, 442] width 302 height 24
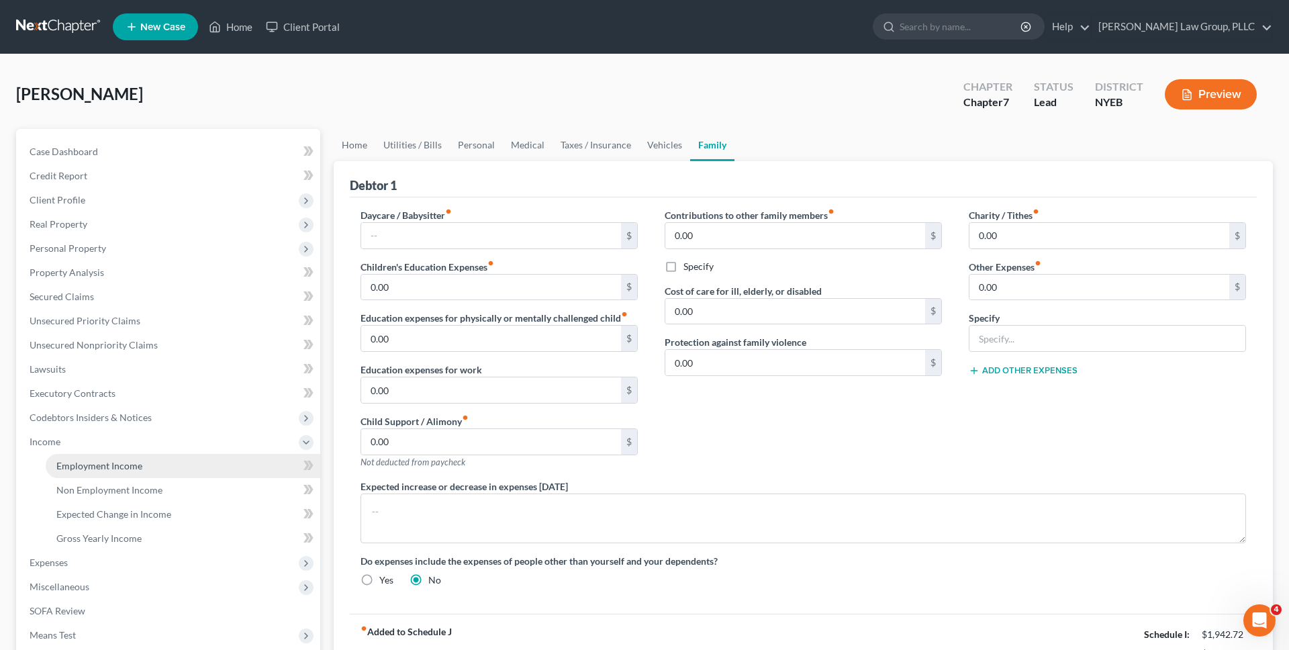
click at [171, 460] on link "Employment Income" at bounding box center [183, 466] width 275 height 24
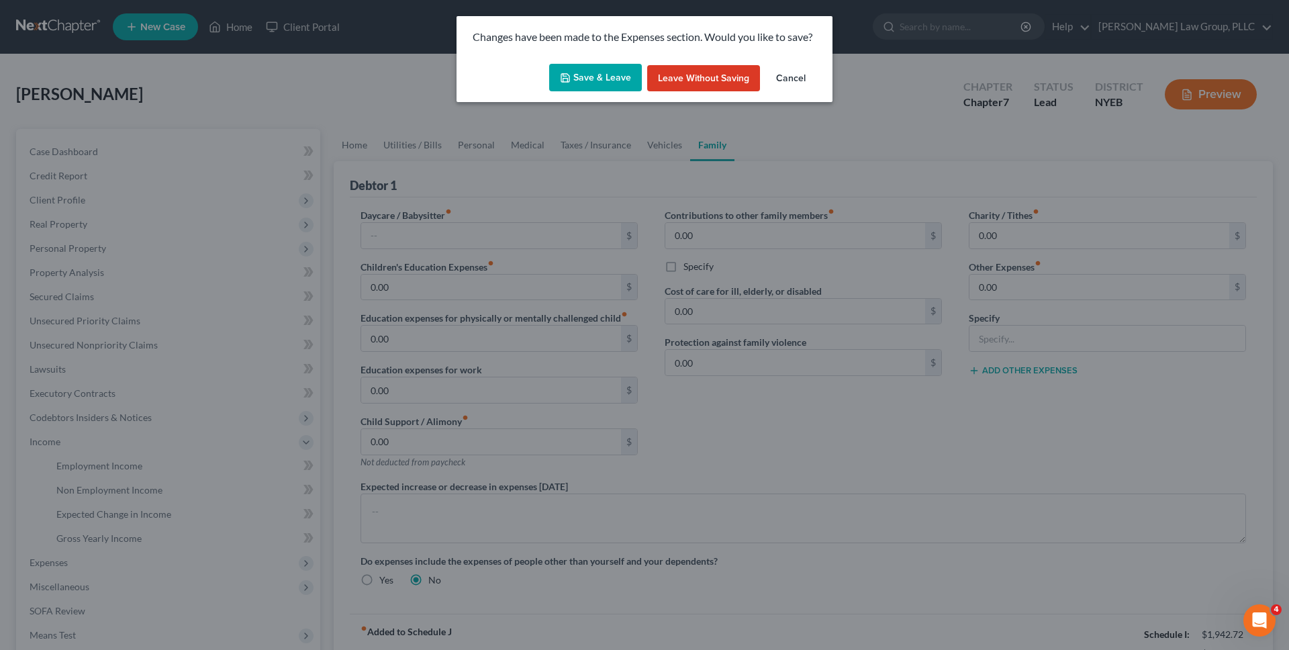
click at [616, 69] on button "Save & Leave" at bounding box center [595, 78] width 93 height 28
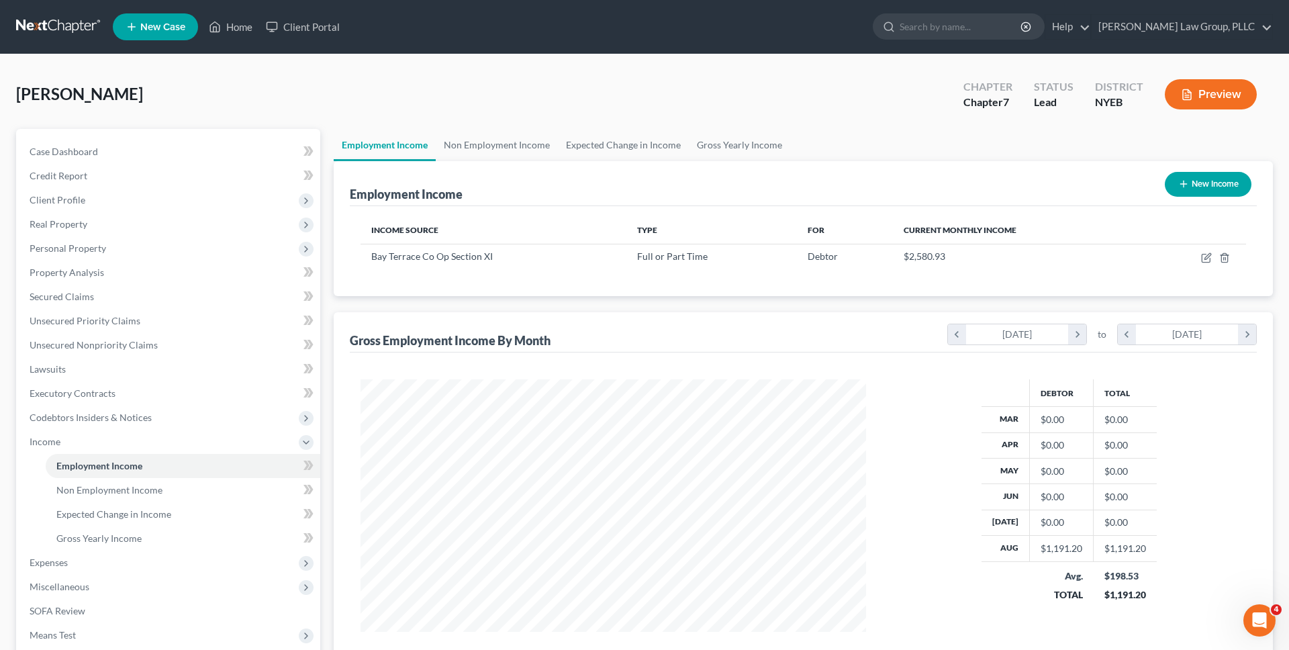
scroll to position [252, 533]
click at [1207, 257] on icon "button" at bounding box center [1206, 257] width 11 height 11
select select "0"
select select "35"
select select "2"
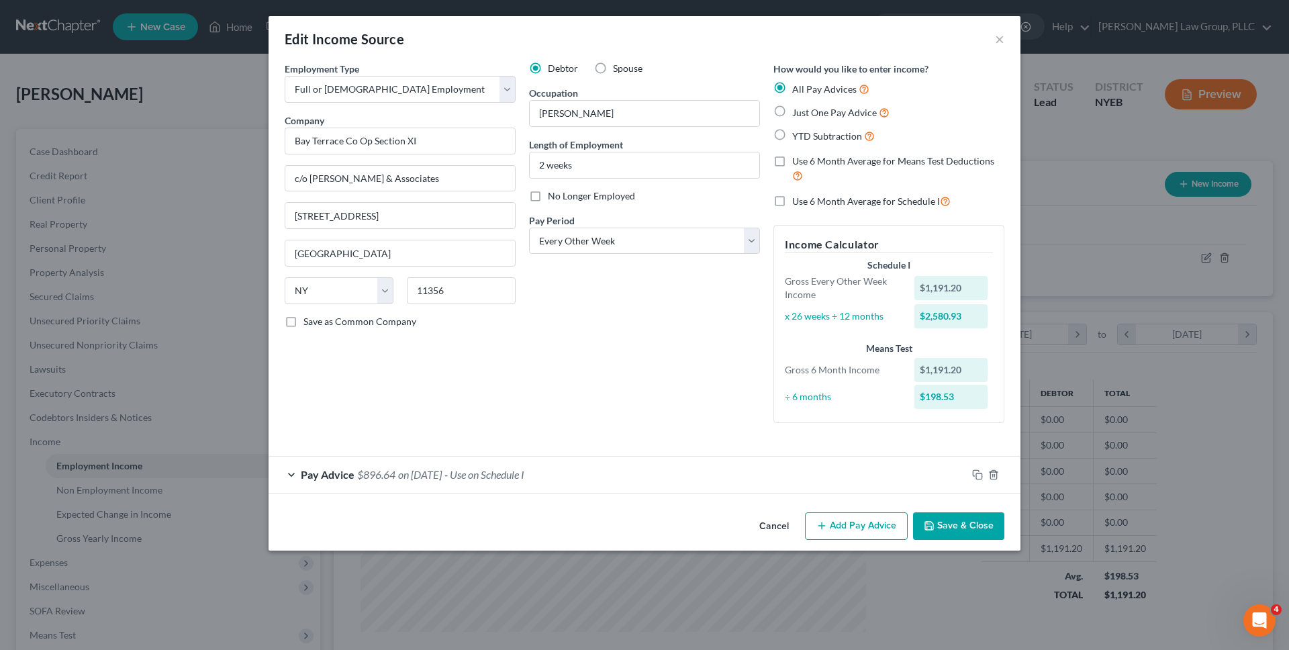
click at [786, 530] on button "Cancel" at bounding box center [774, 527] width 51 height 27
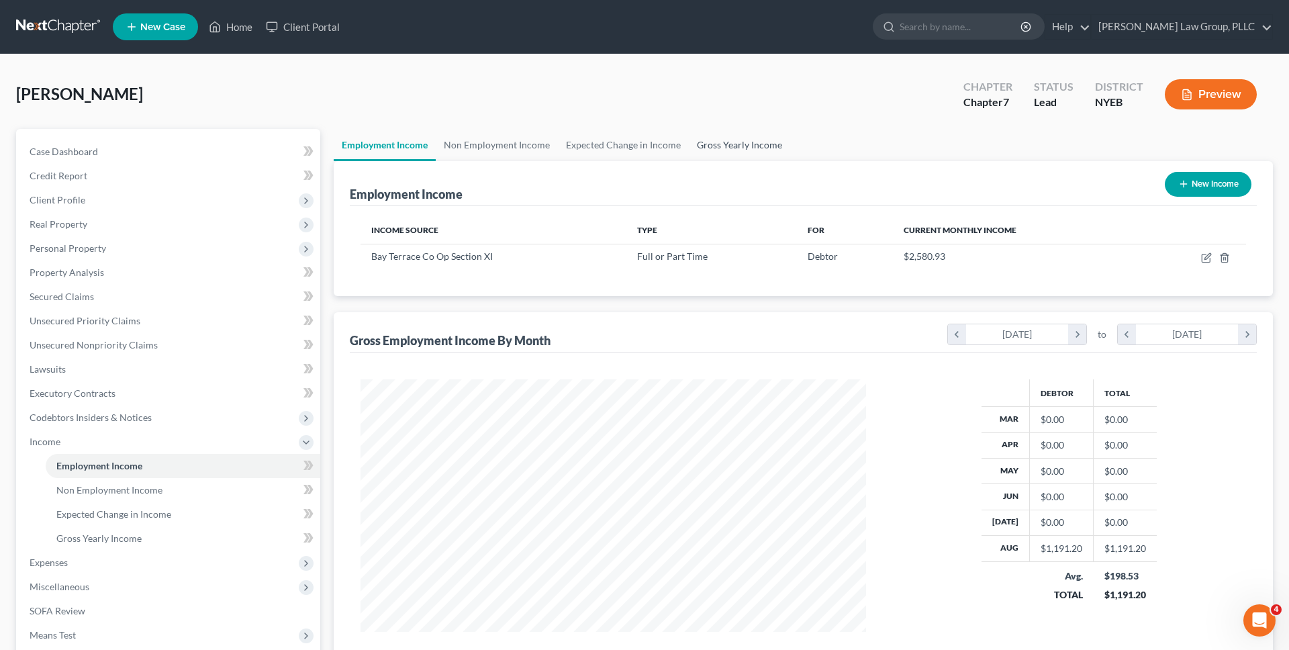
click at [743, 154] on link "Gross Yearly Income" at bounding box center [739, 145] width 101 height 32
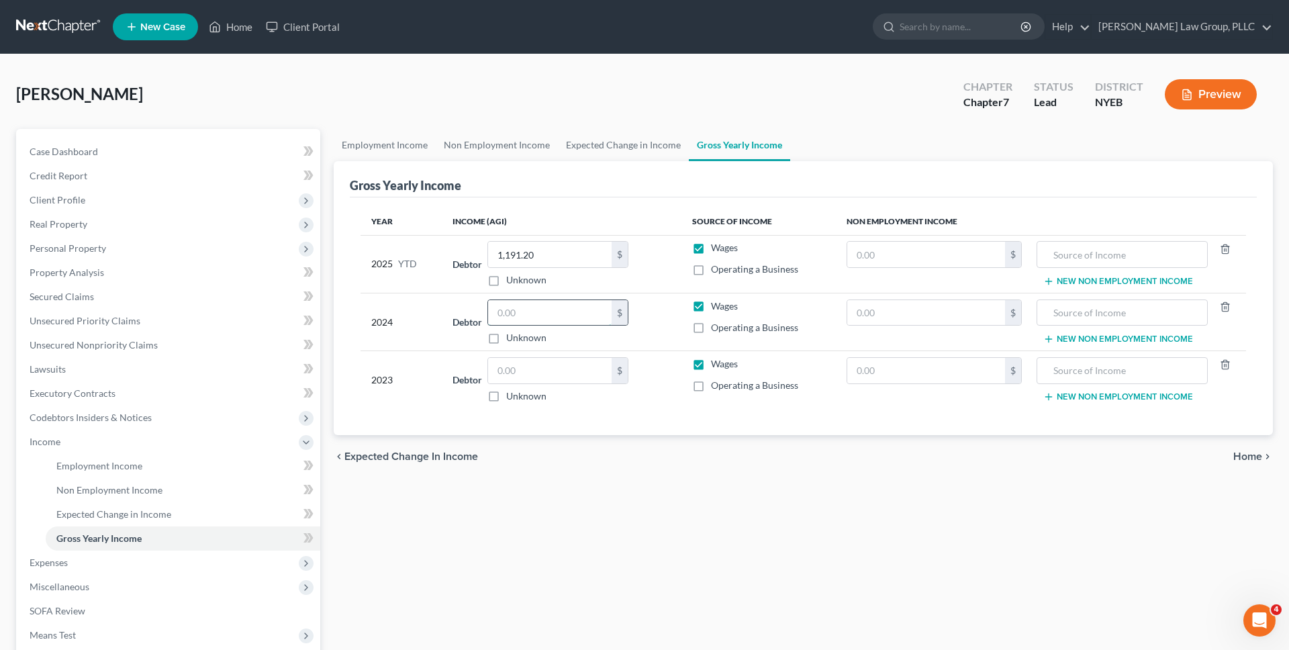
click at [581, 311] on input "text" at bounding box center [550, 313] width 124 height 26
type input "0"
click at [576, 372] on input "text" at bounding box center [550, 371] width 124 height 26
type input "0"
click at [630, 474] on div "chevron_left Expected Change in Income Home chevron_right" at bounding box center [803, 456] width 939 height 43
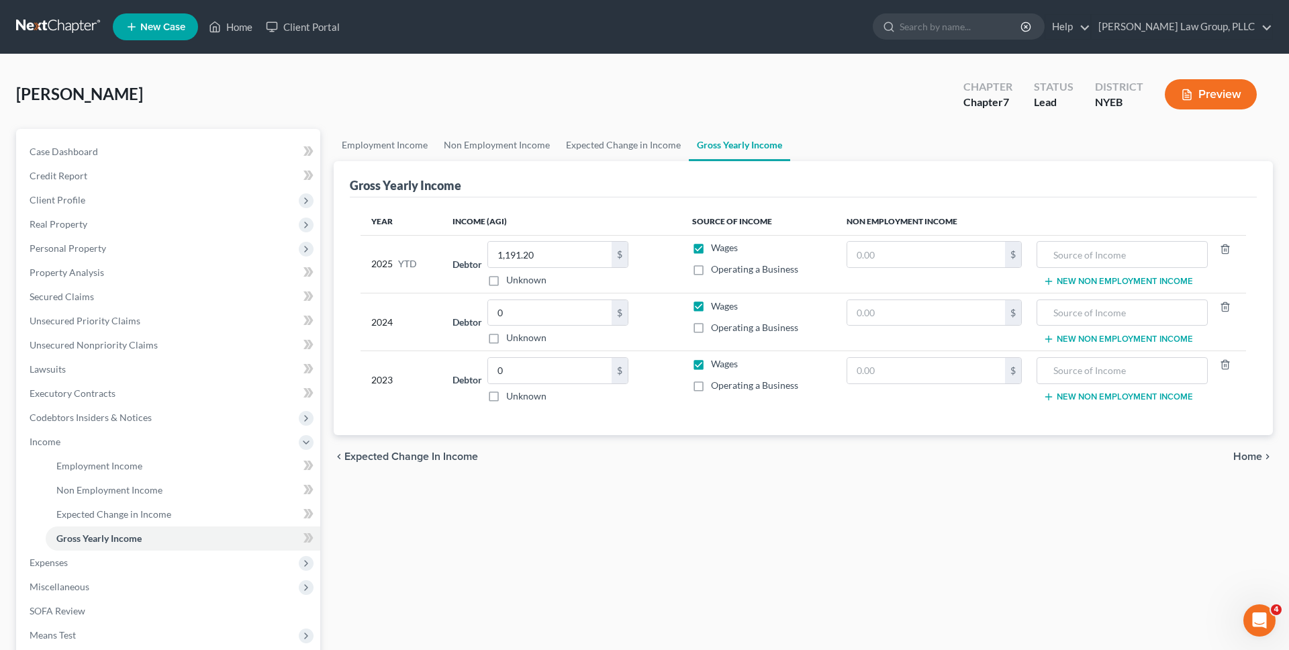
click at [610, 197] on div "Year Income (AGI) Source of Income Non Employment Income 2025 YTD Debtor 1,191.…" at bounding box center [803, 316] width 907 height 238
click at [366, 154] on link "Employment Income" at bounding box center [385, 145] width 102 height 32
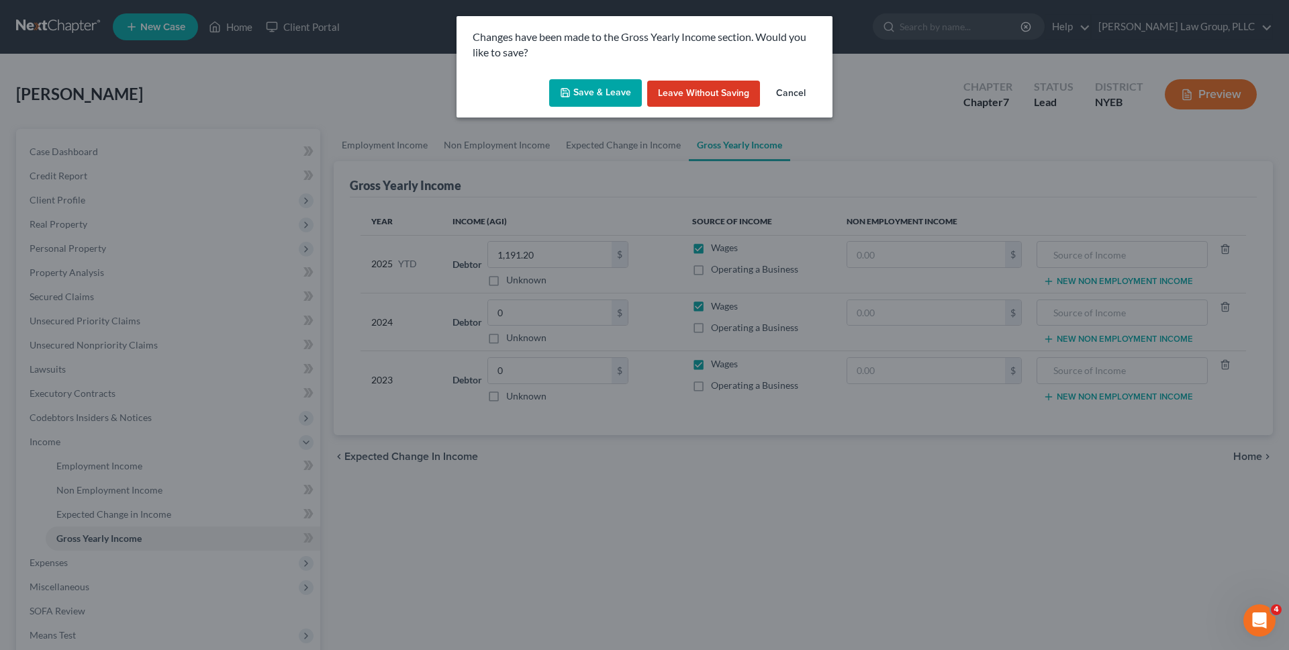
click at [596, 101] on button "Save & Leave" at bounding box center [595, 93] width 93 height 28
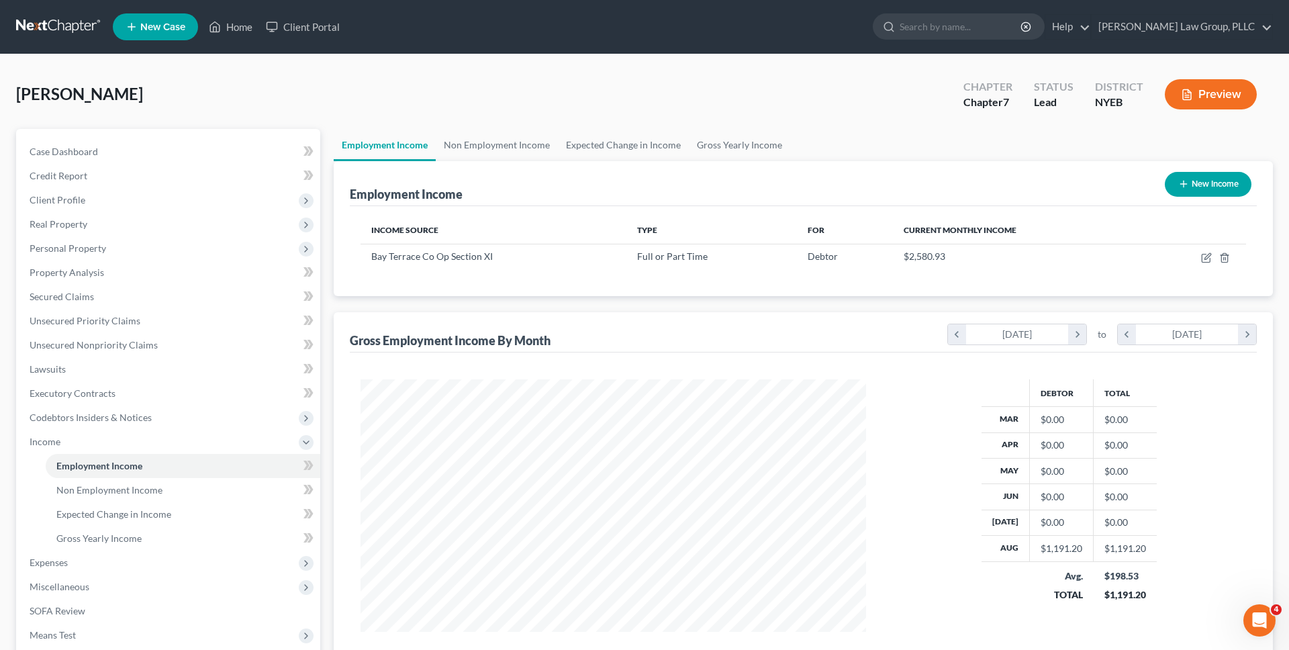
scroll to position [252, 533]
click at [611, 143] on link "Expected Change in Income" at bounding box center [623, 145] width 131 height 32
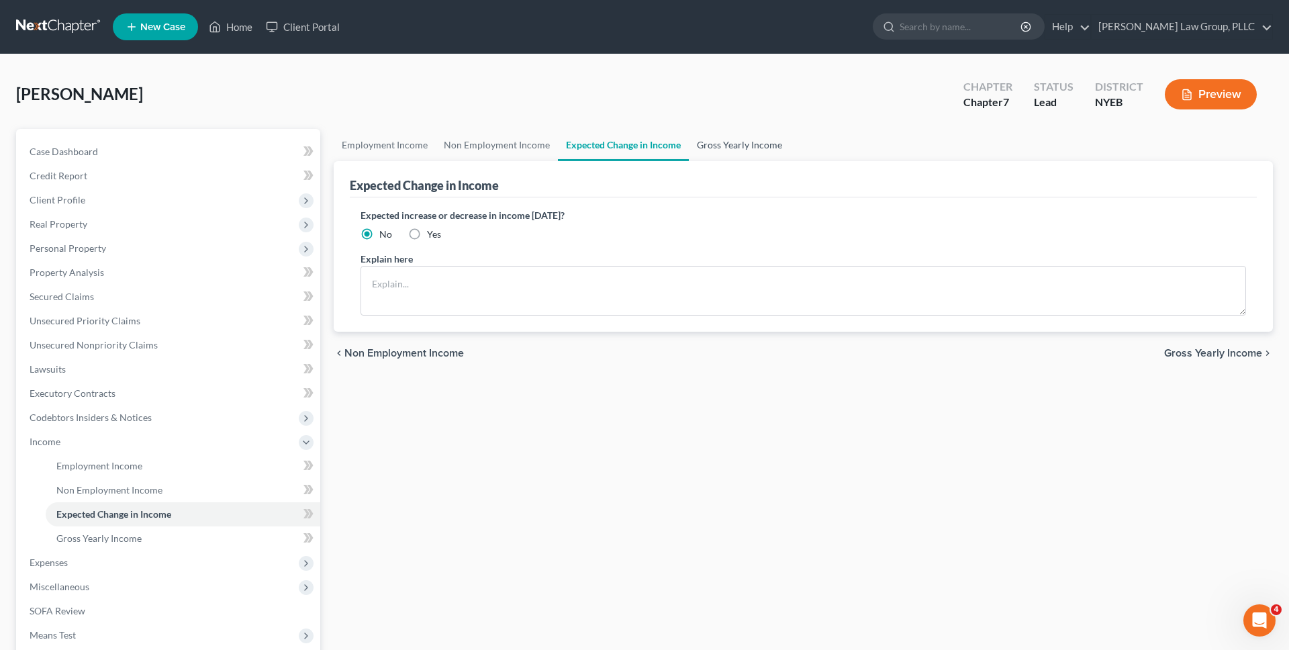
click at [691, 156] on link "Gross Yearly Income" at bounding box center [739, 145] width 101 height 32
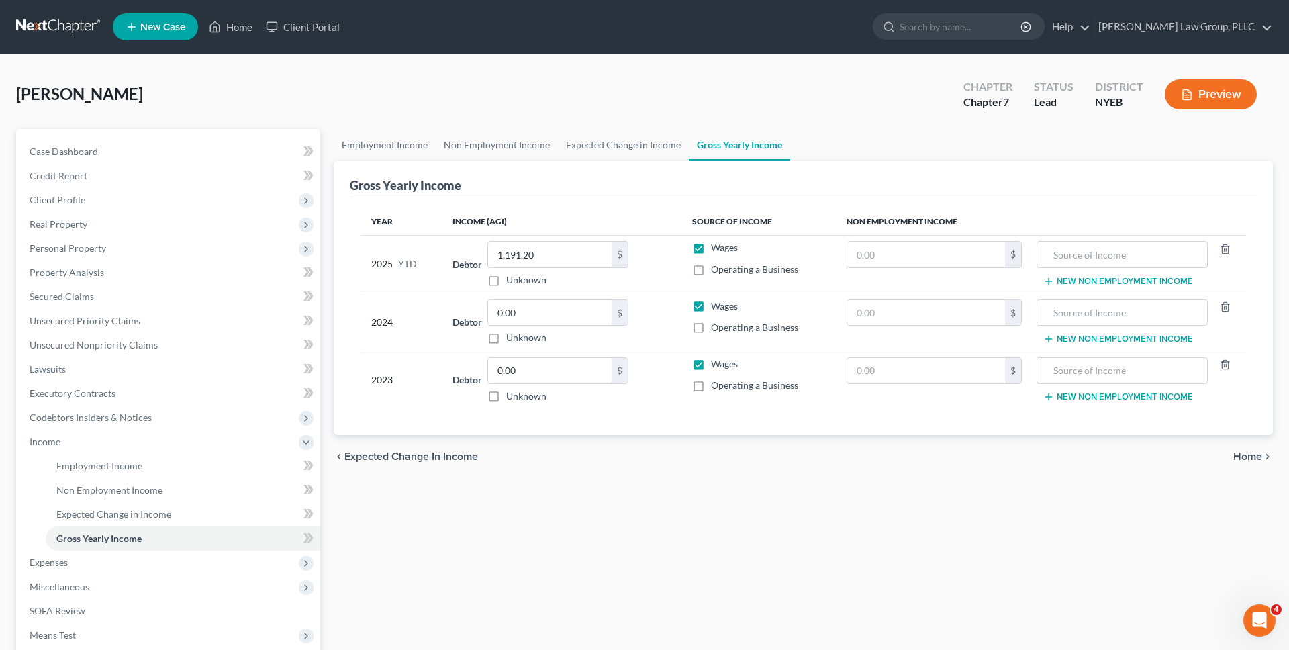
click at [616, 109] on div "McGee, Ronald Upgraded Chapter Chapter 7 Status Lead District NYEB Preview" at bounding box center [644, 100] width 1257 height 58
click at [905, 304] on input "text" at bounding box center [926, 313] width 158 height 26
type input "3,480"
click at [915, 369] on input "text" at bounding box center [926, 371] width 158 height 26
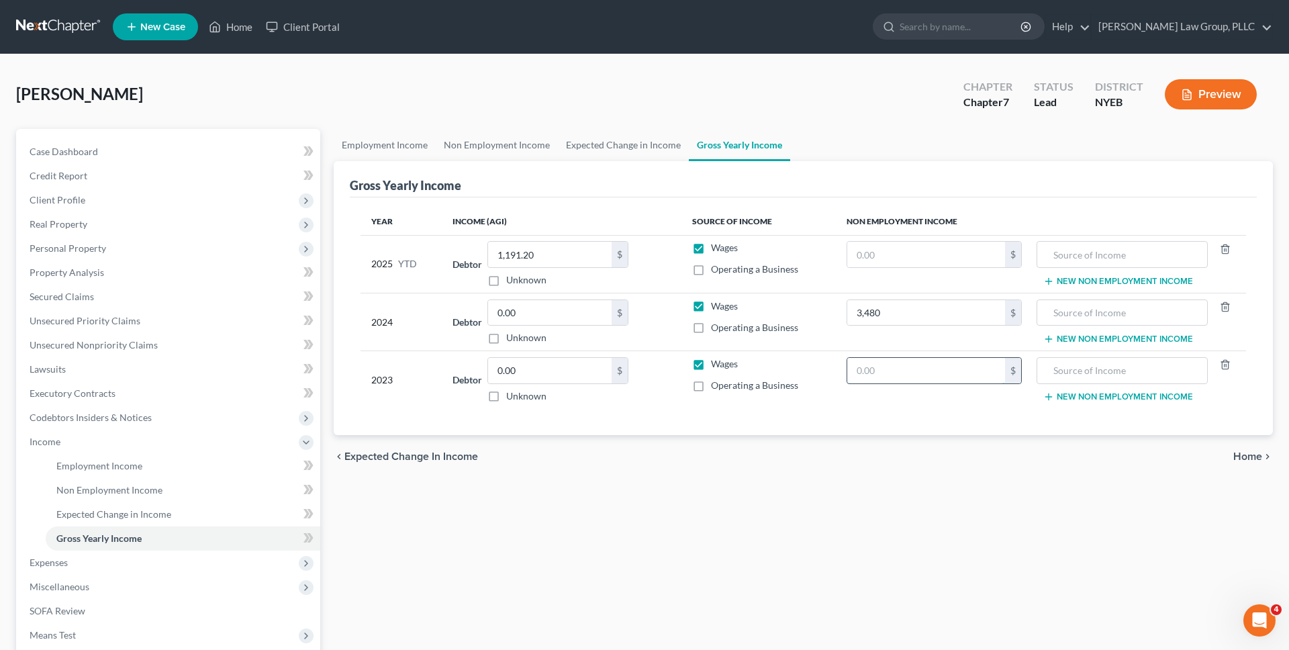
paste input "3,480"
type input "3,480"
click at [919, 259] on input "text" at bounding box center [926, 255] width 158 height 26
type input "2,610"
click at [1084, 254] on input "text" at bounding box center [1122, 255] width 156 height 26
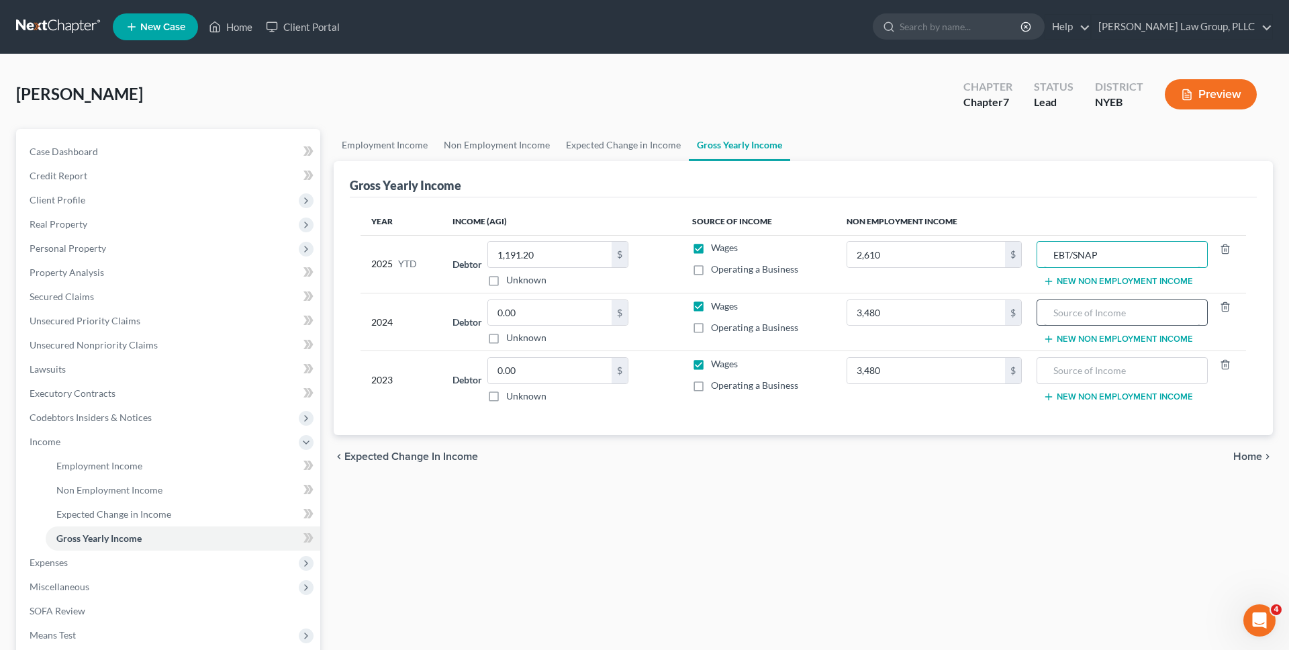
type input "EBT/SNAP"
click at [1091, 305] on input "text" at bounding box center [1122, 313] width 156 height 26
paste input "EBT/SNAP"
type input "EBT/SNAP"
click at [1093, 377] on input "text" at bounding box center [1122, 371] width 156 height 26
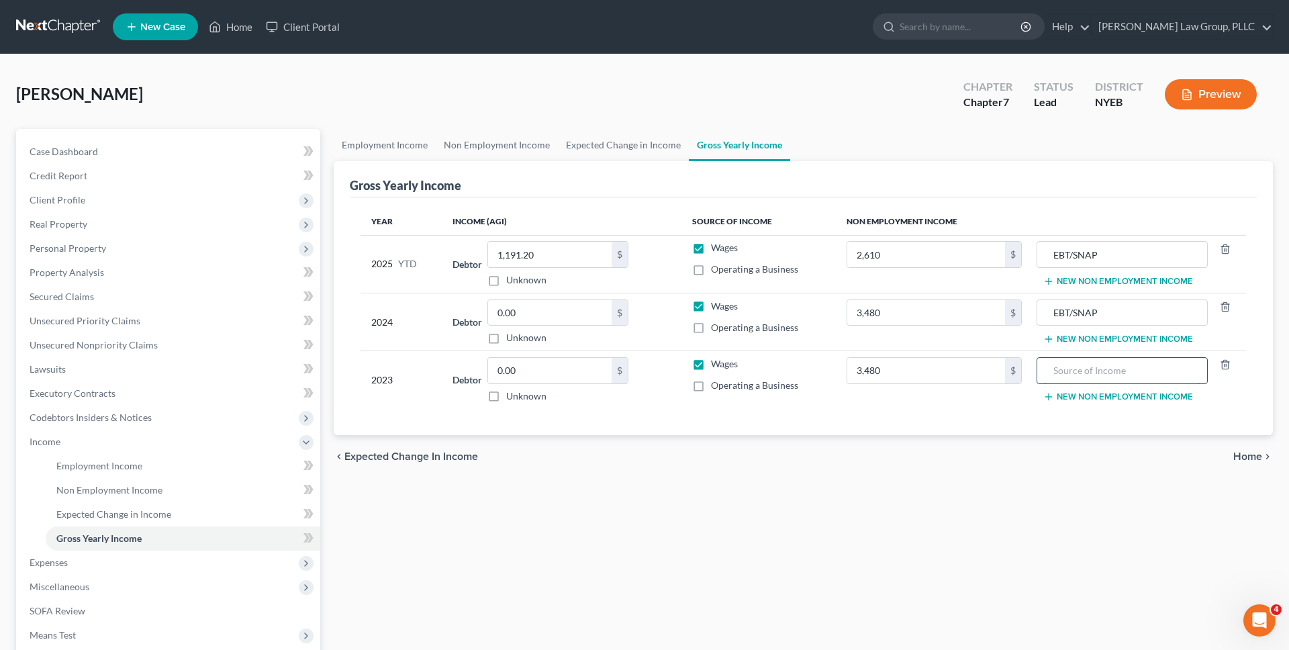
paste input "EBT/SNAP"
type input "EBT/SNAP"
click at [711, 273] on label "Operating a Business" at bounding box center [754, 269] width 87 height 13
click at [717, 271] on input "Operating a Business" at bounding box center [721, 267] width 9 height 9
checkbox input "true"
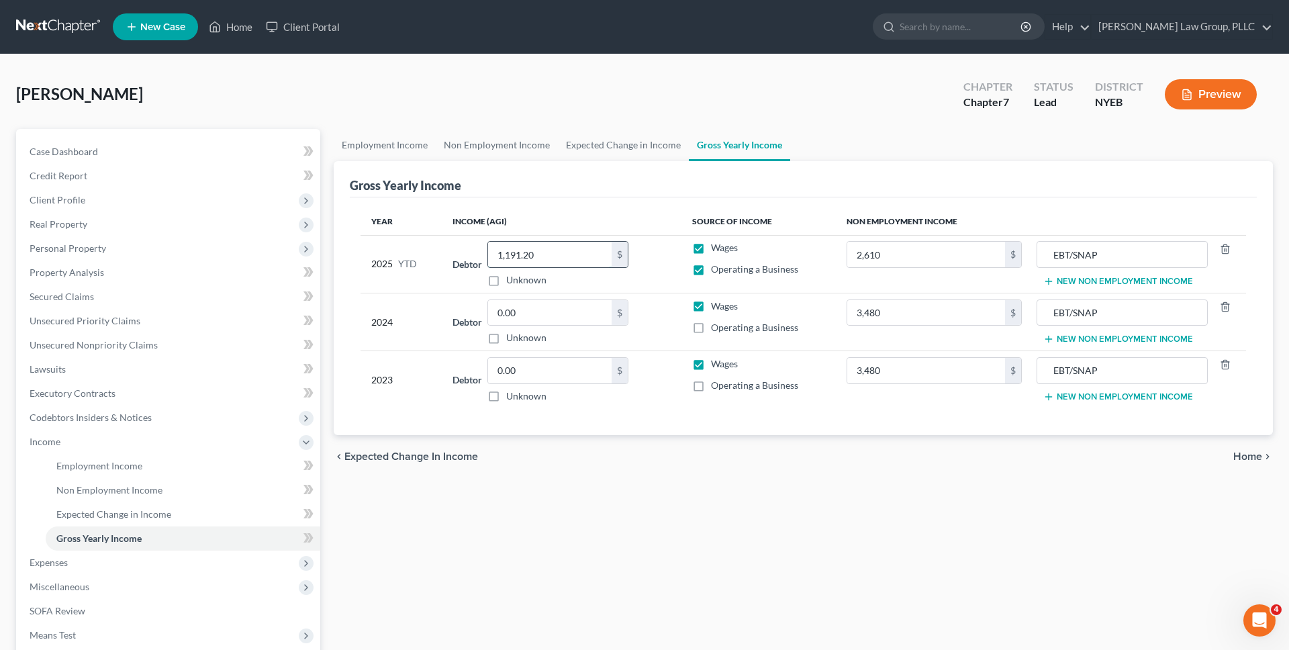
click at [552, 248] on input "1,191.20" at bounding box center [550, 255] width 124 height 26
click at [552, 249] on input "1,191.20" at bounding box center [550, 255] width 124 height 26
paste input "7191.2"
type input "17,191.2"
click at [560, 220] on th "Income (AGI)" at bounding box center [561, 221] width 239 height 27
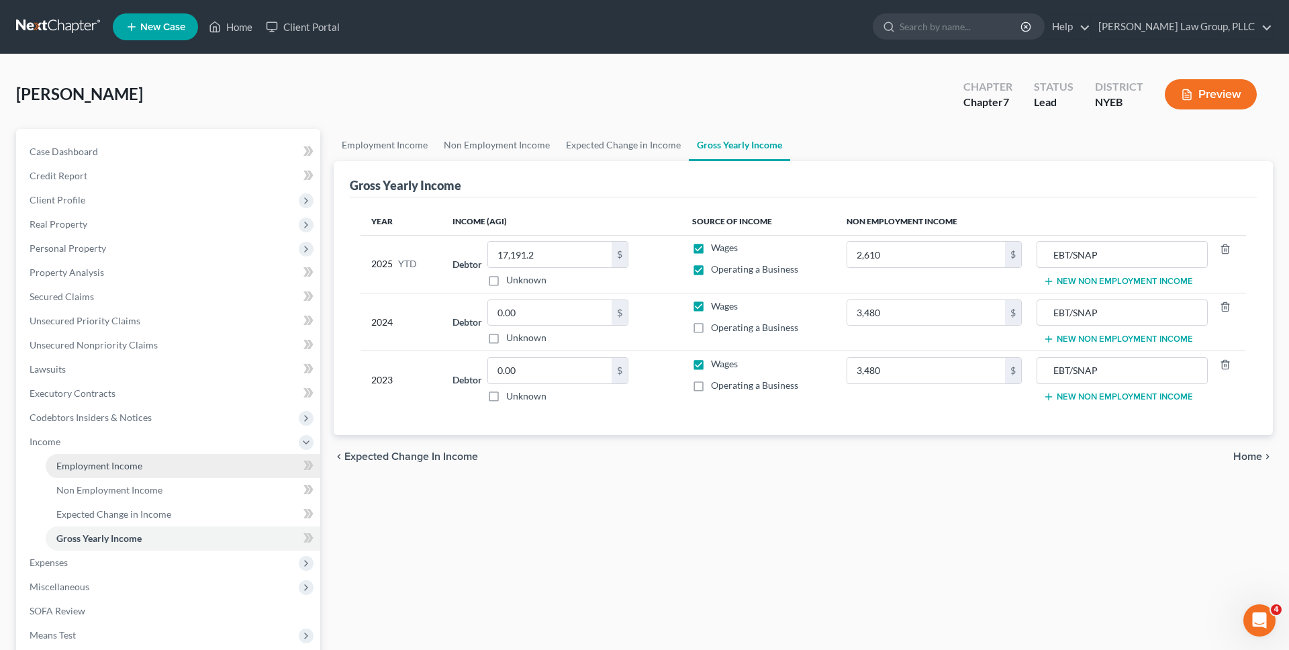
drag, startPoint x: 85, startPoint y: 557, endPoint x: 110, endPoint y: 475, distance: 86.3
click at [85, 557] on span "Expenses" at bounding box center [170, 563] width 302 height 24
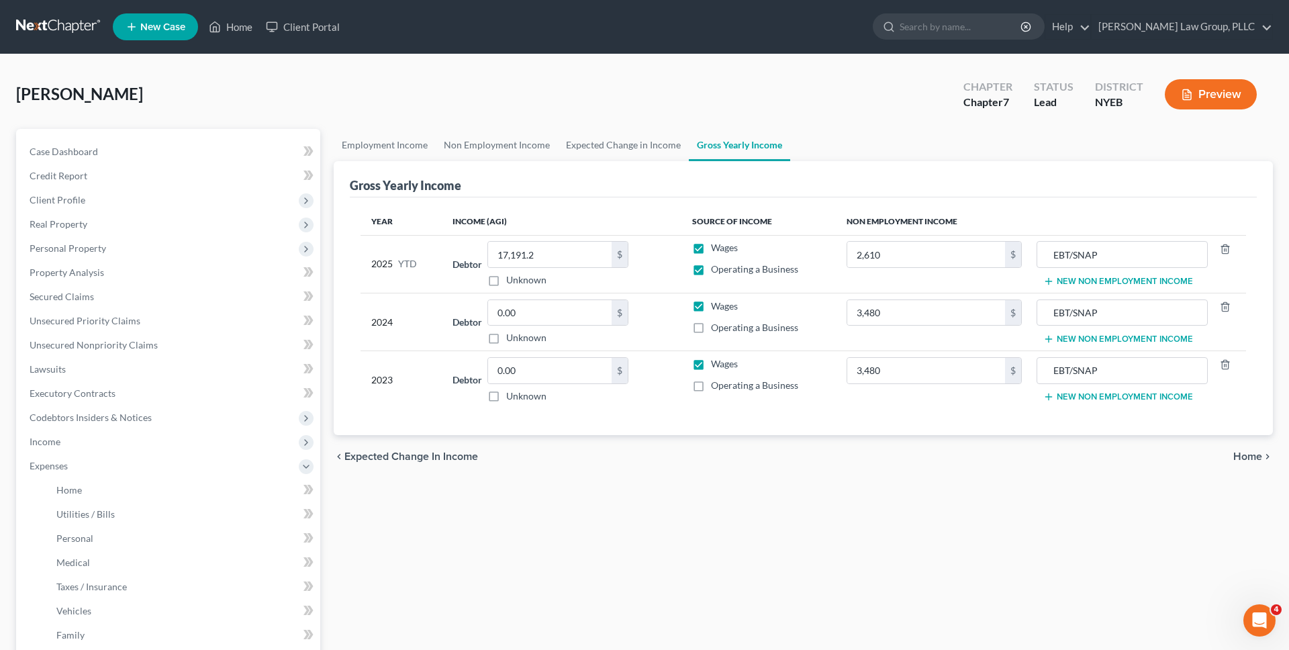
click at [110, 475] on link "Employment Income" at bounding box center [183, 466] width 275 height 24
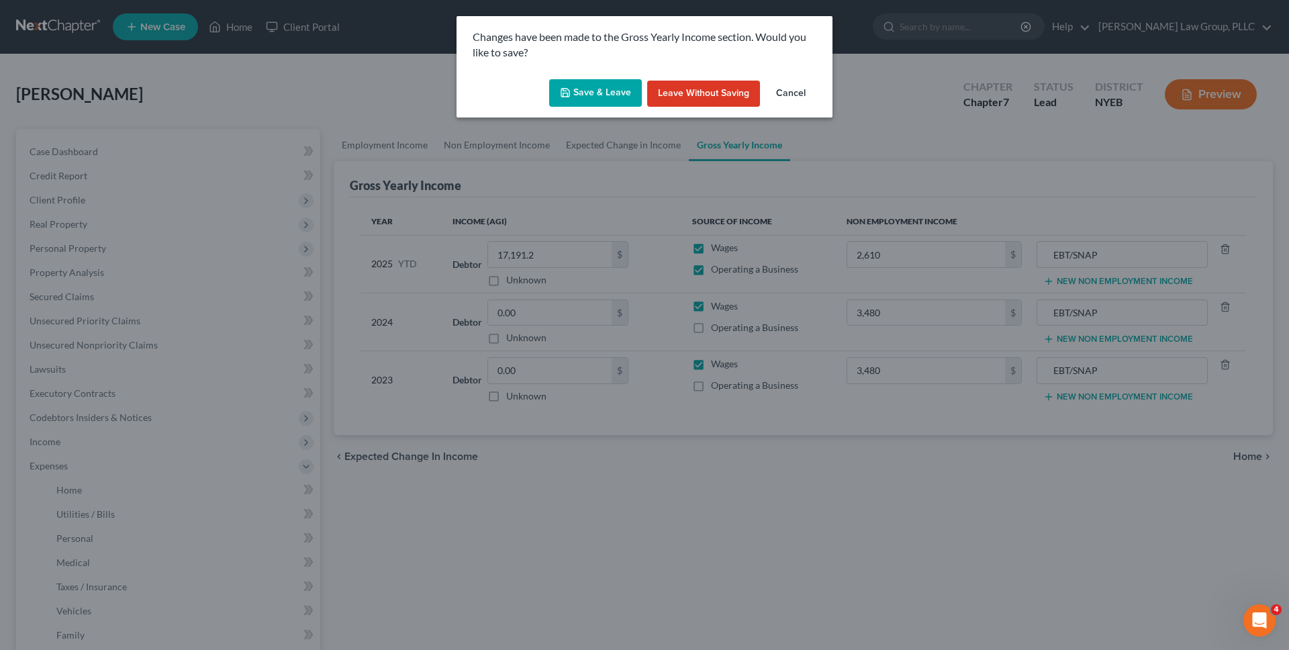
click at [603, 111] on div "Save & Leave Leave without Saving Cancel" at bounding box center [645, 96] width 376 height 44
click at [603, 99] on button "Save & Leave" at bounding box center [595, 93] width 93 height 28
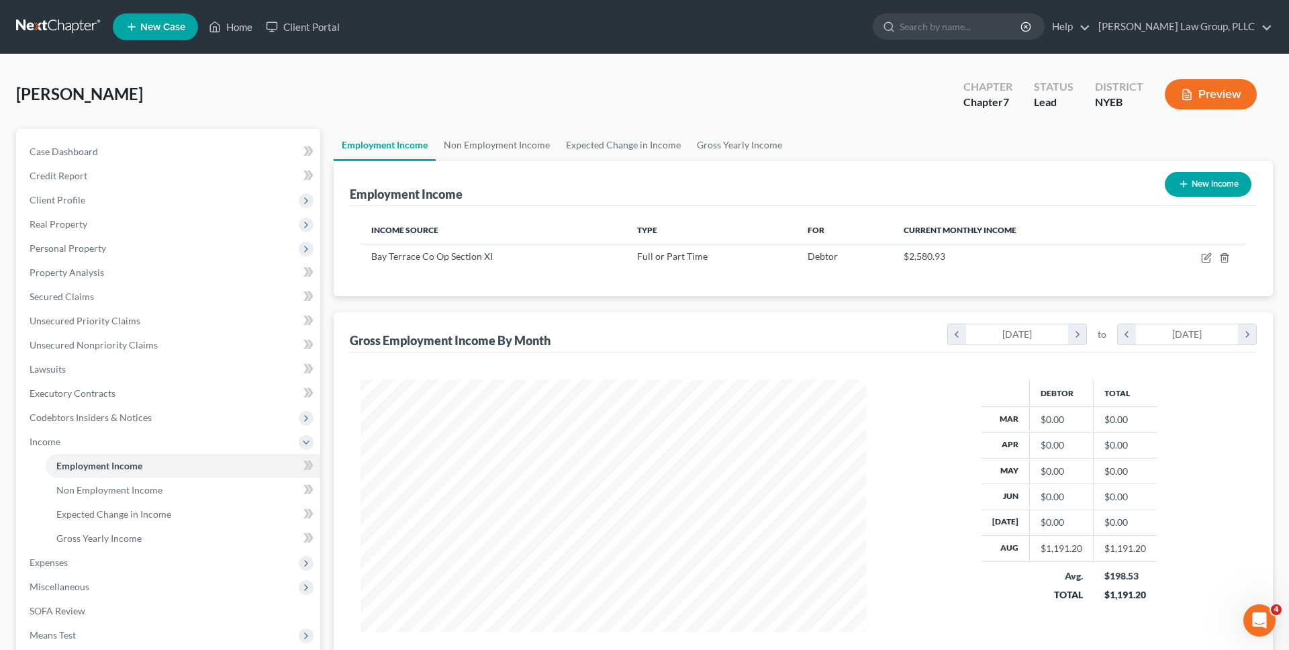
scroll to position [252, 533]
click at [510, 151] on link "Non Employment Income" at bounding box center [497, 145] width 122 height 32
click at [502, 144] on link "Non Employment Income" at bounding box center [497, 145] width 122 height 32
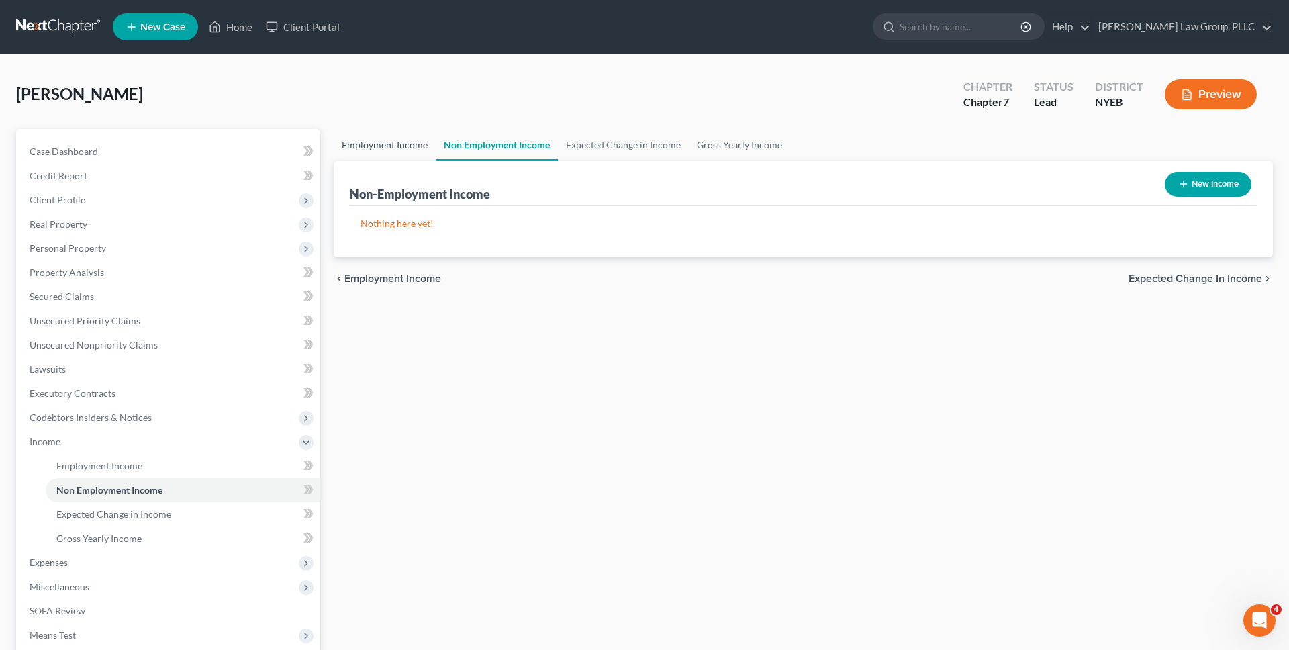
click at [406, 151] on link "Employment Income" at bounding box center [385, 145] width 102 height 32
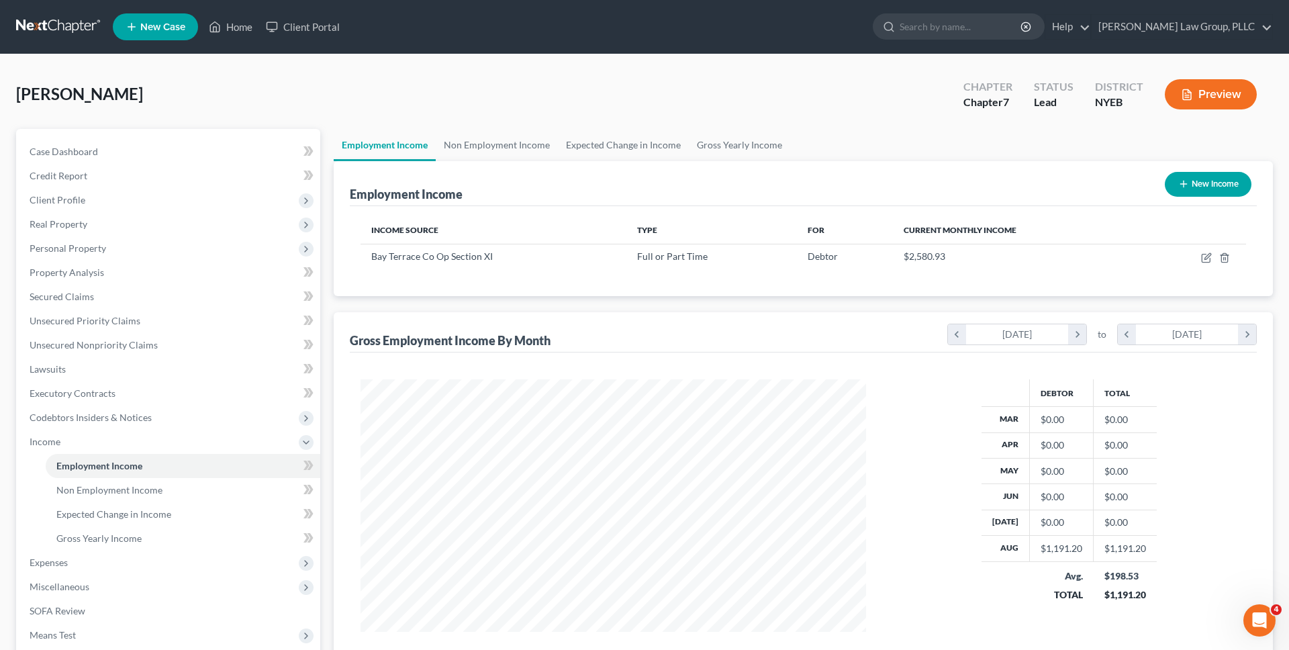
click at [1224, 193] on button "New Income" at bounding box center [1208, 184] width 87 height 25
select select "0"
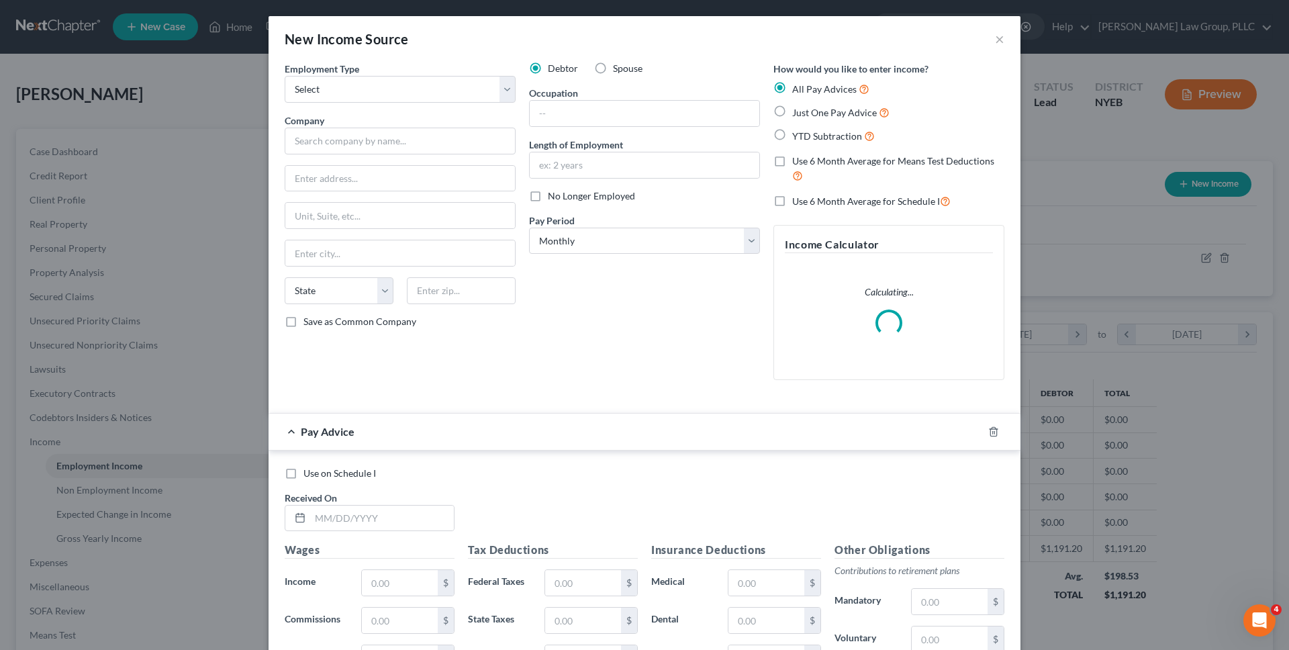
scroll to position [252, 533]
click at [459, 89] on select "Select Full or Part Time Employment Self Employment" at bounding box center [400, 89] width 231 height 27
select select "1"
click at [285, 76] on select "Select Full or Part Time Employment Self Employment" at bounding box center [400, 89] width 231 height 27
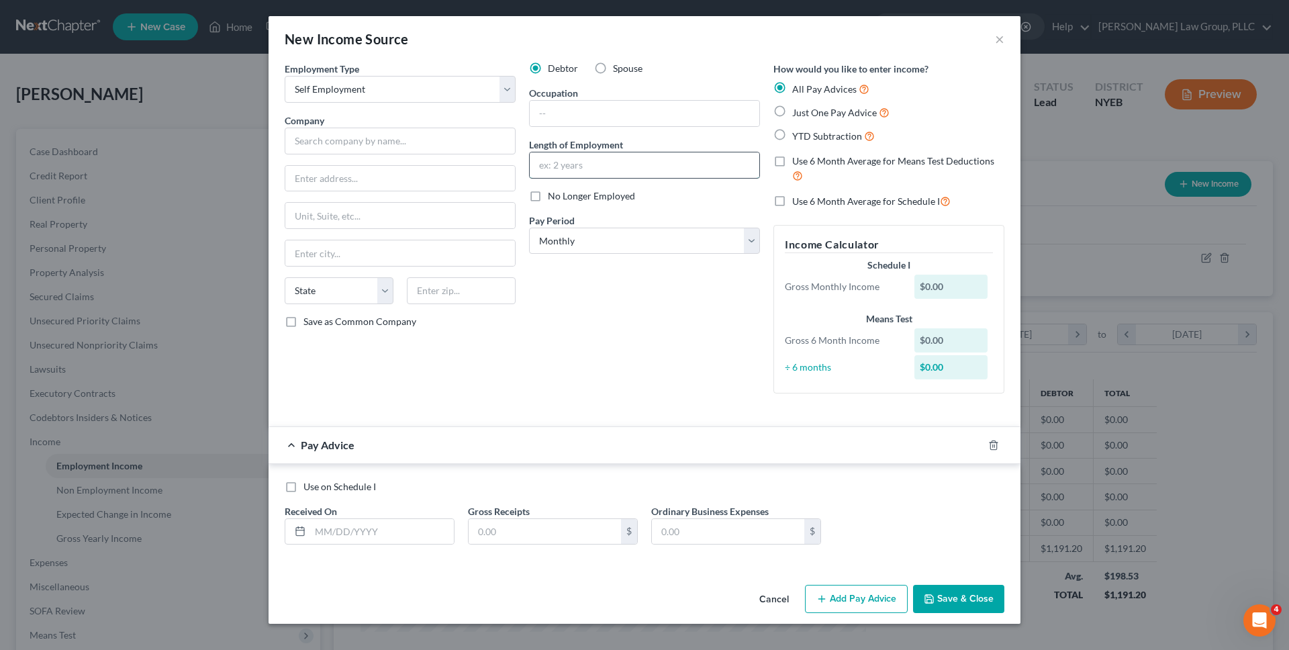
click at [565, 162] on input "text" at bounding box center [645, 165] width 230 height 26
click at [554, 166] on input "4 months" at bounding box center [645, 165] width 230 height 26
type input "4 Months"
click at [566, 248] on select "Select Monthly Twice Monthly Every Other Week Weekly" at bounding box center [644, 241] width 231 height 27
select select "3"
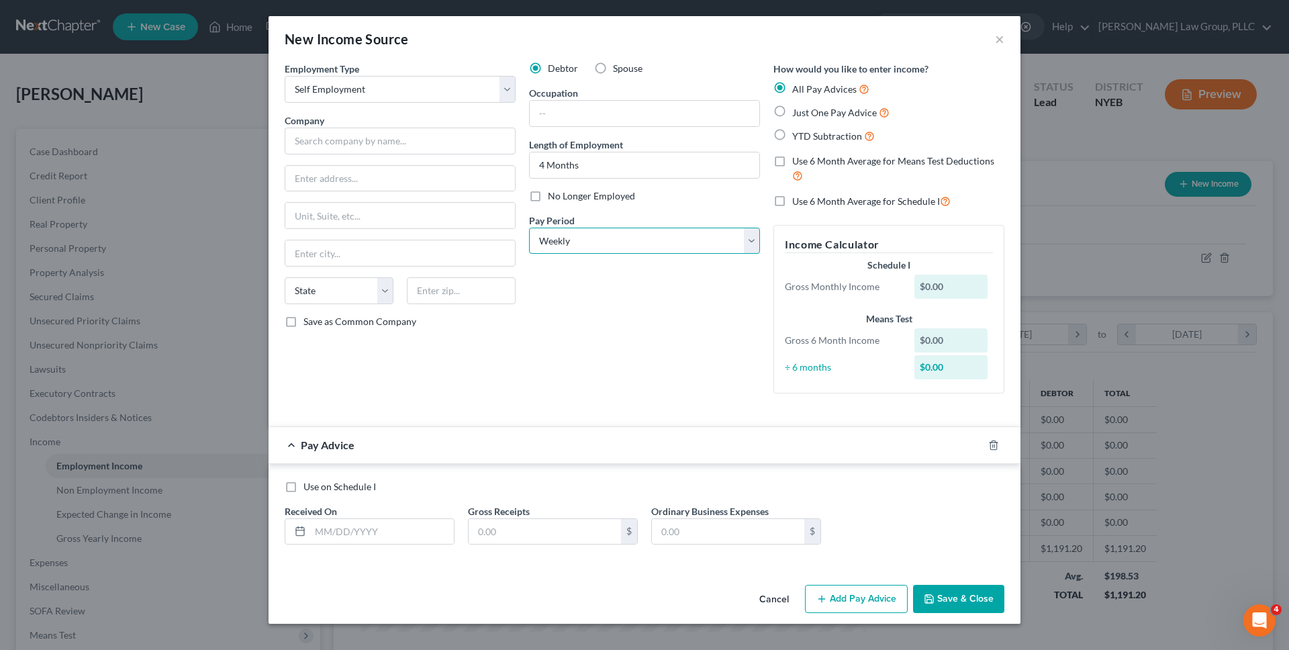
click at [529, 228] on select "Select Monthly Twice Monthly Every Other Week Weekly" at bounding box center [644, 241] width 231 height 27
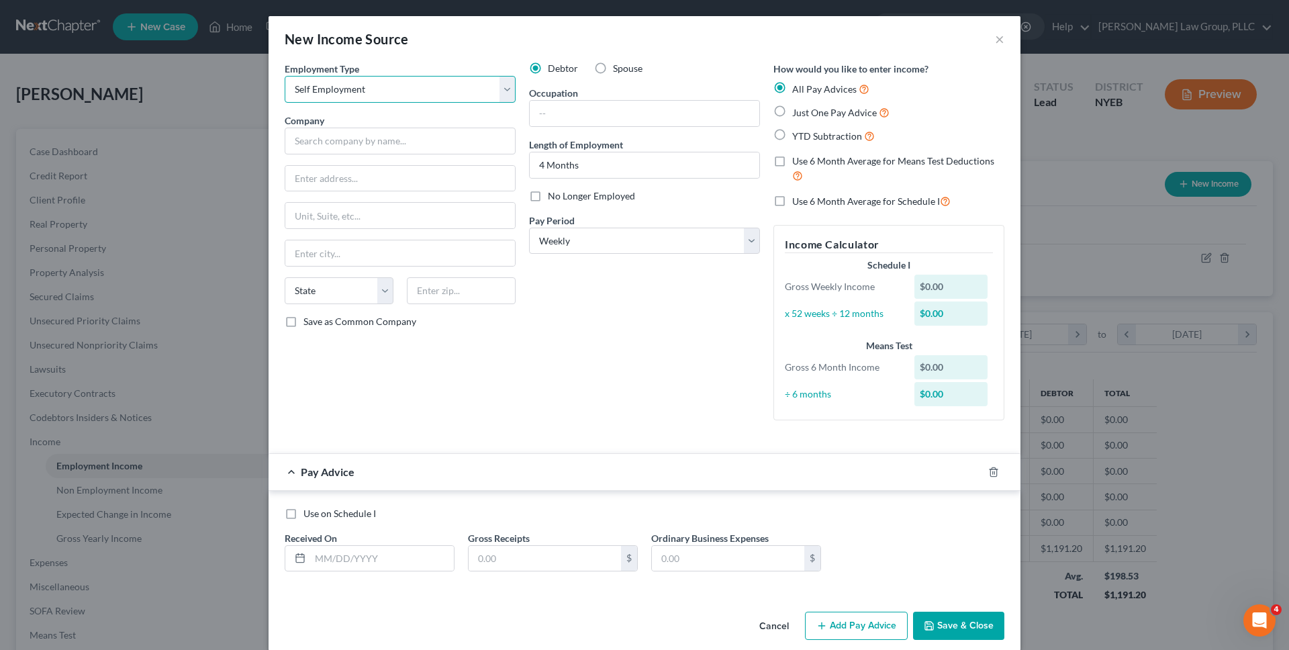
click at [451, 81] on select "Select Full or Part Time Employment Self Employment" at bounding box center [400, 89] width 231 height 27
click at [377, 555] on input "text" at bounding box center [382, 559] width 144 height 26
click at [834, 141] on span "YTD Subtraction" at bounding box center [827, 135] width 70 height 11
click at [806, 137] on input "YTD Subtraction" at bounding box center [802, 132] width 9 height 9
radio input "true"
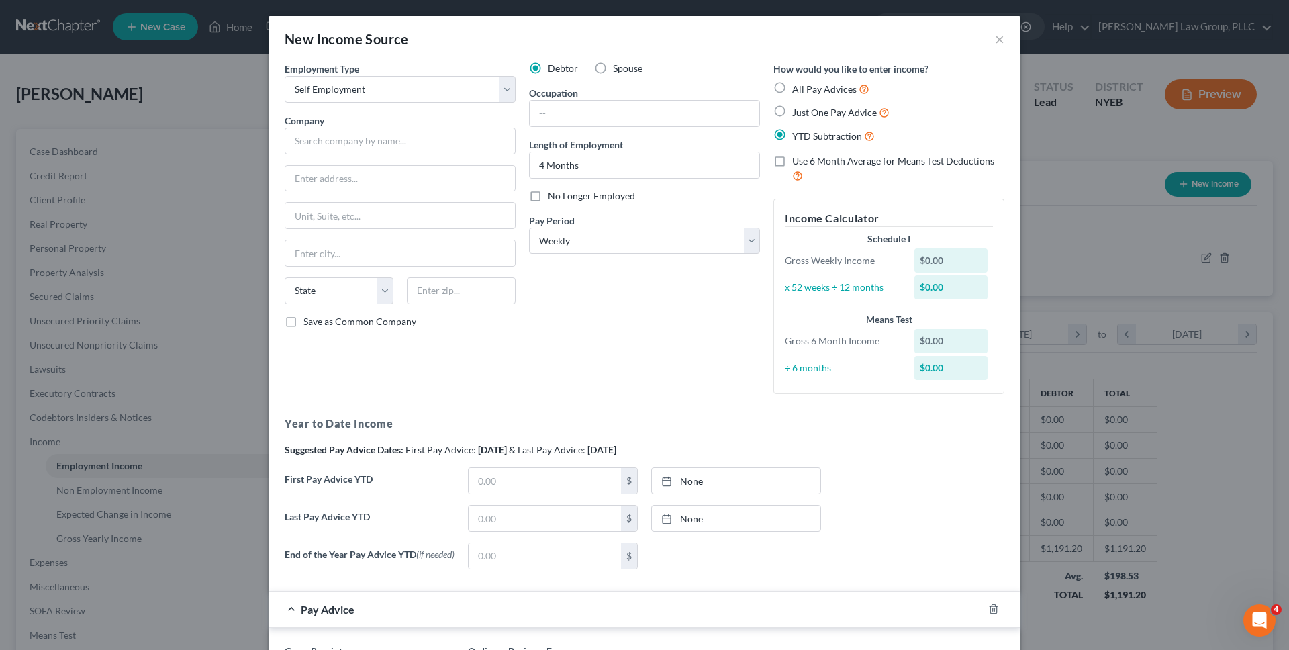
scroll to position [133, 0]
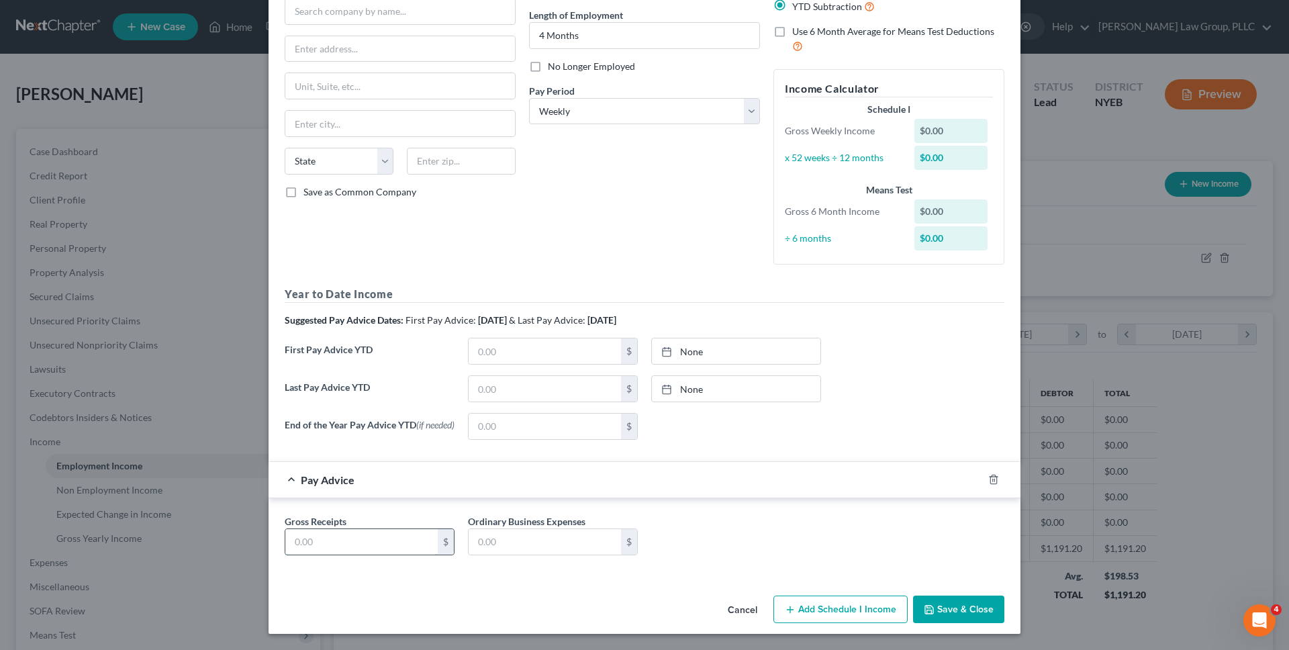
click at [404, 554] on div "$" at bounding box center [370, 541] width 170 height 27
type input "1,000"
click at [603, 184] on div "Debtor Spouse Occupation Length of Employment 4 Months No Longer Employed Pay P…" at bounding box center [644, 103] width 244 height 343
click at [523, 357] on input "text" at bounding box center [545, 351] width 152 height 26
type input "0"
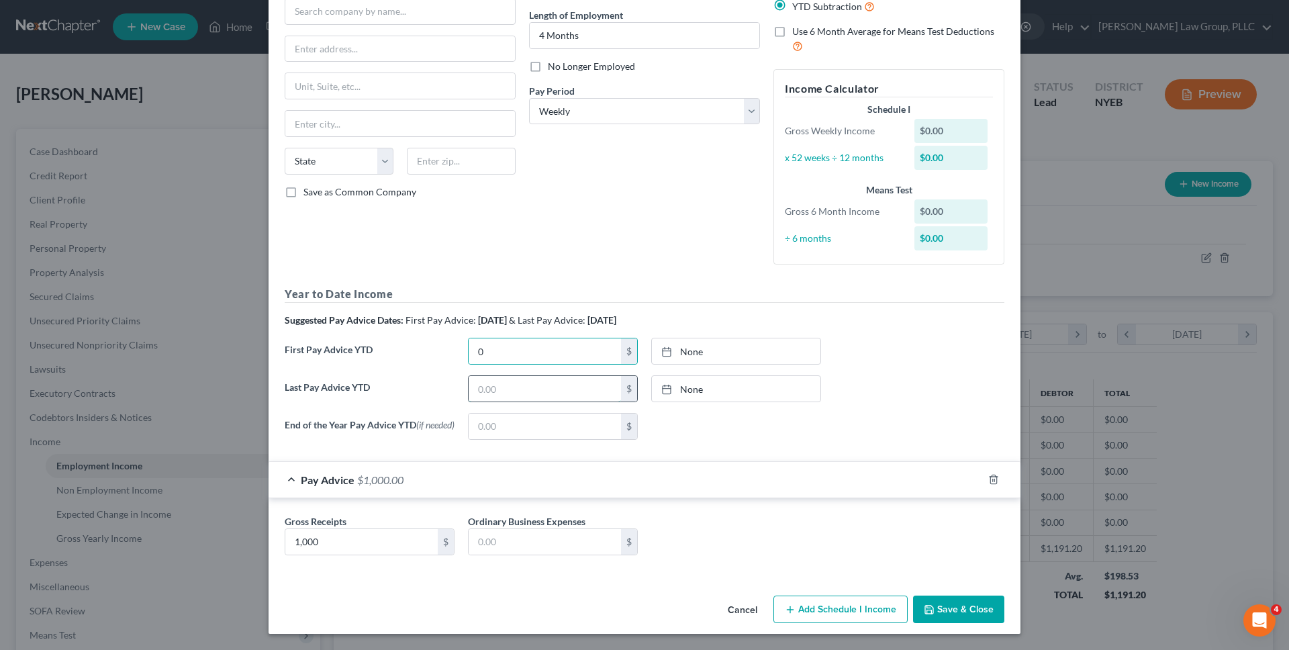
click at [502, 387] on input "text" at bounding box center [545, 389] width 152 height 26
type input "16,000"
click at [695, 349] on link "None" at bounding box center [736, 351] width 169 height 26
type input "9/3/2025"
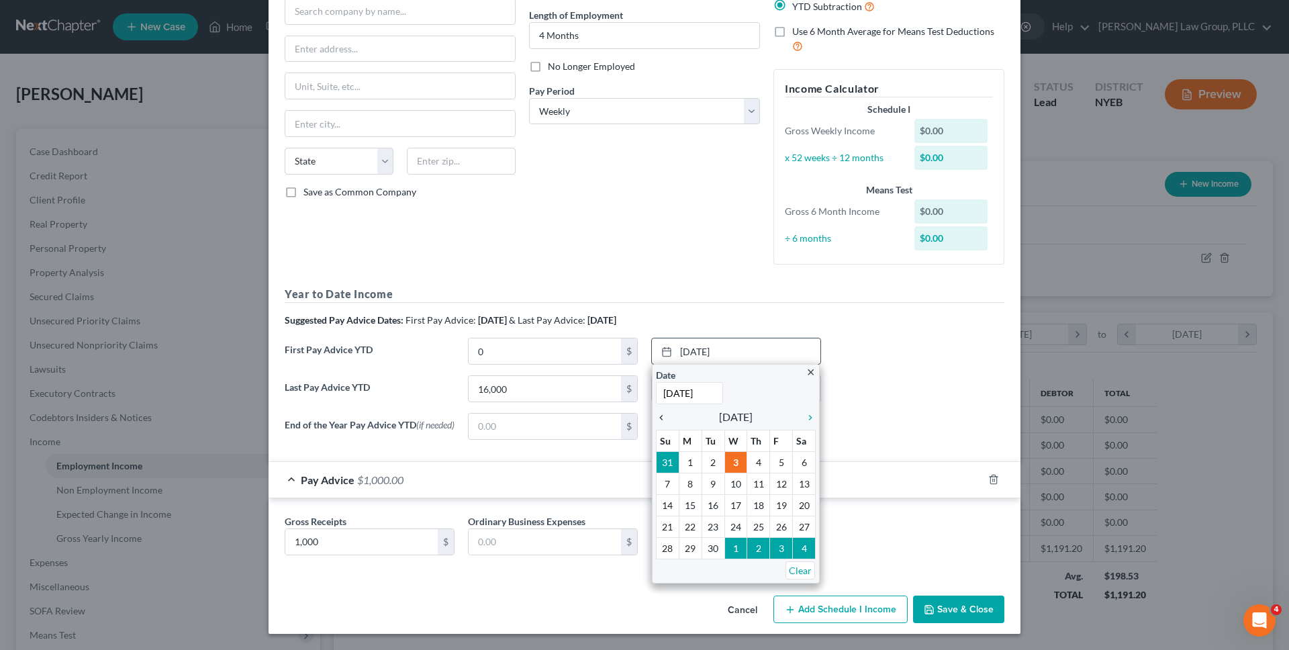
click at [659, 418] on icon "chevron_left" at bounding box center [664, 417] width 17 height 11
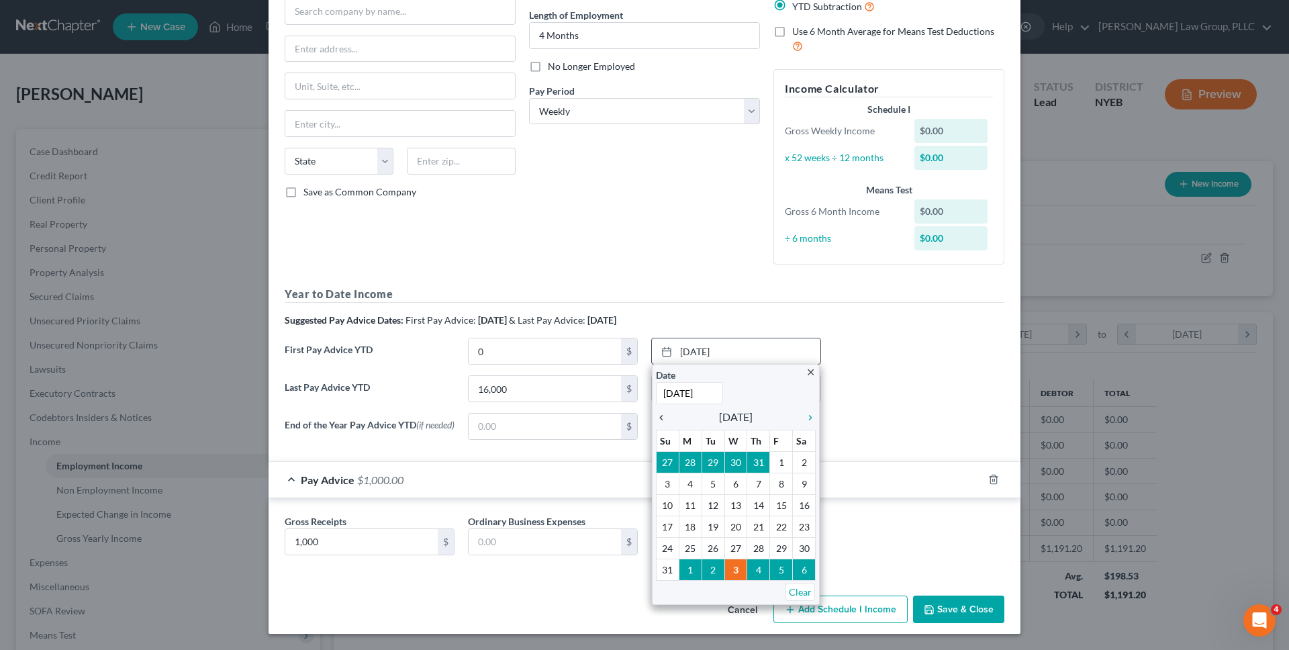
click at [659, 418] on icon "chevron_left" at bounding box center [664, 417] width 17 height 11
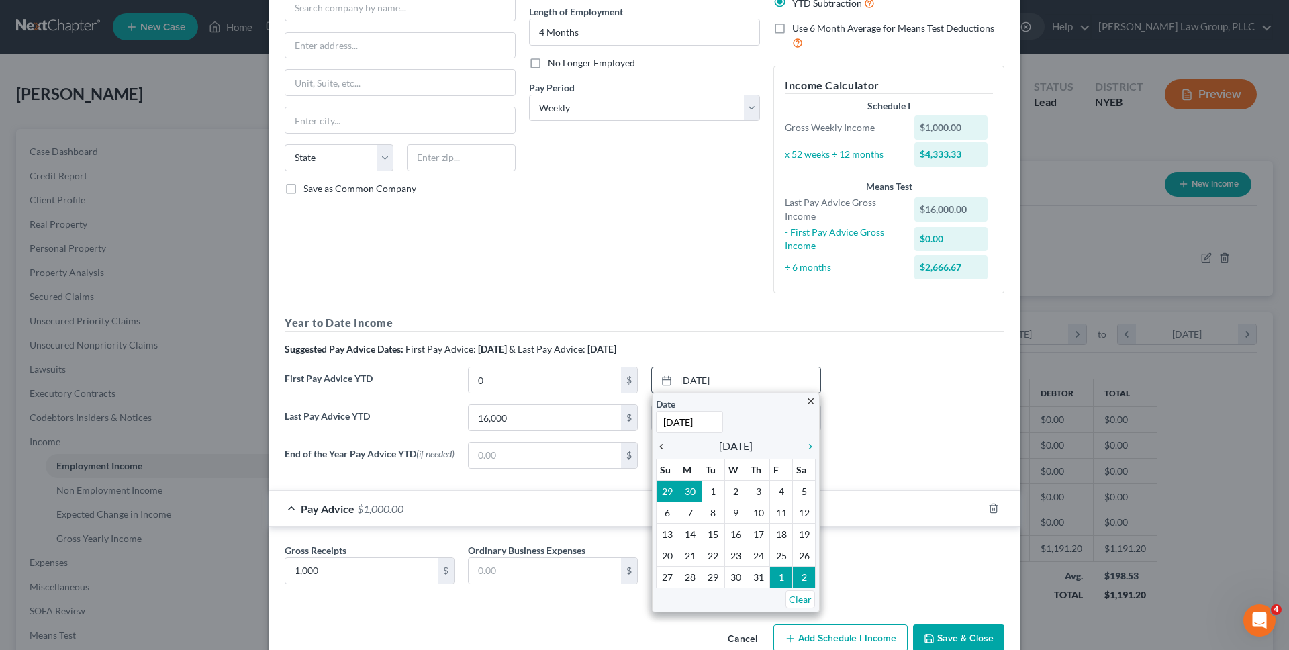
click at [659, 418] on input "9/3/2025" at bounding box center [689, 422] width 67 height 22
click at [666, 443] on icon "chevron_left" at bounding box center [664, 446] width 17 height 11
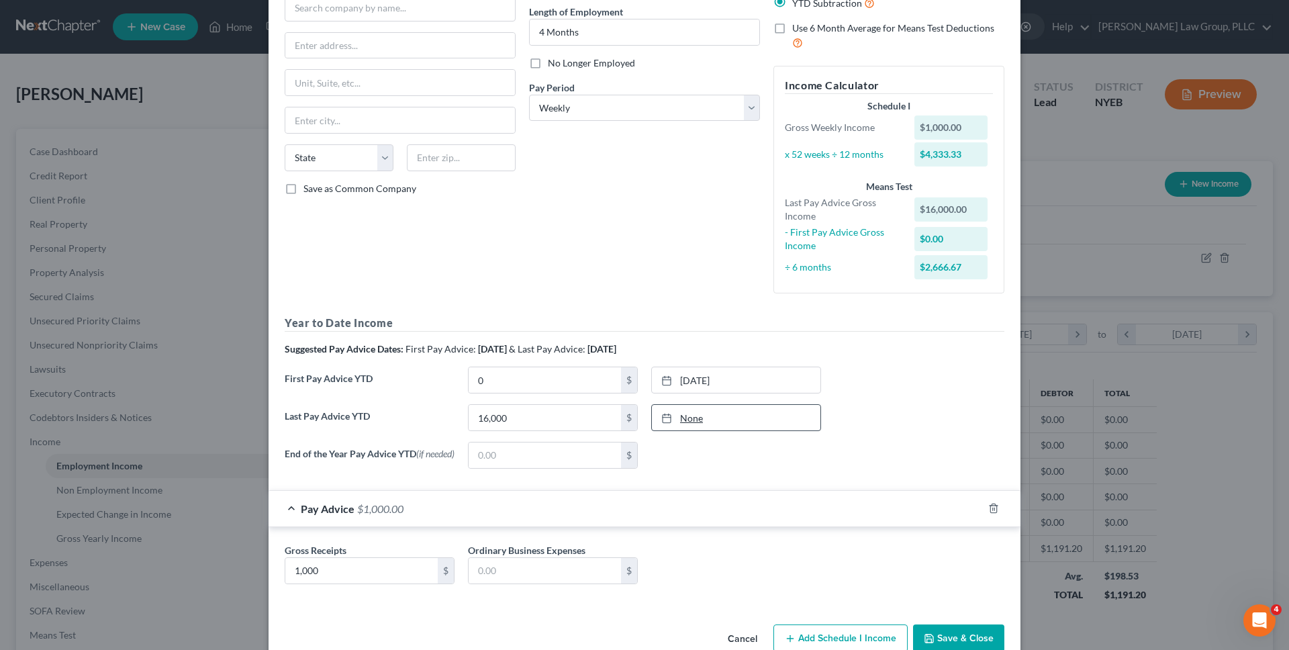
click at [784, 428] on link "None" at bounding box center [736, 418] width 169 height 26
type input "9/3/2025"
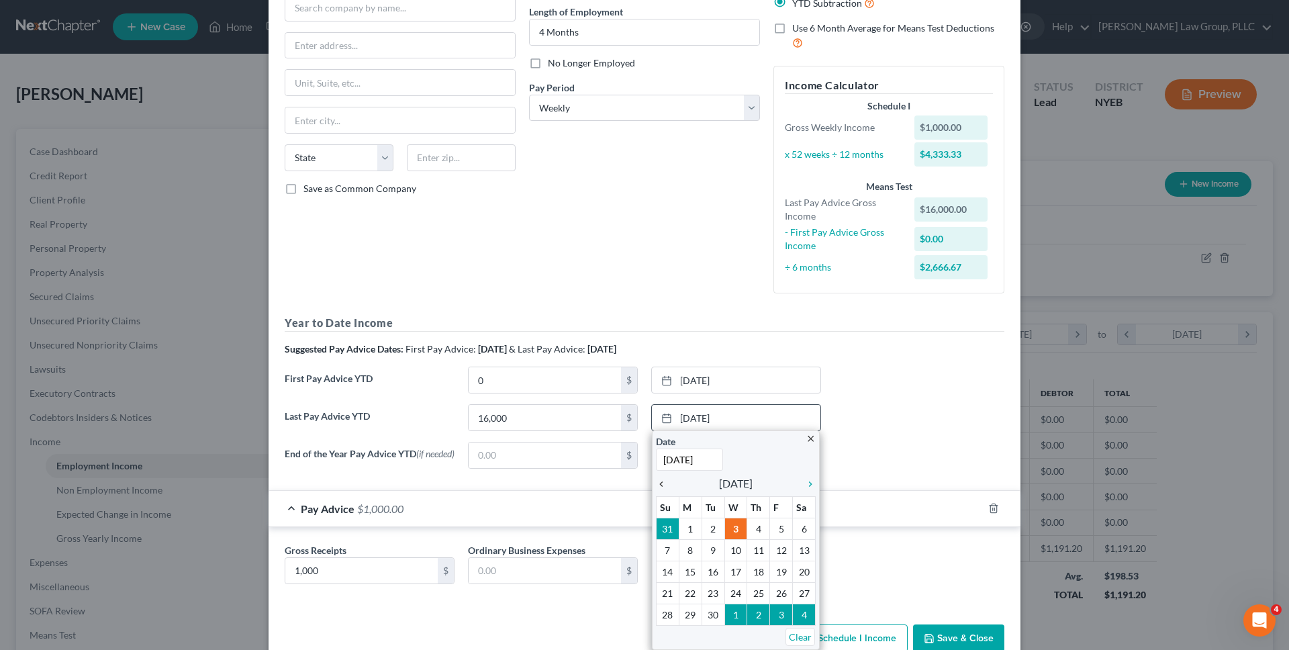
click at [661, 481] on icon "chevron_left" at bounding box center [664, 484] width 17 height 11
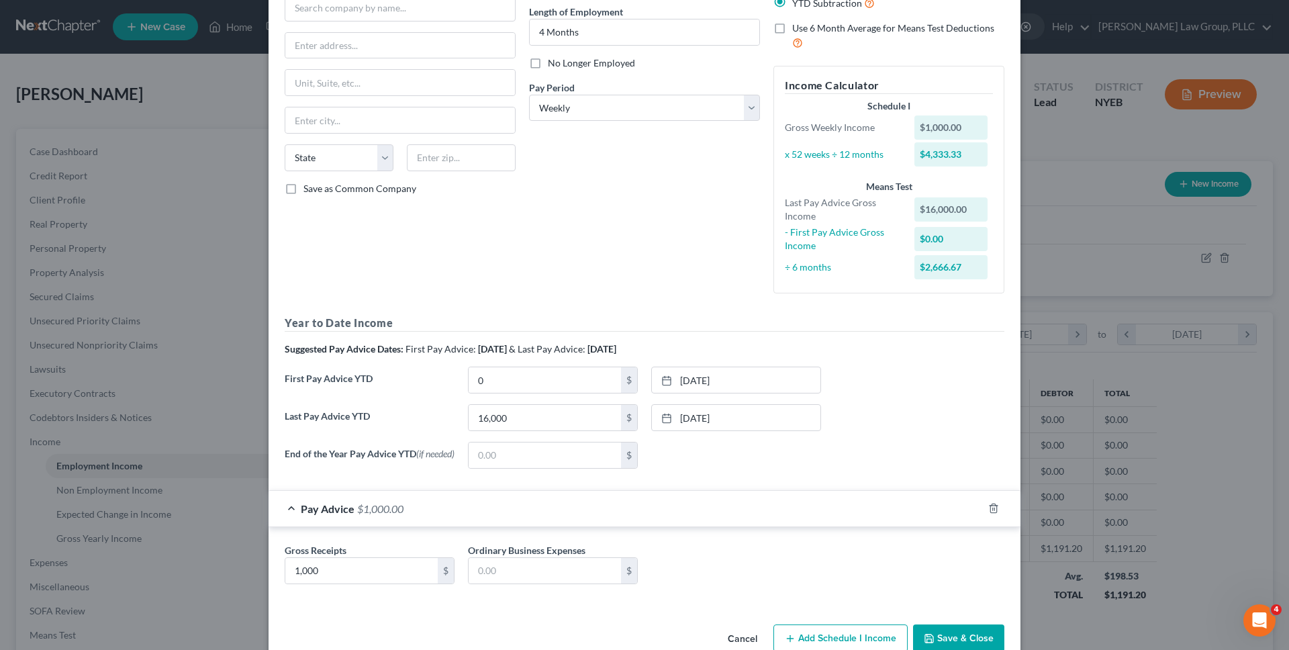
scroll to position [158, 0]
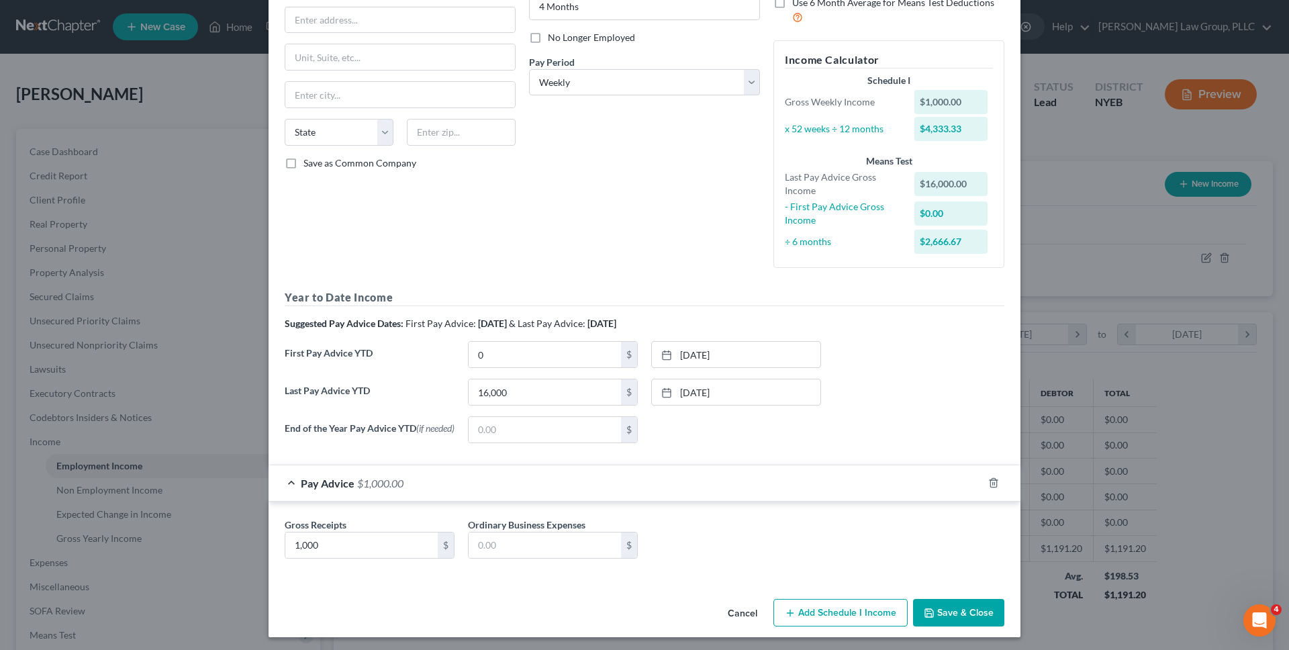
click at [919, 632] on div "Cancel Add Schedule I Income Save & Close" at bounding box center [645, 616] width 752 height 44
click at [933, 616] on icon "button" at bounding box center [929, 613] width 8 height 8
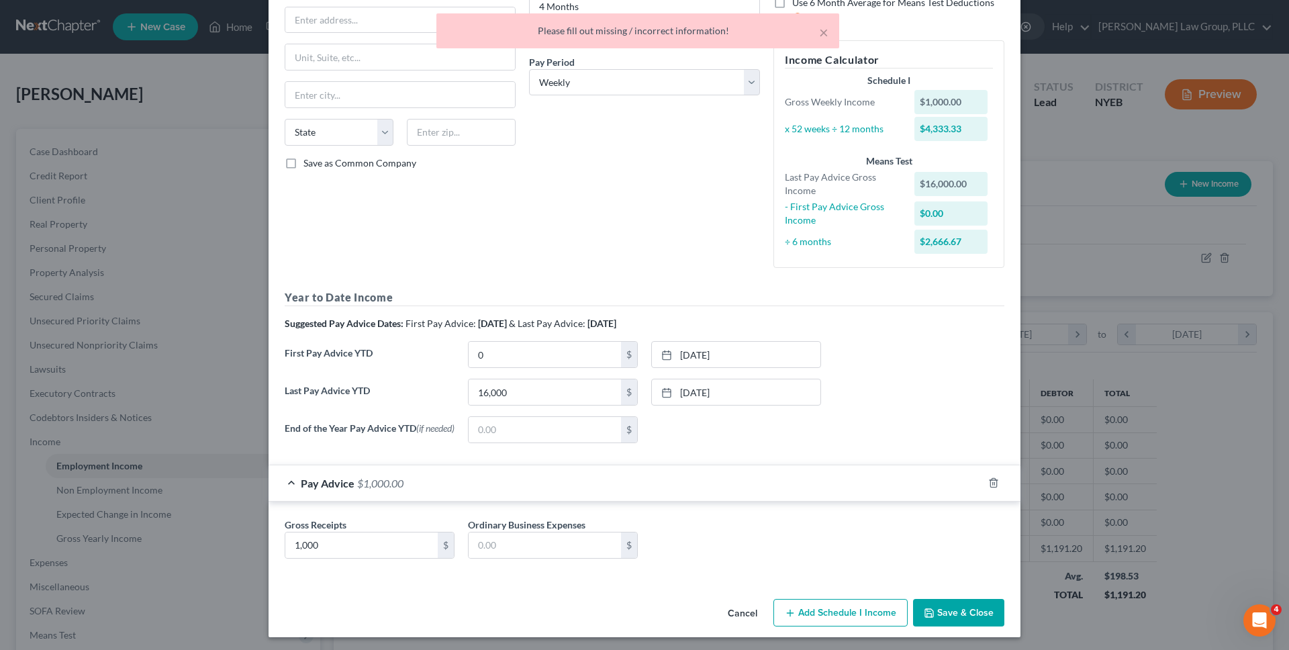
scroll to position [0, 0]
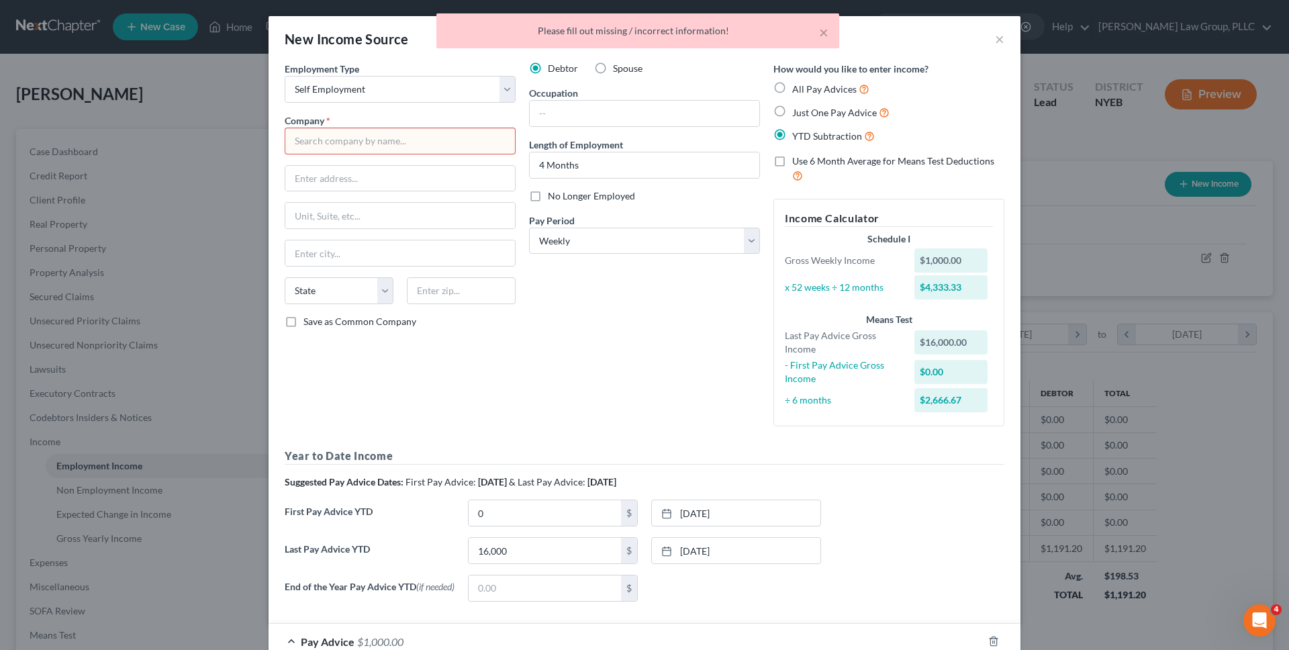
click at [420, 143] on input "text" at bounding box center [400, 141] width 231 height 27
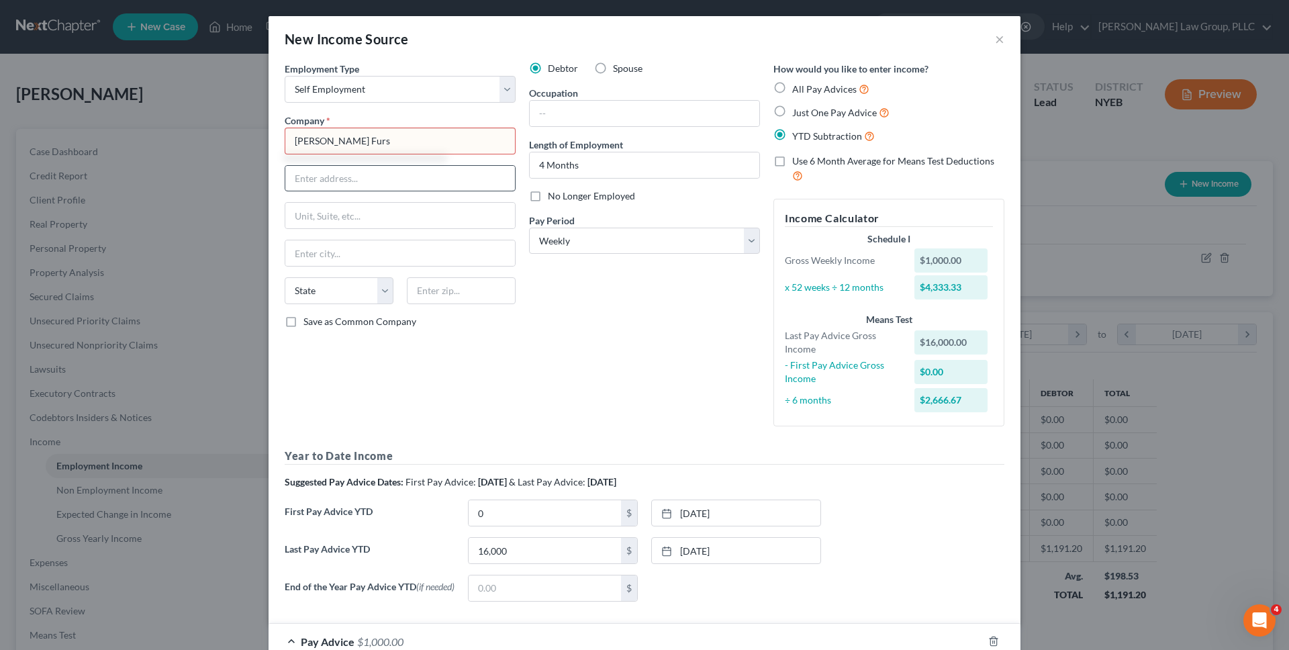
type input "Peter Duffy Furs"
click at [408, 170] on input "text" at bounding box center [400, 179] width 230 height 26
type input "231 W 29th St."
click at [389, 220] on input "text" at bounding box center [400, 216] width 230 height 26
type input "#1"
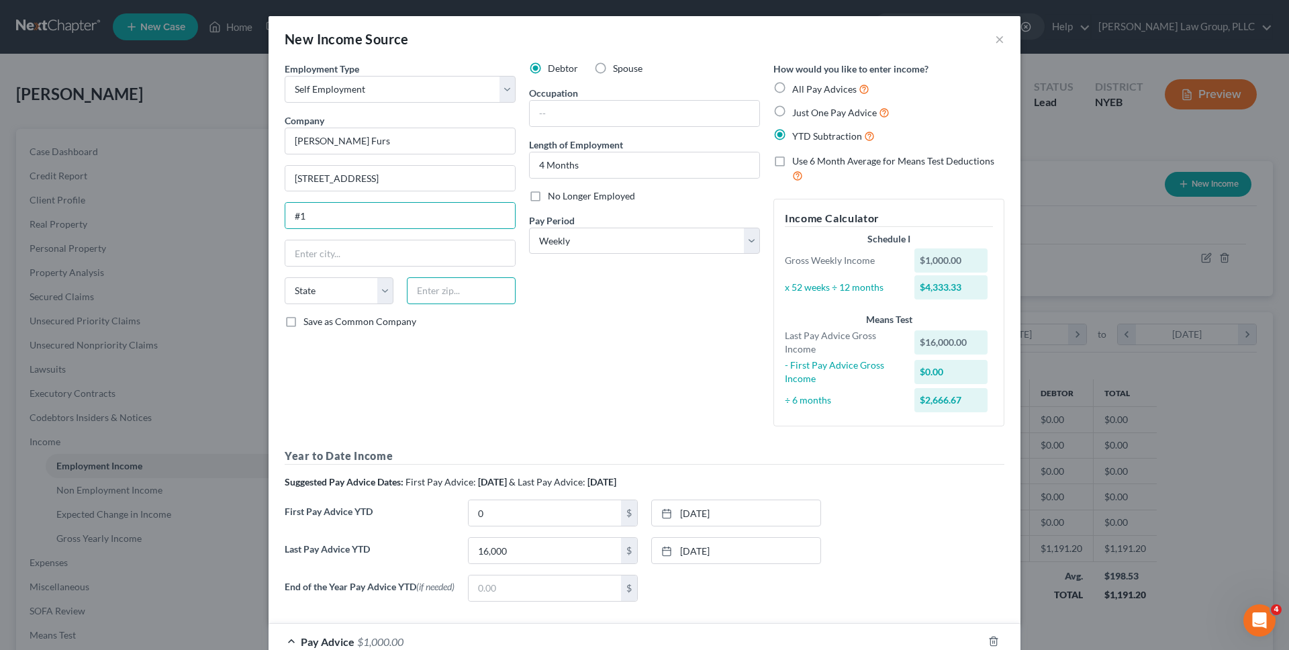
click at [420, 297] on input "text" at bounding box center [461, 290] width 109 height 27
type input "10001"
click at [391, 322] on span "Save as Common Company" at bounding box center [360, 321] width 113 height 11
click at [318, 322] on input "Save as Common Company" at bounding box center [313, 319] width 9 height 9
checkbox input "true"
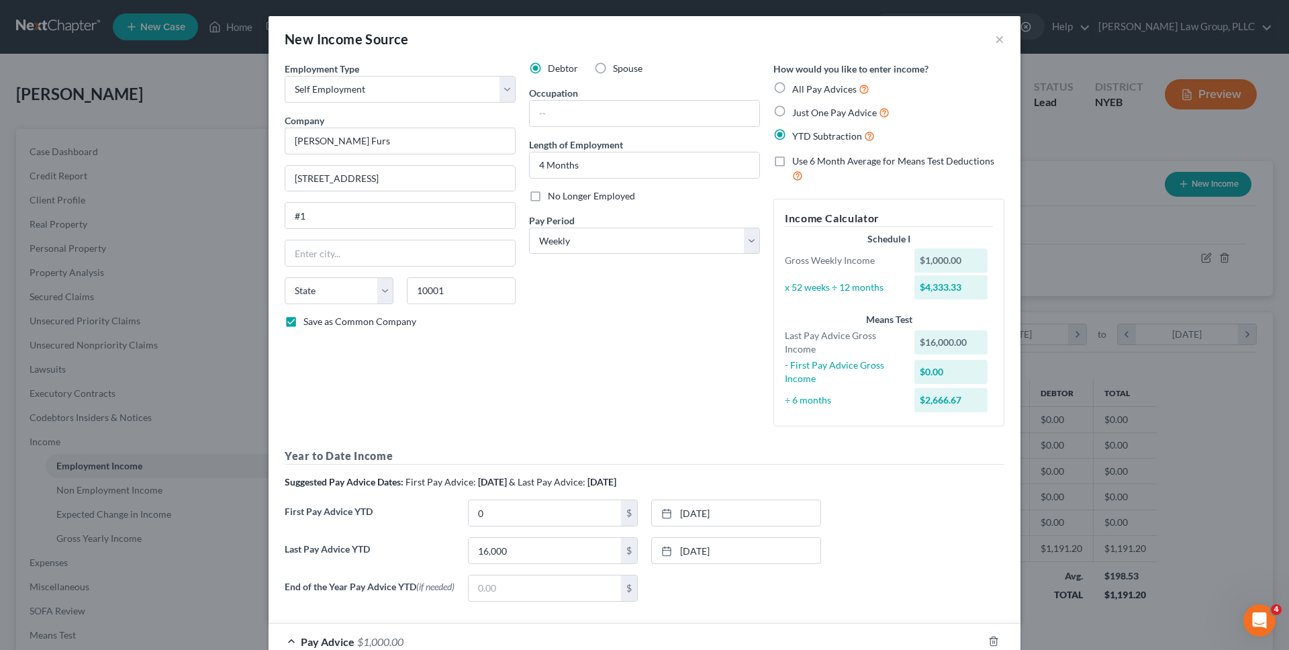
type input "New York"
select select "35"
click at [626, 109] on input "text" at bounding box center [645, 114] width 230 height 26
type input "Porter"
click at [627, 285] on div "Debtor Spouse Occupation Porter Length of Employment 4 Months No Longer Employe…" at bounding box center [644, 249] width 244 height 375
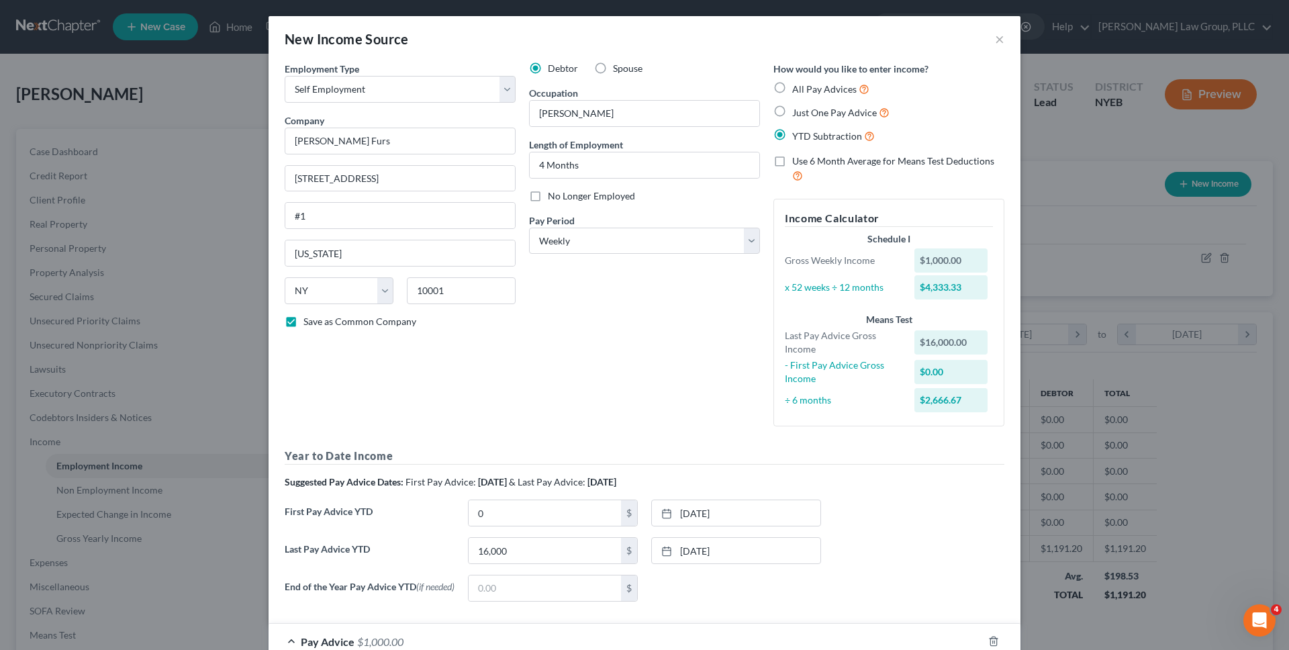
scroll to position [165, 0]
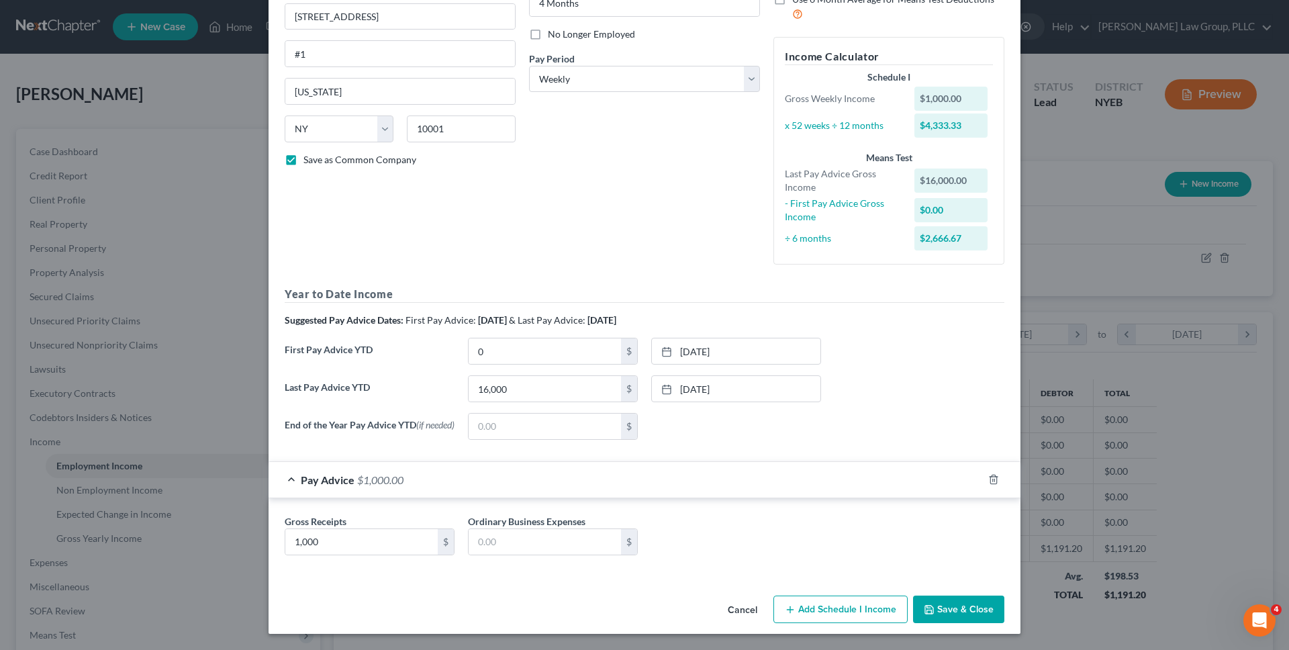
click at [954, 608] on button "Save & Close" at bounding box center [958, 610] width 91 height 28
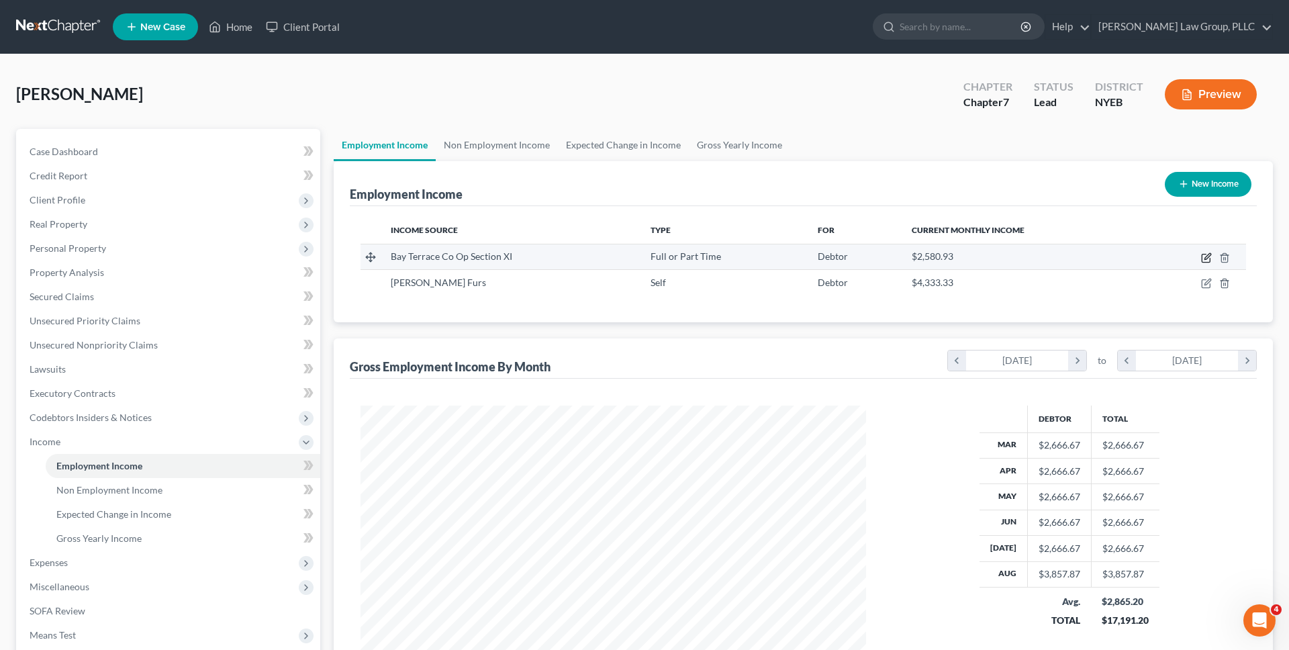
click at [1204, 262] on icon "button" at bounding box center [1206, 259] width 8 height 8
select select "0"
select select "35"
select select "2"
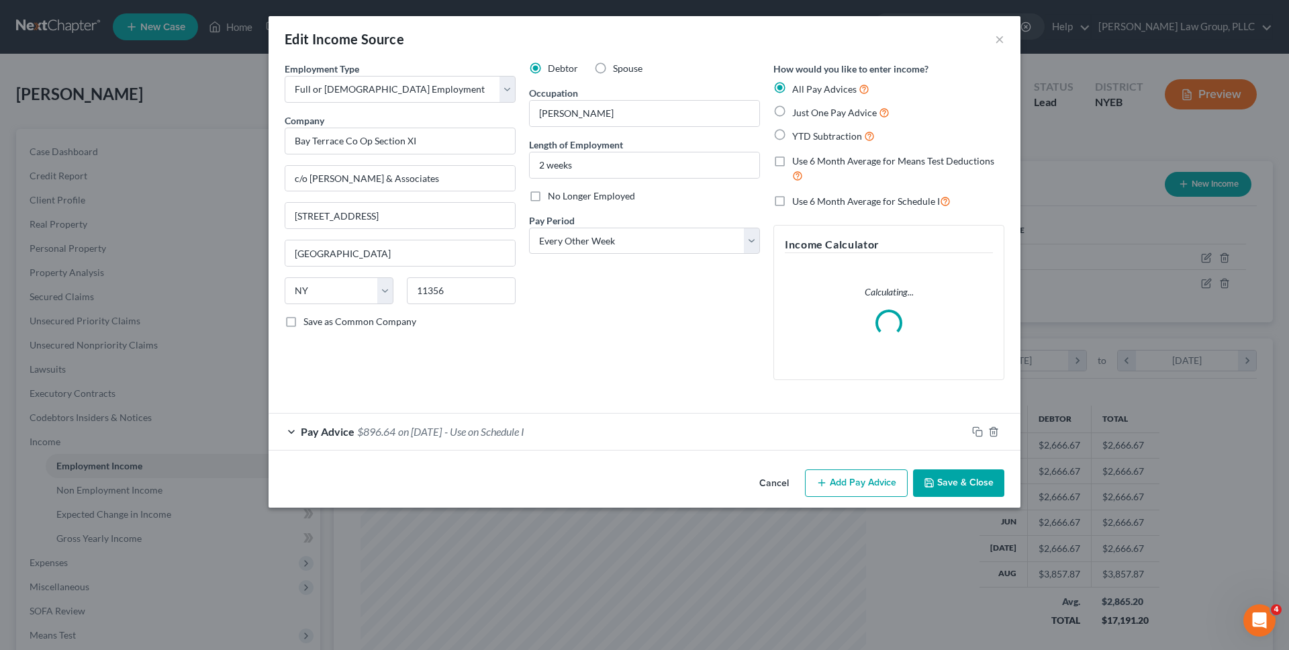
click at [788, 481] on button "Cancel" at bounding box center [774, 484] width 51 height 27
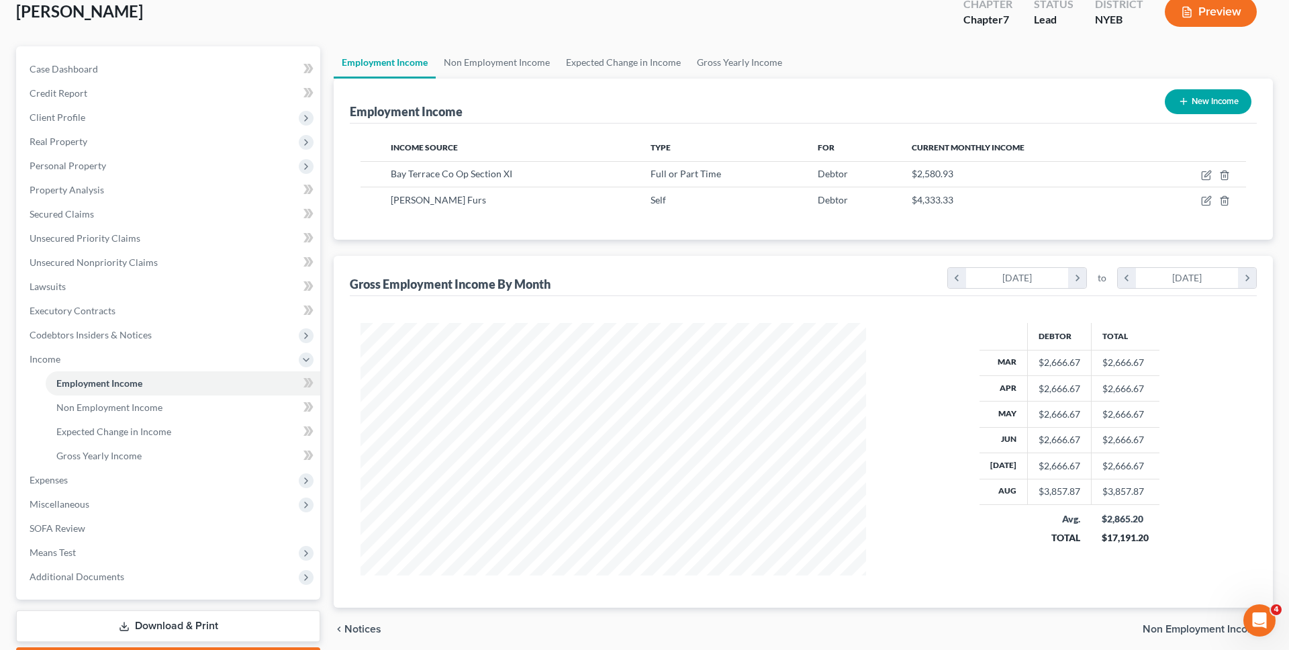
scroll to position [83, 0]
click at [91, 404] on span "Non Employment Income" at bounding box center [109, 406] width 106 height 11
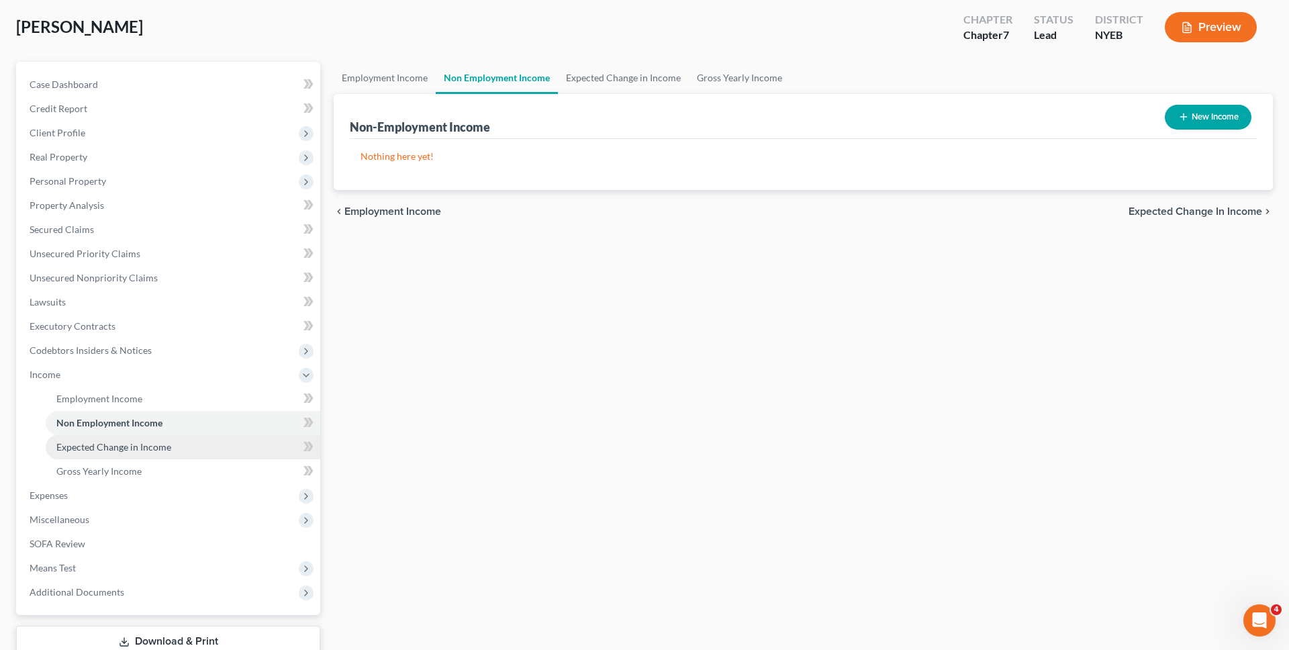
scroll to position [75, 0]
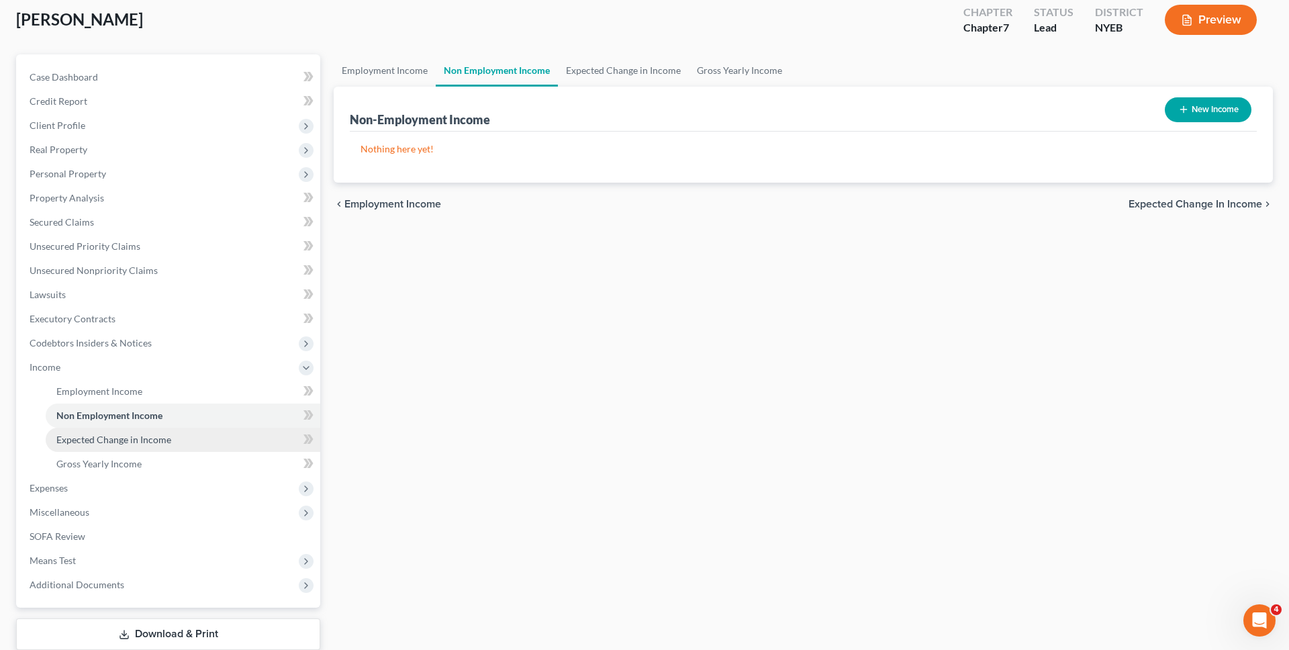
click at [196, 519] on span "Miscellaneous" at bounding box center [170, 512] width 302 height 24
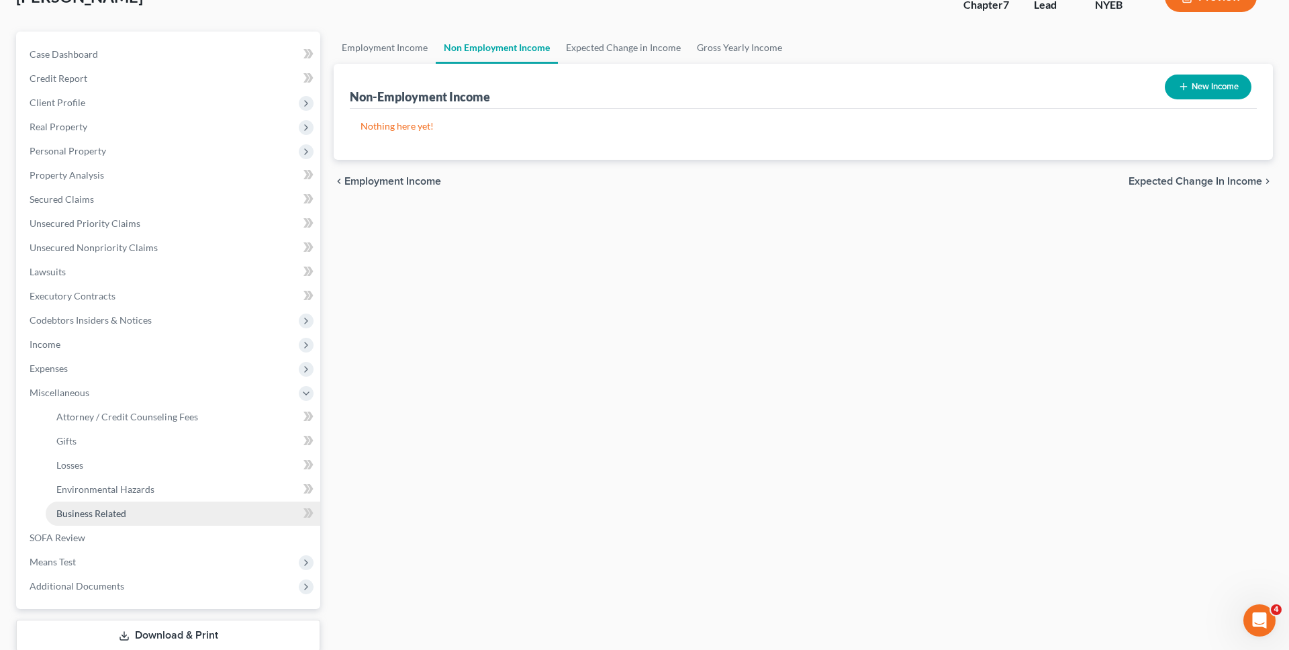
scroll to position [102, 0]
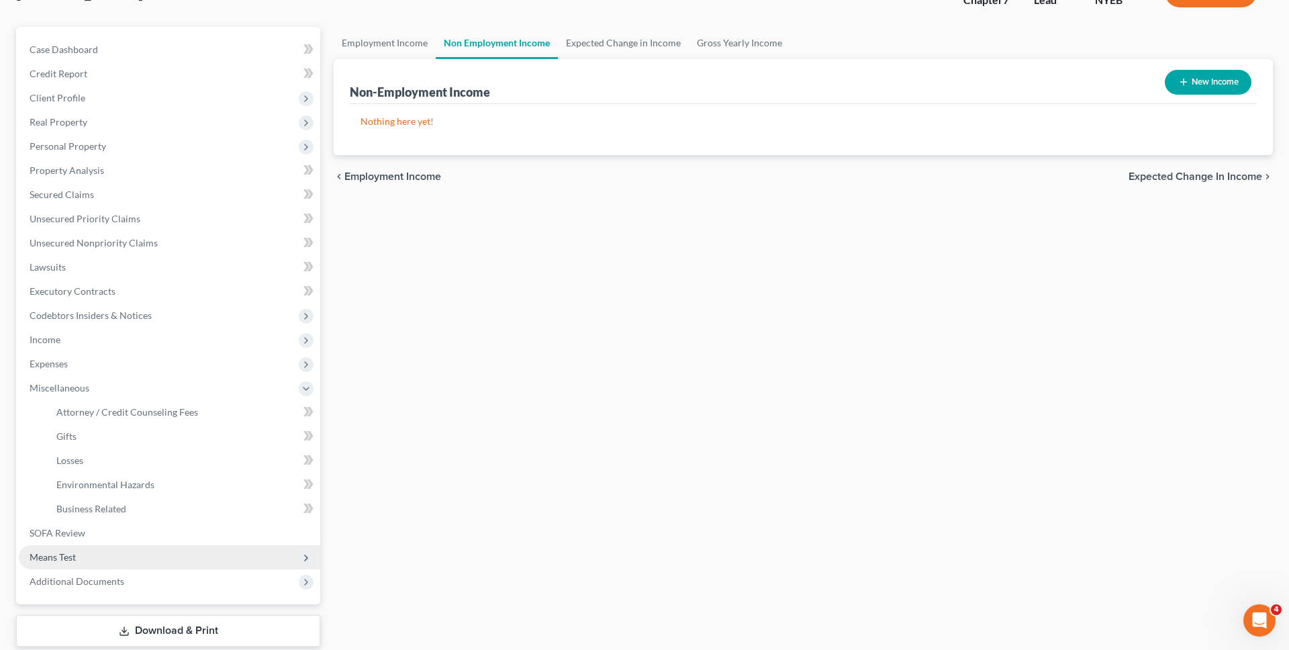
click at [193, 560] on span "Means Test" at bounding box center [170, 557] width 302 height 24
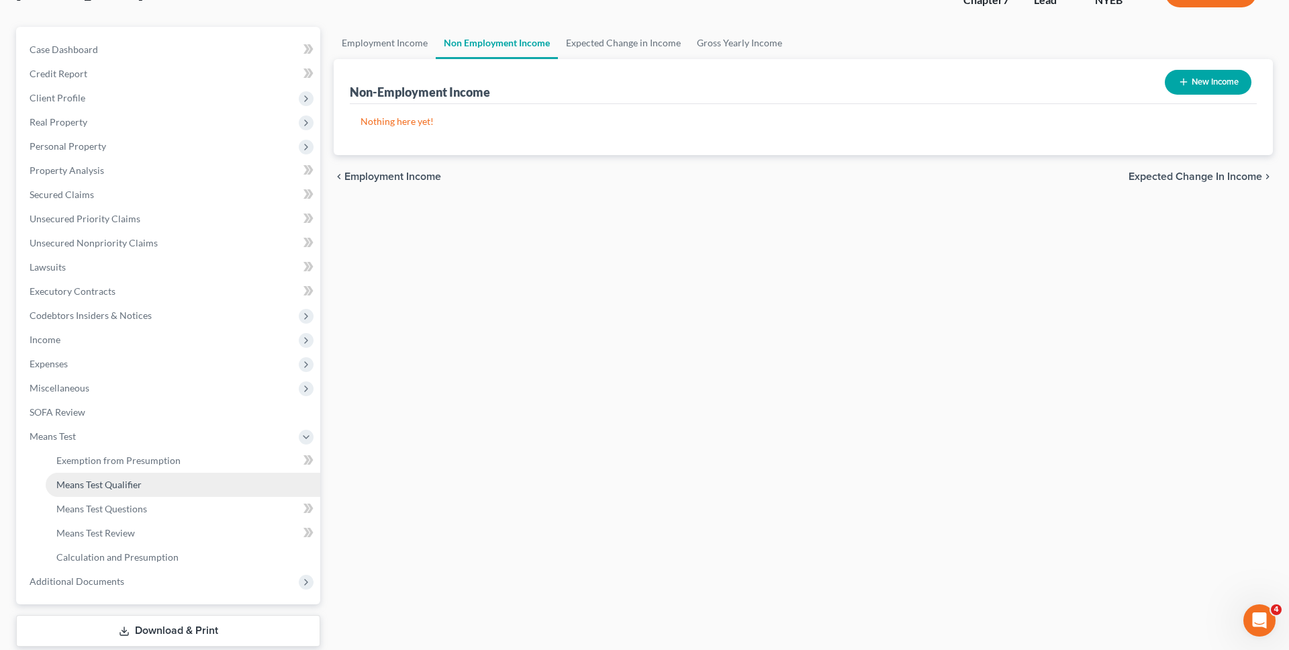
click at [199, 477] on link "Means Test Qualifier" at bounding box center [183, 485] width 275 height 24
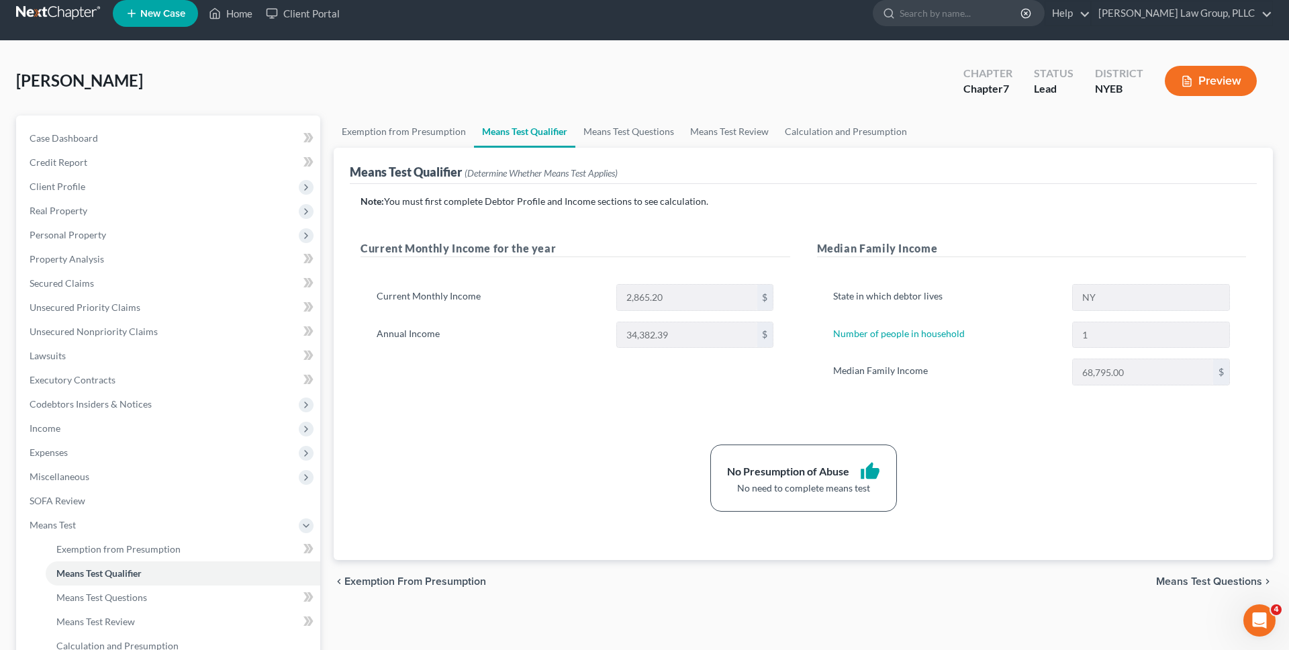
scroll to position [17, 0]
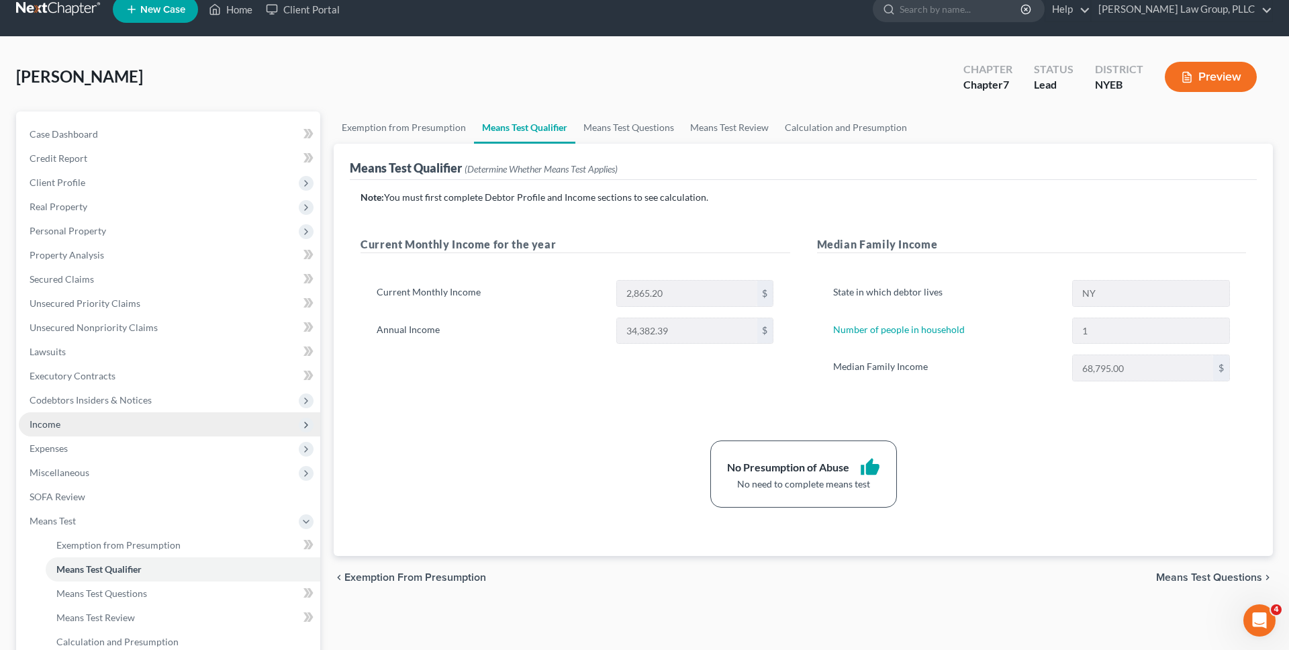
click at [199, 428] on span "Income" at bounding box center [170, 424] width 302 height 24
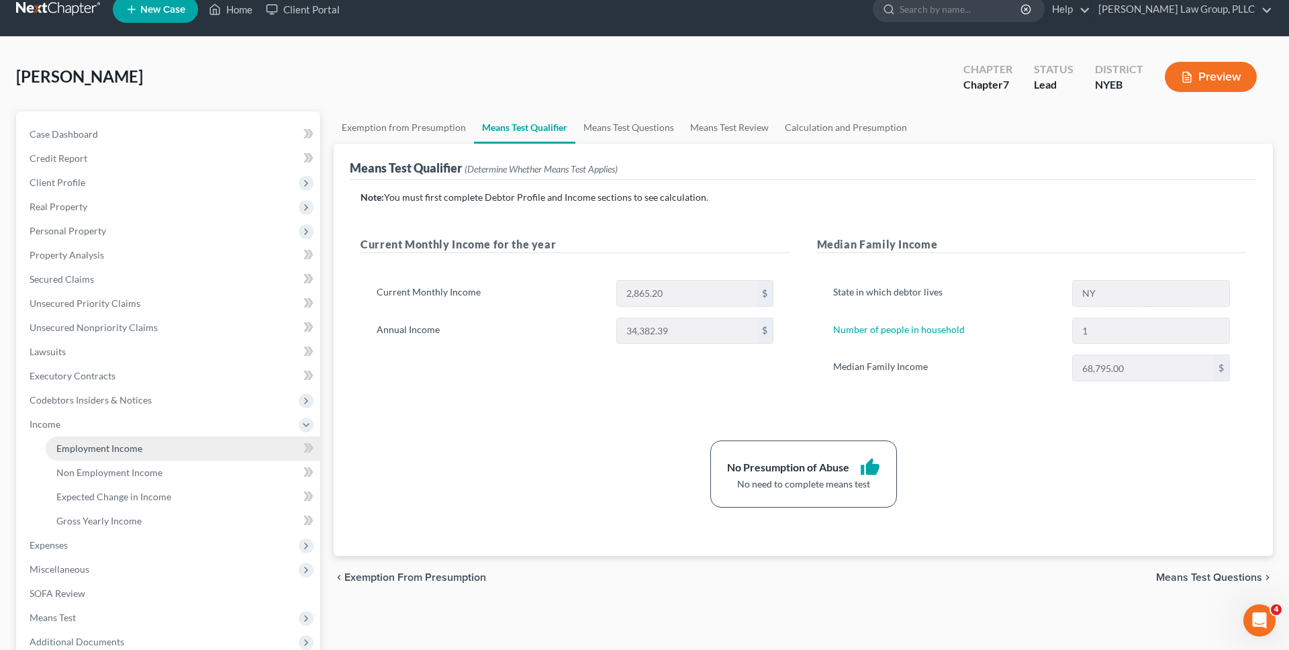
click at [199, 440] on link "Employment Income" at bounding box center [183, 448] width 275 height 24
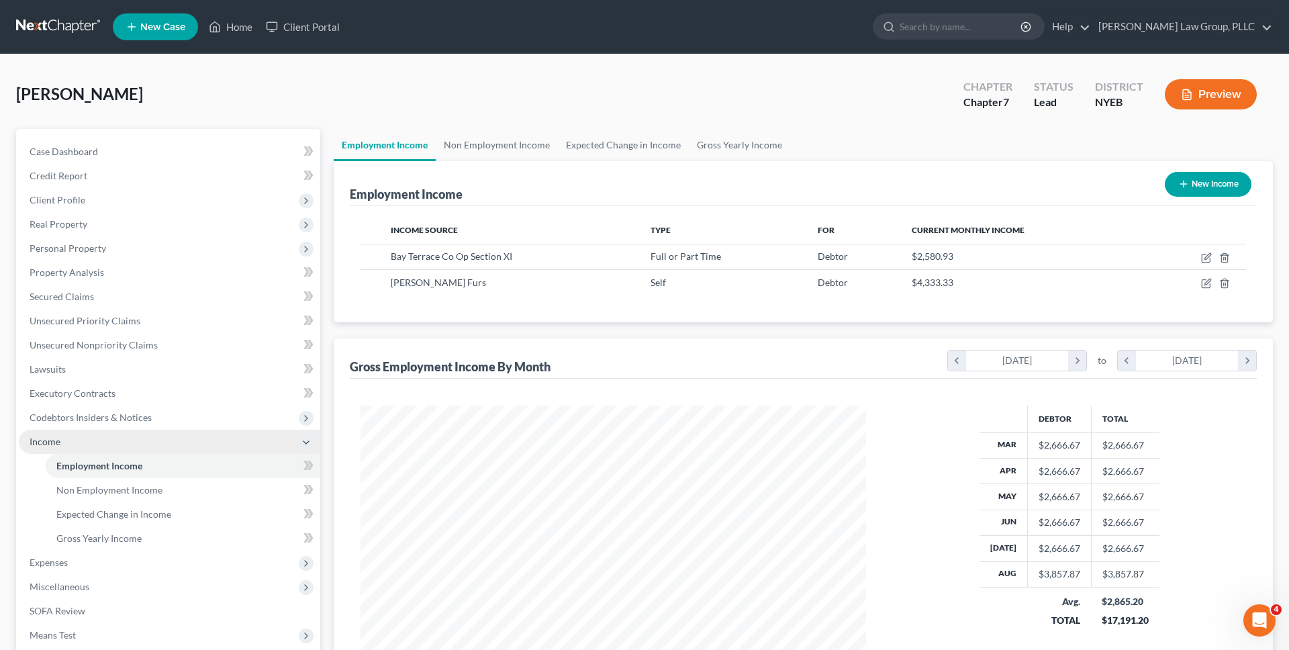
scroll to position [252, 533]
click at [511, 161] on div "Employment Income New Income" at bounding box center [803, 183] width 907 height 45
click at [512, 158] on link "Non Employment Income" at bounding box center [497, 145] width 122 height 32
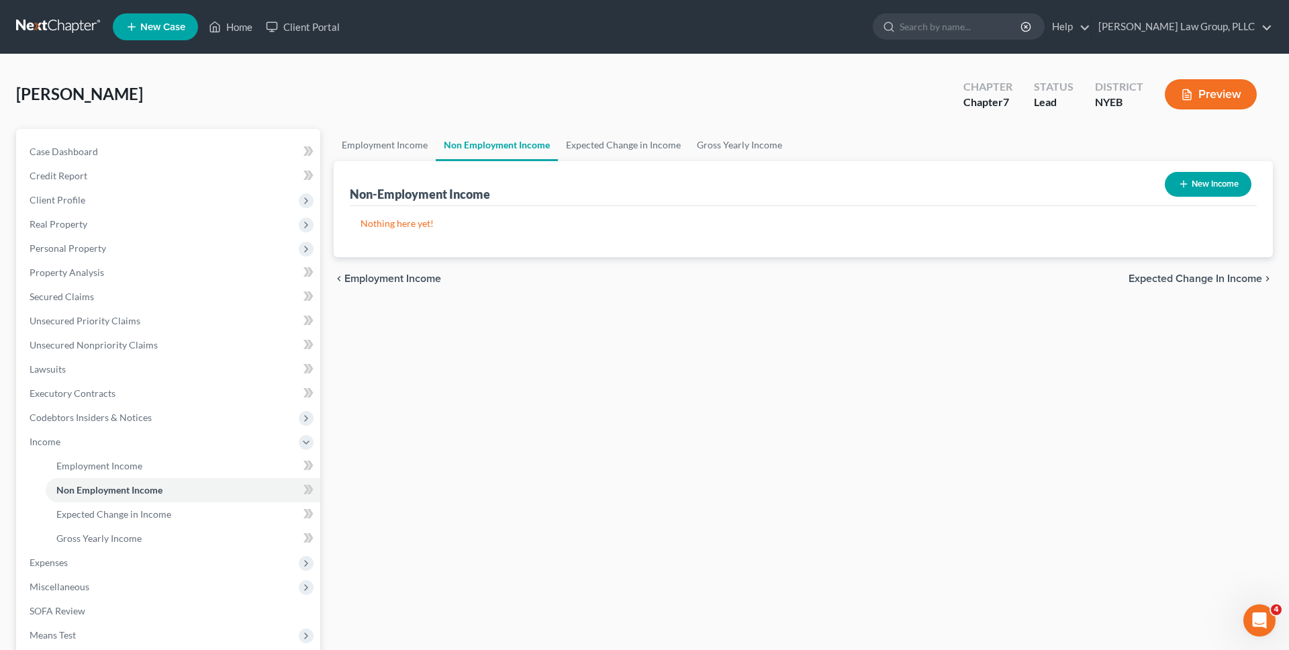
click at [1238, 187] on button "New Income" at bounding box center [1208, 184] width 87 height 25
select select "0"
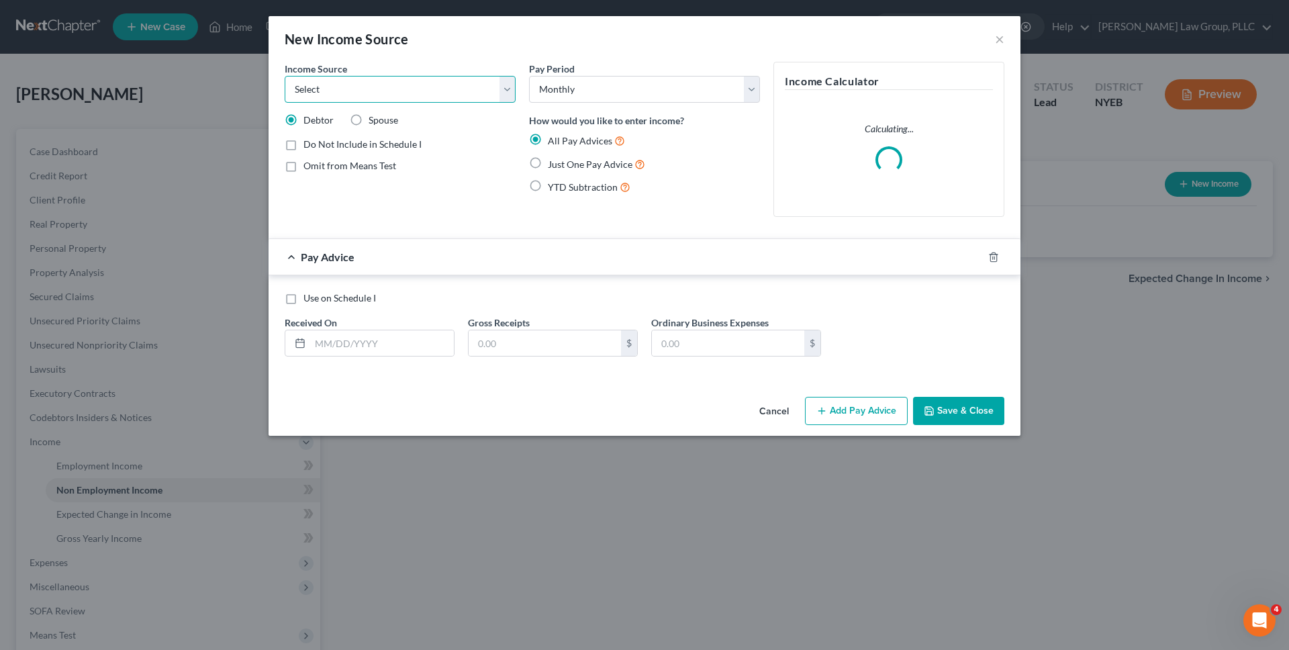
click at [454, 101] on select "Select Unemployment Disability (from employer) Pension Retirement Social Securi…" at bounding box center [400, 89] width 231 height 27
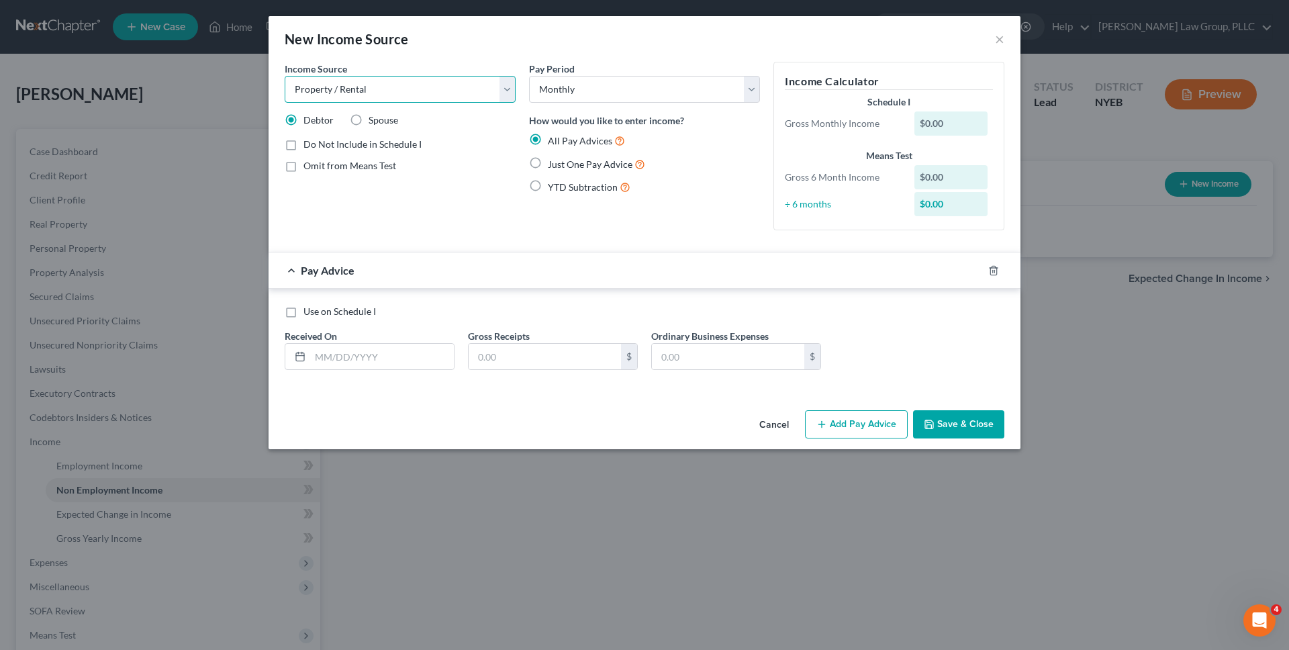
click at [285, 76] on select "Select Unemployment Disability (from employer) Pension Retirement Social Securi…" at bounding box center [400, 89] width 231 height 27
click at [438, 79] on select "Select Unemployment Disability (from employer) Pension Retirement Social Securi…" at bounding box center [400, 89] width 231 height 27
select select "8"
click at [285, 76] on select "Select Unemployment Disability (from employer) Pension Retirement Social Securi…" at bounding box center [400, 89] width 231 height 27
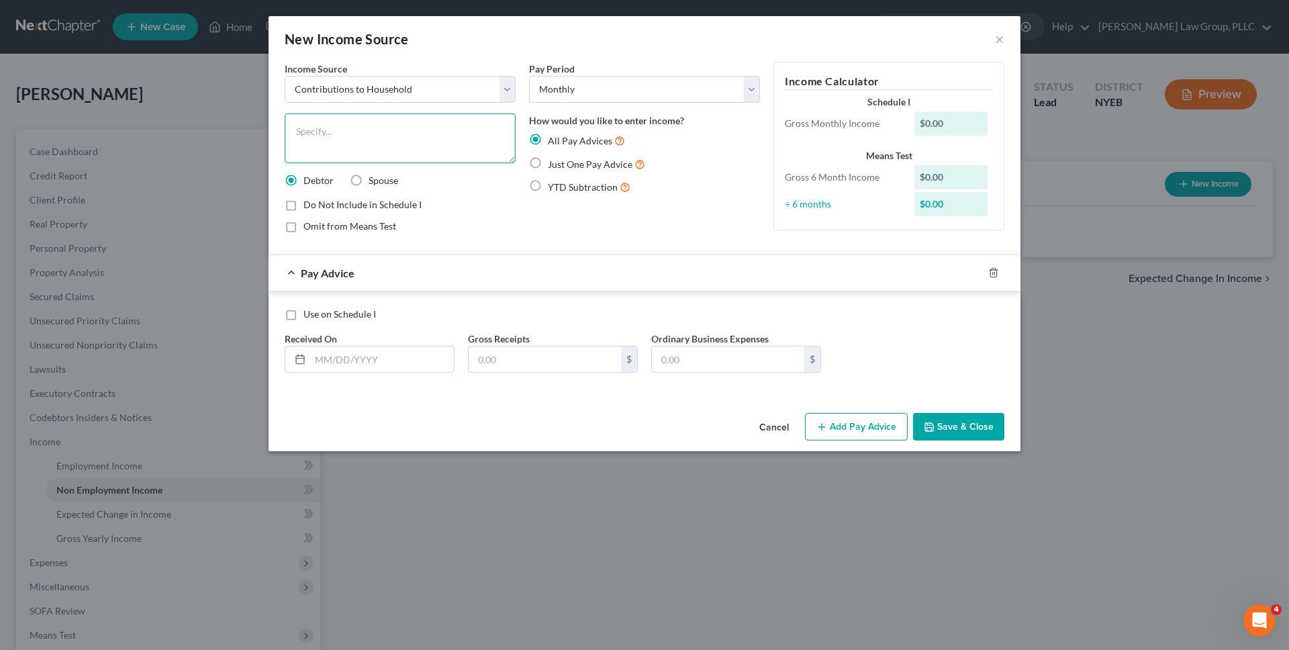
click at [430, 138] on textarea at bounding box center [400, 138] width 231 height 50
type textarea "Contributions to household from family members"
click at [551, 158] on span "Just One Pay Advice" at bounding box center [590, 163] width 85 height 11
click at [553, 158] on input "Just One Pay Advice" at bounding box center [557, 160] width 9 height 9
radio input "true"
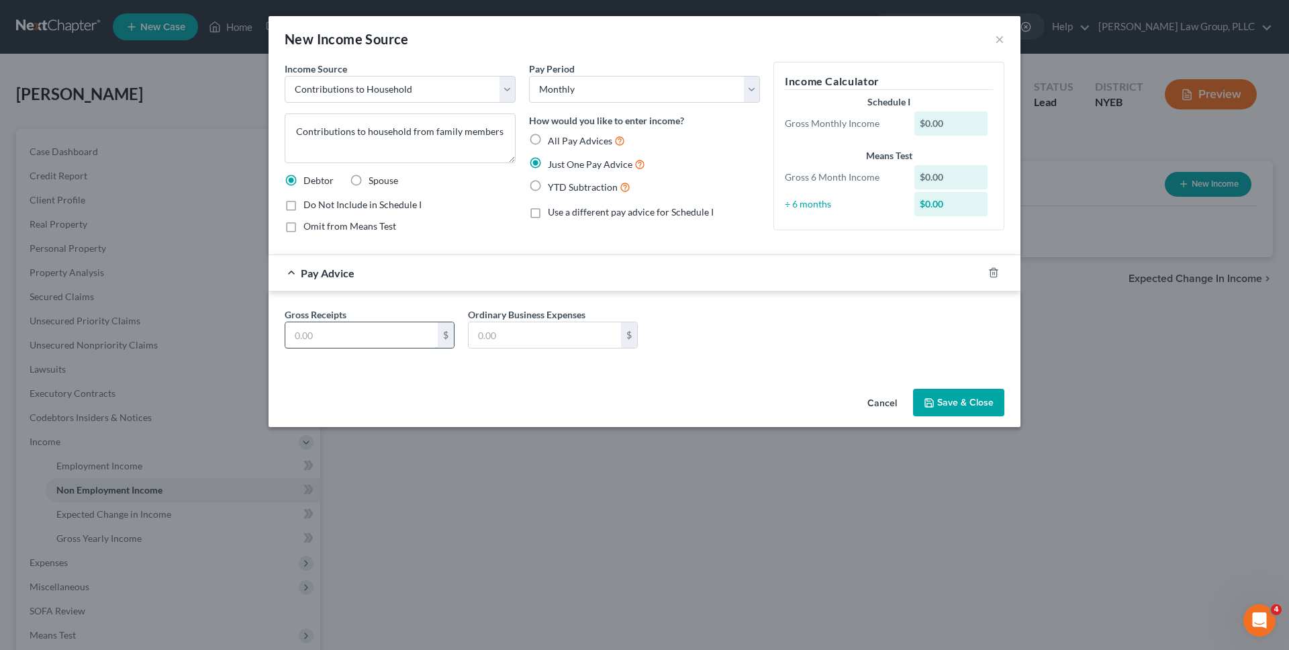
click at [355, 342] on input "text" at bounding box center [361, 335] width 152 height 26
type input "1,000"
click at [922, 409] on button "Save & Close" at bounding box center [958, 403] width 91 height 28
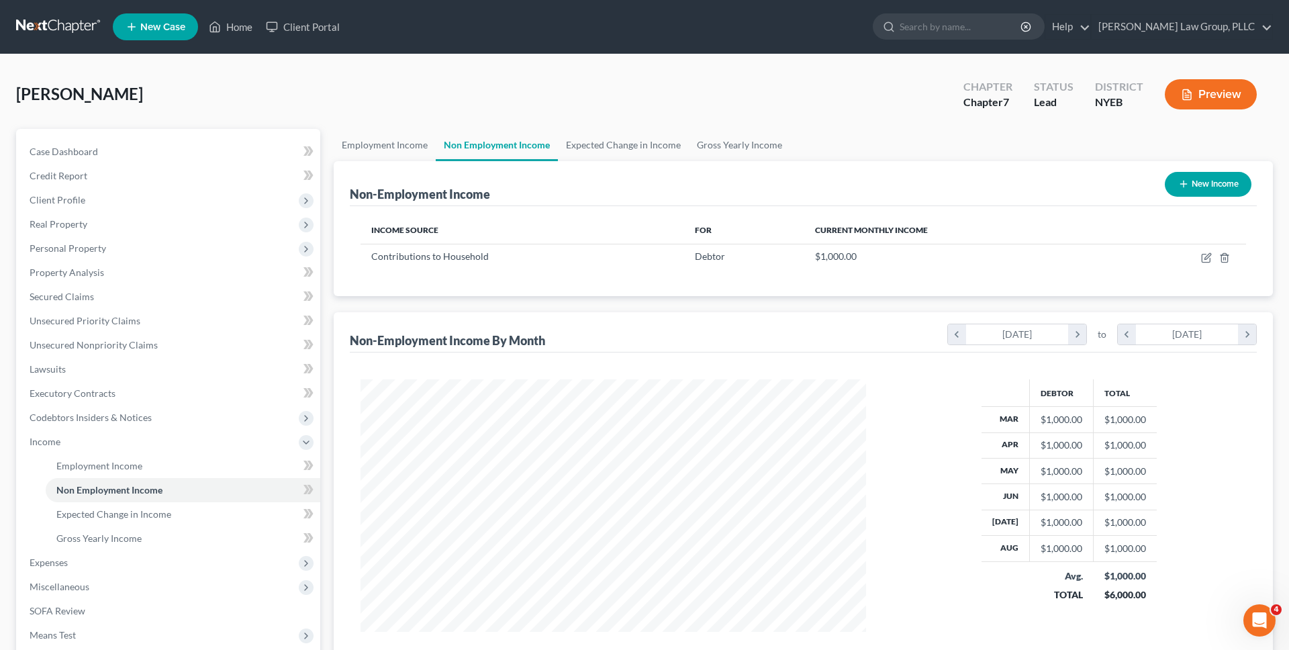
scroll to position [160, 0]
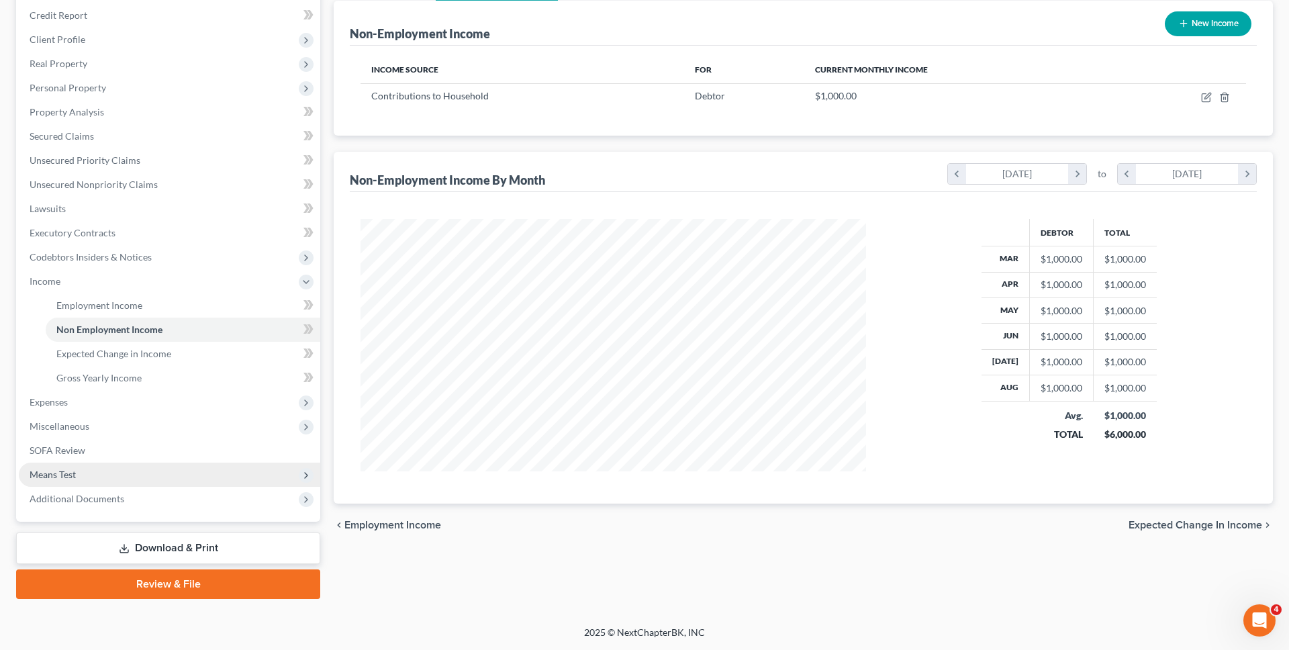
click at [189, 469] on span "Means Test" at bounding box center [170, 475] width 302 height 24
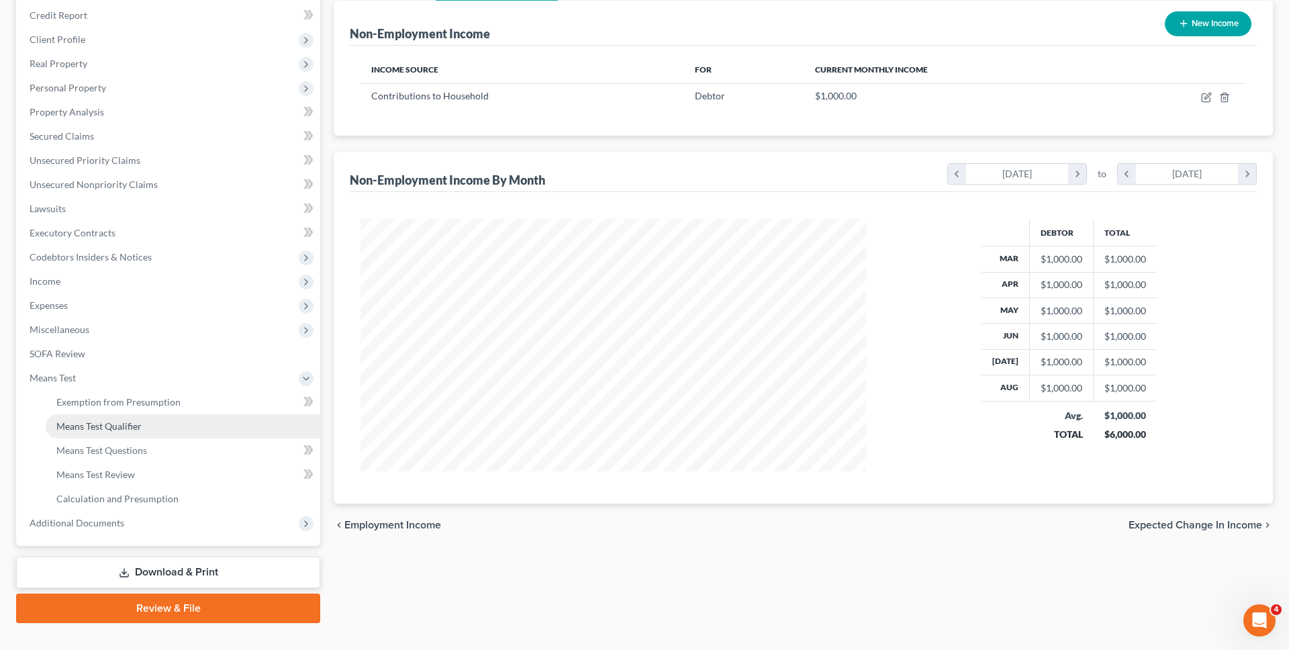
click at [190, 420] on link "Means Test Qualifier" at bounding box center [183, 426] width 275 height 24
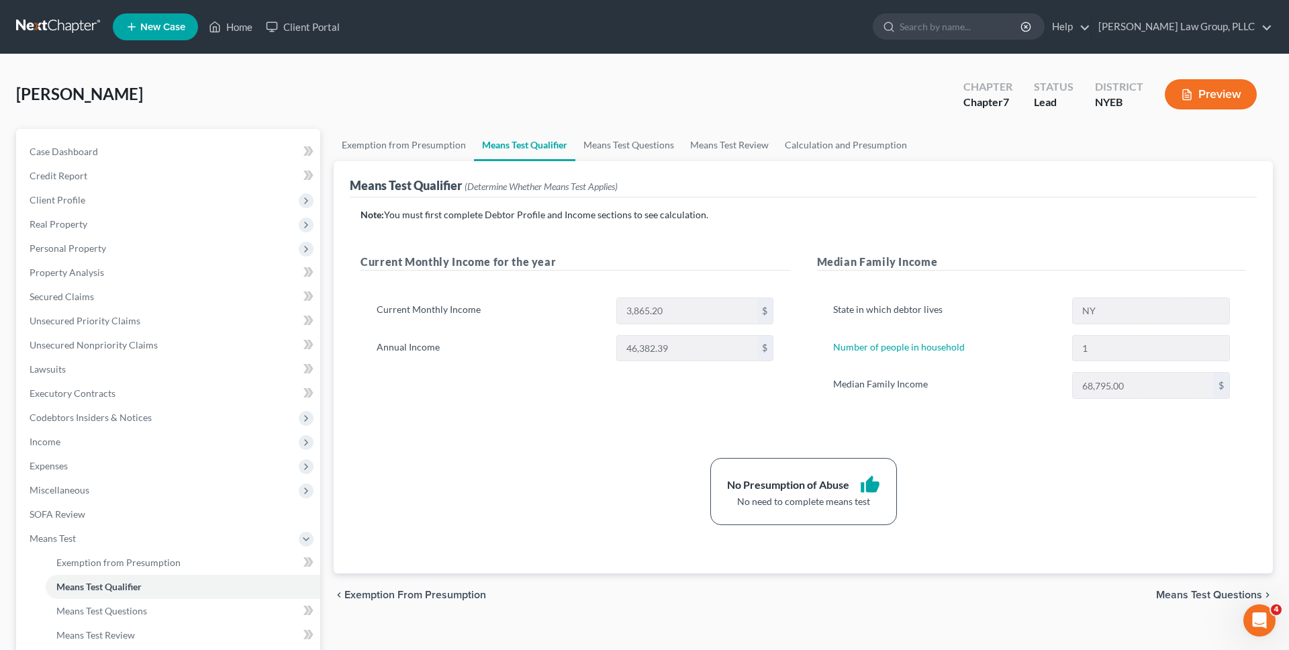
scroll to position [144, 0]
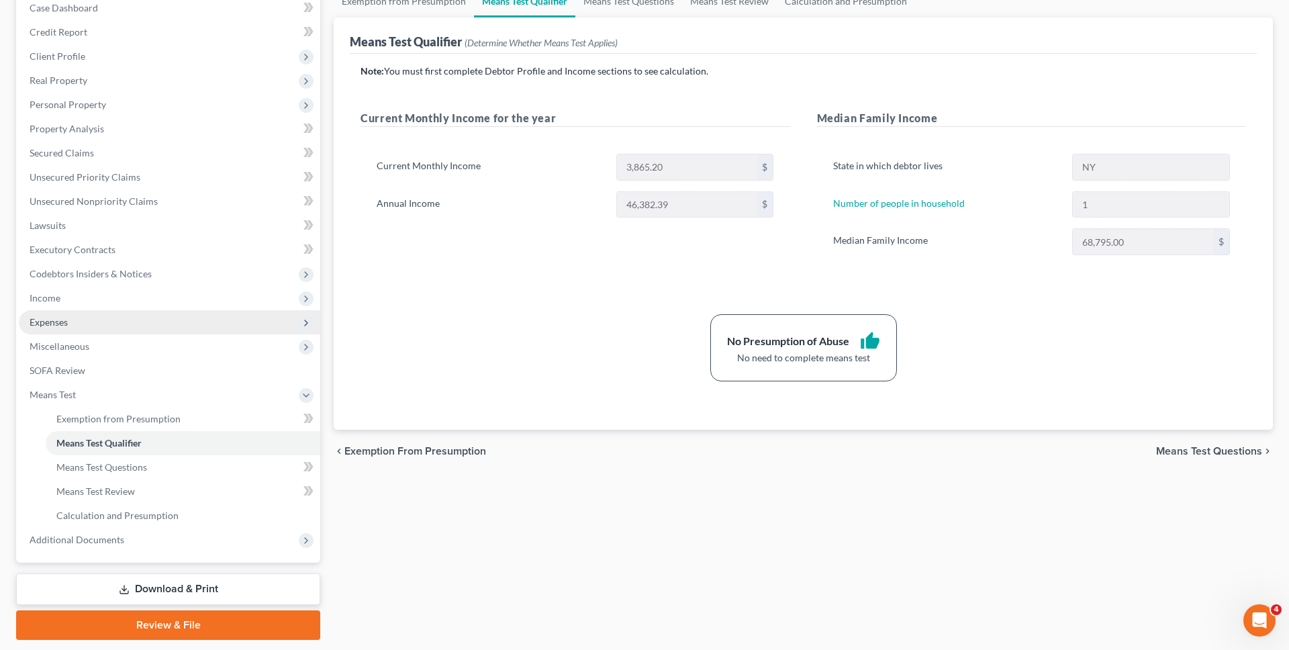
click at [157, 314] on span "Expenses" at bounding box center [170, 322] width 302 height 24
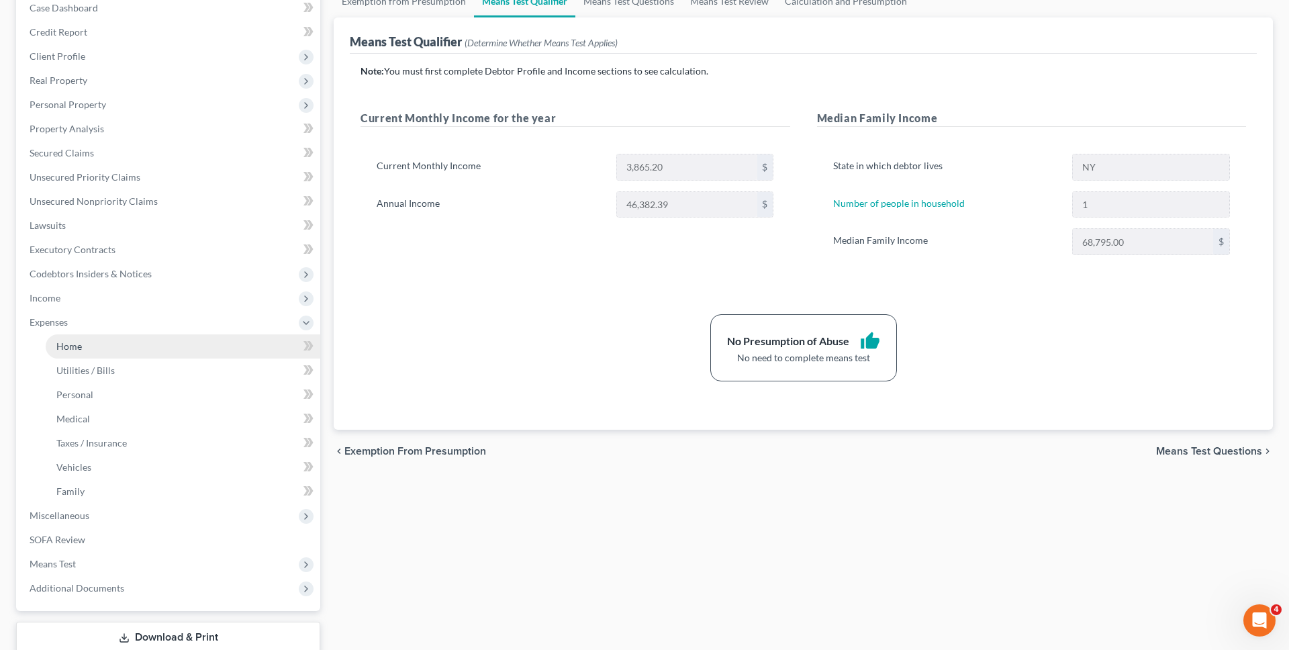
click at [155, 346] on link "Home" at bounding box center [183, 346] width 275 height 24
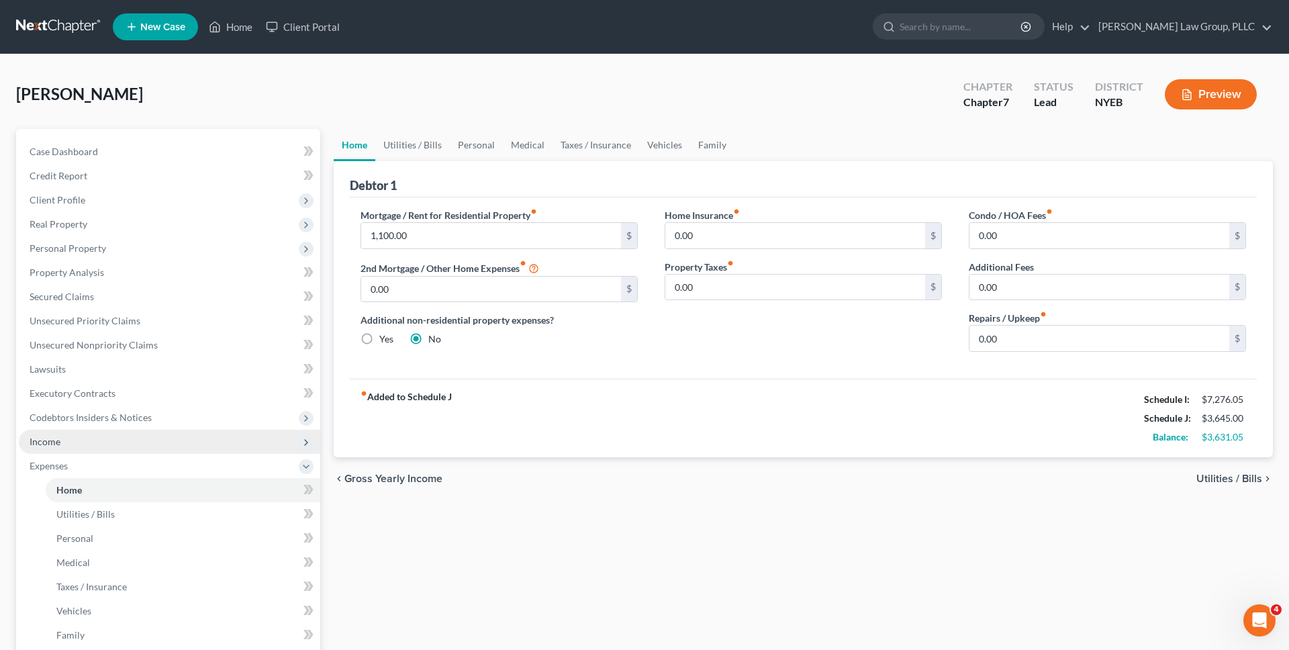
click at [201, 440] on span "Income" at bounding box center [170, 442] width 302 height 24
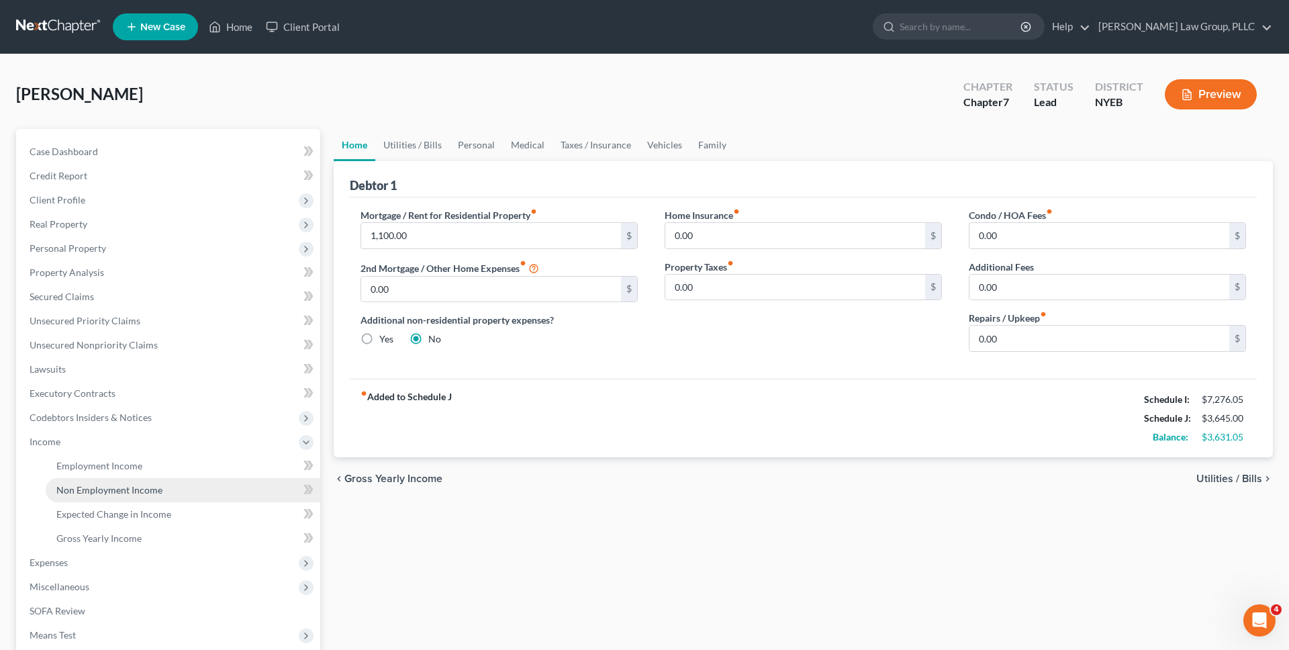
click at [193, 482] on link "Non Employment Income" at bounding box center [183, 490] width 275 height 24
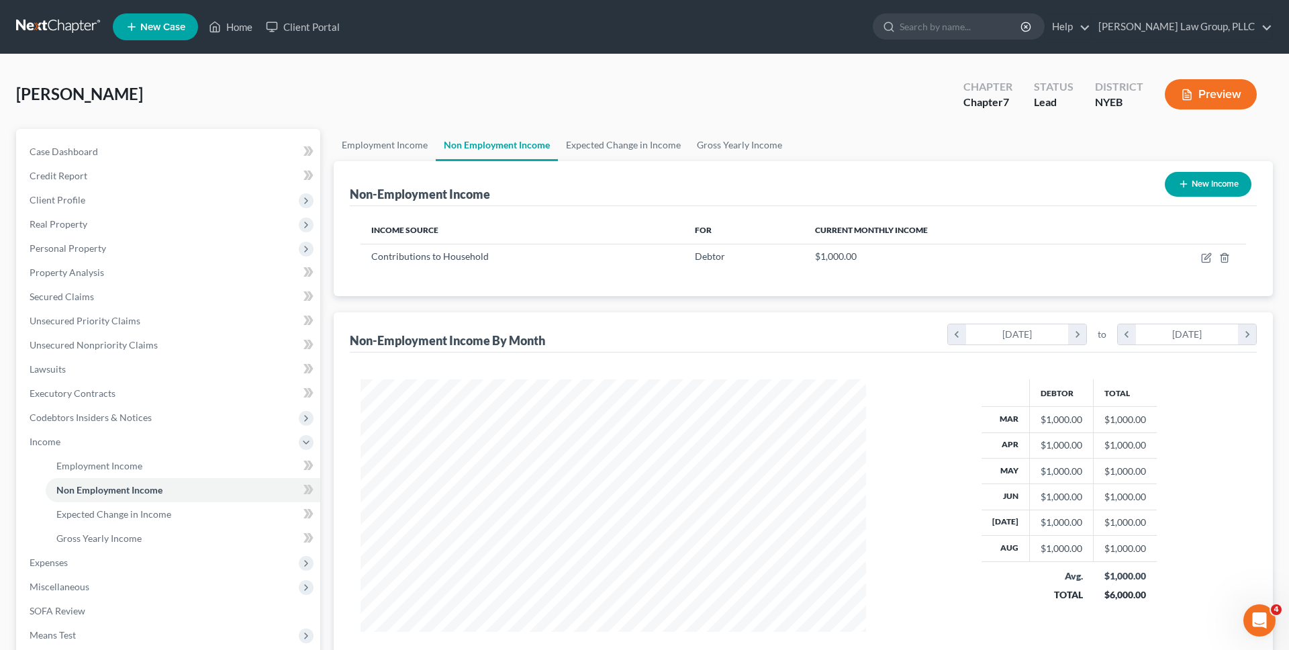
scroll to position [252, 533]
click at [420, 144] on link "Employment Income" at bounding box center [385, 145] width 102 height 32
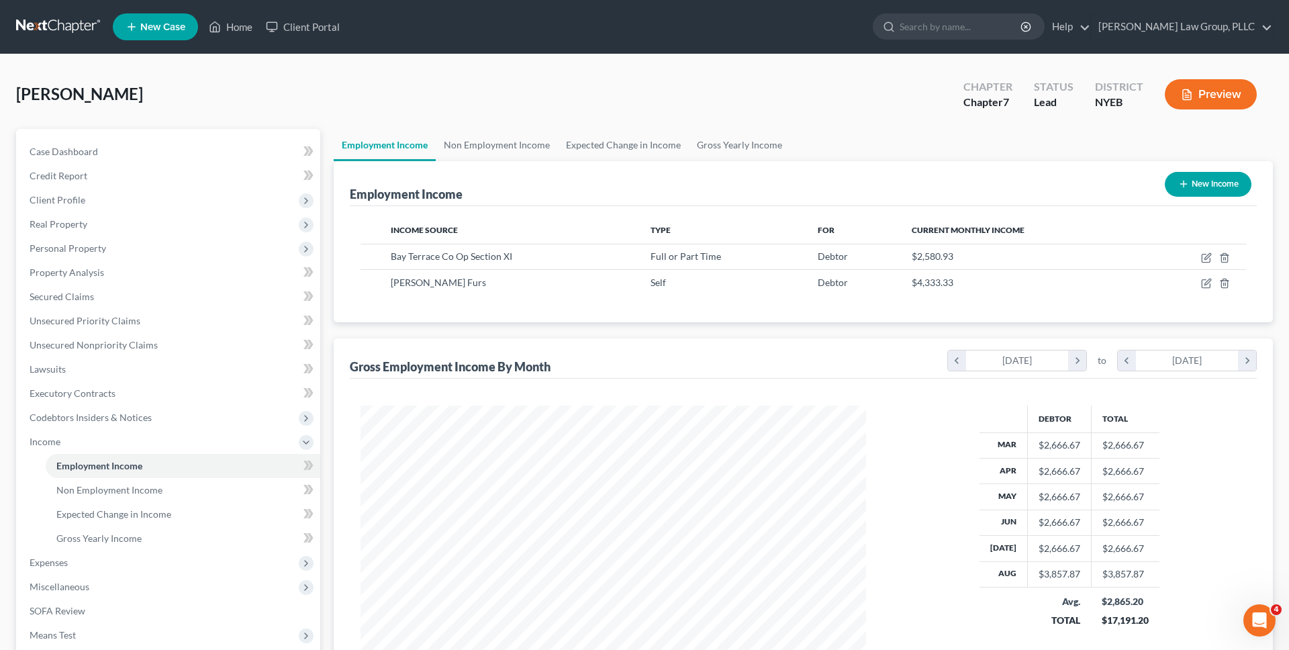
scroll to position [252, 533]
click at [1203, 284] on icon "button" at bounding box center [1206, 283] width 11 height 11
select select "1"
select select "35"
select select "3"
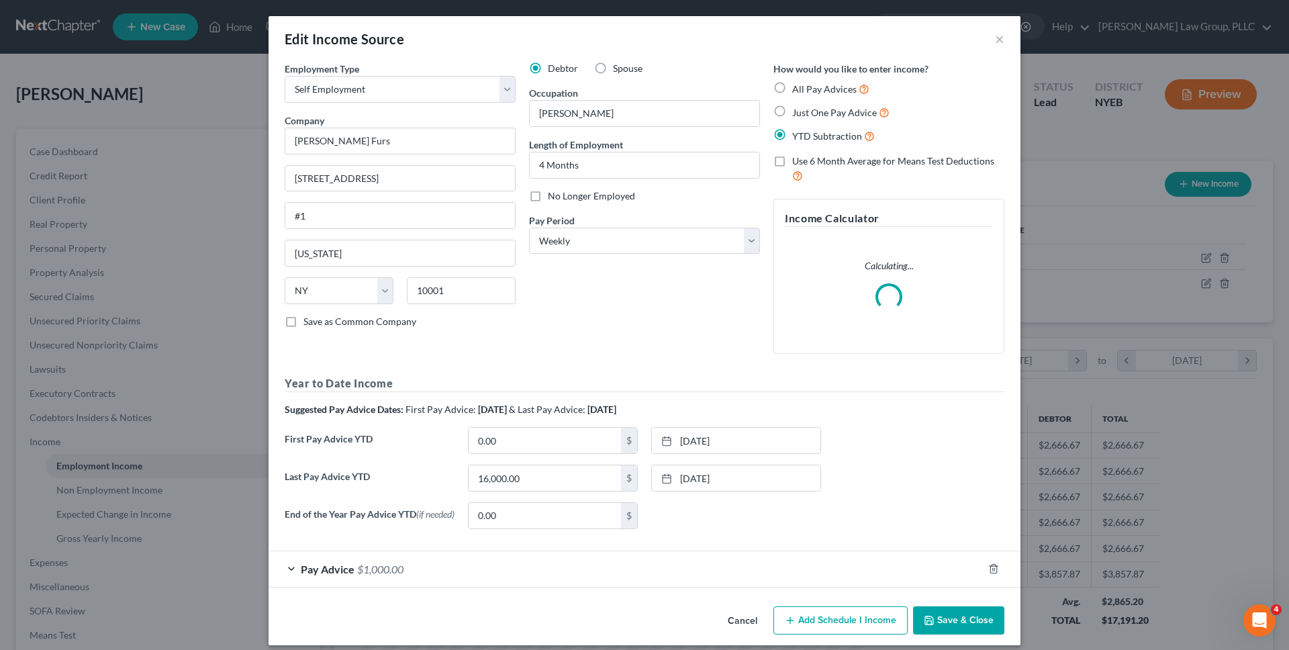
click at [617, 197] on span "No Longer Employed" at bounding box center [591, 195] width 87 height 11
click at [562, 197] on input "No Longer Employed" at bounding box center [557, 193] width 9 height 9
checkbox input "true"
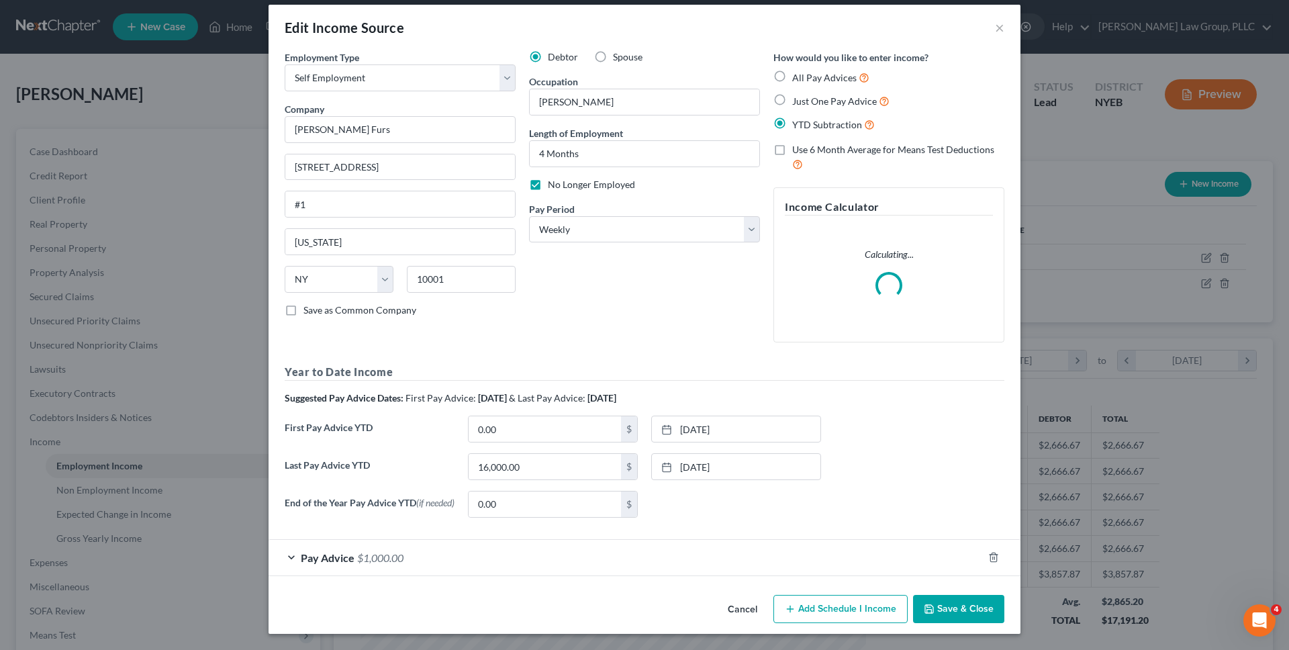
click at [931, 612] on icon "button" at bounding box center [929, 609] width 11 height 11
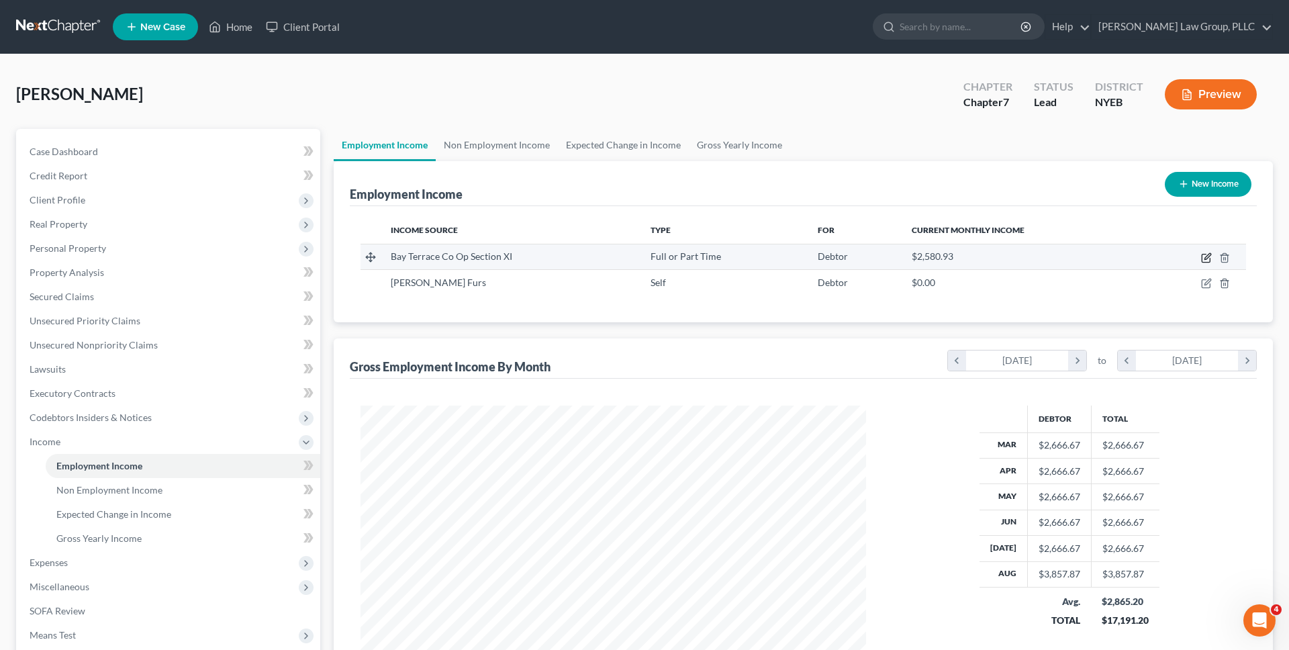
click at [1203, 259] on icon "button" at bounding box center [1206, 257] width 11 height 11
select select "0"
select select "35"
select select "2"
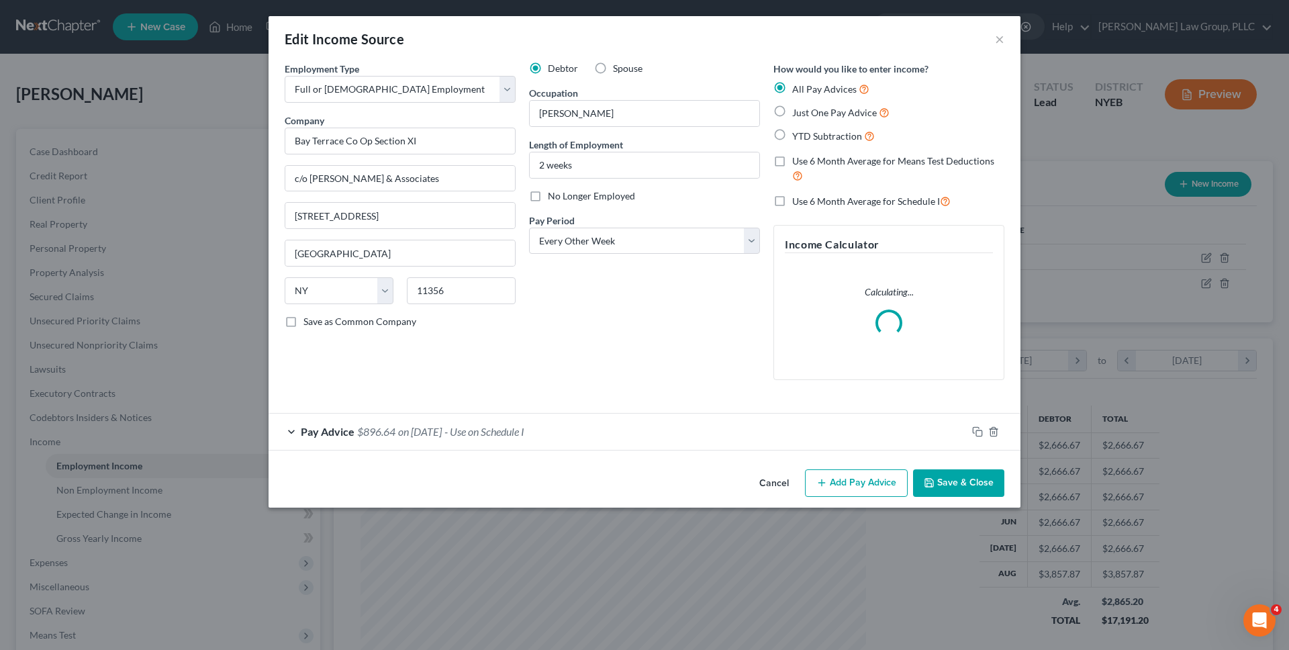
click at [778, 479] on button "Cancel" at bounding box center [774, 484] width 51 height 27
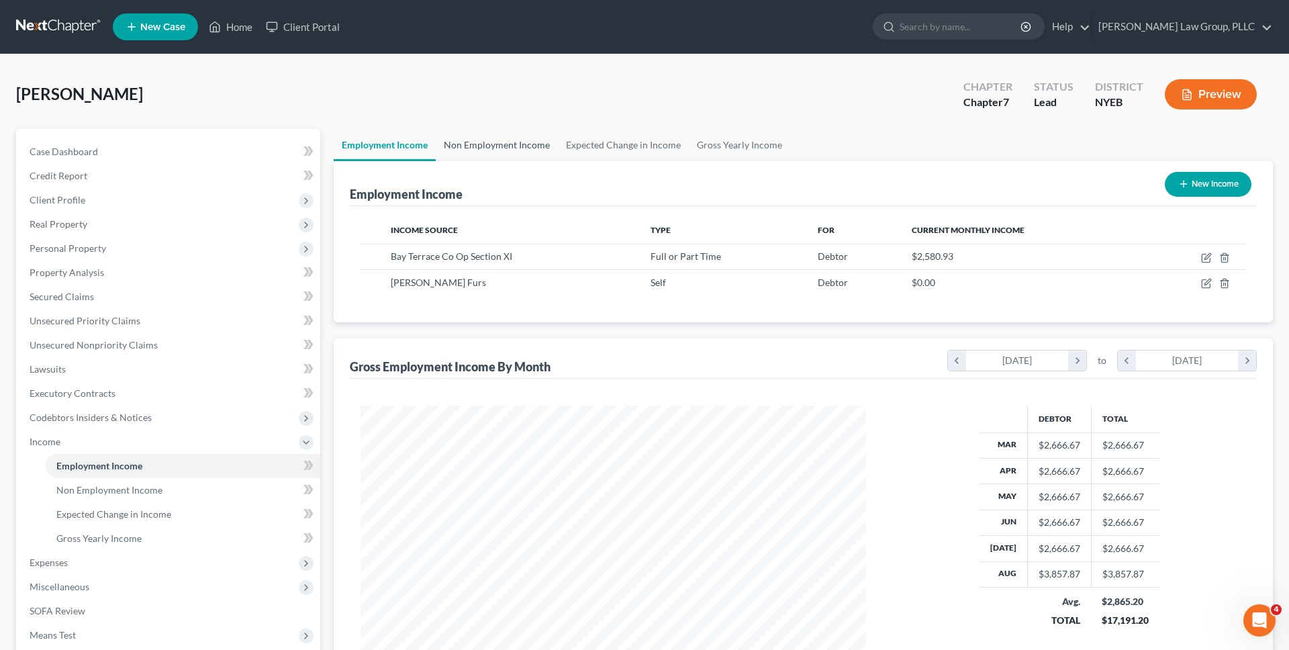
click at [527, 137] on link "Non Employment Income" at bounding box center [497, 145] width 122 height 32
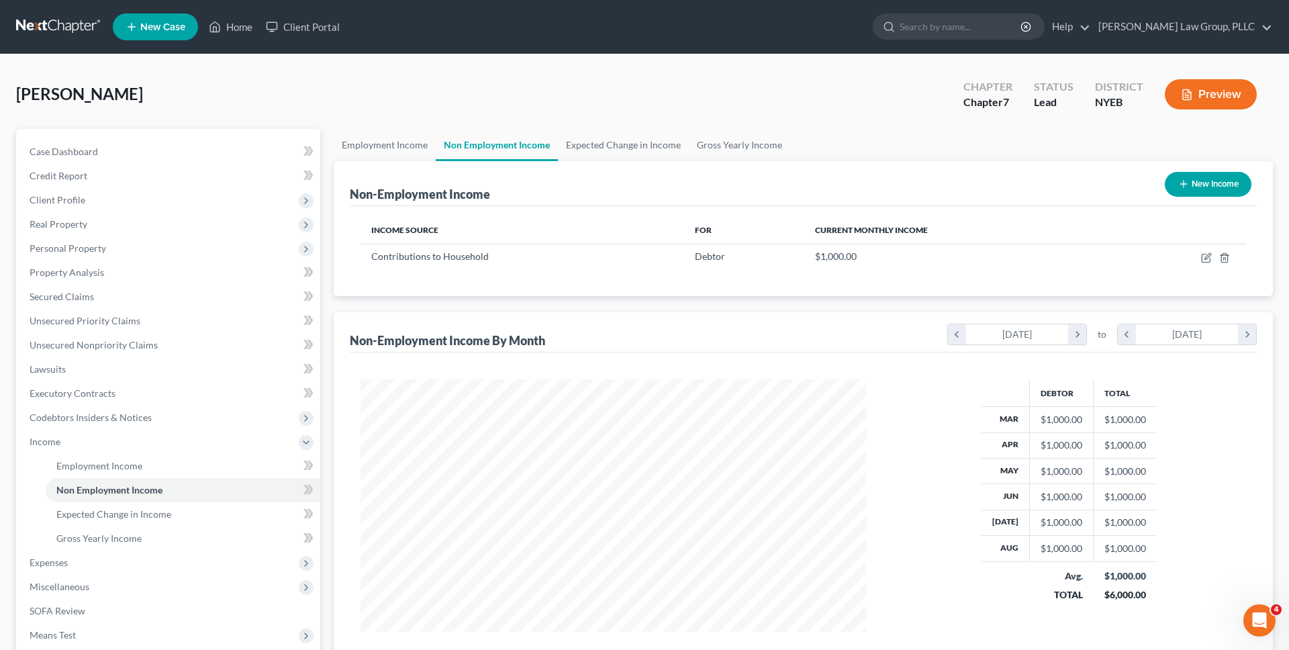
scroll to position [252, 533]
click at [1214, 187] on button "New Income" at bounding box center [1208, 184] width 87 height 25
select select "0"
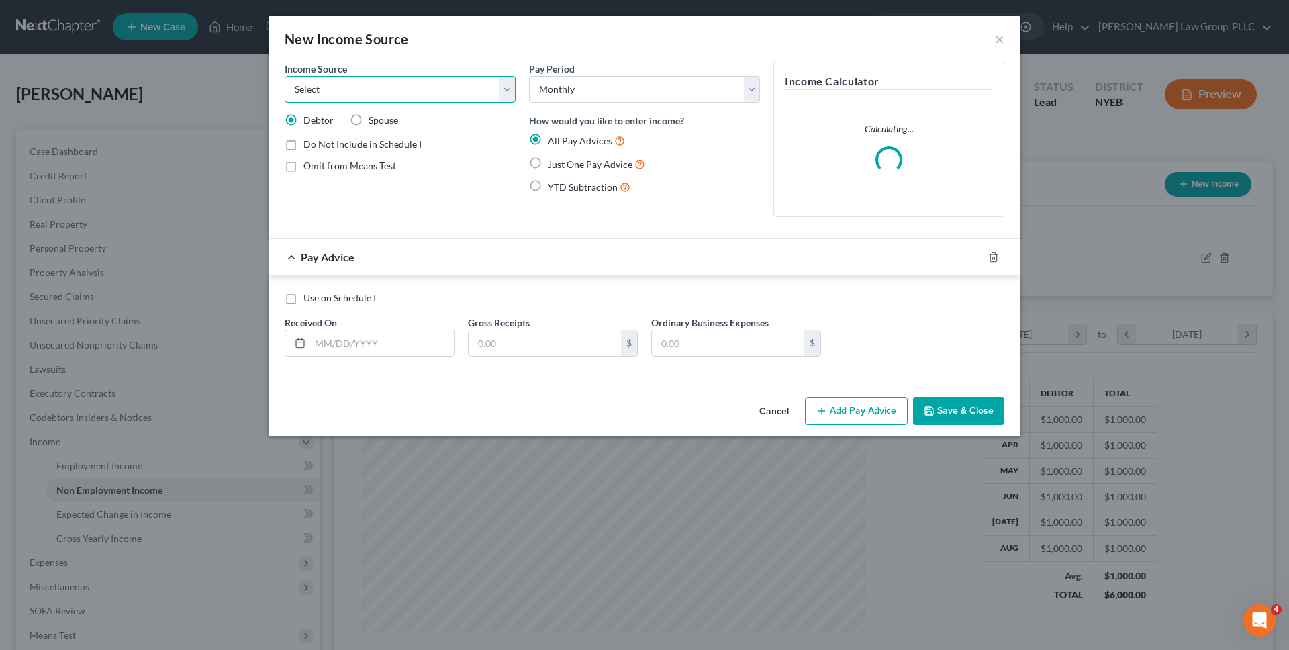
click at [466, 89] on select "Select Unemployment Disability (from employer) Pension Retirement Social Securi…" at bounding box center [400, 89] width 231 height 27
select select "5"
click at [285, 76] on select "Select Unemployment Disability (from employer) Pension Retirement Social Securi…" at bounding box center [400, 89] width 231 height 27
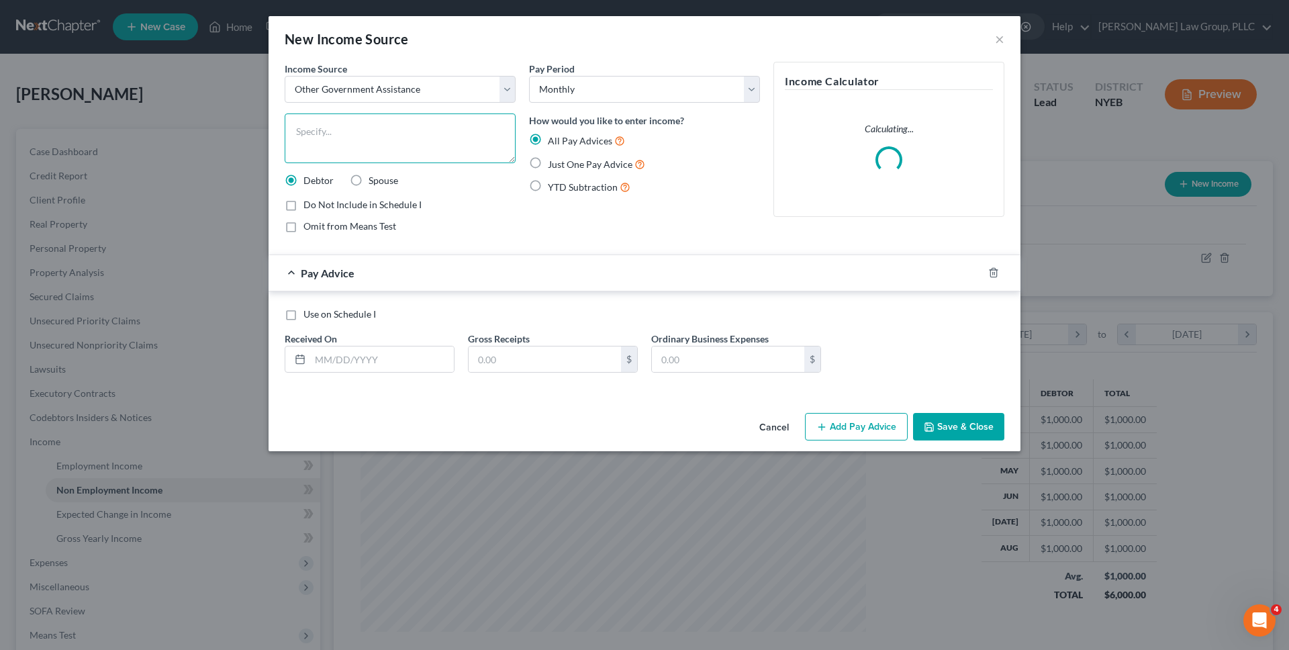
click at [413, 148] on textarea at bounding box center [400, 138] width 231 height 50
type textarea "EBT/SNAP Benefits"
click at [549, 159] on span "Just One Pay Advice" at bounding box center [590, 163] width 85 height 11
click at [553, 159] on input "Just One Pay Advice" at bounding box center [557, 160] width 9 height 9
radio input "true"
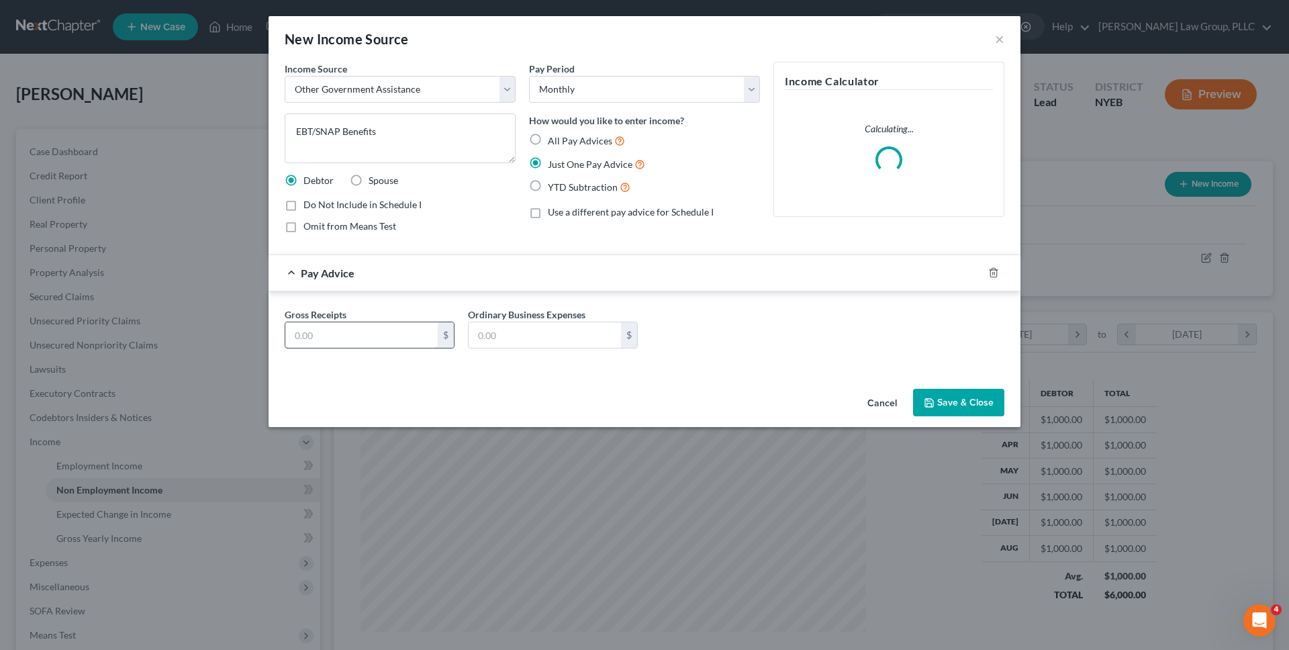
click at [414, 328] on input "text" at bounding box center [361, 335] width 152 height 26
type input "290"
click at [951, 410] on button "Save & Close" at bounding box center [958, 403] width 91 height 28
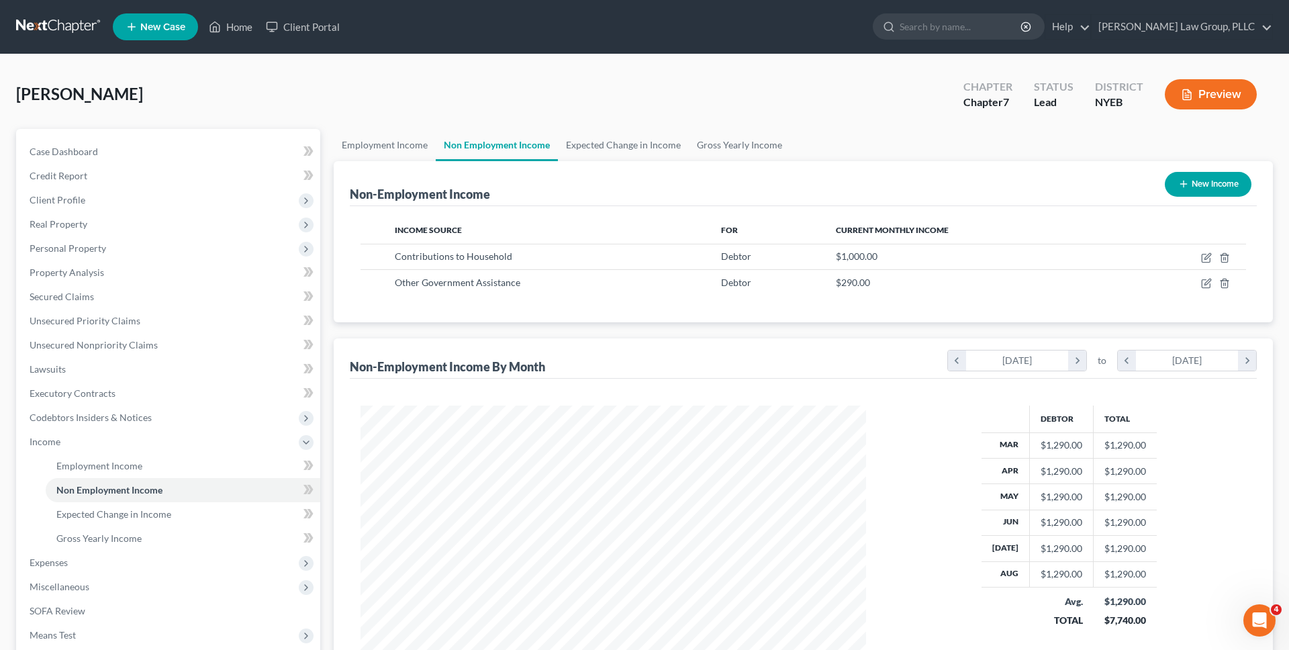
scroll to position [160, 0]
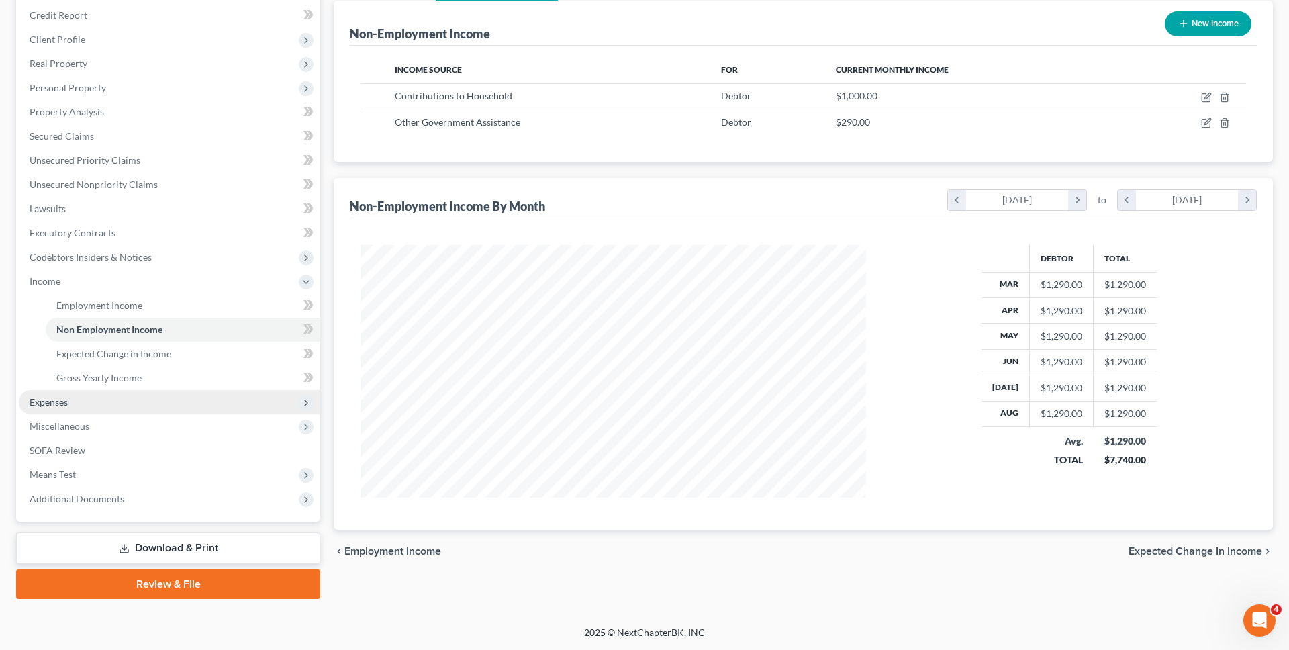
click at [217, 390] on span "Expenses" at bounding box center [170, 402] width 302 height 24
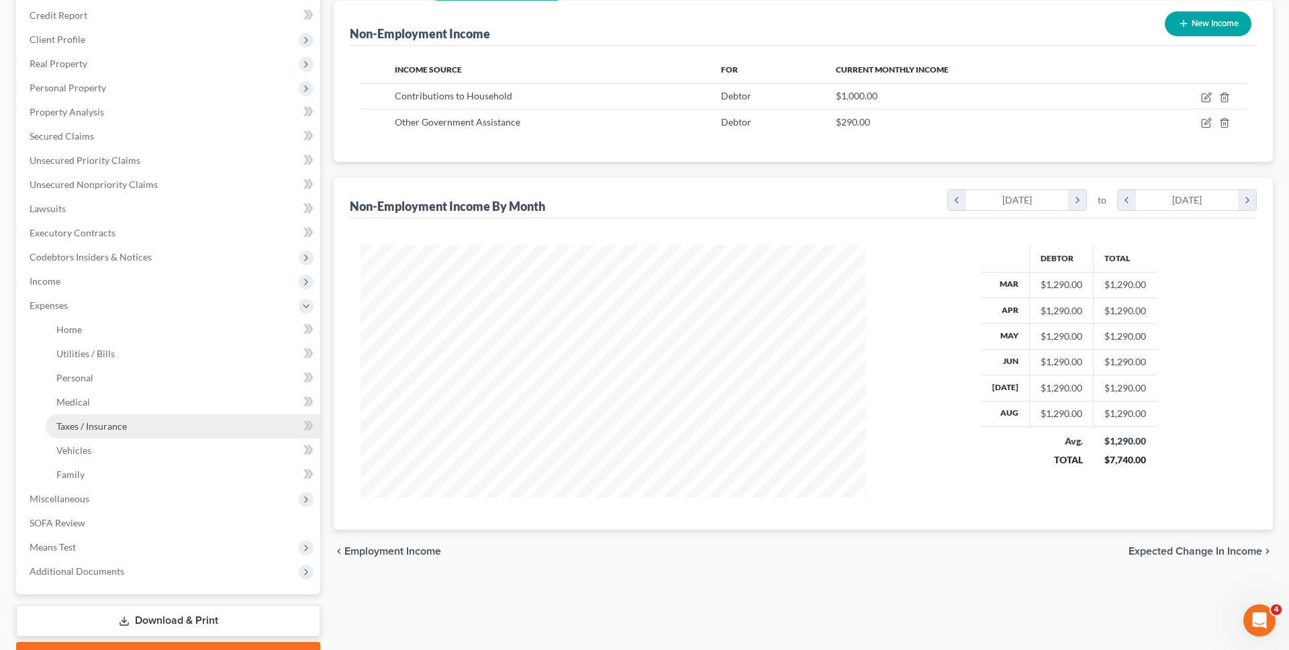
click at [216, 414] on link "Taxes / Insurance" at bounding box center [183, 426] width 275 height 24
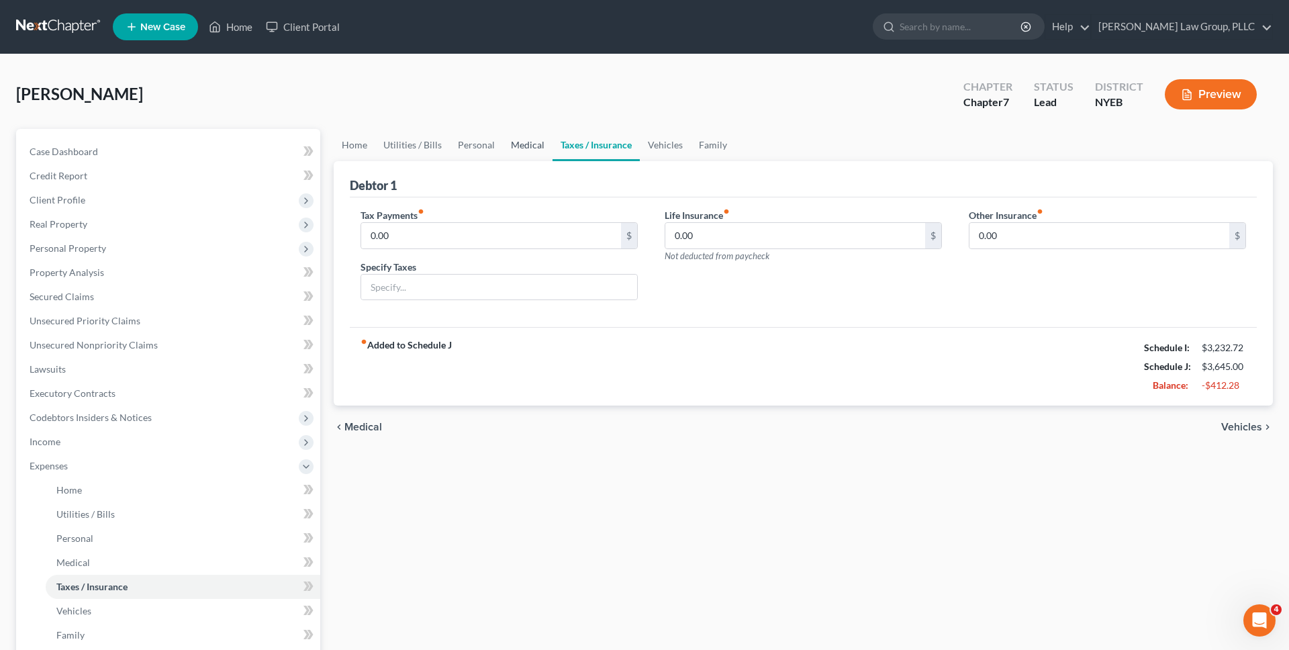
click at [512, 146] on link "Medical" at bounding box center [528, 145] width 50 height 32
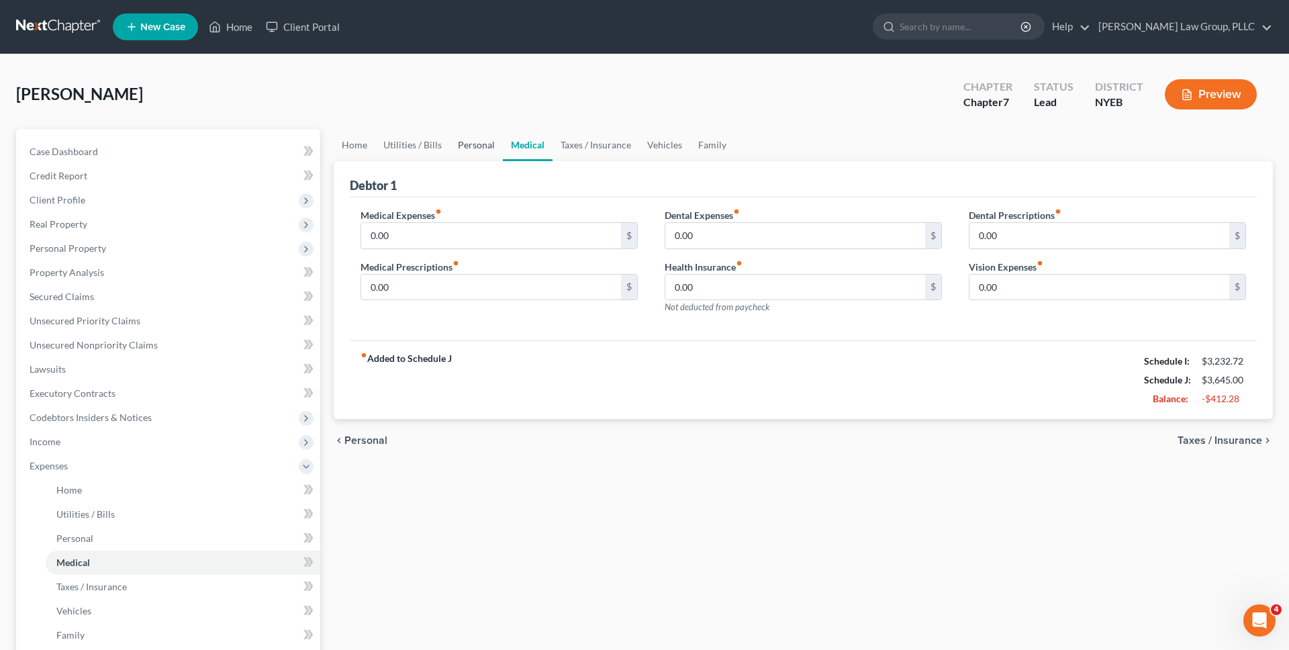
click at [478, 144] on link "Personal" at bounding box center [476, 145] width 53 height 32
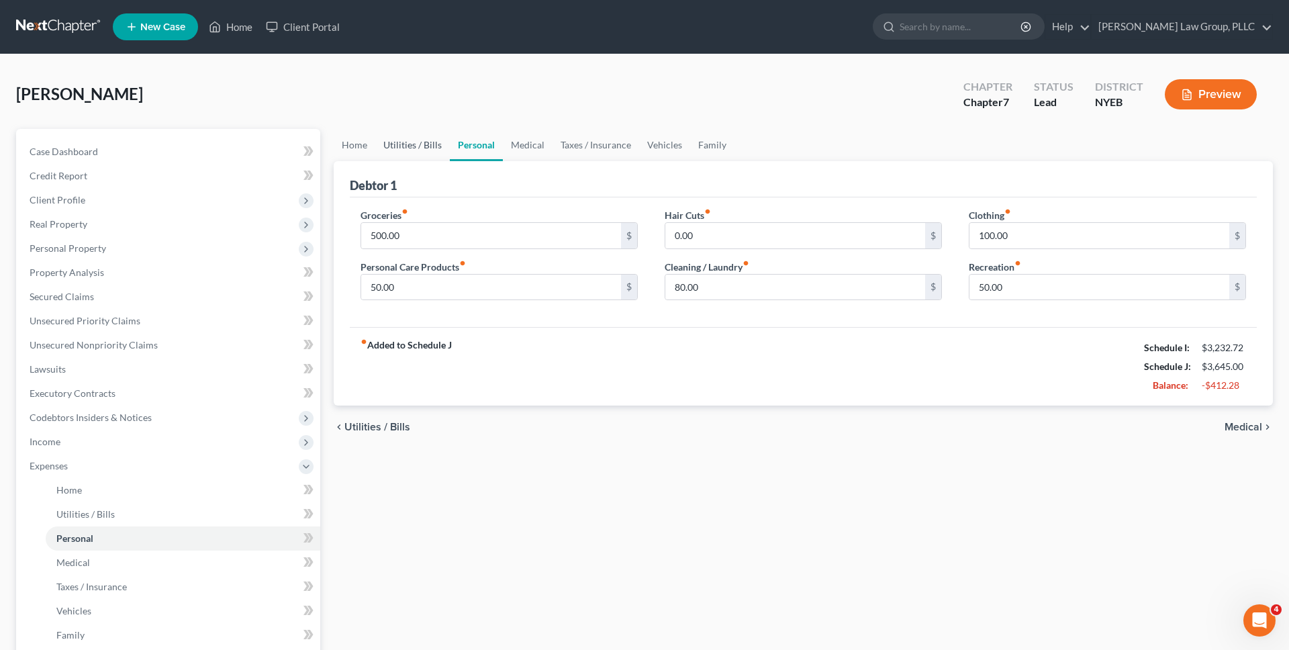
click at [430, 142] on link "Utilities / Bills" at bounding box center [412, 145] width 75 height 32
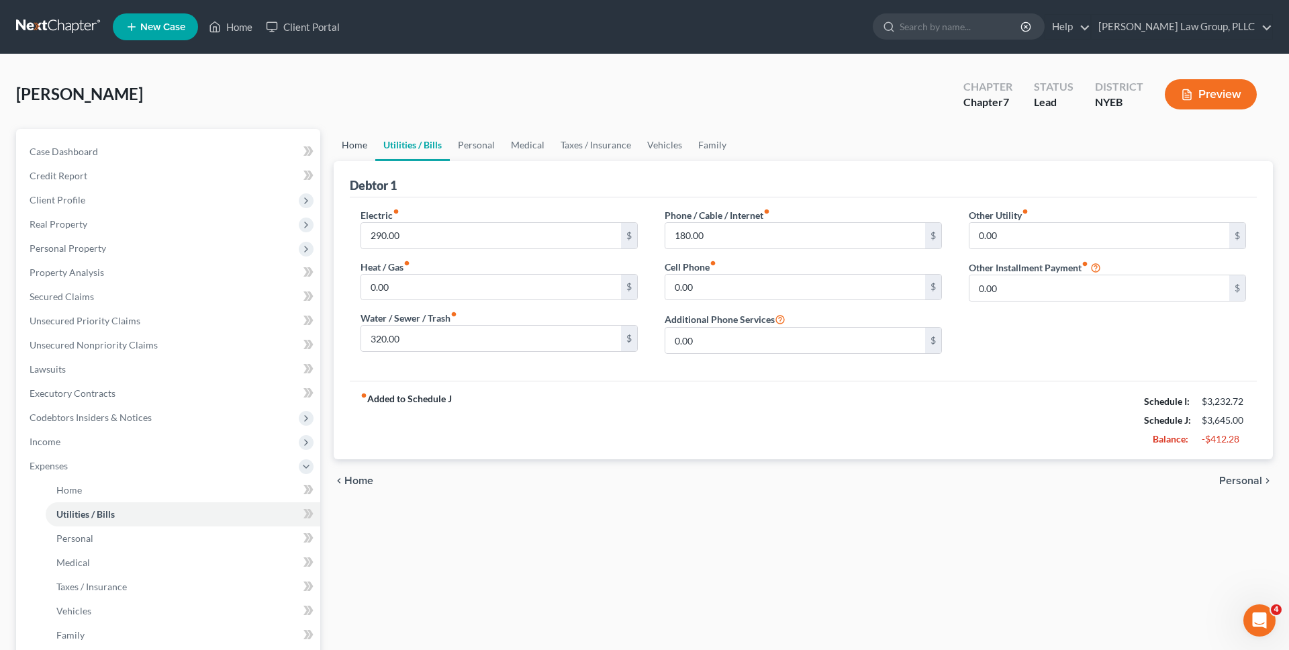
click at [354, 144] on link "Home" at bounding box center [355, 145] width 42 height 32
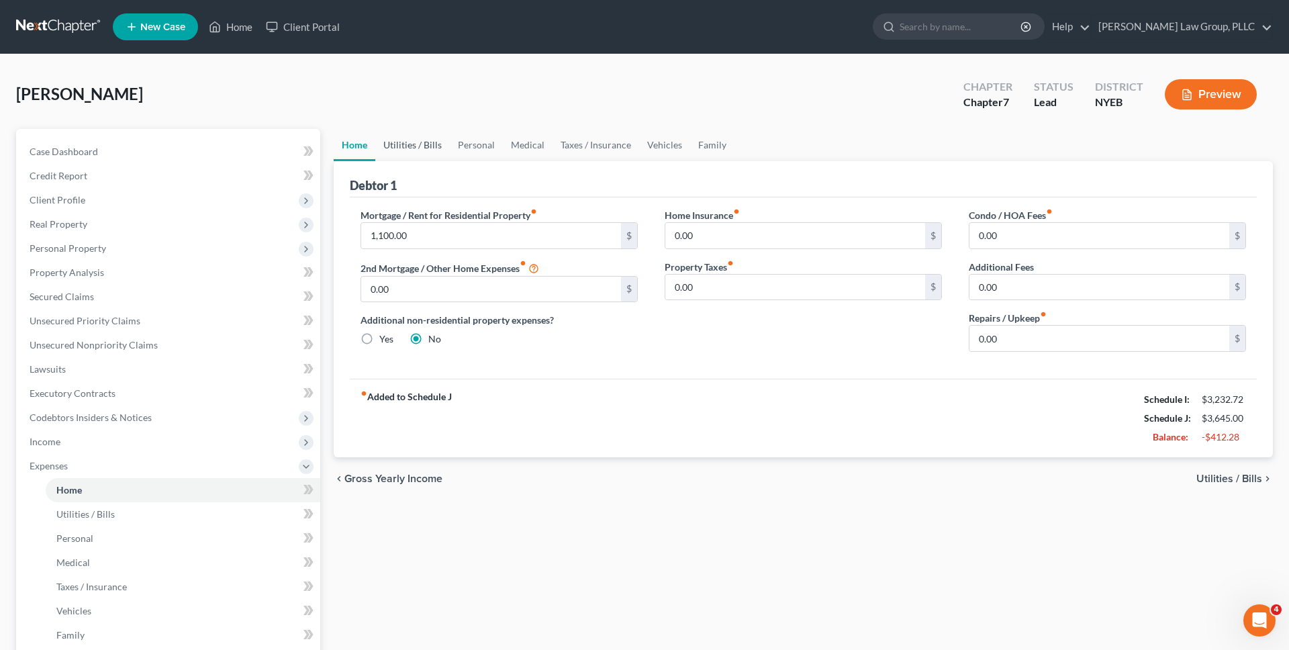
click at [426, 145] on link "Utilities / Bills" at bounding box center [412, 145] width 75 height 32
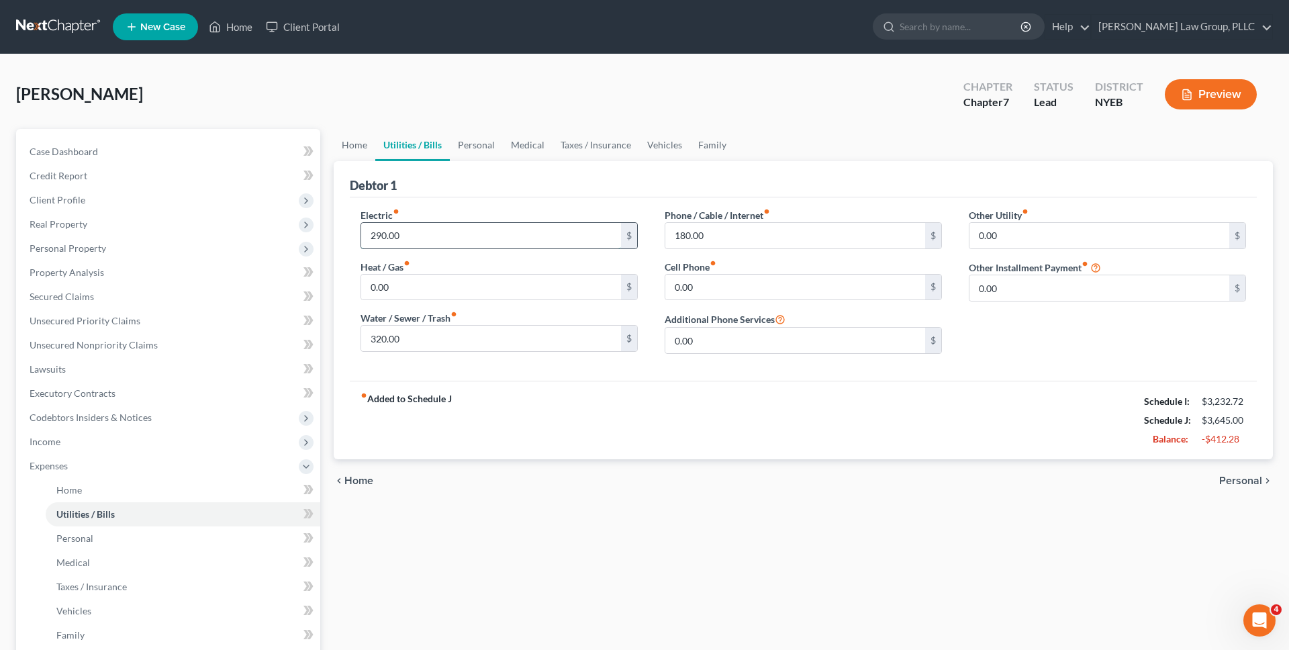
click at [434, 238] on input "290.00" at bounding box center [491, 236] width 260 height 26
type input "100"
click at [783, 238] on input "180.00" at bounding box center [795, 236] width 260 height 26
type input "60"
click at [710, 182] on div "Debtor 1" at bounding box center [803, 179] width 907 height 36
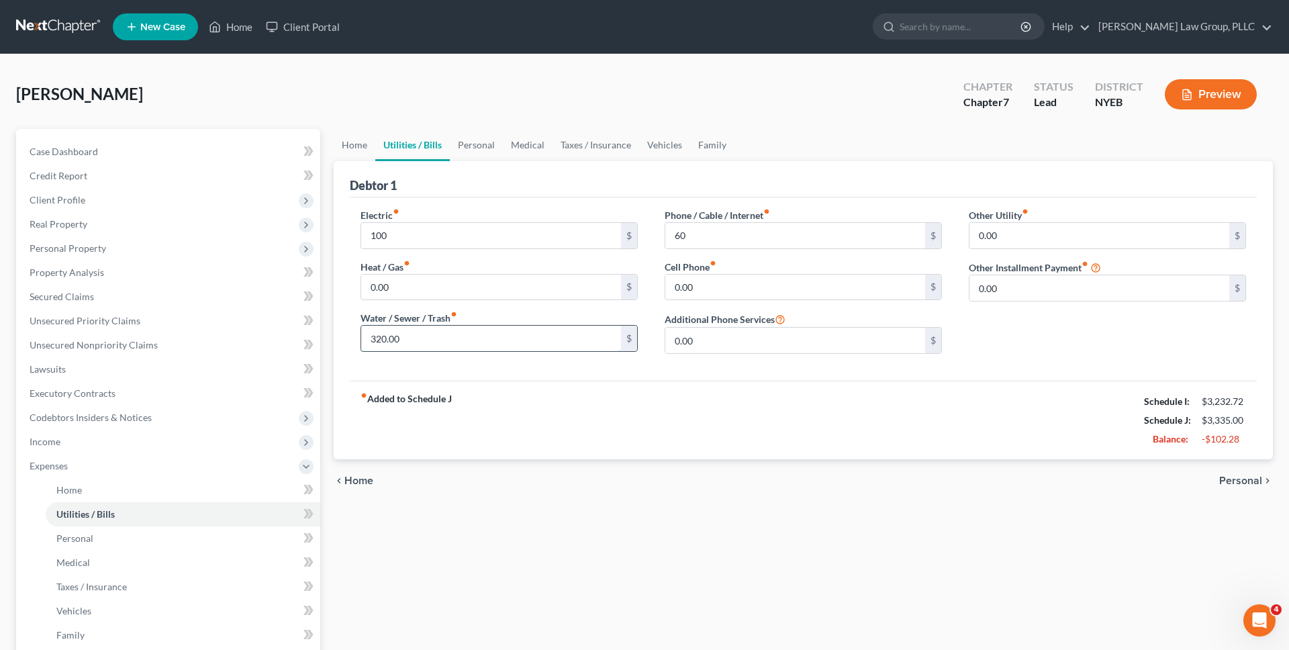
click at [487, 338] on input "320.00" at bounding box center [491, 339] width 260 height 26
type input "106"
click at [530, 389] on div "fiber_manual_record Added to Schedule J Schedule I: $3,232.72 Schedule J: $3,12…" at bounding box center [803, 420] width 907 height 79
click at [444, 232] on input "100" at bounding box center [491, 236] width 260 height 26
type input "96"
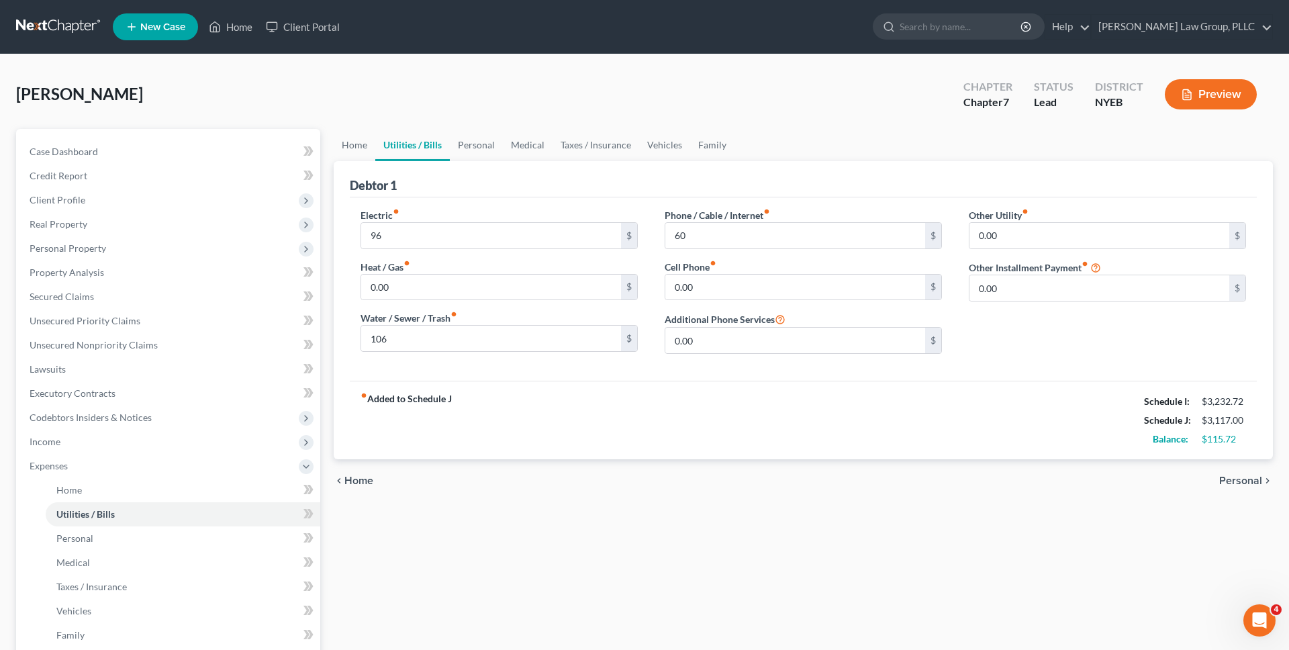
click at [471, 193] on div "Debtor 1" at bounding box center [803, 179] width 907 height 36
click at [482, 148] on link "Personal" at bounding box center [476, 145] width 53 height 32
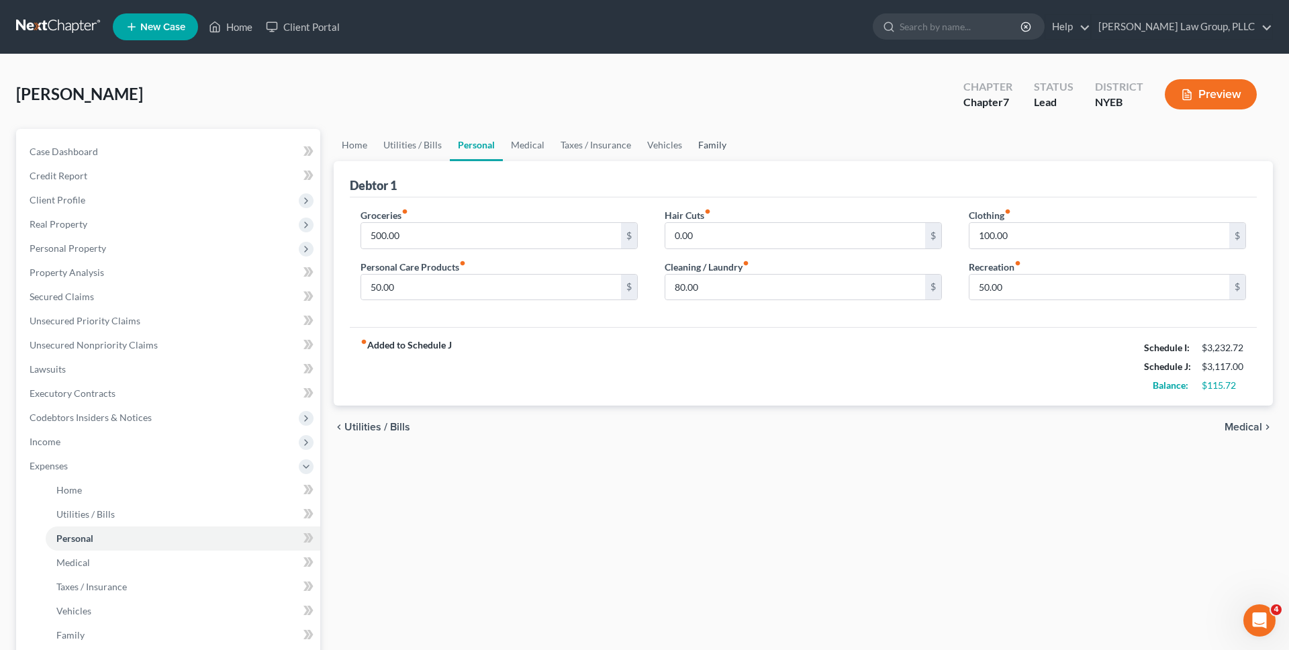
click at [706, 146] on link "Family" at bounding box center [712, 145] width 44 height 32
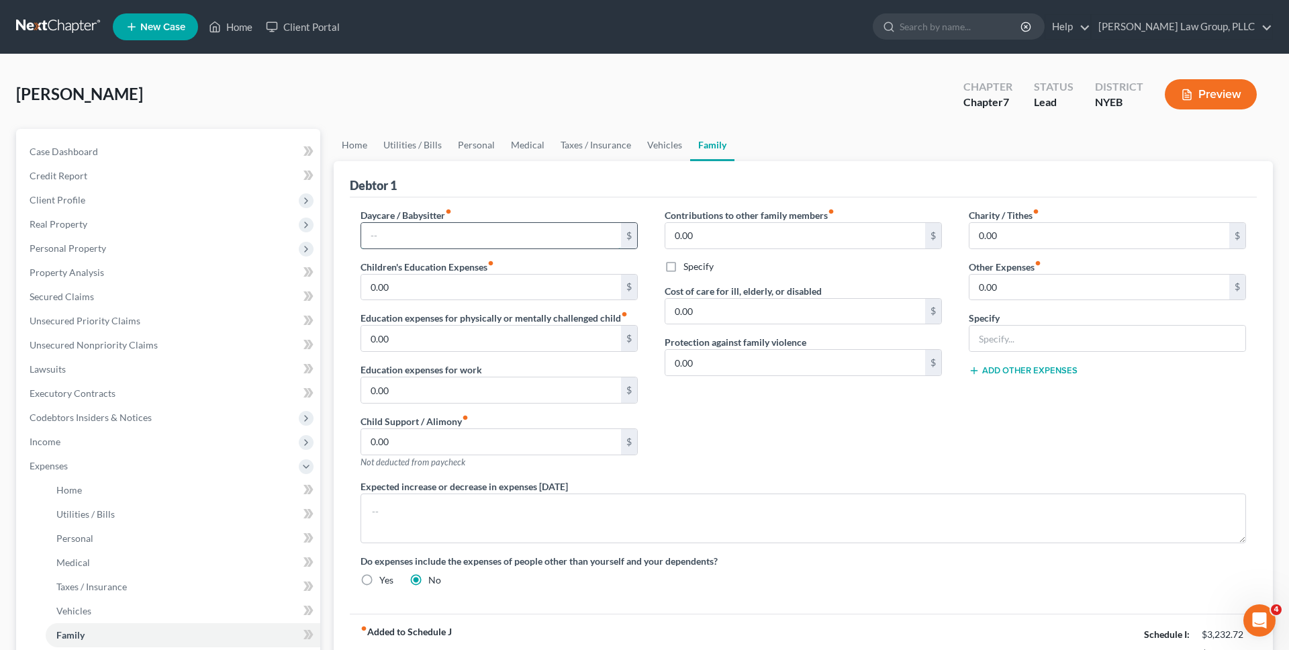
click at [576, 242] on input "text" at bounding box center [491, 236] width 260 height 26
click at [575, 197] on div "Daycare / Babysitter fiber_manual_record 100 $ Children's Education Expenses fi…" at bounding box center [803, 405] width 907 height 416
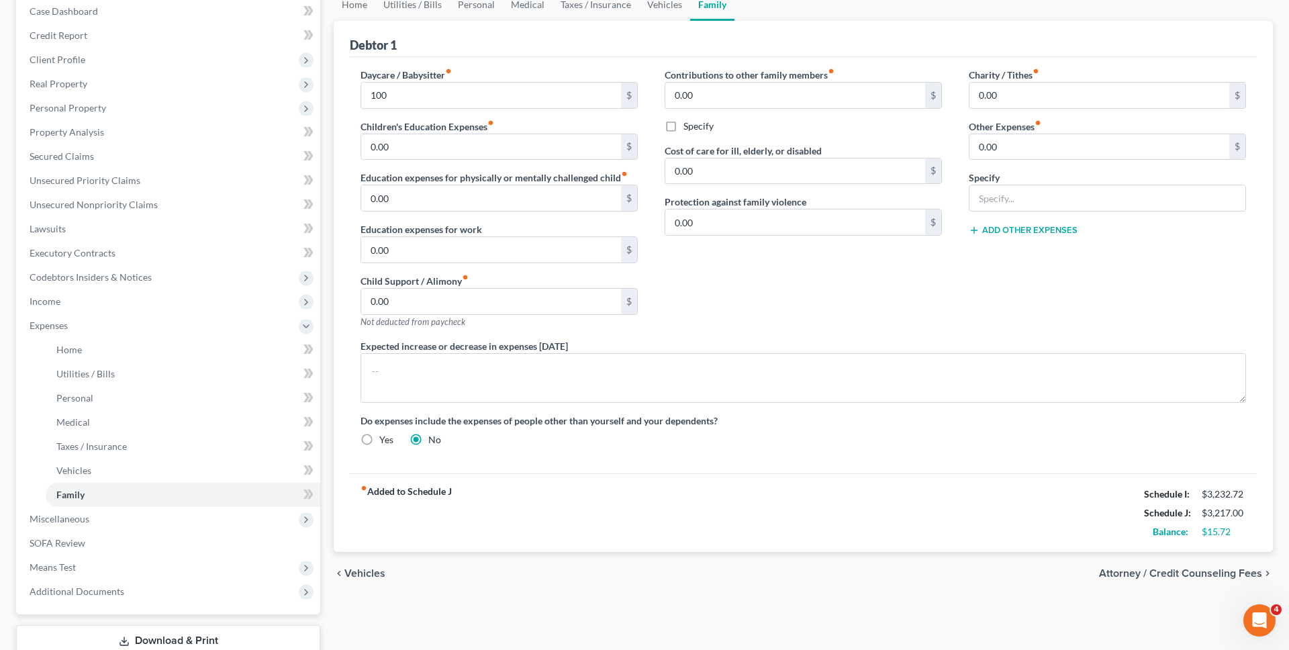
scroll to position [112, 0]
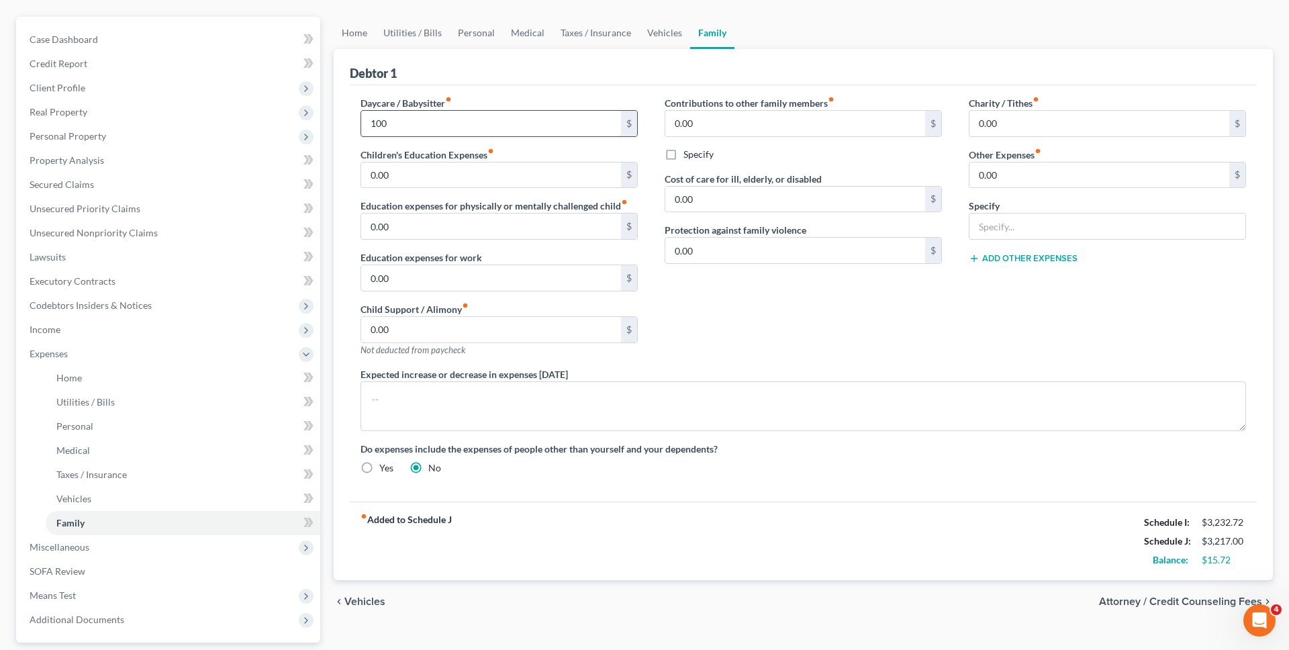
click at [538, 121] on input "100" at bounding box center [491, 124] width 260 height 26
click at [563, 71] on div "Debtor 1" at bounding box center [803, 67] width 907 height 36
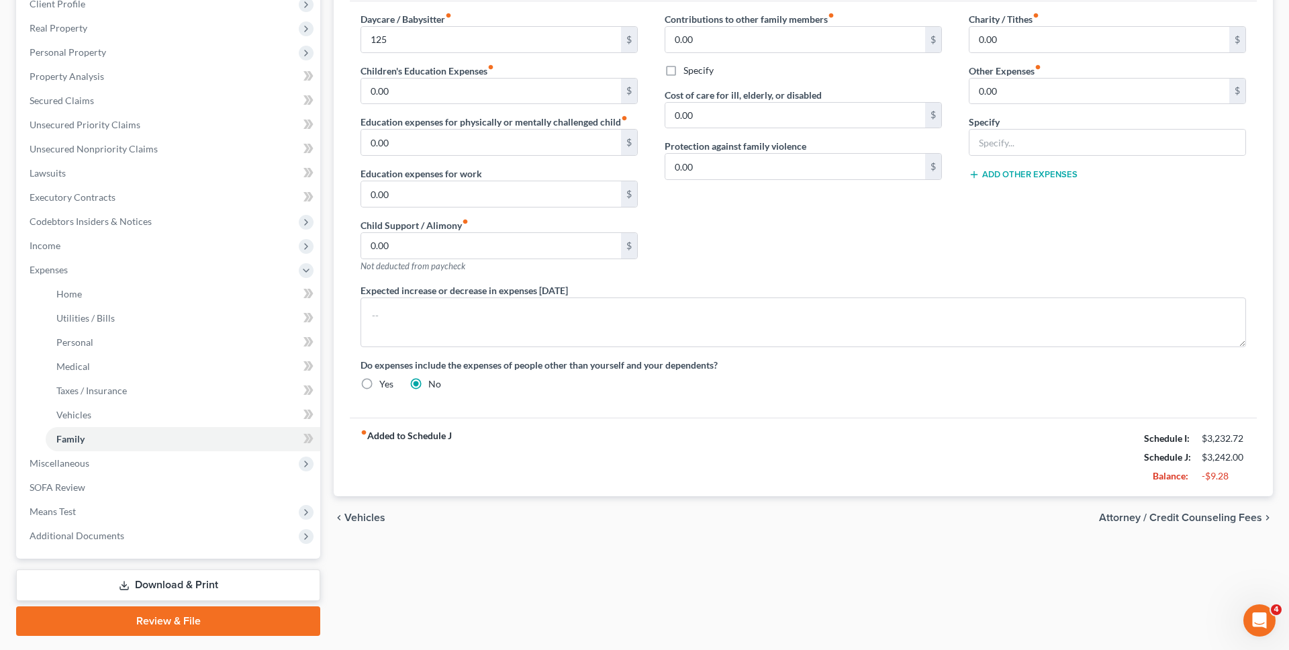
scroll to position [233, 0]
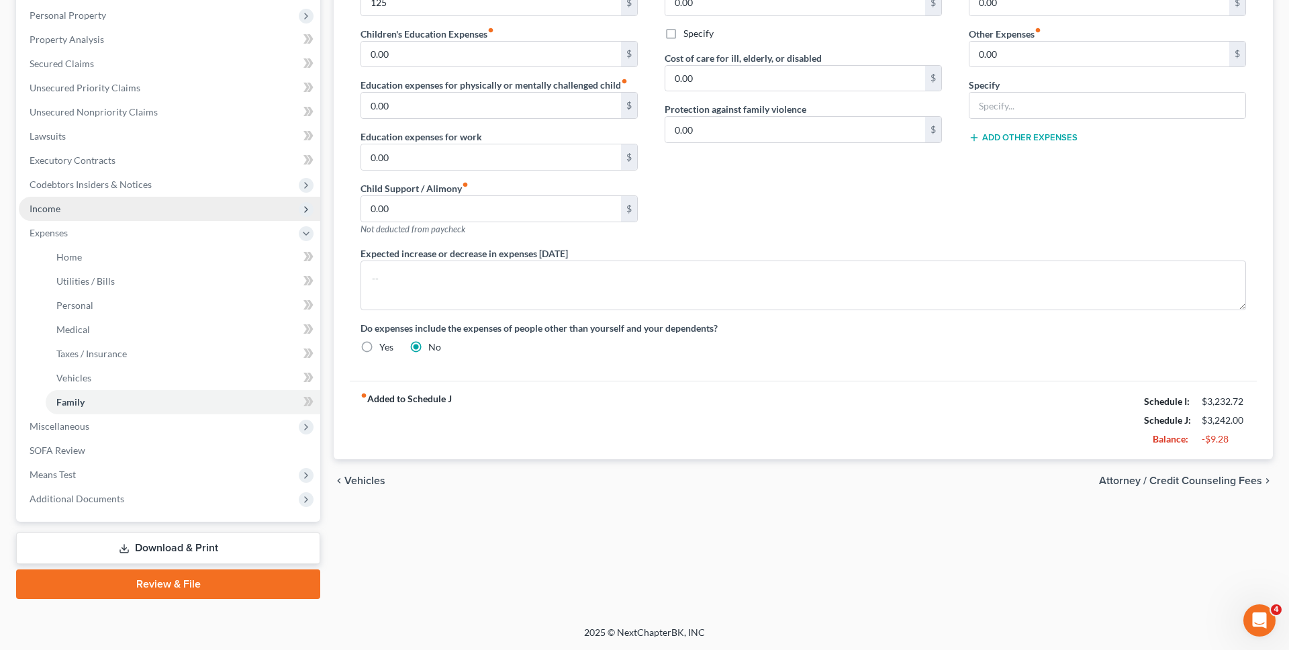
click at [191, 218] on span "Income" at bounding box center [170, 209] width 302 height 24
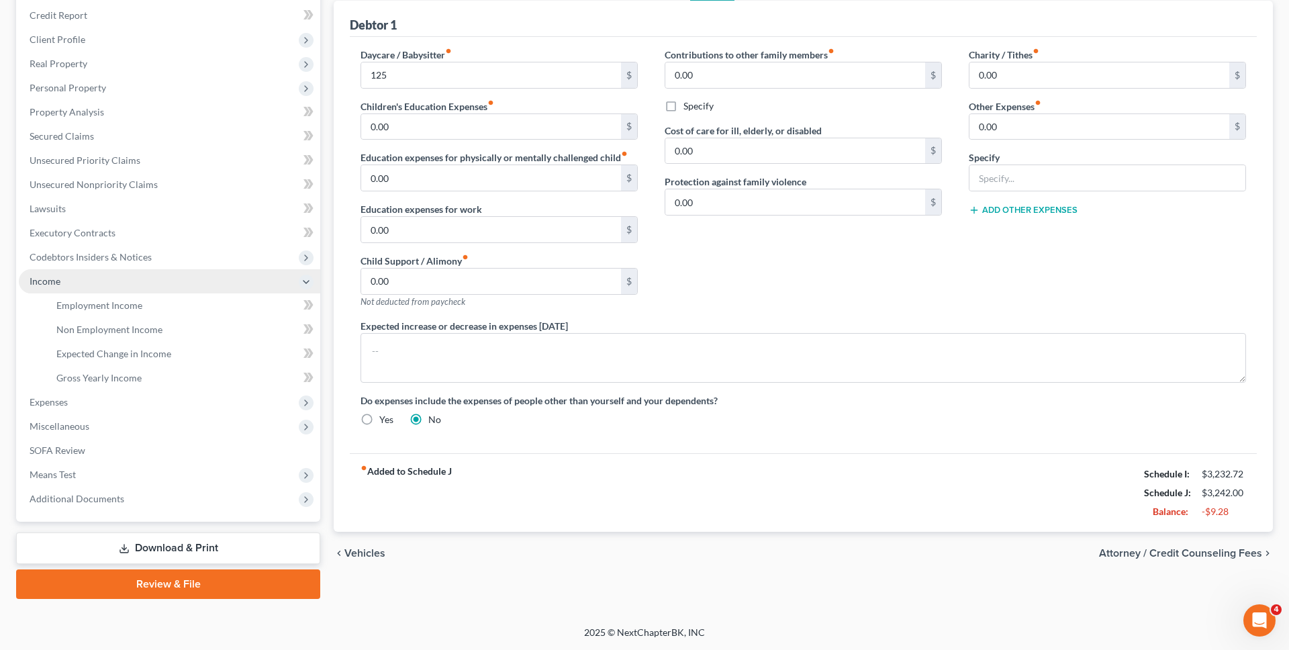
scroll to position [160, 0]
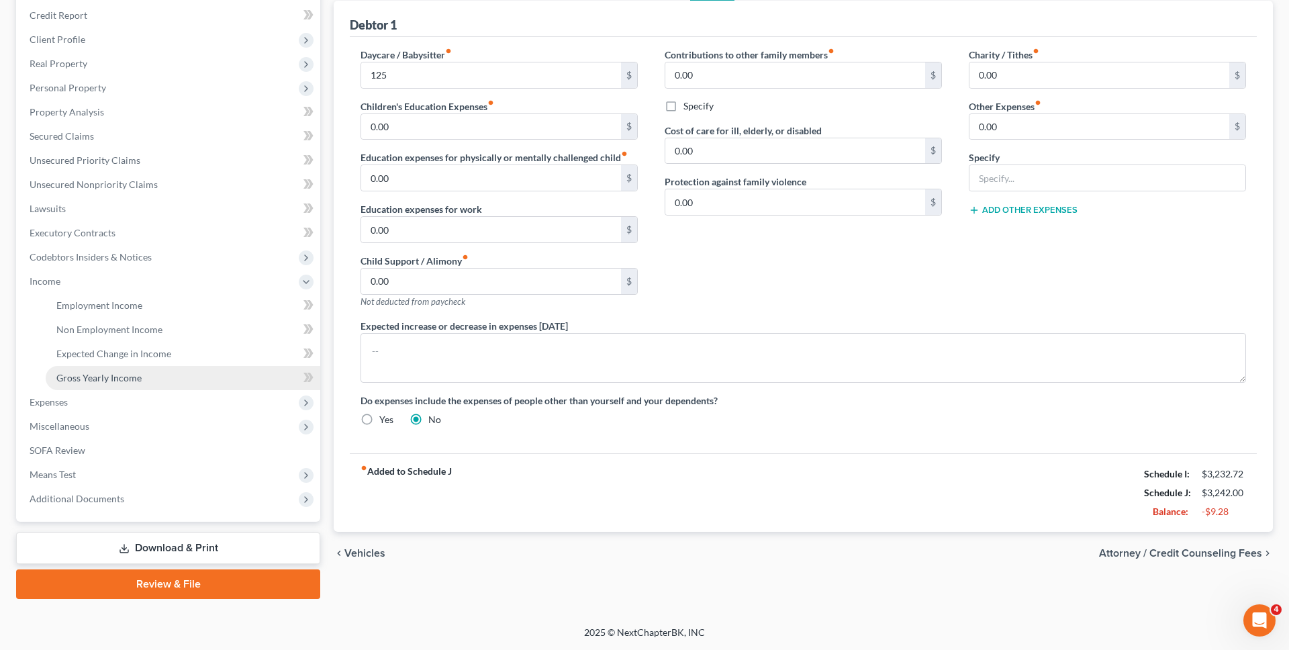
click at [194, 381] on link "Gross Yearly Income" at bounding box center [183, 378] width 275 height 24
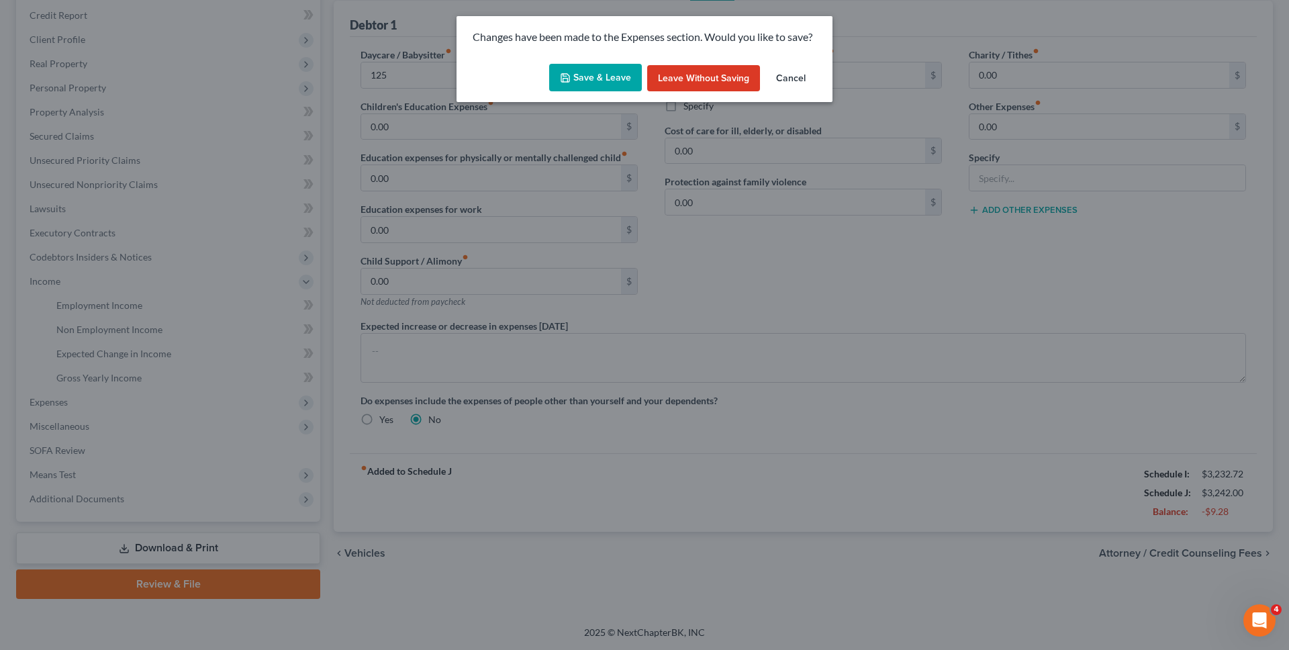
click at [577, 83] on button "Save & Leave" at bounding box center [595, 78] width 93 height 28
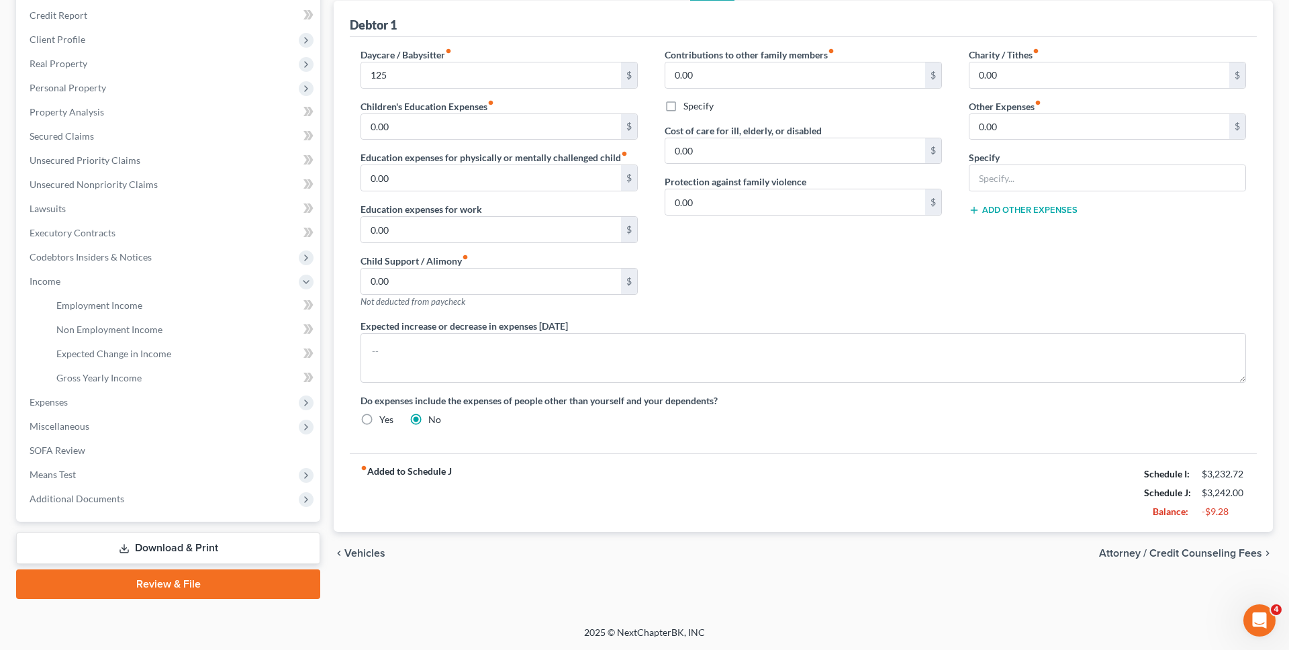
type input "125.00"
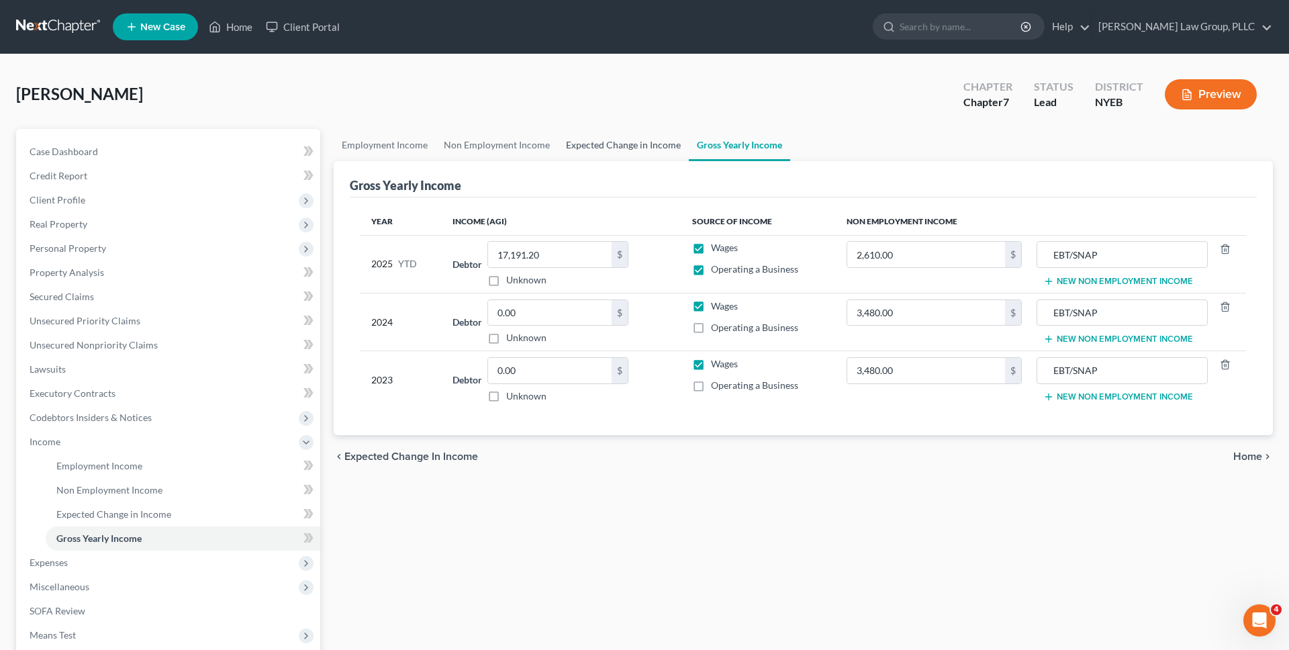
click at [633, 148] on link "Expected Change in Income" at bounding box center [623, 145] width 131 height 32
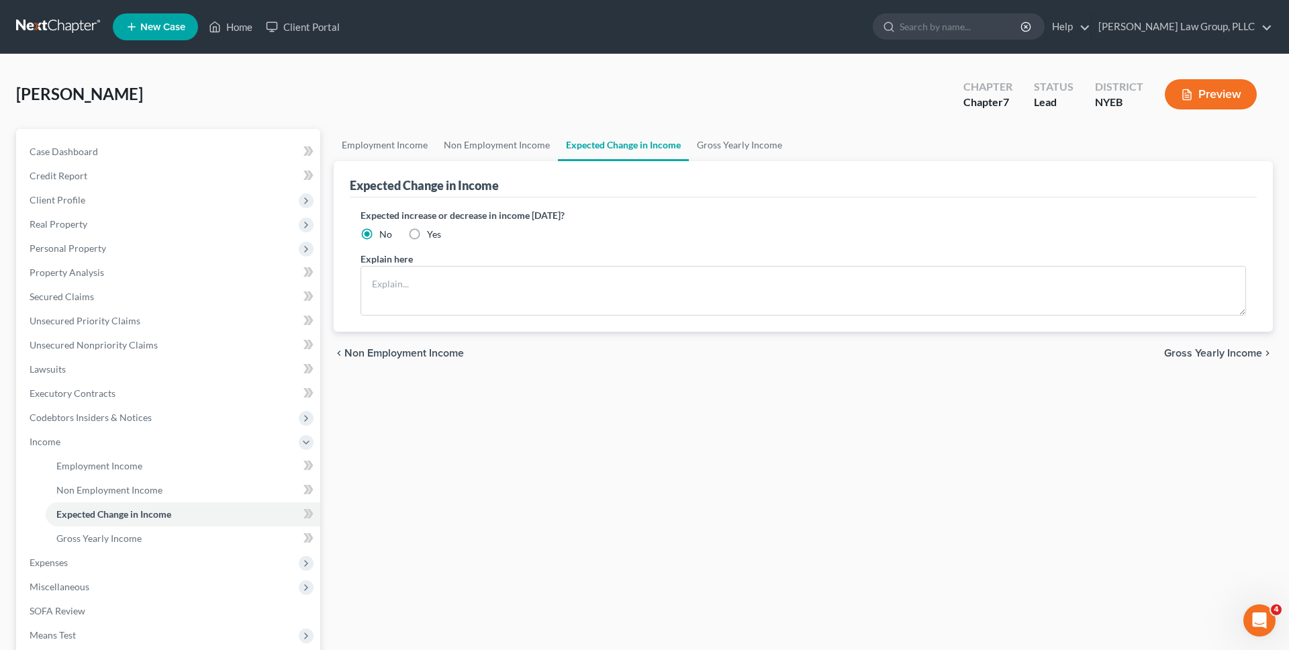
click at [427, 230] on label "Yes" at bounding box center [434, 234] width 14 height 13
click at [432, 230] on input "Yes" at bounding box center [436, 232] width 9 height 9
radio input "true"
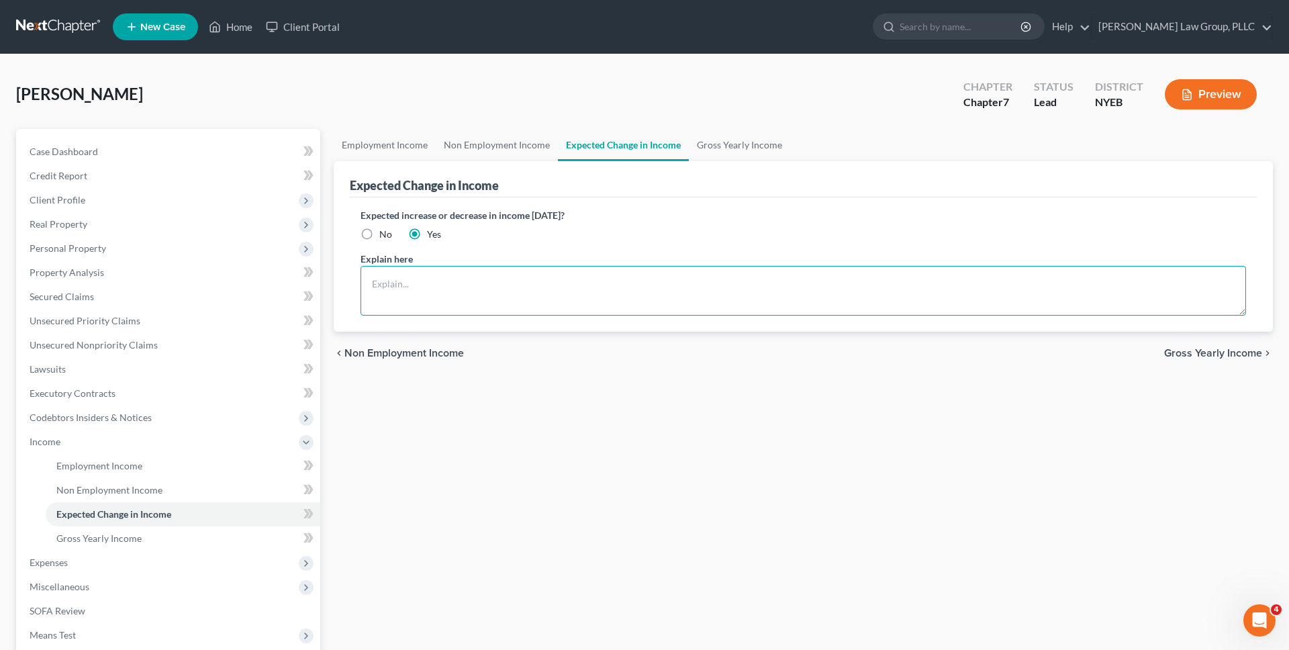
click at [439, 277] on textarea at bounding box center [804, 291] width 886 height 50
type textarea "Debtor is leaving his current employer on September 5, 2025 and returning to hi…"
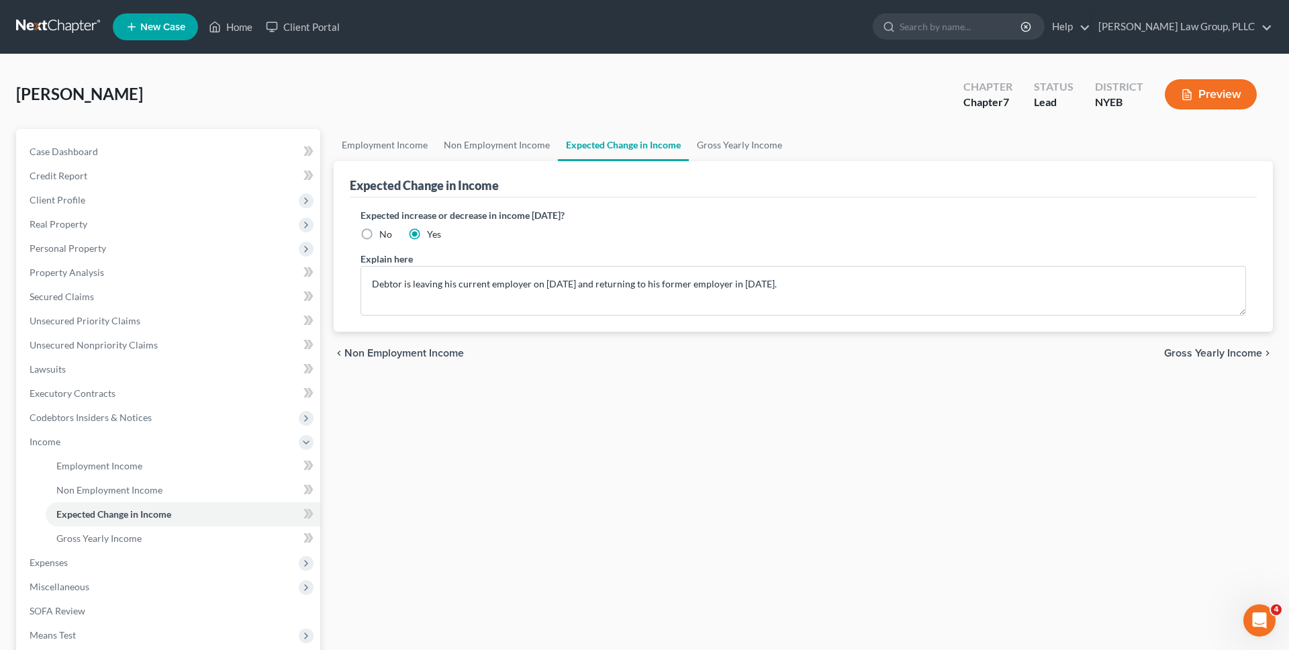
click at [441, 396] on div "Employment Income Non Employment Income Expected Change in Income Gross Yearly …" at bounding box center [803, 444] width 953 height 631
click at [753, 150] on link "Gross Yearly Income" at bounding box center [739, 145] width 101 height 32
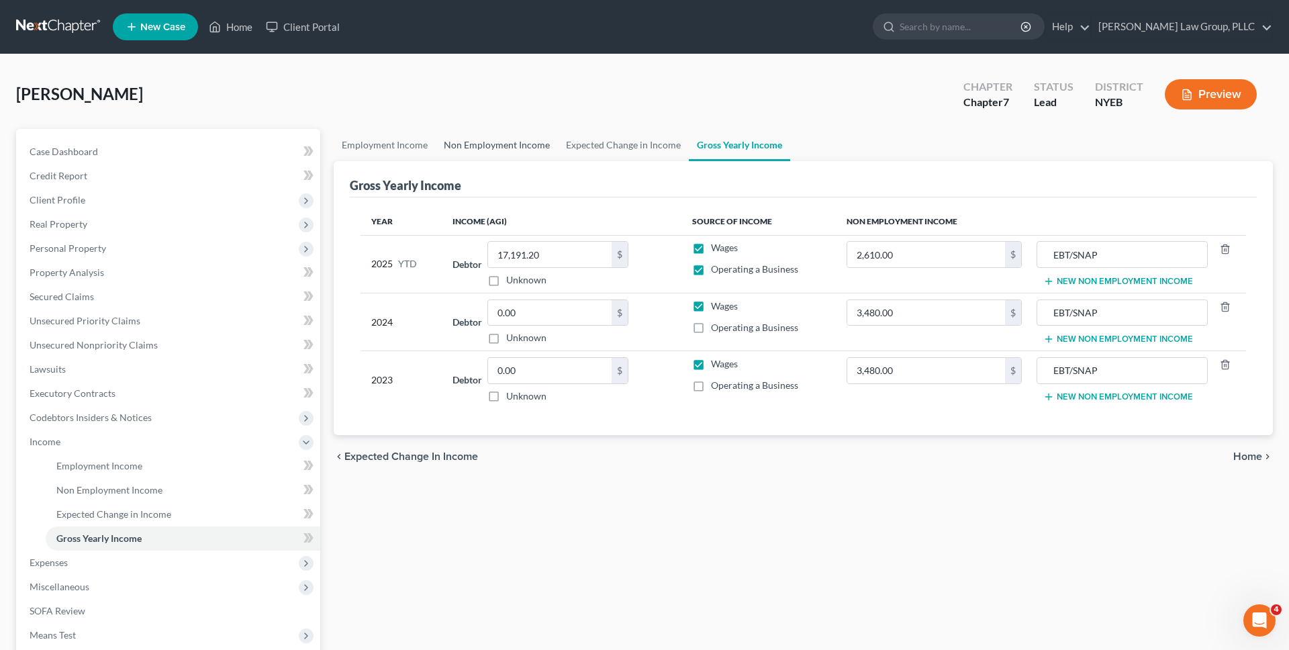
click at [514, 144] on link "Non Employment Income" at bounding box center [497, 145] width 122 height 32
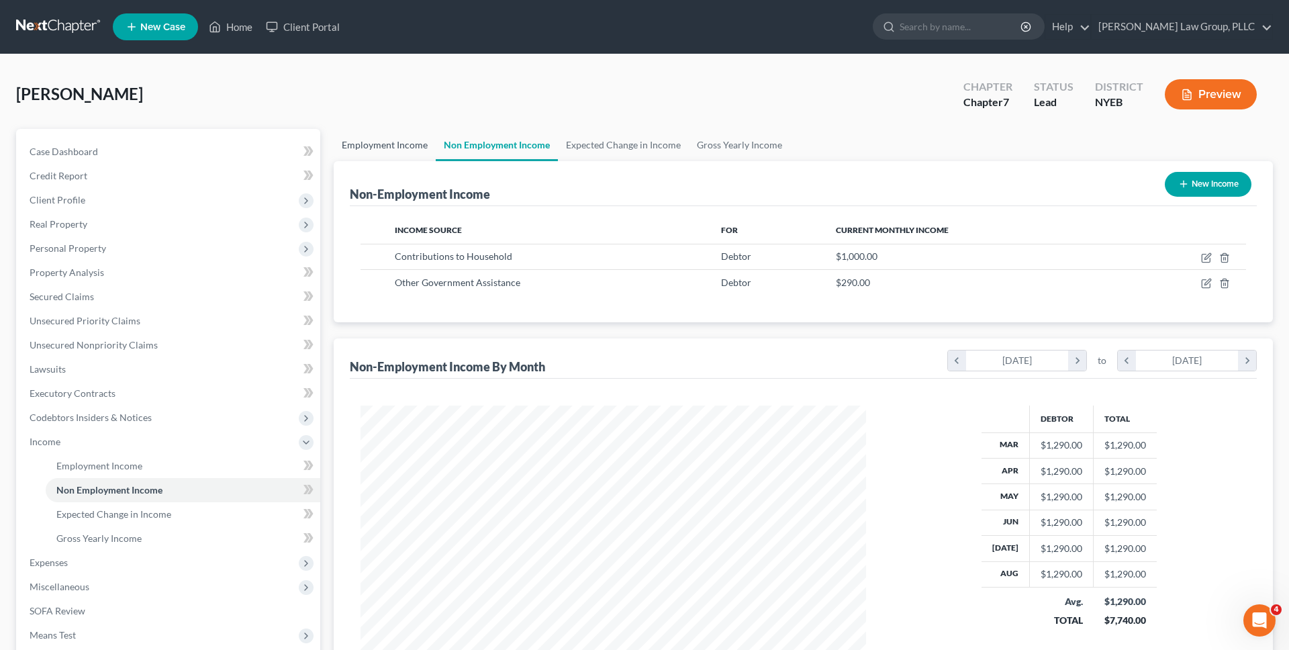
scroll to position [252, 533]
click at [371, 144] on link "Employment Income" at bounding box center [385, 145] width 102 height 32
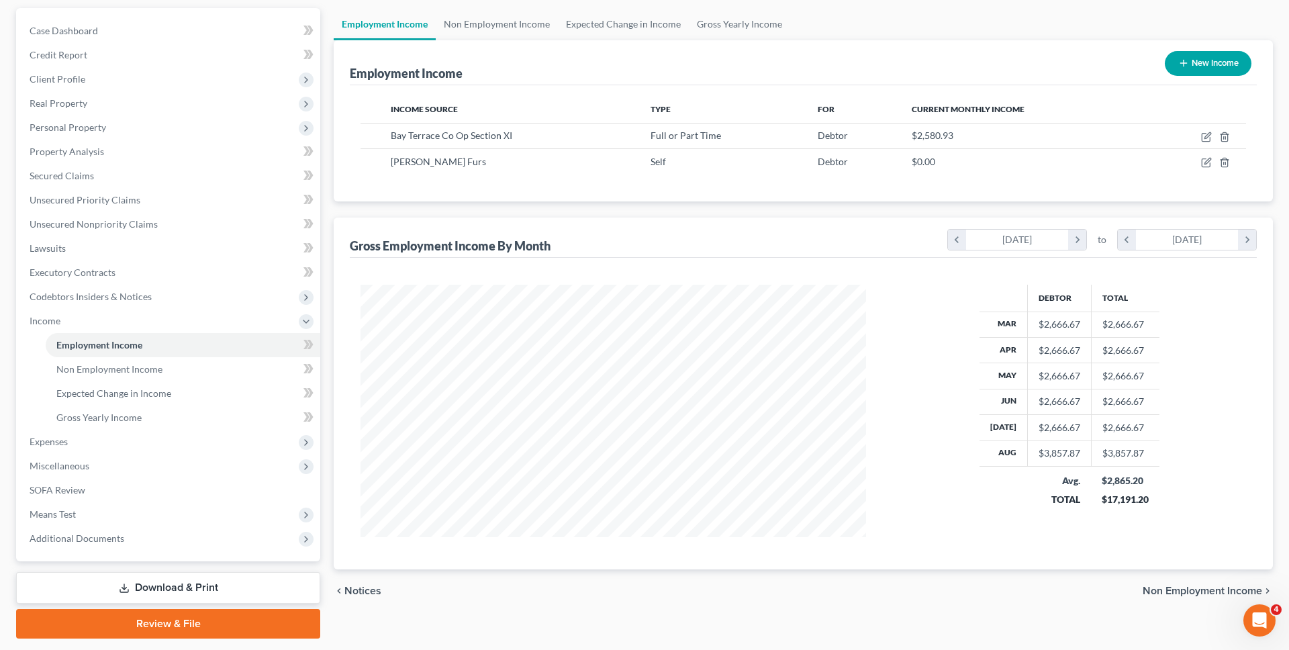
scroll to position [120, 0]
click at [239, 446] on span "Expenses" at bounding box center [170, 442] width 302 height 24
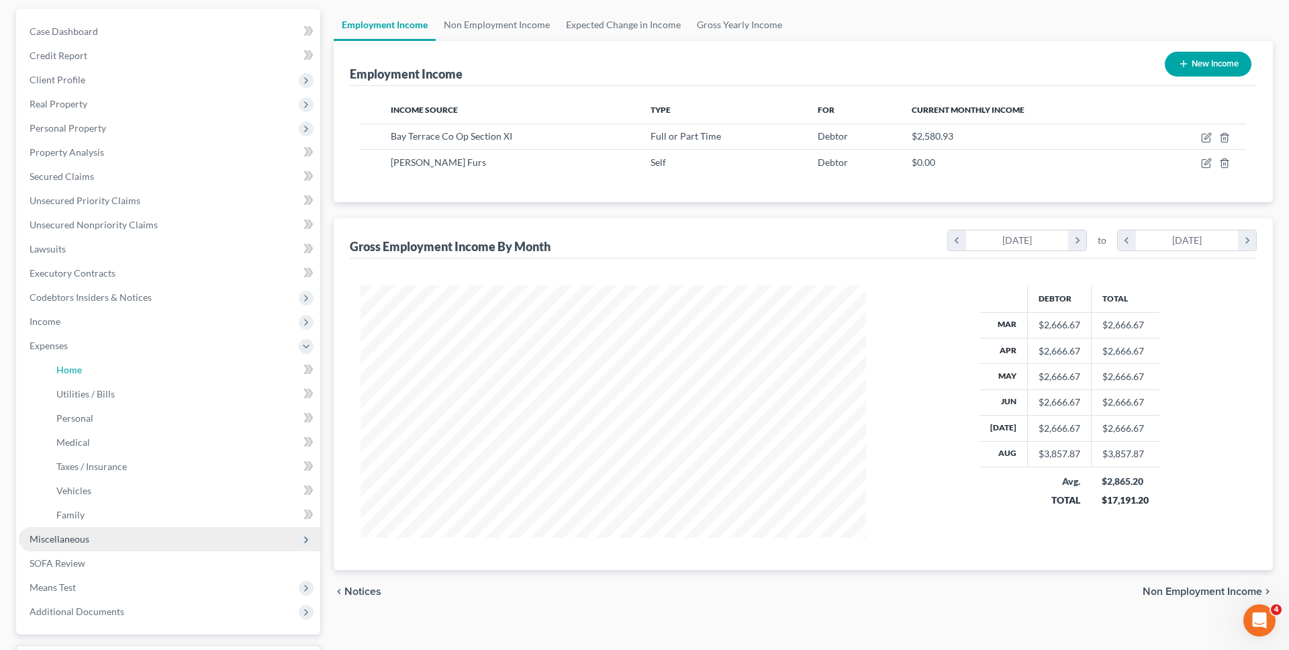
click at [239, 382] on link "Home" at bounding box center [183, 370] width 275 height 24
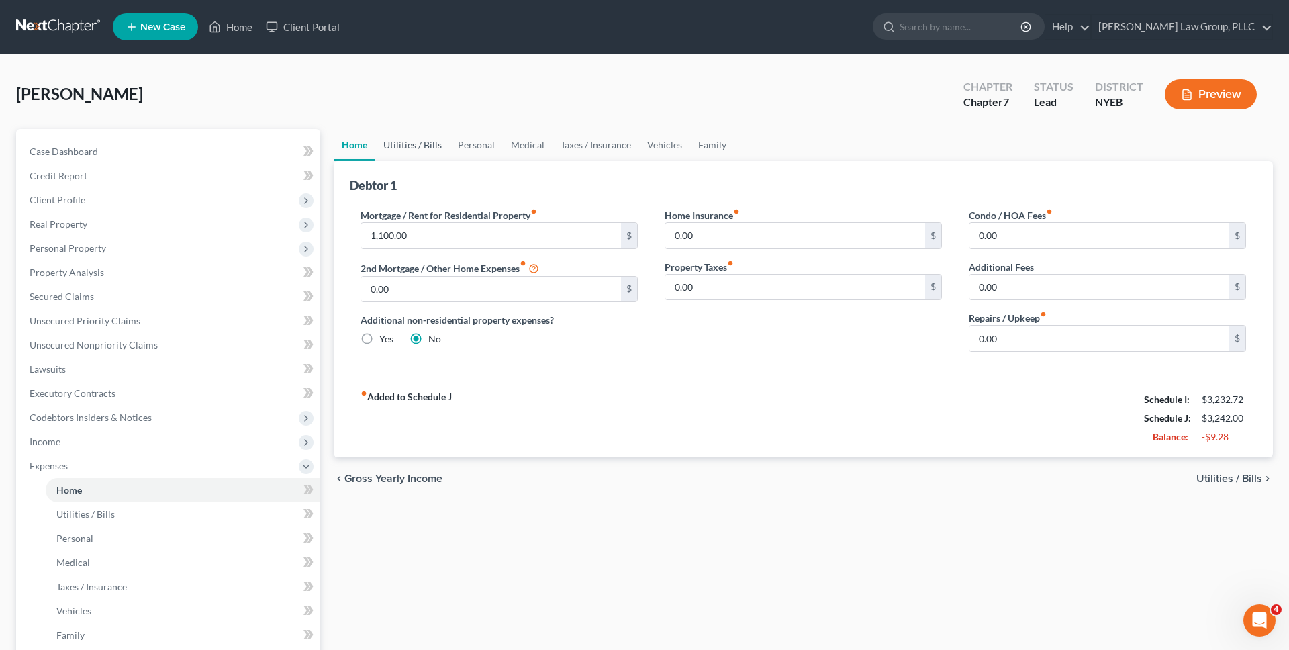
click at [410, 144] on link "Utilities / Bills" at bounding box center [412, 145] width 75 height 32
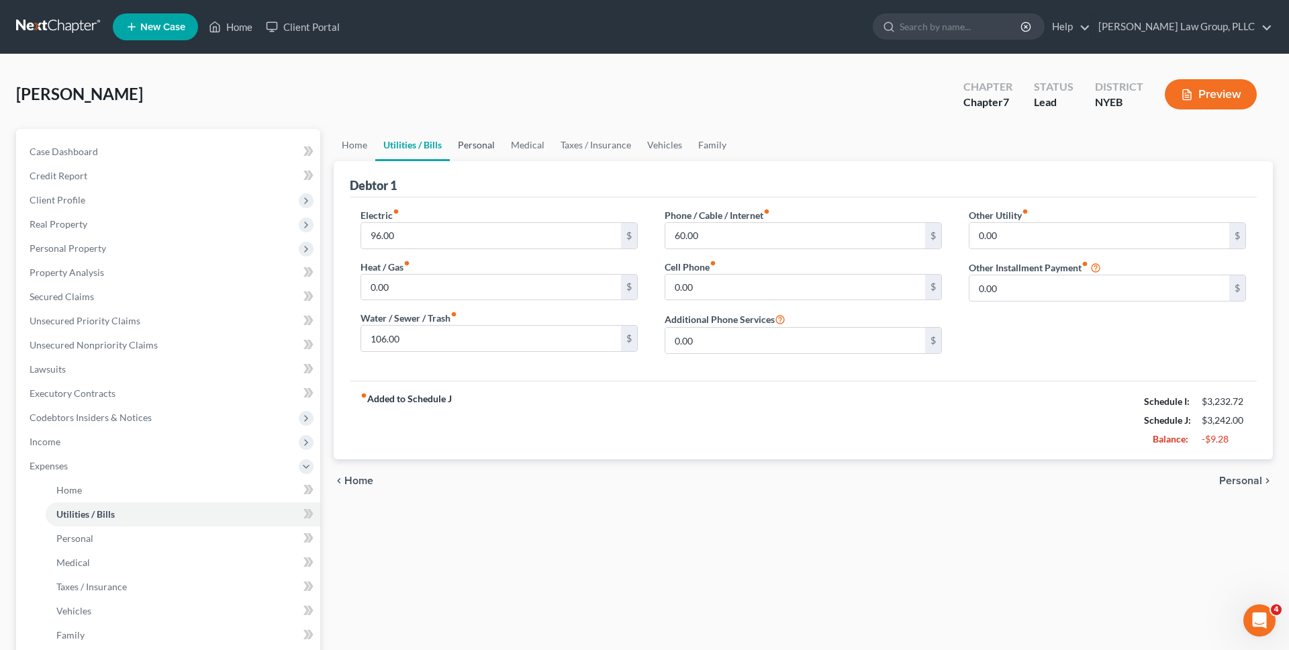
click at [493, 148] on link "Personal" at bounding box center [476, 145] width 53 height 32
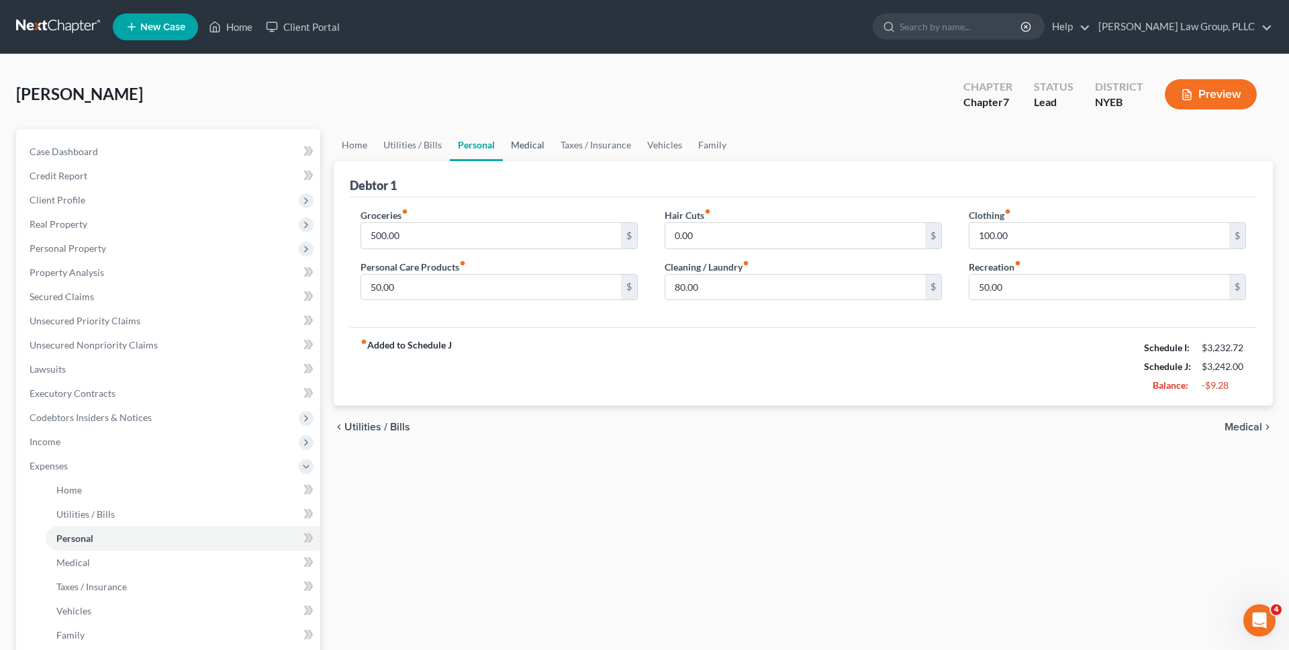
click at [520, 148] on link "Medical" at bounding box center [528, 145] width 50 height 32
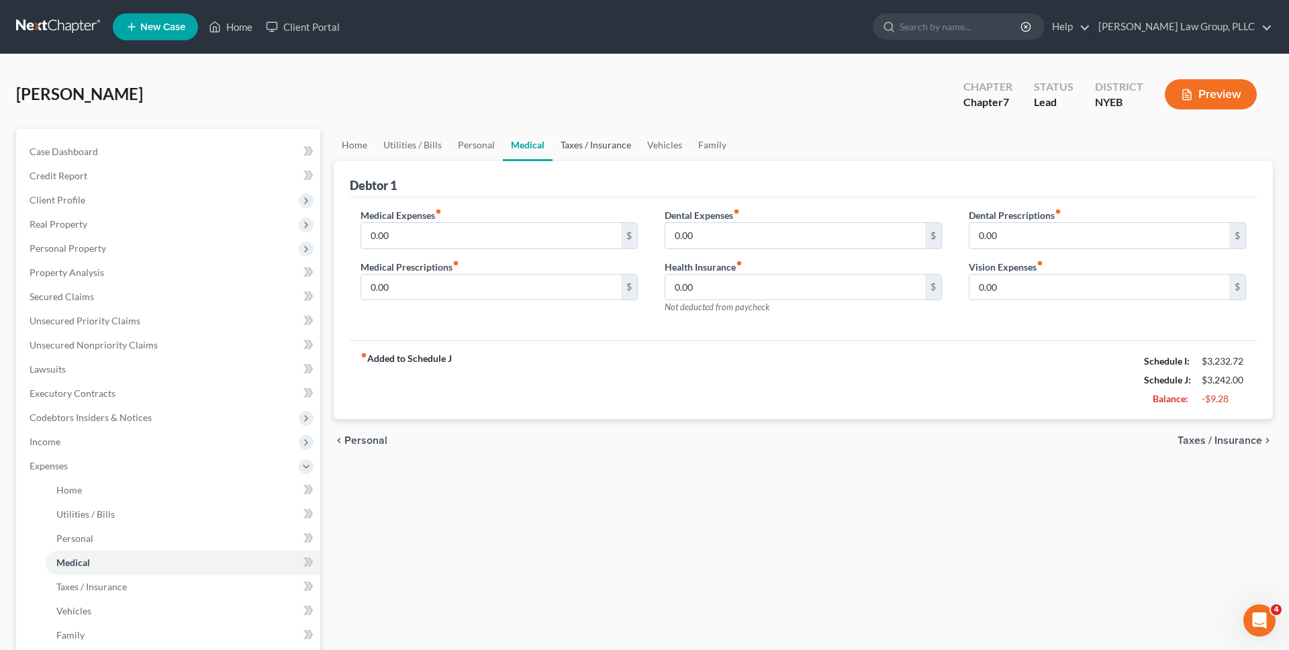
click at [571, 150] on link "Taxes / Insurance" at bounding box center [596, 145] width 87 height 32
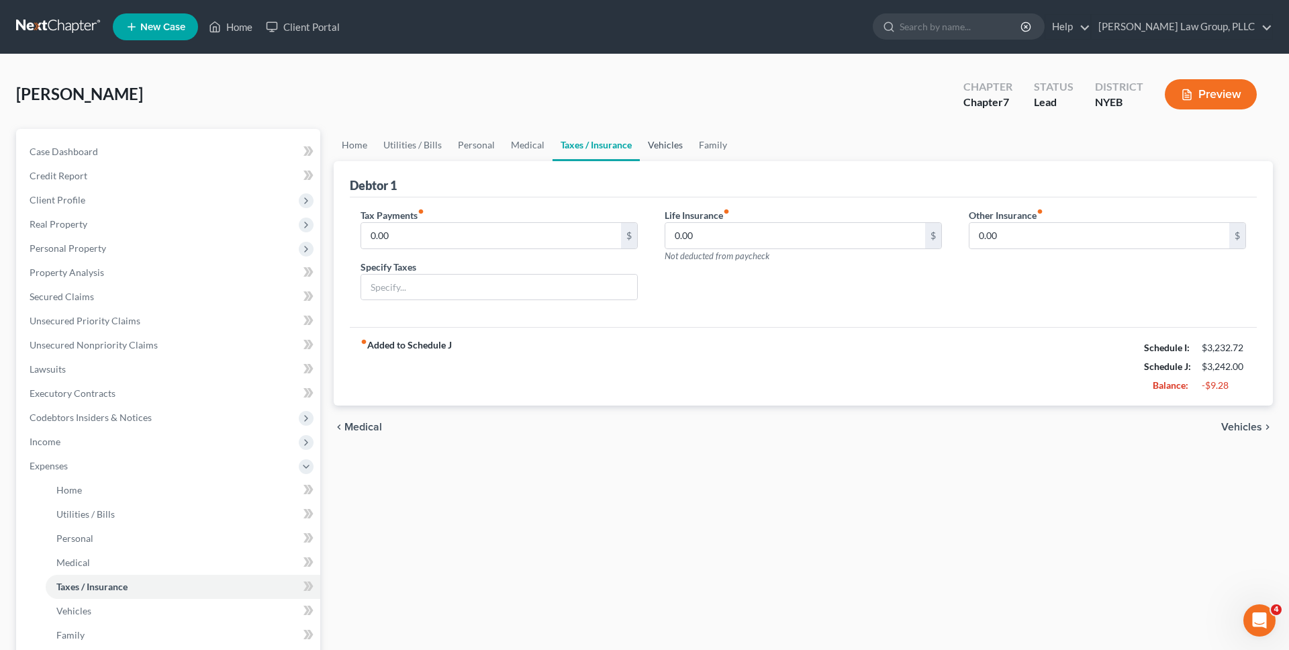
click at [682, 145] on link "Vehicles" at bounding box center [665, 145] width 51 height 32
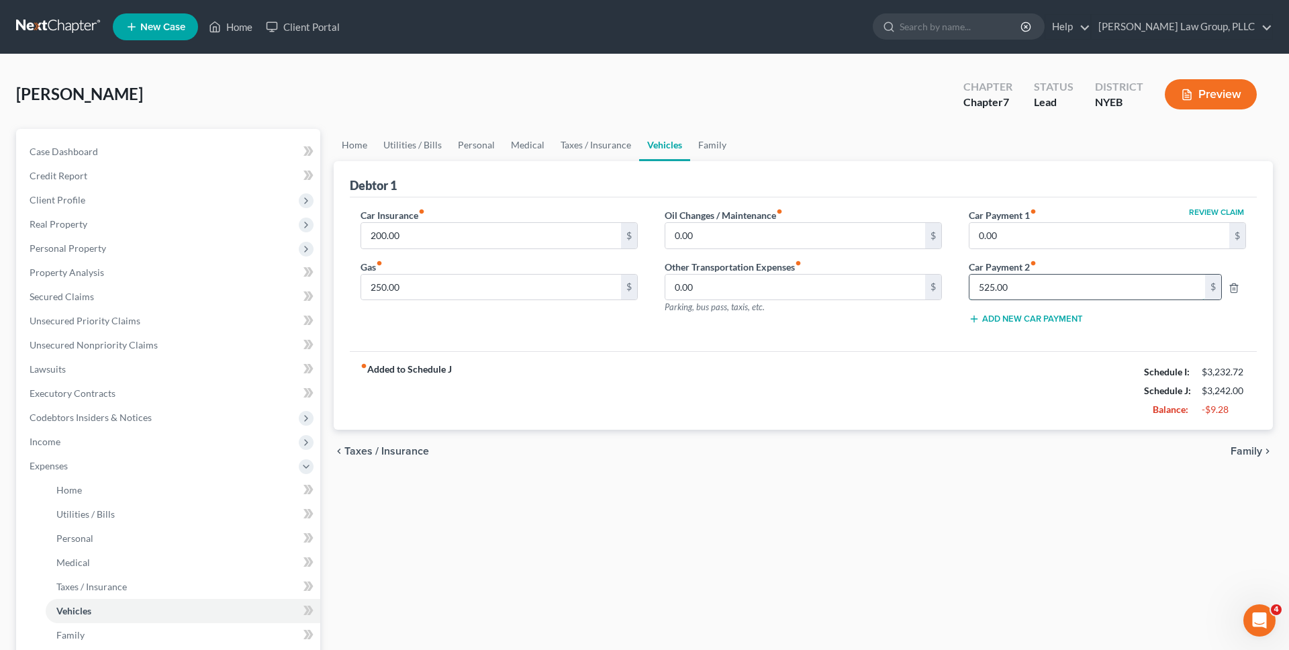
click at [1115, 290] on input "525.00" at bounding box center [1088, 288] width 236 height 26
type input "525"
click at [1097, 243] on input "0.00" at bounding box center [1100, 236] width 260 height 26
type input "525"
click at [1227, 289] on div "525 $" at bounding box center [1095, 287] width 267 height 27
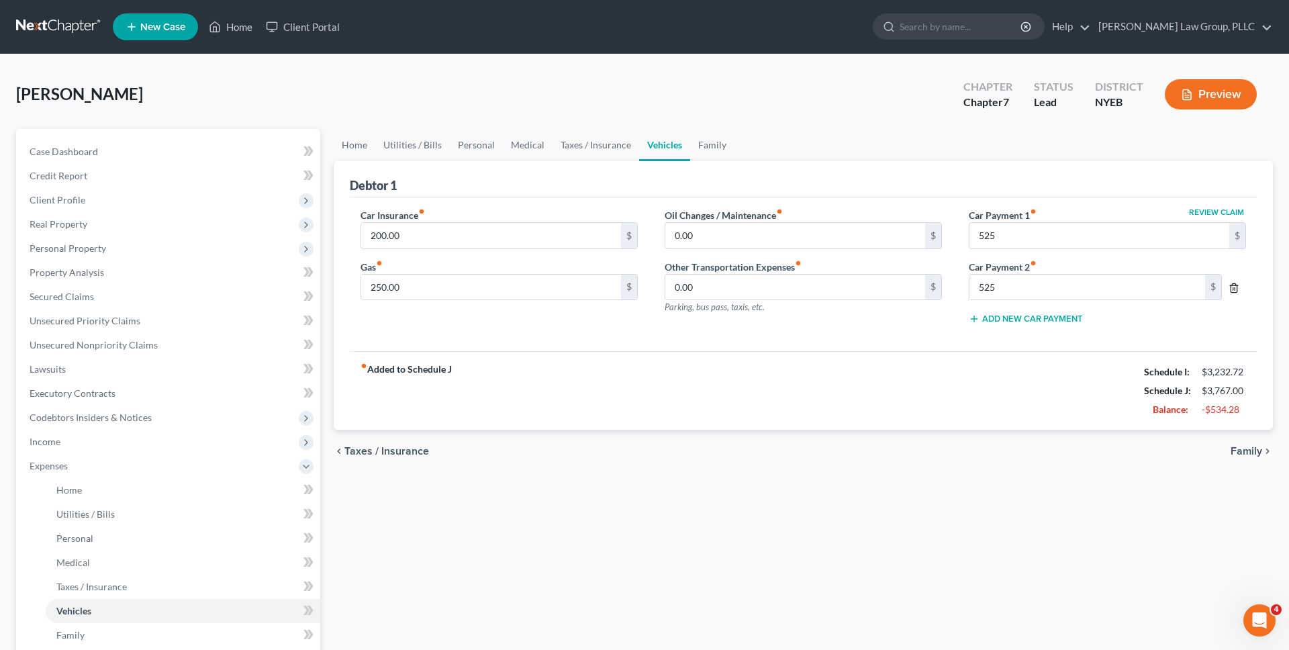
click at [1234, 288] on line "button" at bounding box center [1234, 288] width 0 height 3
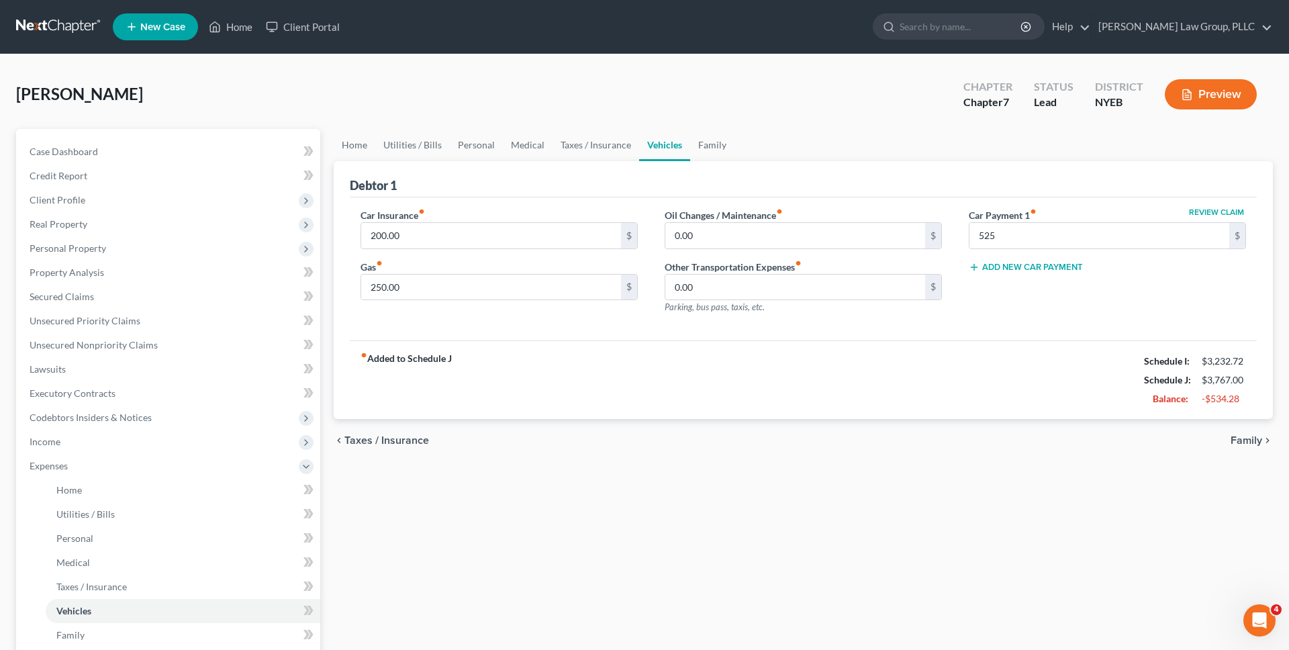
click at [1064, 406] on div "fiber_manual_record Added to Schedule J Schedule I: $3,232.72 Schedule J: $3,76…" at bounding box center [803, 379] width 907 height 79
click at [1095, 237] on input "525" at bounding box center [1100, 236] width 260 height 26
click at [1243, 205] on div "Car Insurance fiber_manual_record 200.00 $ Gas fiber_manual_record 250.00 $ Oil…" at bounding box center [803, 269] width 907 height 144
click at [1240, 206] on div "Car Insurance fiber_manual_record 200.00 $ Gas fiber_manual_record 250.00 $ Oil…" at bounding box center [803, 269] width 907 height 144
click at [1237, 209] on button "Review Claim" at bounding box center [1216, 212] width 59 height 8
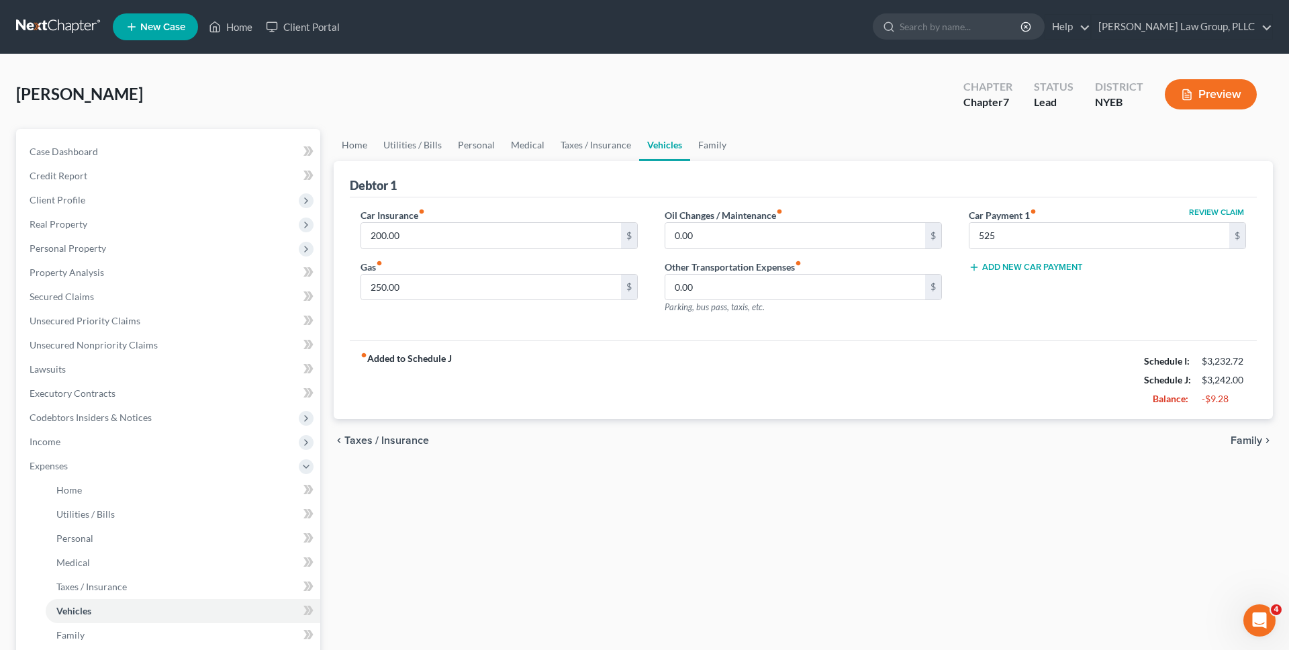
select select "45"
select select "0"
select select "2"
select select "3"
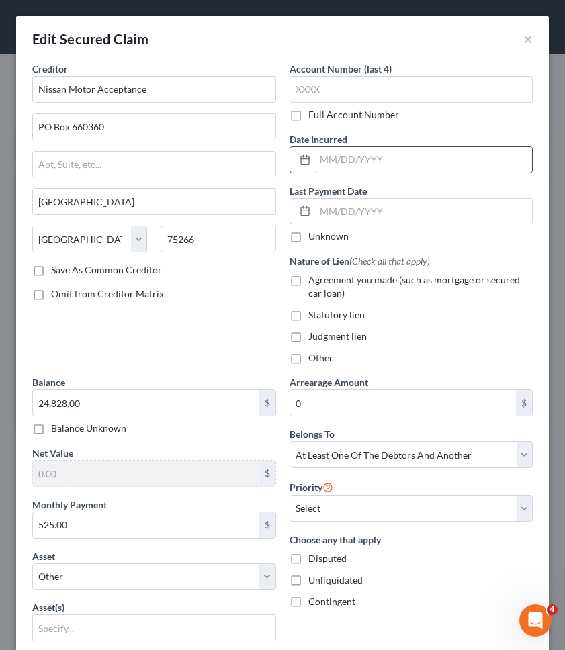
click at [428, 164] on input "text" at bounding box center [424, 160] width 218 height 26
type input "08/2024"
click at [377, 278] on span "Agreement you made (such as mortgage or secured car loan)" at bounding box center [414, 286] width 212 height 25
click at [322, 278] on input "Agreement you made (such as mortgage or secured car loan)" at bounding box center [318, 277] width 9 height 9
checkbox input "true"
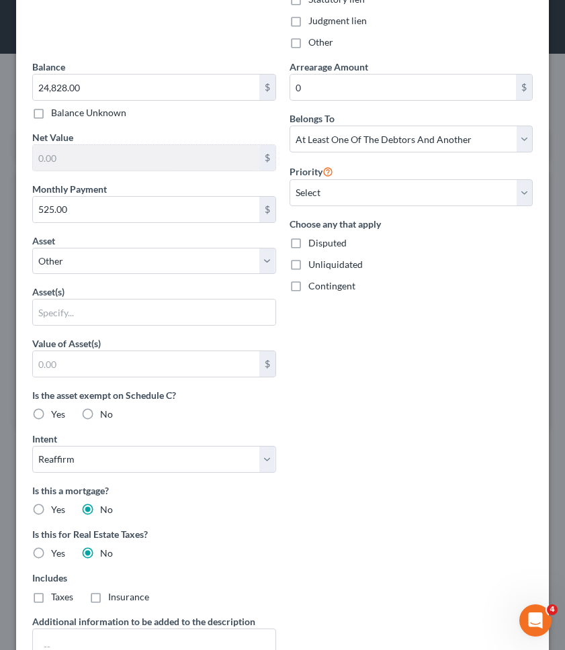
scroll to position [345, 0]
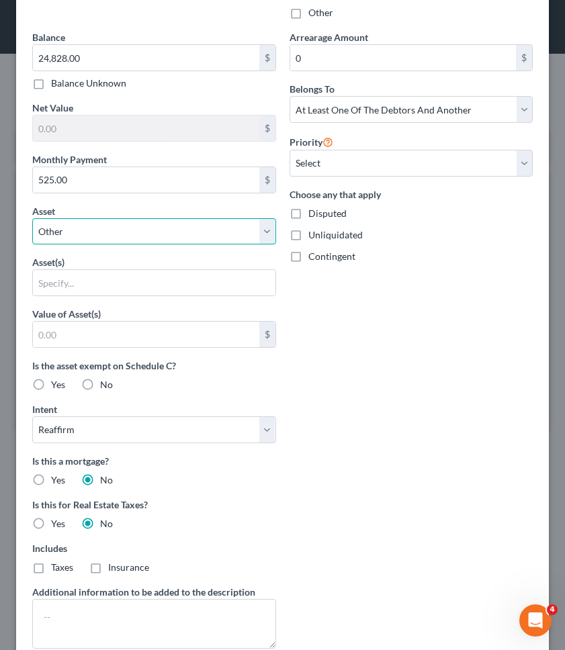
click at [222, 228] on select "Select Other Multiple Assets 2021 Nissan Rogue - $15823.0 Capital One (Account …" at bounding box center [154, 231] width 244 height 27
select select "2"
click at [32, 245] on select "Select Other Multiple Assets 2021 Nissan Rogue - $15823.0 Capital One (Account …" at bounding box center [154, 231] width 244 height 27
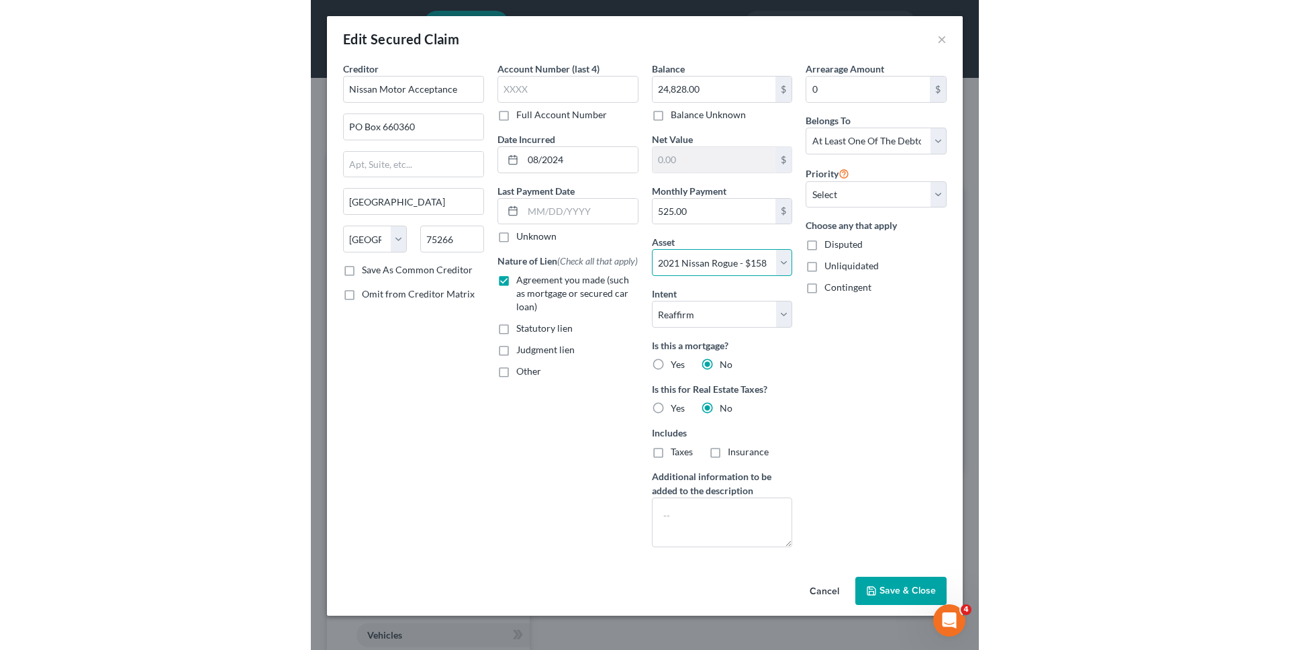
scroll to position [0, 0]
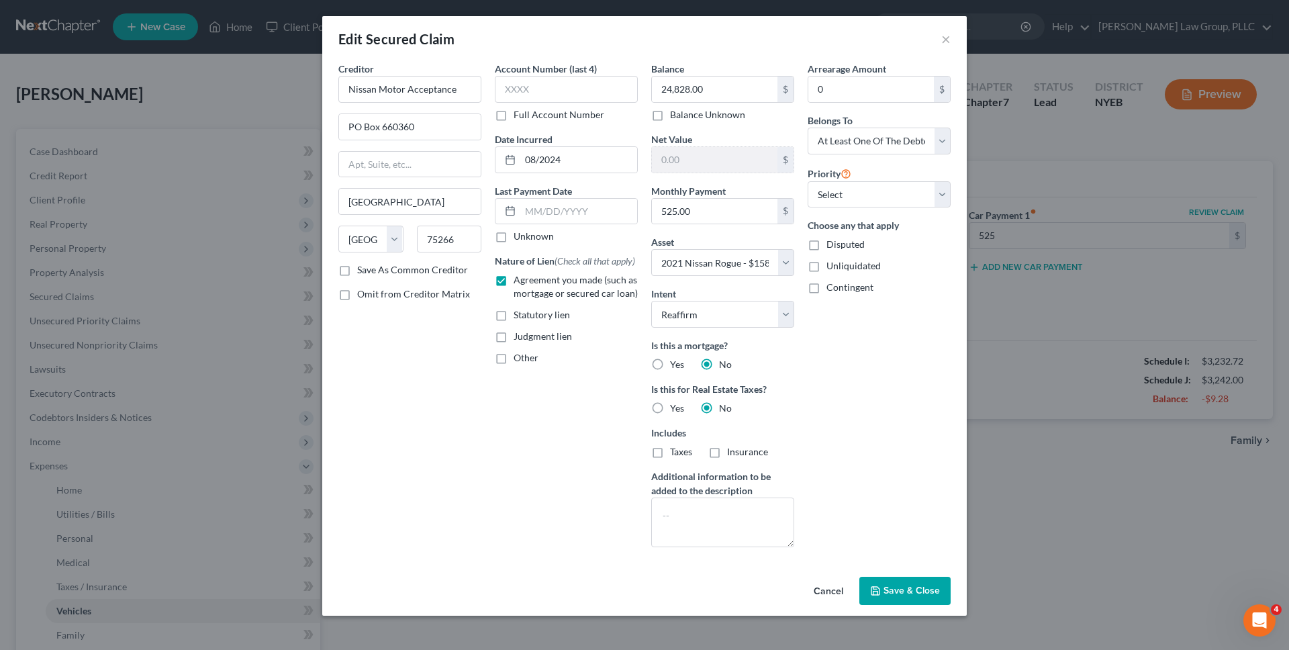
click at [907, 587] on span "Save & Close" at bounding box center [912, 590] width 56 height 11
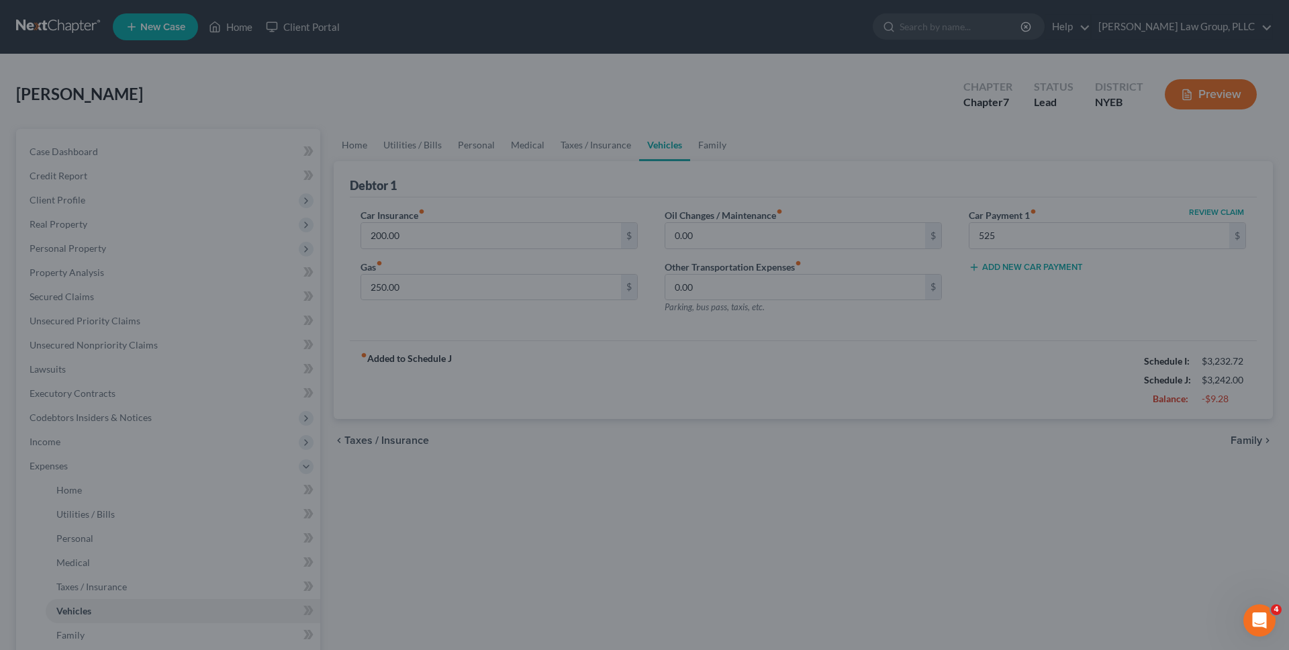
type input "525.00"
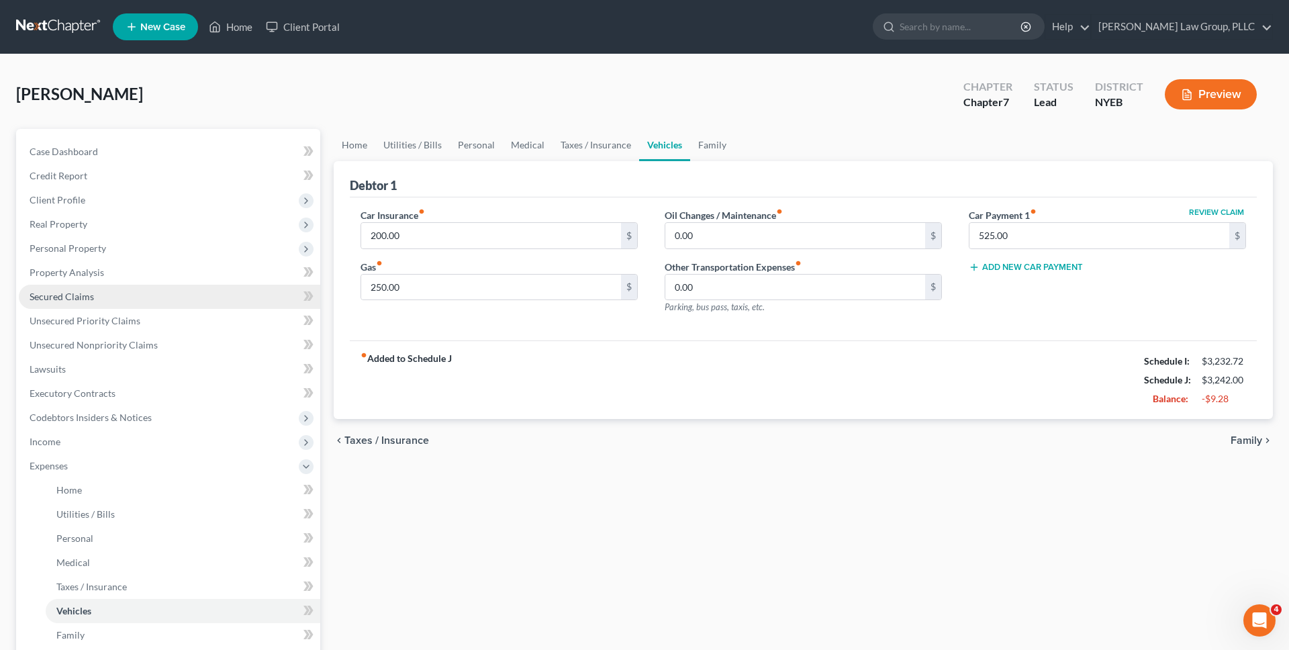
click at [173, 285] on link "Secured Claims" at bounding box center [170, 297] width 302 height 24
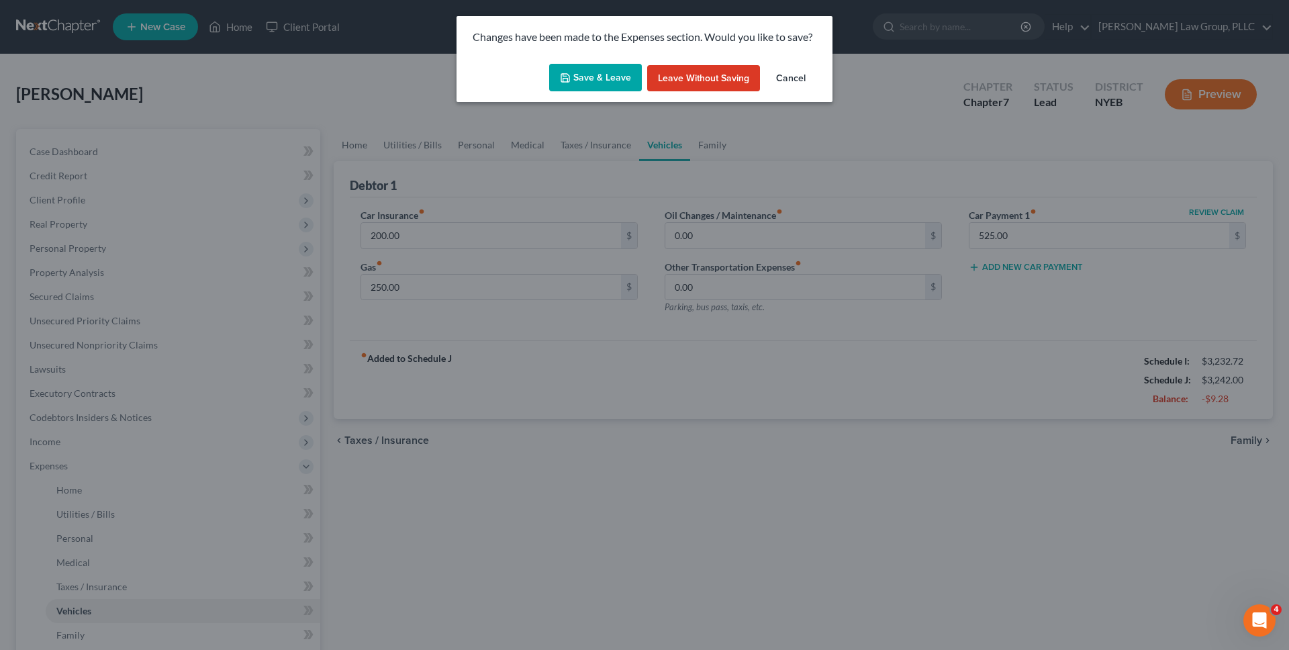
click at [607, 60] on div "Save & Leave Leave without Saving Cancel" at bounding box center [645, 80] width 376 height 44
click at [604, 88] on button "Save & Leave" at bounding box center [595, 78] width 93 height 28
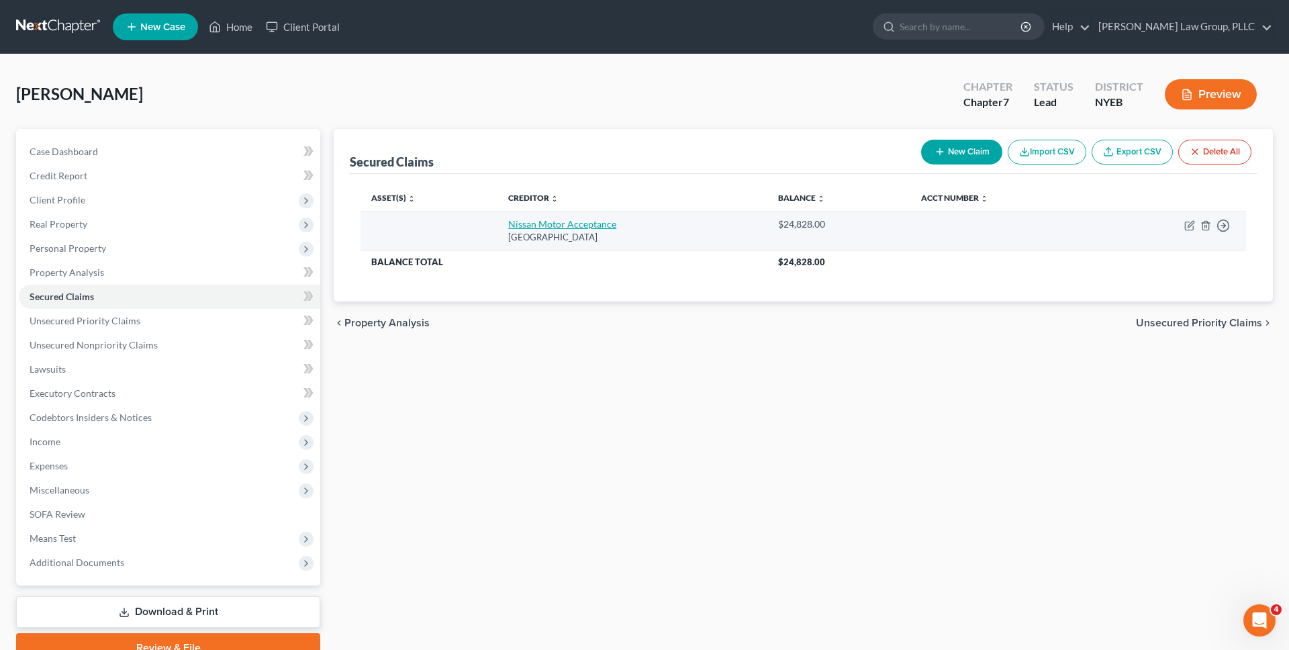
click at [558, 223] on link "Nissan Motor Acceptance" at bounding box center [562, 223] width 108 height 11
select select "45"
select select "0"
select select "2"
select select "3"
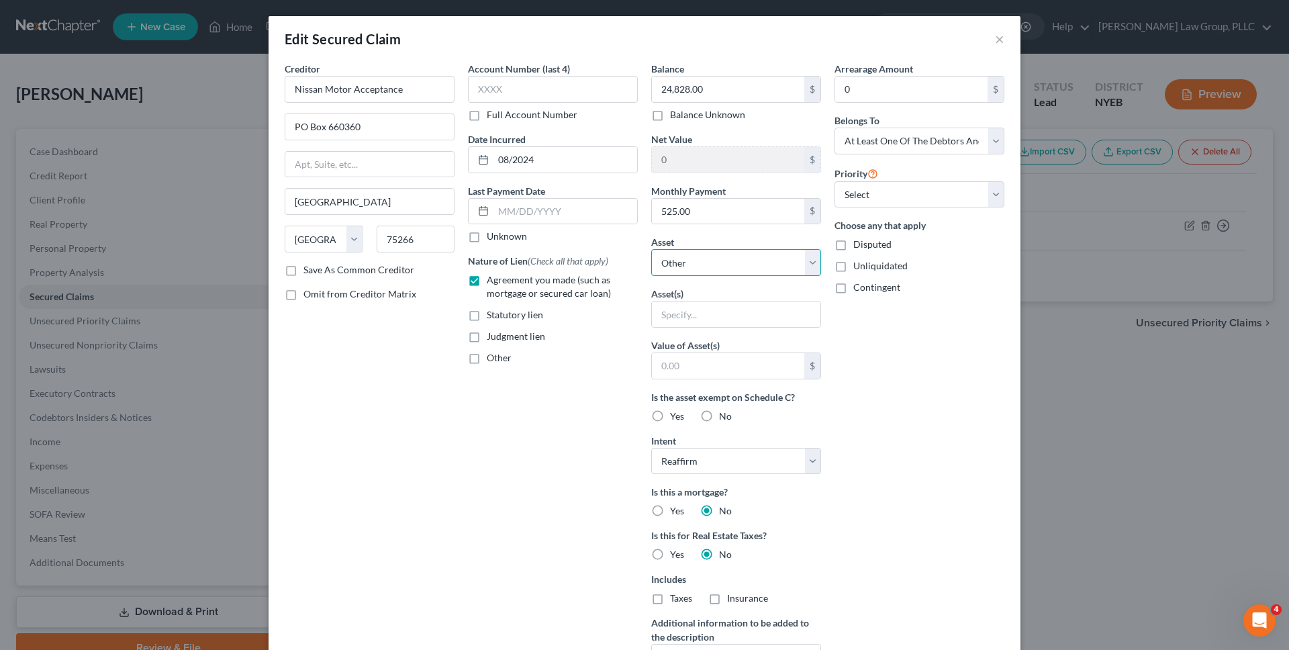
click at [672, 261] on select "Select Other Multiple Assets 2021 Nissan Rogue - $15823.0 Capital One (Account …" at bounding box center [736, 262] width 170 height 27
select select "2"
click at [651, 249] on select "Select Other Multiple Assets 2021 Nissan Rogue - $15823.0 Capital One (Account …" at bounding box center [736, 262] width 170 height 27
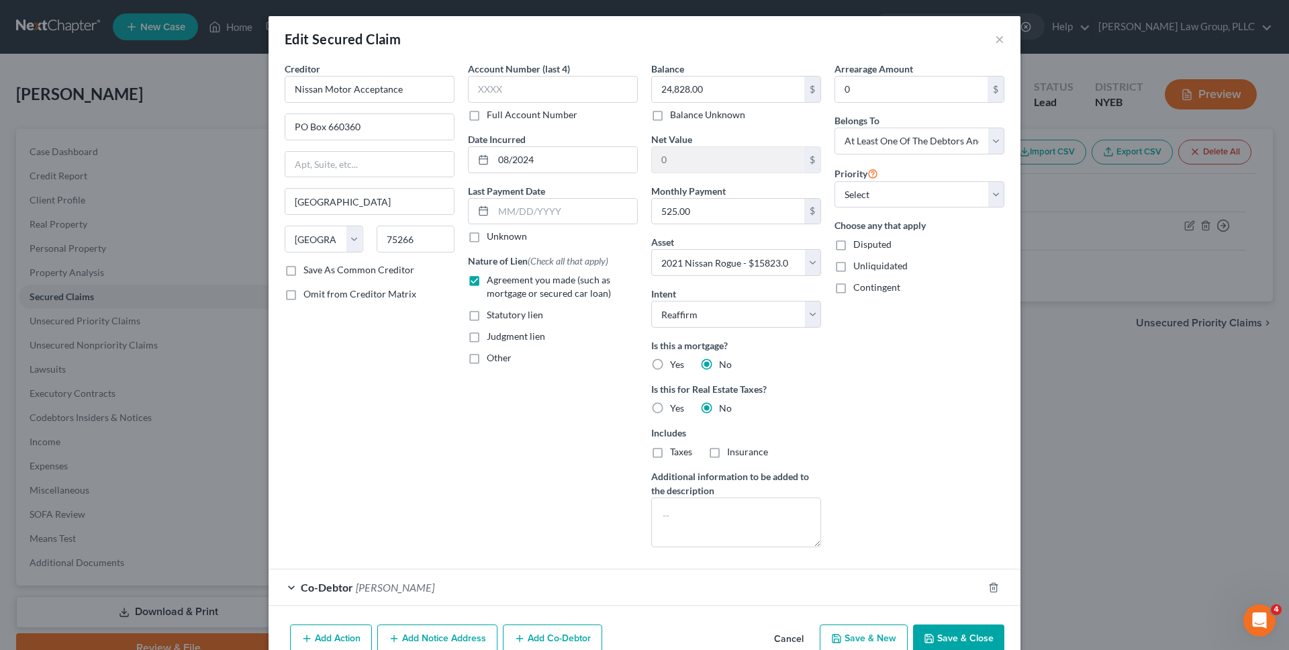
drag, startPoint x: 947, startPoint y: 622, endPoint x: 951, endPoint y: 631, distance: 10.2
click at [947, 622] on div "Add Action Add Notice Address Add Co-Debtor Cancel Save & New Save & Close" at bounding box center [645, 641] width 752 height 44
click at [951, 633] on button "Save & Close" at bounding box center [958, 639] width 91 height 28
select select
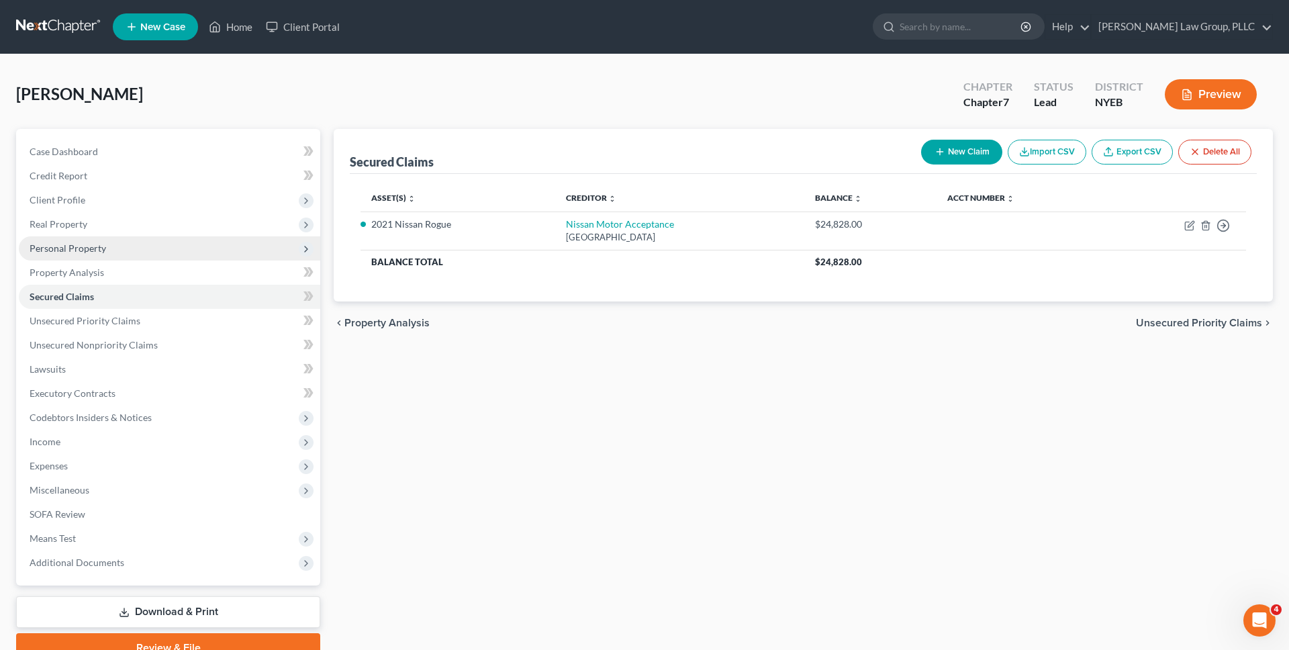
click at [228, 251] on span "Personal Property" at bounding box center [170, 248] width 302 height 24
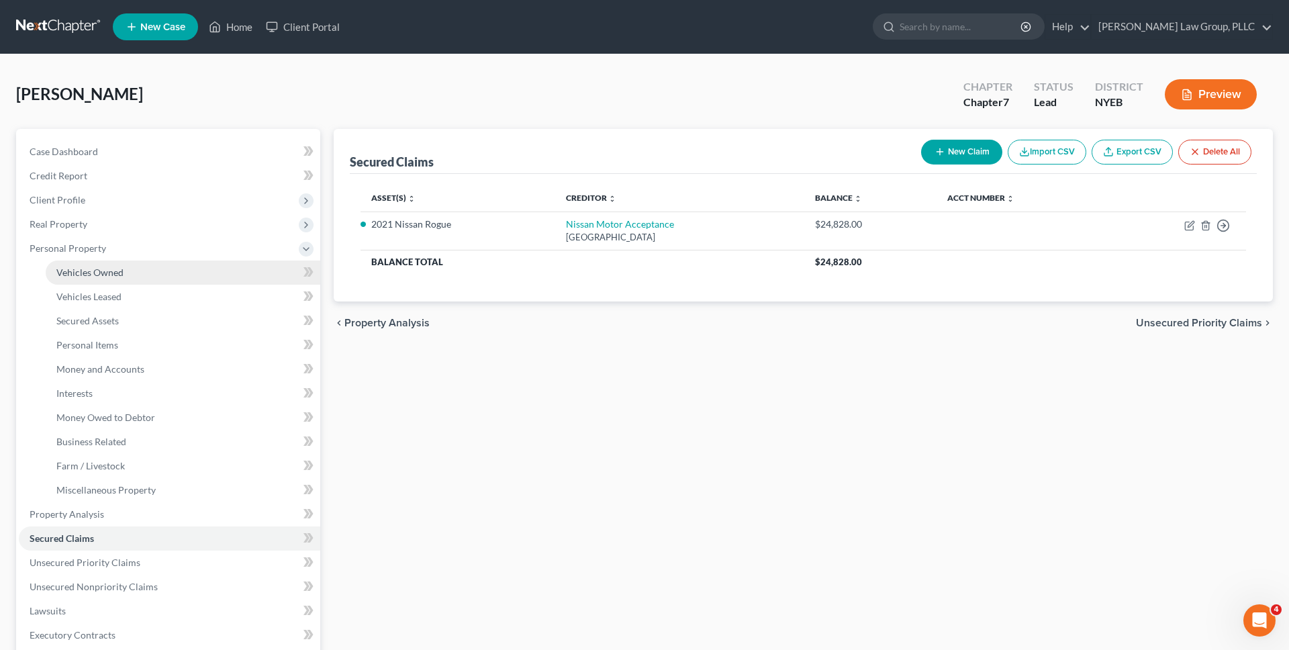
click at [208, 272] on link "Vehicles Owned" at bounding box center [183, 273] width 275 height 24
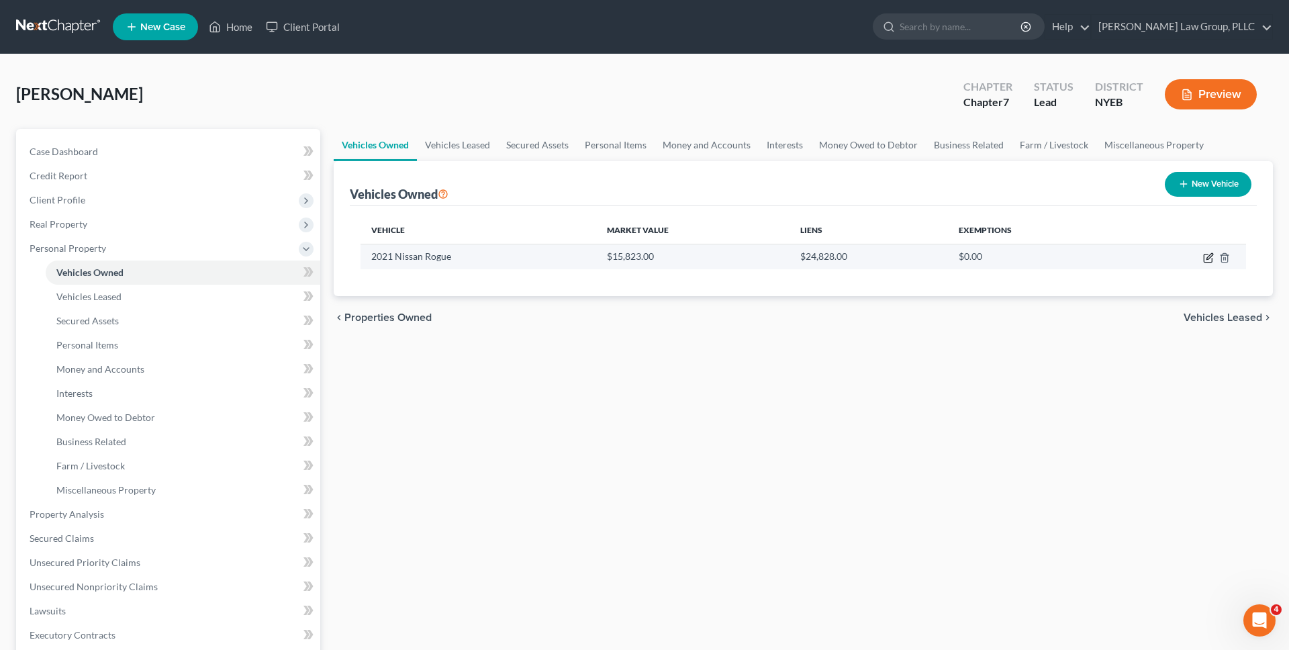
click at [1207, 260] on icon "button" at bounding box center [1208, 257] width 11 height 11
select select "0"
select select "5"
select select "4"
select select "3"
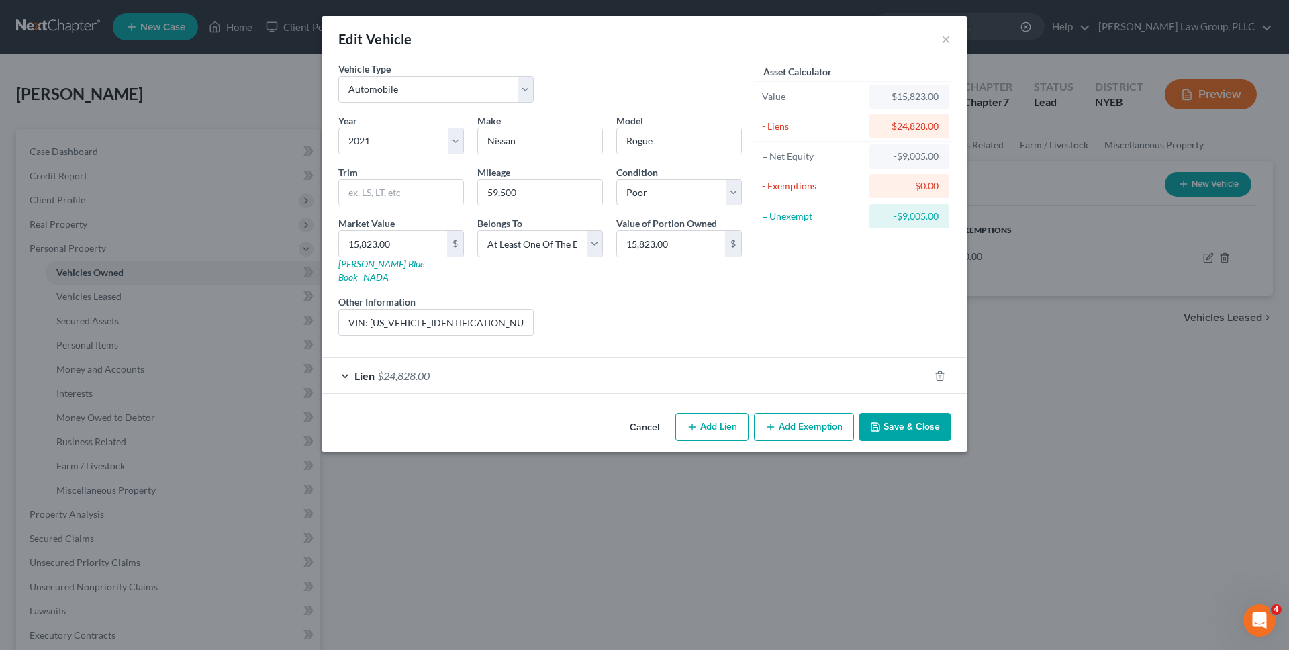
click at [639, 414] on button "Cancel" at bounding box center [644, 427] width 51 height 27
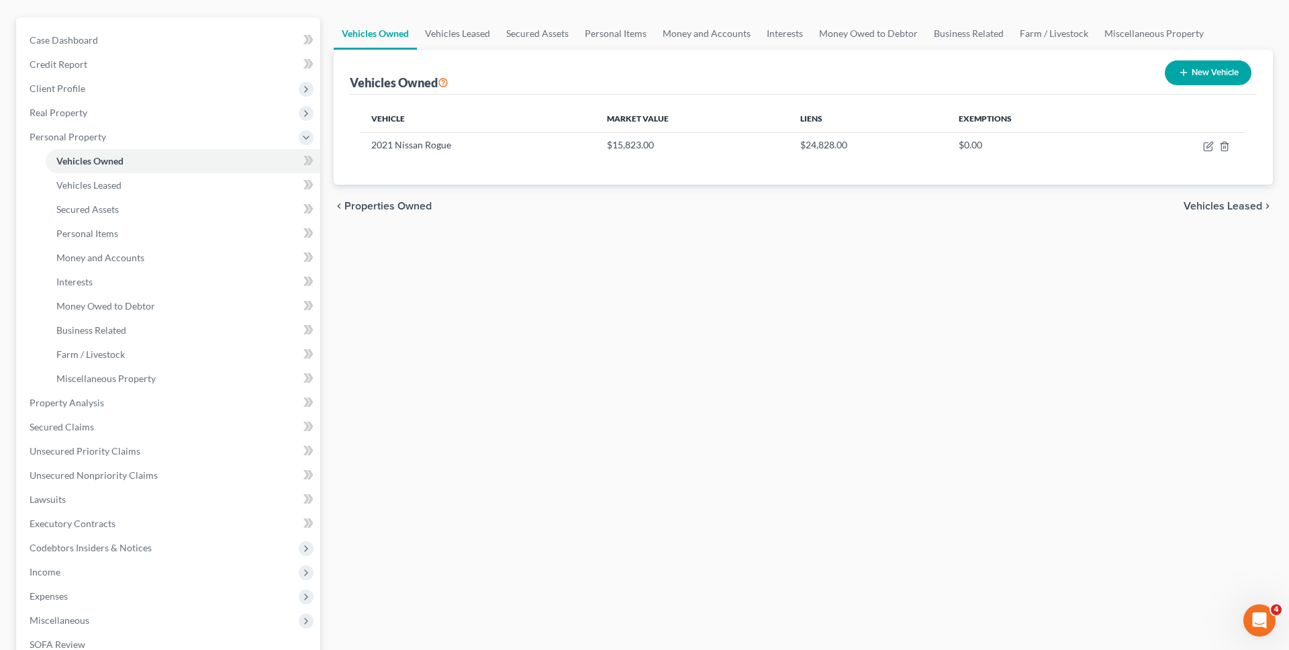
scroll to position [161, 0]
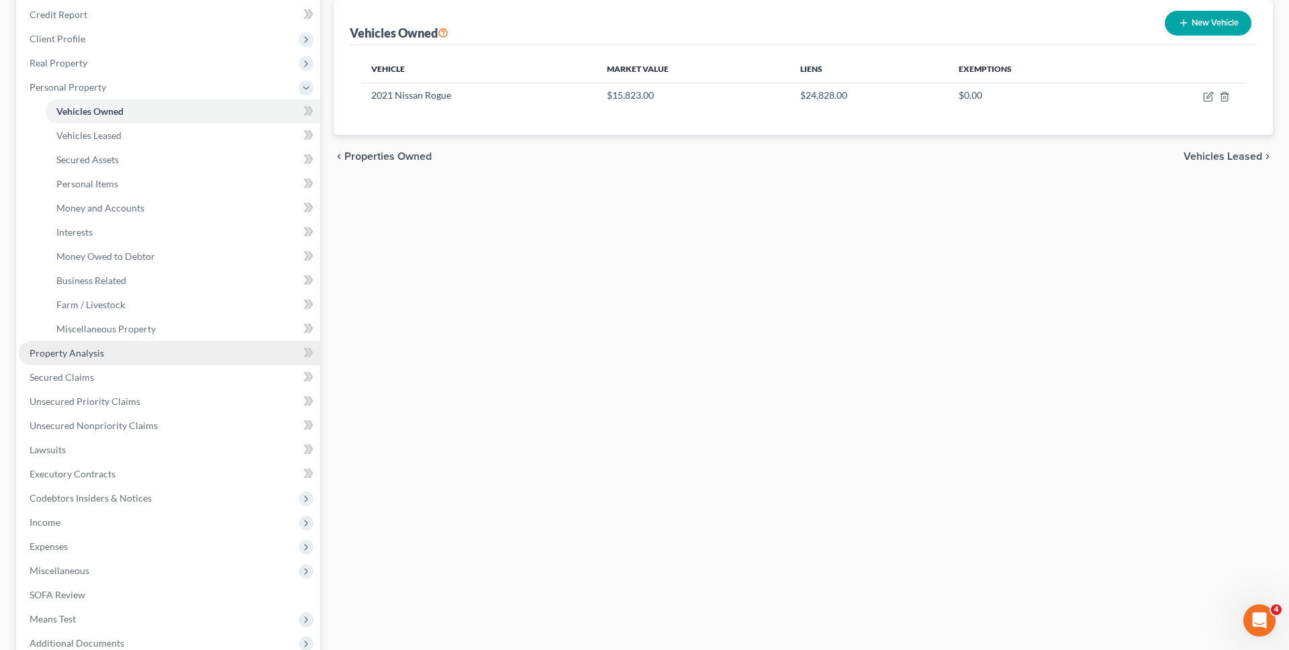
click at [180, 346] on link "Property Analysis" at bounding box center [170, 353] width 302 height 24
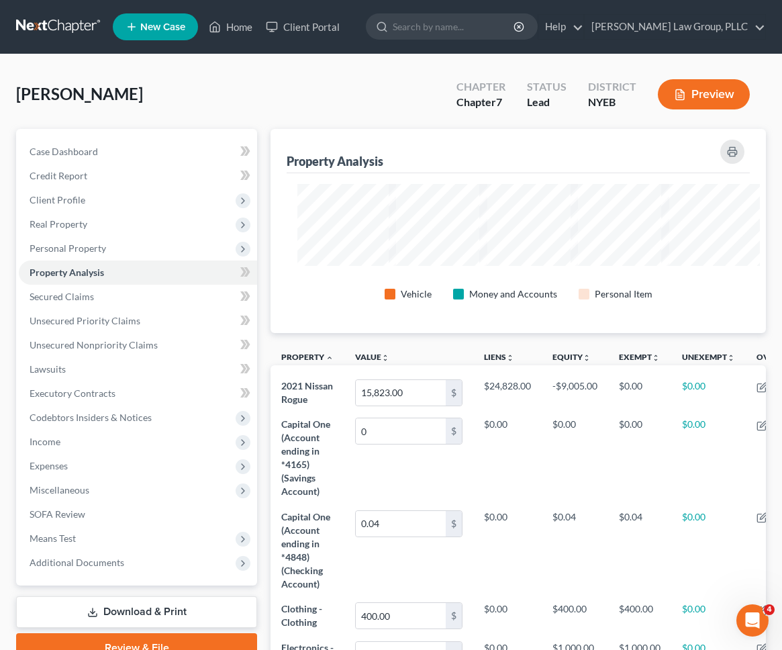
scroll to position [204, 496]
